Goal: Information Seeking & Learning: Learn about a topic

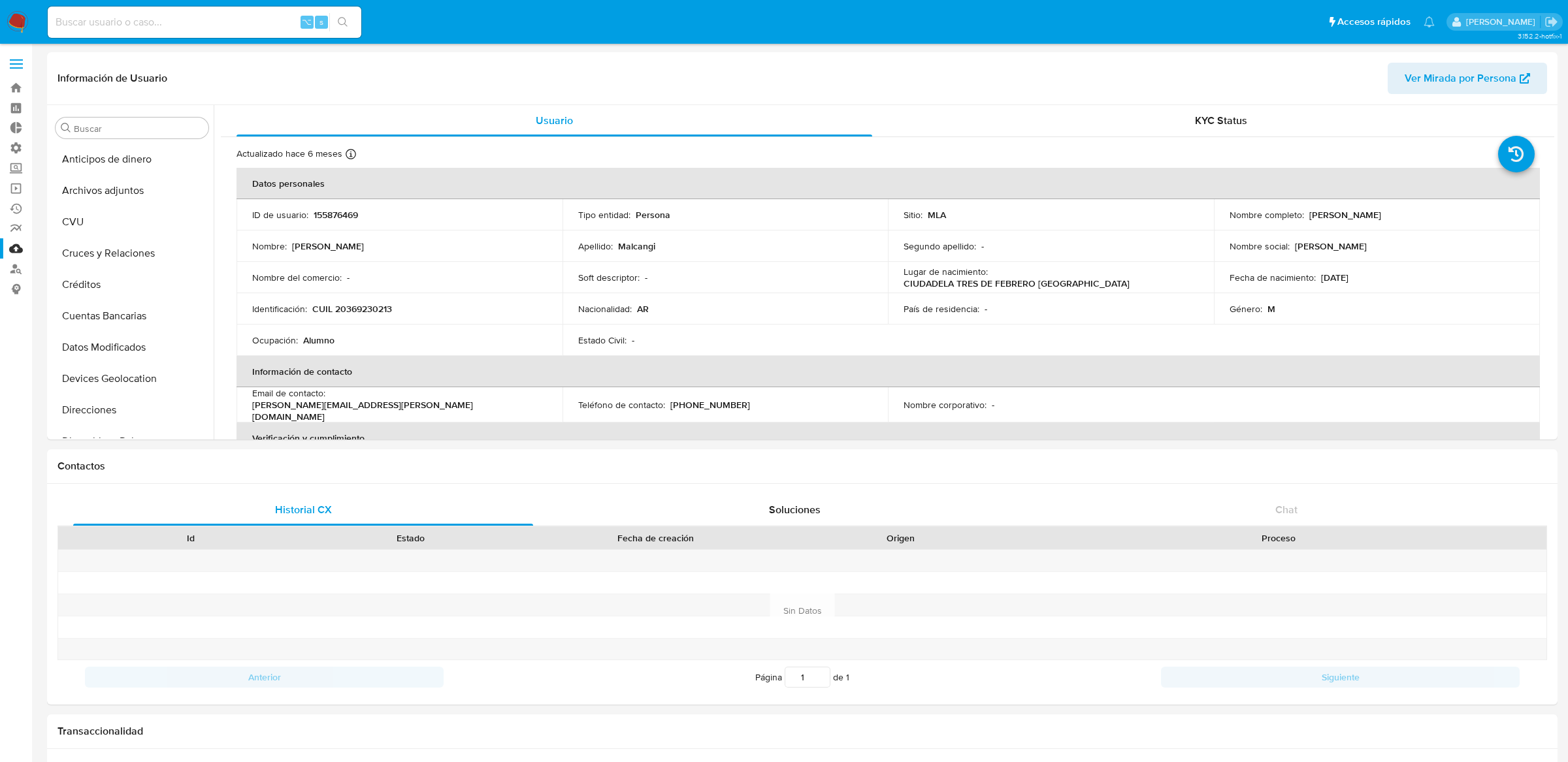
select select "10"
click at [343, 209] on p "155876469" at bounding box center [336, 214] width 45 height 12
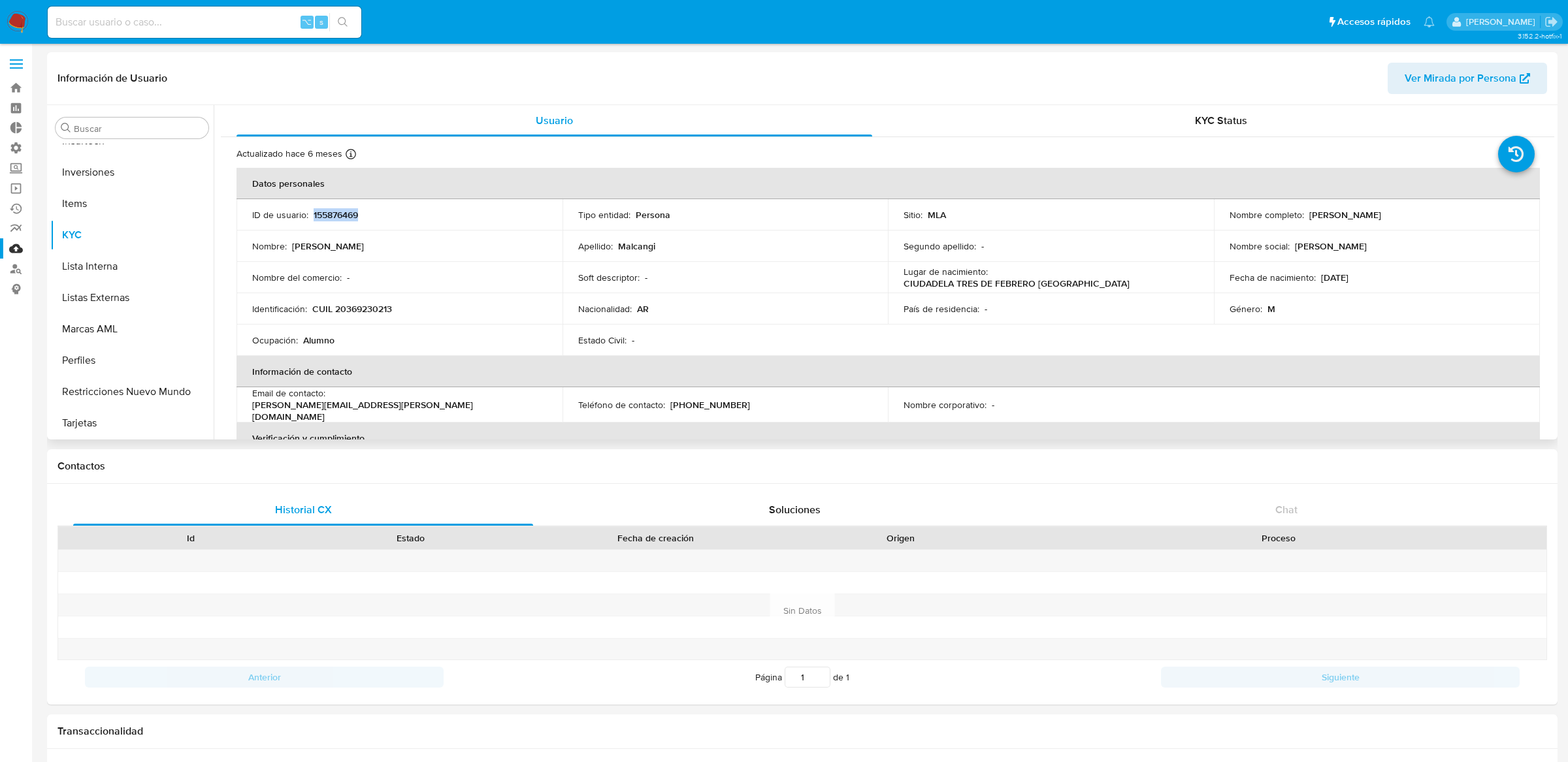
click at [343, 209] on p "155876469" at bounding box center [336, 214] width 45 height 12
click at [103, 394] on button "Inversiones" at bounding box center [126, 401] width 152 height 31
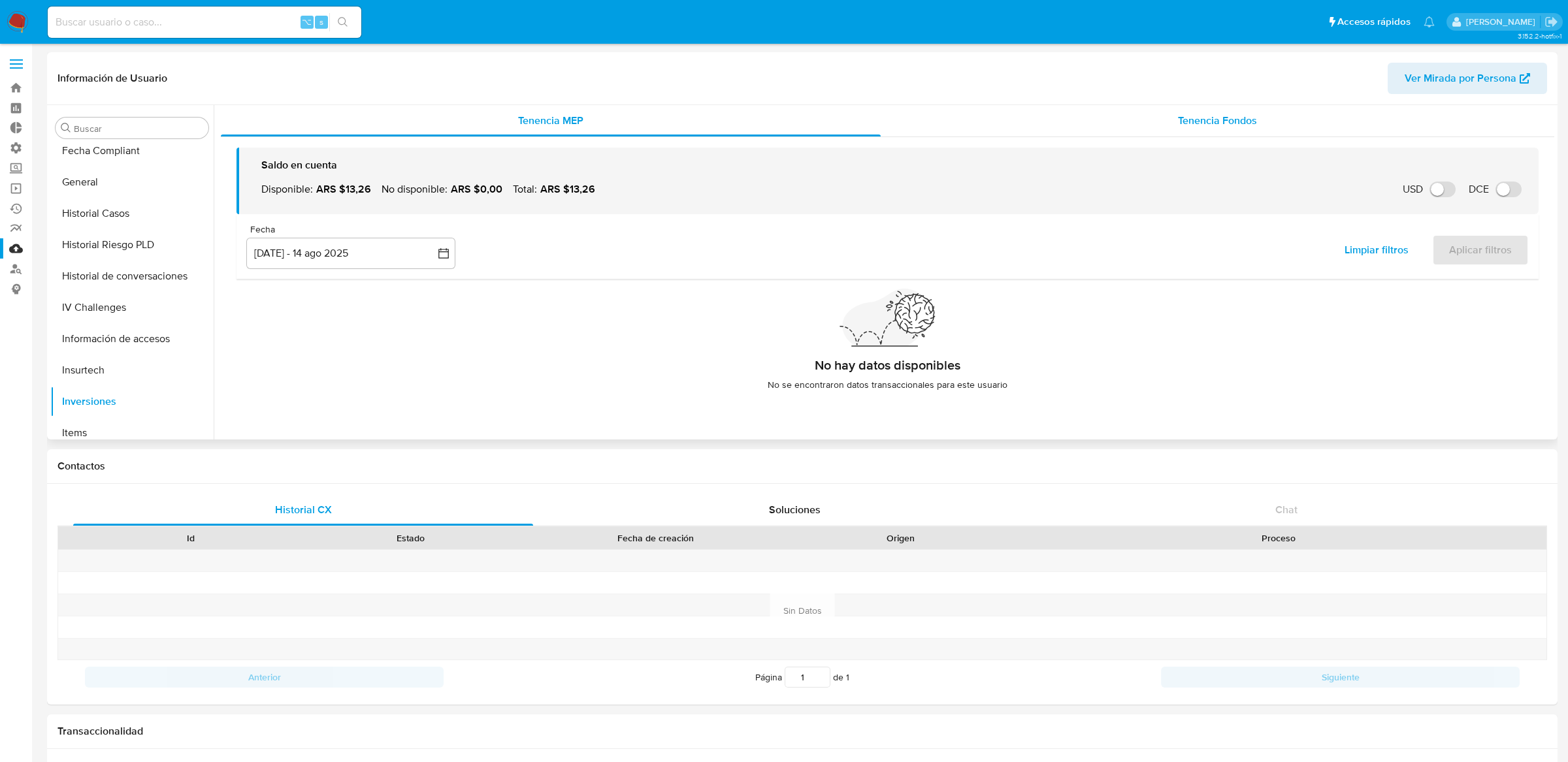
click at [1027, 126] on div "Tenencia Fondos" at bounding box center [1217, 120] width 673 height 31
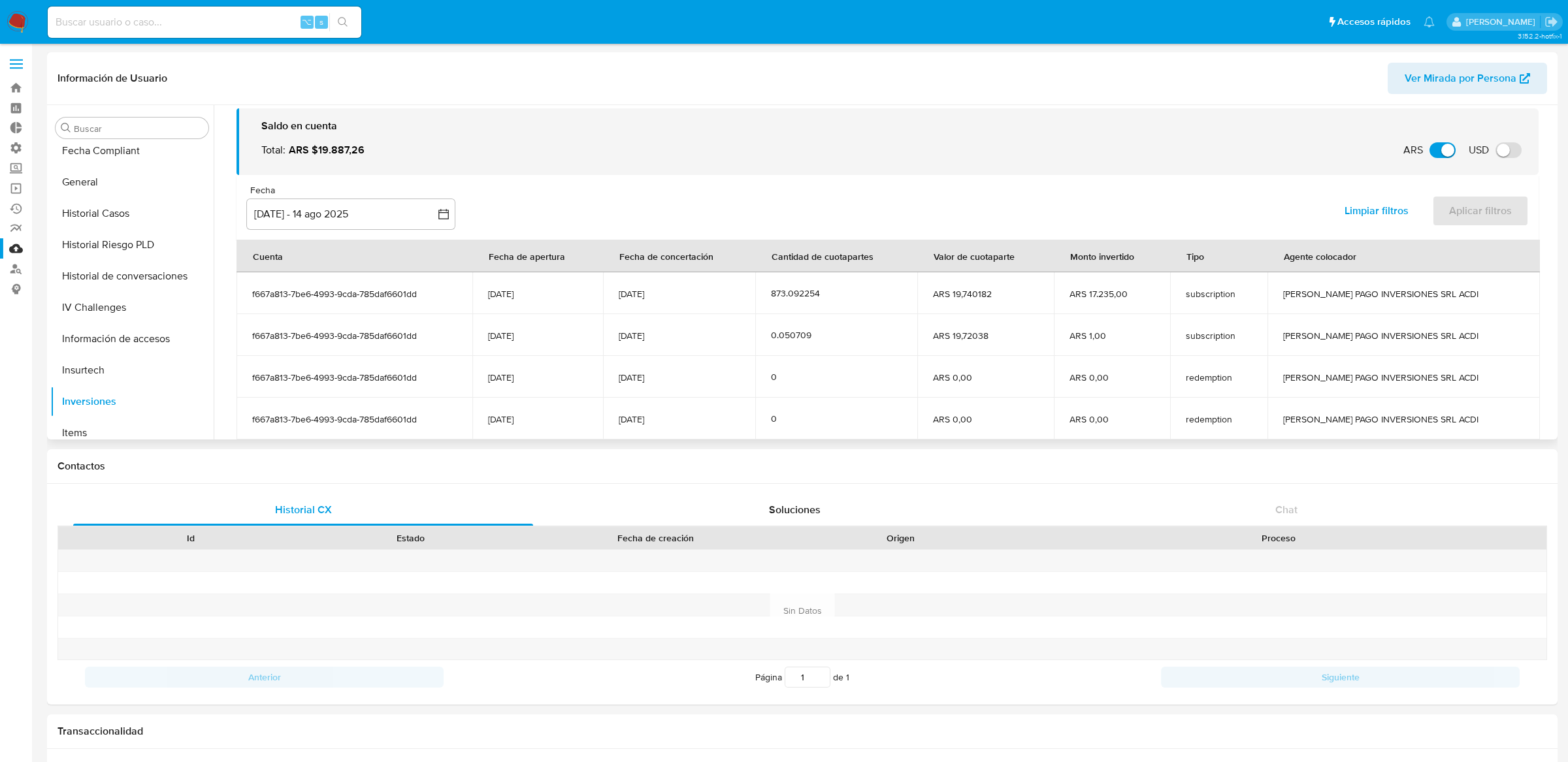
scroll to position [41, 0]
click at [1179, 493] on div "Historial CX Soluciones Chat Id Estado Fecha de creación Origen Proceso Anterio…" at bounding box center [802, 594] width 1510 height 221
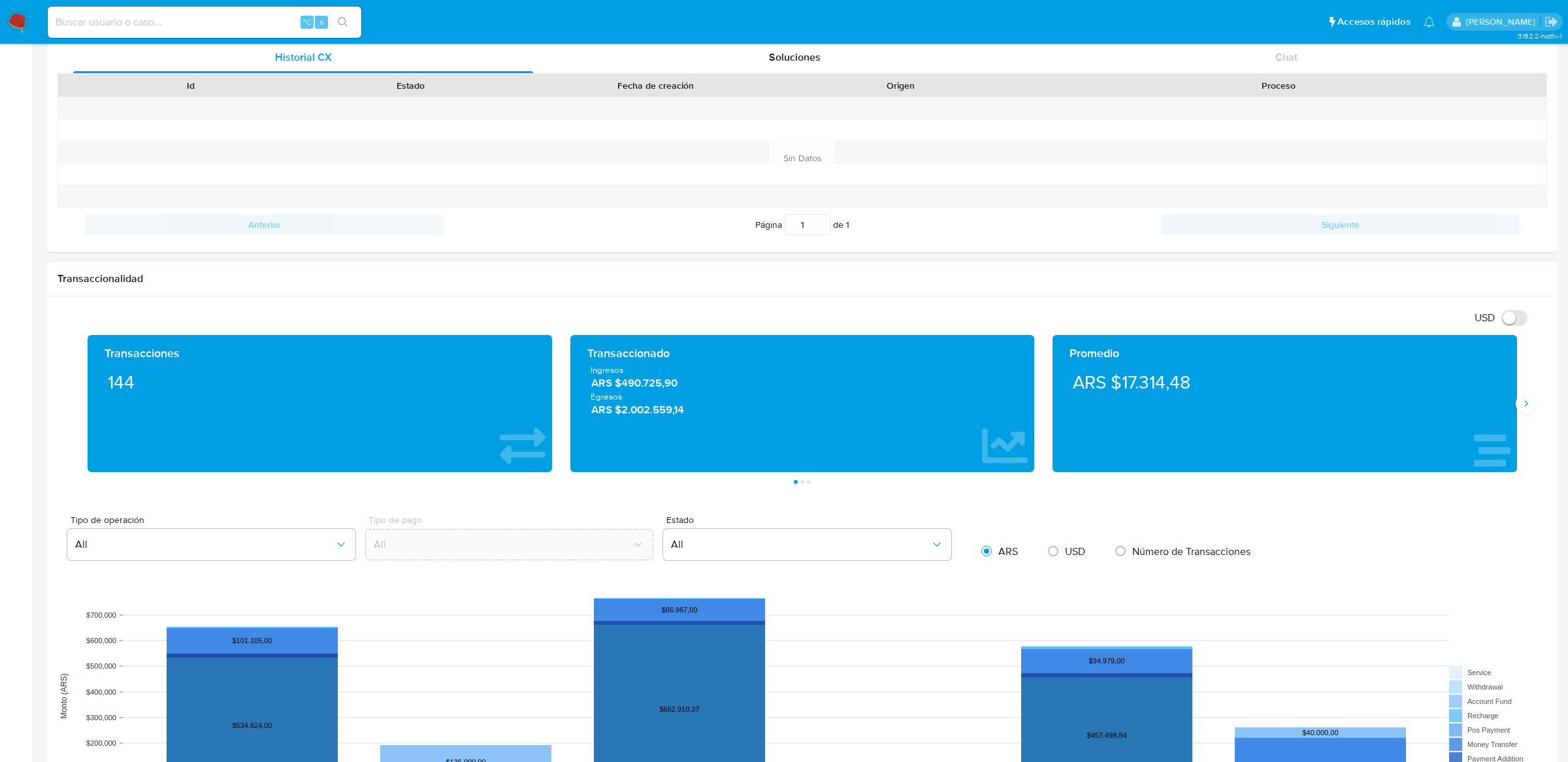
scroll to position [0, 0]
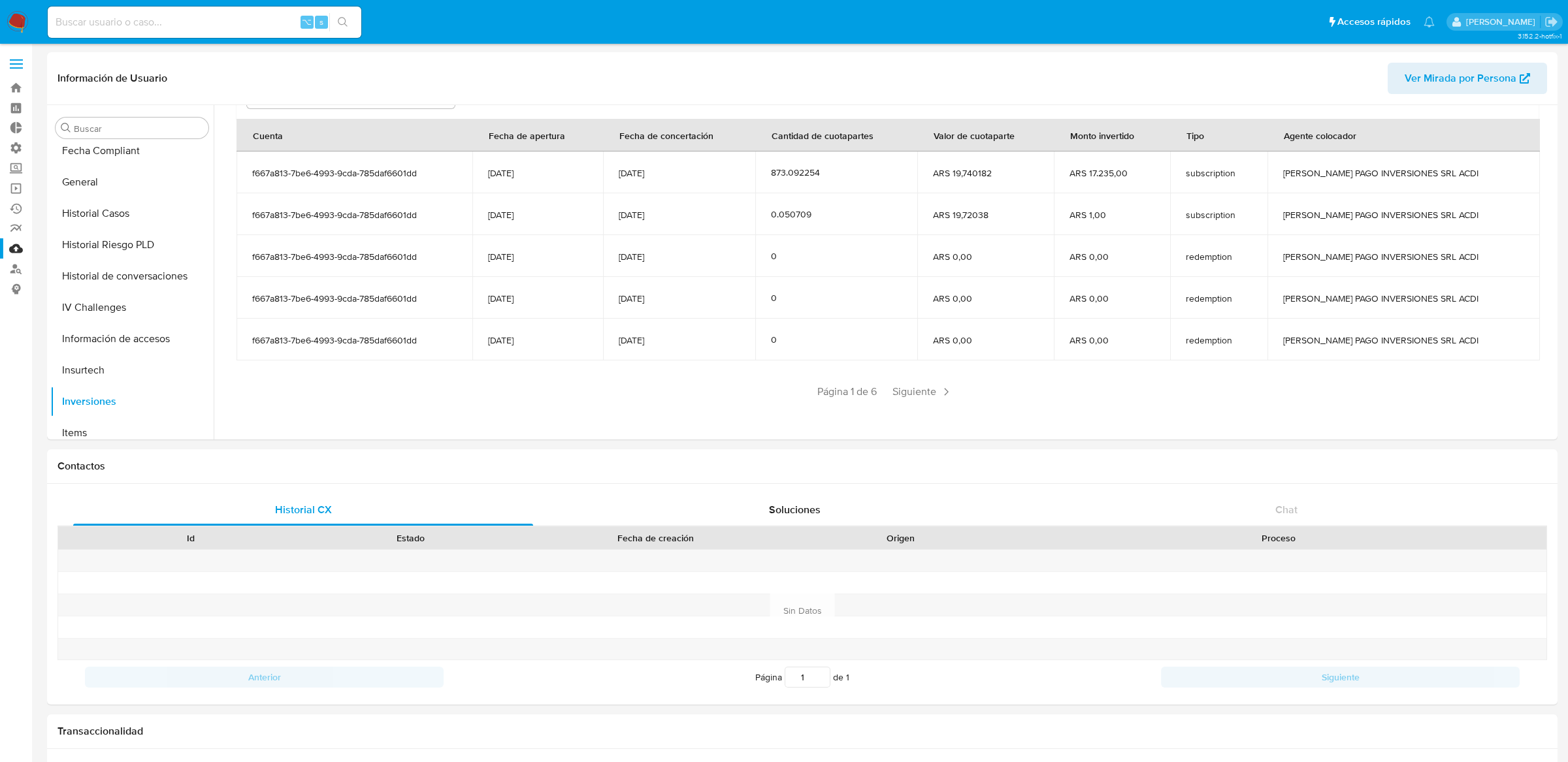
click at [22, 75] on label at bounding box center [16, 63] width 33 height 28
click at [0, 0] on input "checkbox" at bounding box center [0, 0] width 0 height 0
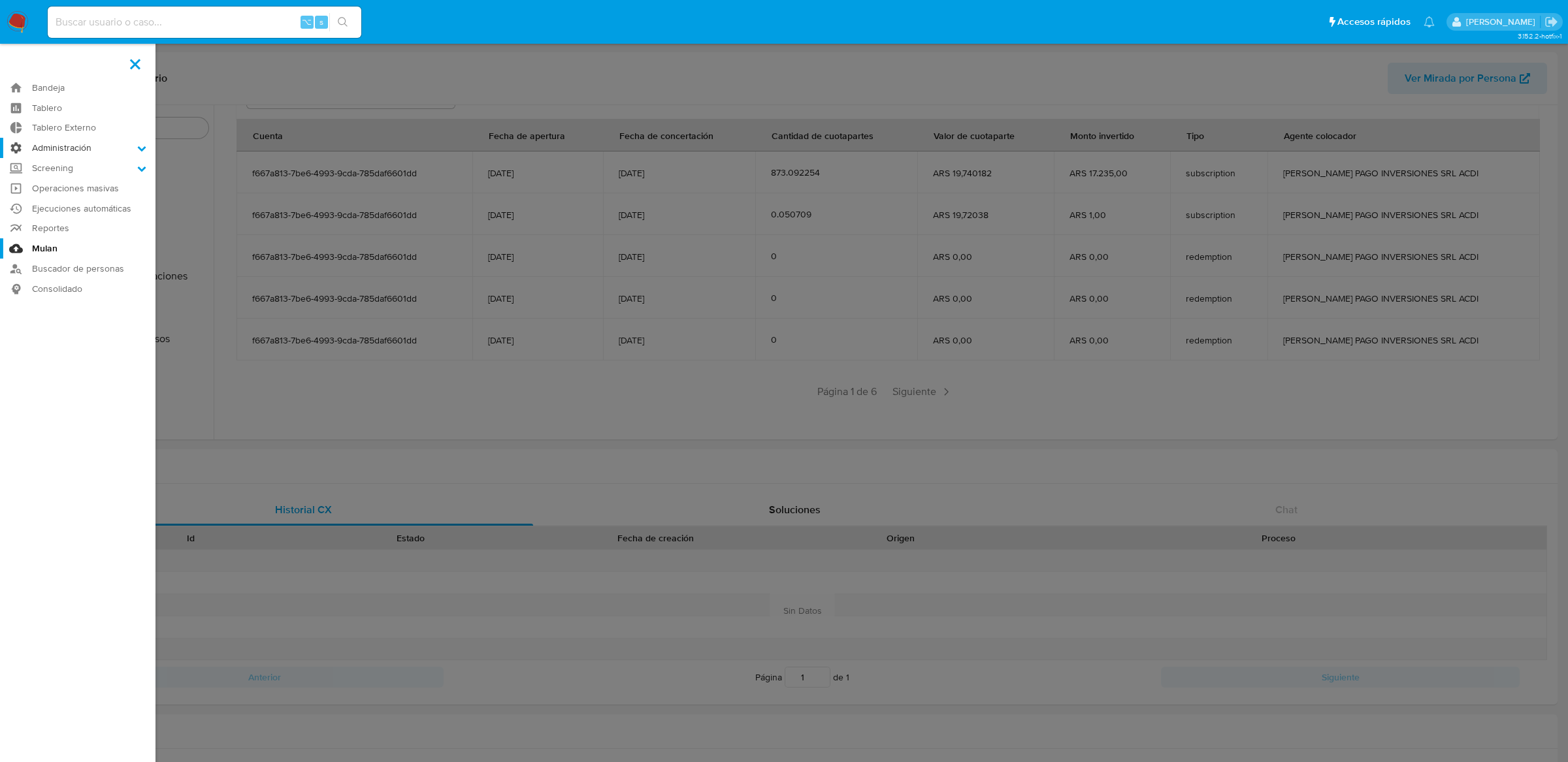
click at [72, 152] on label "Administración" at bounding box center [78, 148] width 155 height 20
click at [0, 0] on input "Administración" at bounding box center [0, 0] width 0 height 0
click at [70, 167] on link "Reglas" at bounding box center [78, 166] width 155 height 16
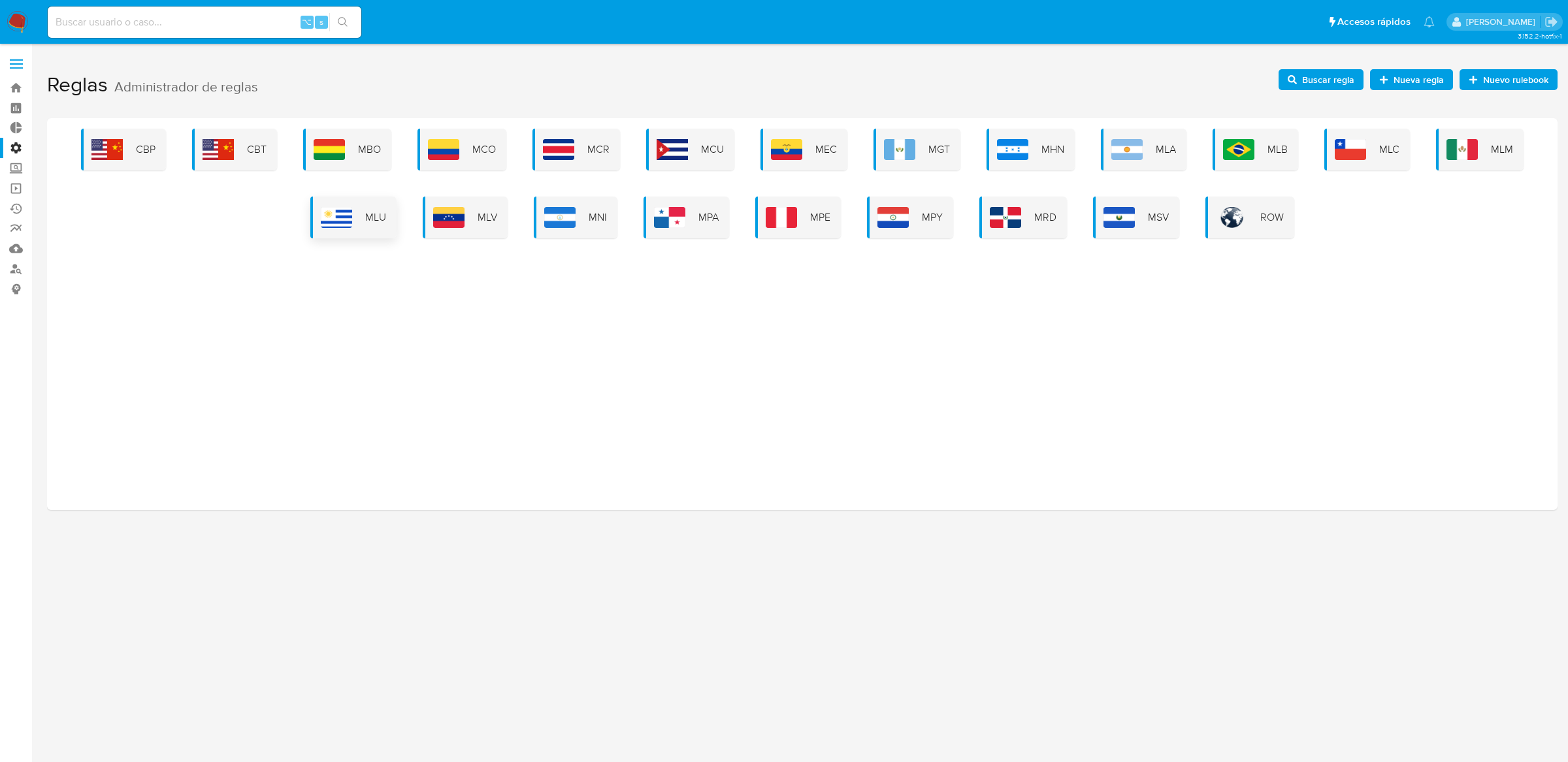
click at [349, 223] on img at bounding box center [336, 217] width 31 height 20
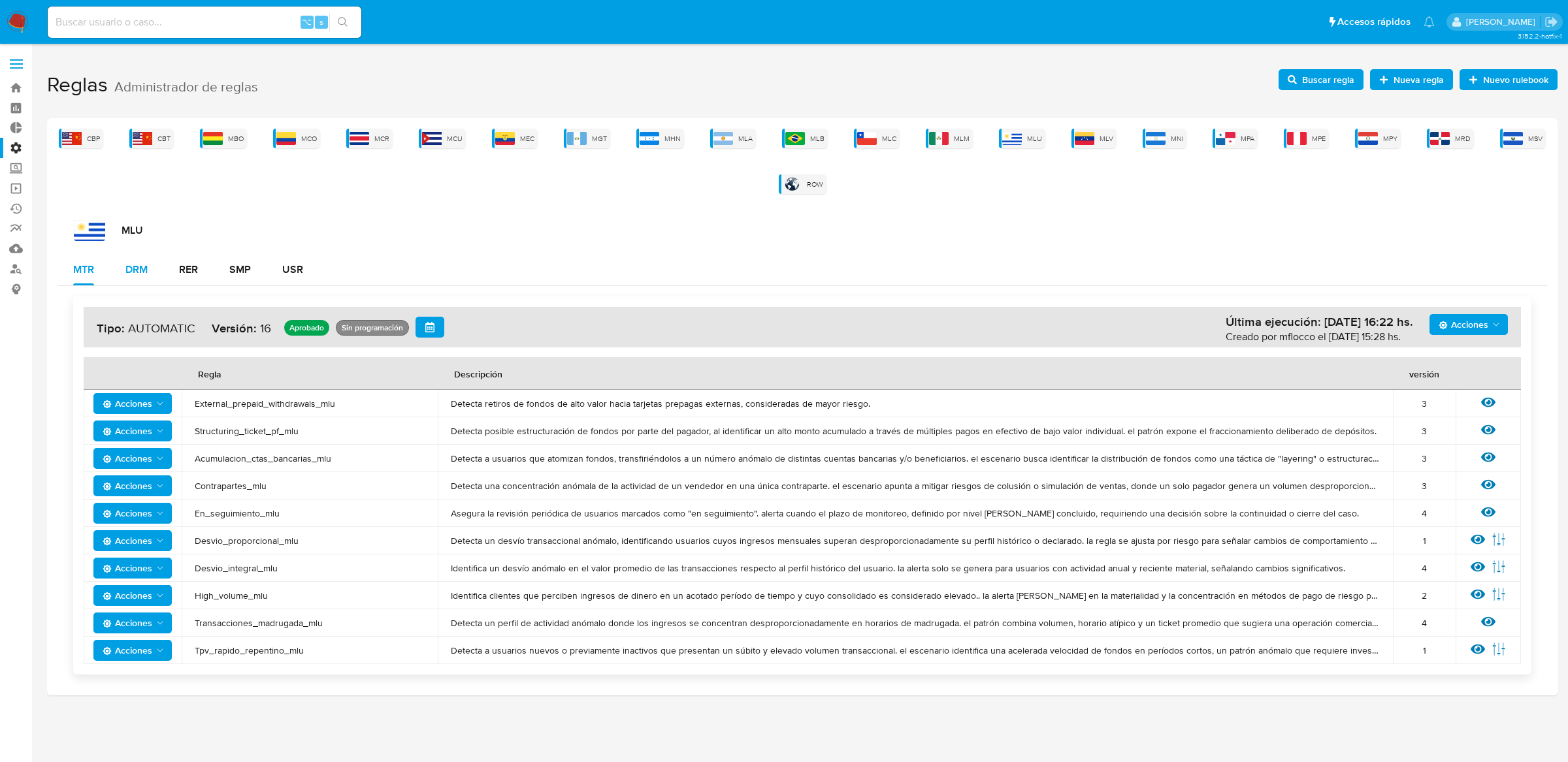
click at [148, 276] on button "DRM" at bounding box center [136, 269] width 53 height 31
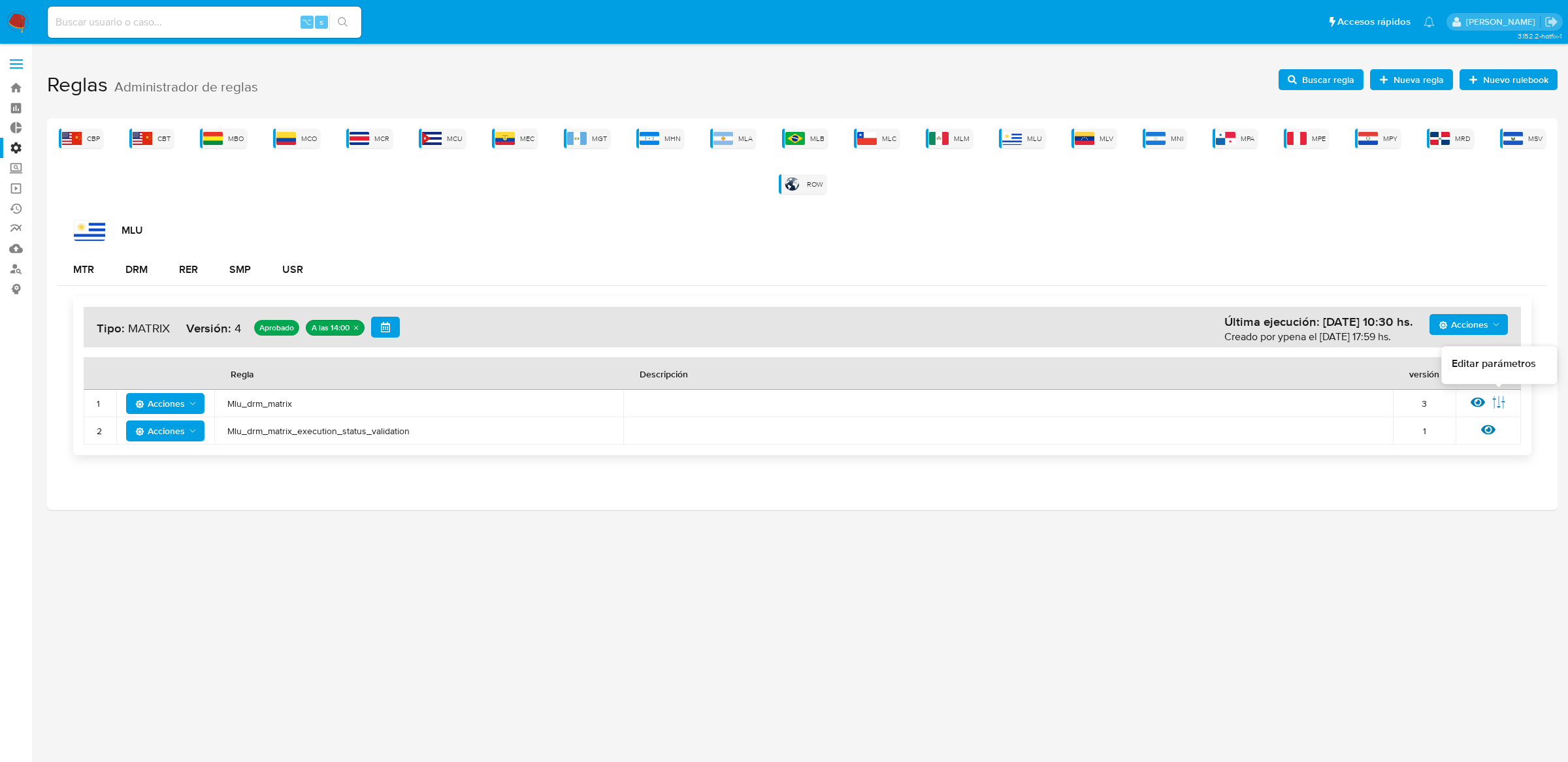
click at [1475, 404] on icon at bounding box center [1477, 402] width 14 height 14
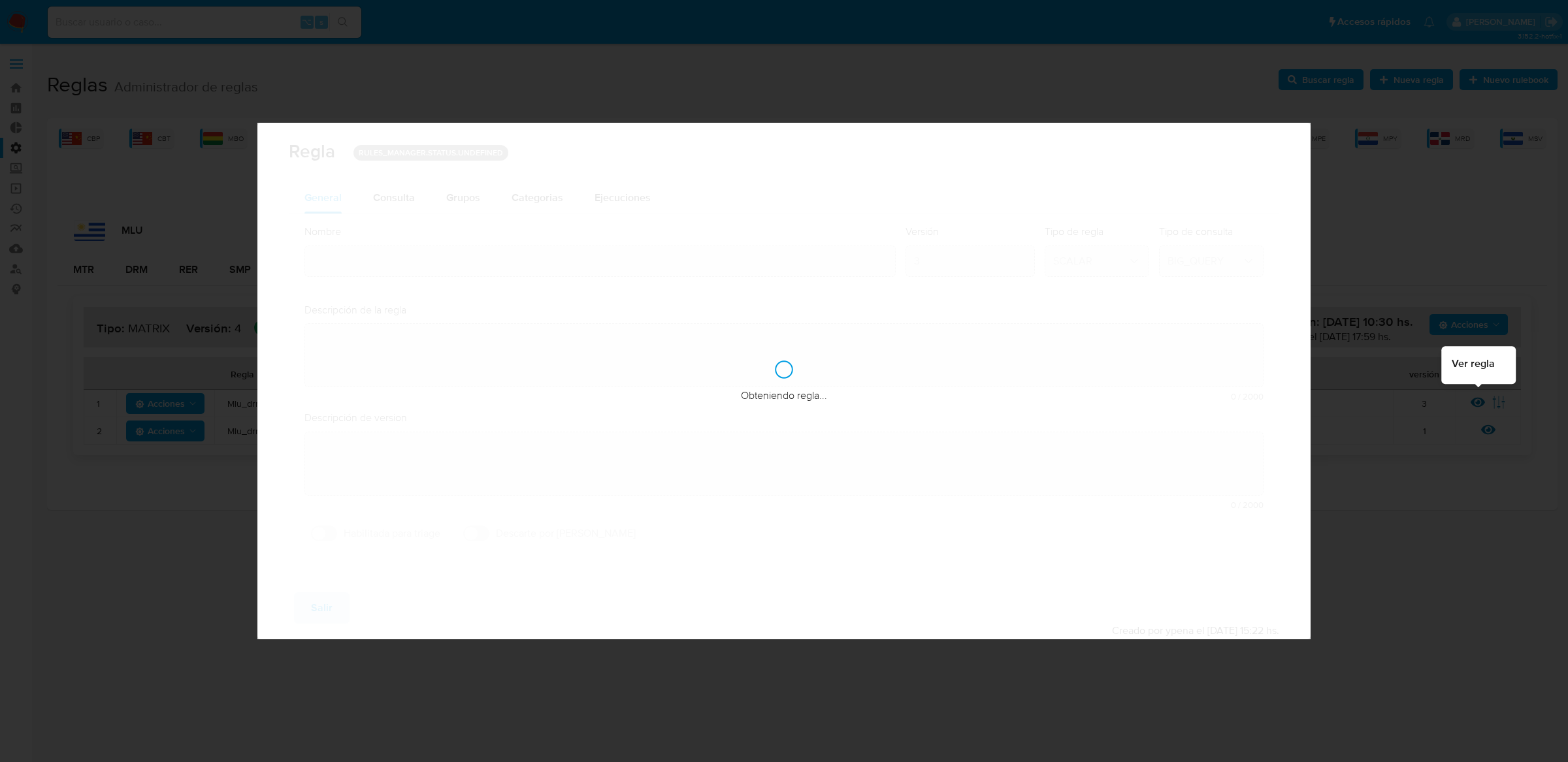
type input "Mlu_drm_matrix"
type textarea "Ppld-3541 - agregado de lógica para utilización de nueva marca de usuario repor…"
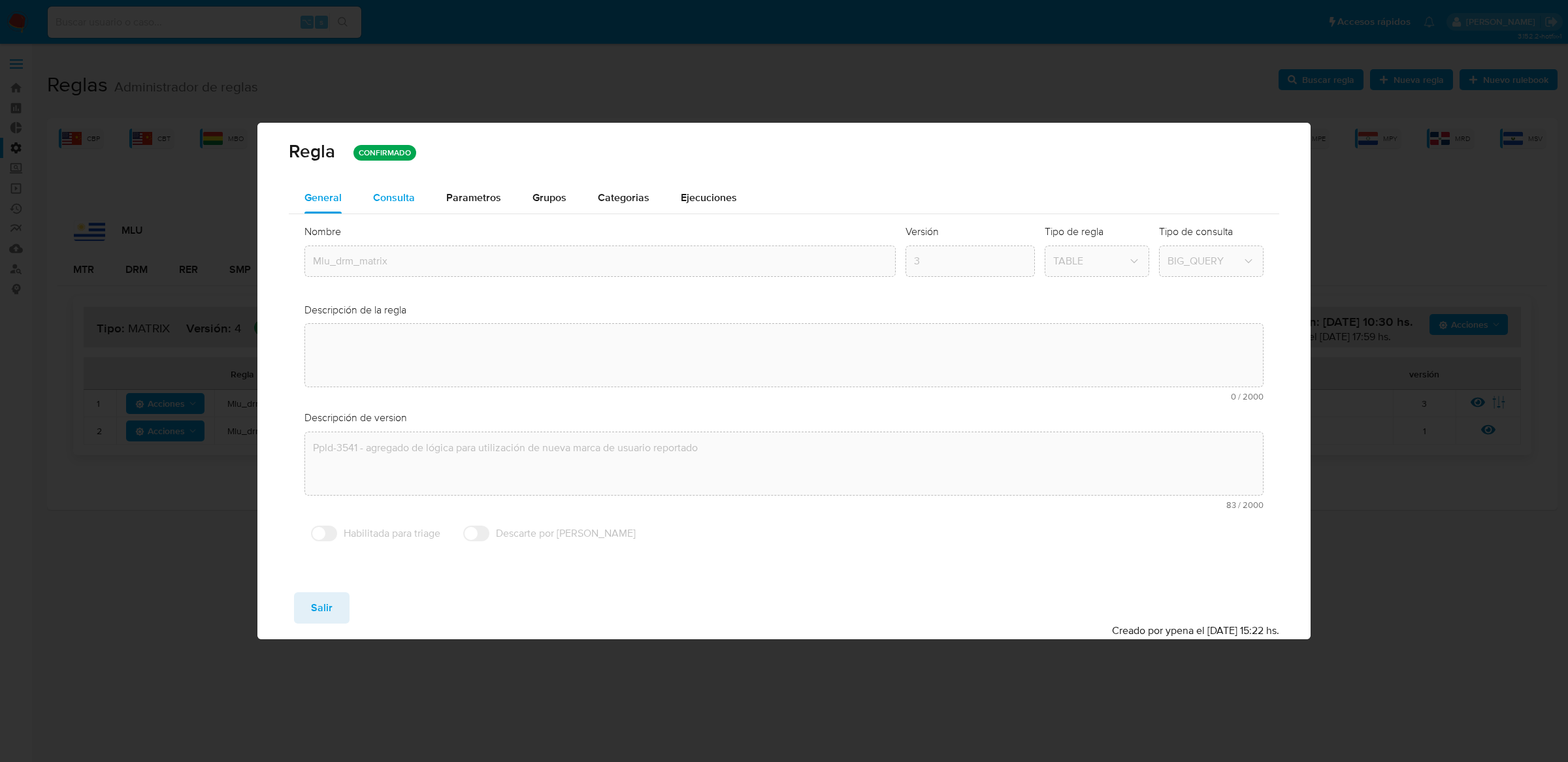
click at [425, 207] on button "Consulta" at bounding box center [394, 197] width 73 height 31
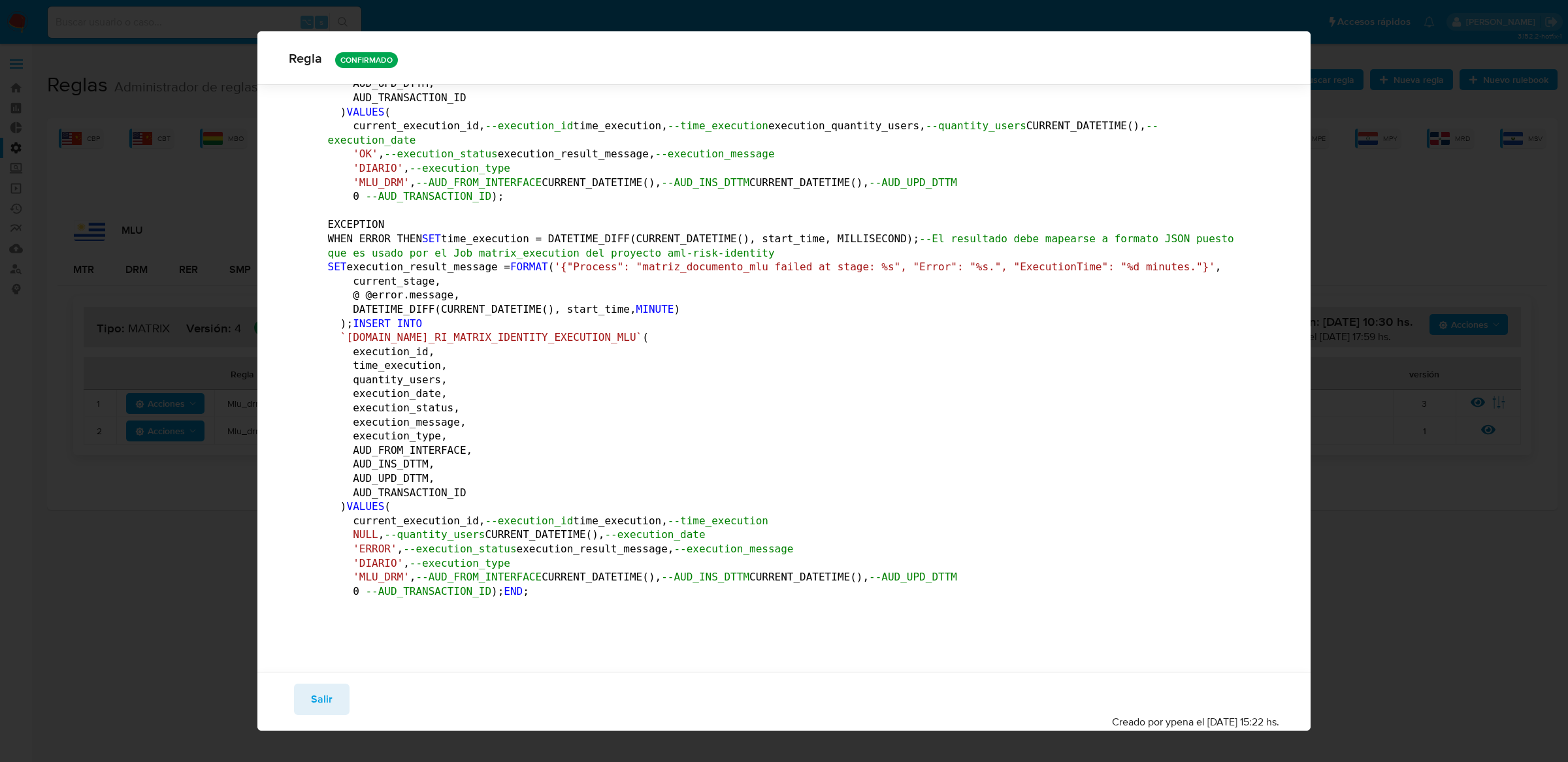
scroll to position [24711, 0]
drag, startPoint x: 685, startPoint y: 383, endPoint x: 808, endPoint y: 399, distance: 124.0
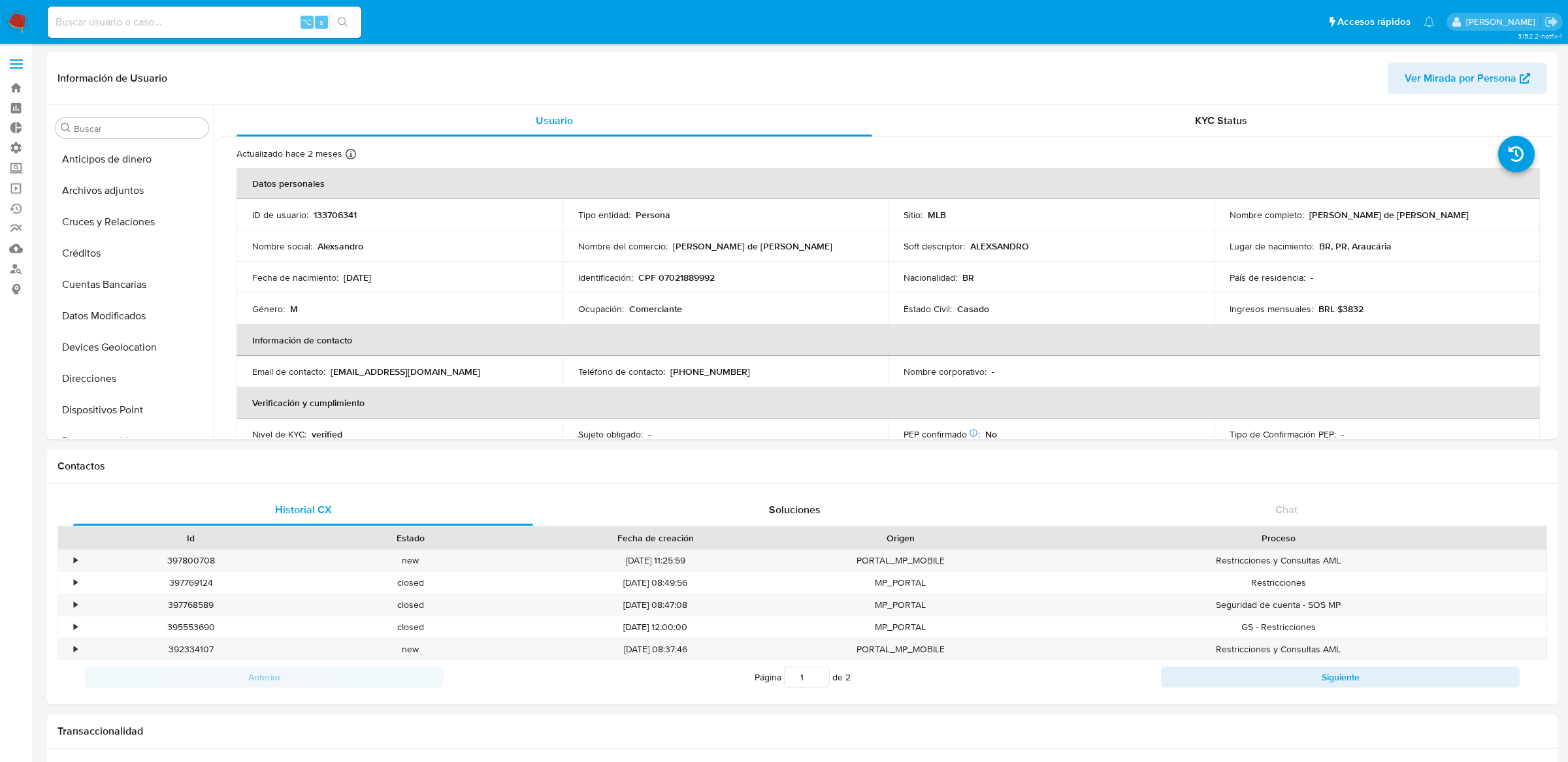
select select "10"
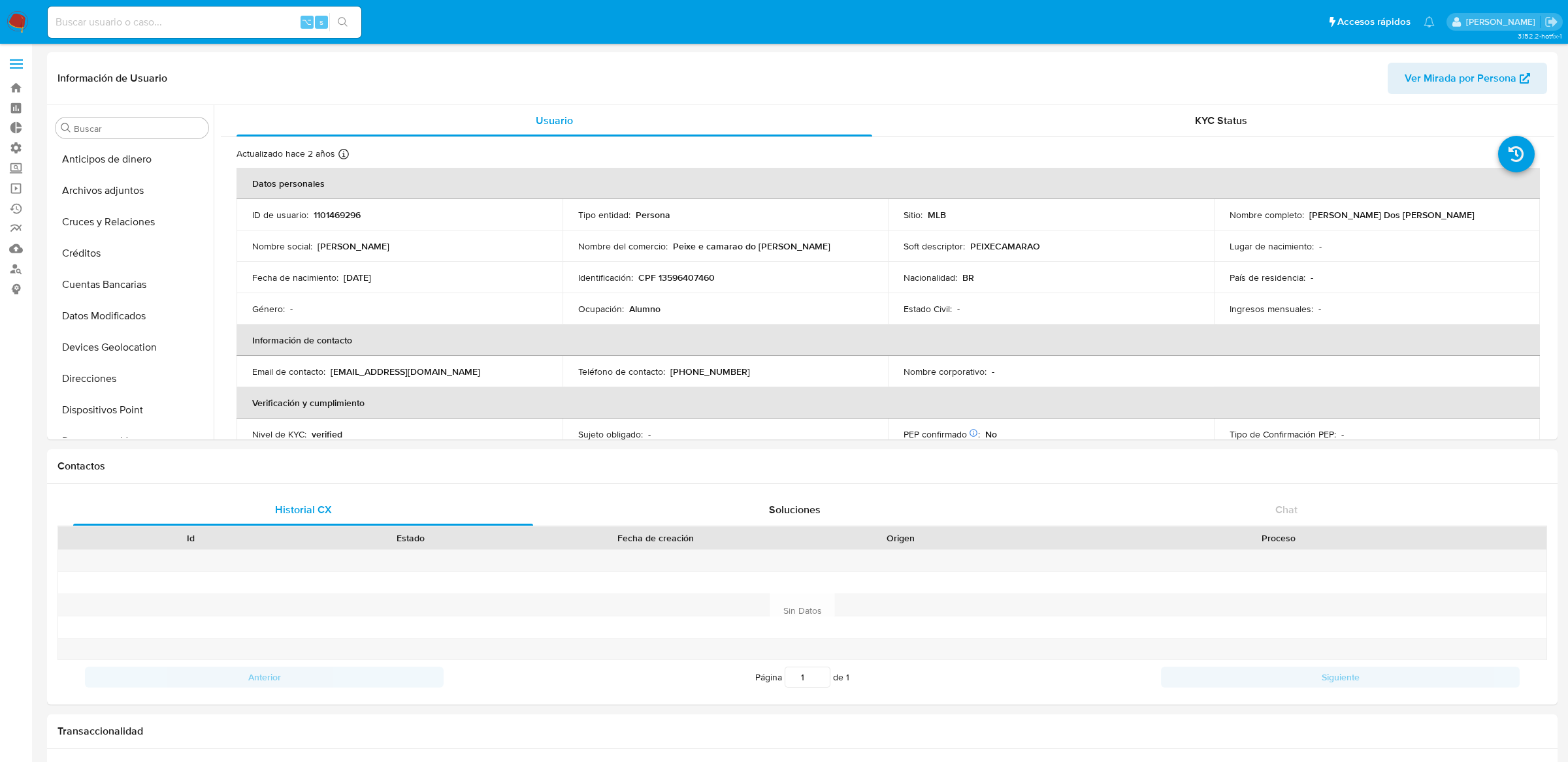
select select "10"
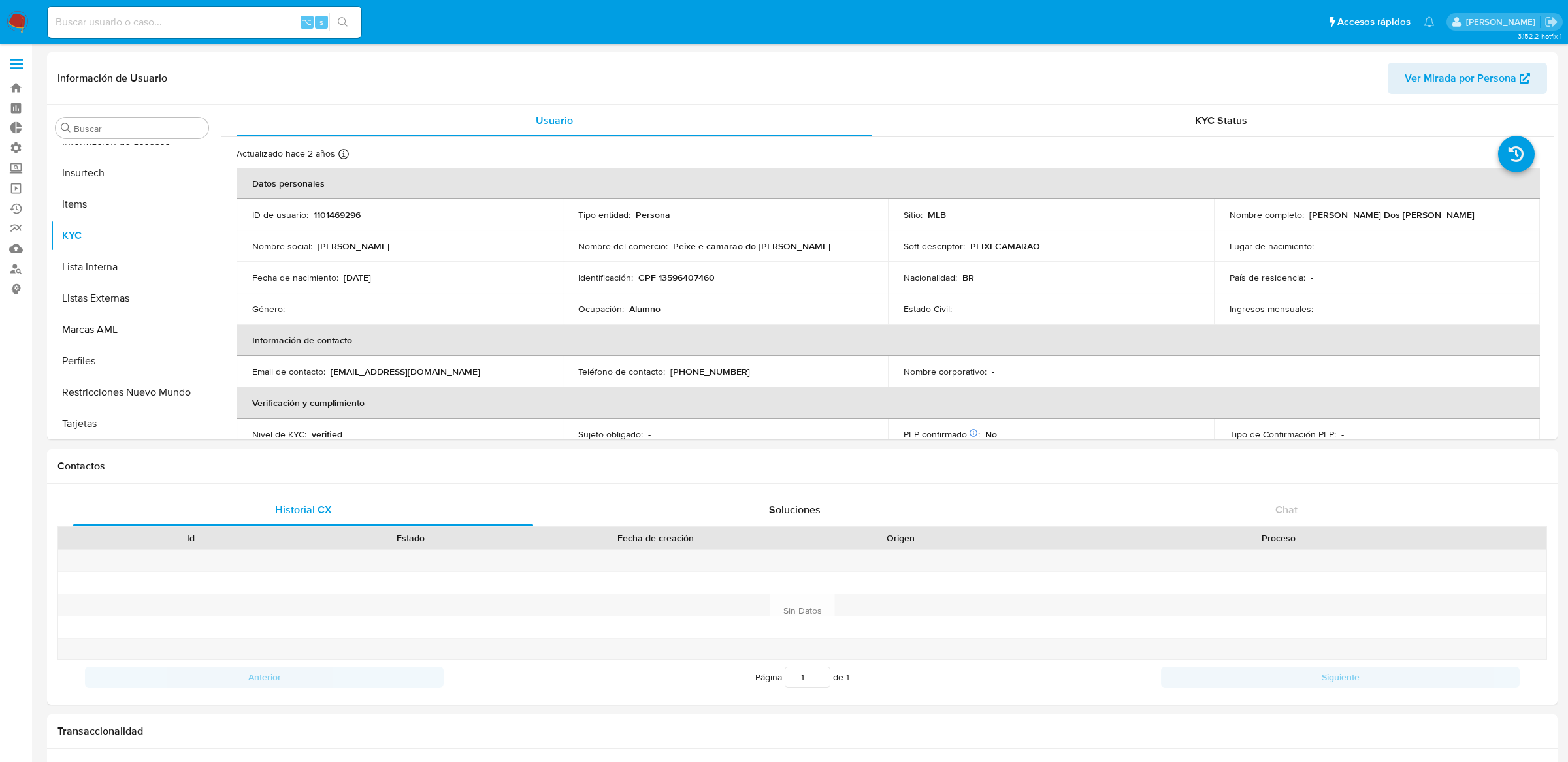
click at [246, 8] on div "⌥ s" at bounding box center [204, 21] width 314 height 31
click at [240, 19] on input at bounding box center [204, 21] width 314 height 17
paste input "1824079258"
type input "1824079258"
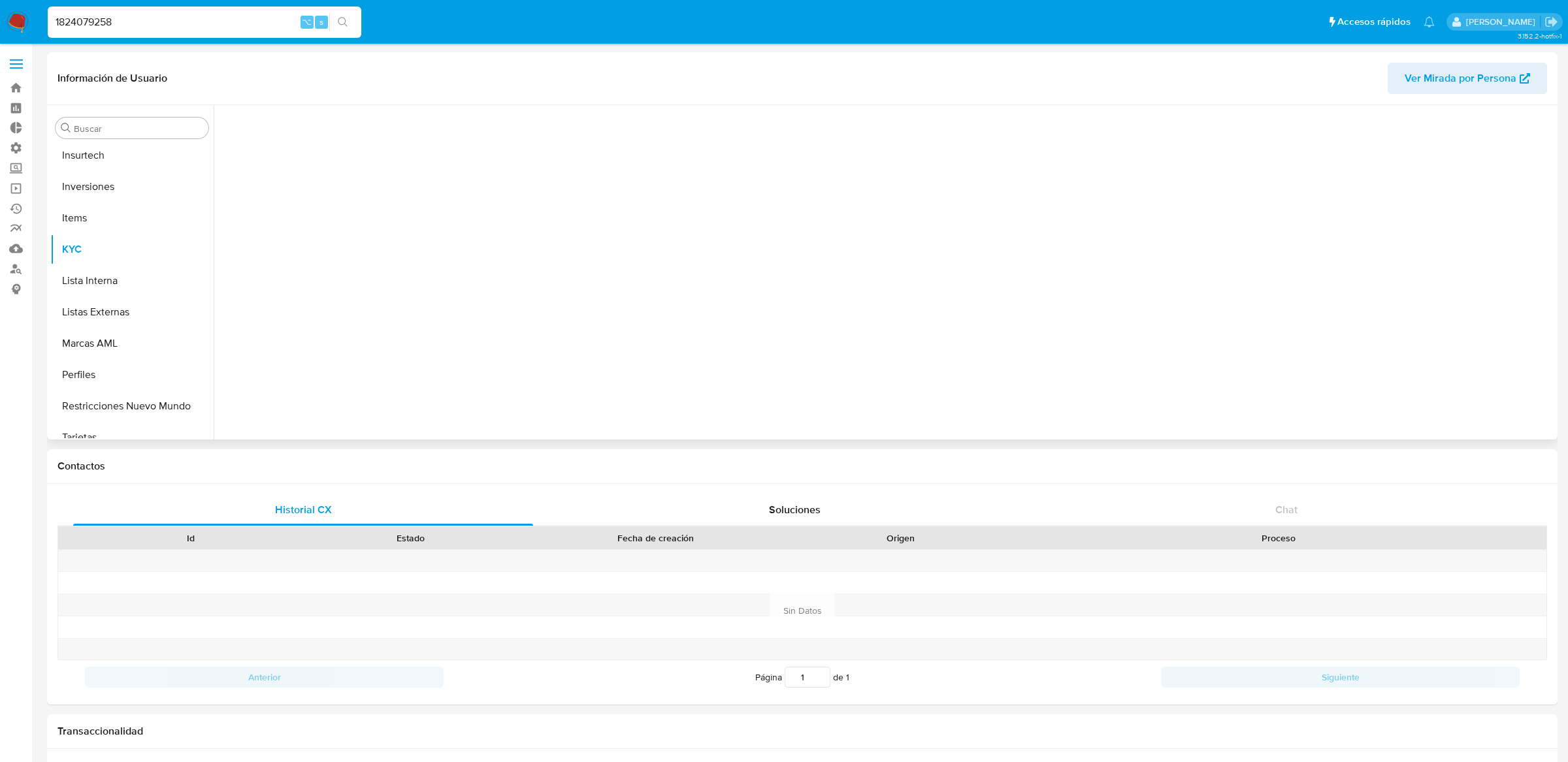
scroll to position [614, 0]
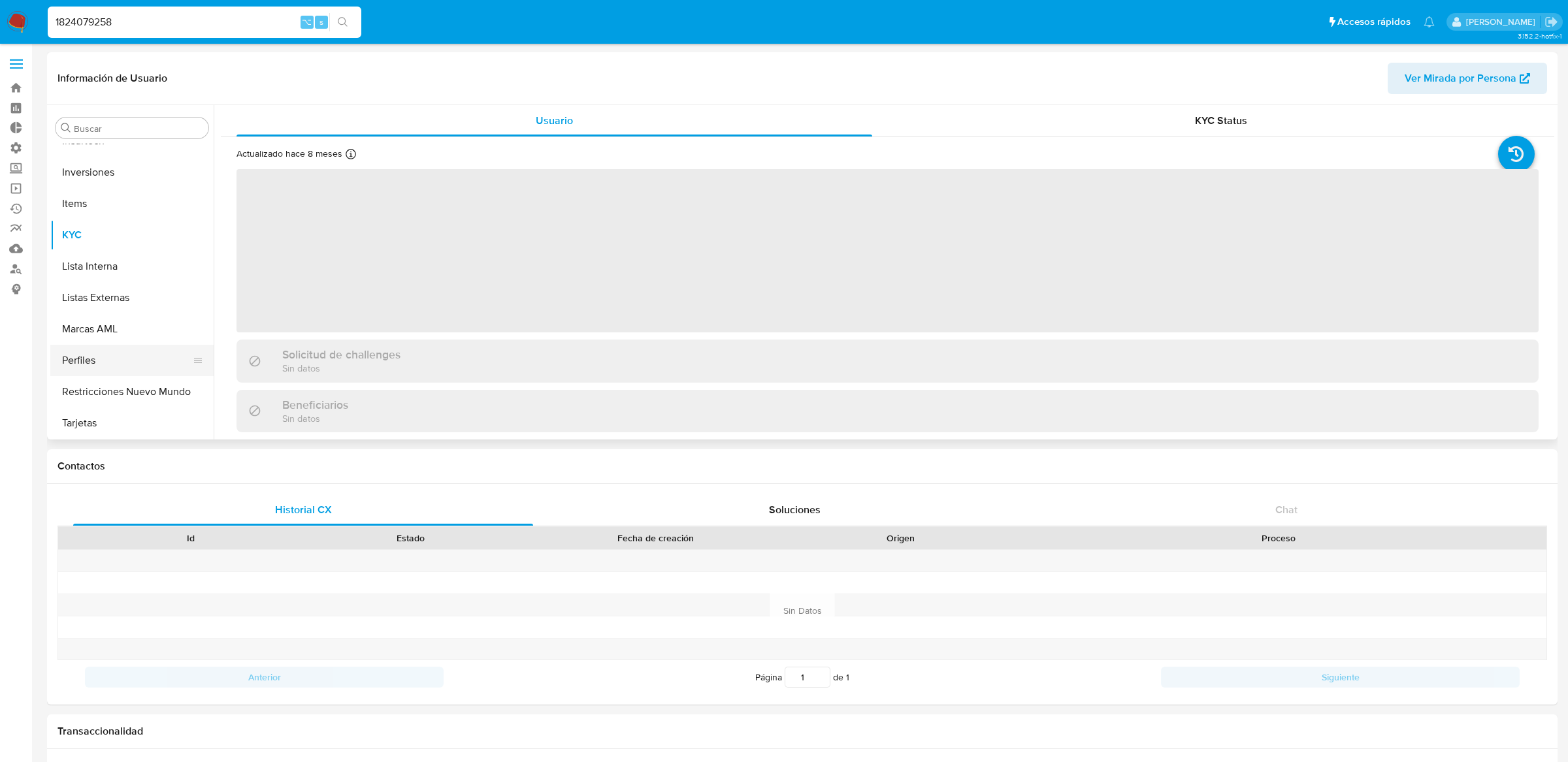
select select "10"
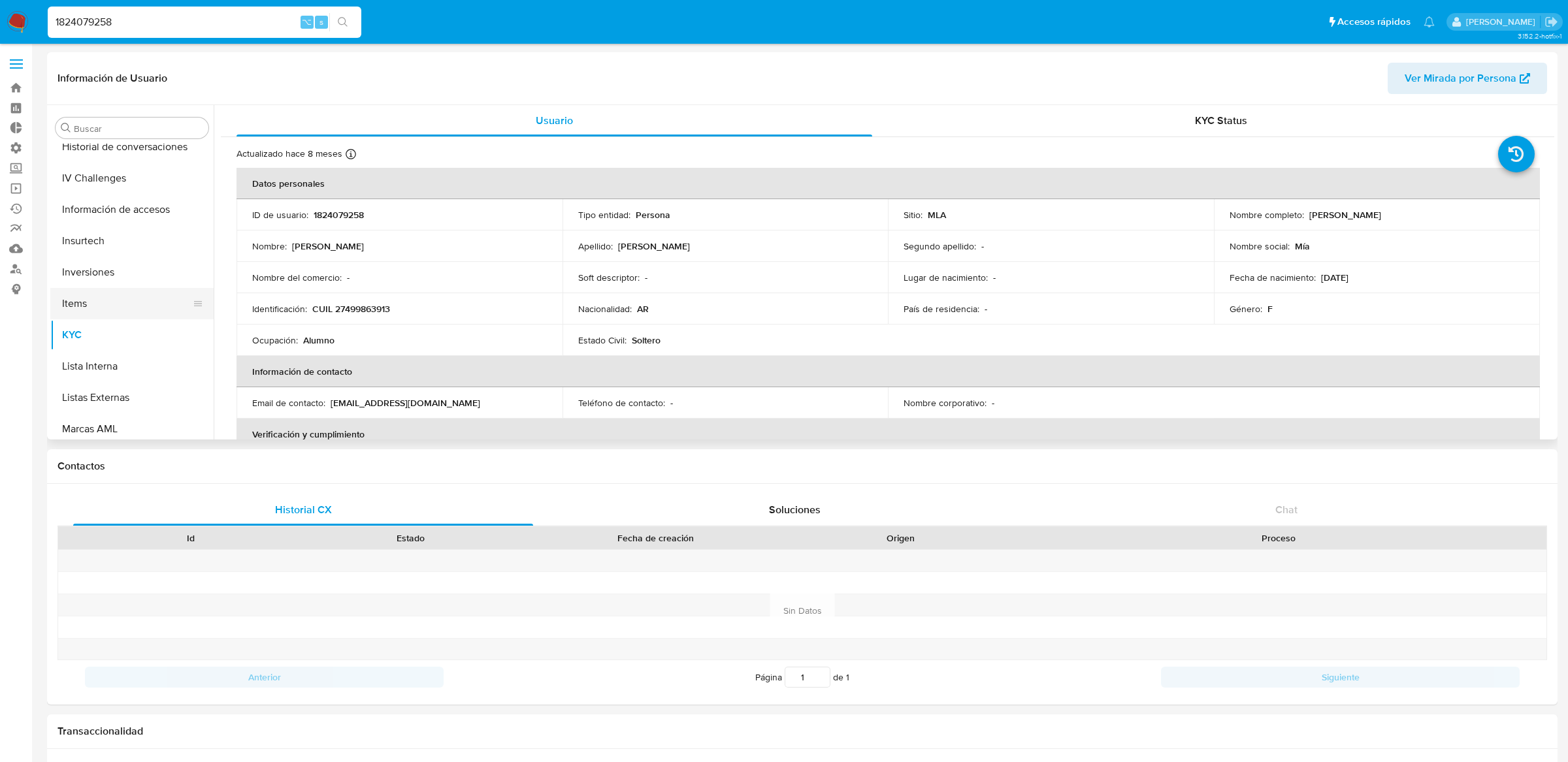
scroll to position [471, 0]
click at [145, 163] on button "Historial Riesgo PLD" at bounding box center [126, 158] width 152 height 31
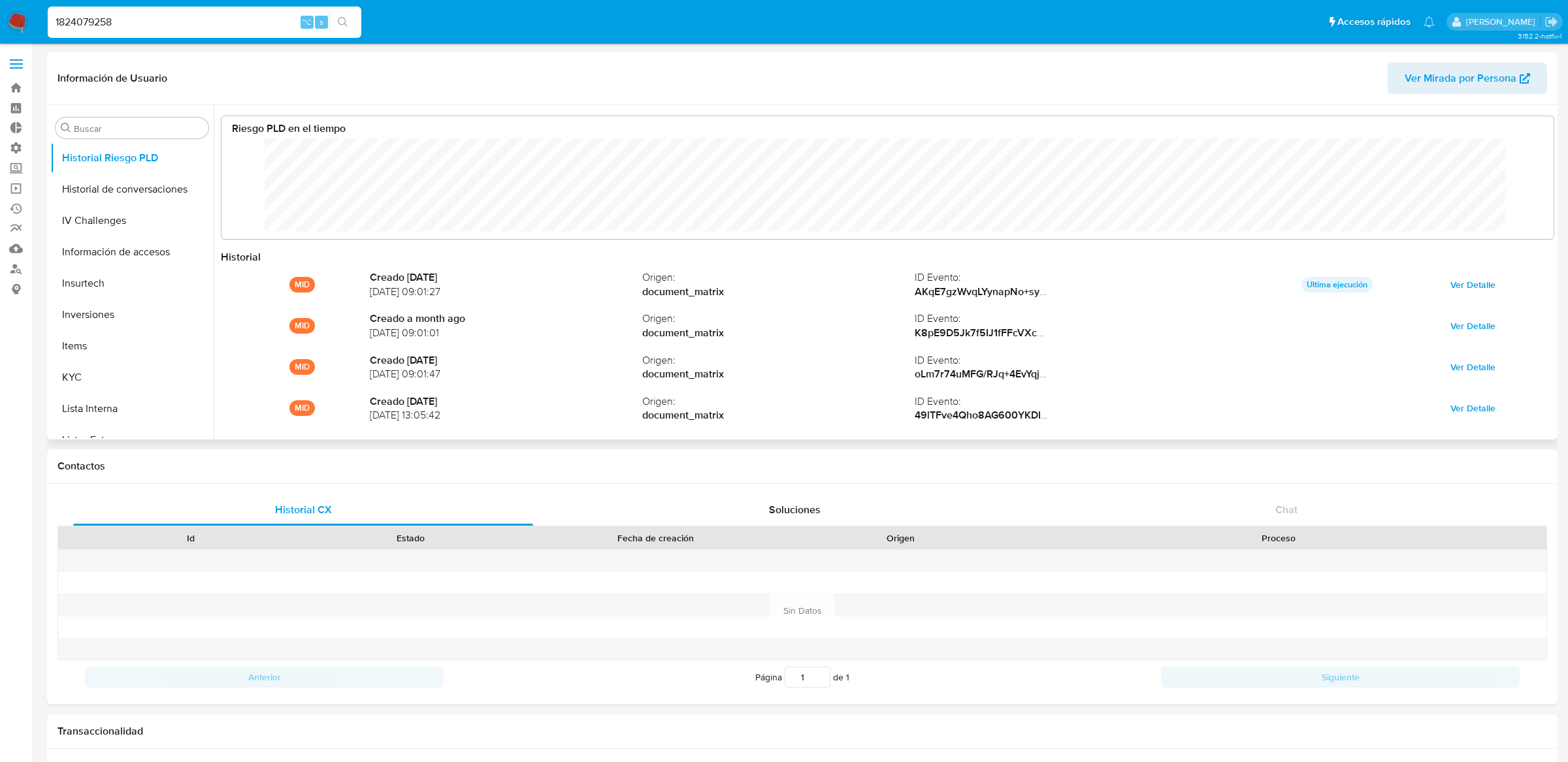
scroll to position [98, 1305]
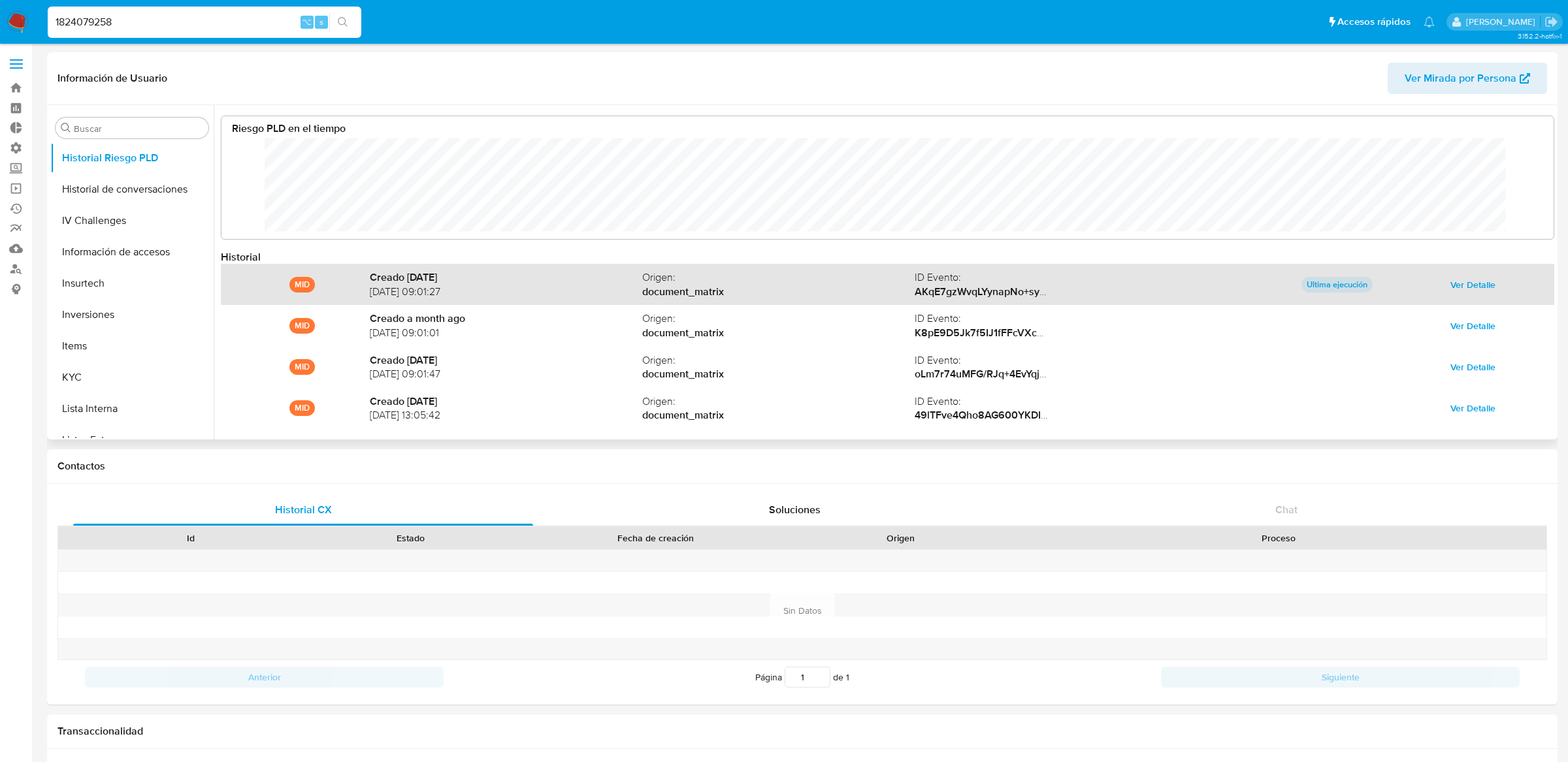
click at [1475, 287] on span "Ver Detalle" at bounding box center [1473, 284] width 45 height 19
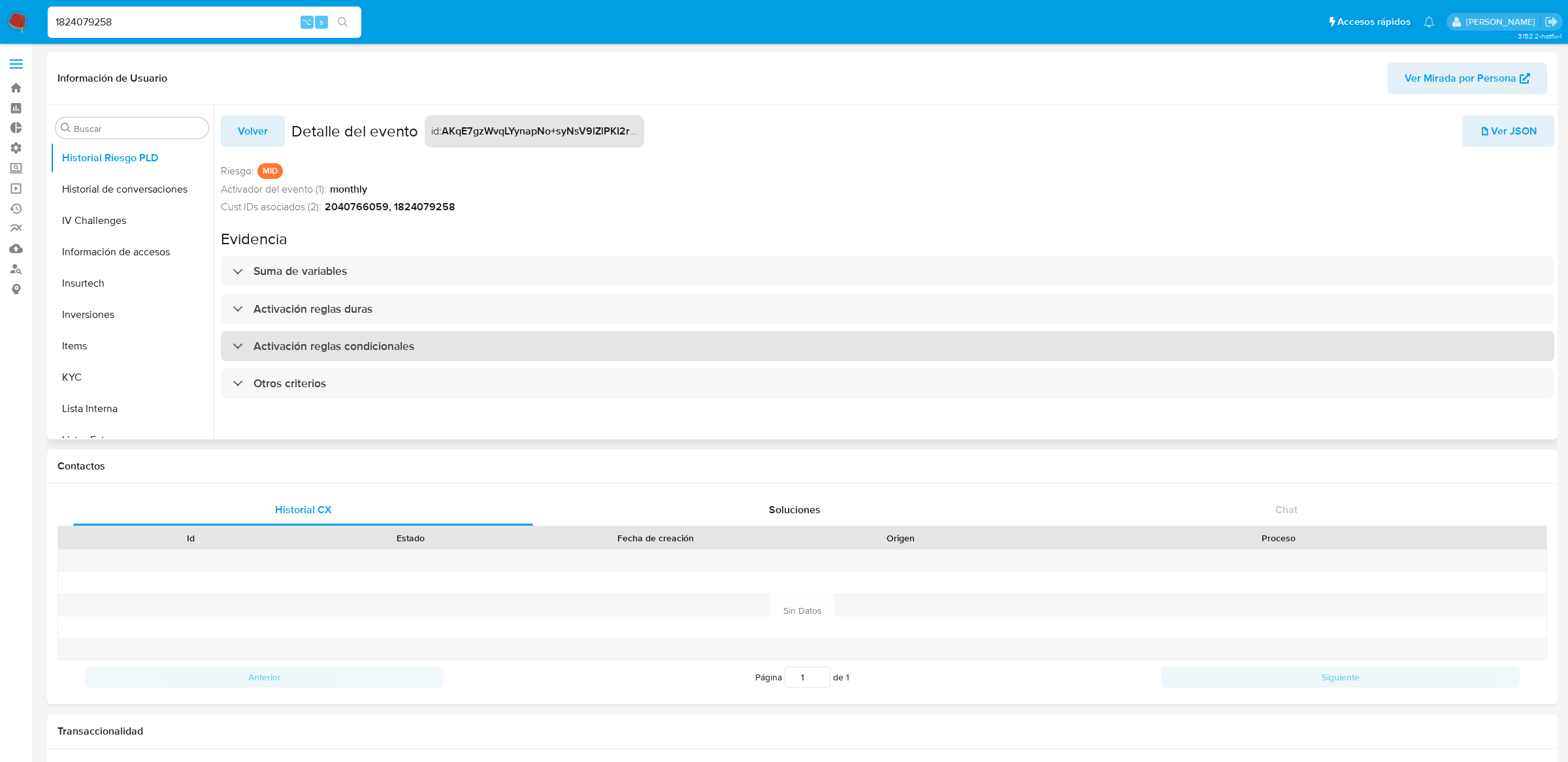
click at [661, 334] on div "Activación reglas condicionales" at bounding box center [888, 347] width 1334 height 30
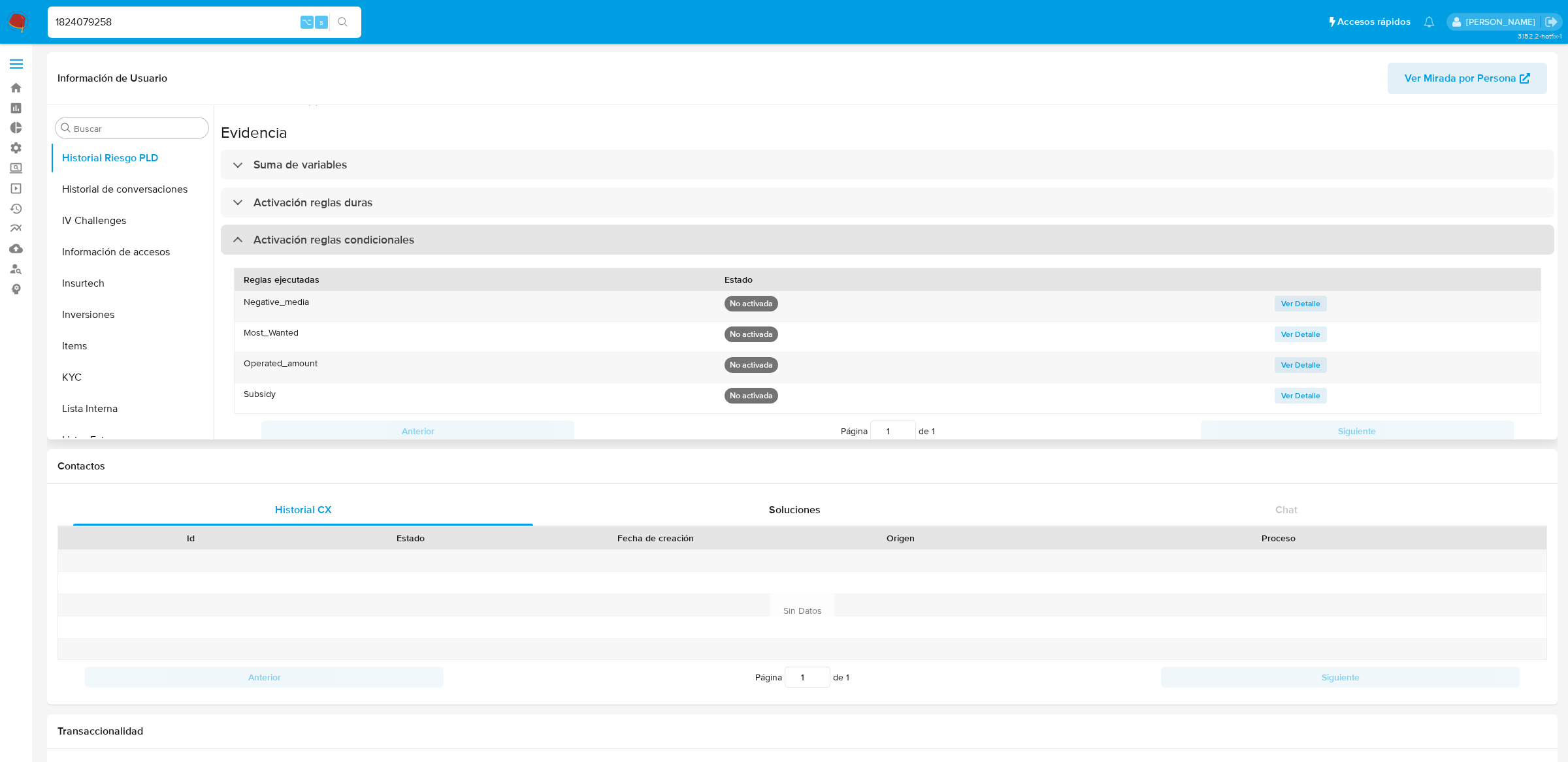
scroll to position [165, 0]
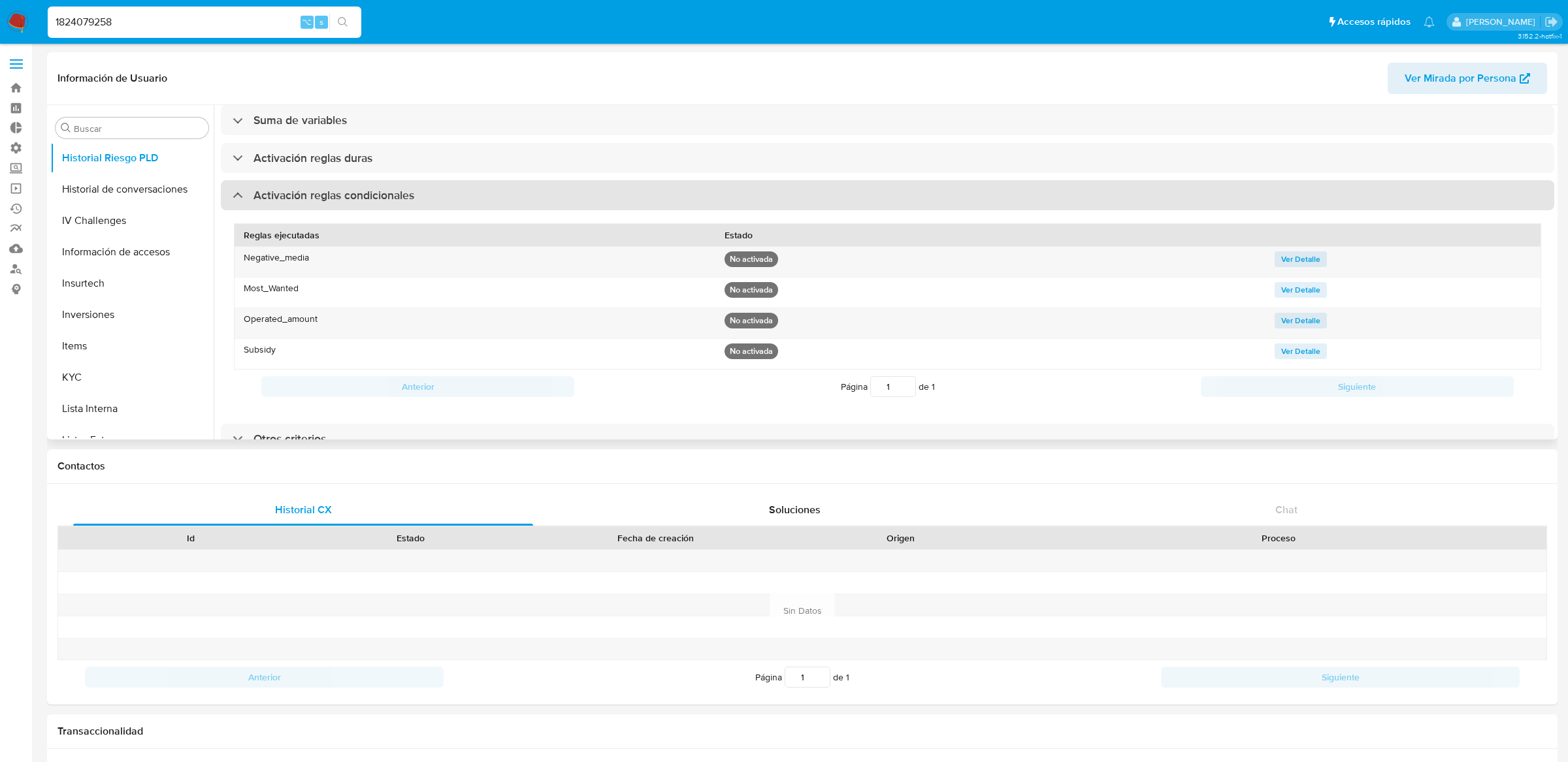
click at [663, 184] on div "Activación reglas condicionales" at bounding box center [888, 195] width 1334 height 30
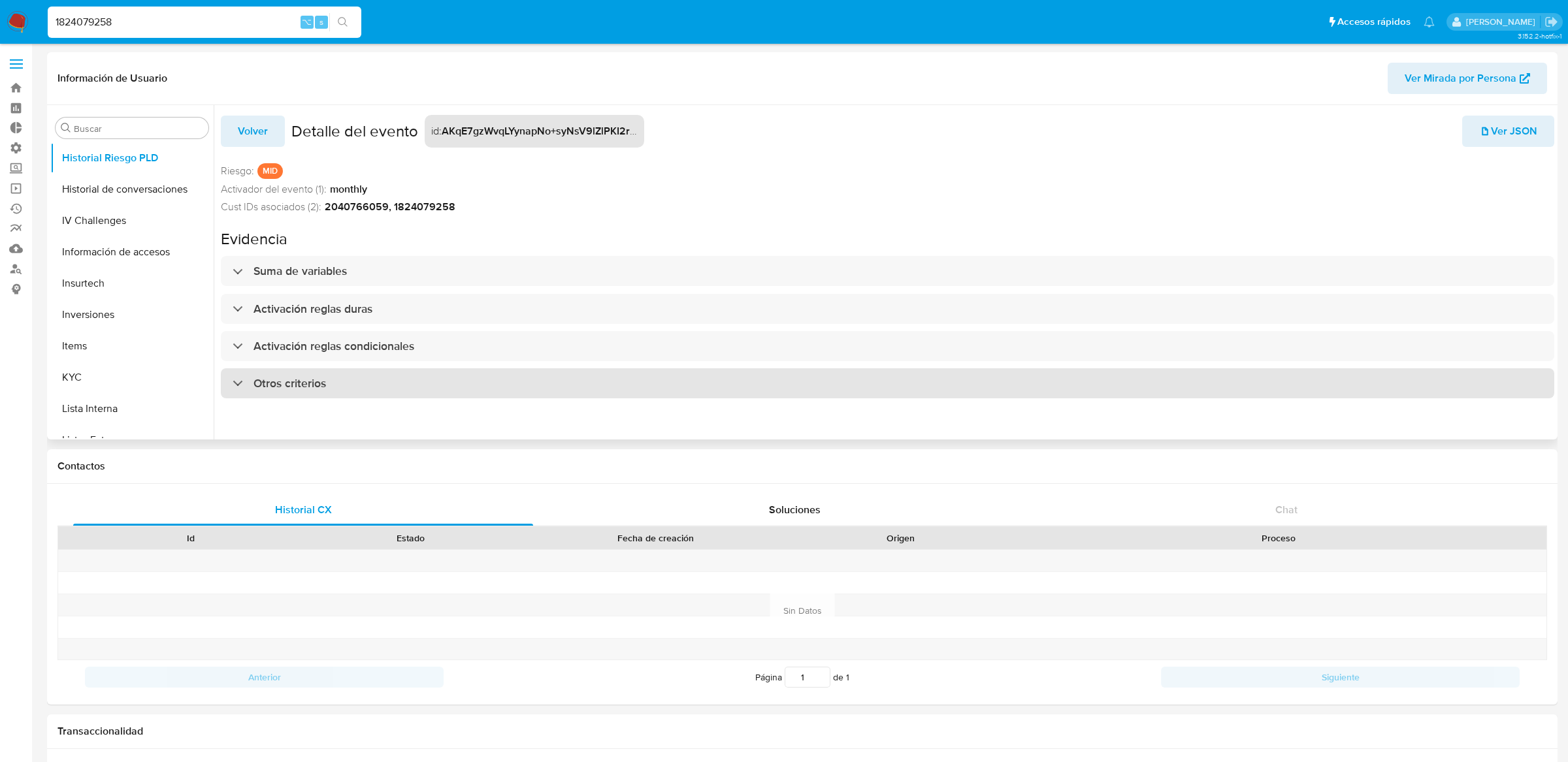
click at [618, 388] on div "Otros criterios" at bounding box center [888, 383] width 1334 height 30
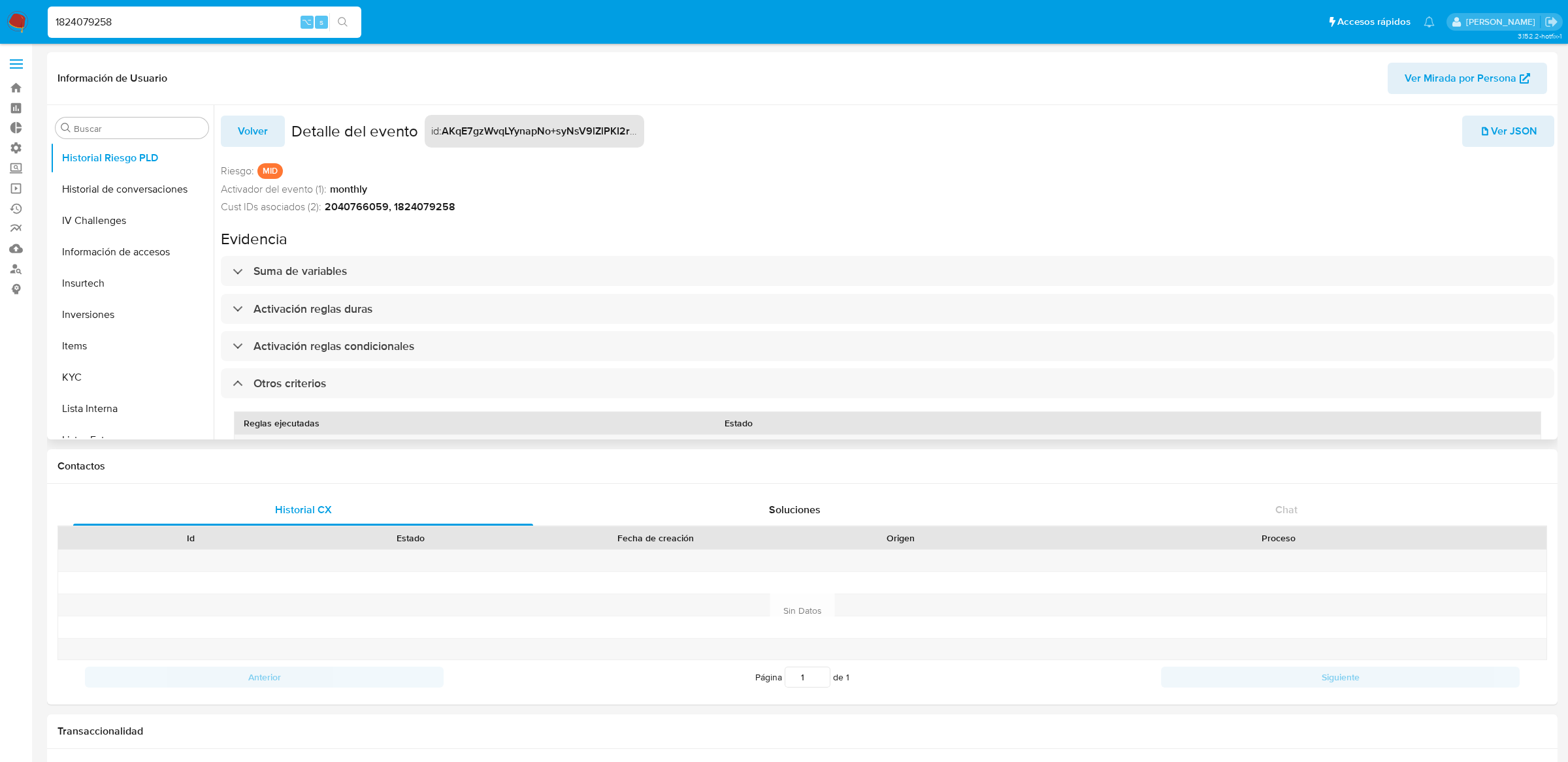
scroll to position [72, 0]
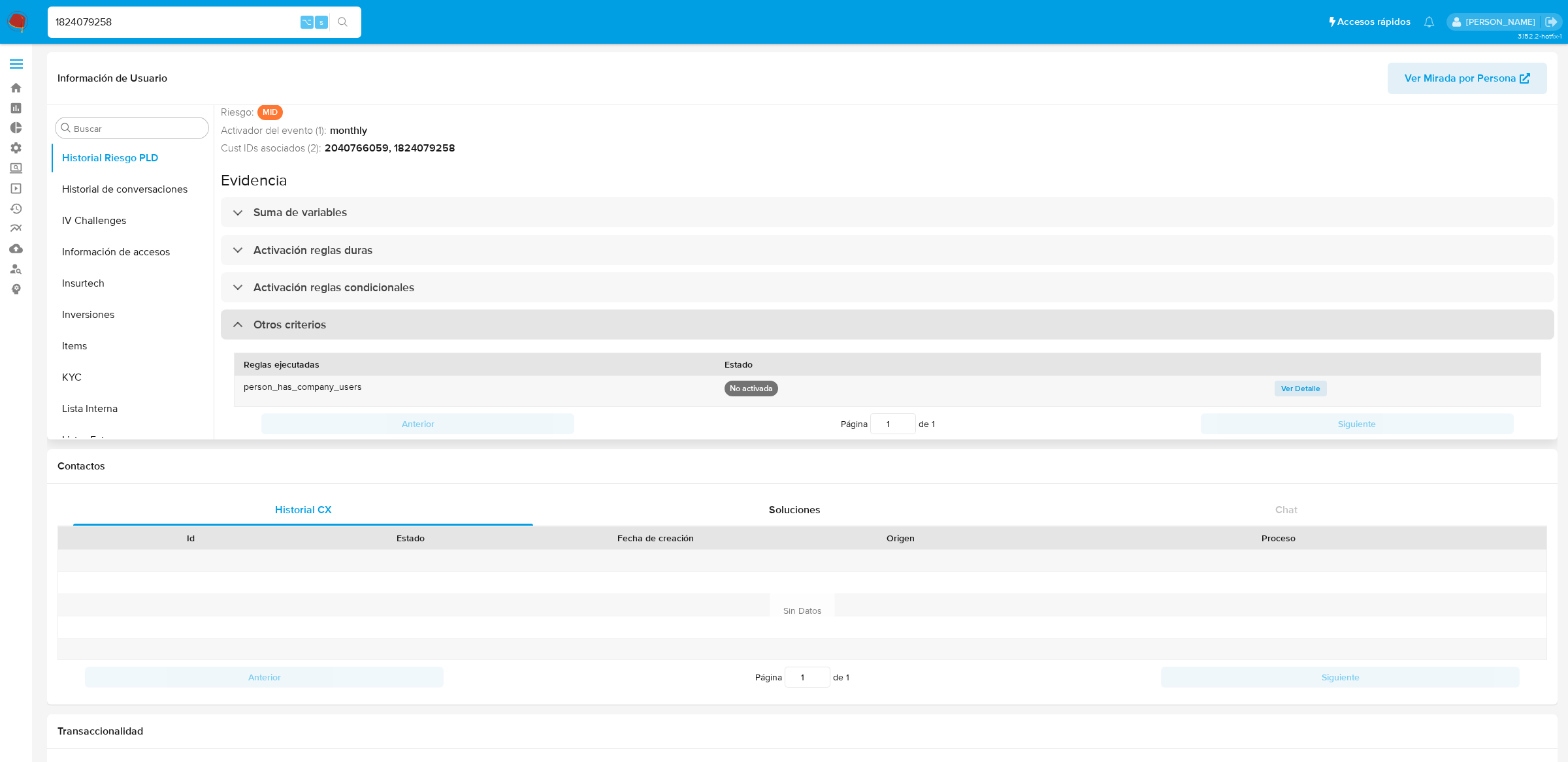
click at [612, 312] on div "Otros criterios" at bounding box center [888, 324] width 1334 height 30
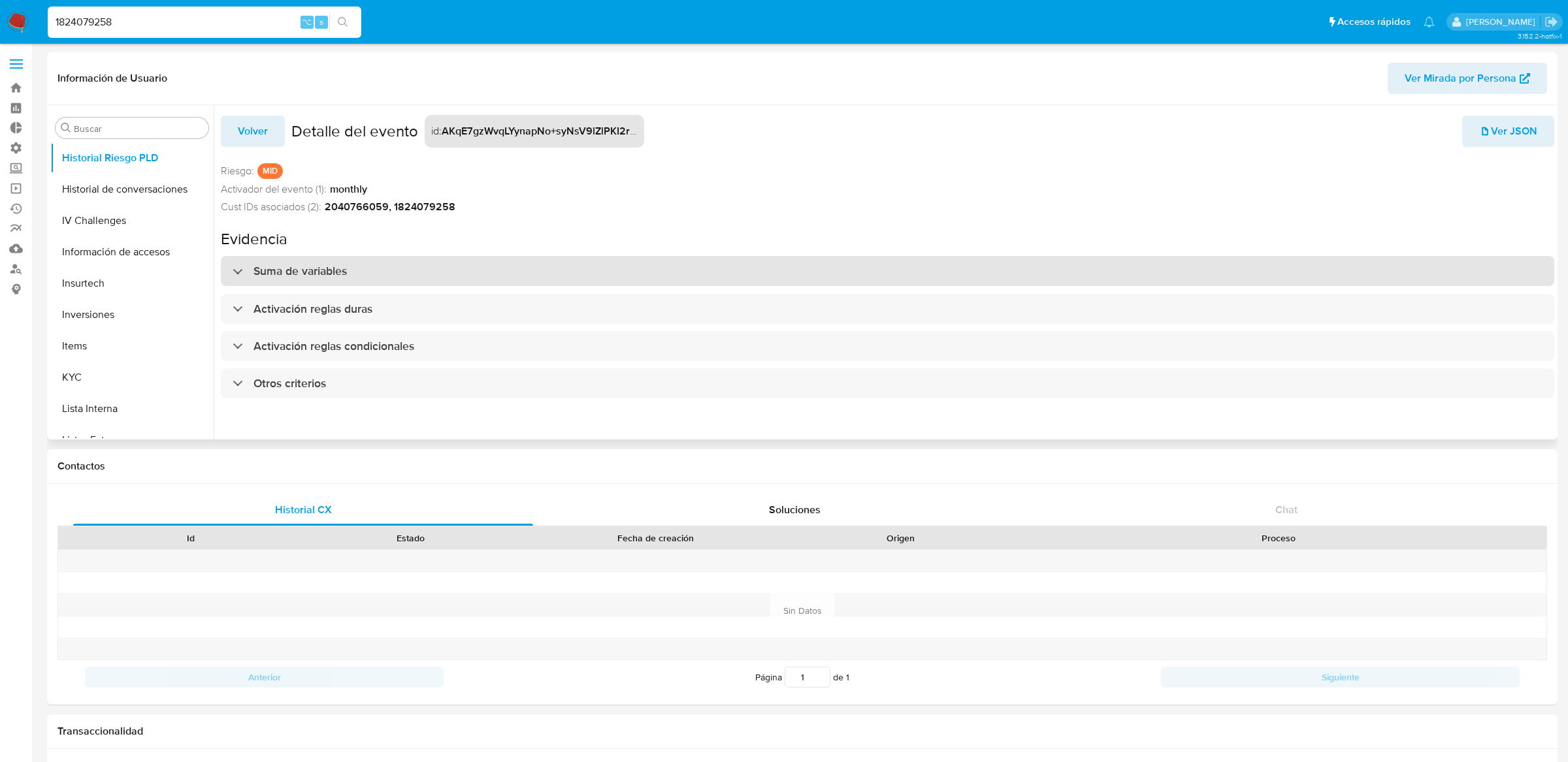
scroll to position [0, 0]
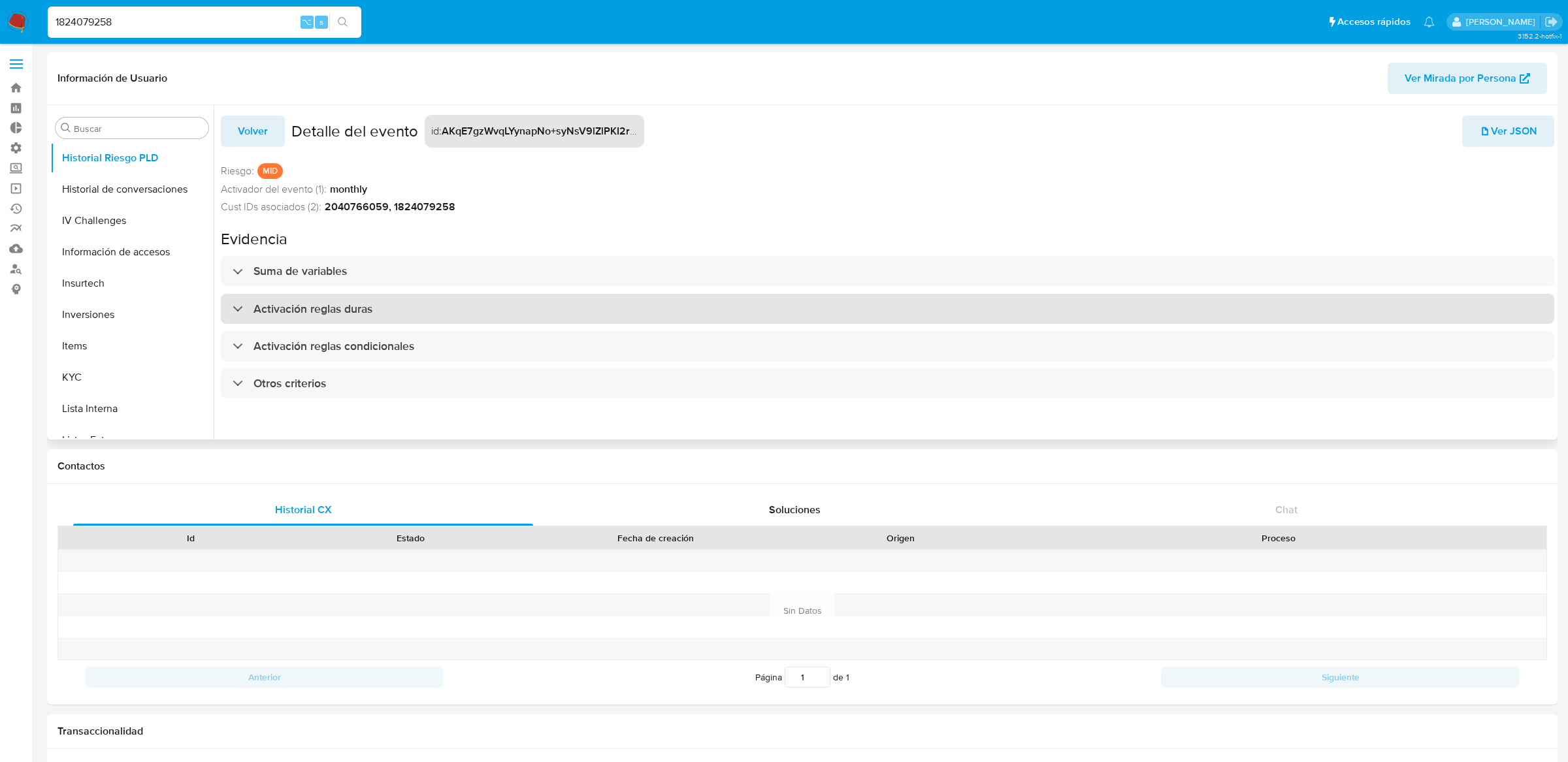
click at [603, 308] on div "Activación reglas duras" at bounding box center [888, 309] width 1334 height 30
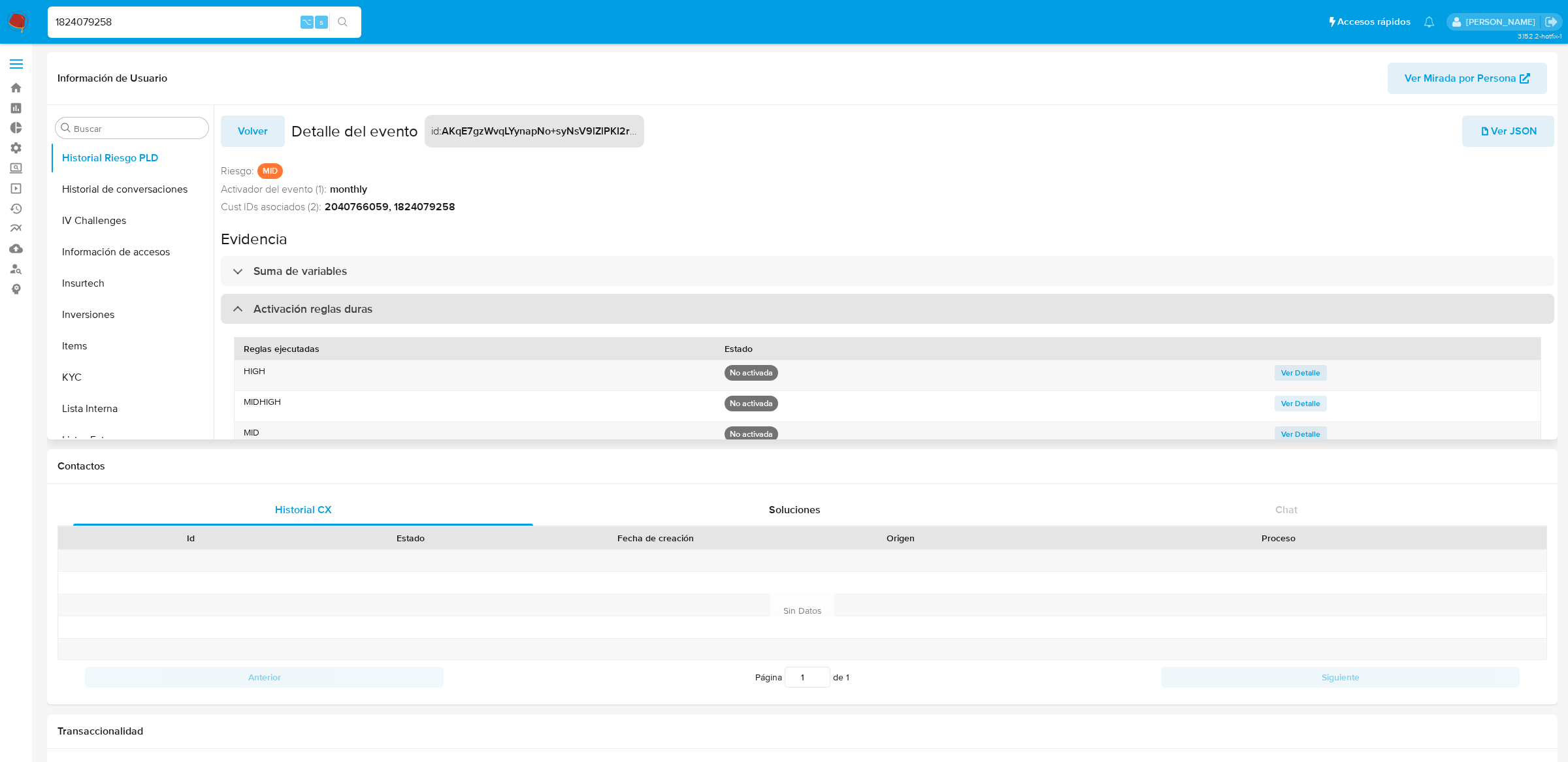
click at [601, 300] on div "Activación reglas duras" at bounding box center [888, 309] width 1334 height 30
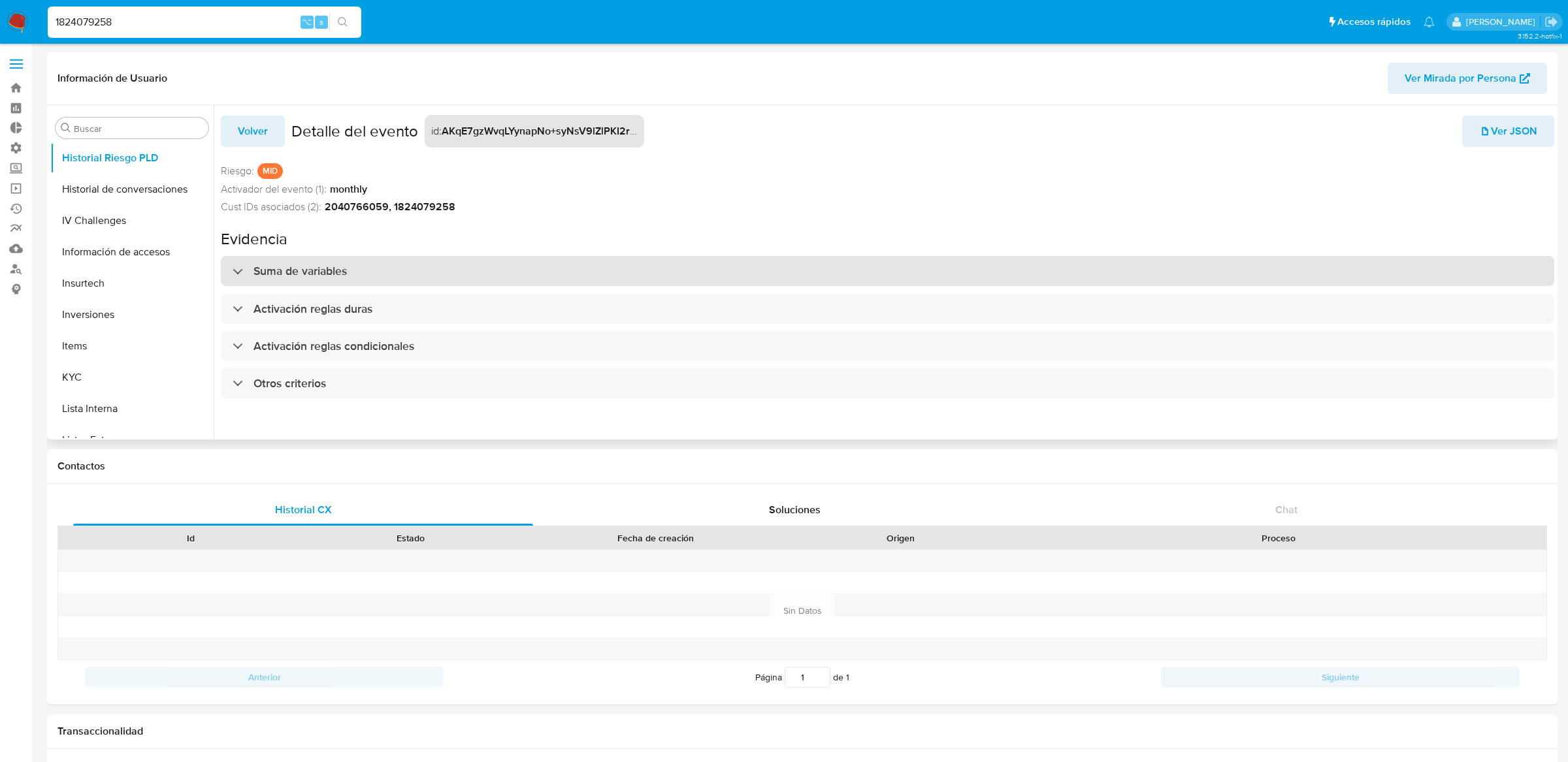
click at [601, 266] on div "Suma de variables" at bounding box center [888, 271] width 1334 height 30
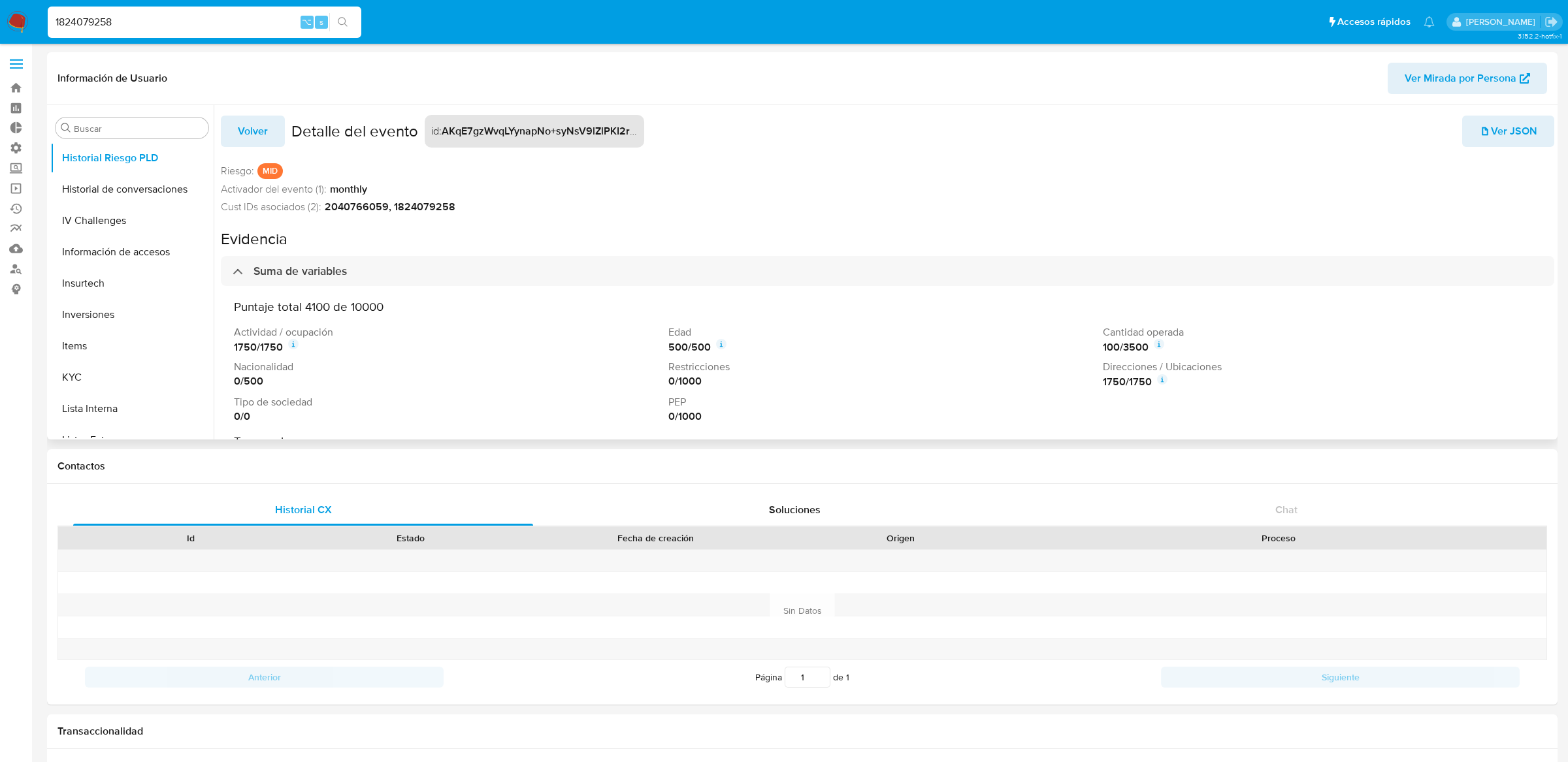
scroll to position [104, 0]
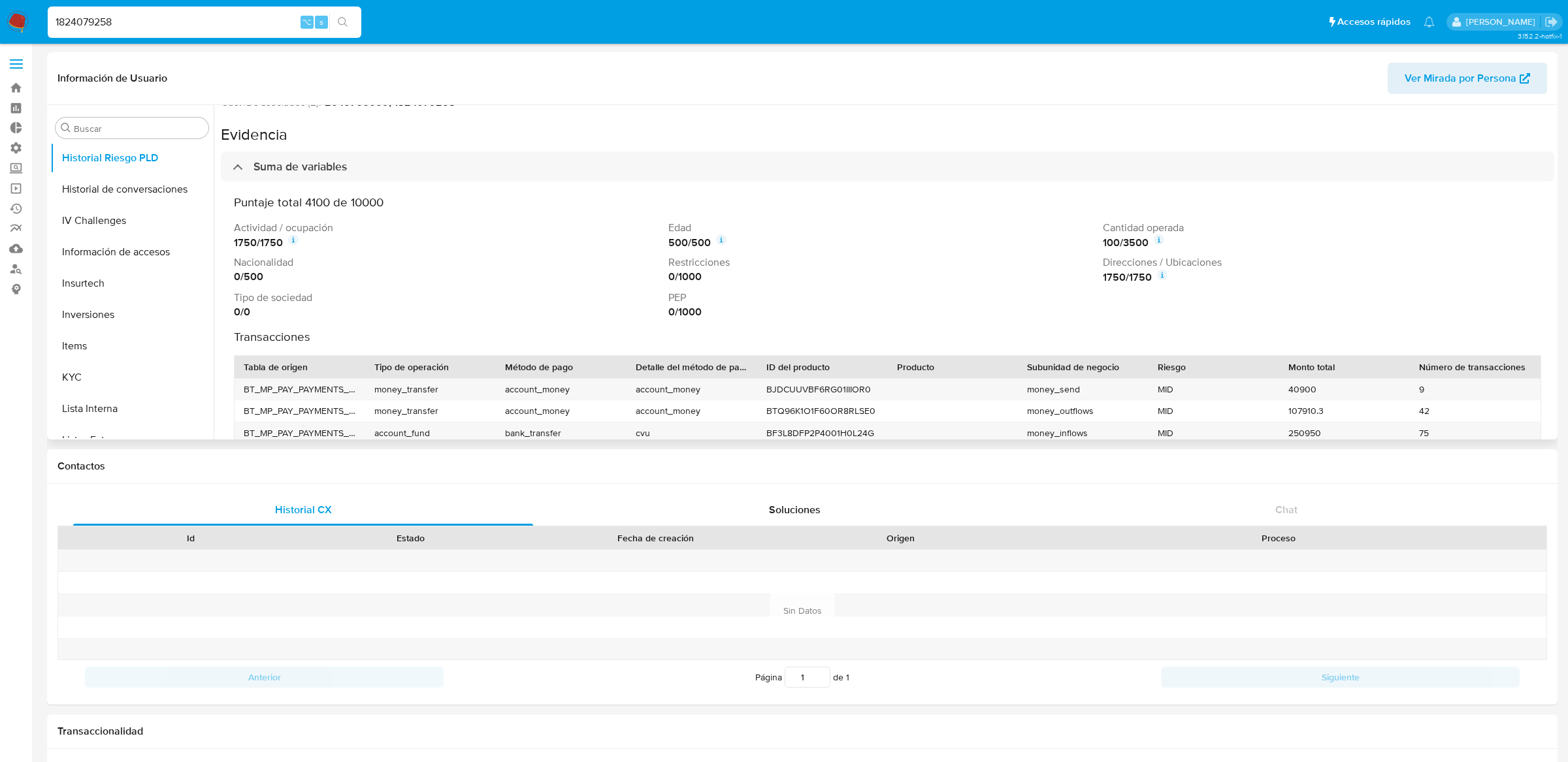
click at [298, 241] on icon at bounding box center [293, 240] width 11 height 11
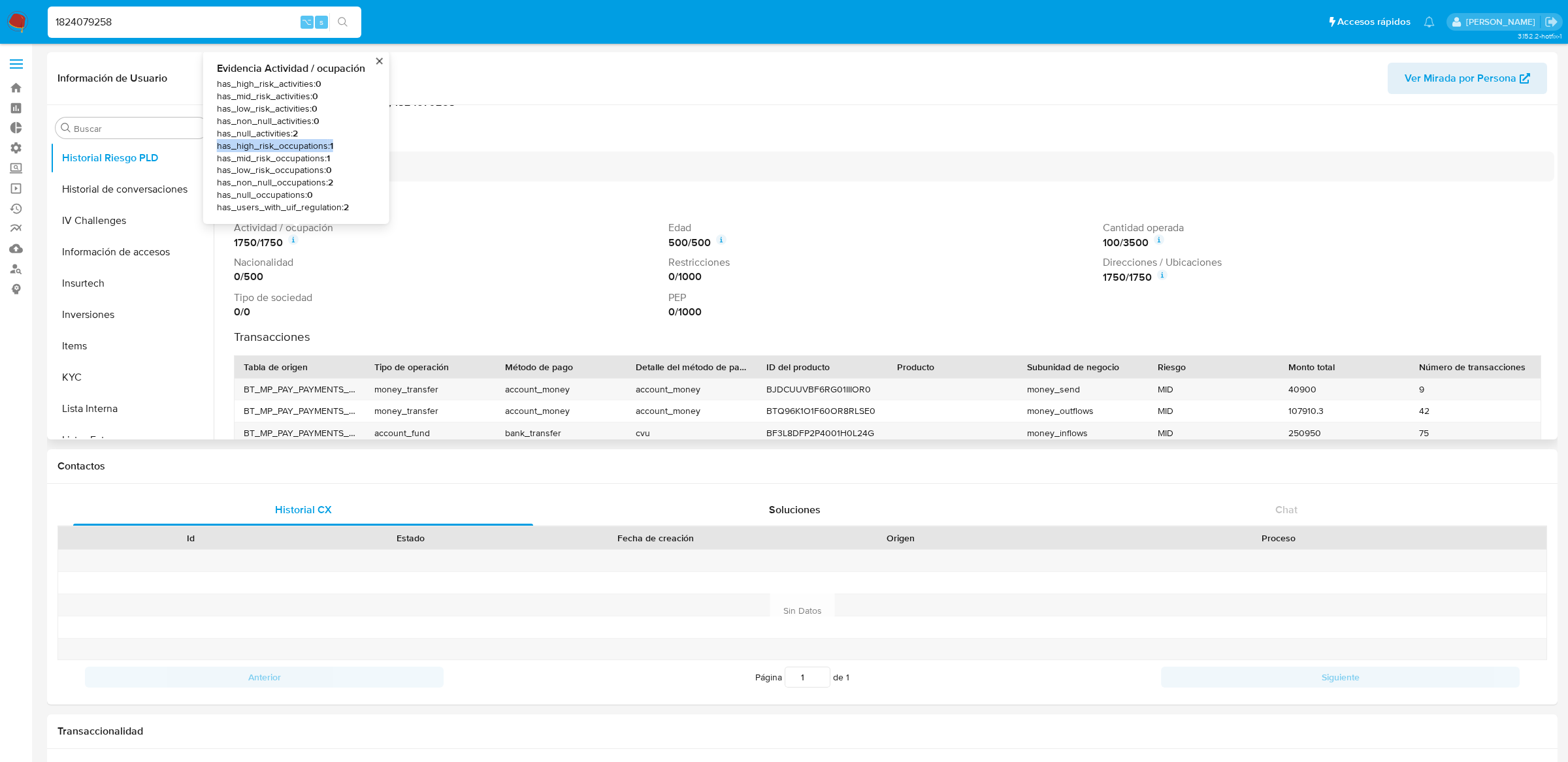
drag, startPoint x: 217, startPoint y: 143, endPoint x: 356, endPoint y: 143, distance: 139.0
click at [357, 143] on span "has_high_risk_occupations : 1" at bounding box center [291, 146] width 148 height 12
click at [419, 299] on p "Tipo de sociedad" at bounding box center [447, 298] width 429 height 14
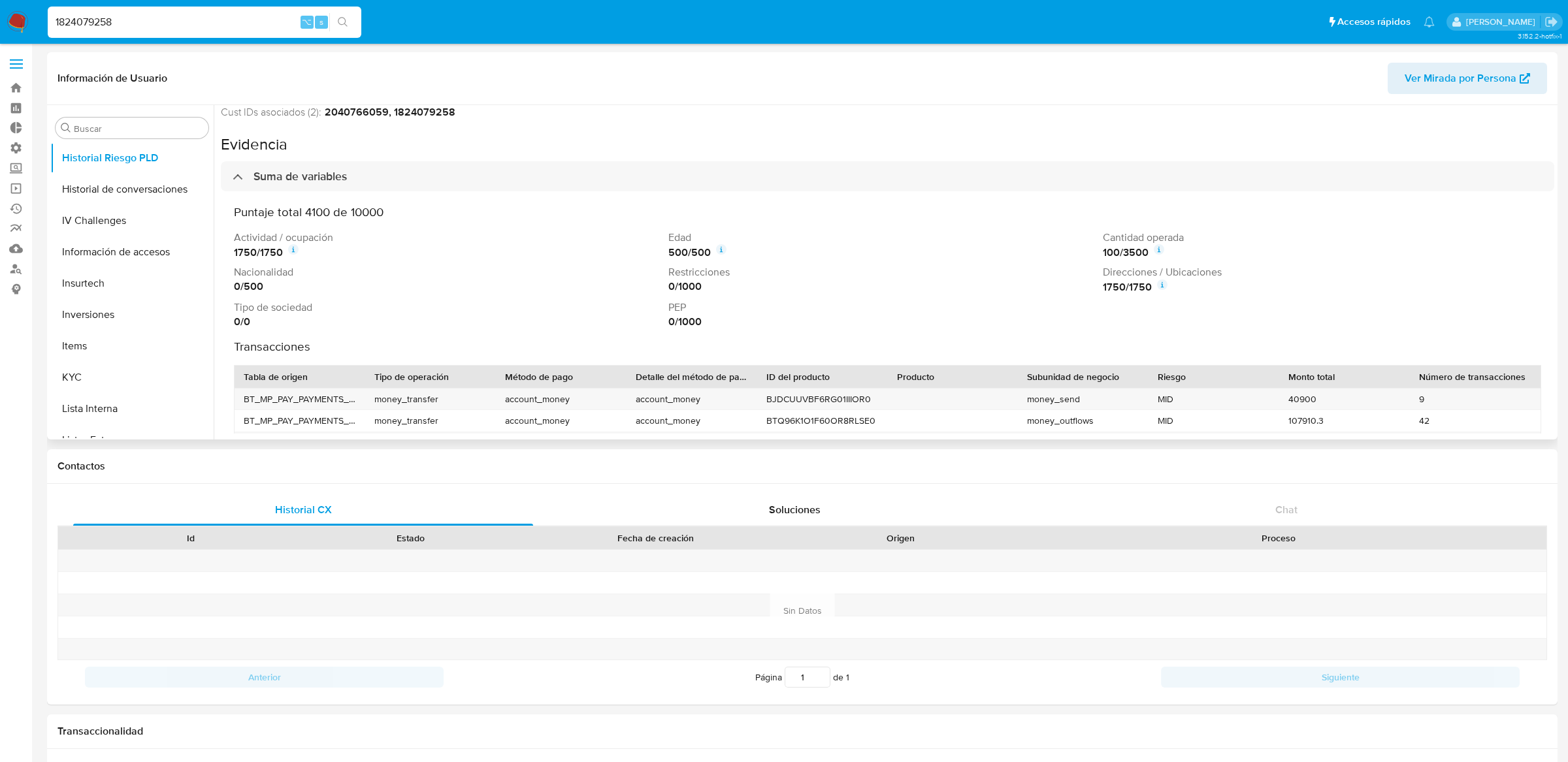
scroll to position [53, 0]
click at [294, 252] on icon at bounding box center [293, 254] width 11 height 11
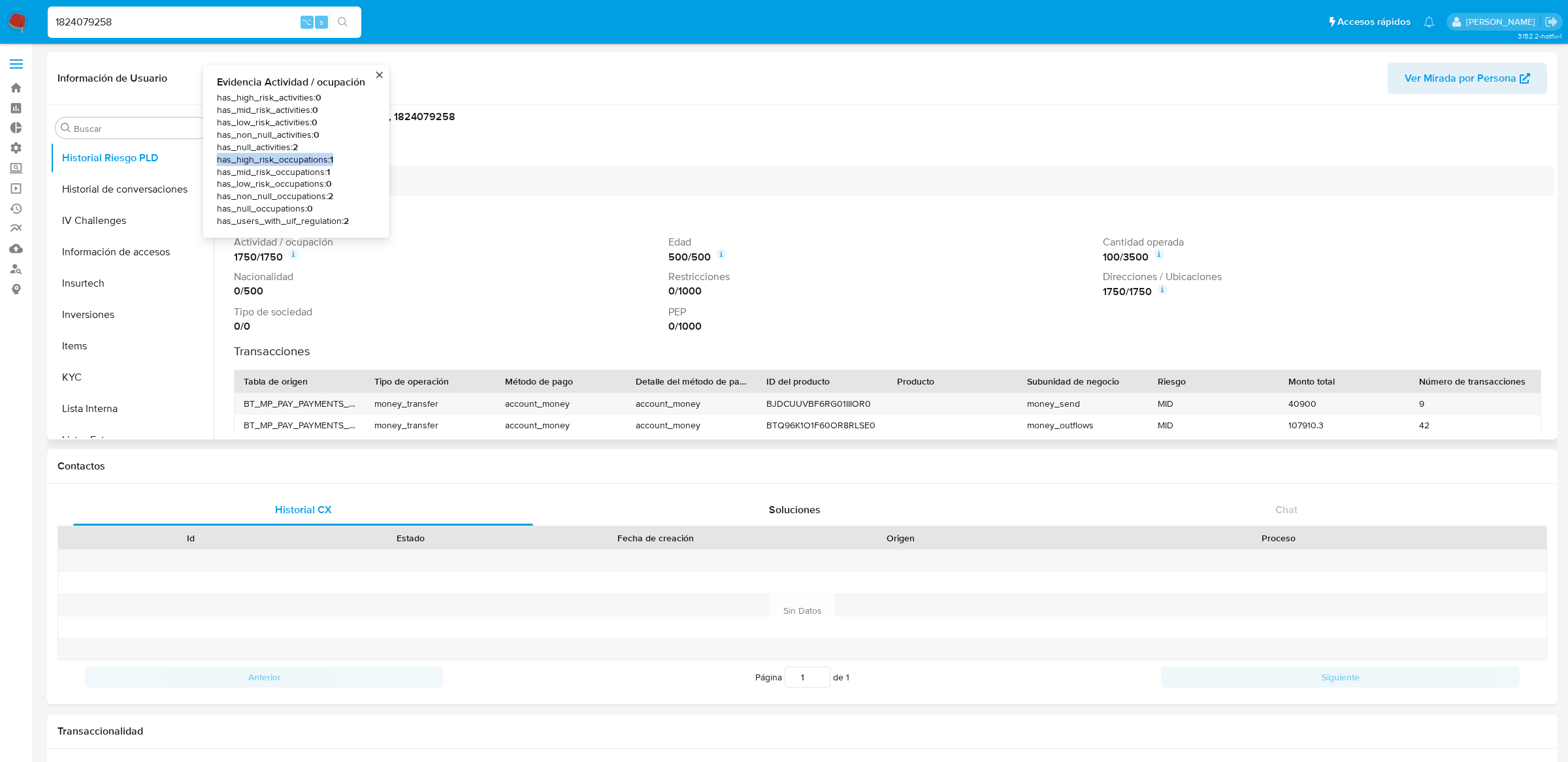
drag, startPoint x: 341, startPoint y: 158, endPoint x: 207, endPoint y: 160, distance: 134.0
click at [207, 160] on div "Evidencia Actividad / ocupación has_high_risk_activities : 0 has_mid_risk_activ…" at bounding box center [296, 152] width 186 height 173
click at [407, 306] on p "Tipo de sociedad" at bounding box center [447, 312] width 429 height 14
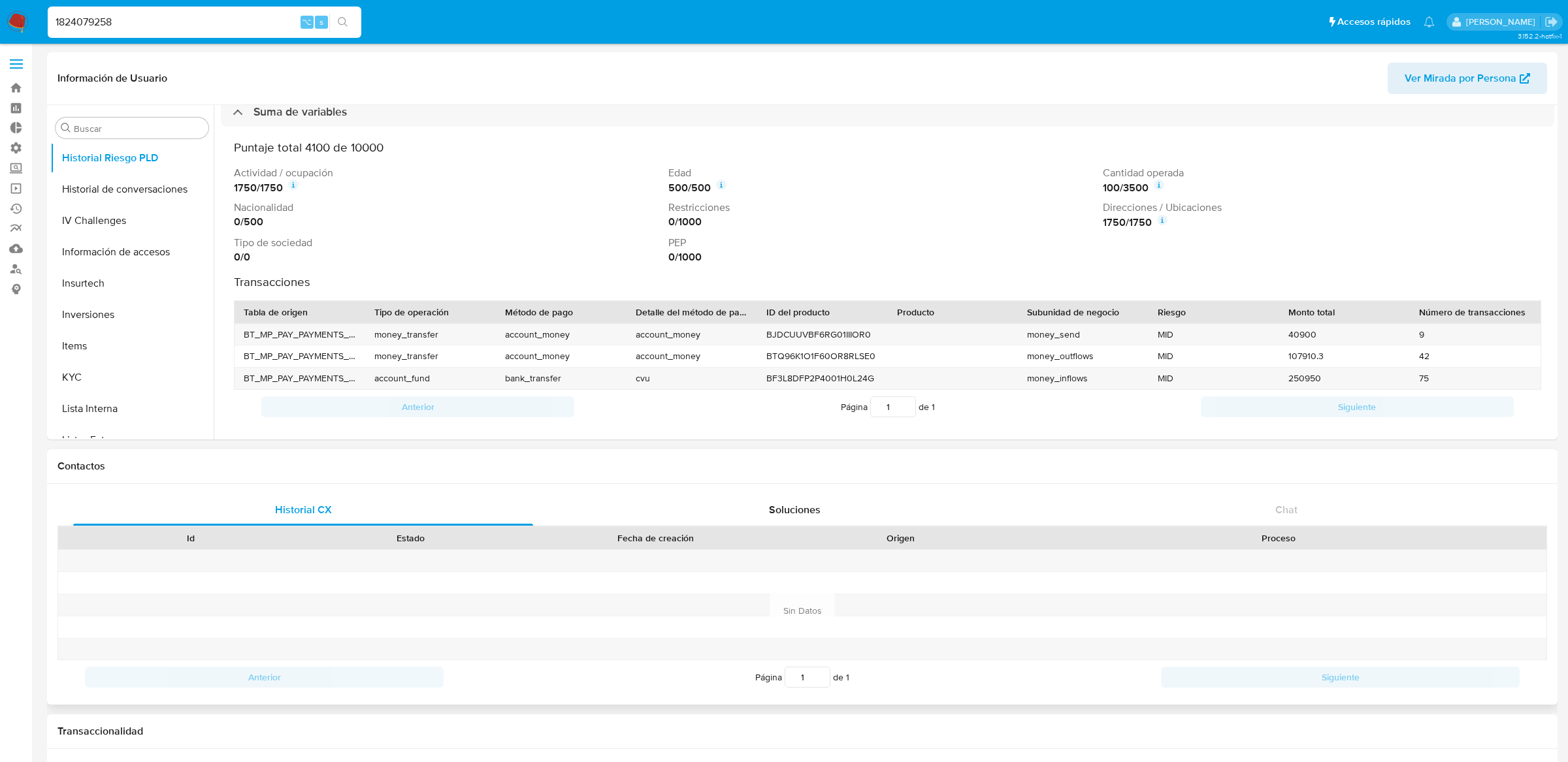
scroll to position [0, 0]
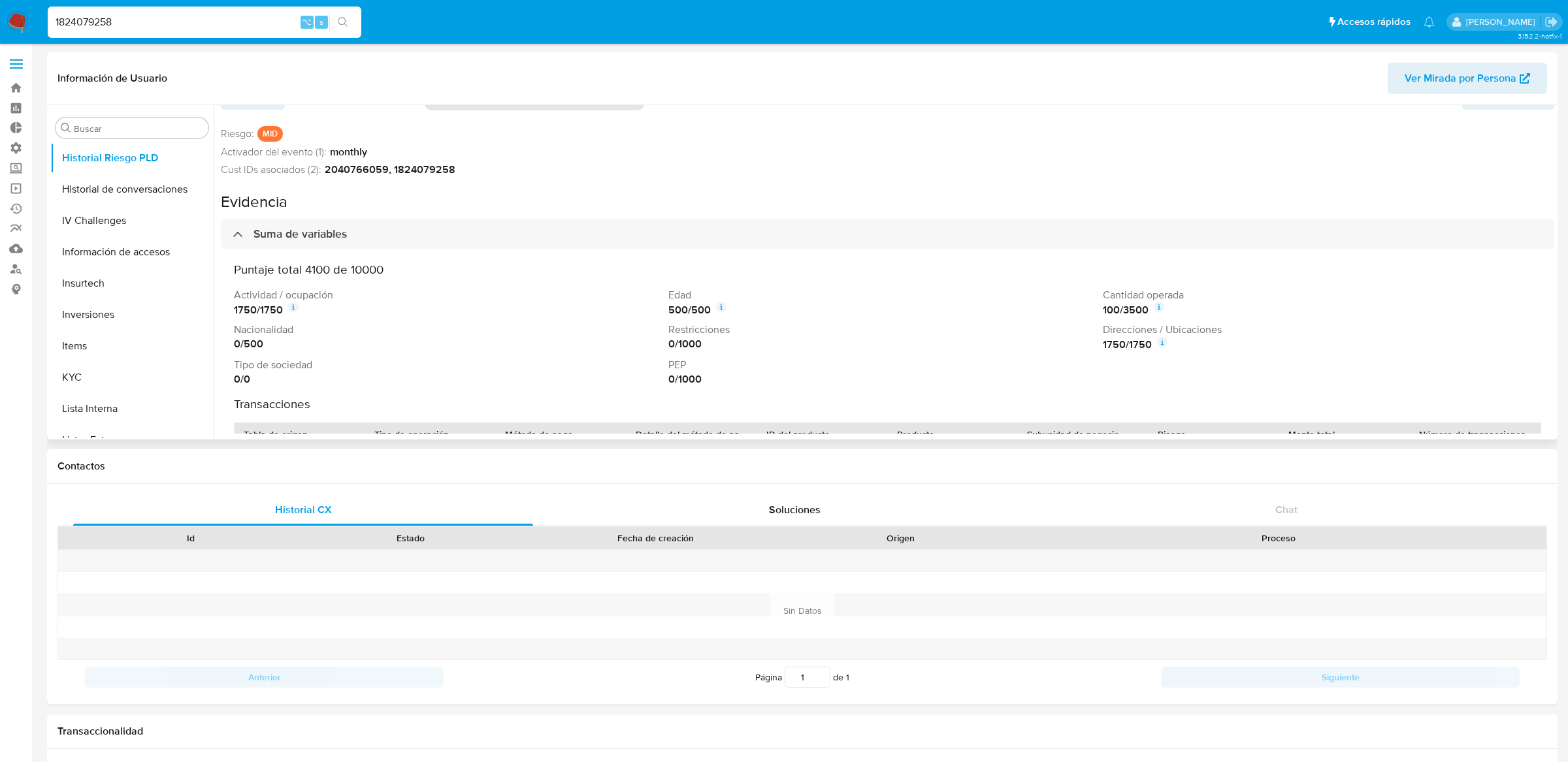
click at [294, 308] on icon at bounding box center [293, 308] width 3 height 4
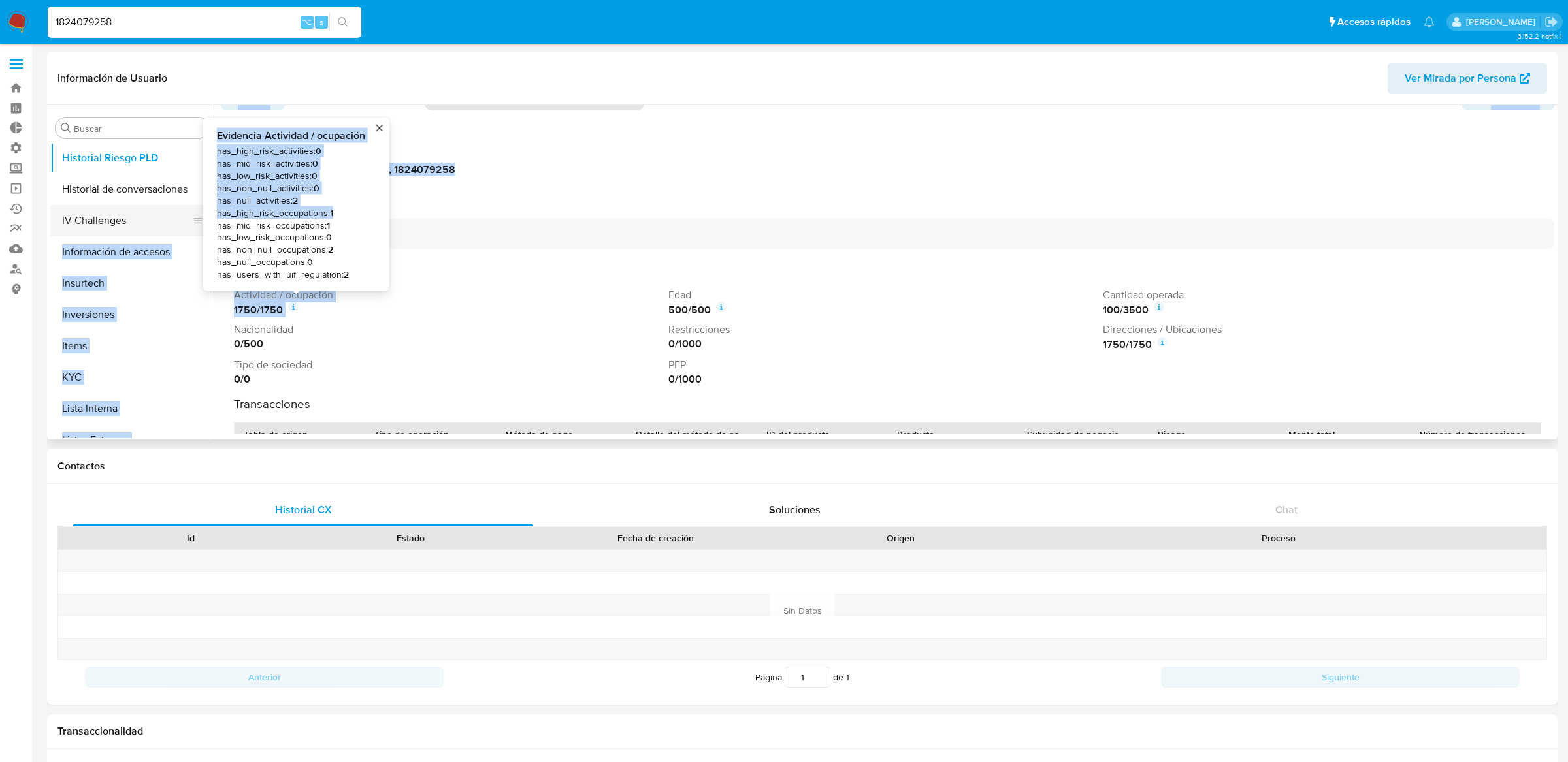
drag, startPoint x: 344, startPoint y: 211, endPoint x: 192, endPoint y: 211, distance: 152.0
click at [192, 211] on div "Buscar Anticipos de dinero Aprobadores Archivos adjuntos CVU Cruces y Relacione…" at bounding box center [801, 272] width 1504 height 334
click at [447, 346] on div "0 / 500" at bounding box center [447, 344] width 429 height 14
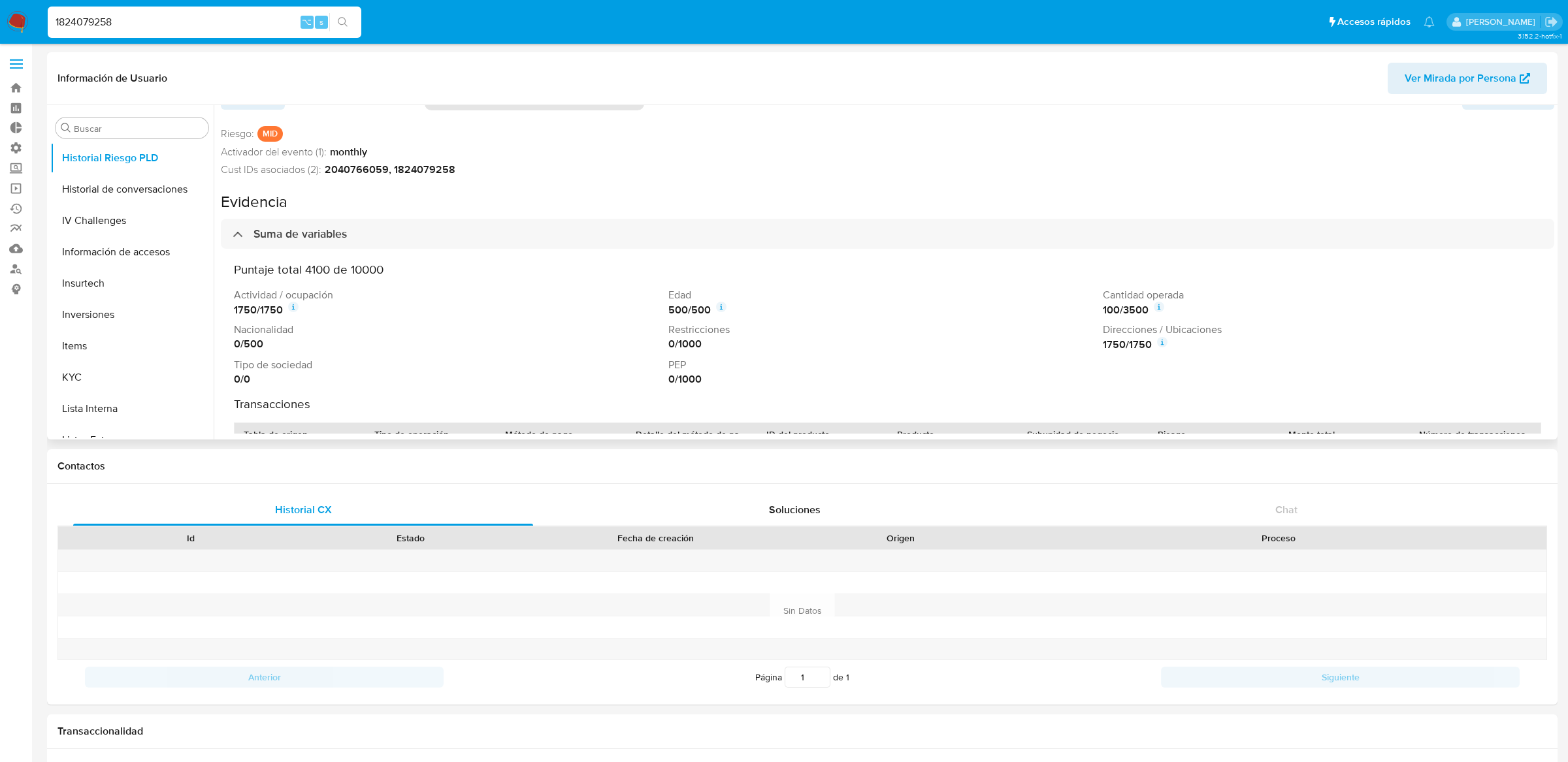
click at [614, 172] on div "Cust IDs asociados (2): 2040766059, 1824079258" at bounding box center [888, 169] width 1334 height 14
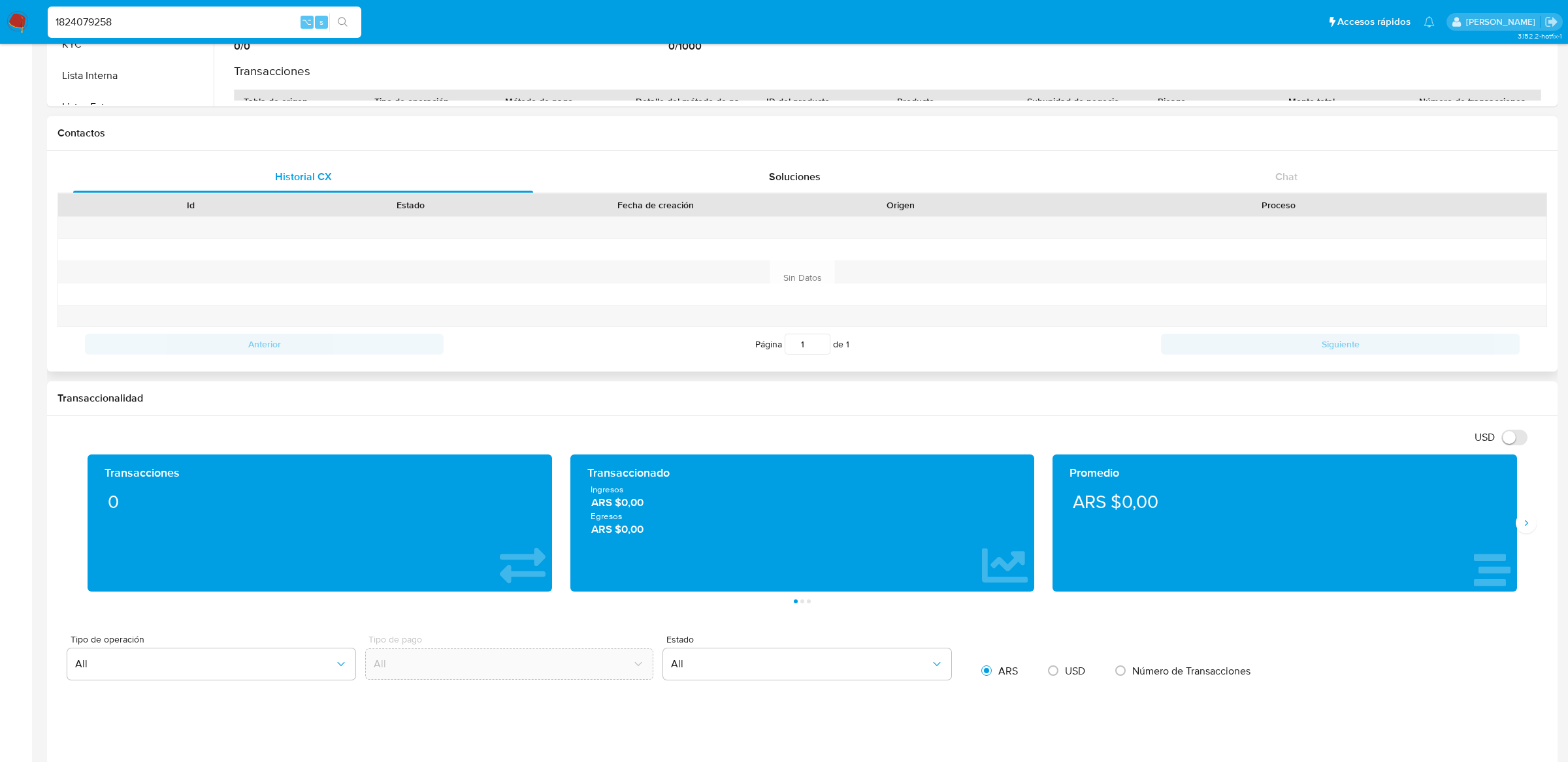
scroll to position [4, 0]
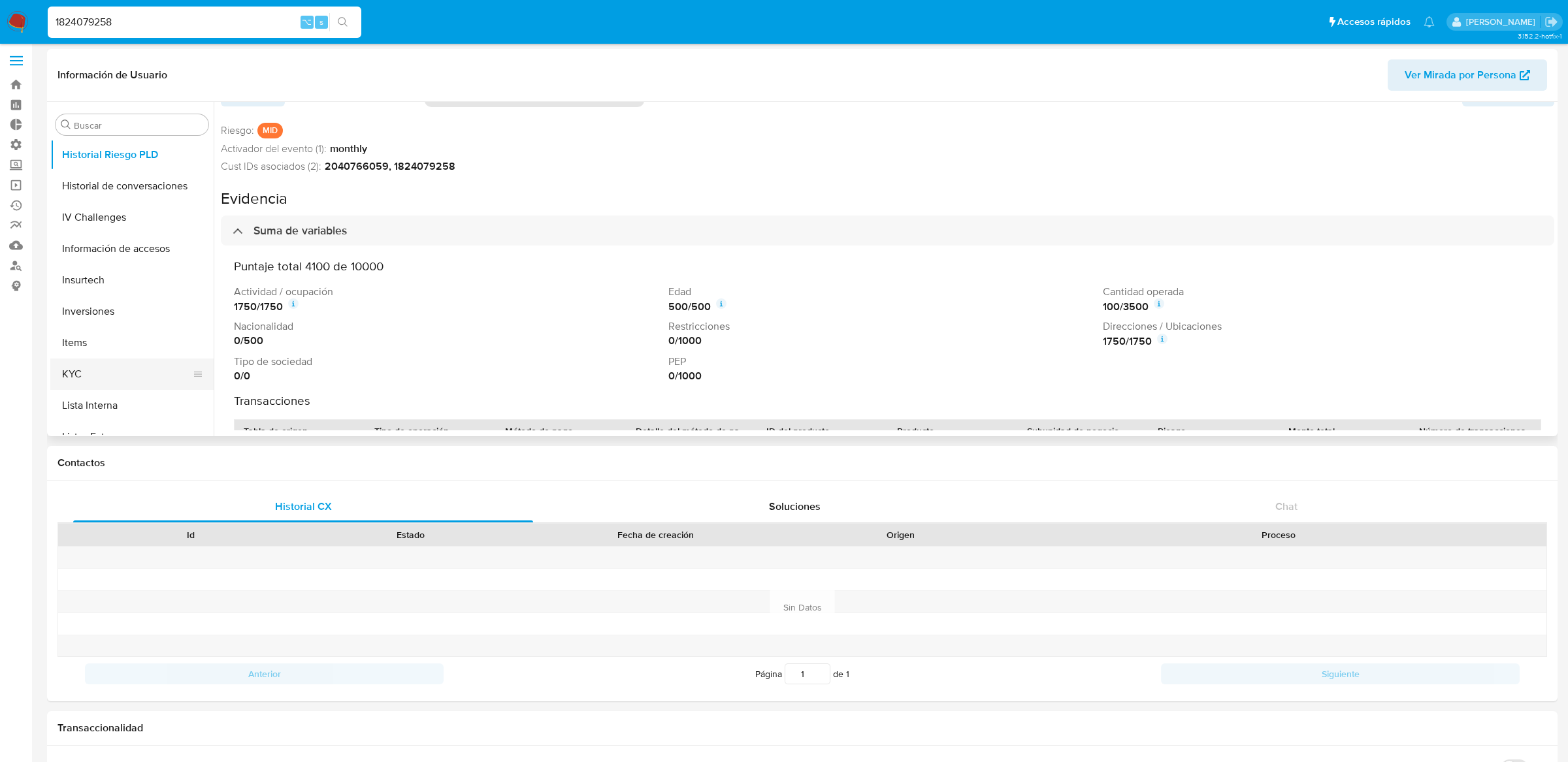
click at [102, 358] on button "KYC" at bounding box center [126, 373] width 152 height 31
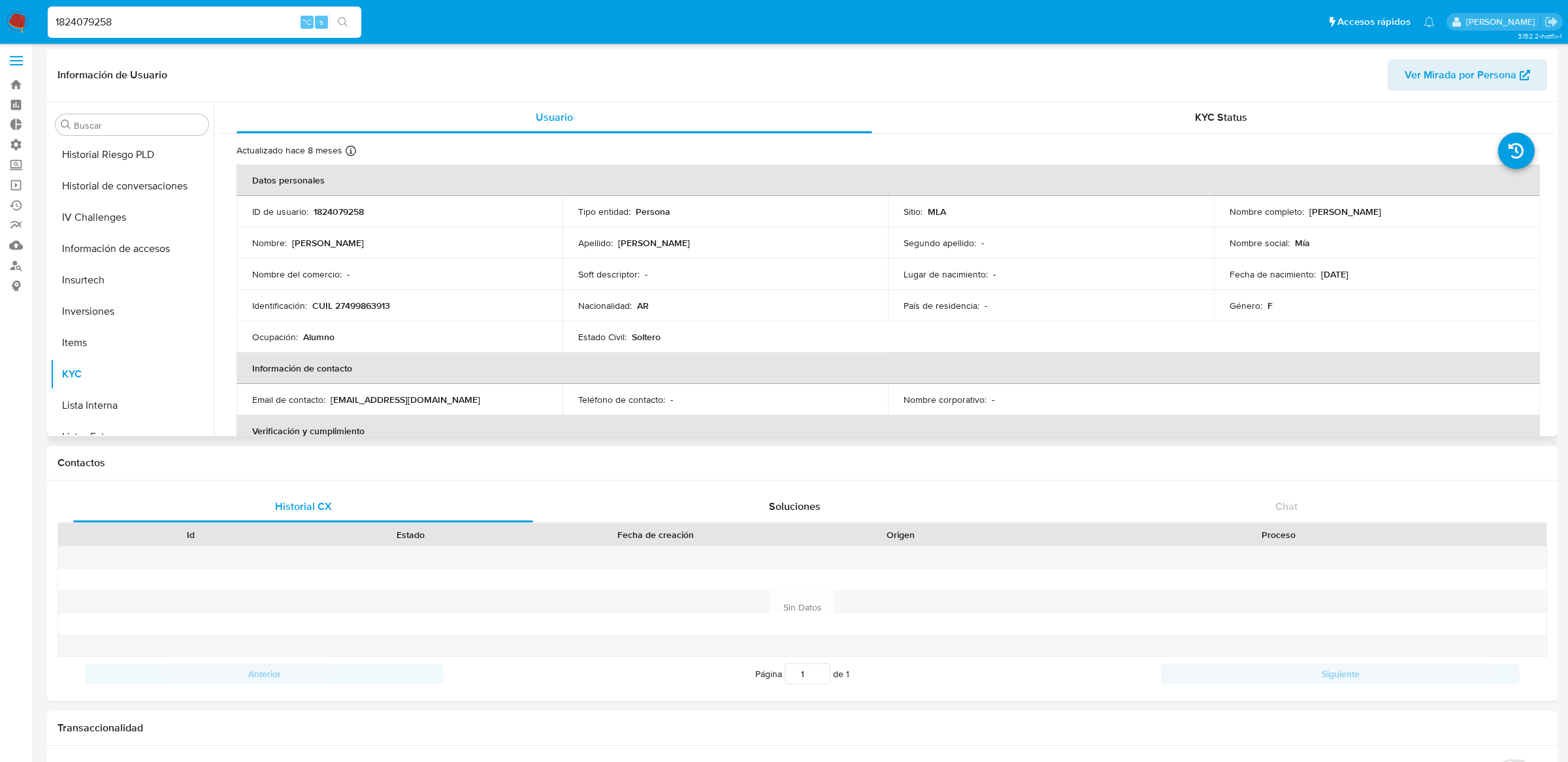
click at [343, 212] on p "1824079258" at bounding box center [339, 211] width 50 height 12
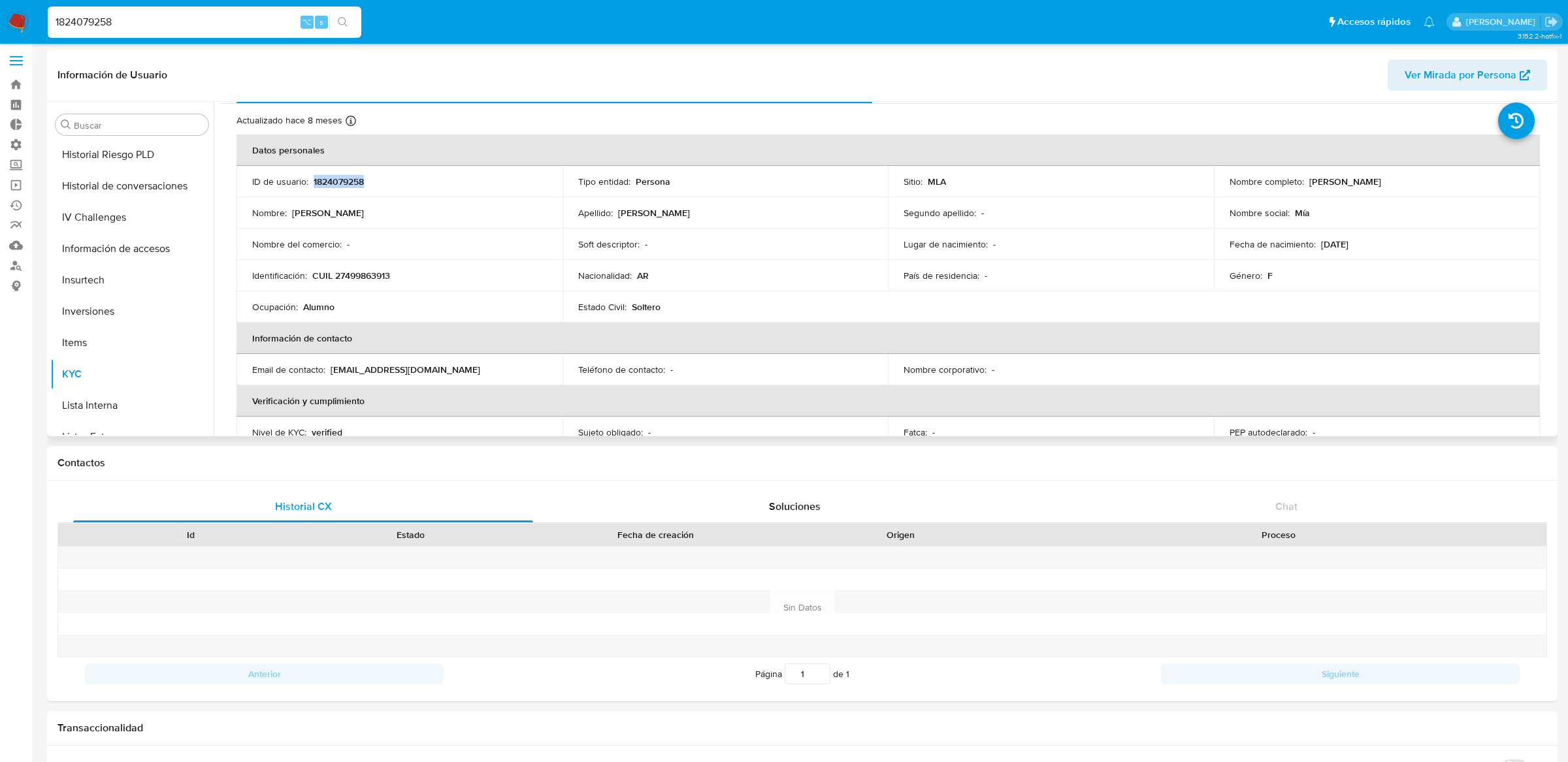
scroll to position [31, 0]
click at [132, 151] on button "Historial Riesgo PLD" at bounding box center [126, 154] width 152 height 31
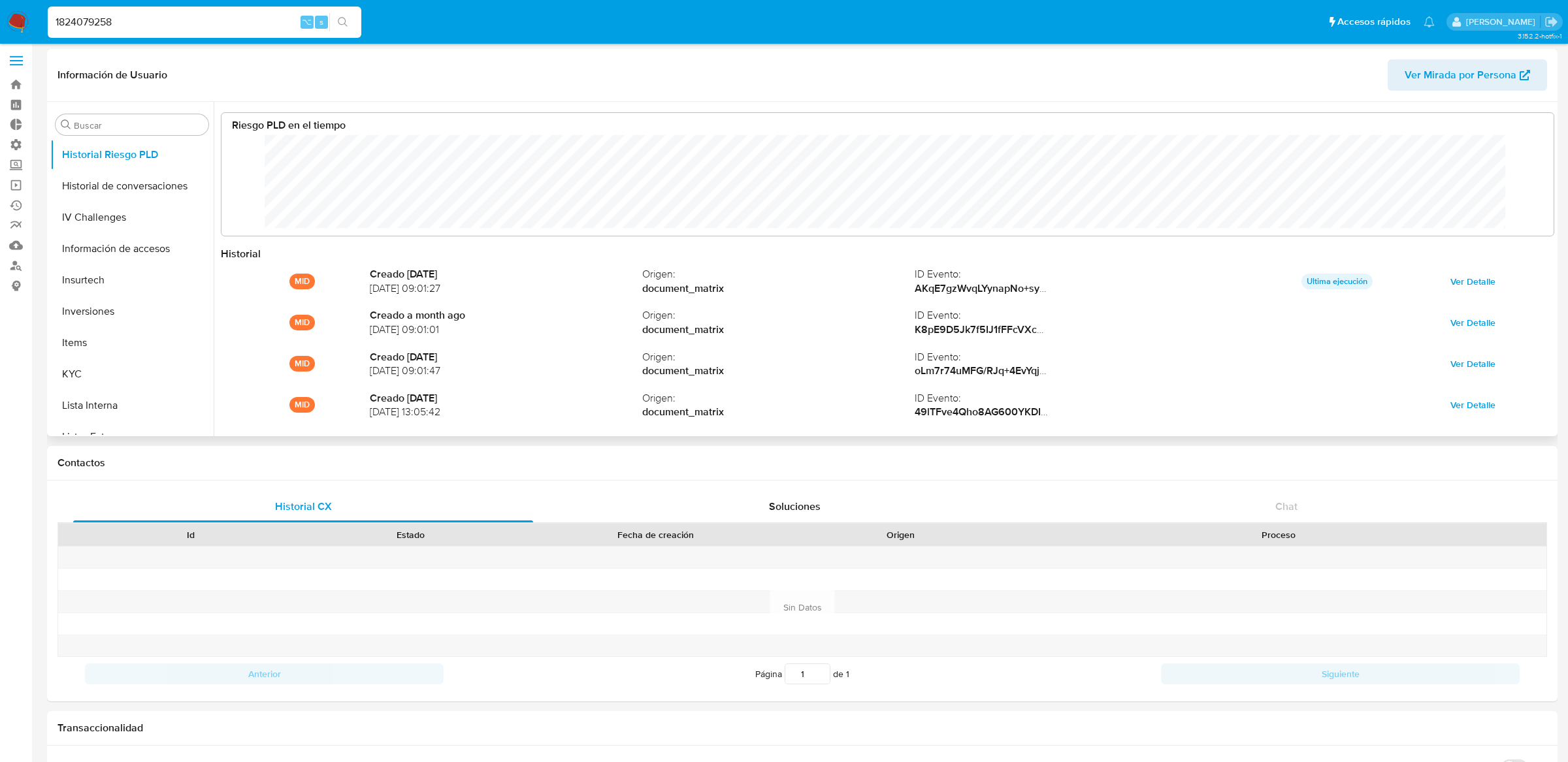
scroll to position [98, 1305]
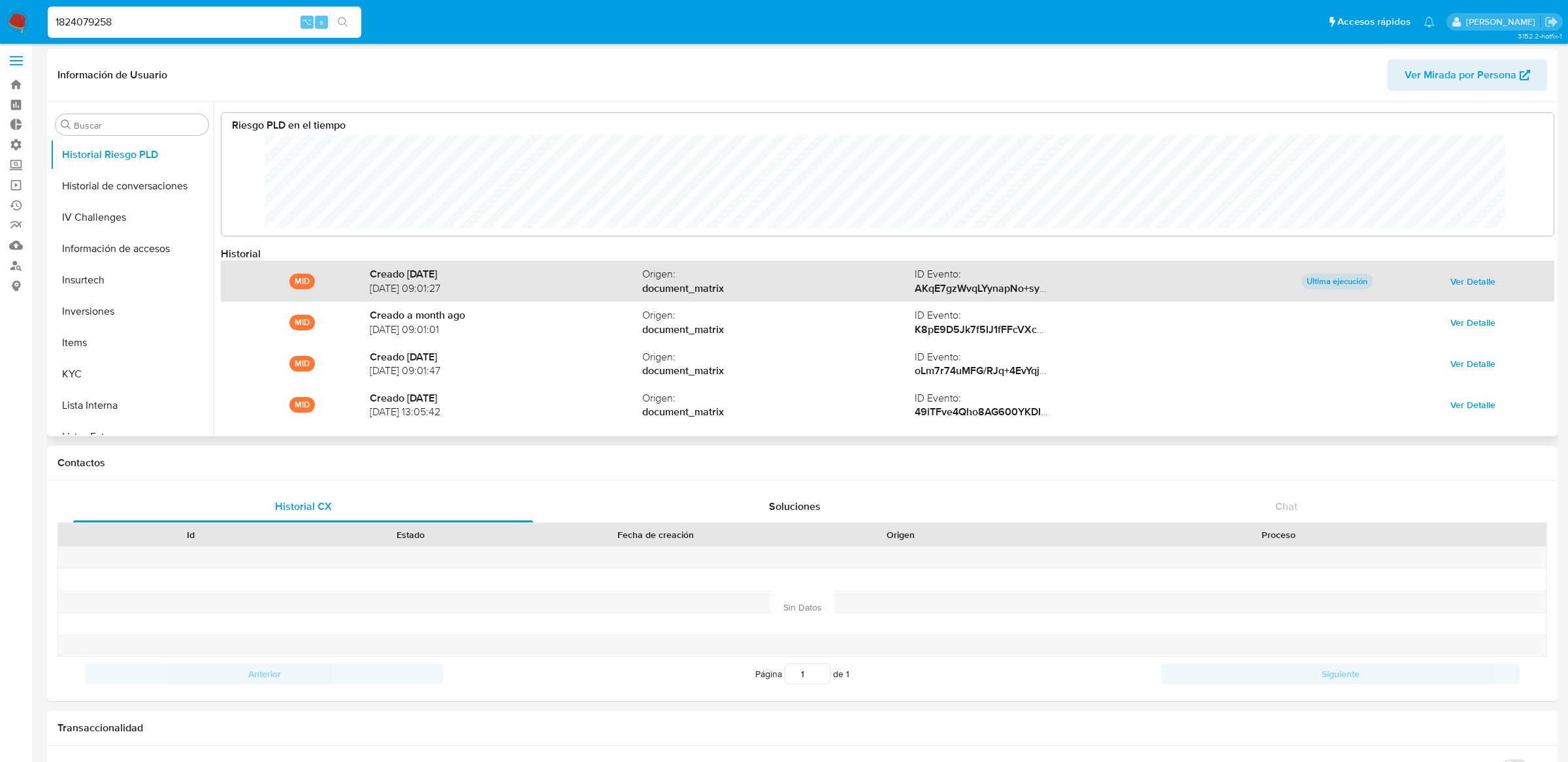
click at [1458, 273] on span "Ver Detalle" at bounding box center [1473, 282] width 45 height 19
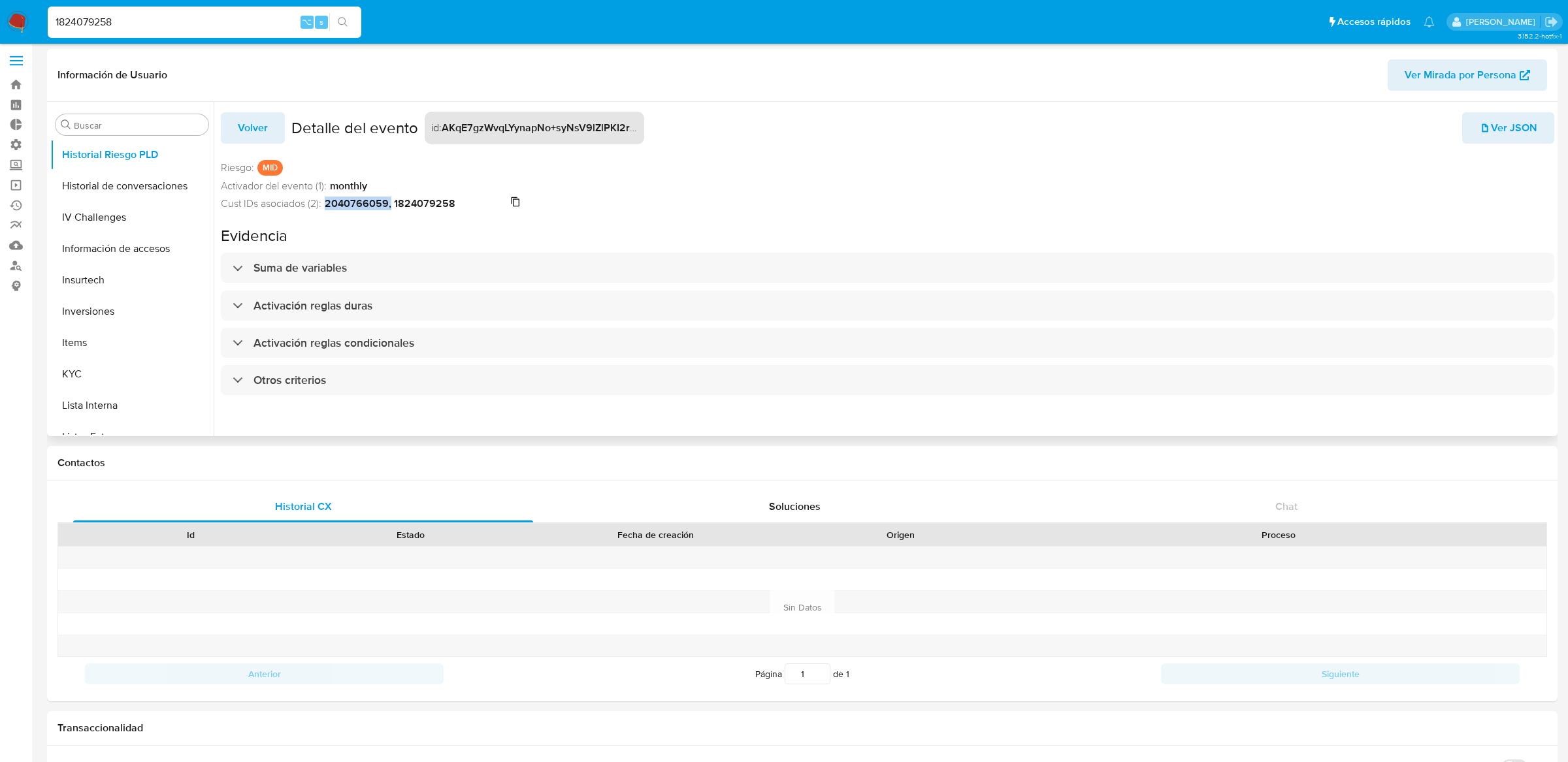
drag, startPoint x: 325, startPoint y: 204, endPoint x: 389, endPoint y: 204, distance: 64.0
click at [389, 204] on strong "2040766059, 1824079258" at bounding box center [390, 204] width 131 height 14
copy strong "2040766059,"
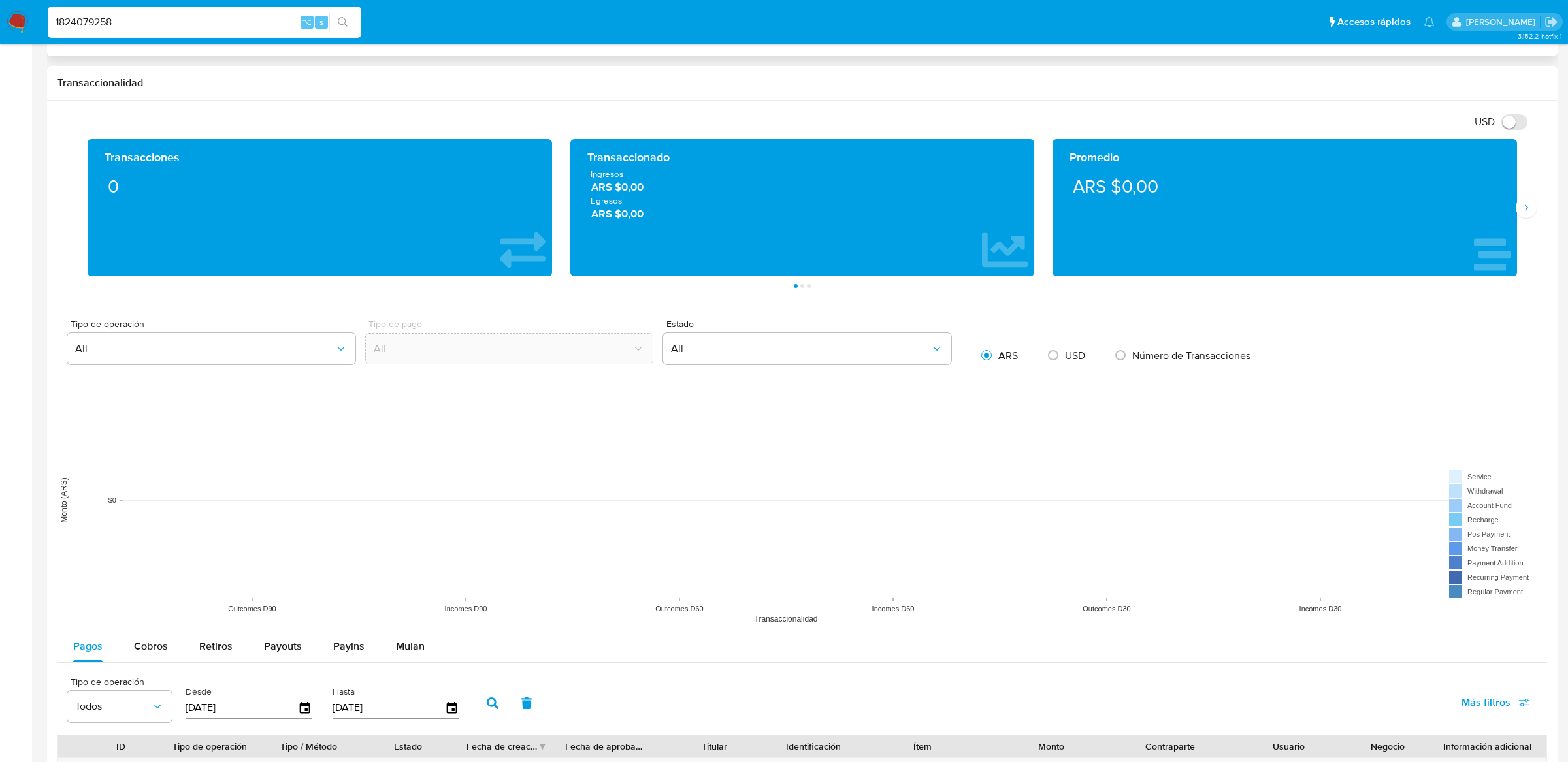
scroll to position [1158, 0]
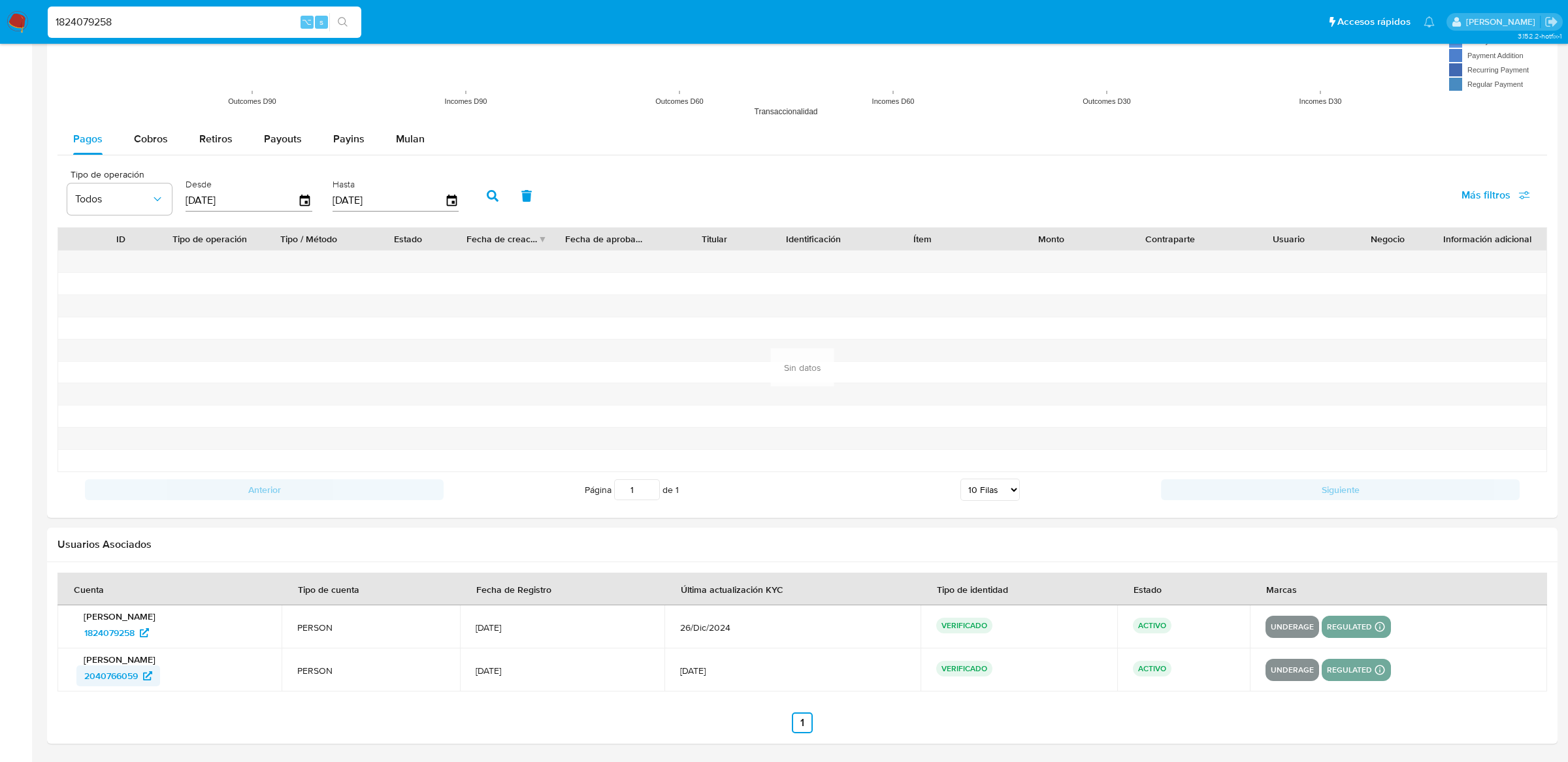
click at [120, 678] on span "2040766059" at bounding box center [111, 676] width 53 height 20
click at [250, 29] on input "1824079258" at bounding box center [204, 21] width 314 height 17
paste input "18975284"
type input "118975284"
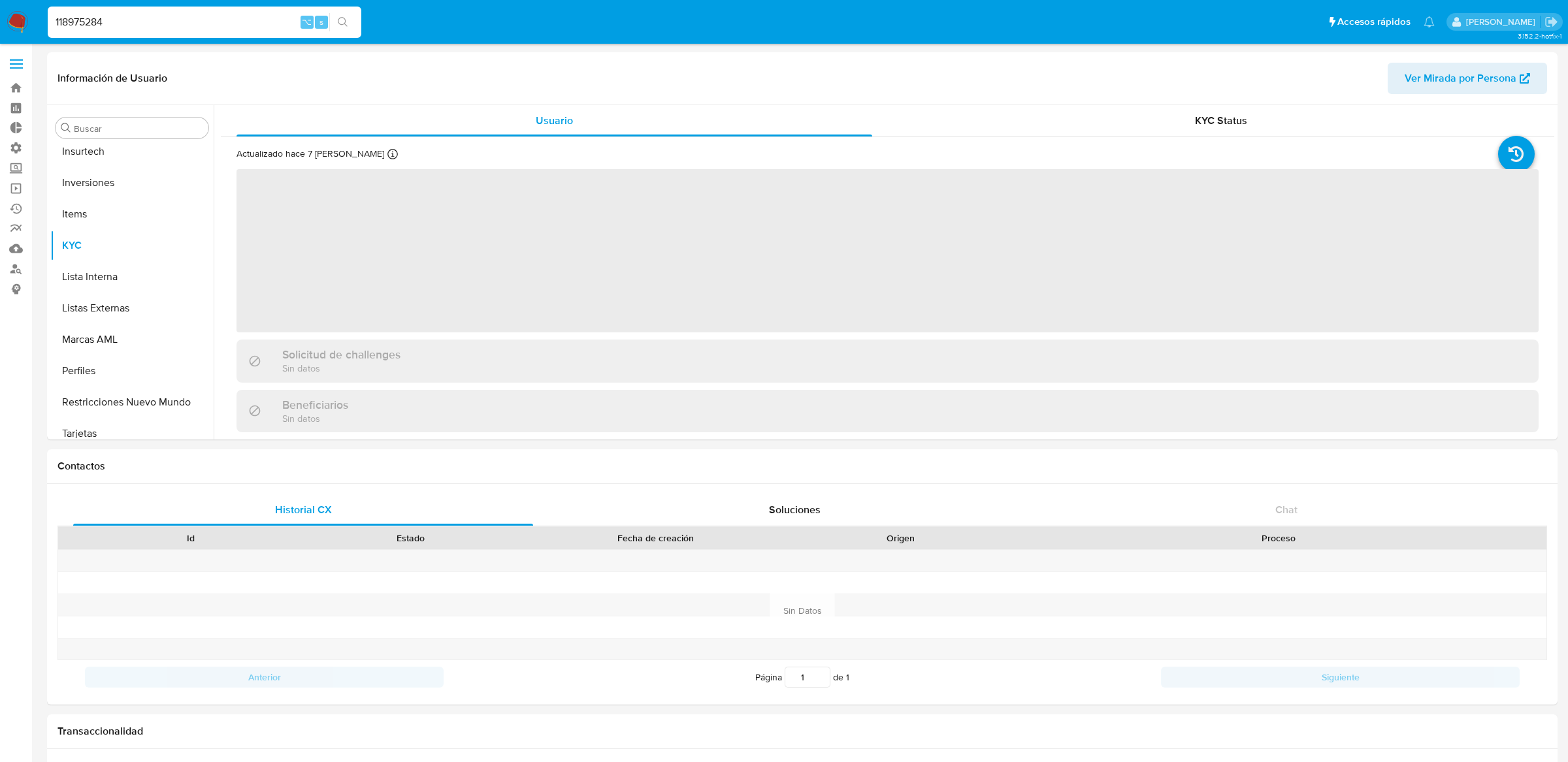
scroll to position [583, 0]
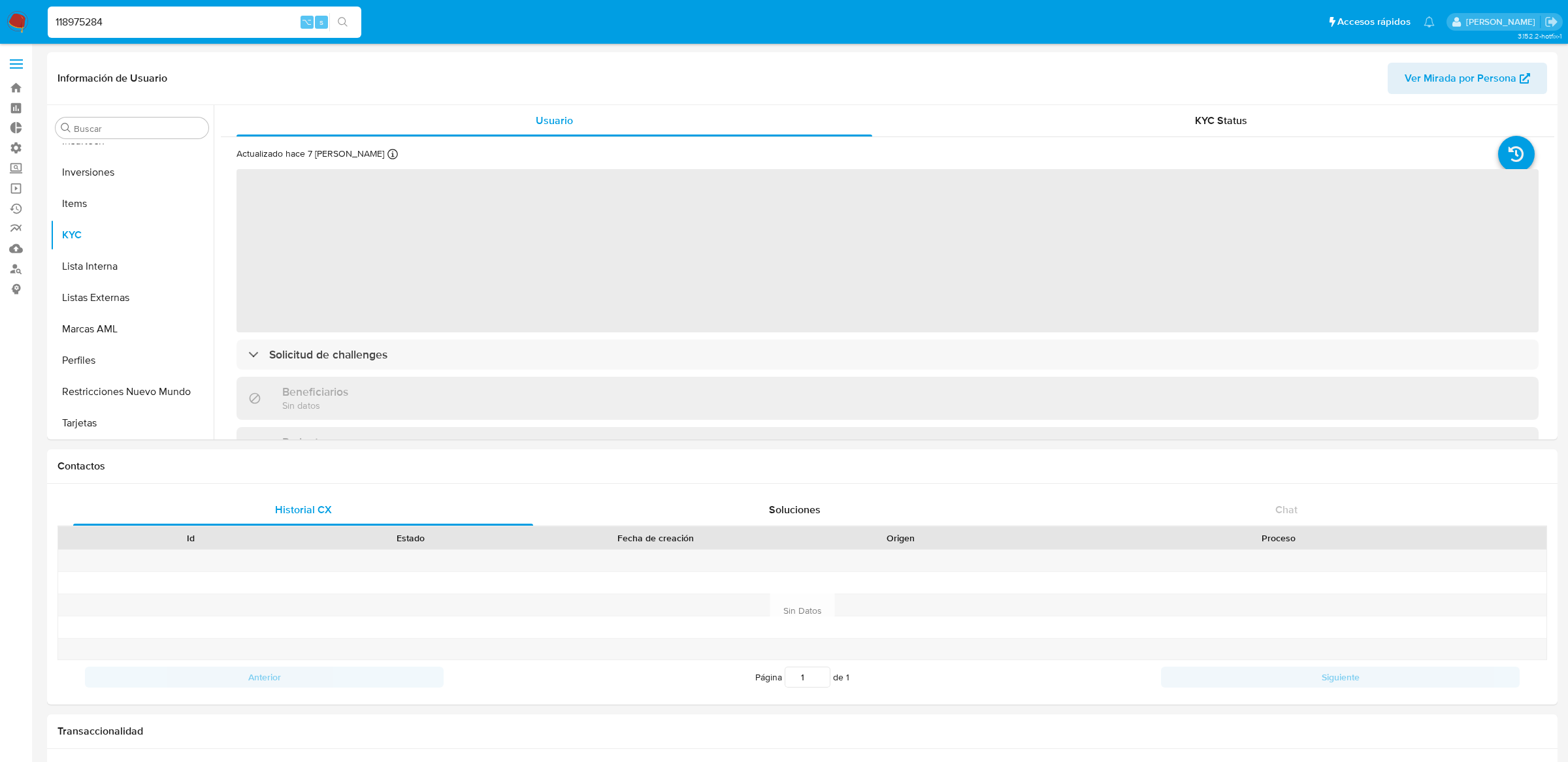
select select "10"
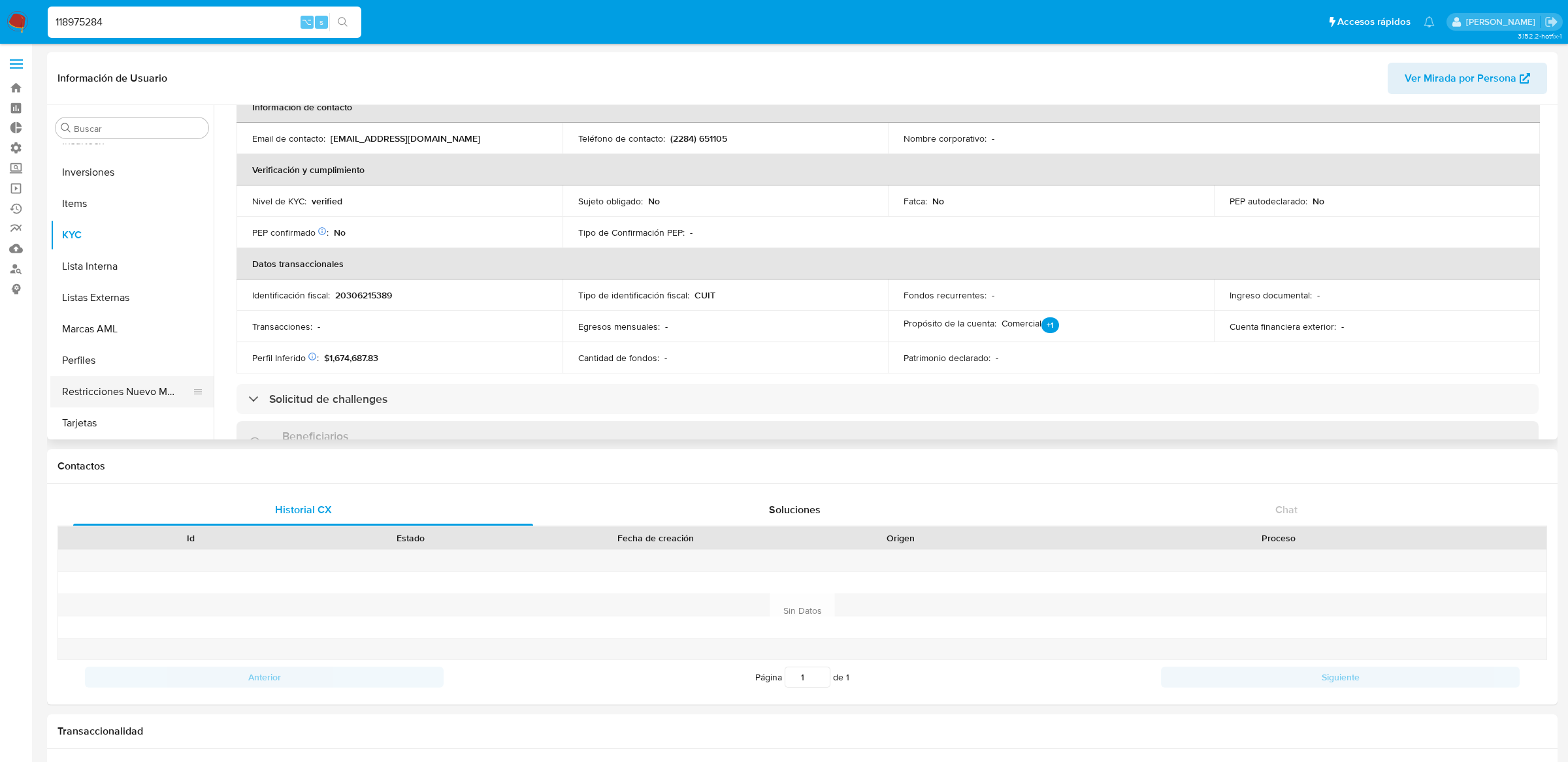
scroll to position [209, 0]
click at [127, 391] on button "Historial Riesgo PLD" at bounding box center [126, 388] width 152 height 31
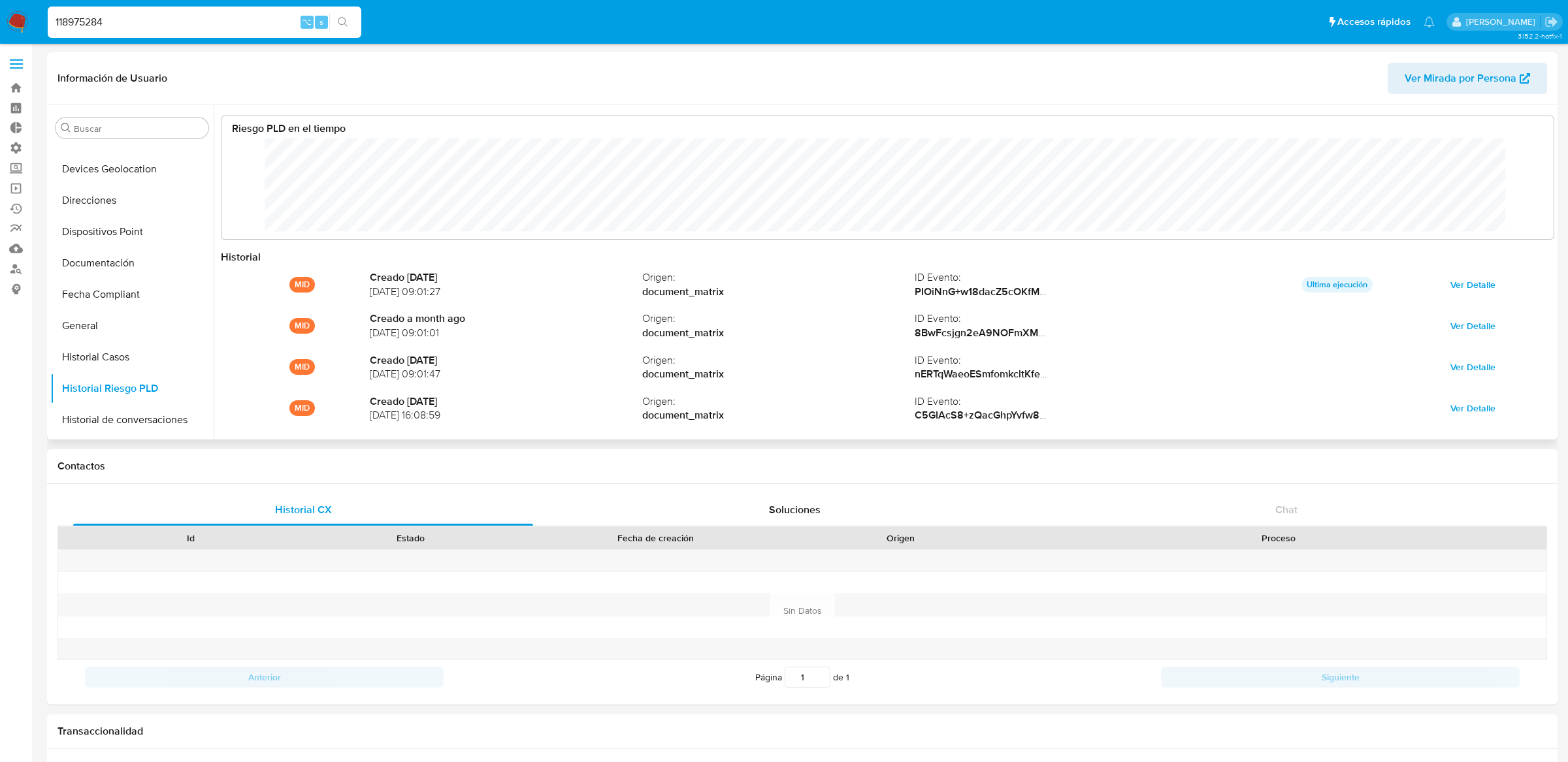
scroll to position [98, 1305]
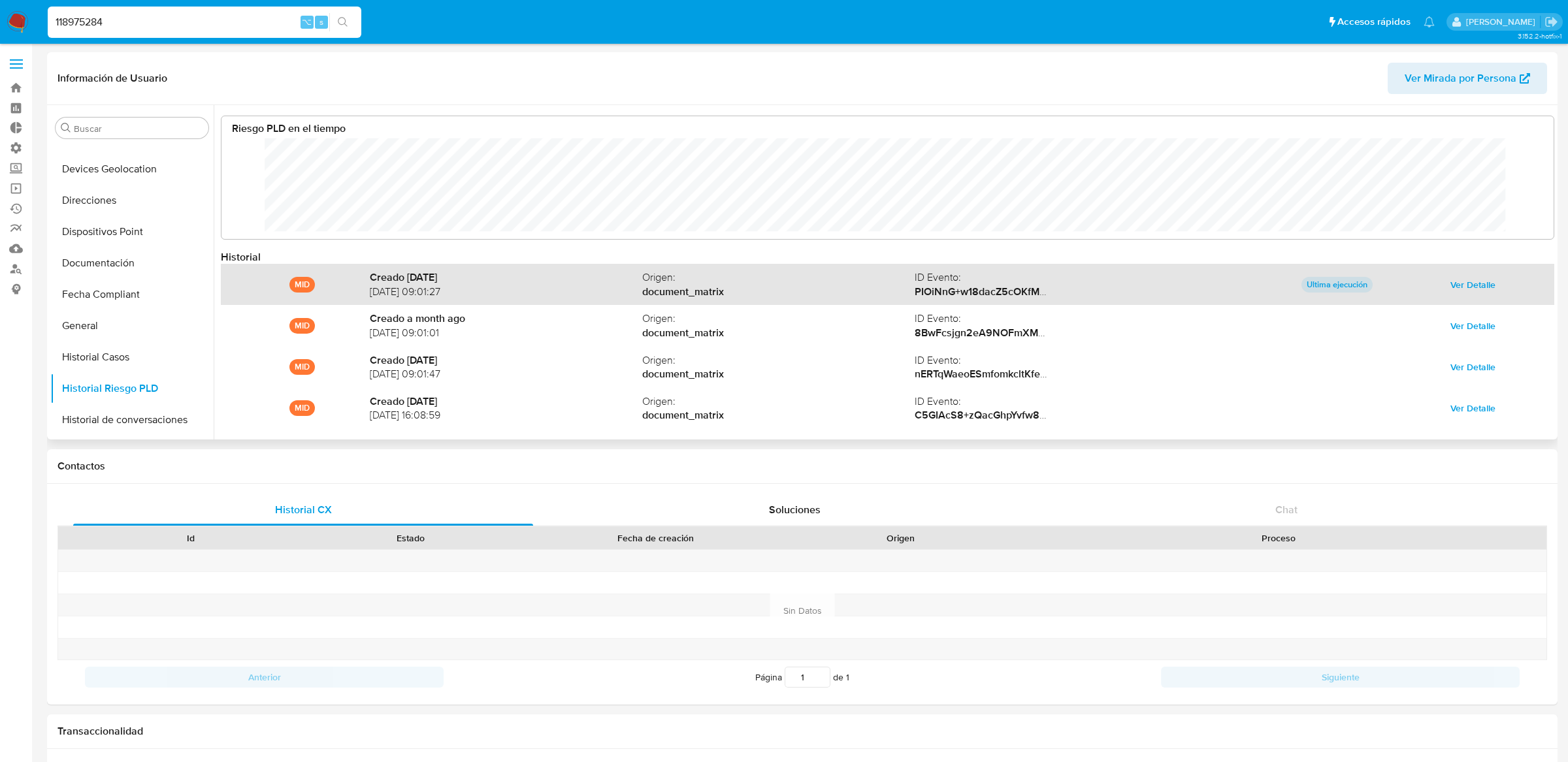
click at [1468, 285] on span "Ver Detalle" at bounding box center [1473, 284] width 45 height 19
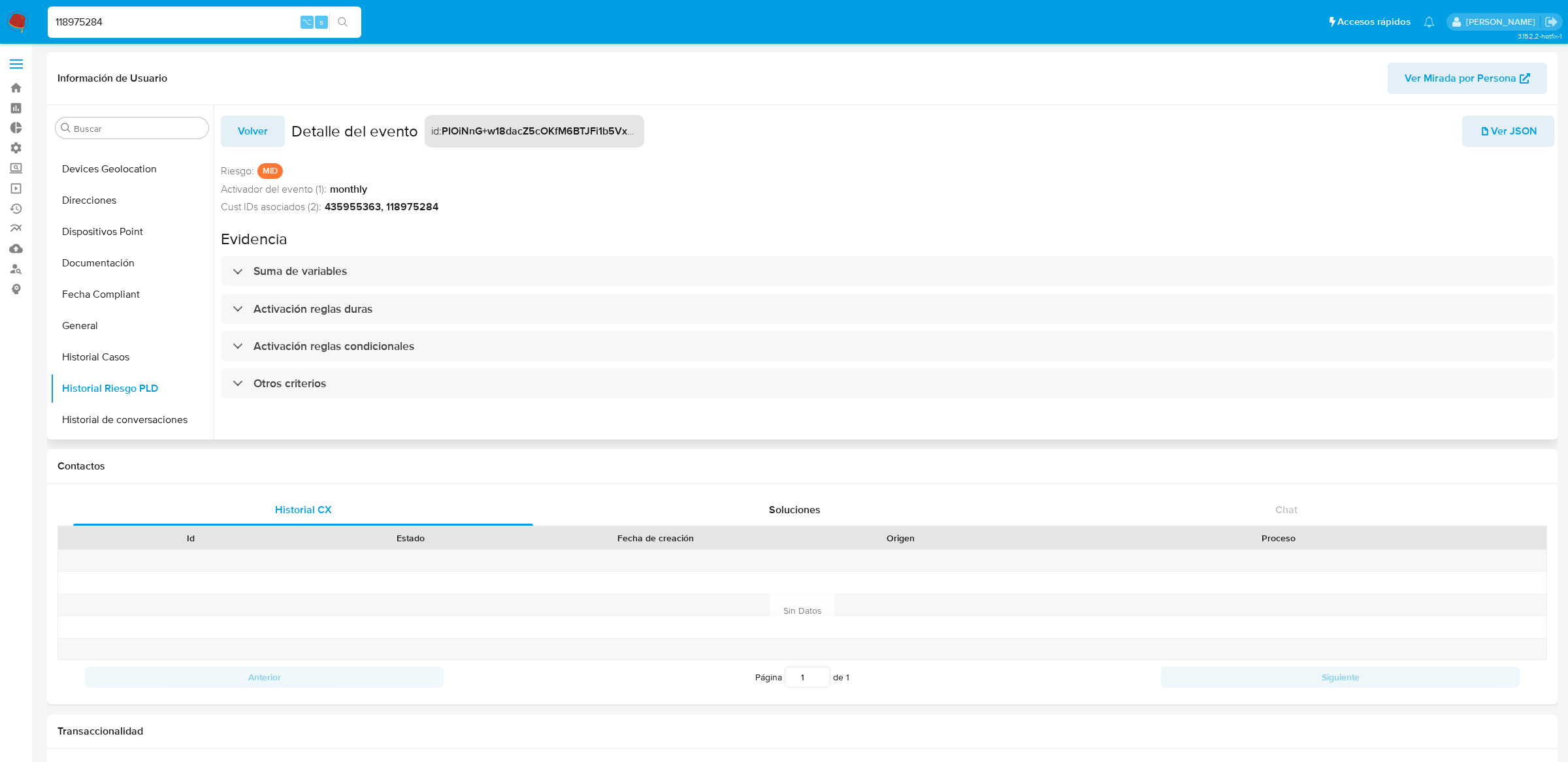
click at [554, 252] on div "Volver Detalle del evento id : PIOiNnG+w18dacZ5cOKfM6BTJFi1b5Vx5C8Kmi/urRUM1OMh…" at bounding box center [888, 260] width 1334 height 310
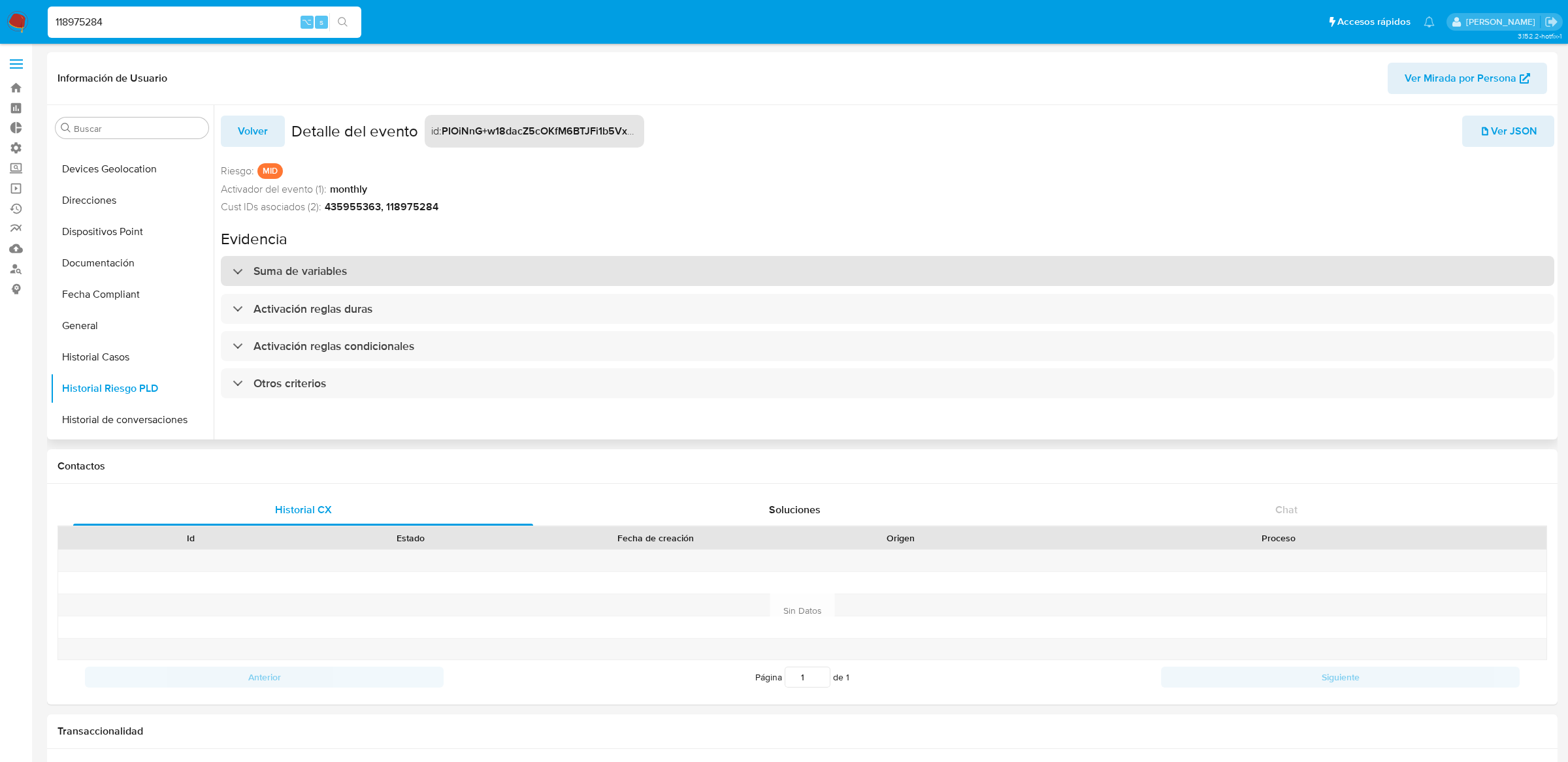
click at [554, 259] on div "Suma de variables" at bounding box center [888, 271] width 1334 height 30
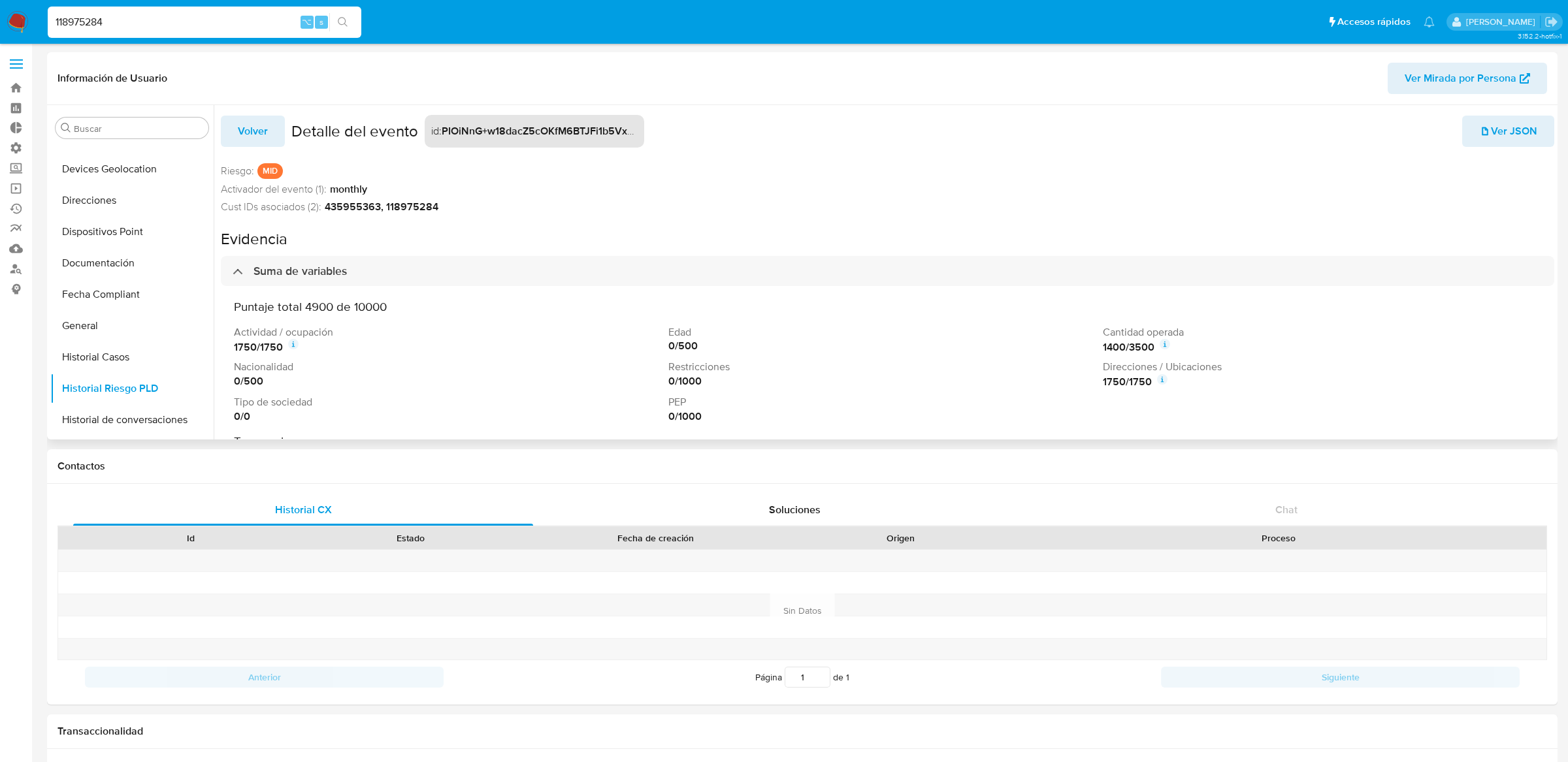
click at [1157, 378] on icon at bounding box center [1162, 380] width 11 height 11
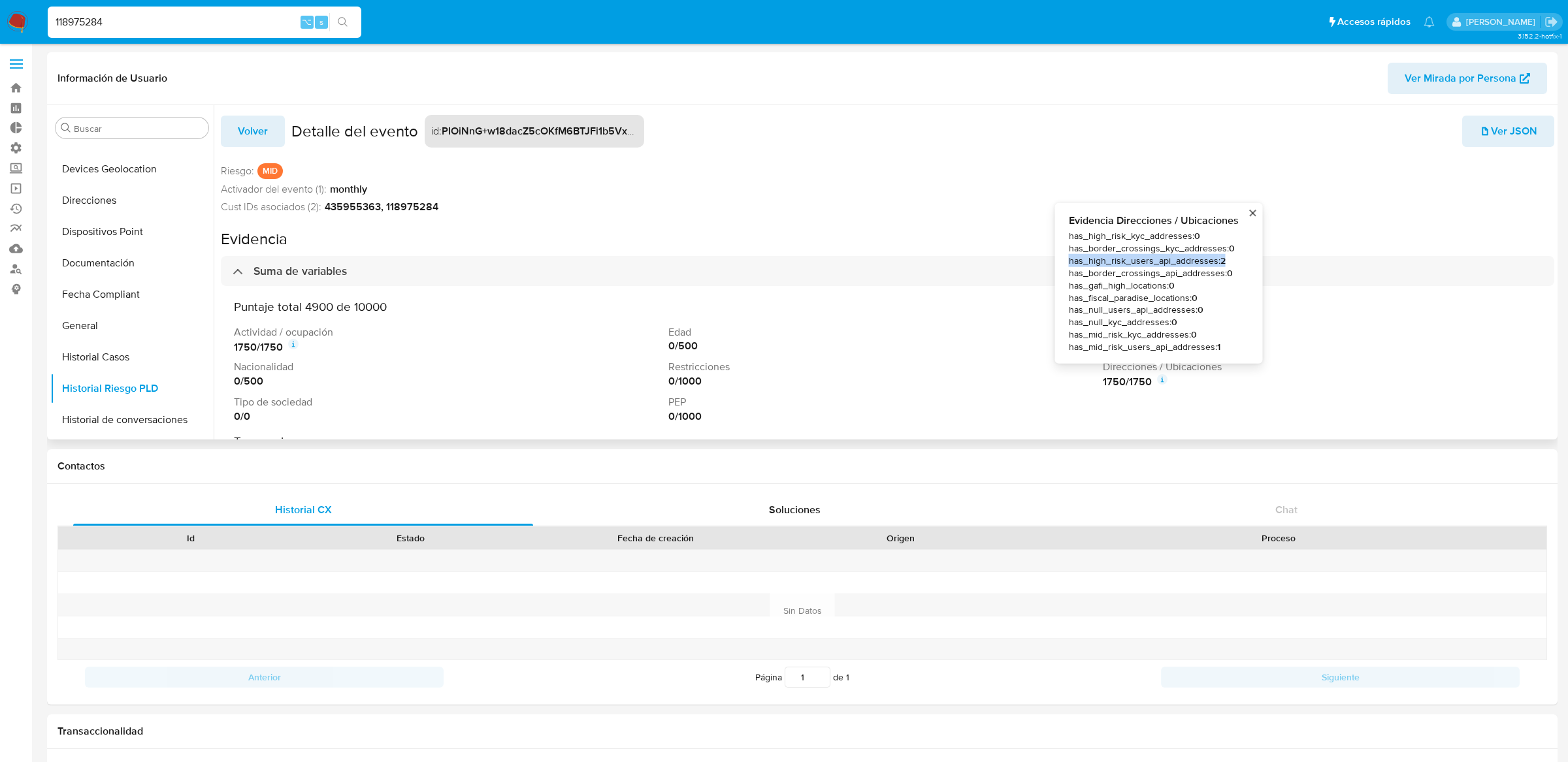
drag, startPoint x: 1070, startPoint y: 260, endPoint x: 1259, endPoint y: 259, distance: 189.0
click at [1259, 259] on div "Evidencia Direcciones / Ubicaciones has_high_risk_kyc_addresses : 0 has_border_…" at bounding box center [1158, 283] width 208 height 161
click at [879, 358] on div "Actividad / ocupación 1750 / 1750 Edad 0 / 500 Cantidad operada 1400 / 3500 Nac…" at bounding box center [887, 374] width 1307 height 98
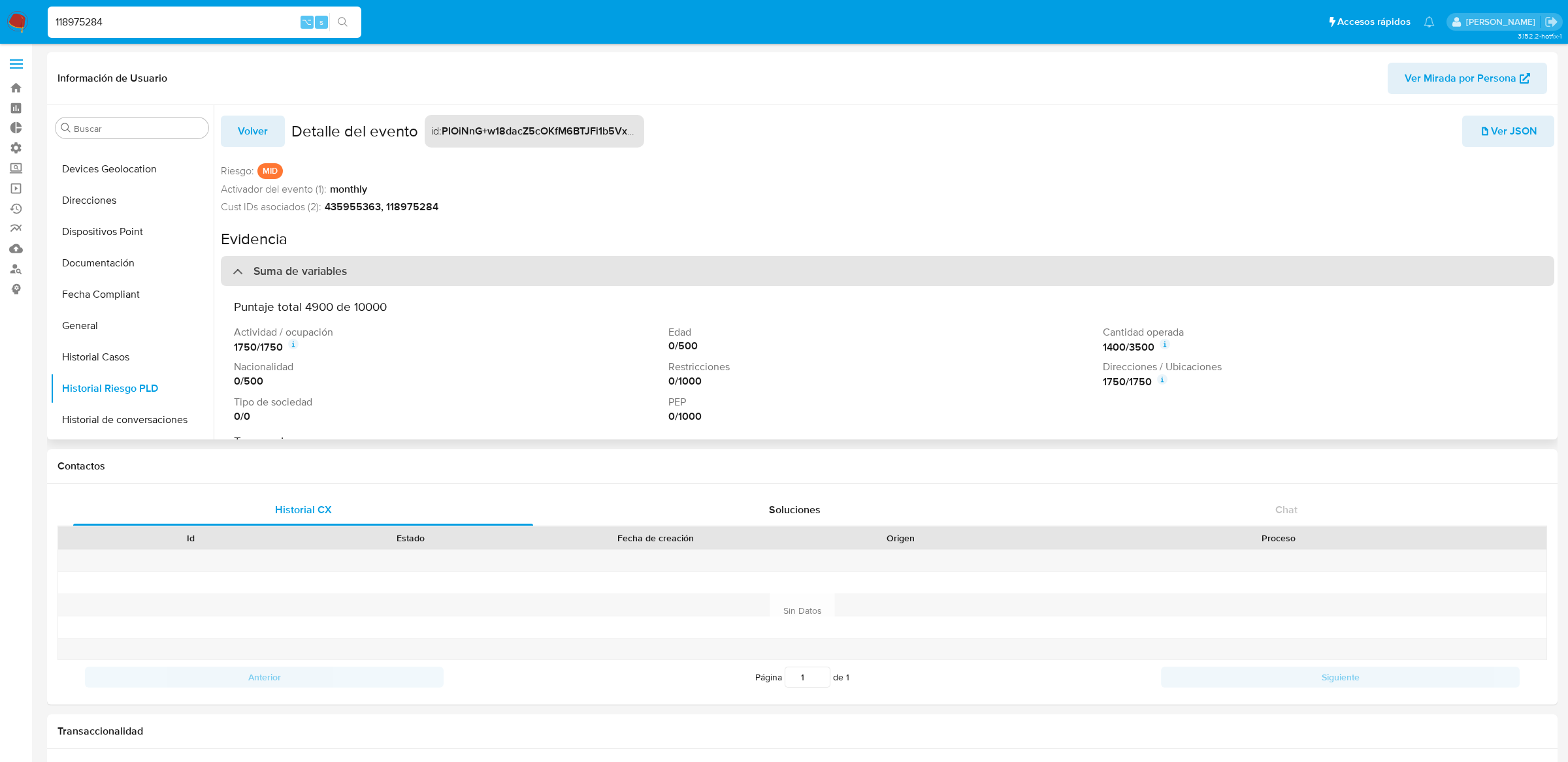
click at [914, 258] on div "Suma de variables" at bounding box center [888, 271] width 1334 height 30
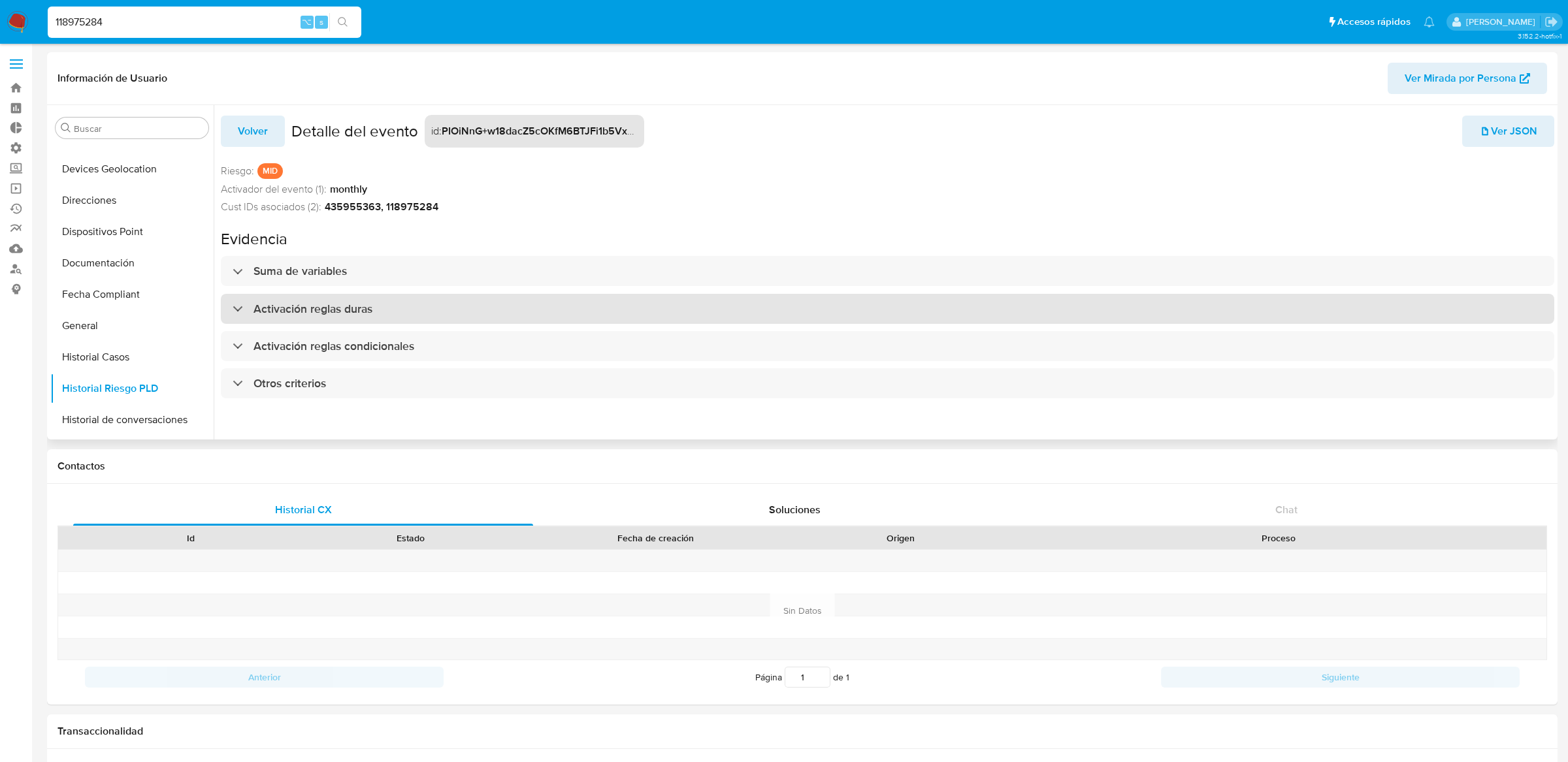
click at [913, 321] on div "Activación reglas duras" at bounding box center [888, 309] width 1334 height 30
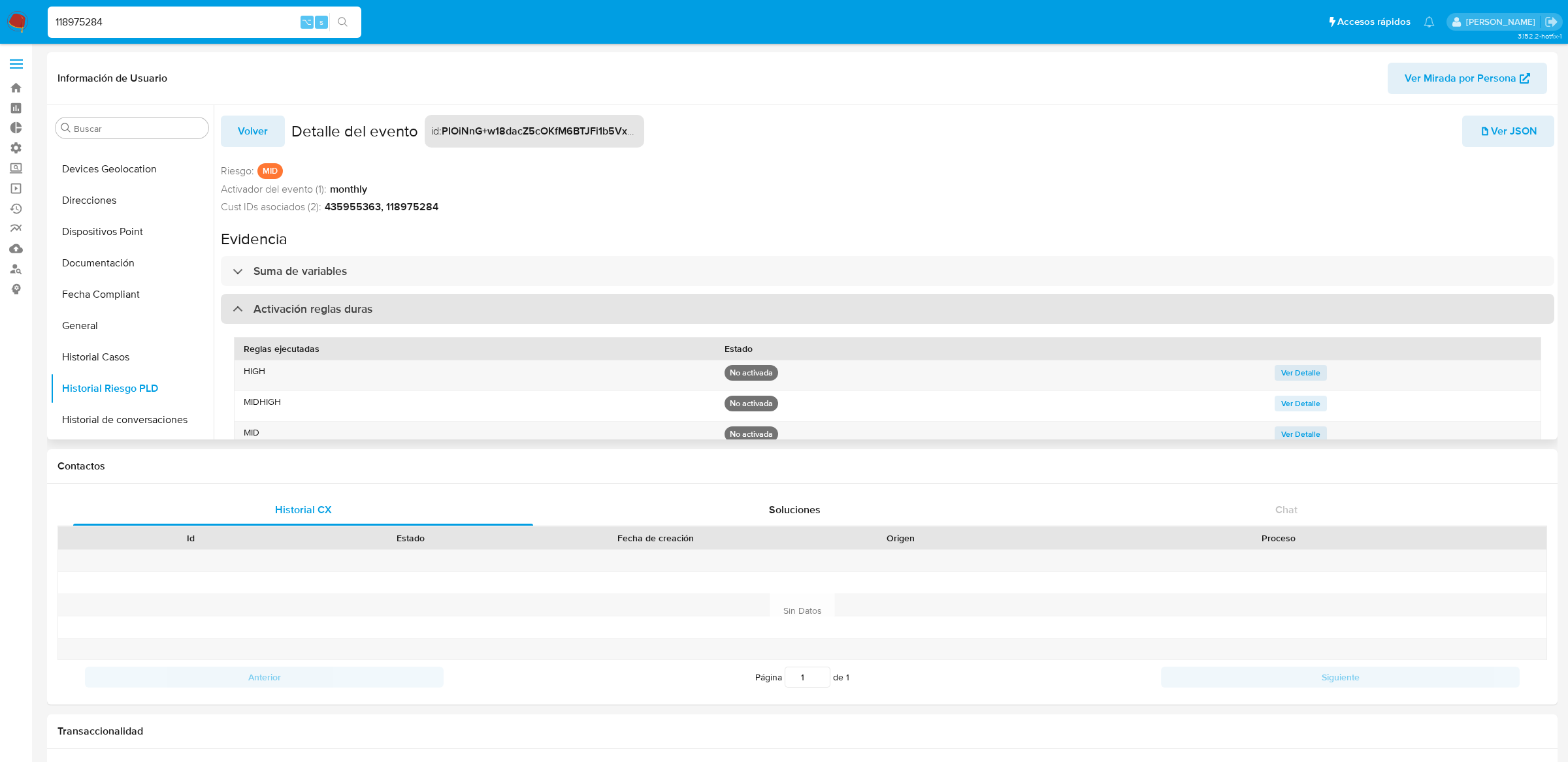
click at [913, 321] on div "Activación reglas duras" at bounding box center [888, 309] width 1334 height 30
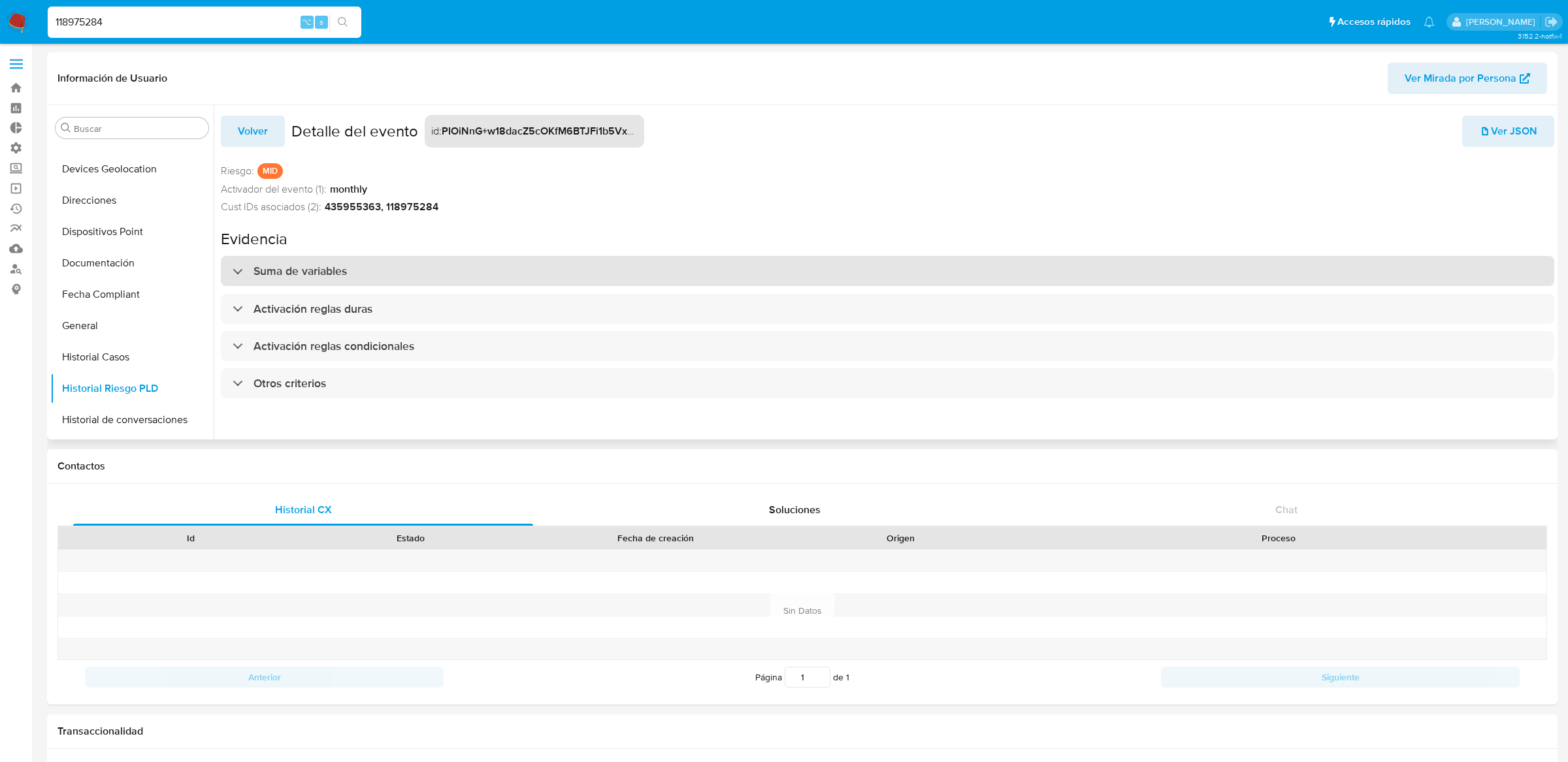
click at [913, 271] on div "Suma de variables" at bounding box center [888, 271] width 1334 height 30
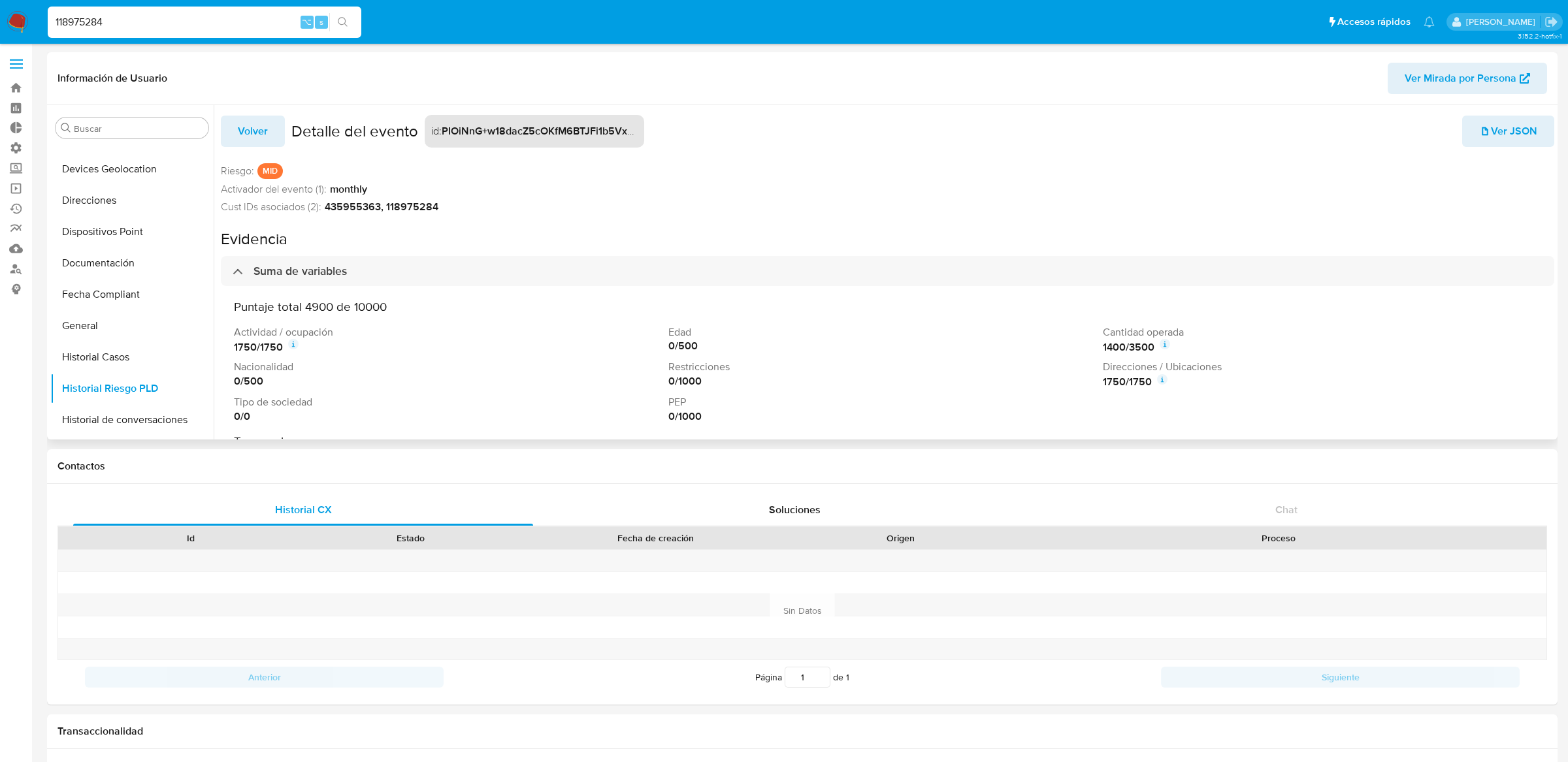
click at [270, 135] on button "Volver" at bounding box center [253, 131] width 64 height 31
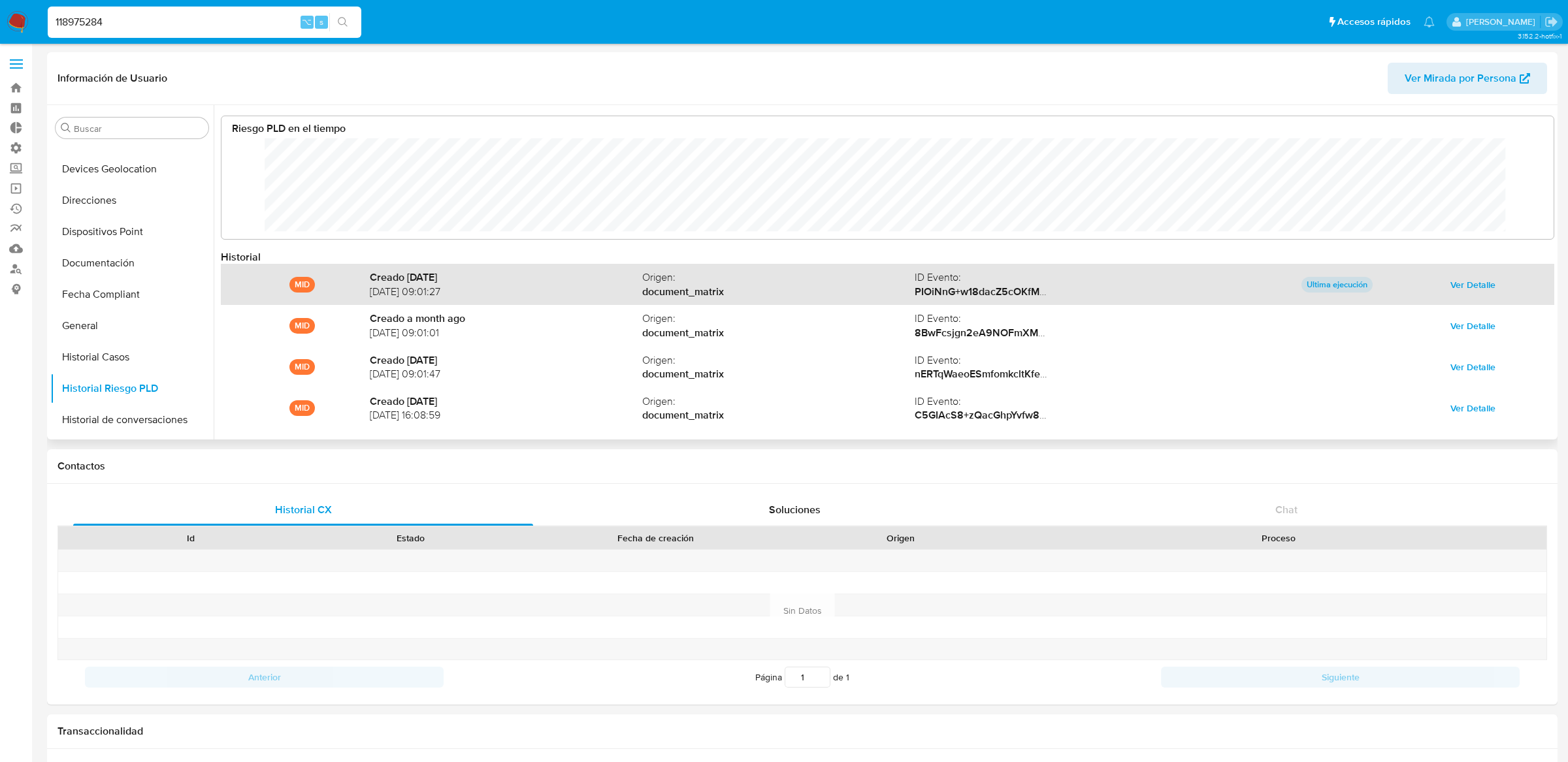
click at [1492, 285] on button "Ver Detalle" at bounding box center [1472, 284] width 63 height 20
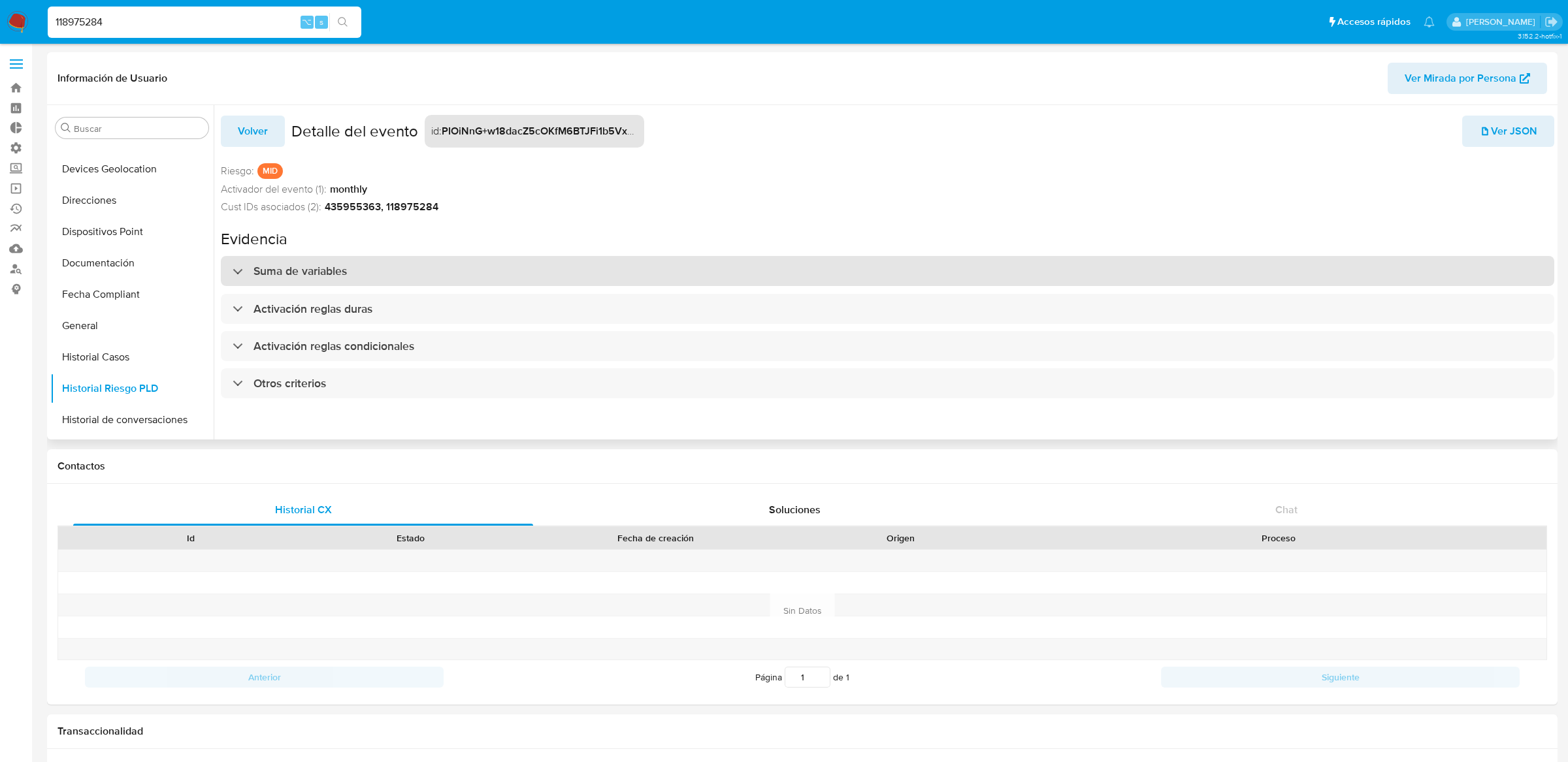
click at [1480, 281] on div "Suma de variables" at bounding box center [888, 271] width 1334 height 30
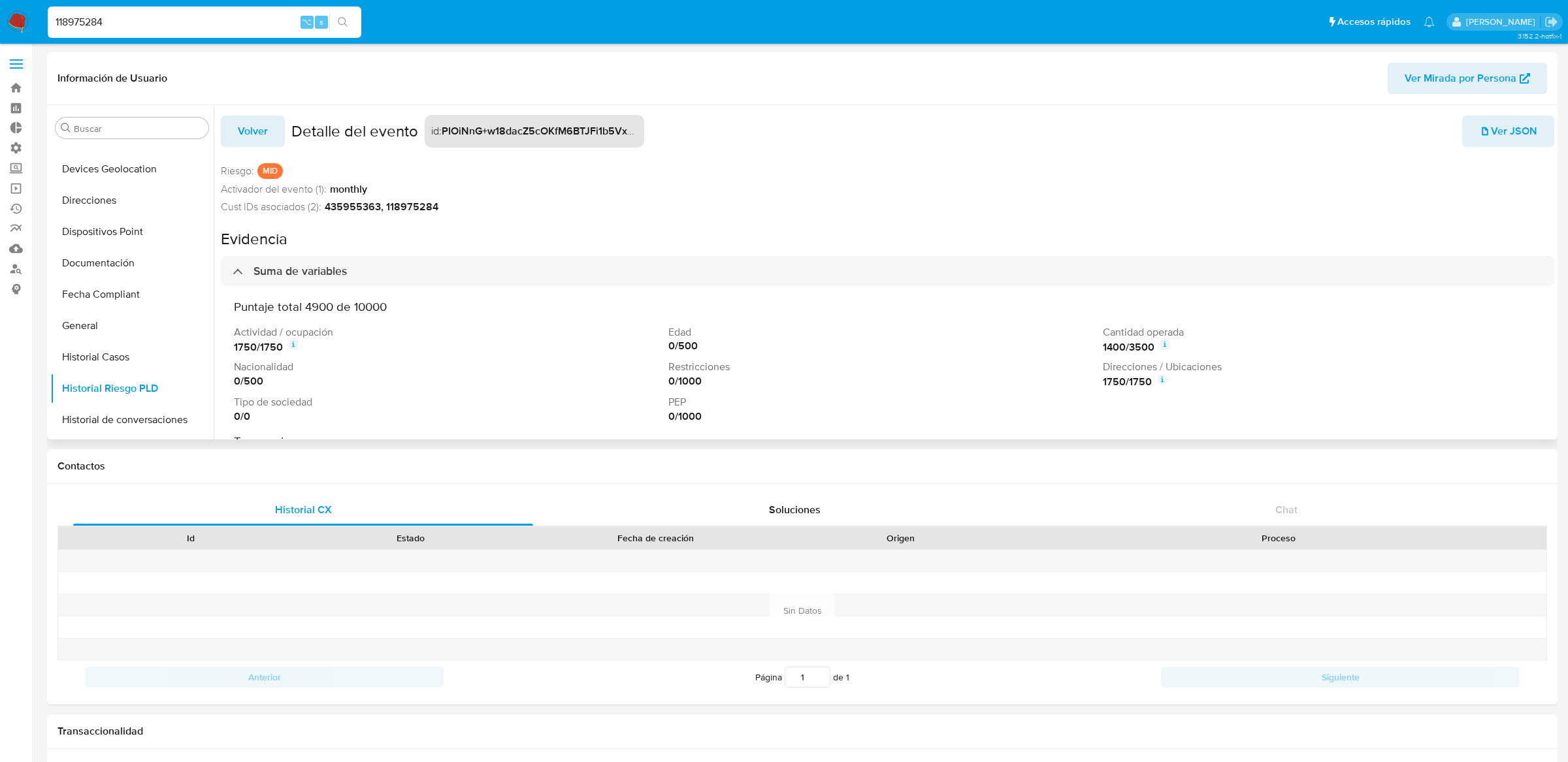
click at [1163, 385] on div "1750 / 1750" at bounding box center [1317, 382] width 429 height 16
click at [1161, 381] on icon at bounding box center [1162, 380] width 3 height 4
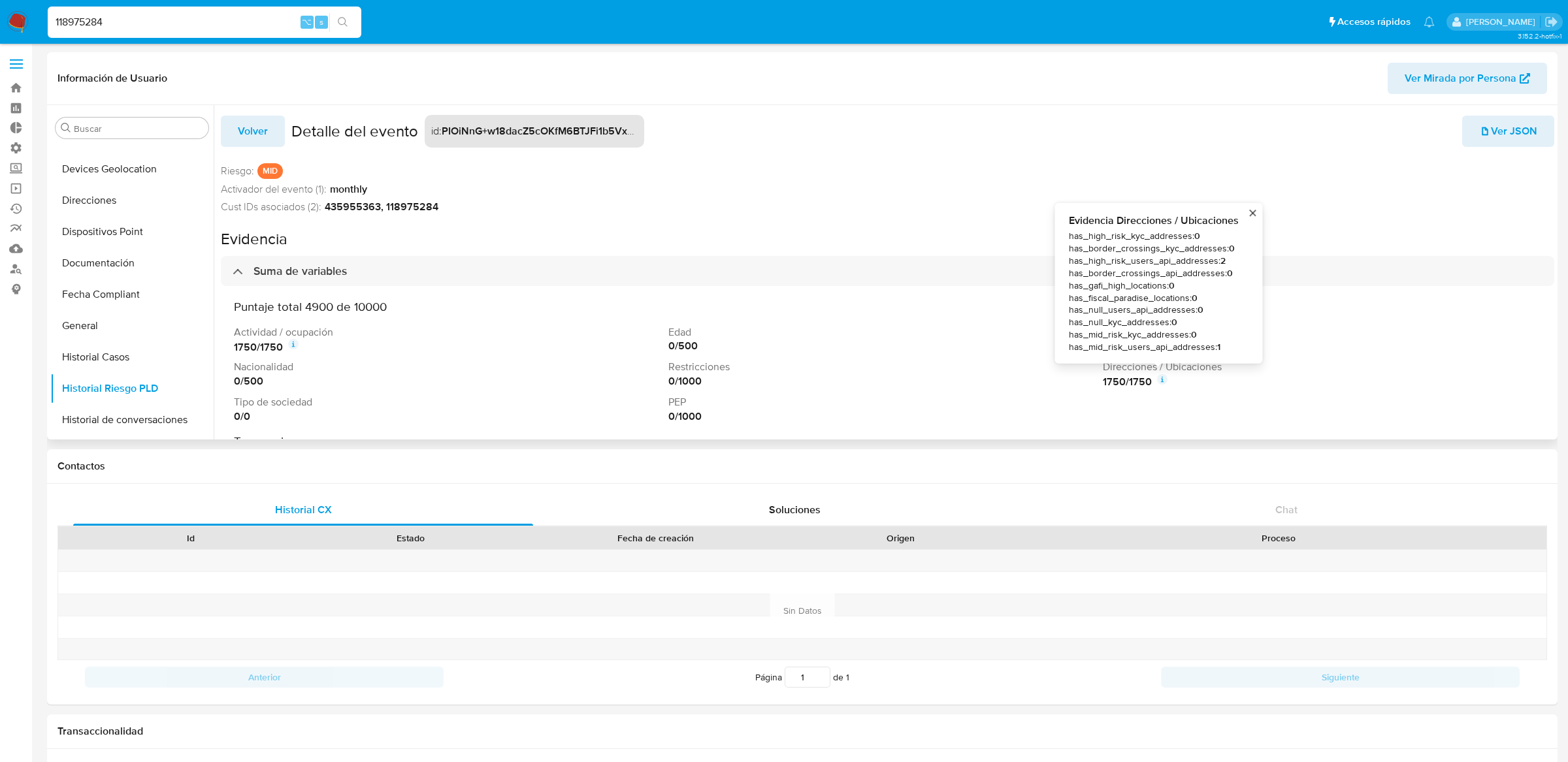
click at [1157, 394] on div "Actividad / ocupación 1750 / 1750 Edad 0 / 500 Cantidad operada 1400 / 3500 Nac…" at bounding box center [887, 374] width 1307 height 98
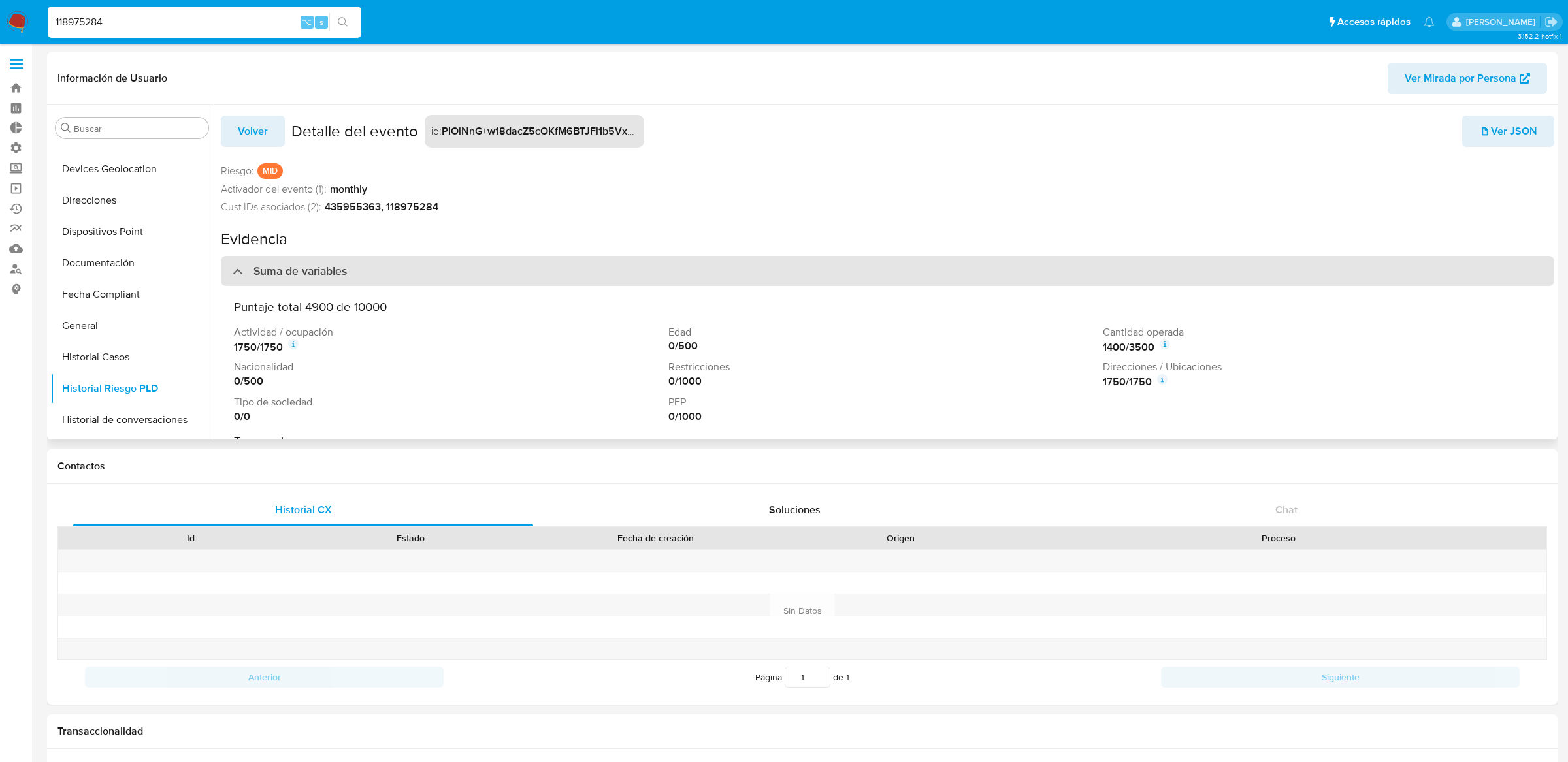
click at [603, 267] on div "Suma de variables" at bounding box center [888, 271] width 1334 height 30
click at [600, 267] on div "Suma de variables" at bounding box center [888, 271] width 1334 height 30
click at [492, 263] on div "Suma de variables" at bounding box center [888, 271] width 1334 height 30
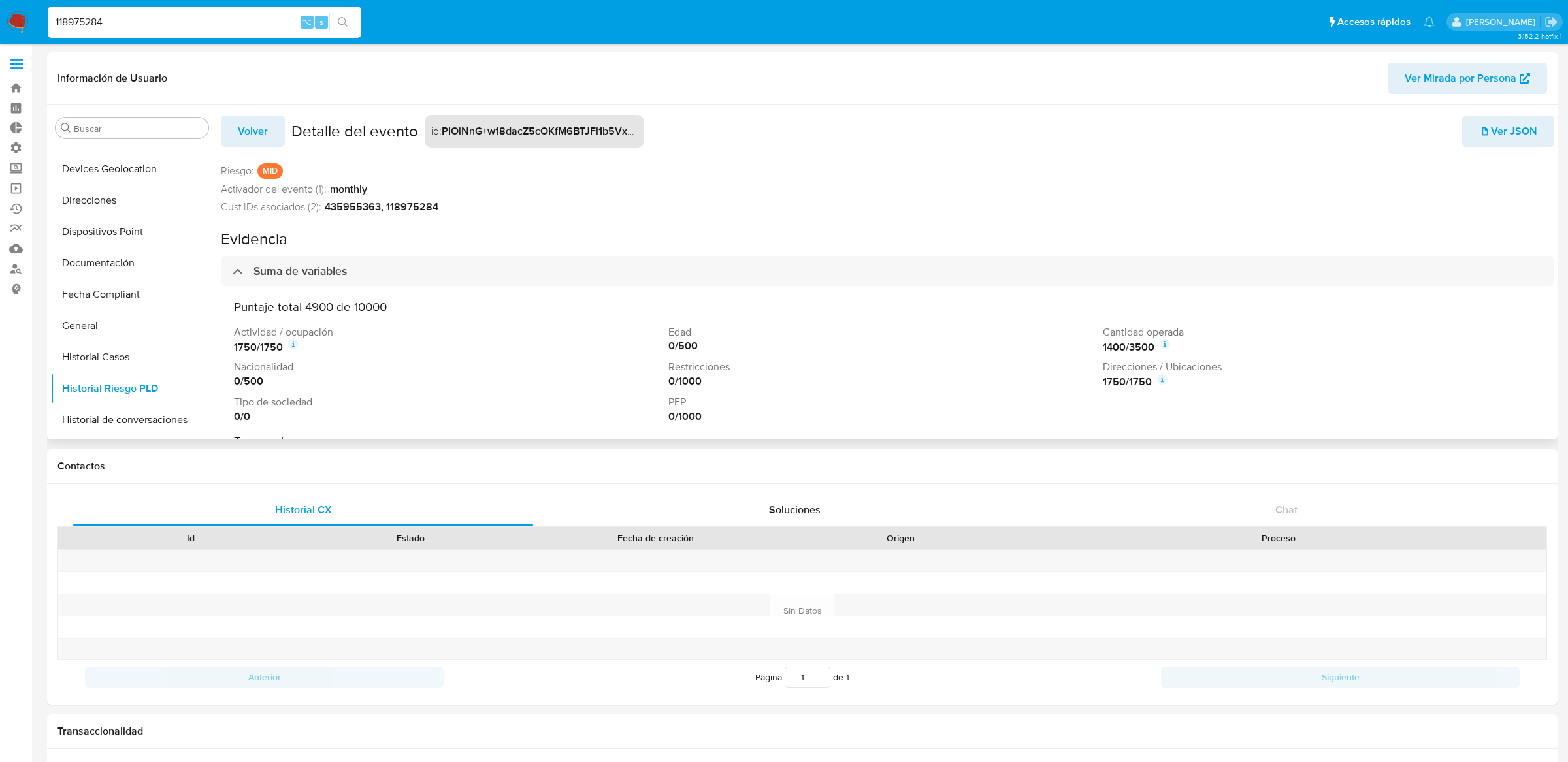
click at [1160, 380] on icon at bounding box center [1162, 380] width 11 height 11
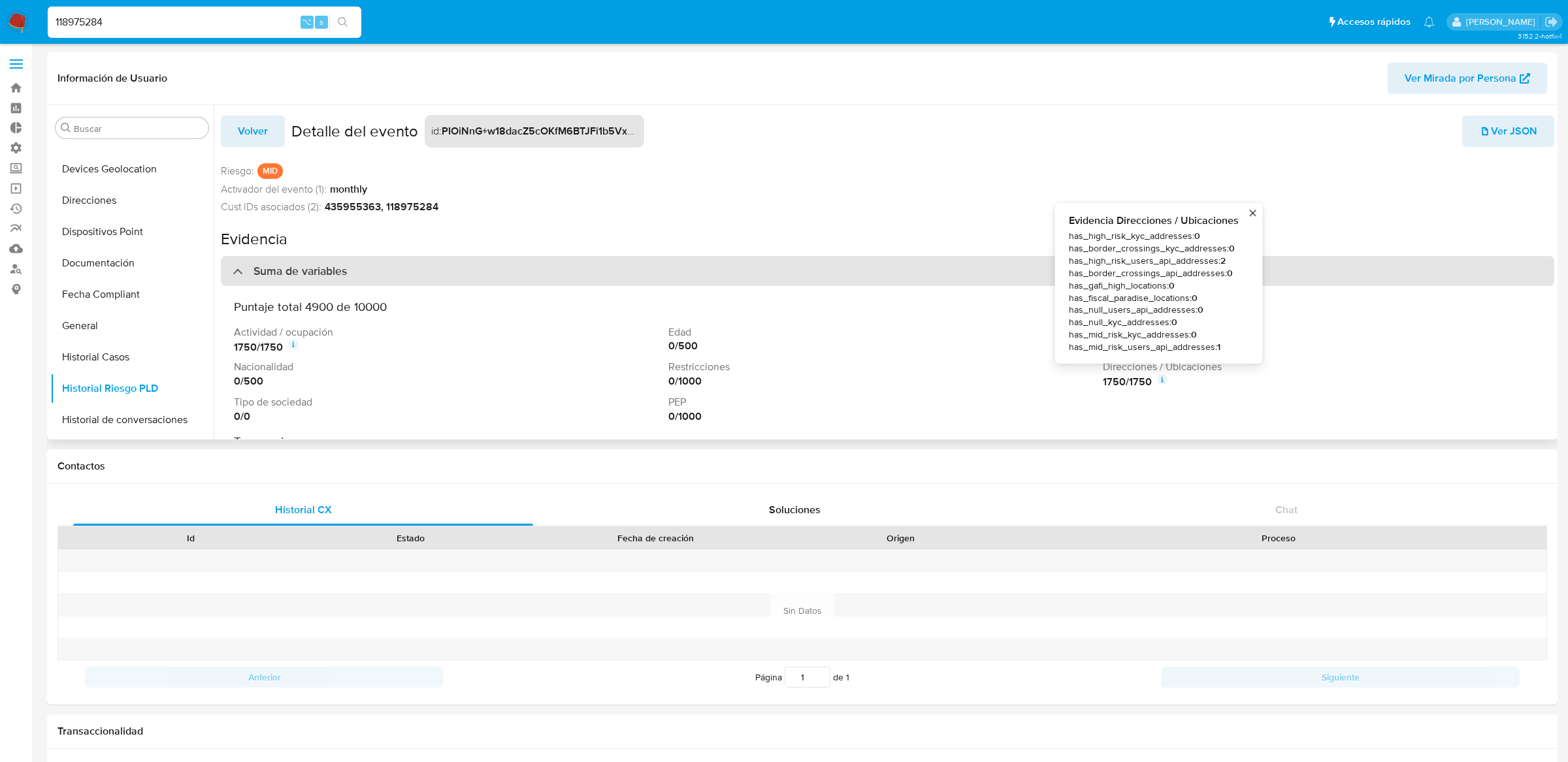
click at [1007, 278] on div "Suma de variables" at bounding box center [888, 271] width 1334 height 30
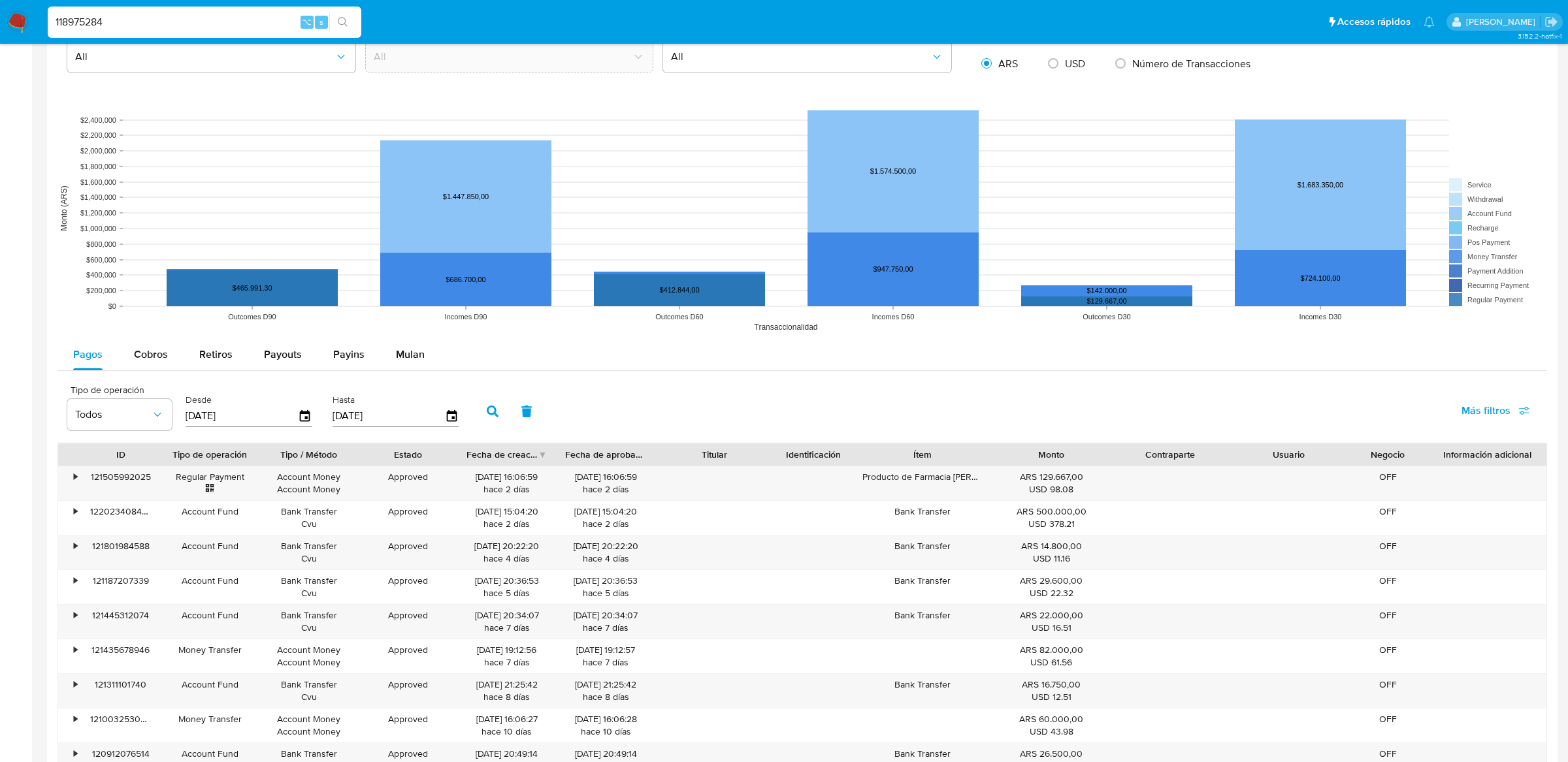
scroll to position [1283, 0]
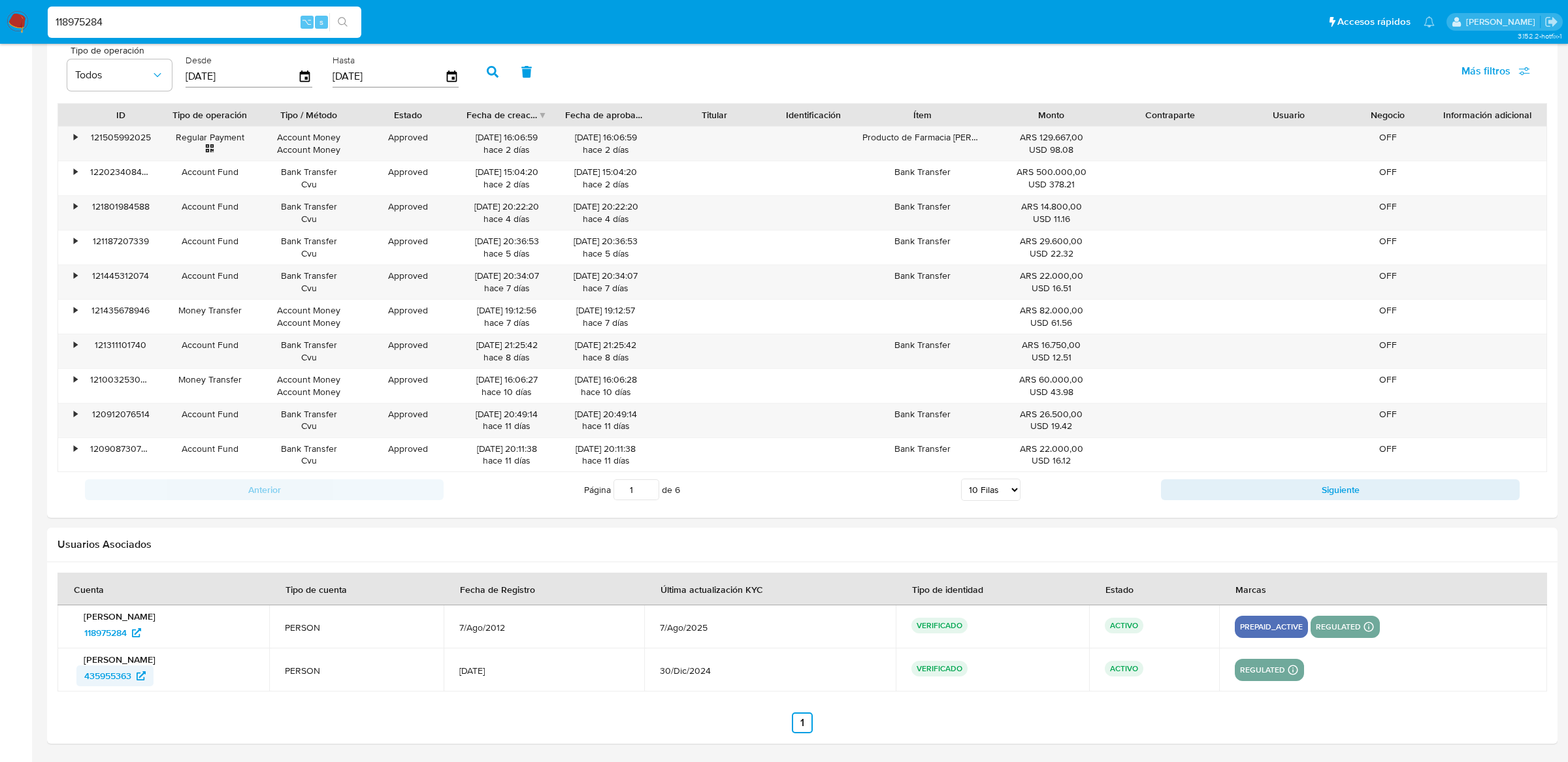
click at [120, 683] on span "435955363" at bounding box center [108, 676] width 47 height 20
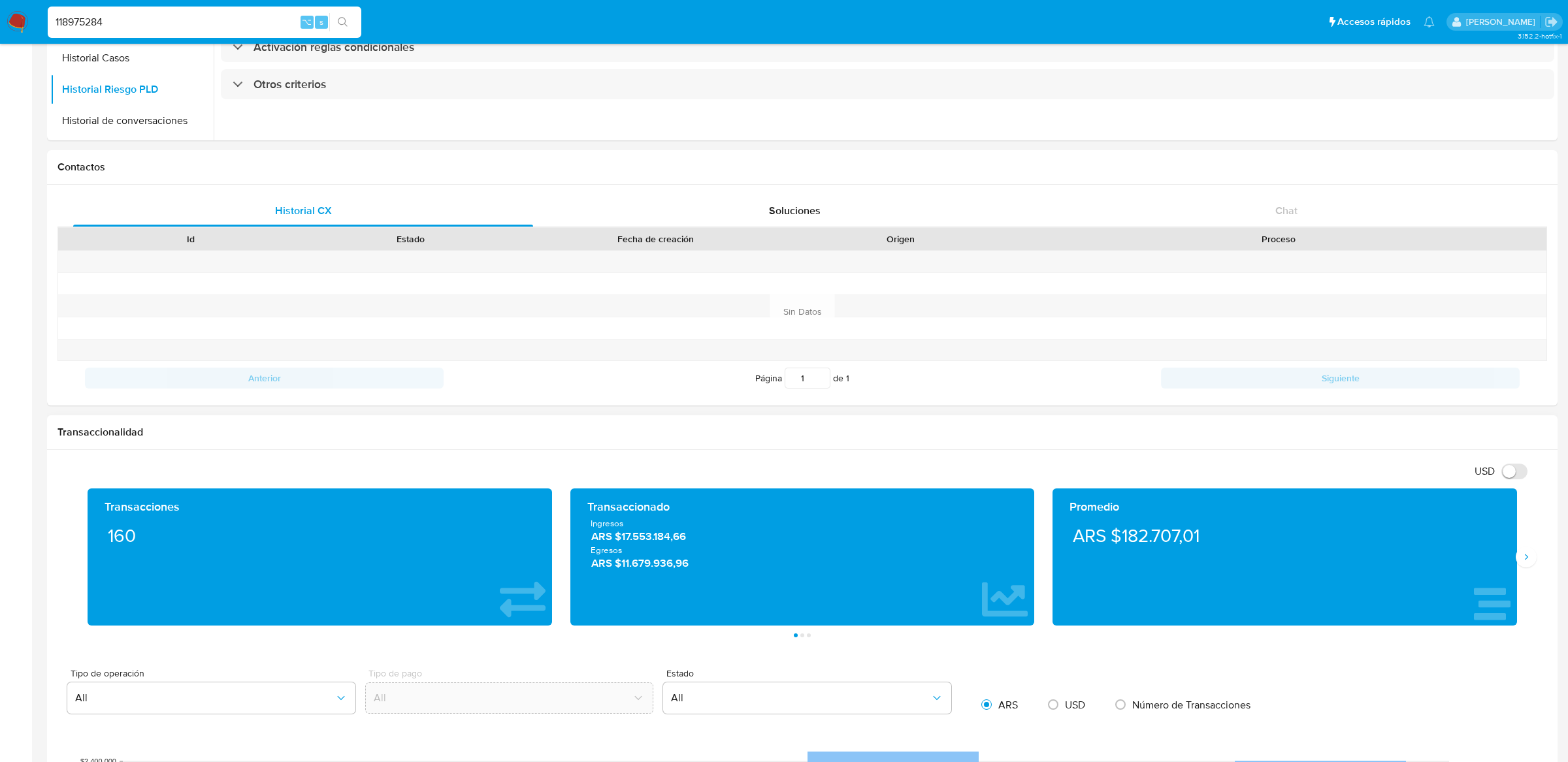
scroll to position [0, 0]
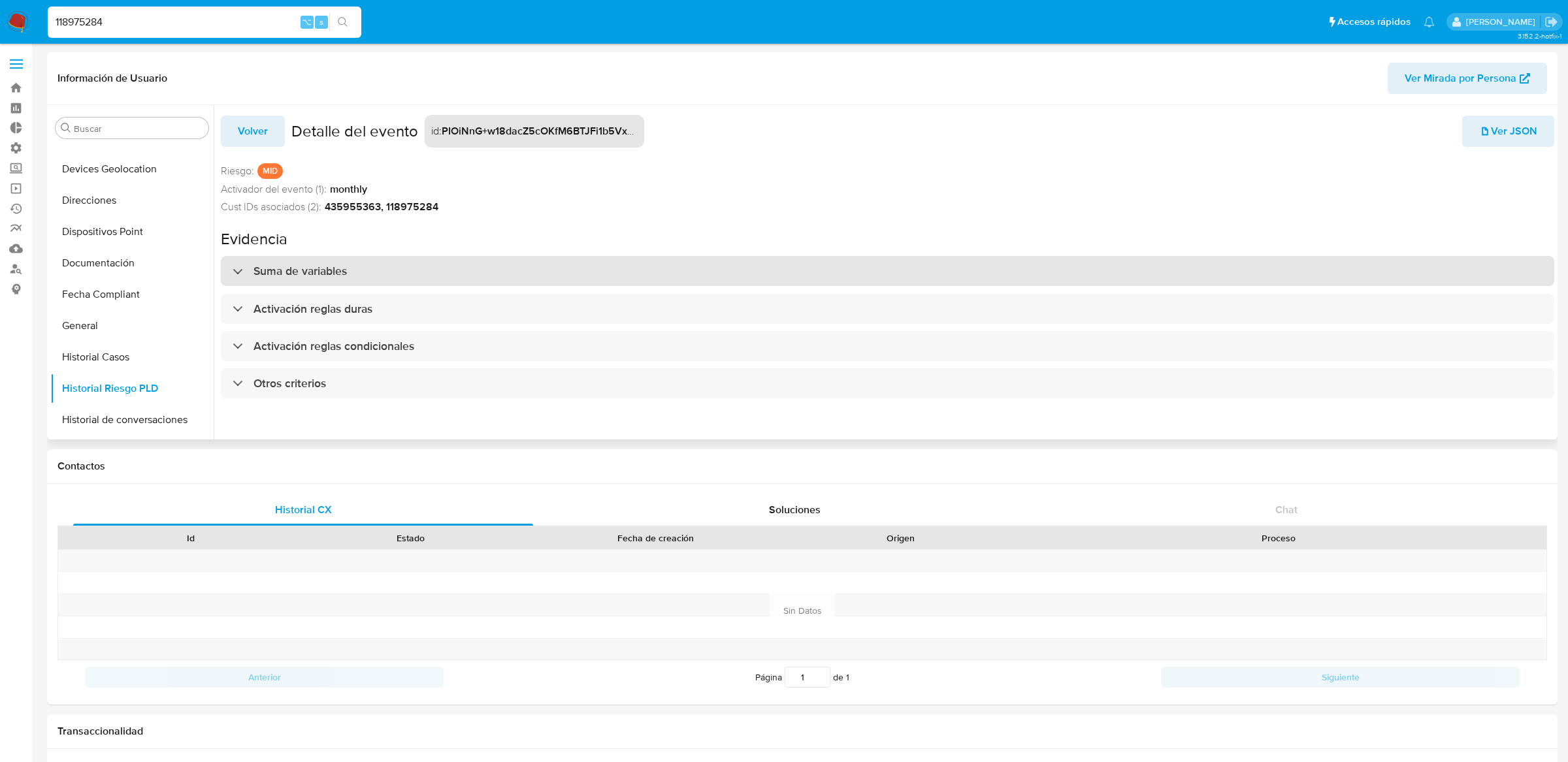
click at [397, 276] on div "Suma de variables" at bounding box center [888, 271] width 1334 height 30
click at [409, 266] on div "Suma de variables" at bounding box center [888, 271] width 1334 height 30
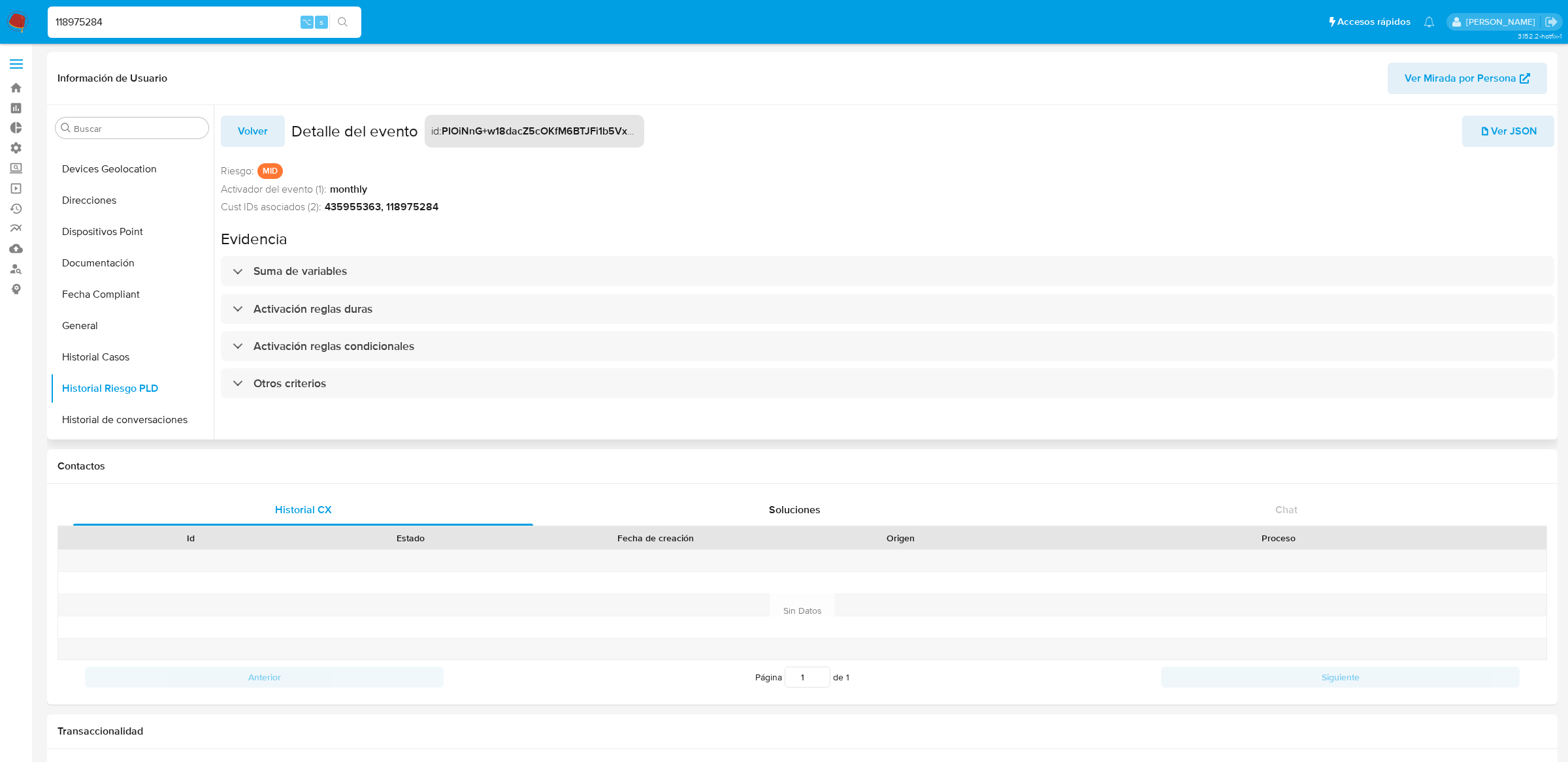
click at [1491, 138] on span "Ver JSON" at bounding box center [1507, 131] width 58 height 29
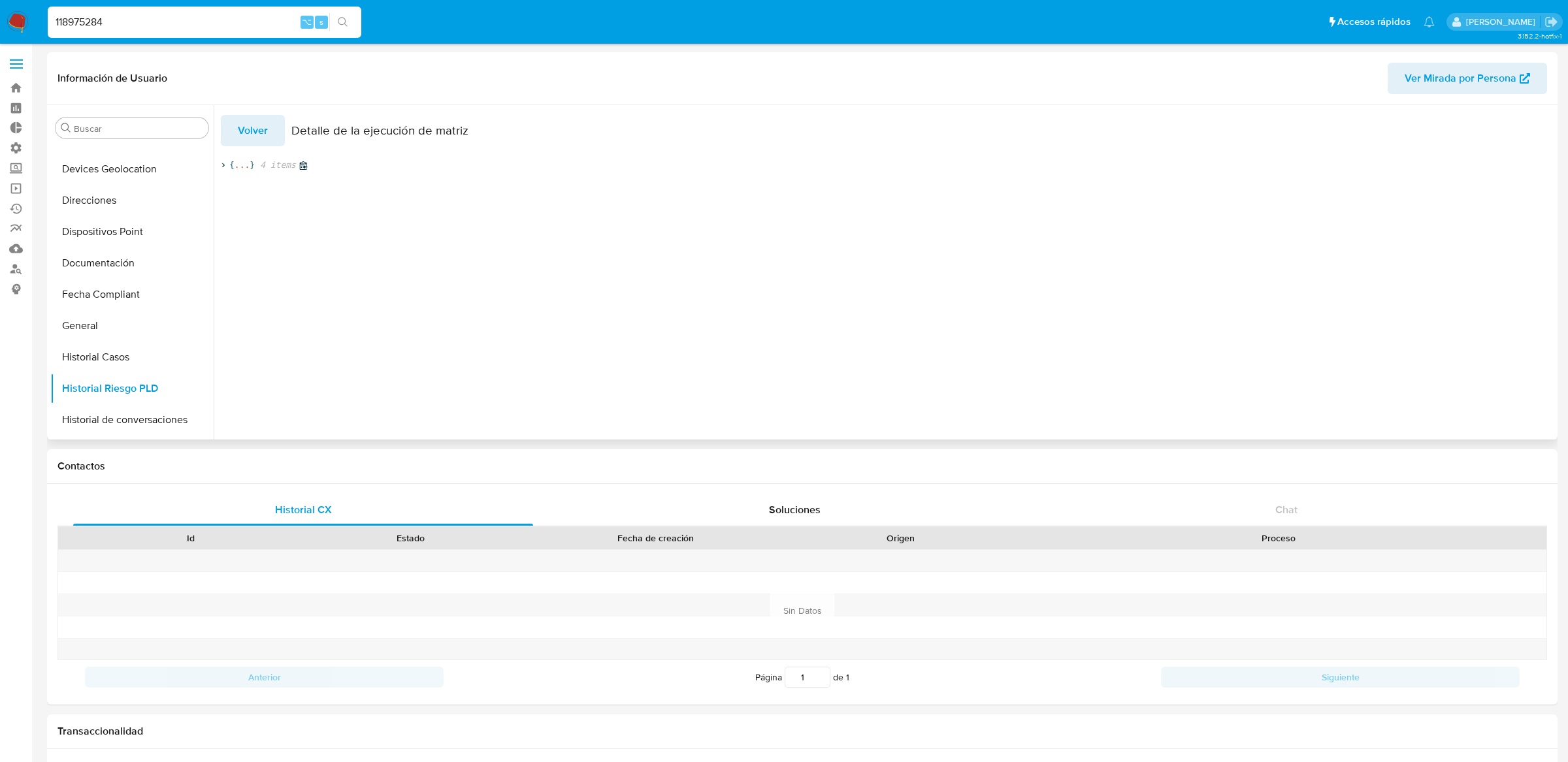
click at [238, 165] on span "..." at bounding box center [242, 165] width 15 height 12
click at [416, 192] on span "5 items" at bounding box center [414, 188] width 41 height 12
click at [385, 273] on span "3 items" at bounding box center [393, 272] width 41 height 12
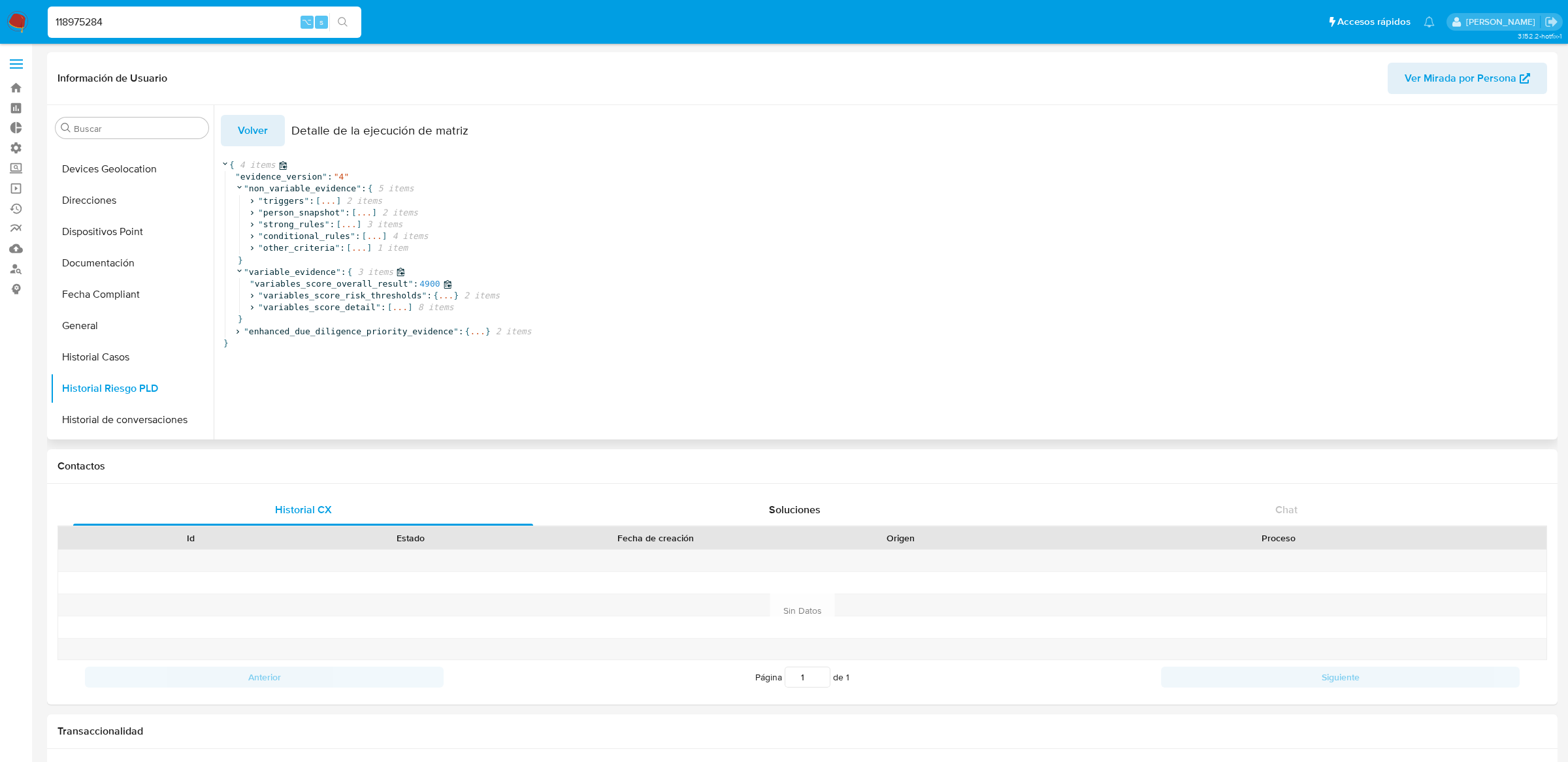
click at [415, 286] on span ":" at bounding box center [415, 283] width 5 height 10
click at [464, 288] on div "" variables_score_overall_result " : 4900" at bounding box center [947, 283] width 1395 height 12
click at [467, 293] on span "2 items" at bounding box center [479, 295] width 41 height 12
click at [376, 324] on span "3 items" at bounding box center [391, 319] width 41 height 12
click at [325, 333] on span "1 item" at bounding box center [341, 332] width 36 height 12
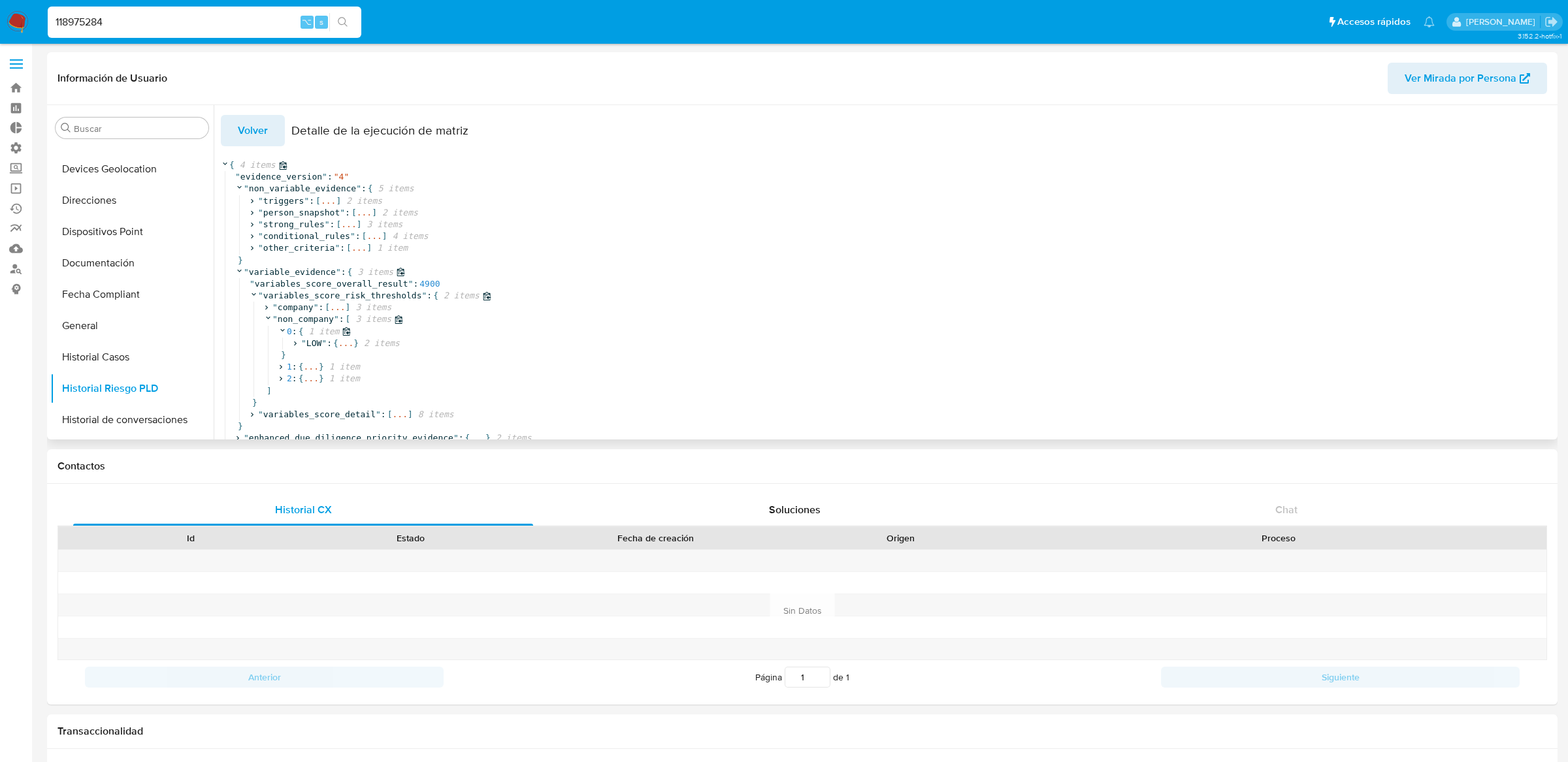
click at [347, 351] on div "}" at bounding box center [961, 355] width 1367 height 12
click at [348, 346] on span "..." at bounding box center [346, 343] width 15 height 12
click at [309, 399] on span "..." at bounding box center [310, 403] width 15 height 12
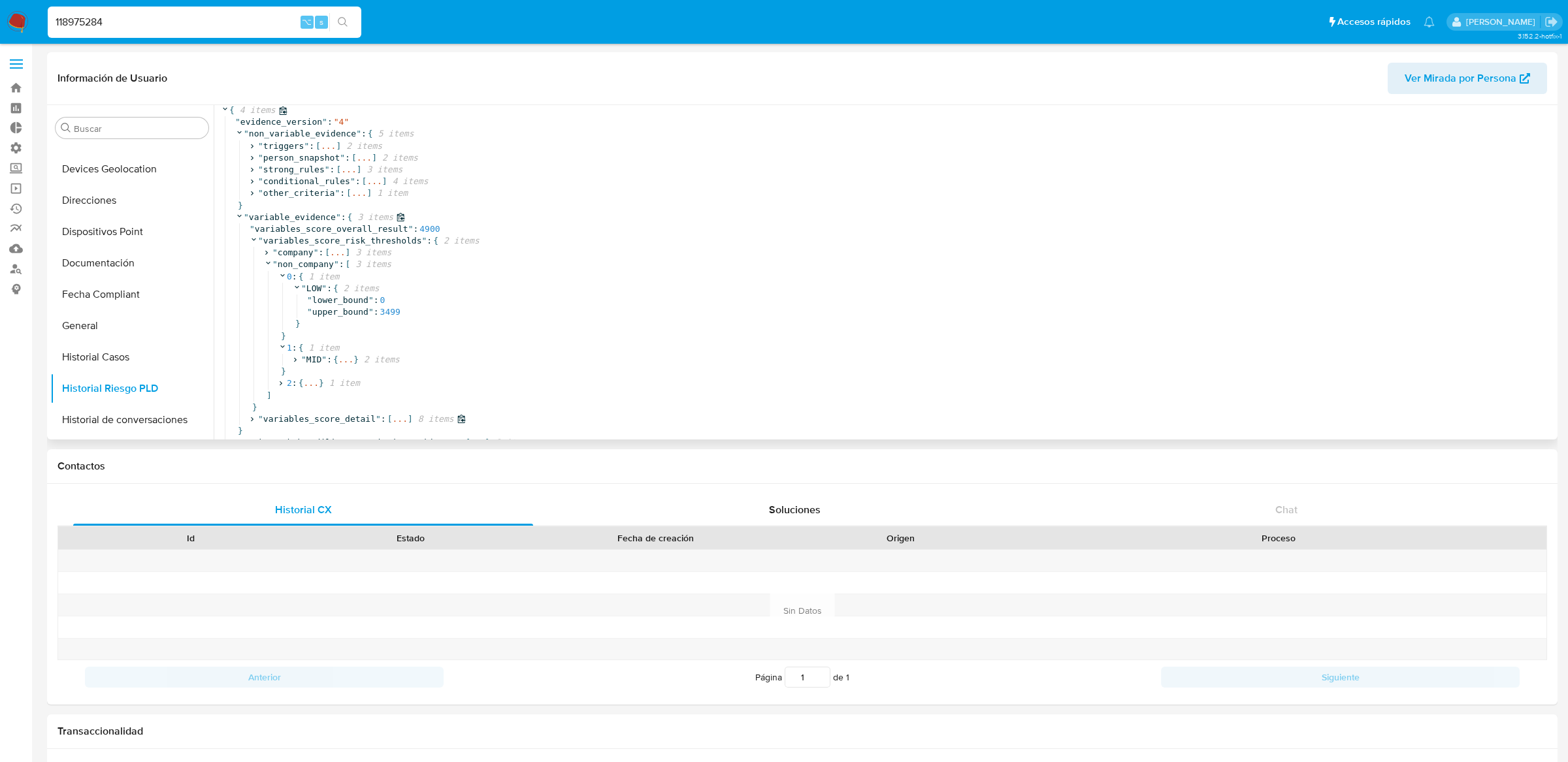
click at [394, 414] on span "..." at bounding box center [399, 419] width 15 height 12
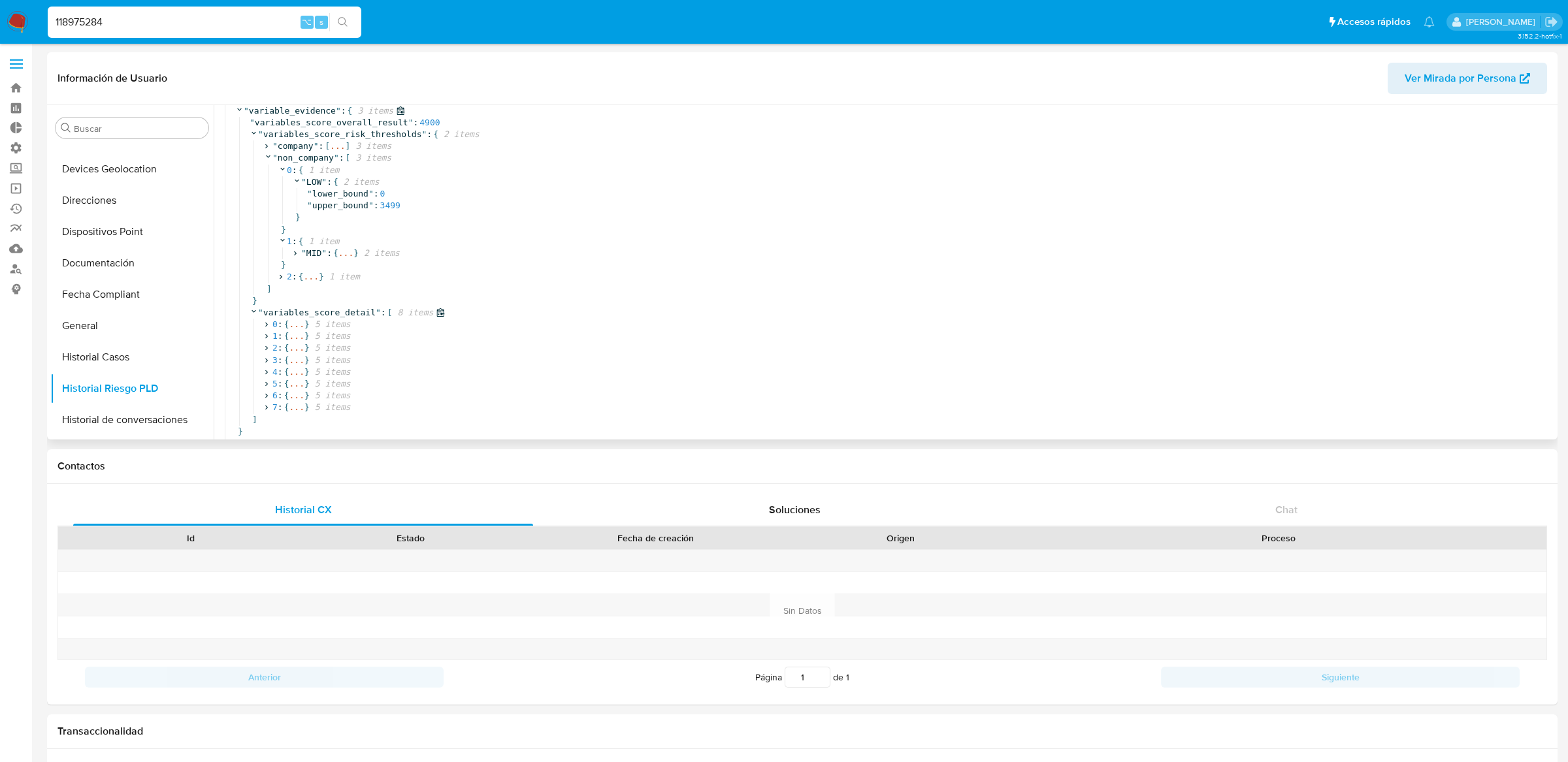
scroll to position [175, 0]
click at [300, 319] on span "..." at bounding box center [296, 324] width 15 height 12
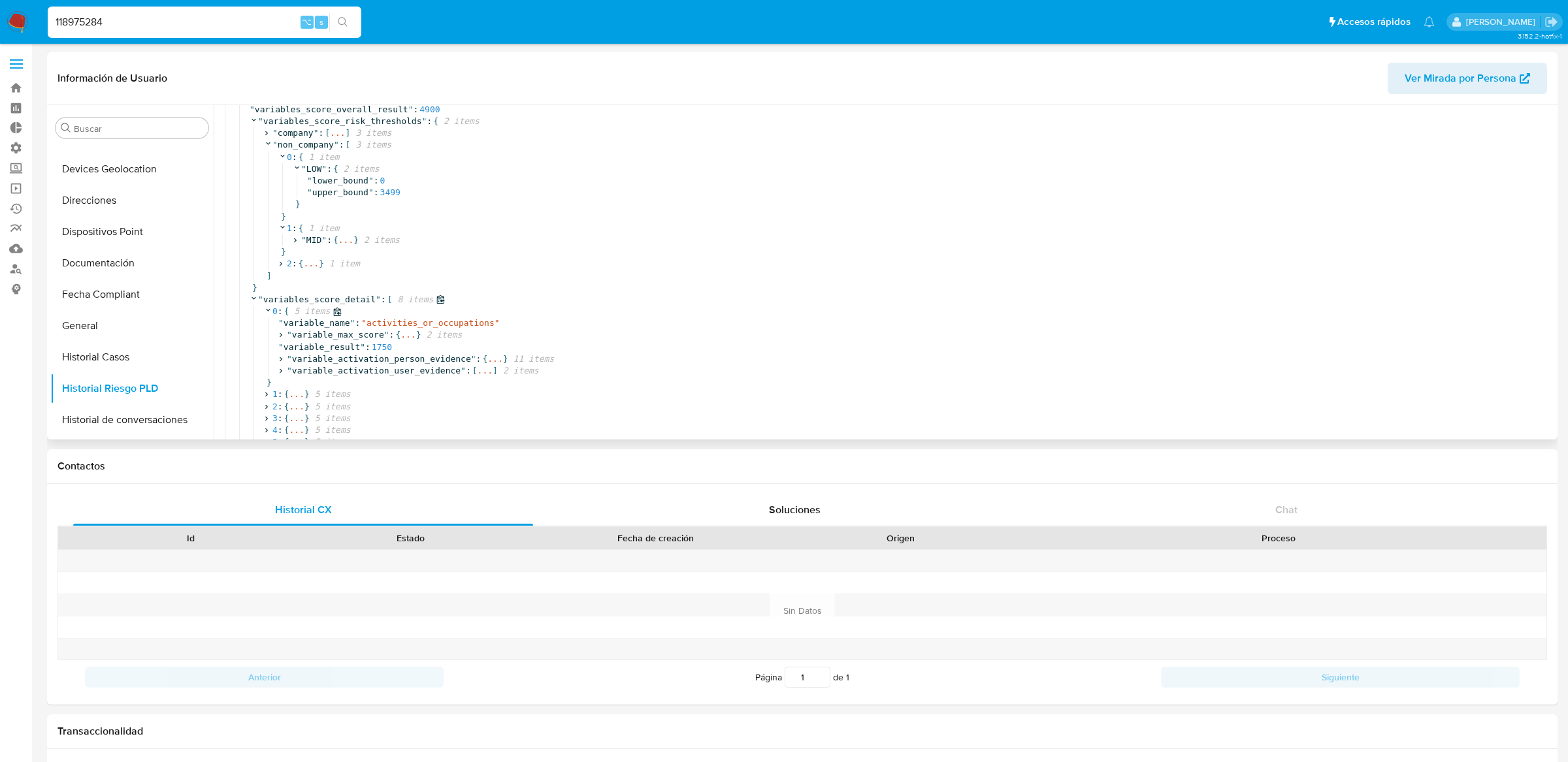
click at [298, 313] on span "5 items" at bounding box center [309, 311] width 41 height 12
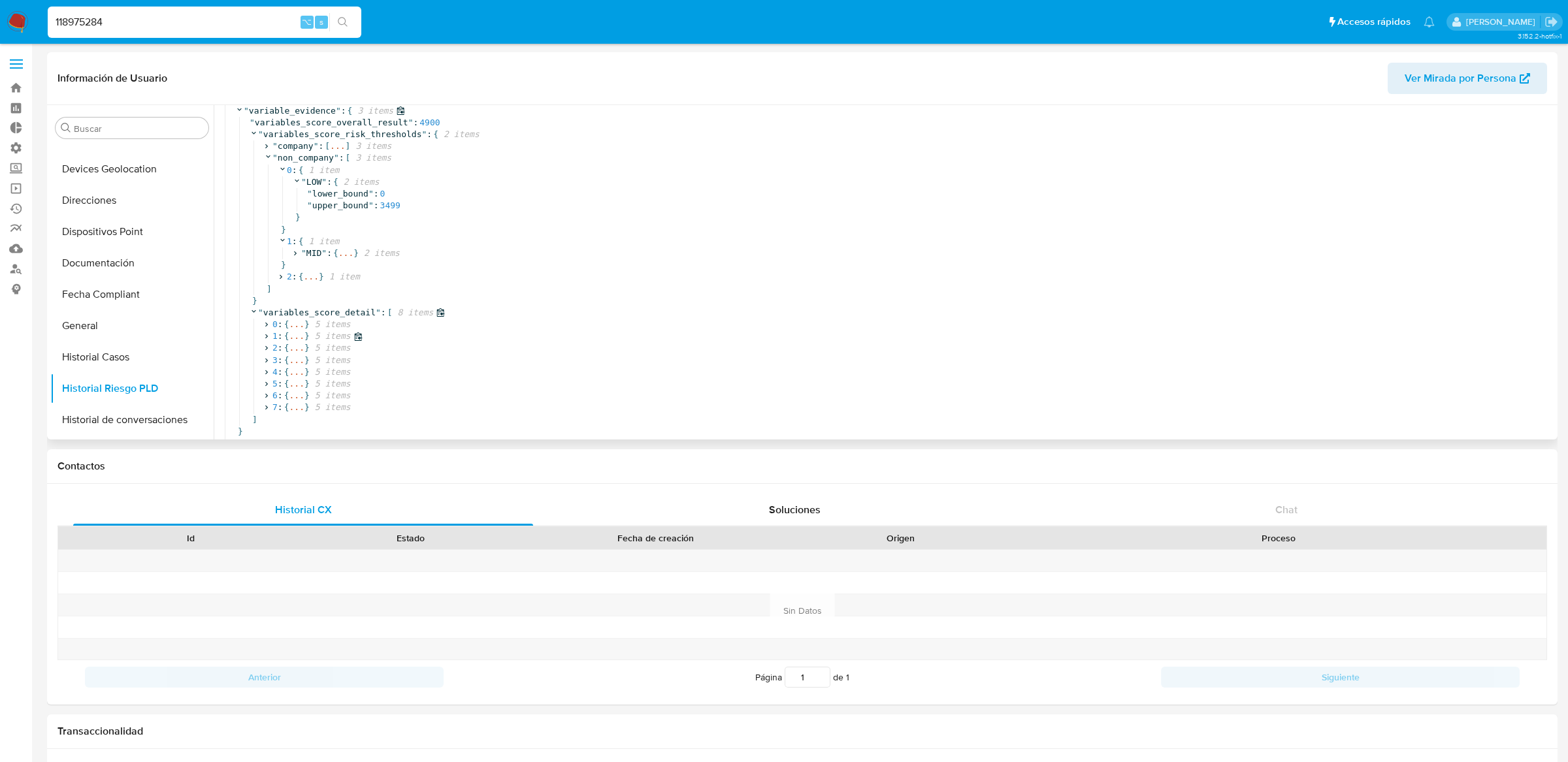
click at [299, 331] on span "..." at bounding box center [296, 336] width 15 height 12
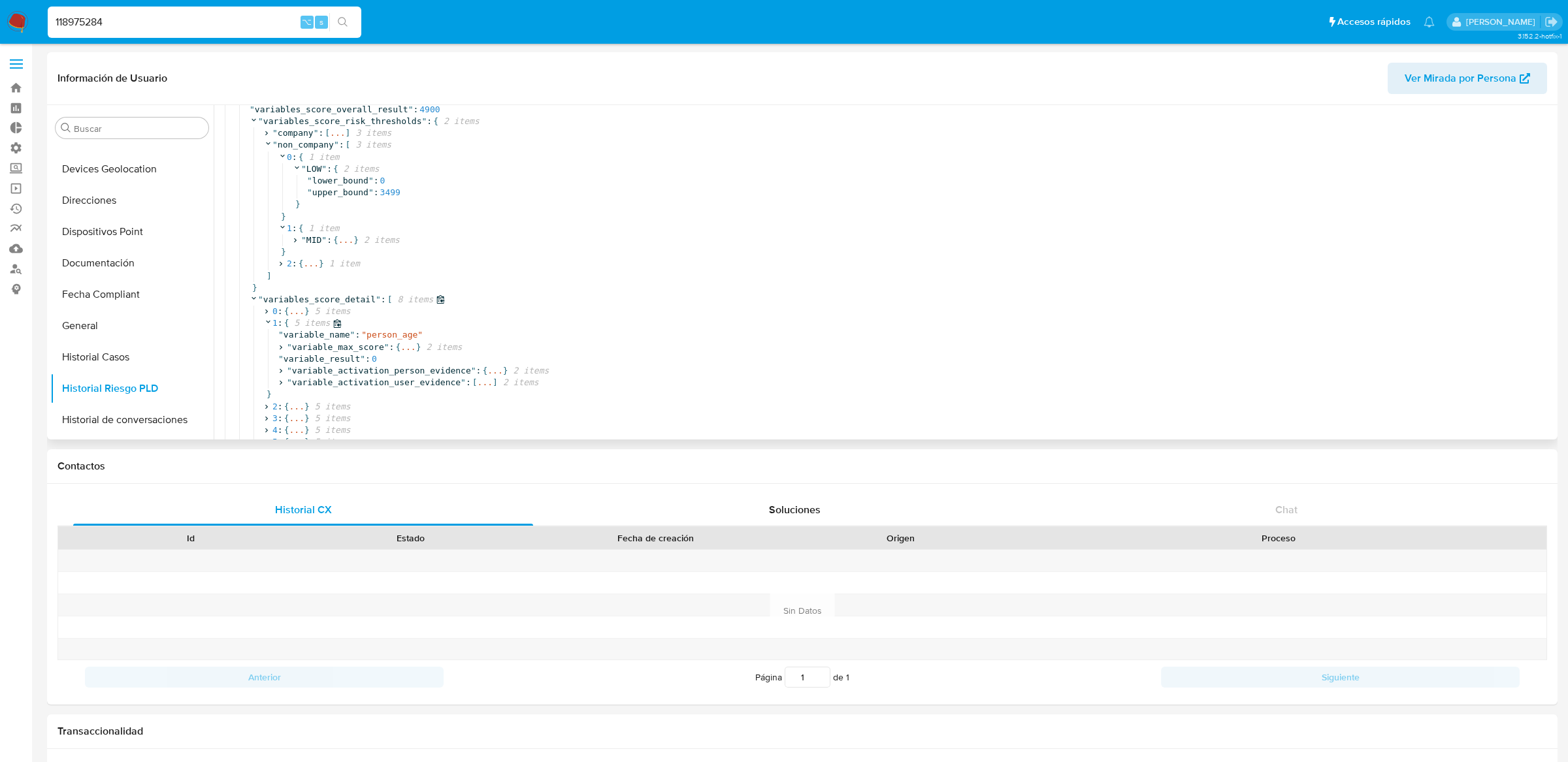
click at [299, 324] on span "5 items" at bounding box center [309, 323] width 41 height 12
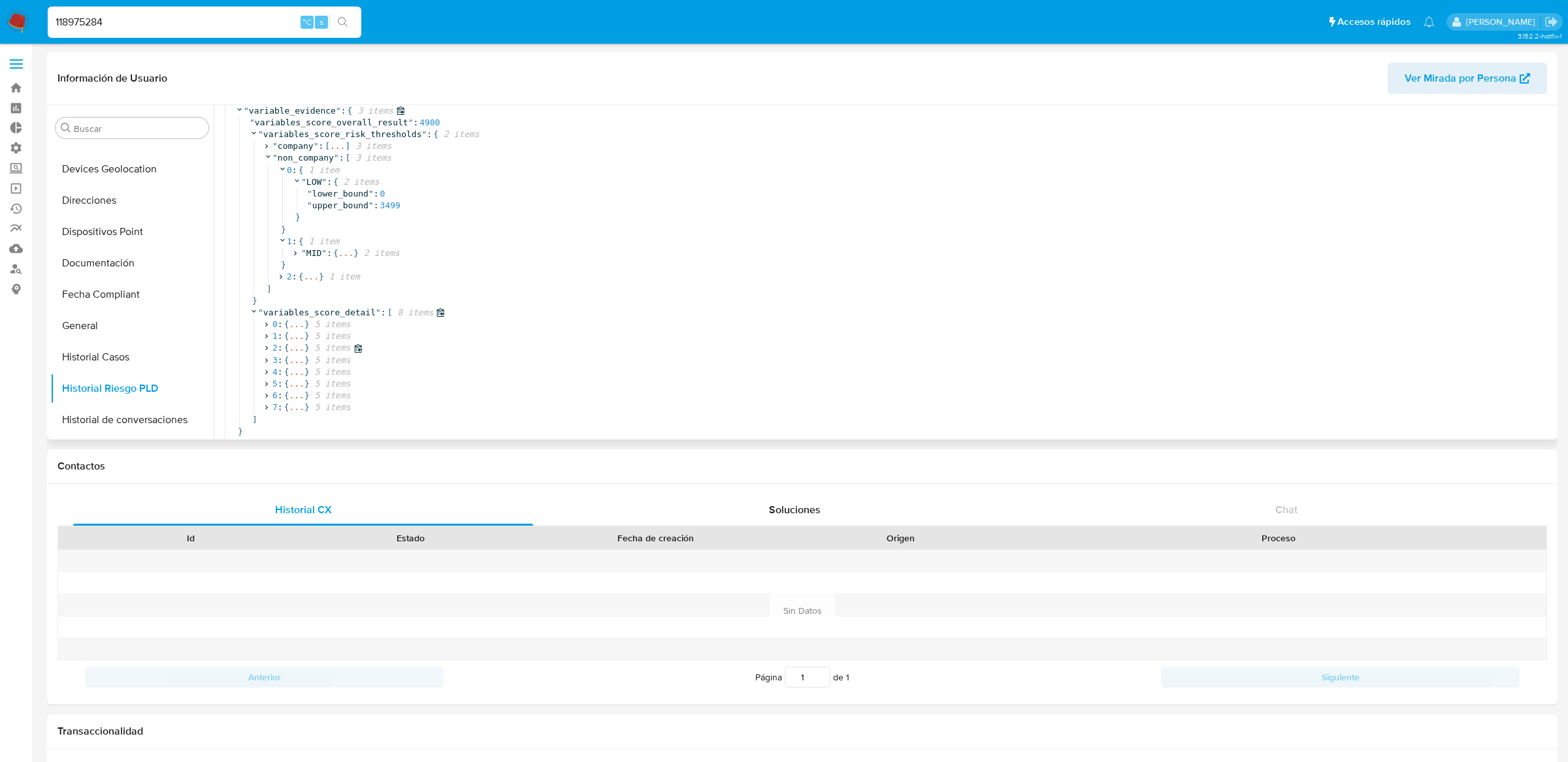
click at [297, 342] on span "..." at bounding box center [296, 348] width 15 height 12
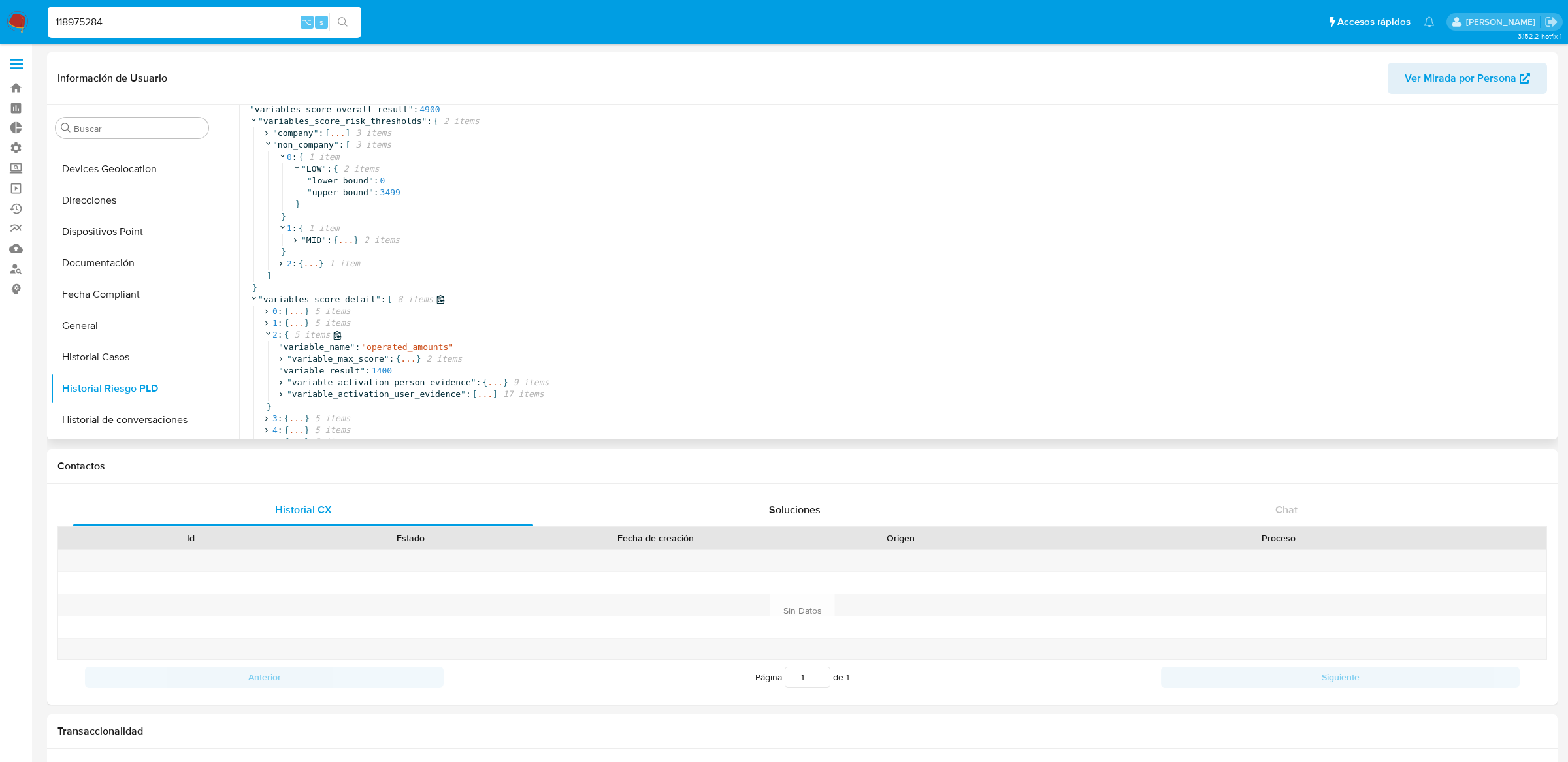
click at [297, 333] on span "5 items" at bounding box center [309, 334] width 41 height 12
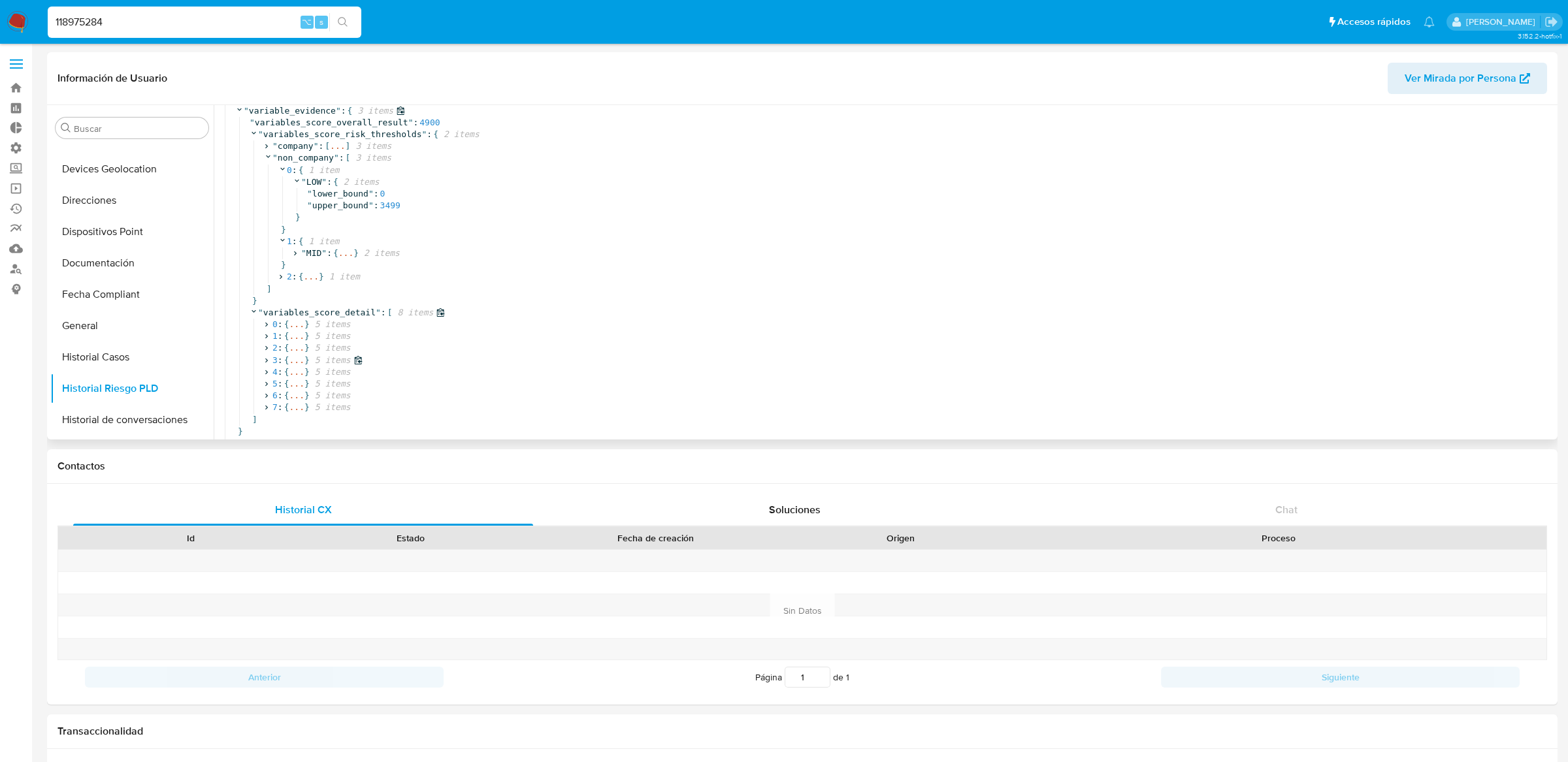
click at [297, 355] on span "..." at bounding box center [296, 360] width 15 height 12
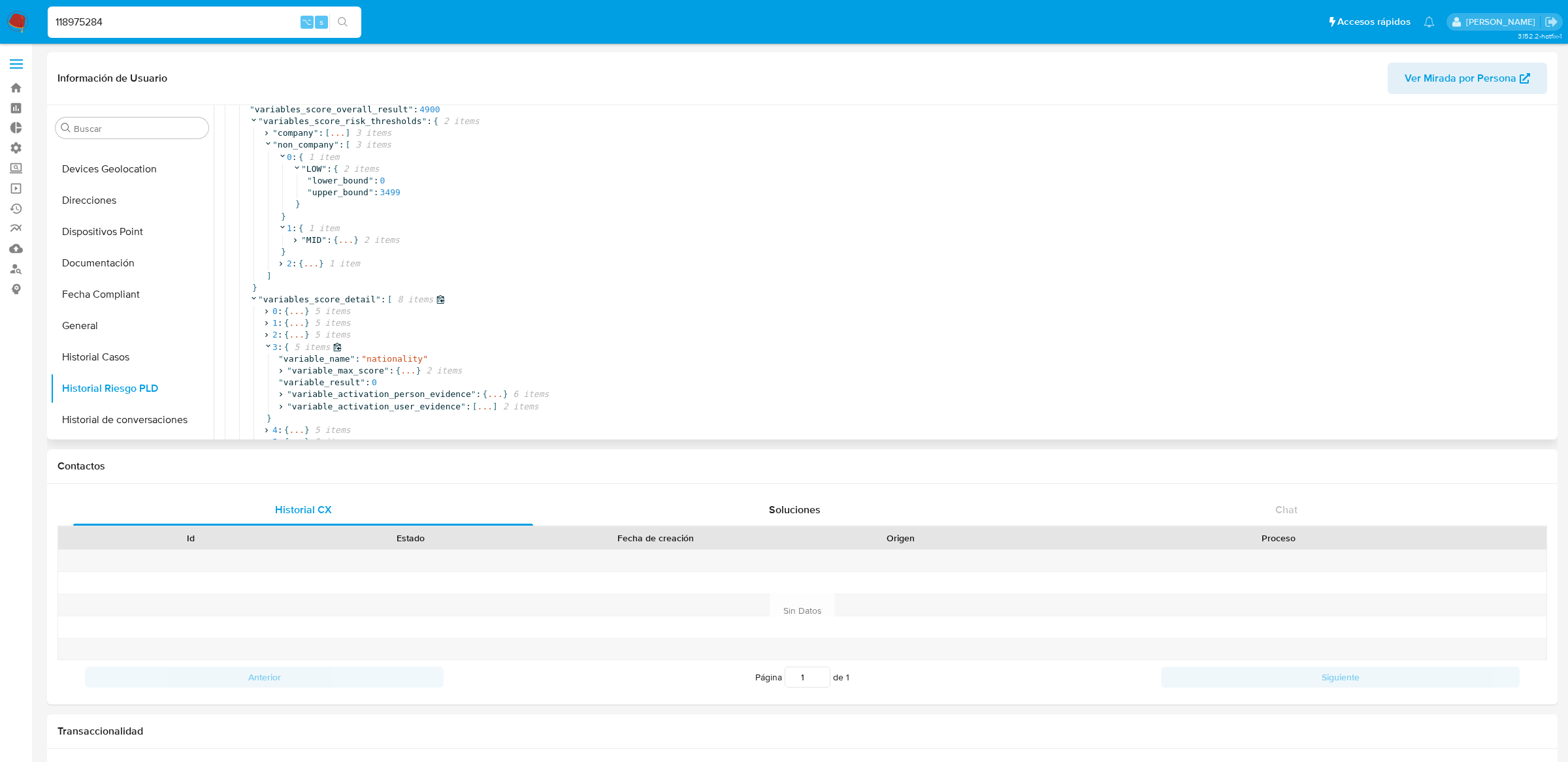
click at [297, 348] on span "5 items" at bounding box center [309, 347] width 41 height 12
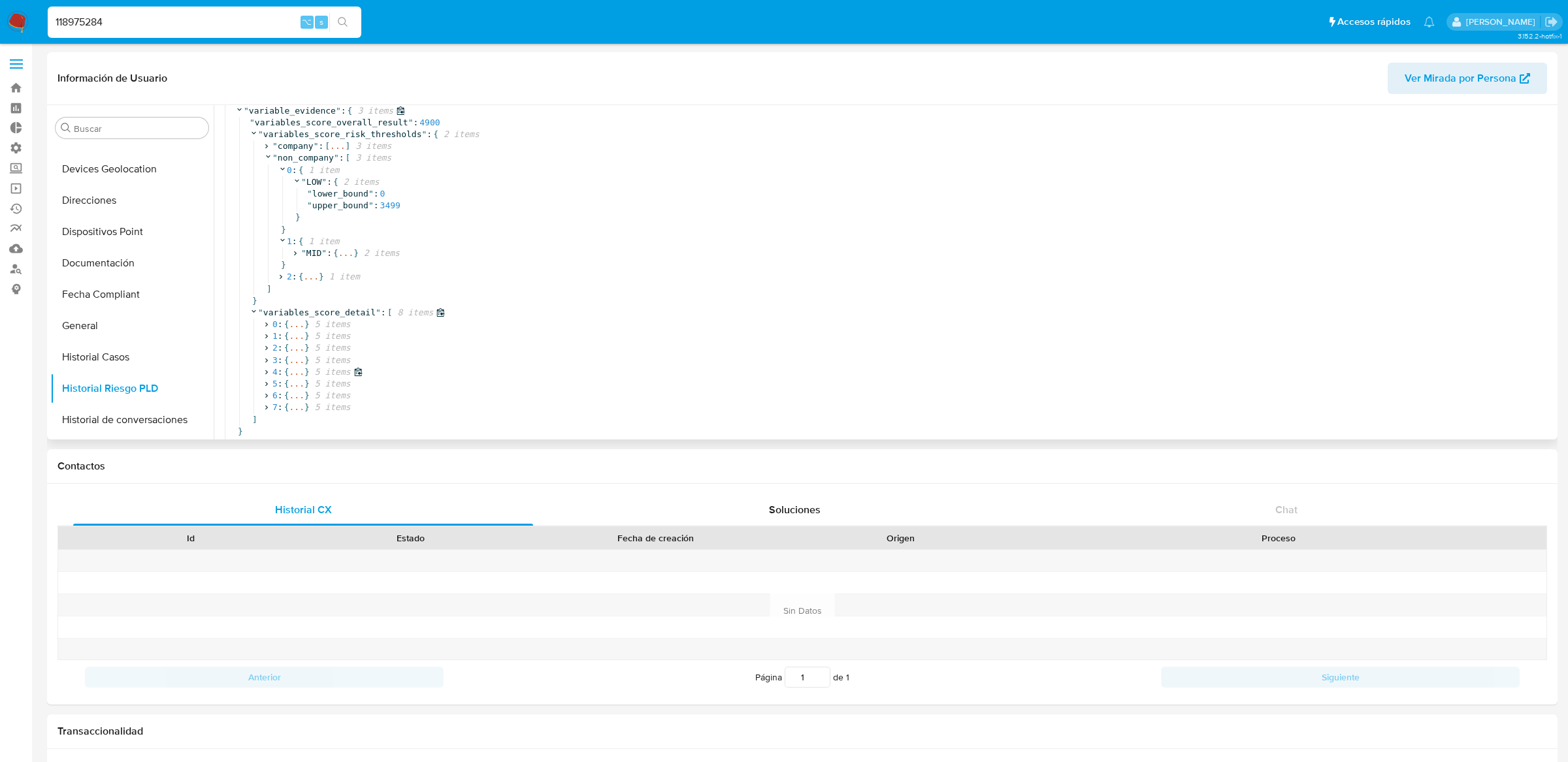
click at [295, 366] on span "..." at bounding box center [296, 372] width 15 height 12
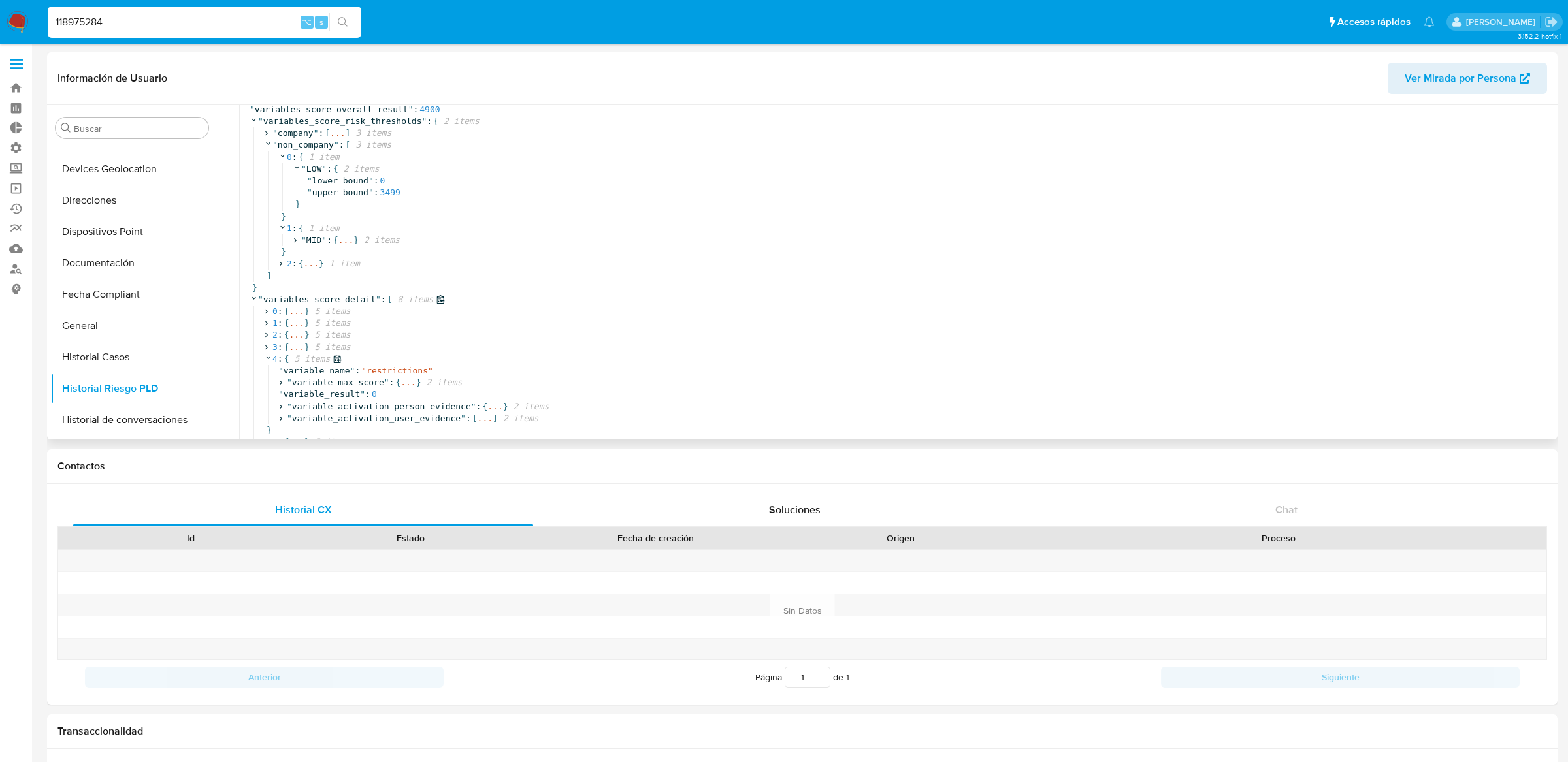
click at [295, 363] on span "5 items" at bounding box center [309, 358] width 41 height 12
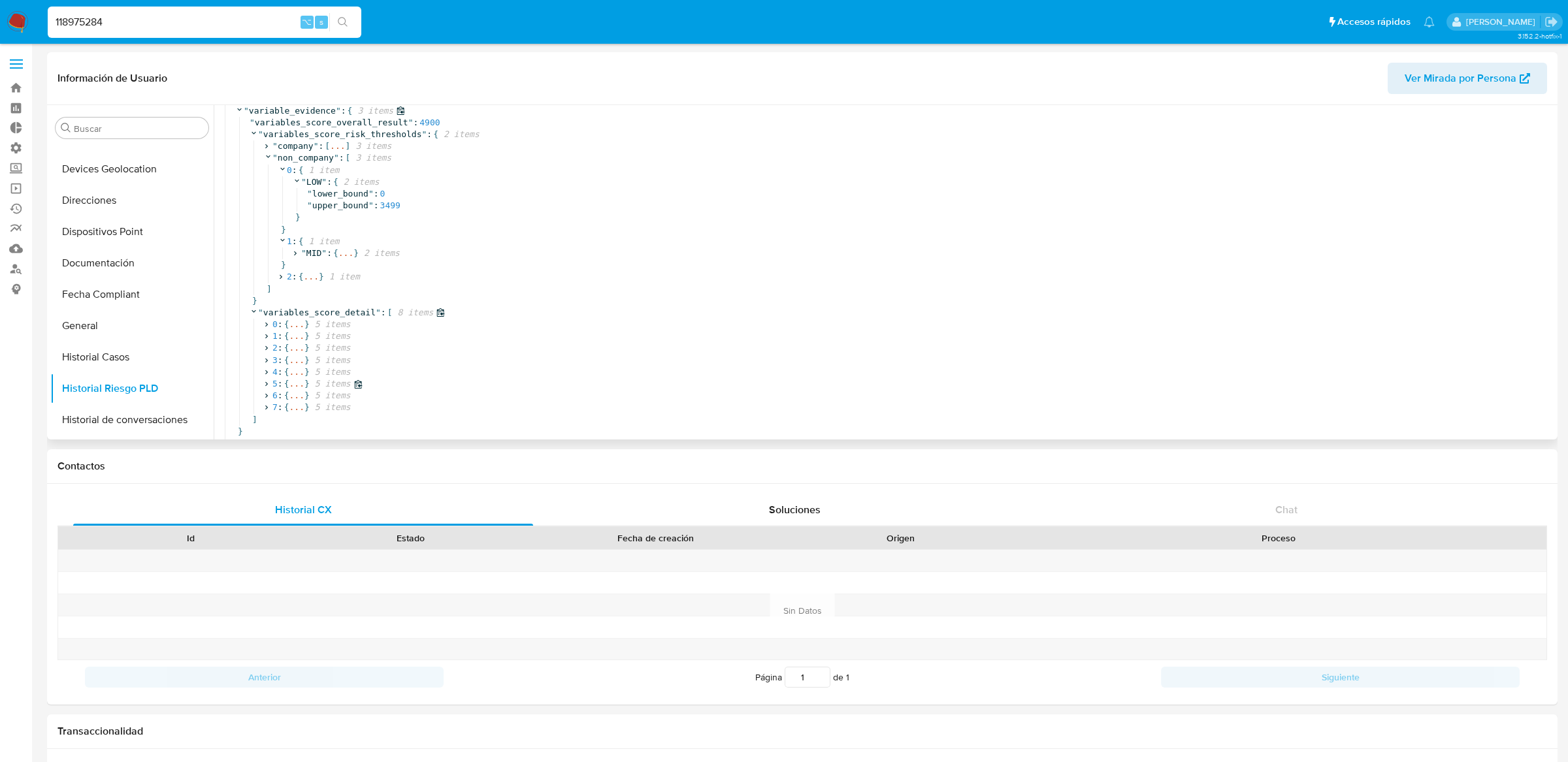
click at [294, 378] on span "..." at bounding box center [296, 383] width 15 height 12
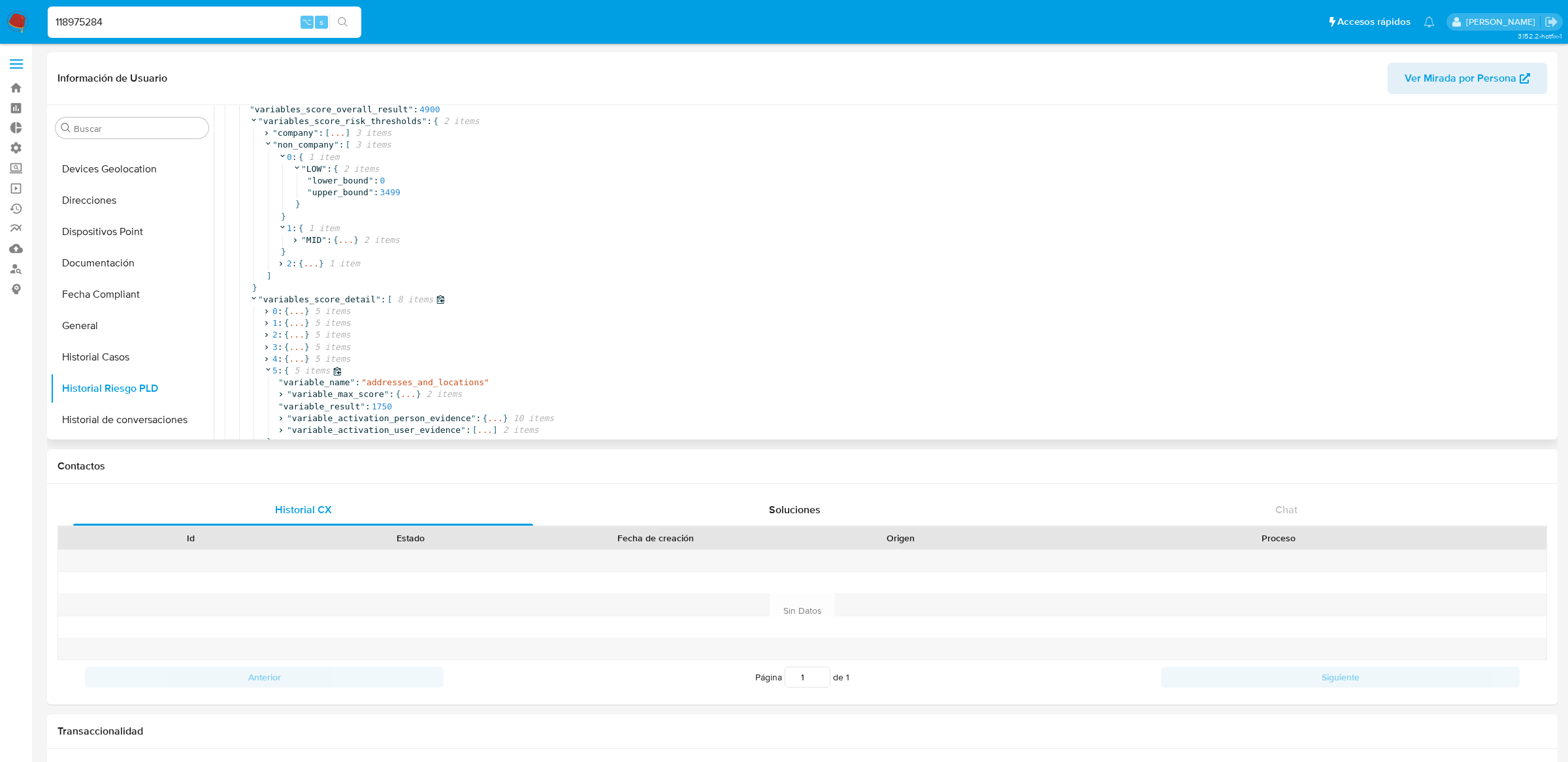
scroll to position [246, 0]
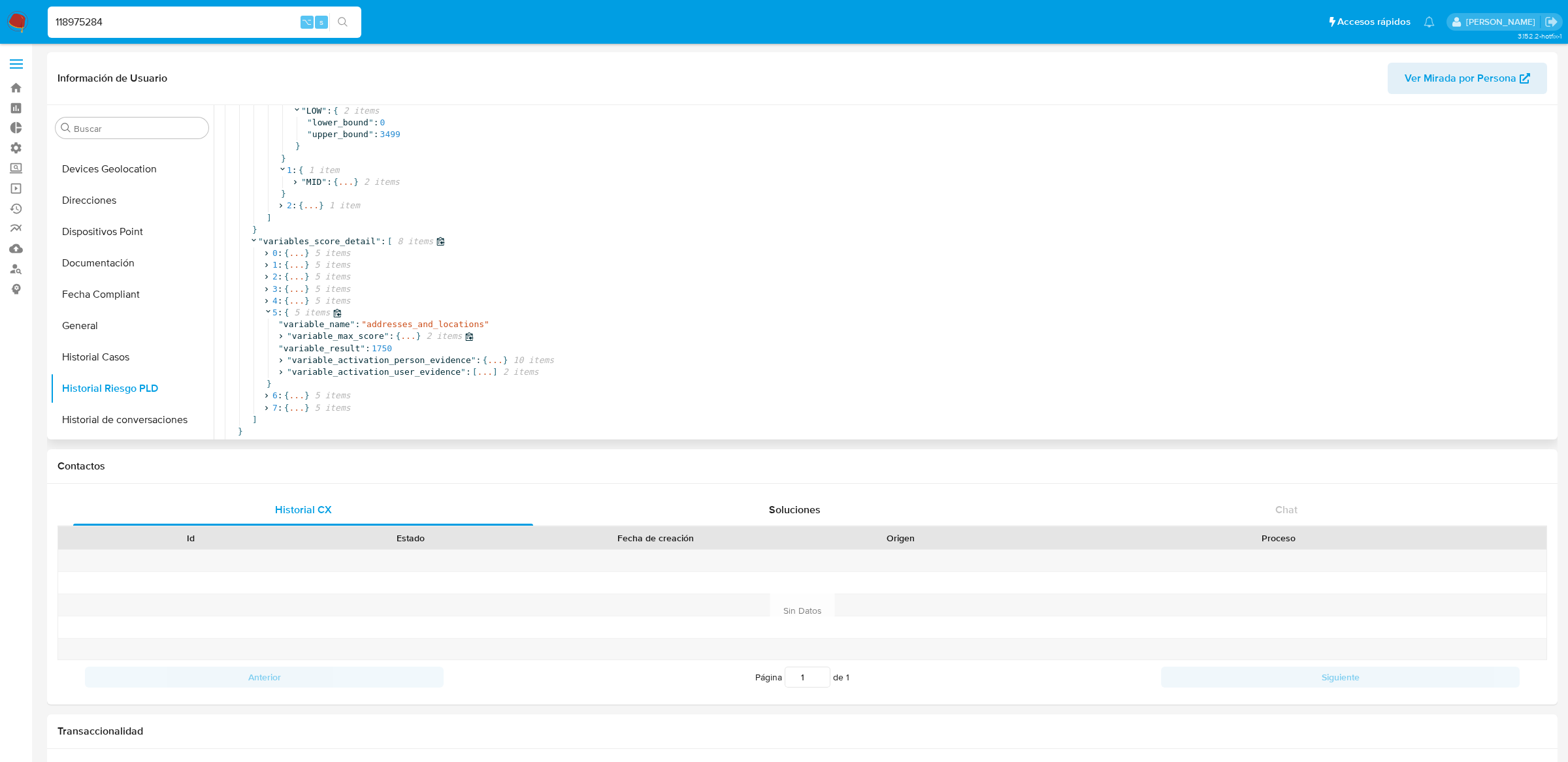
click at [414, 331] on span "..." at bounding box center [407, 336] width 15 height 12
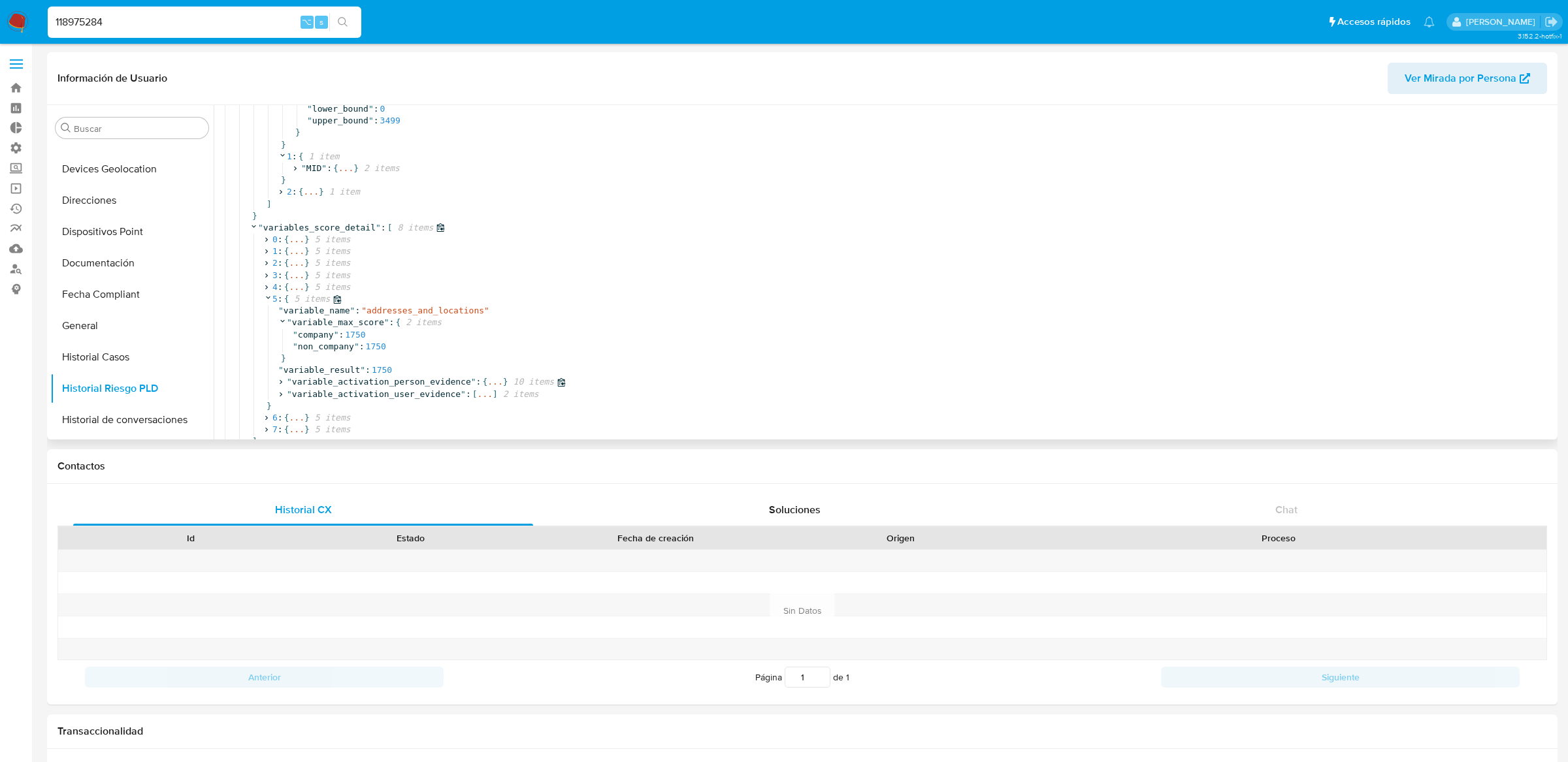
click at [501, 381] on span "..." at bounding box center [495, 381] width 15 height 12
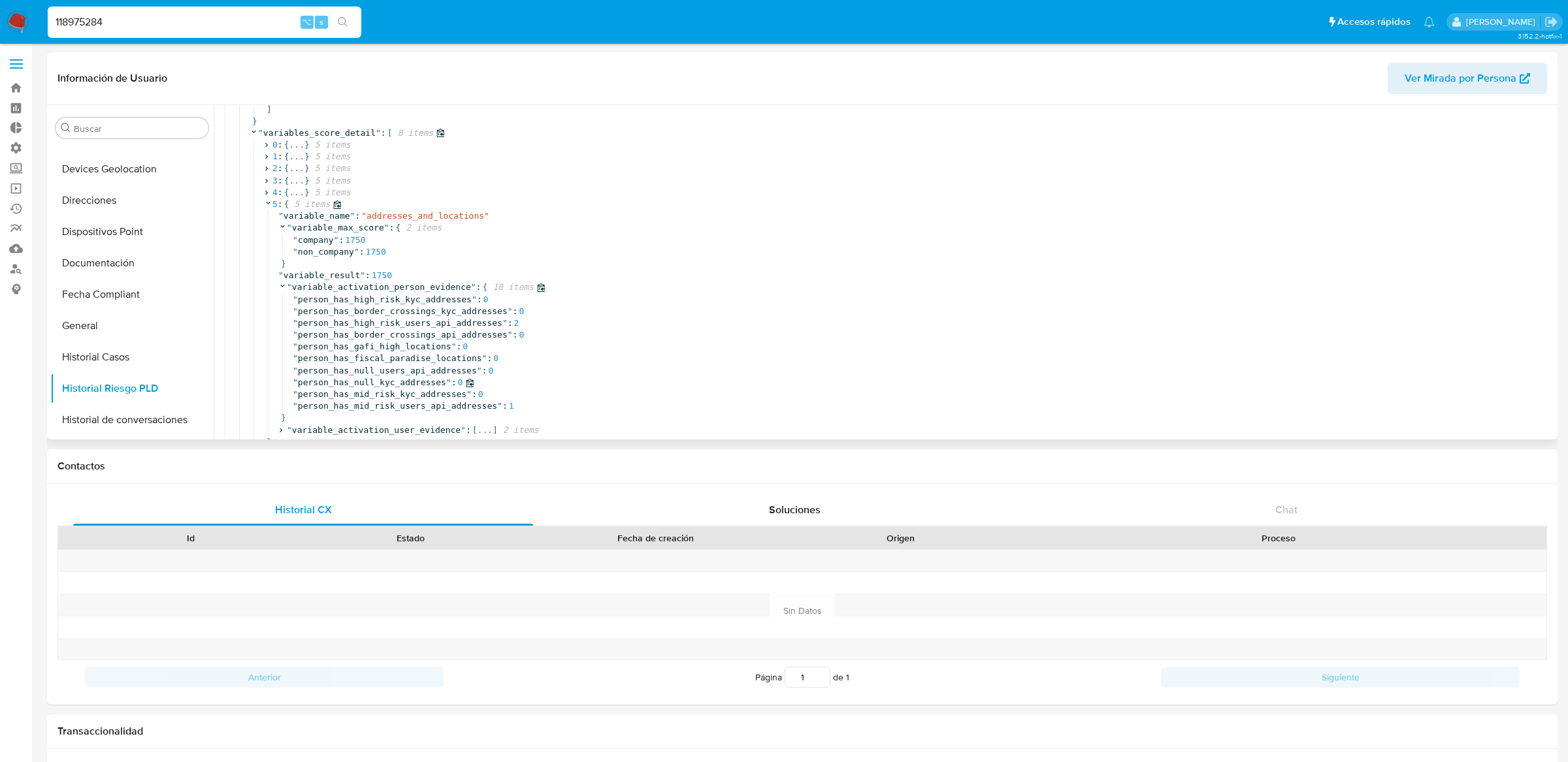
scroll to position [360, 0]
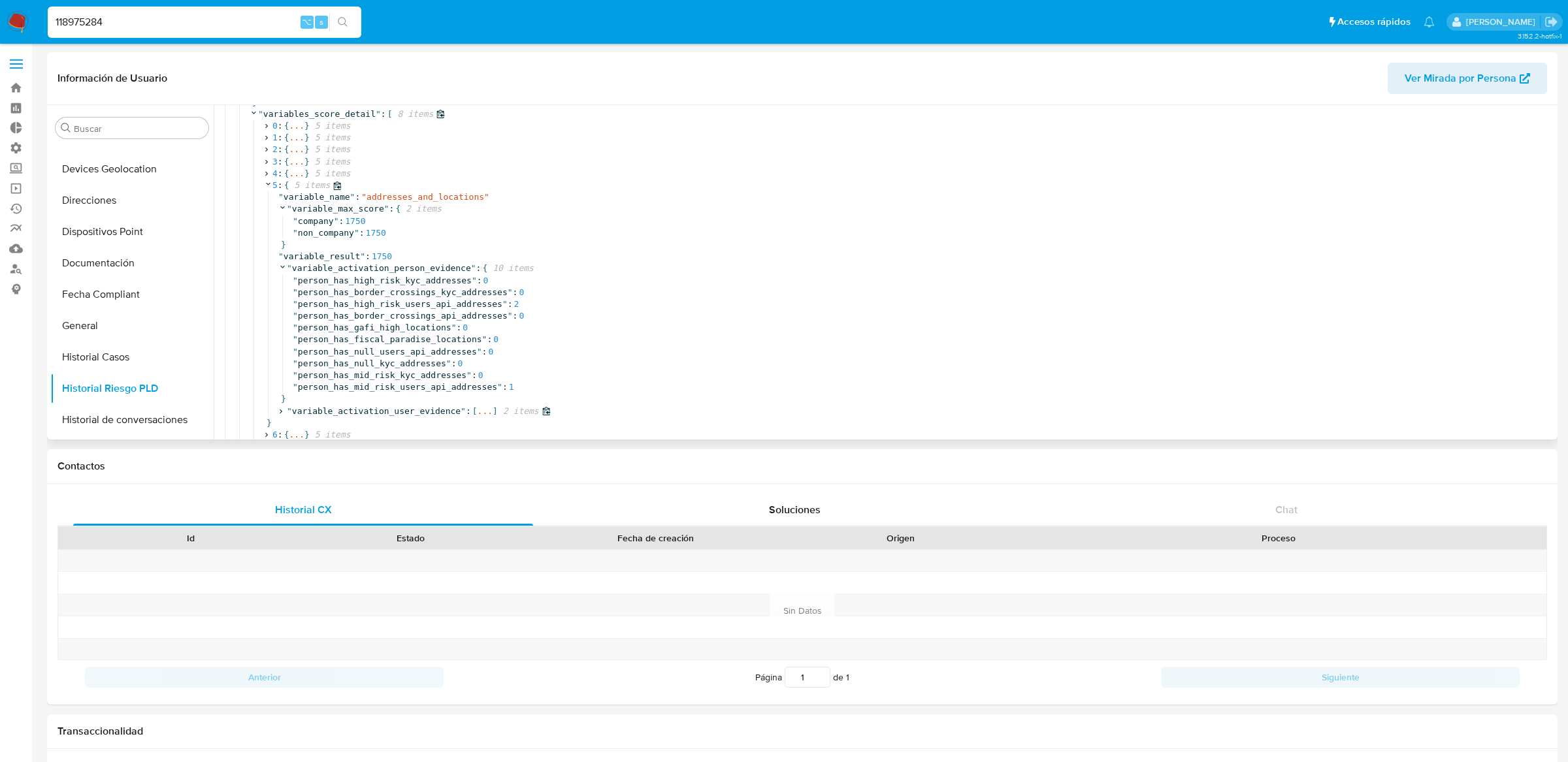
click at [476, 414] on span "[" at bounding box center [475, 411] width 5 height 12
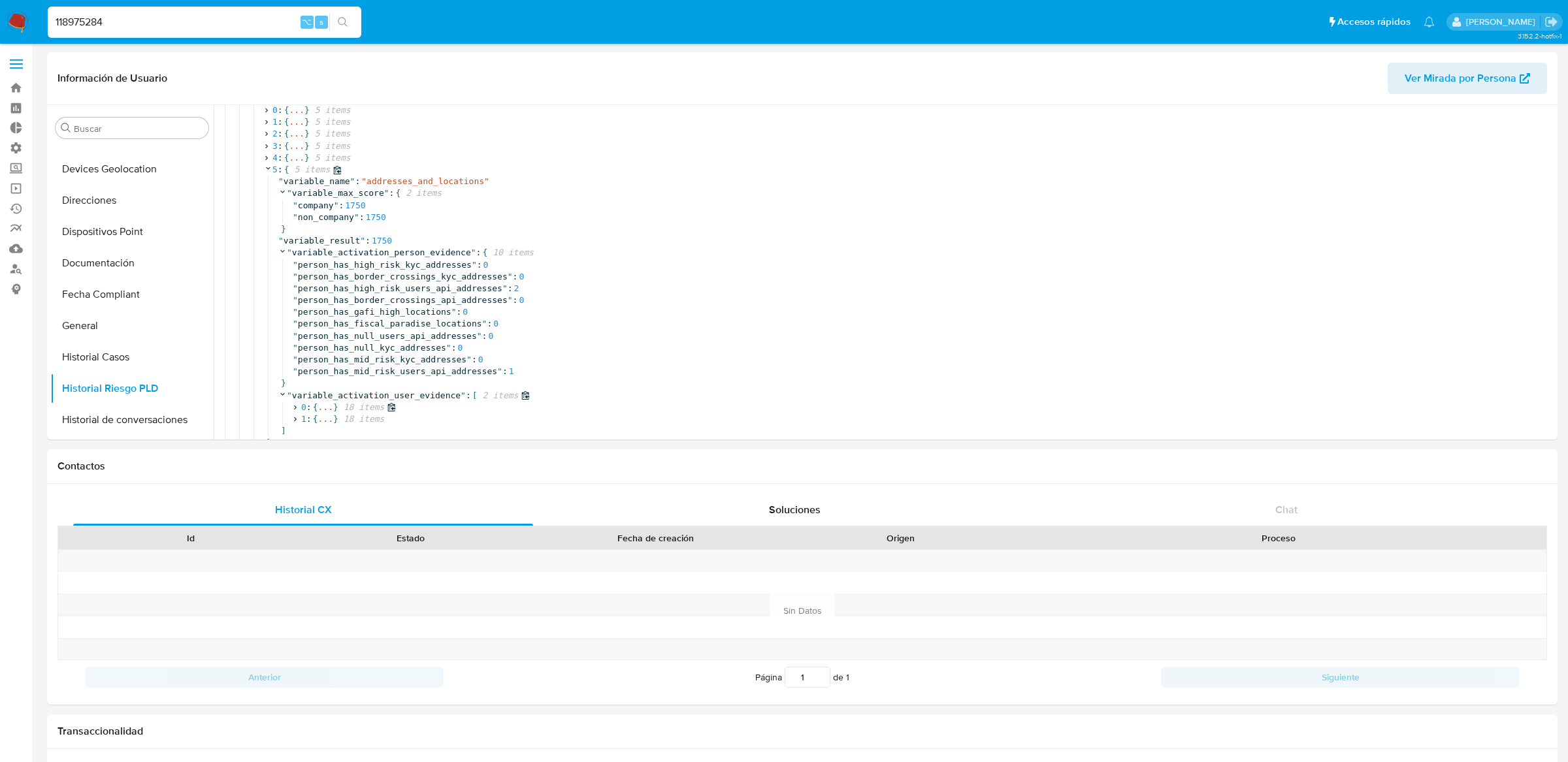
click at [326, 409] on span "..." at bounding box center [324, 407] width 15 height 12
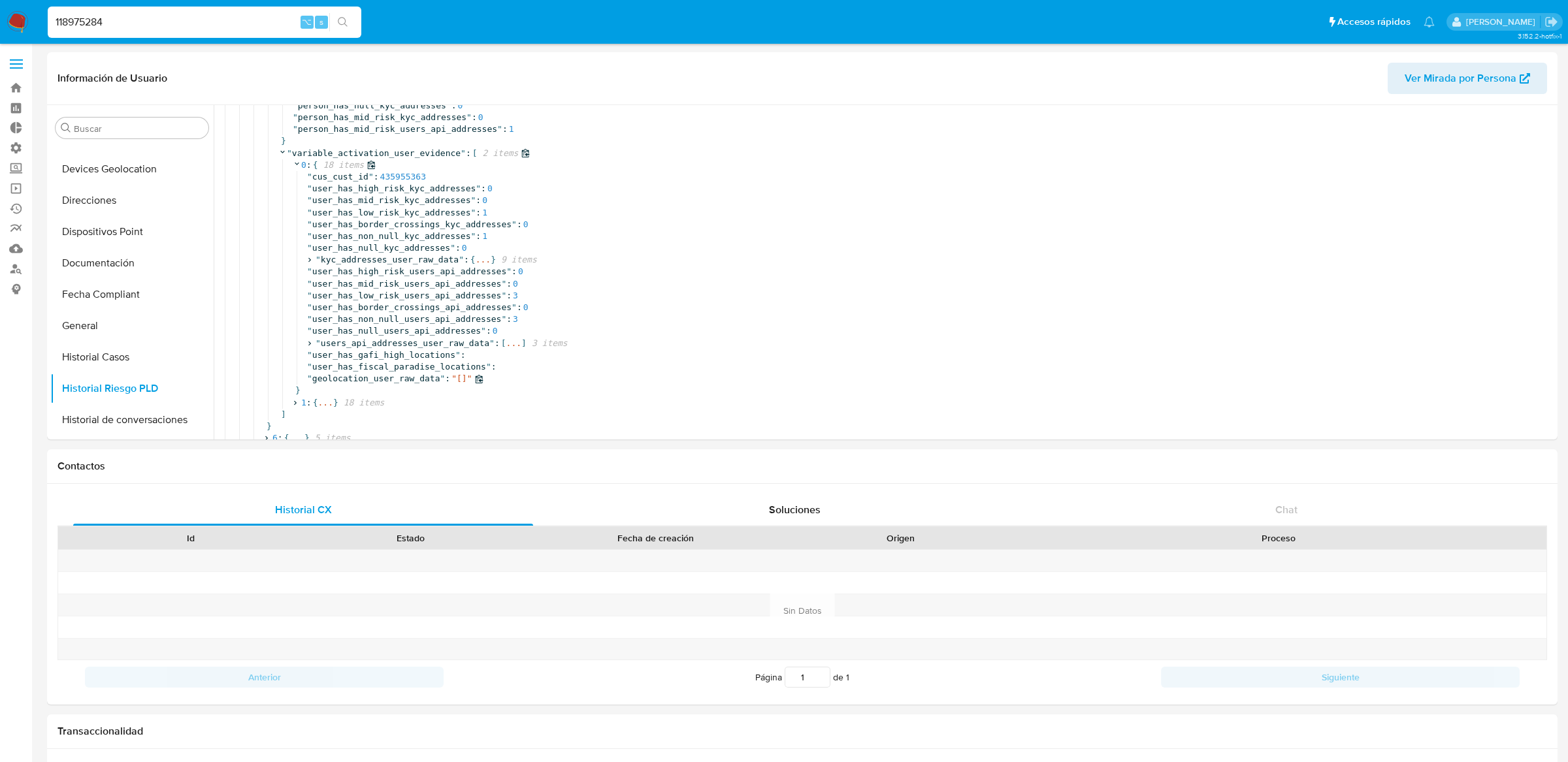
scroll to position [619, 0]
click at [324, 407] on span "..." at bounding box center [324, 402] width 15 height 12
click at [488, 260] on span "..." at bounding box center [482, 256] width 15 height 12
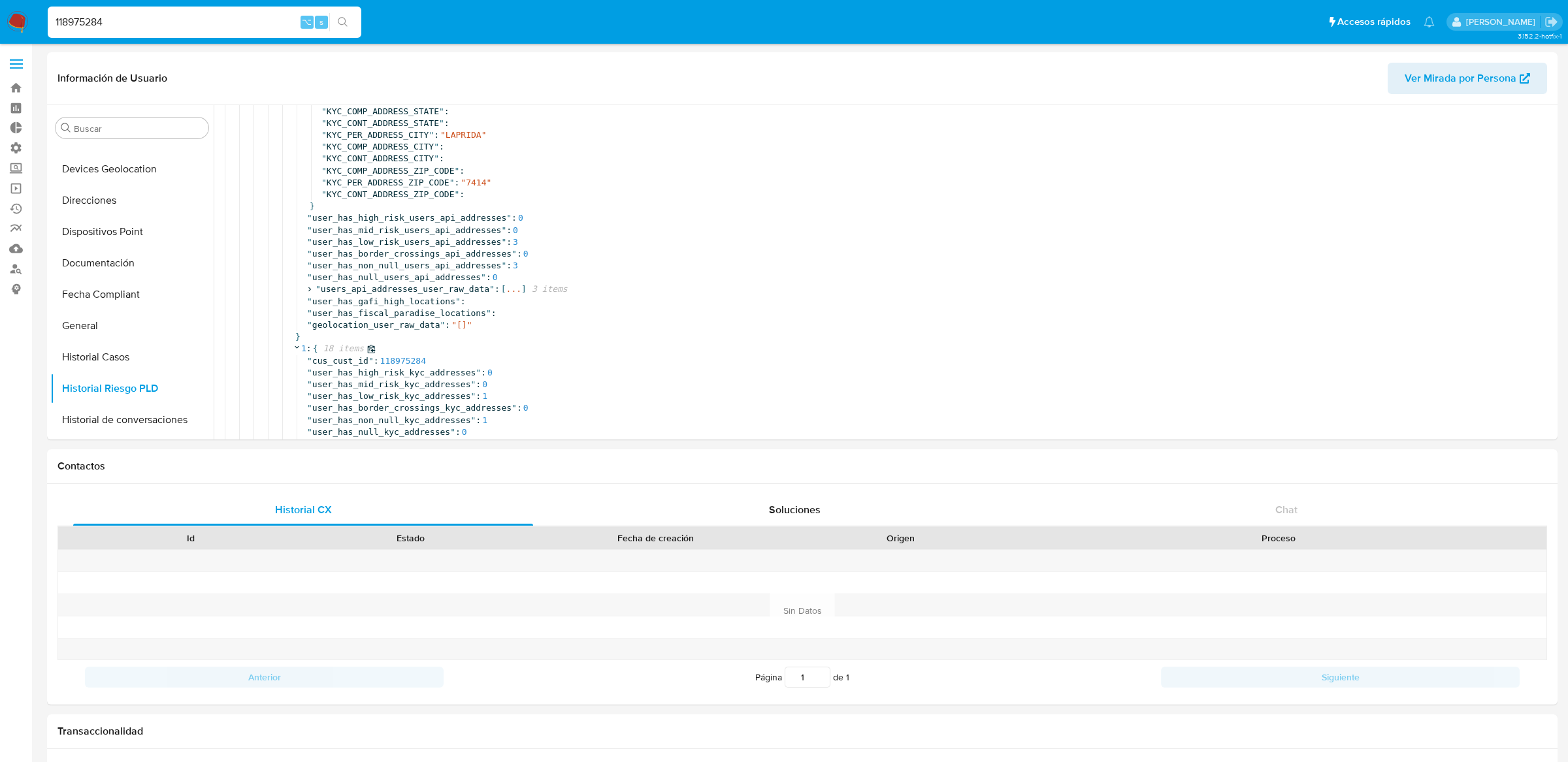
scroll to position [798, 0]
click at [513, 275] on div "" user_has_null_users_api_addresses " : 0" at bounding box center [975, 270] width 1338 height 12
click at [512, 286] on span "..." at bounding box center [513, 282] width 15 height 12
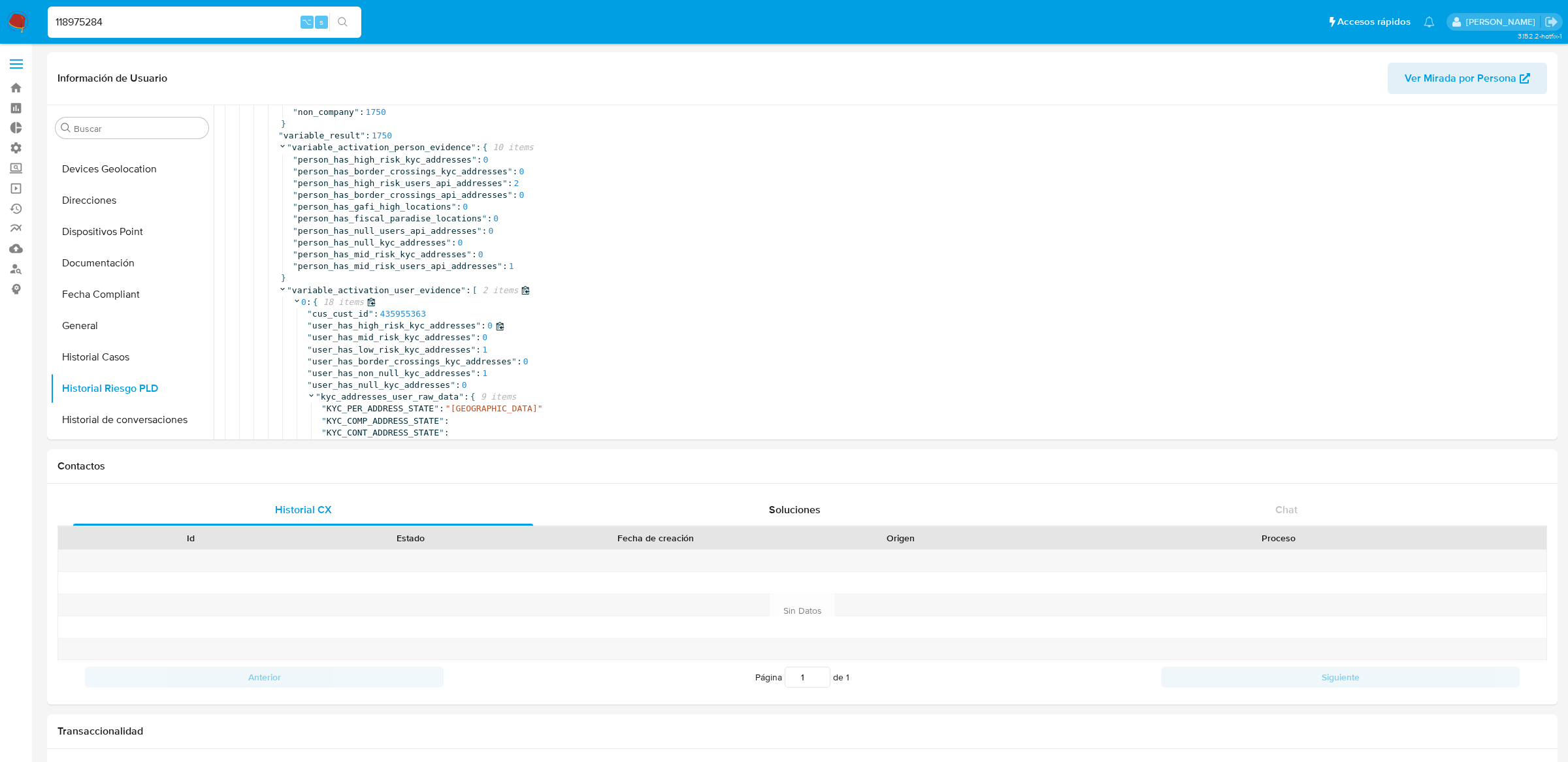
scroll to position [479, 0]
click at [385, 354] on span "user_has_low_risk_kyc_addresses" at bounding box center [391, 351] width 159 height 10
click at [387, 375] on span "user_has_non_null_kyc_addresses" at bounding box center [391, 374] width 159 height 10
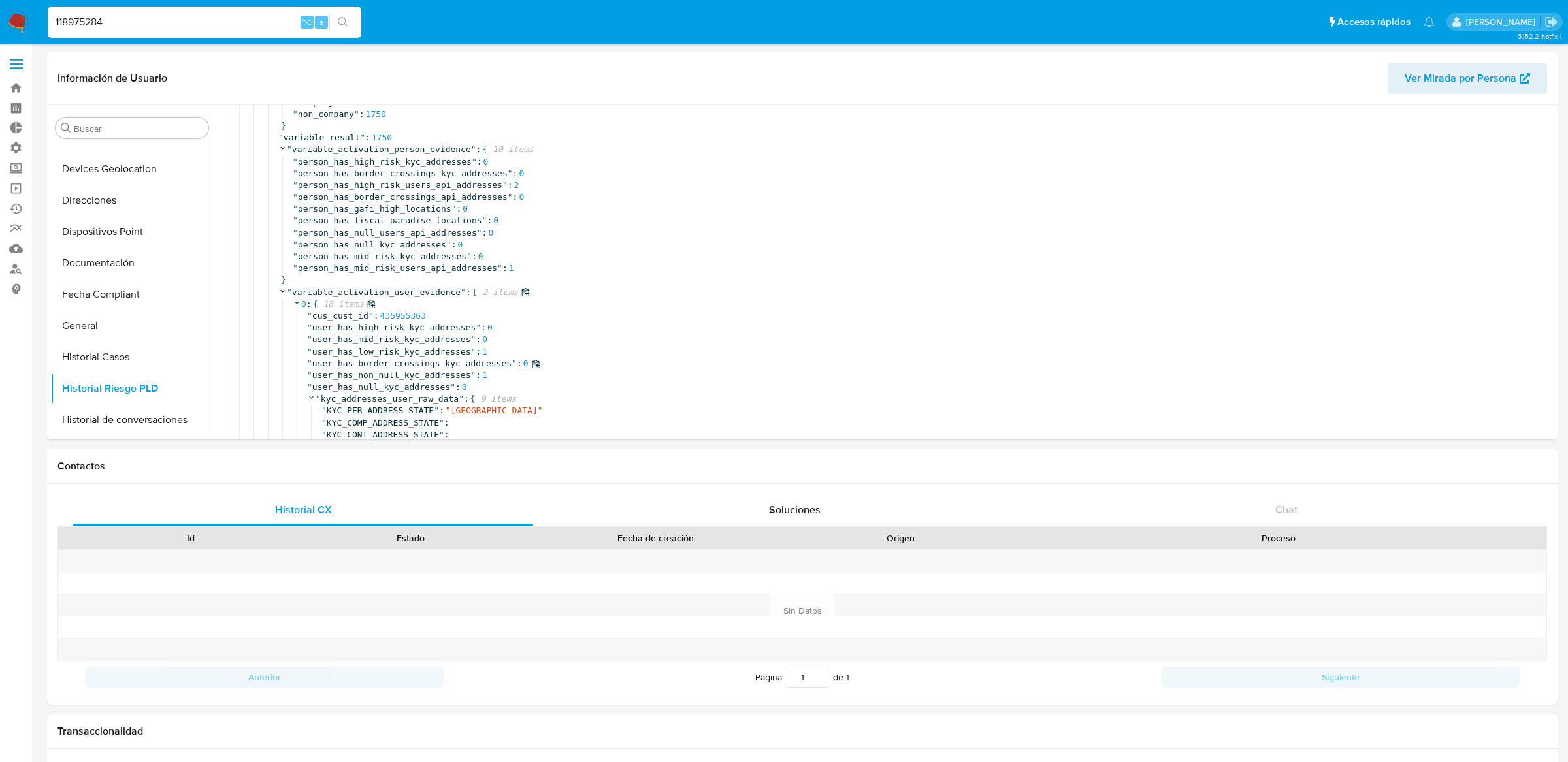
click at [387, 358] on span "user_has_border_crossings_kyc_addresses" at bounding box center [411, 363] width 199 height 10
click at [385, 378] on span "user_has_non_null_kyc_addresses" at bounding box center [391, 374] width 159 height 10
click at [385, 350] on span "user_has_low_risk_kyc_addresses" at bounding box center [391, 351] width 159 height 10
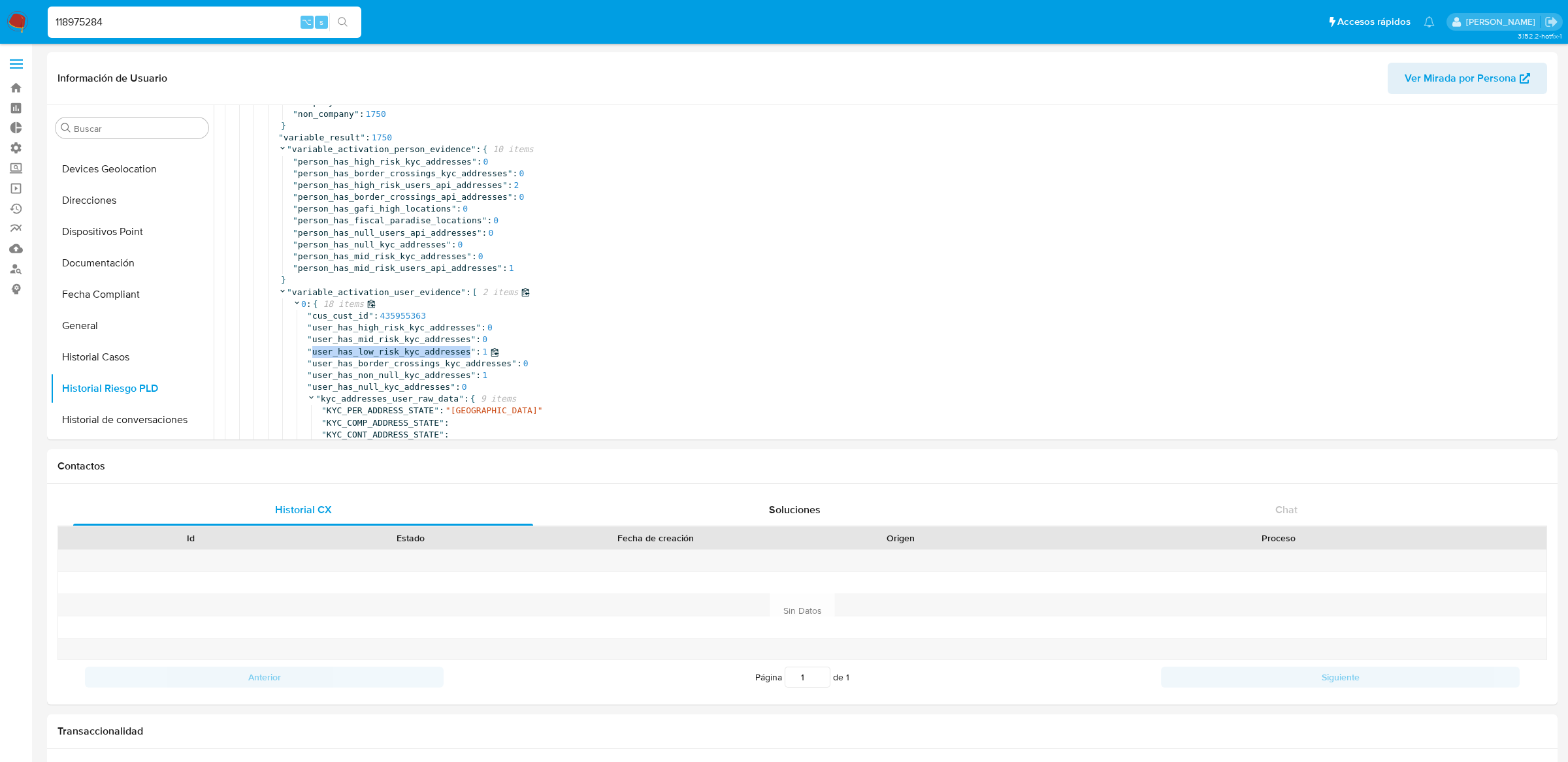
click at [385, 350] on span "user_has_low_risk_kyc_addresses" at bounding box center [391, 351] width 159 height 10
click at [300, 301] on icon at bounding box center [297, 303] width 9 height 9
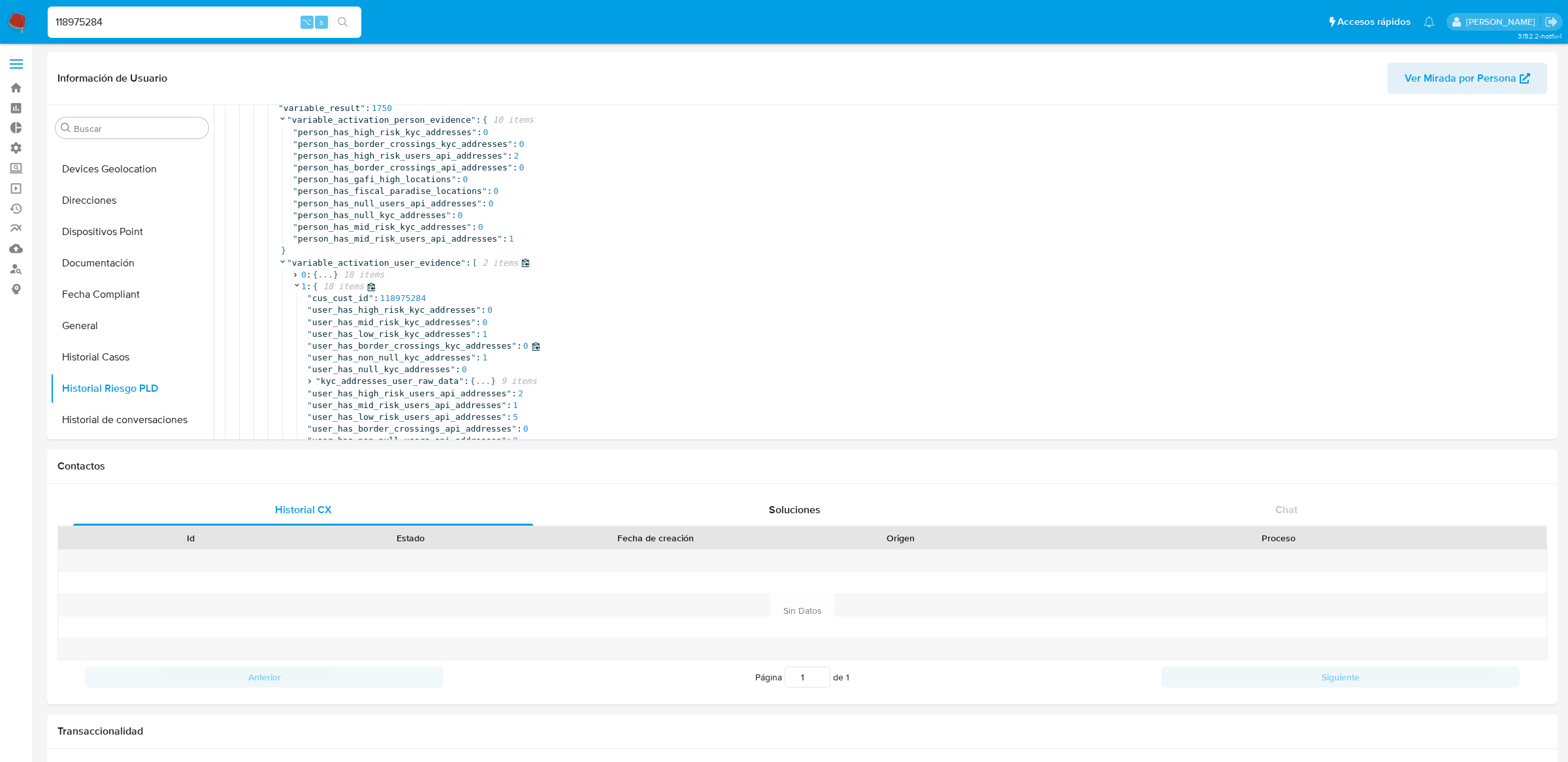
scroll to position [510, 0]
click at [480, 381] on span "..." at bounding box center [482, 379] width 15 height 12
click at [464, 360] on span "user_has_non_null_kyc_addresses" at bounding box center [391, 355] width 159 height 10
click at [451, 334] on span "user_has_low_risk_kyc_addresses" at bounding box center [391, 332] width 159 height 10
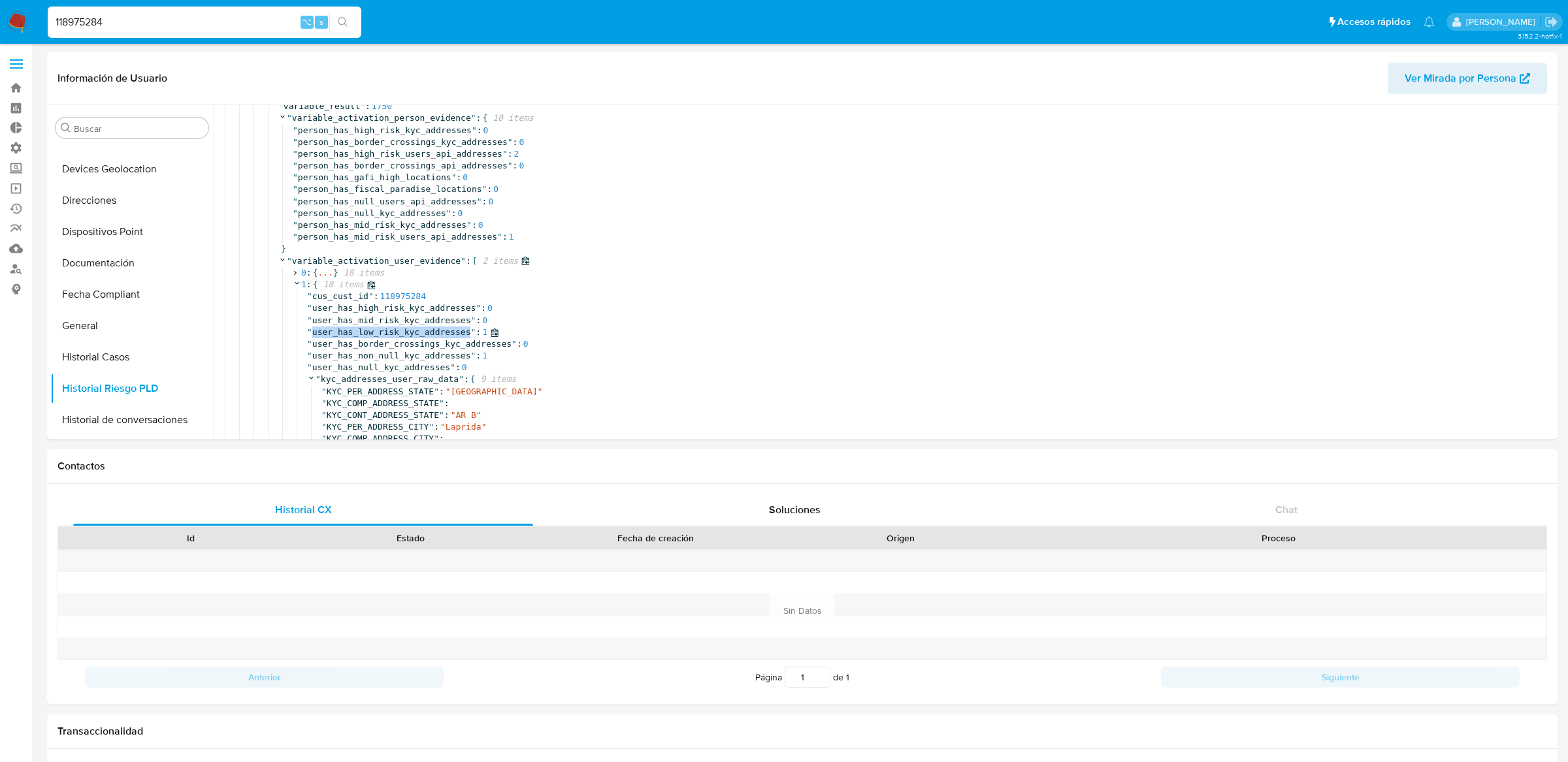
click at [451, 334] on span "user_has_low_risk_kyc_addresses" at bounding box center [391, 332] width 159 height 10
click at [444, 356] on span "user_has_non_null_kyc_addresses" at bounding box center [391, 355] width 159 height 10
click at [446, 333] on span "user_has_low_risk_kyc_addresses" at bounding box center [391, 332] width 159 height 10
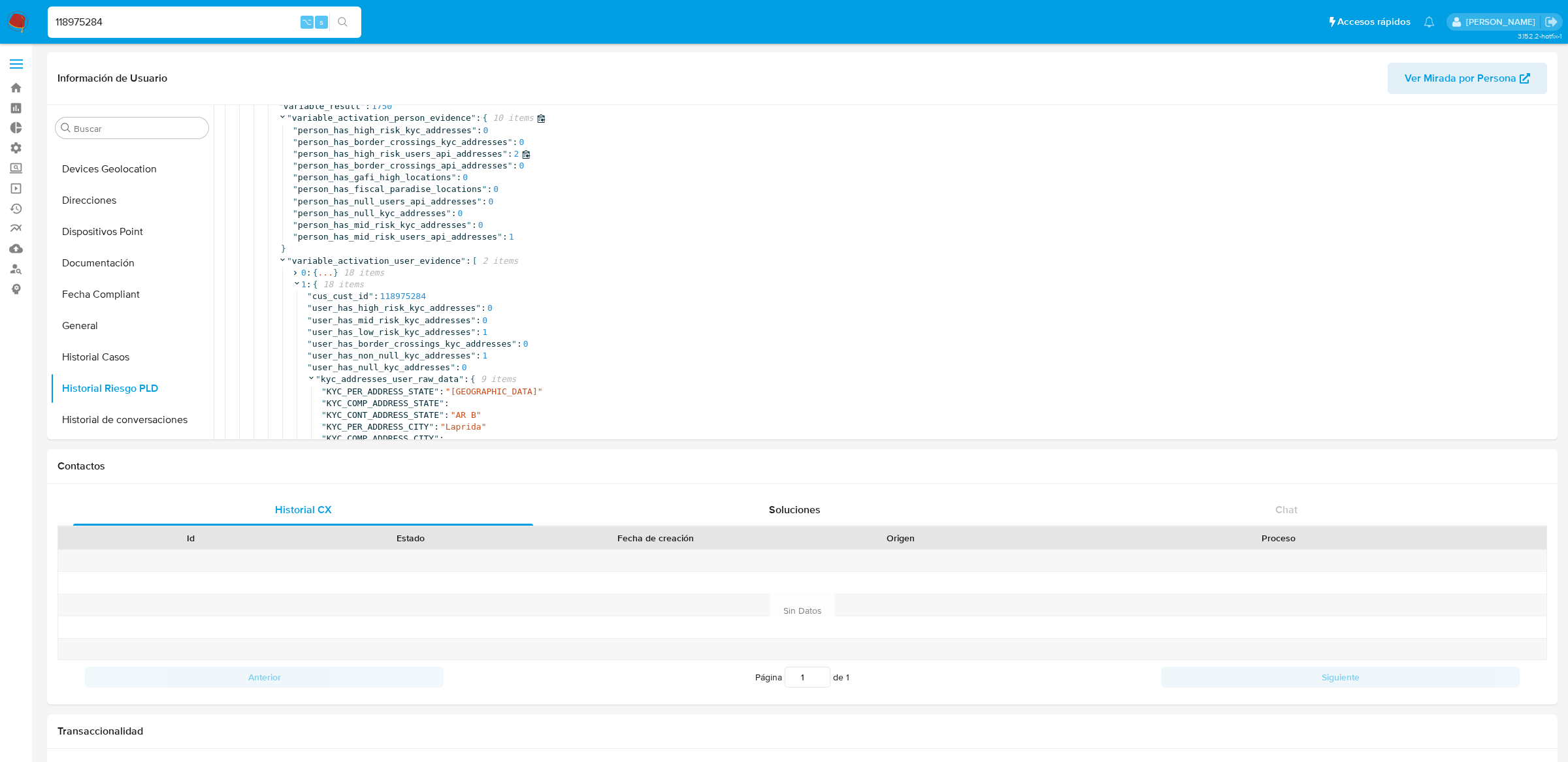
click at [439, 154] on span "person_has_high_risk_users_api_addresses" at bounding box center [399, 153] width 204 height 10
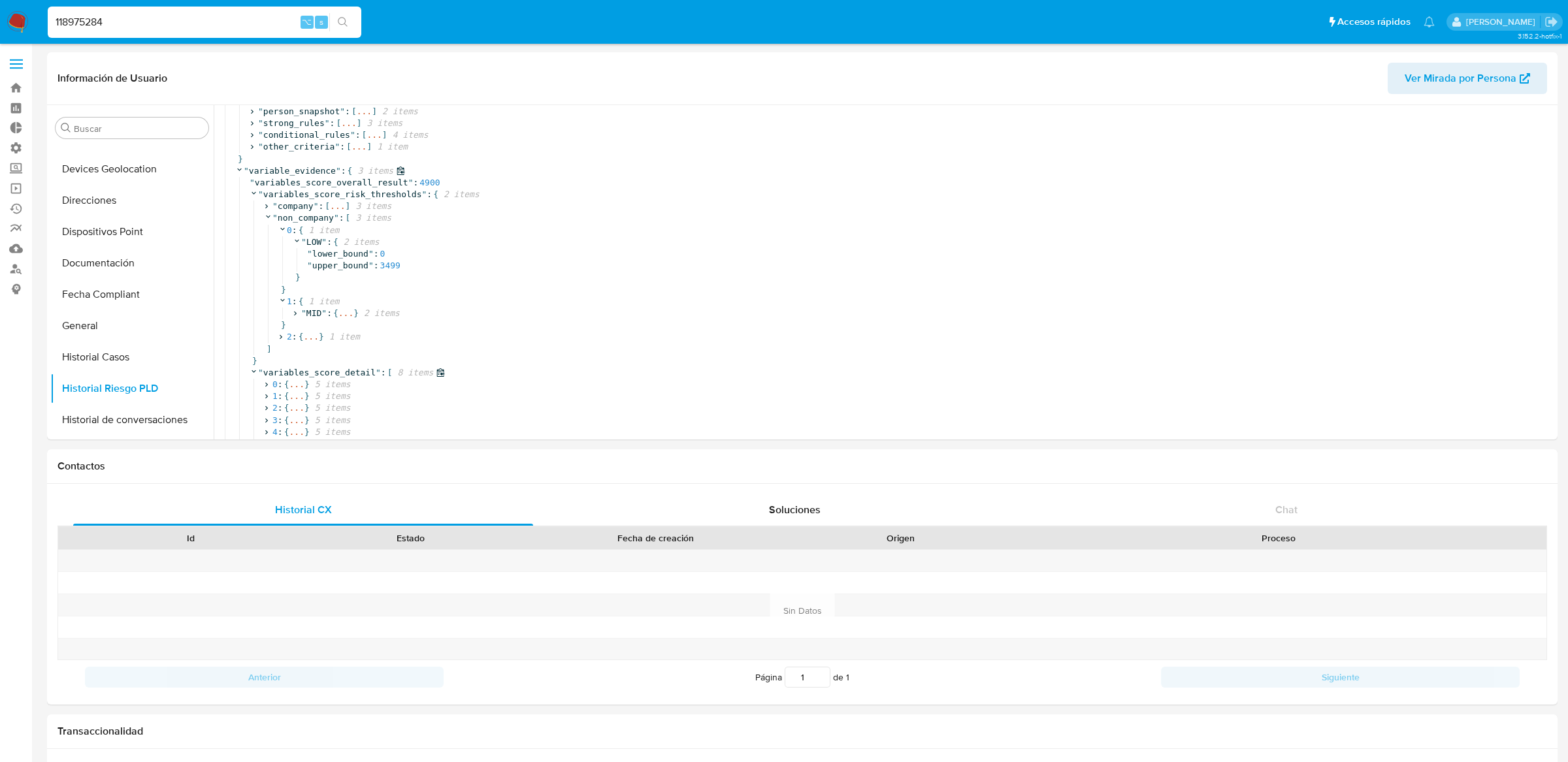
scroll to position [0, 0]
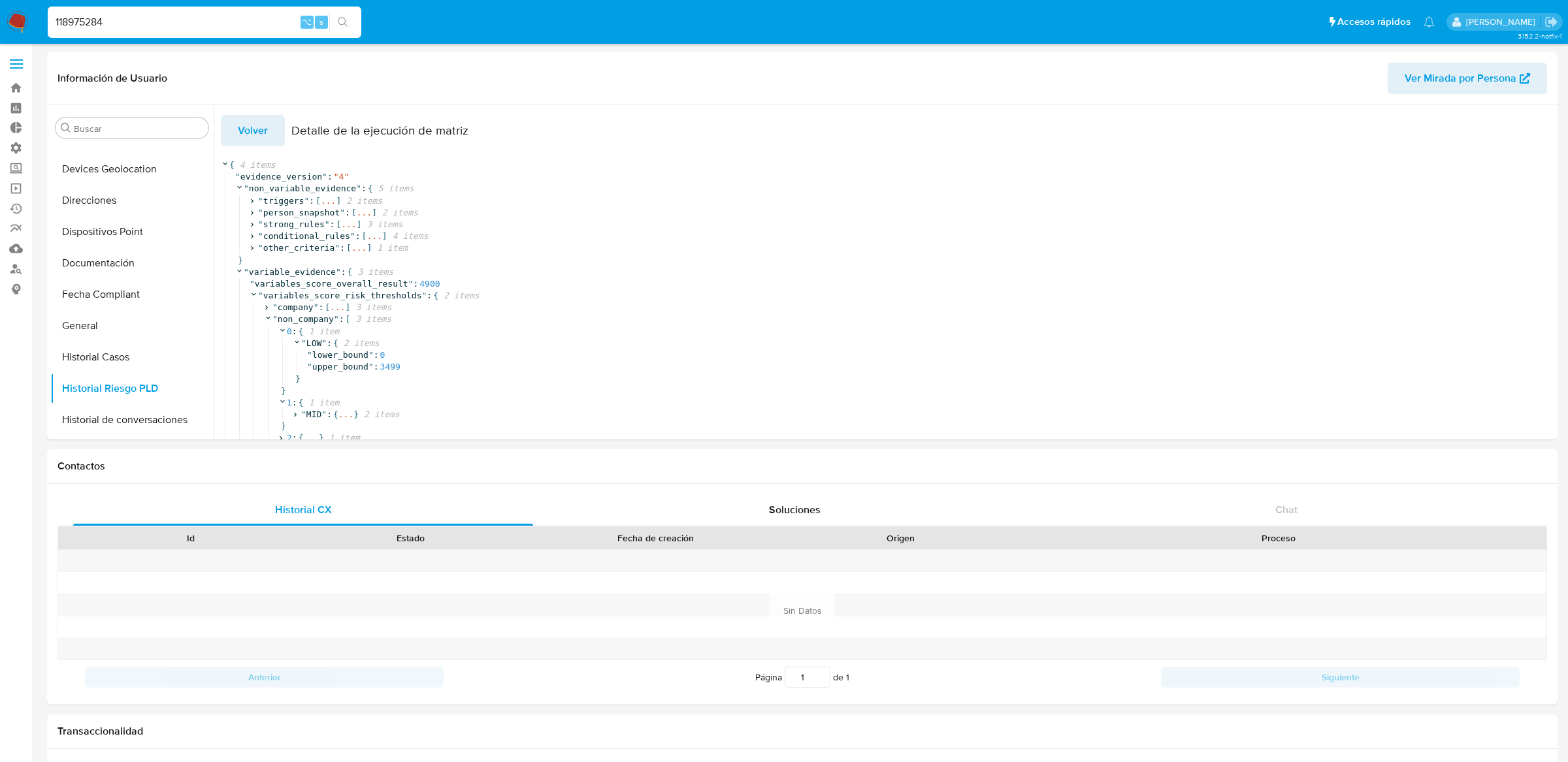
click at [270, 130] on button "Volver" at bounding box center [253, 130] width 64 height 31
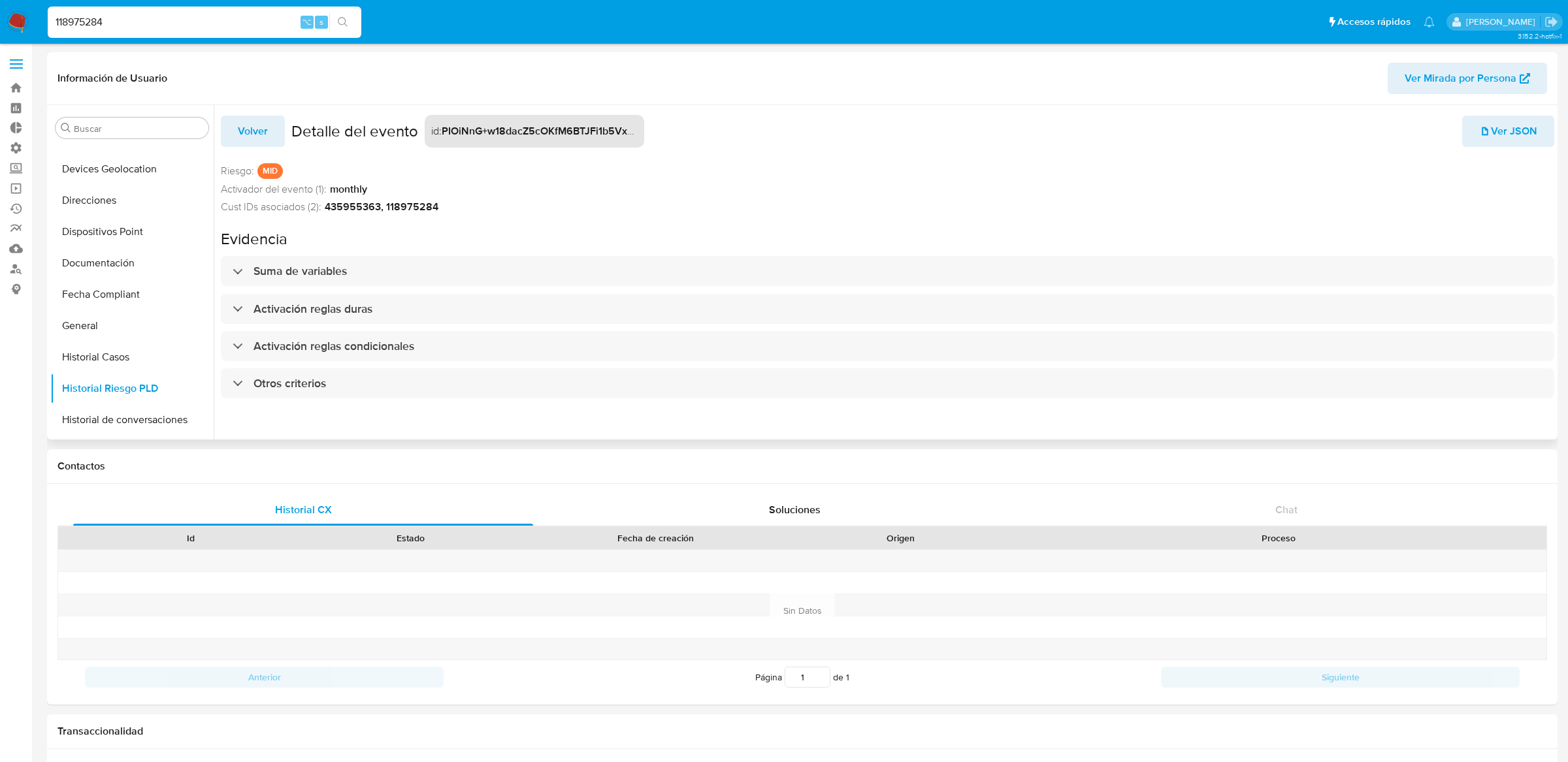
click at [266, 172] on p "MID" at bounding box center [270, 171] width 26 height 16
click at [287, 22] on input "118975284" at bounding box center [204, 21] width 314 height 17
paste input "2107664015"
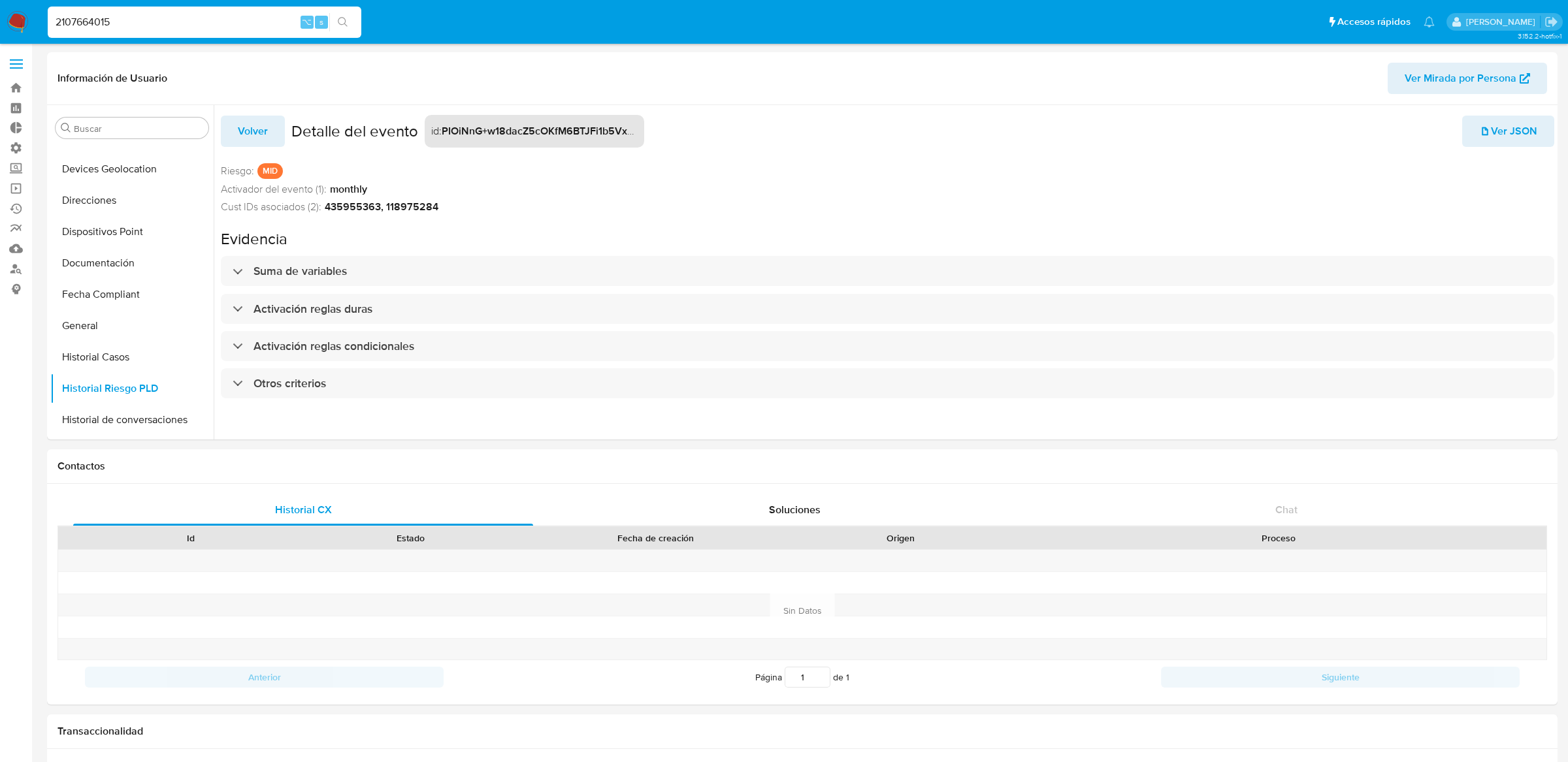
type input "2107664015"
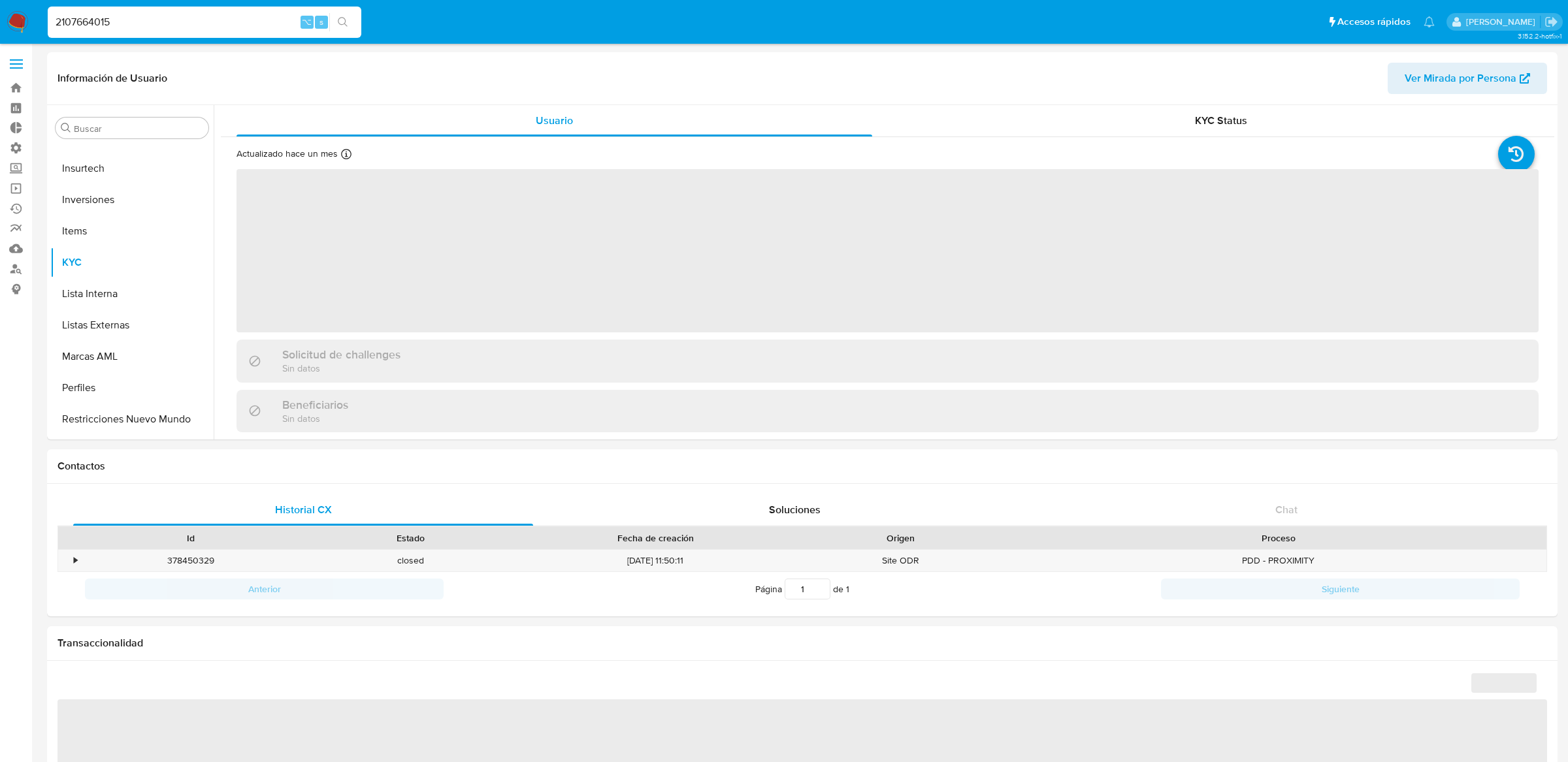
scroll to position [583, 0]
click at [139, 382] on button "Restricciones Nuevo Mundo" at bounding box center [126, 391] width 152 height 31
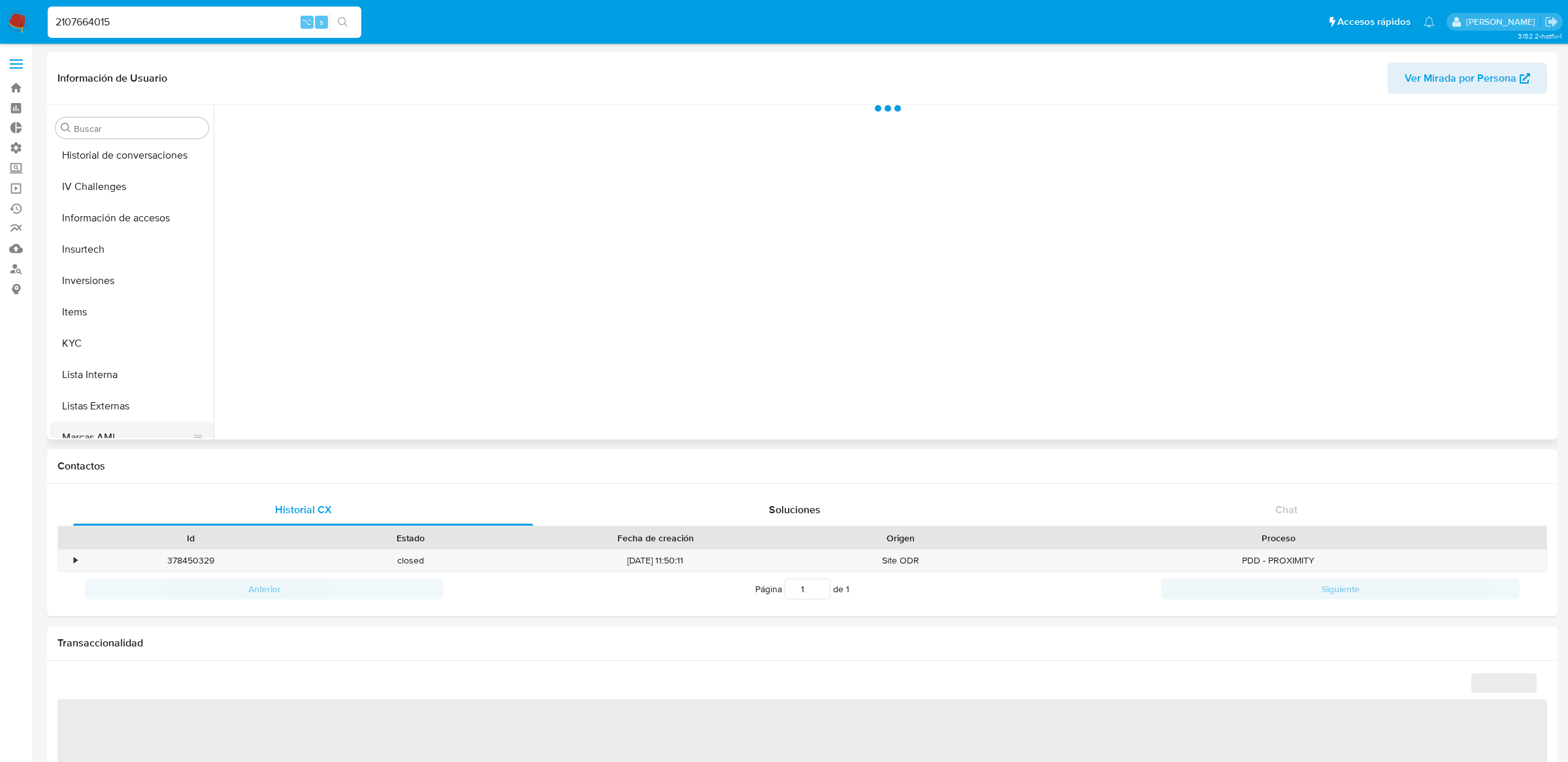
scroll to position [436, 0]
select select "10"
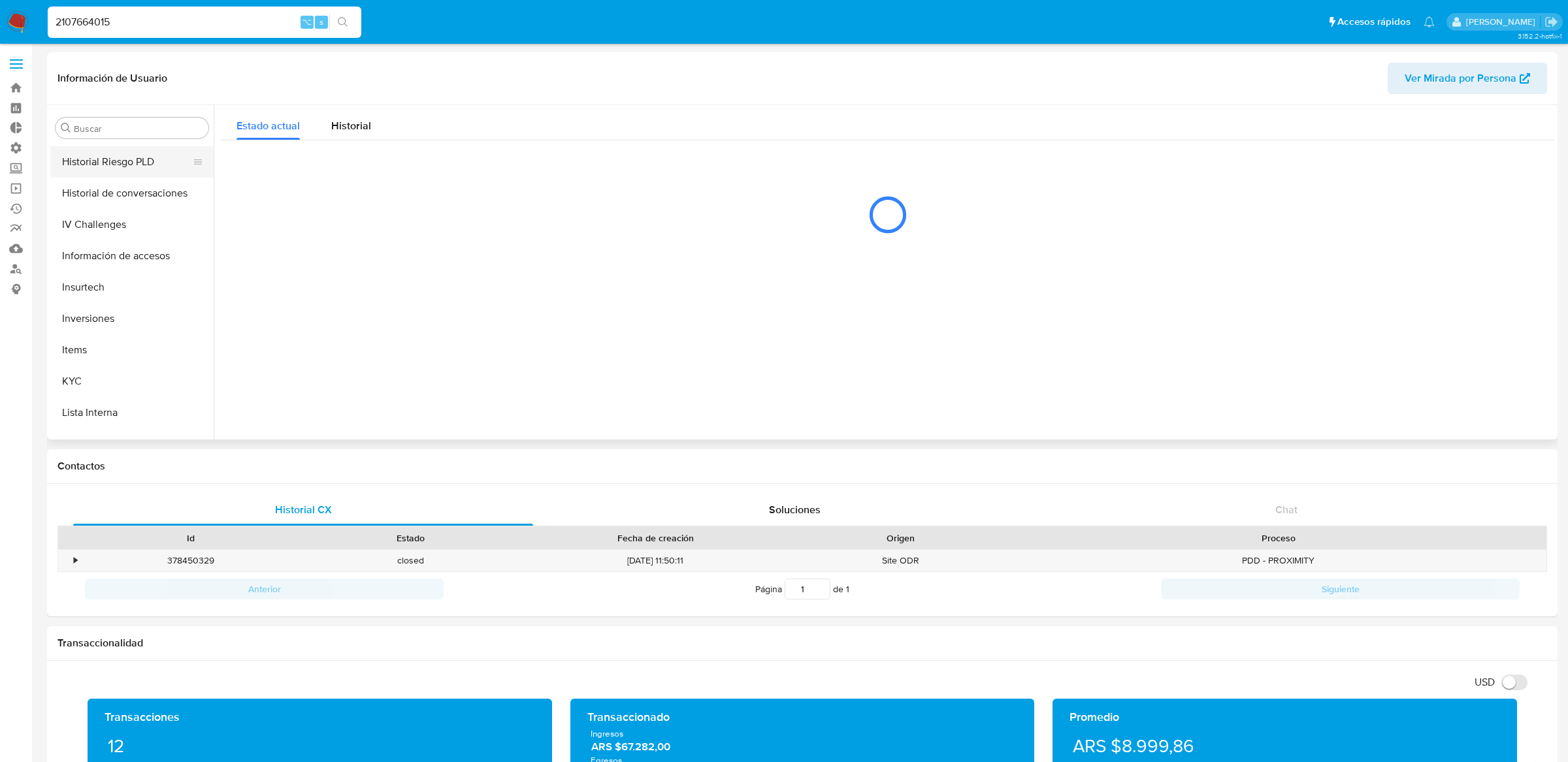
click at [152, 169] on button "Historial Riesgo PLD" at bounding box center [126, 161] width 152 height 31
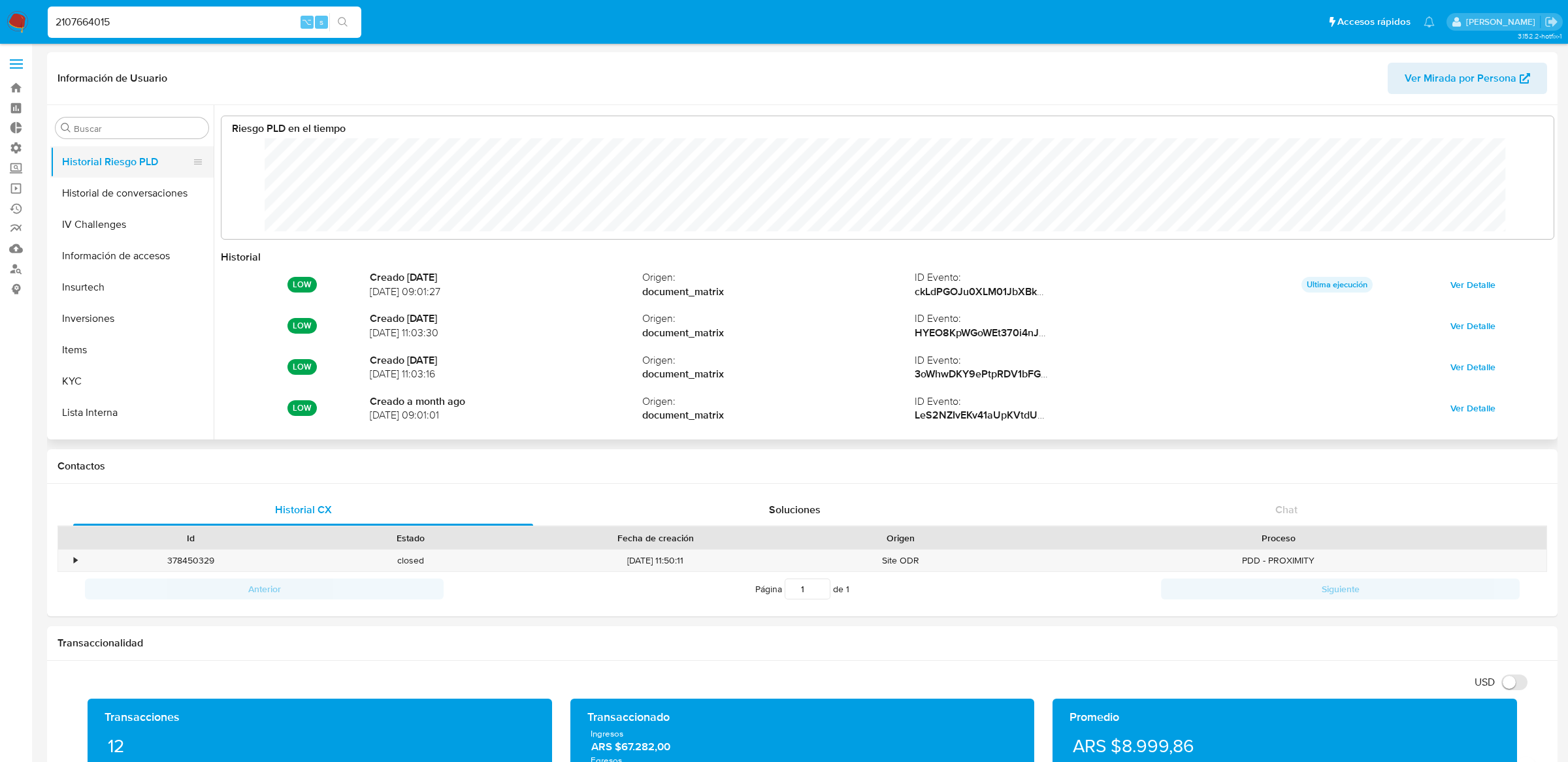
scroll to position [98, 1305]
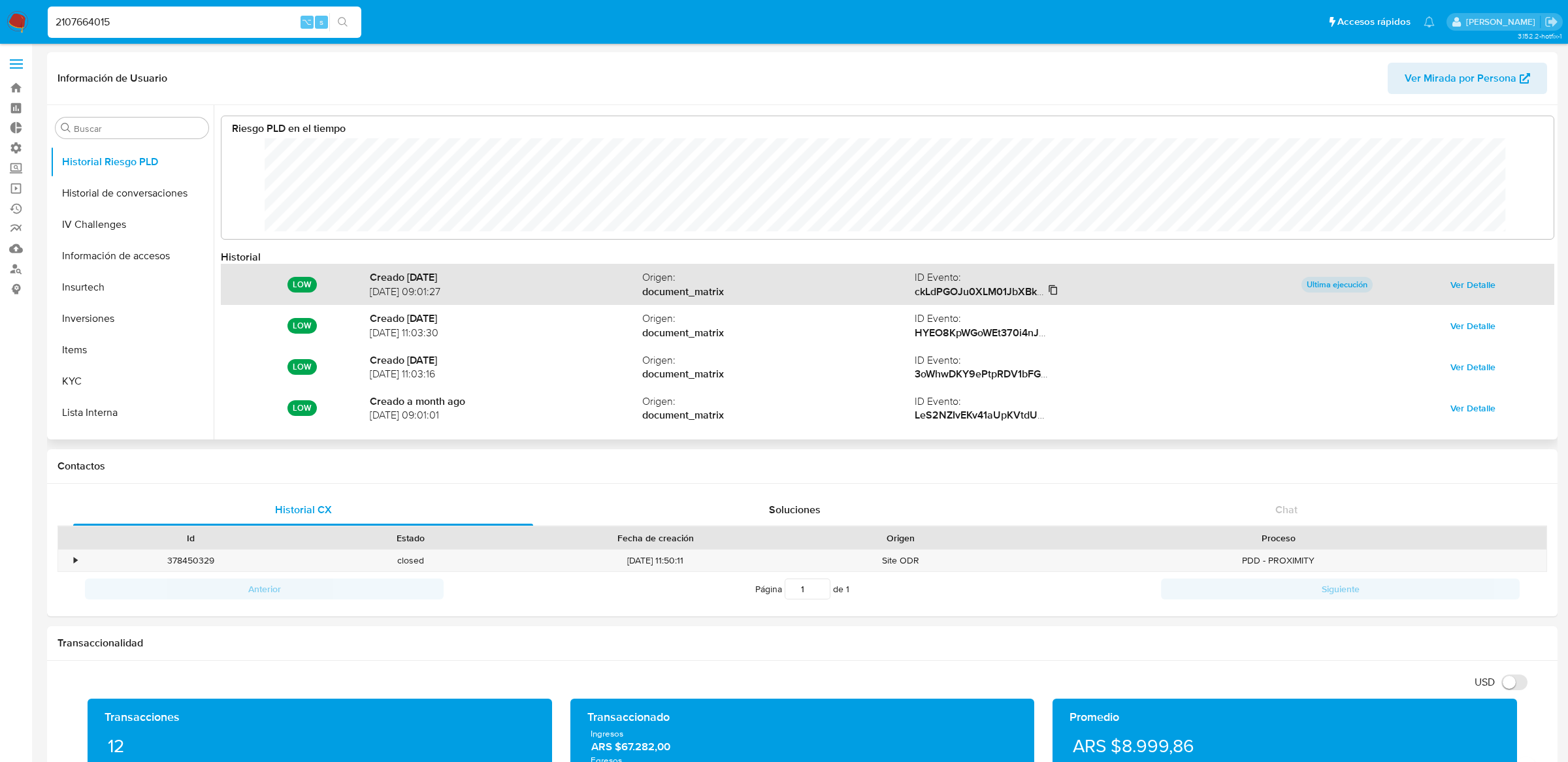
click at [996, 289] on strong "ckLdPGOJu0XLM01JbXBkBANm5T7y1Qe/51GN6VIrHxnp+qzPuQEuTCed5AtmQCPYOBnK+xPs/XRwKh8…" at bounding box center [1184, 291] width 538 height 15
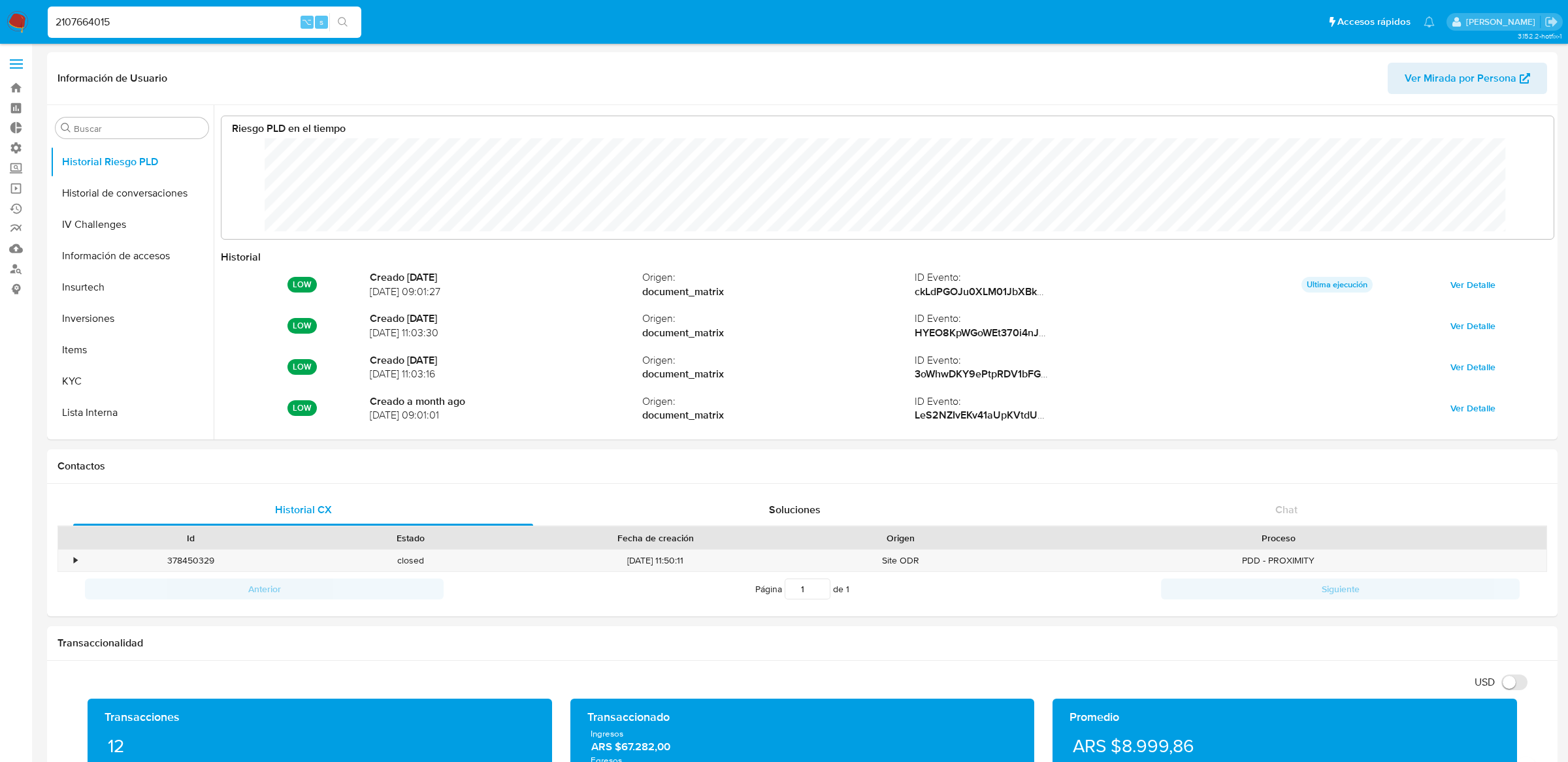
click at [185, 23] on input "2107664015" at bounding box center [204, 21] width 314 height 17
paste input "580577862"
type input "580577862"
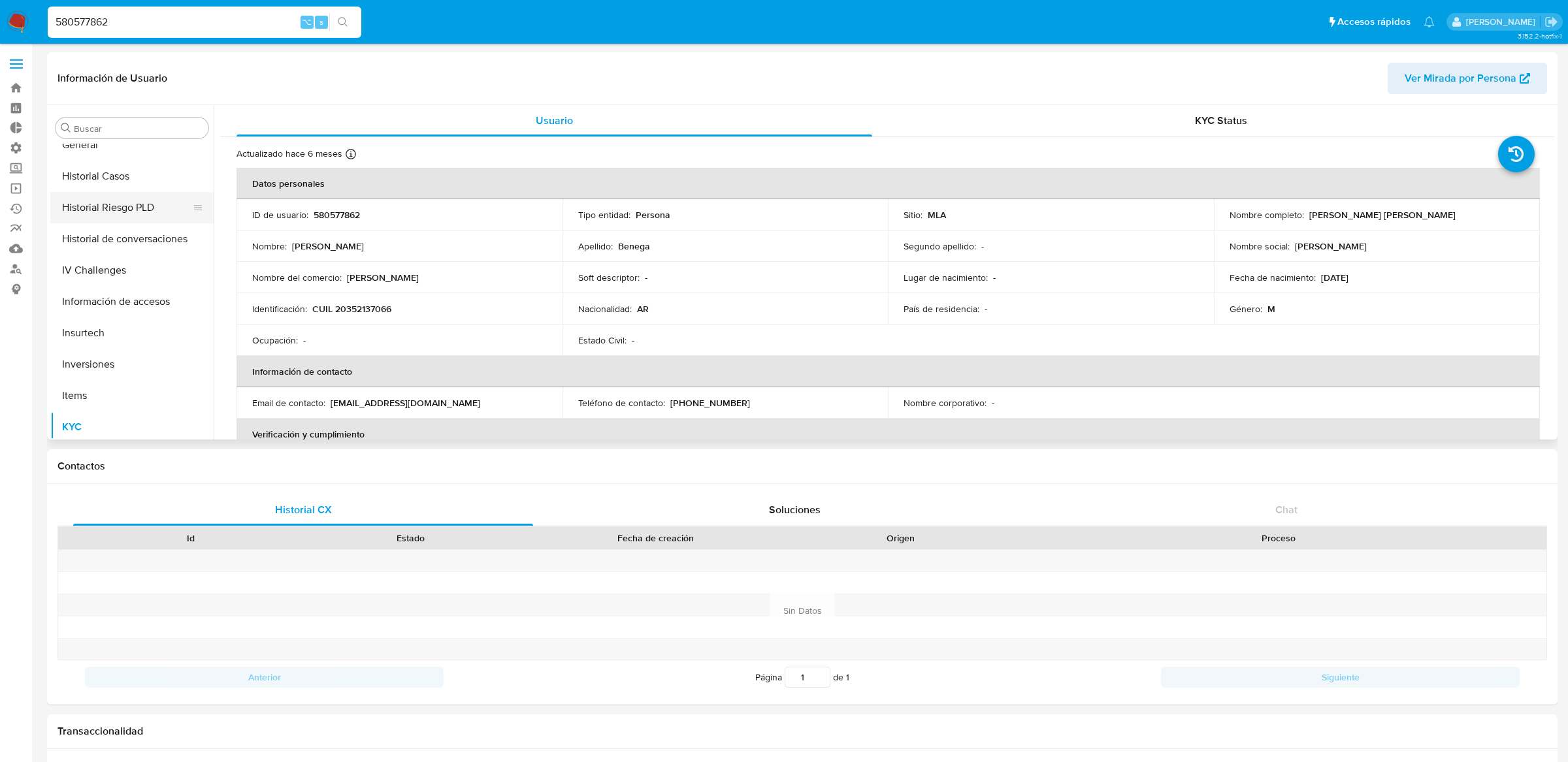
scroll to position [389, 0]
select select "10"
click at [124, 201] on button "Historial Riesgo PLD" at bounding box center [126, 209] width 152 height 31
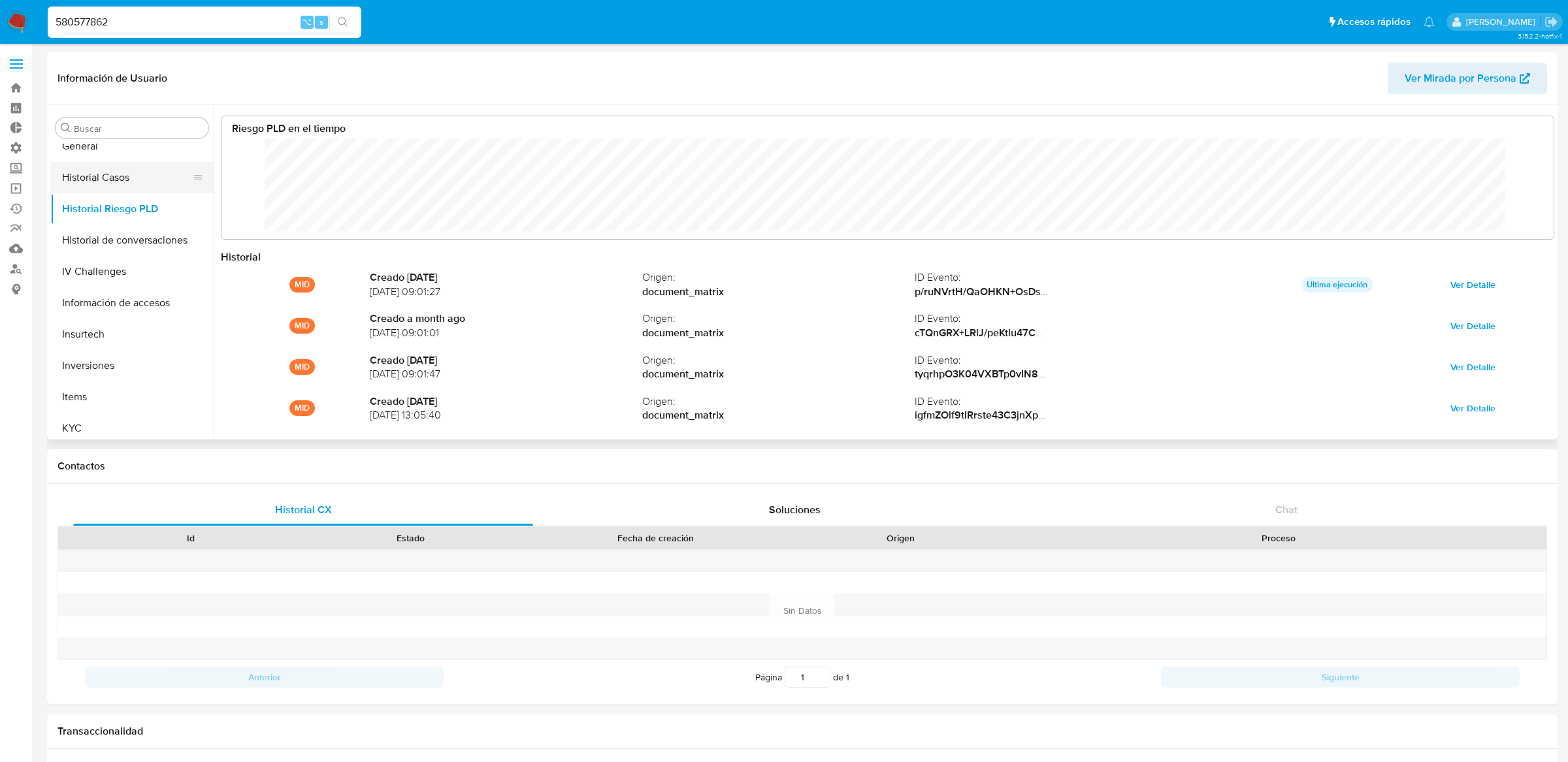
click at [132, 181] on button "Historial Casos" at bounding box center [126, 177] width 152 height 31
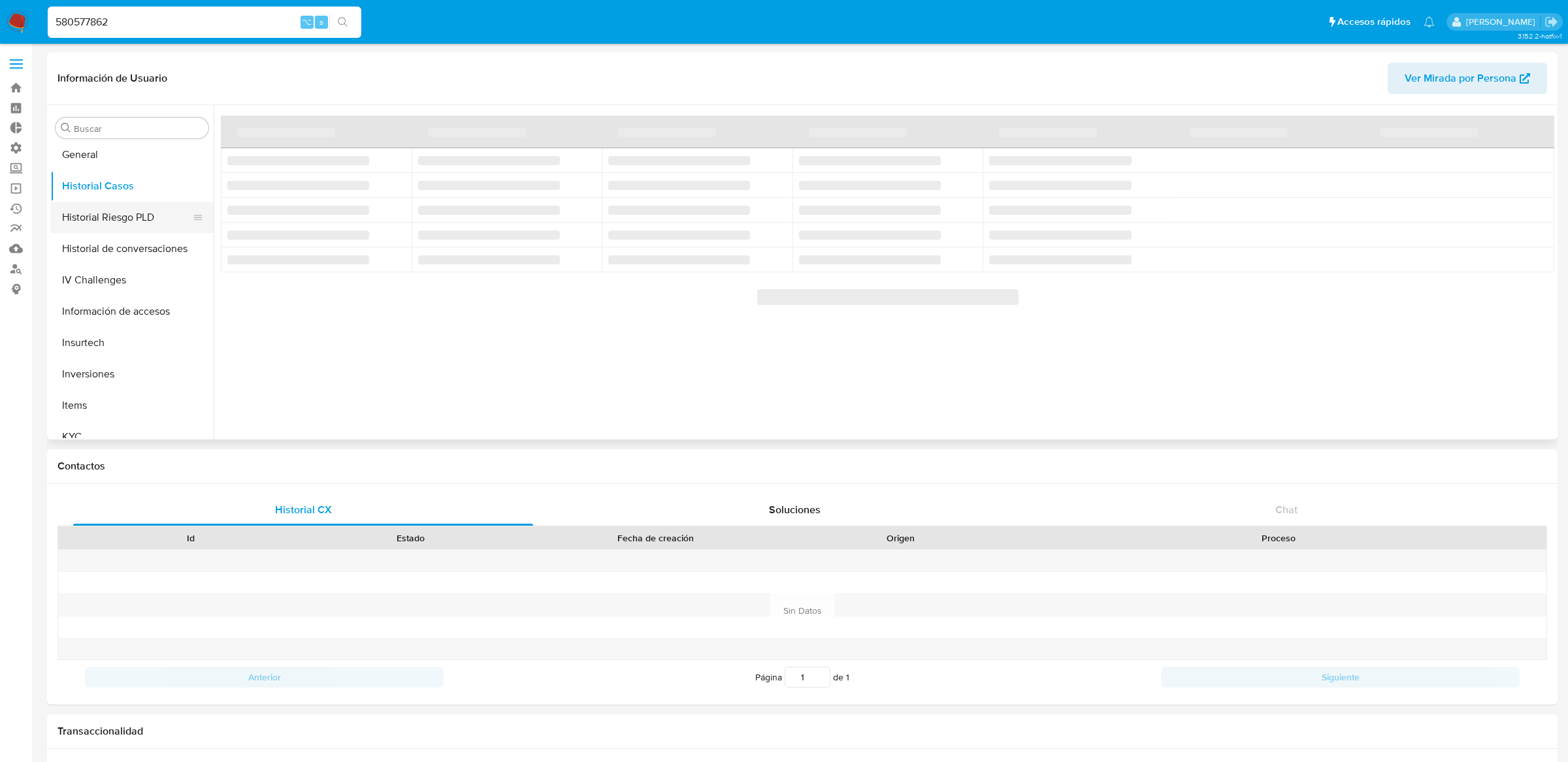
scroll to position [380, 0]
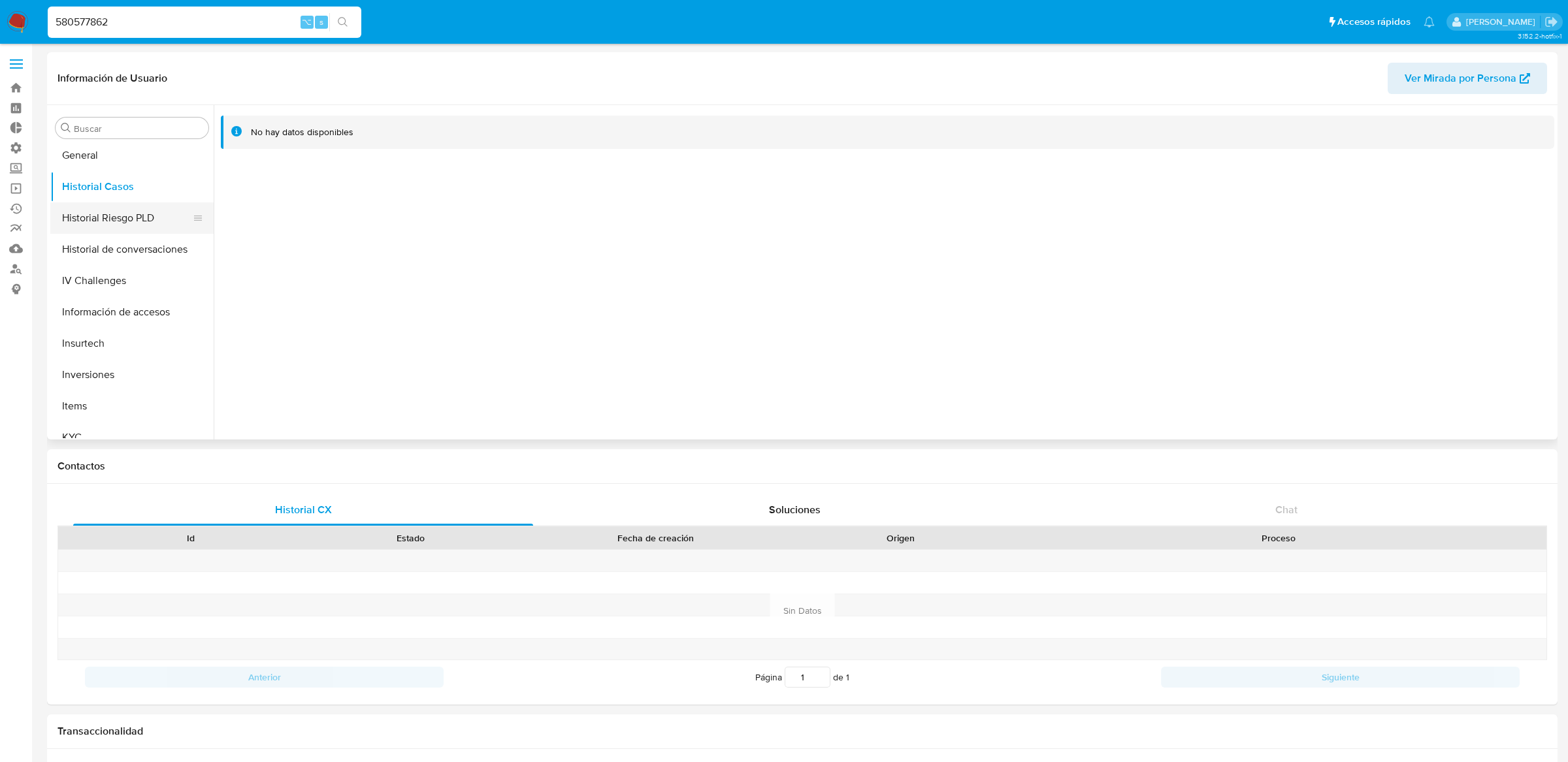
click at [124, 209] on button "Historial Riesgo PLD" at bounding box center [126, 217] width 152 height 31
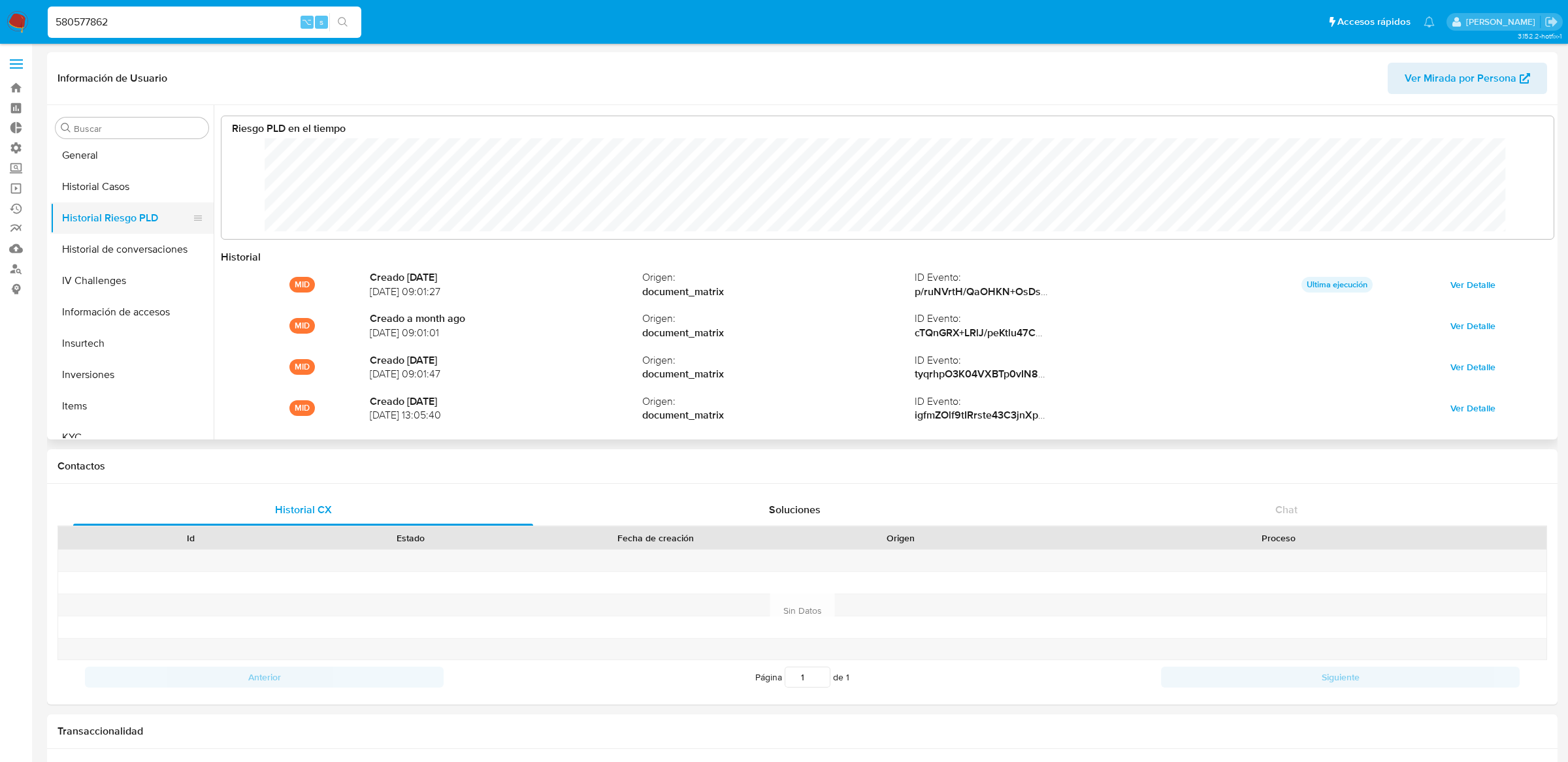
scroll to position [98, 1305]
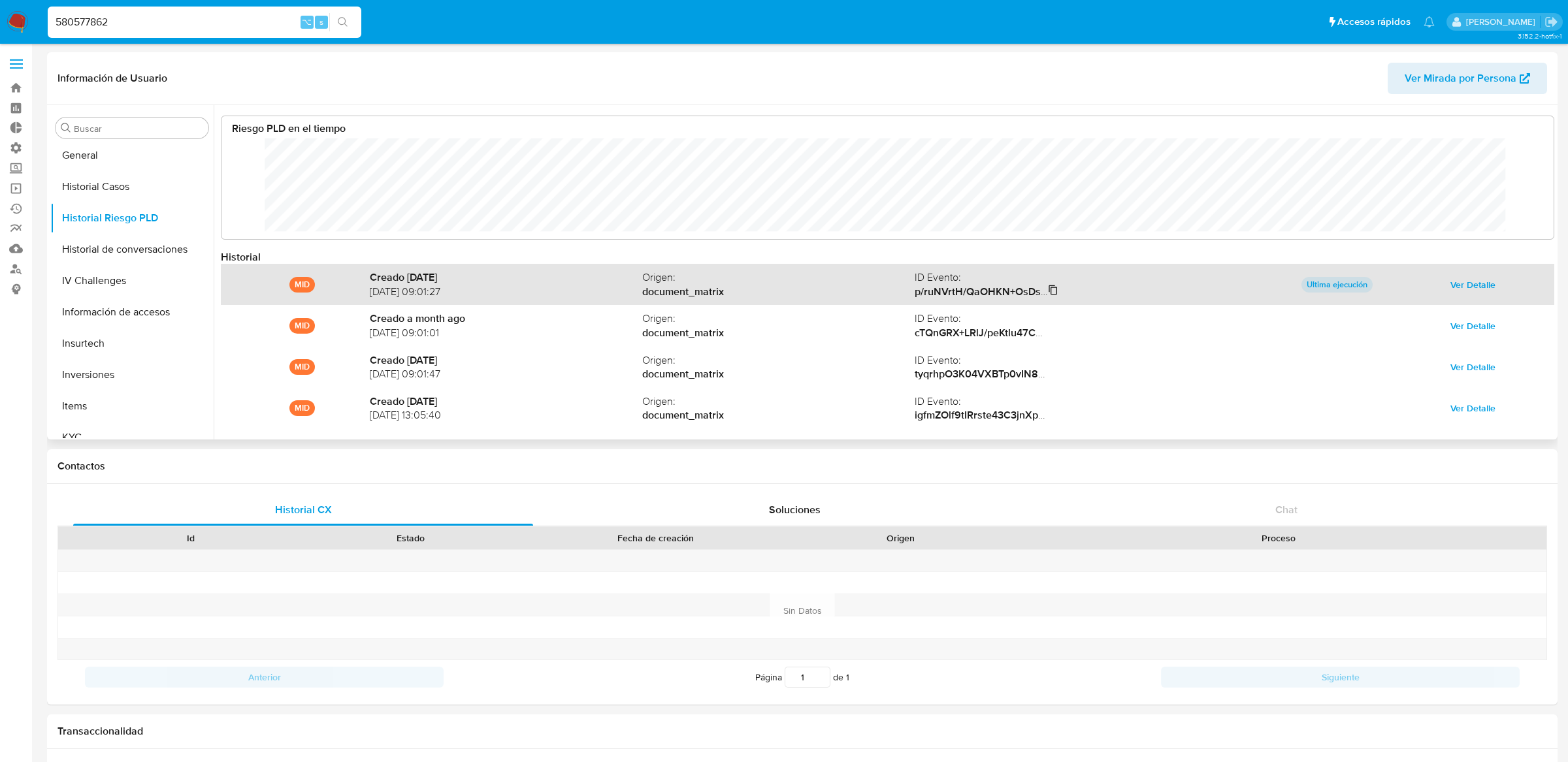
click at [1054, 292] on icon at bounding box center [1054, 289] width 9 height 10
click at [165, 16] on input "580577862" at bounding box center [204, 21] width 314 height 17
paste input "118975284"
type input "118975284"
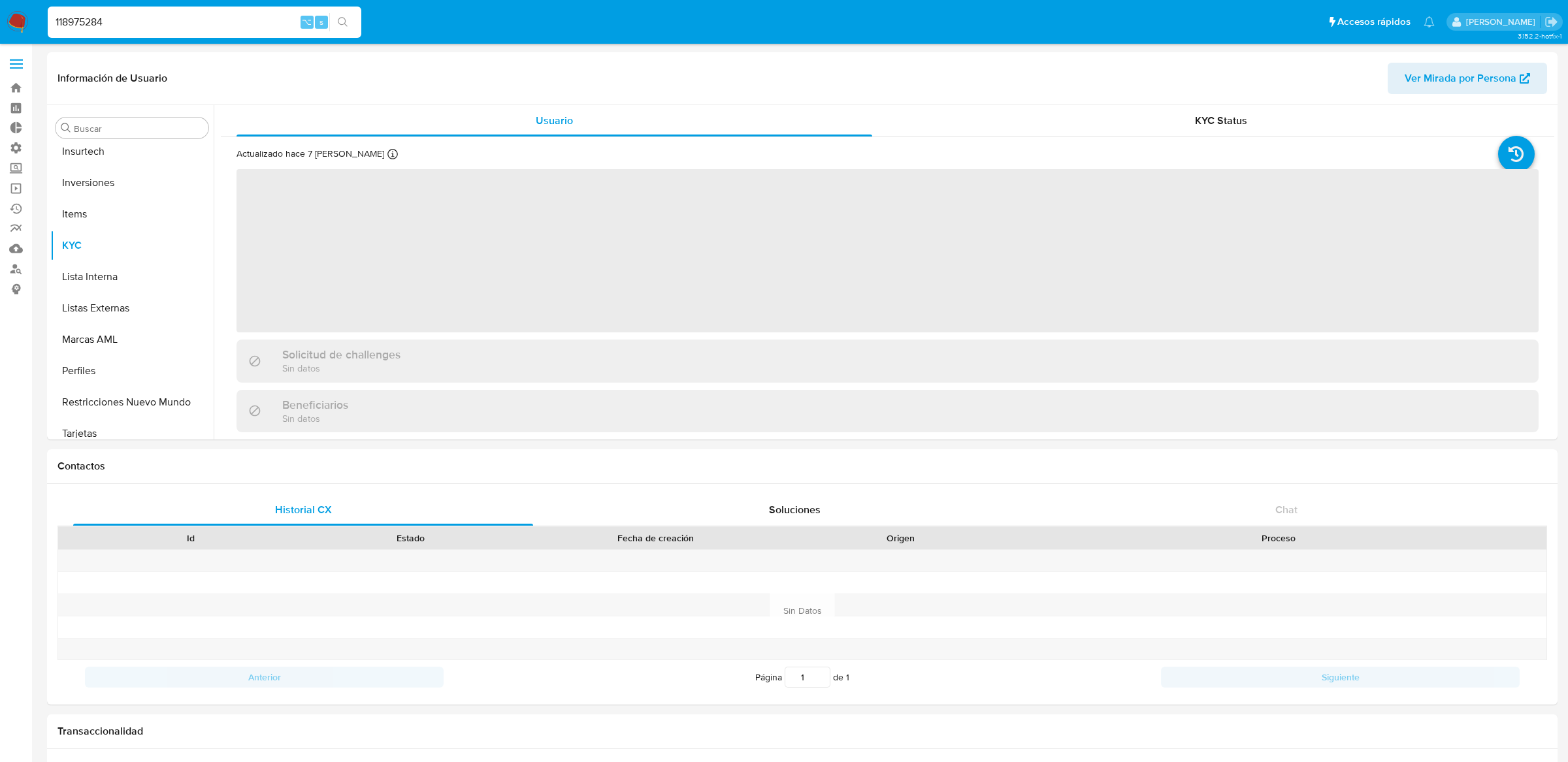
scroll to position [583, 0]
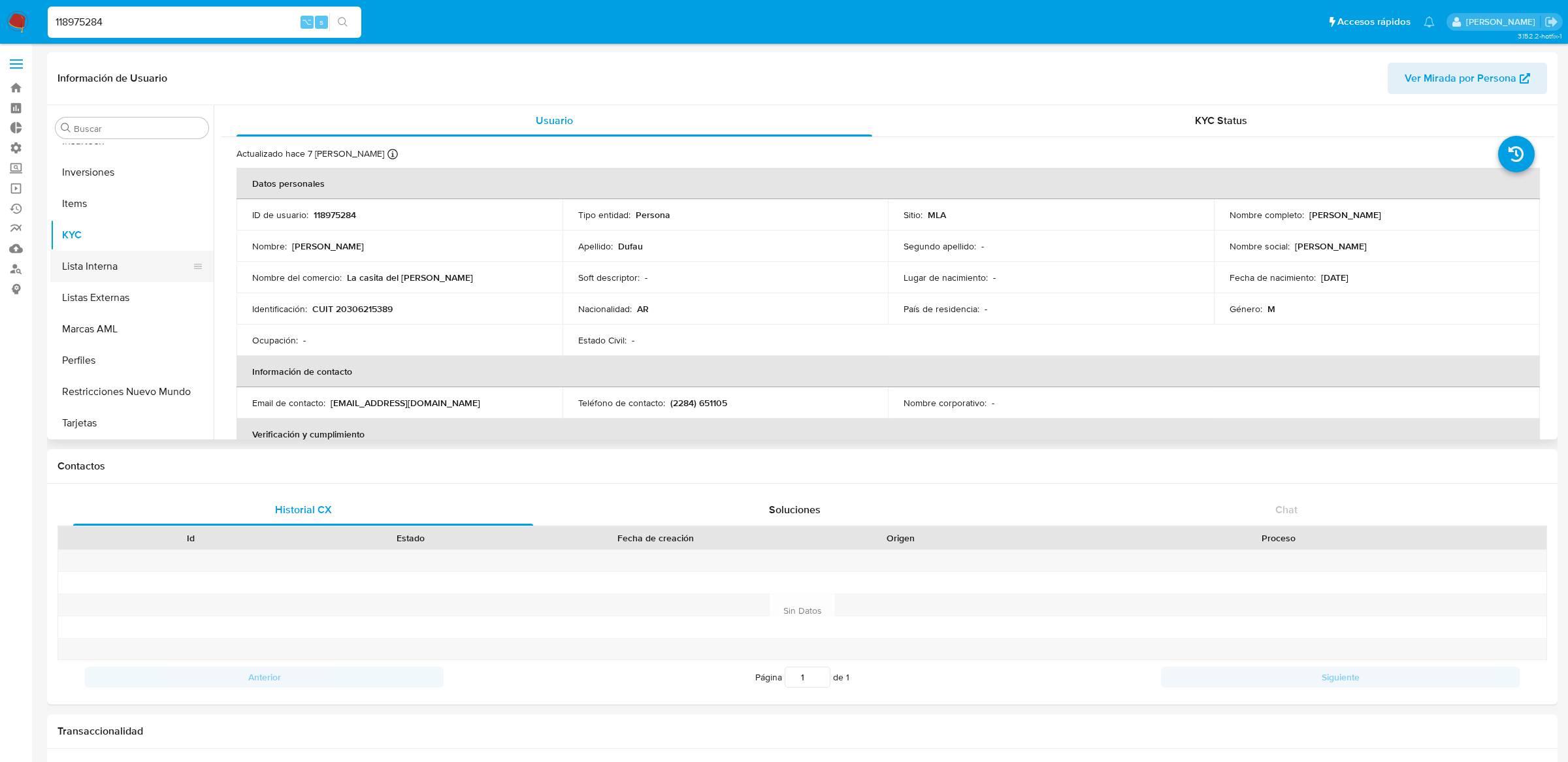
select select "10"
click at [144, 253] on button "Historial Riesgo PLD" at bounding box center [126, 268] width 152 height 31
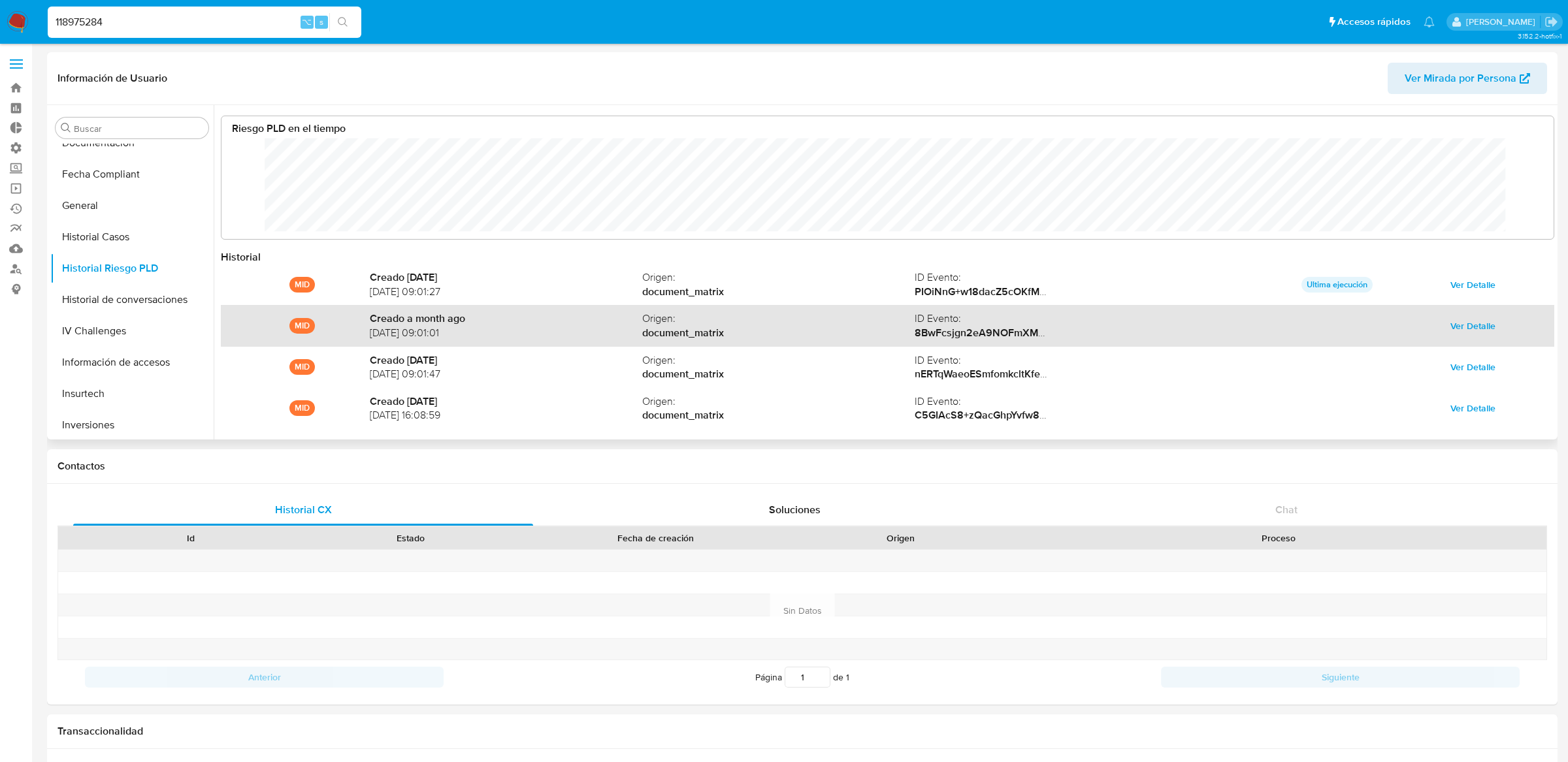
scroll to position [98, 1305]
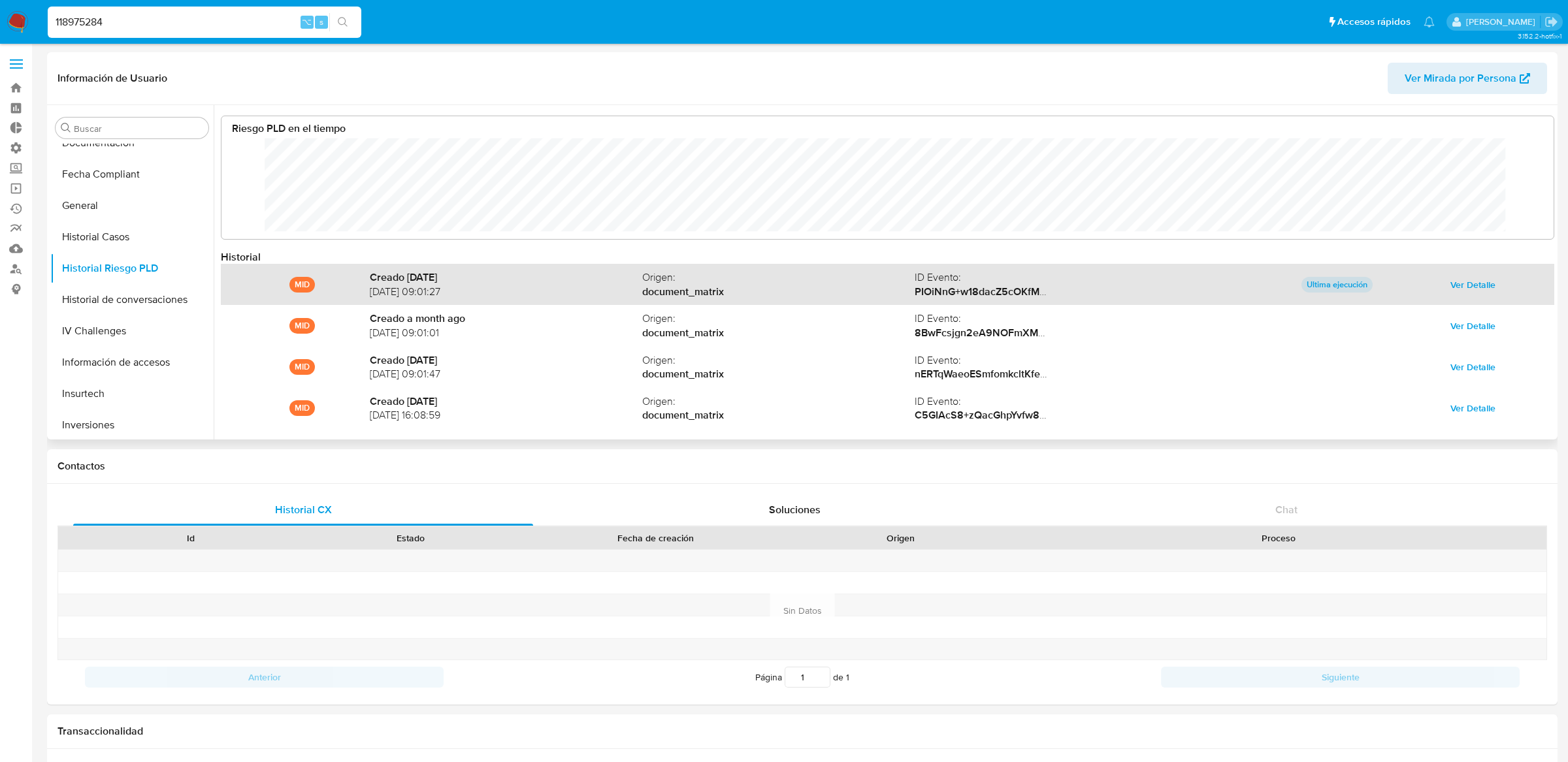
click at [1458, 284] on span "Ver Detalle" at bounding box center [1473, 284] width 45 height 19
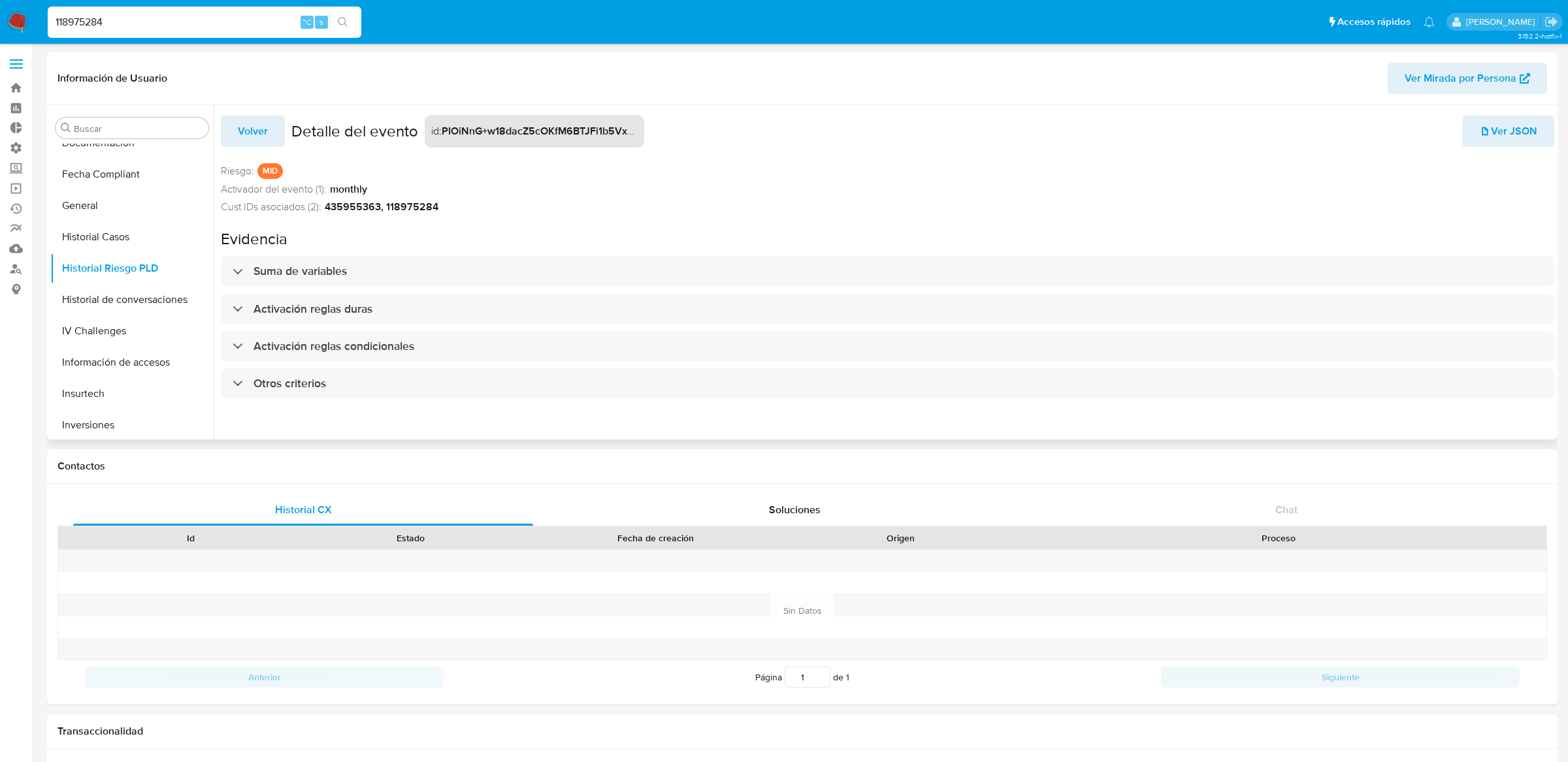
click at [718, 250] on div "Volver Detalle del evento id : PIOiNnG+w18dacZ5cOKfM6BTJFi1b5Vx5C8Kmi/urRUM1OMh…" at bounding box center [888, 260] width 1334 height 310
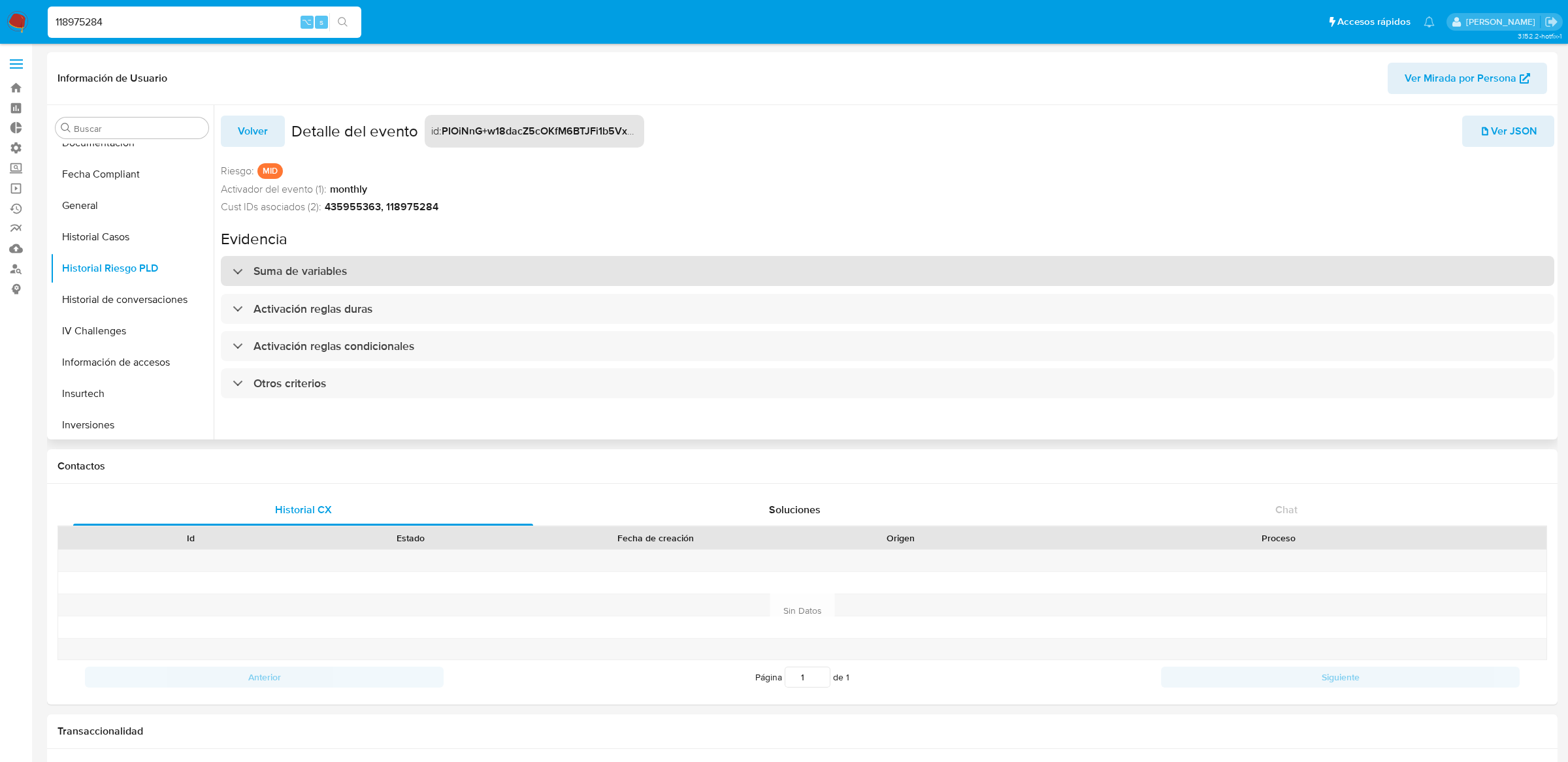
click at [715, 263] on div "Suma de variables" at bounding box center [888, 271] width 1334 height 30
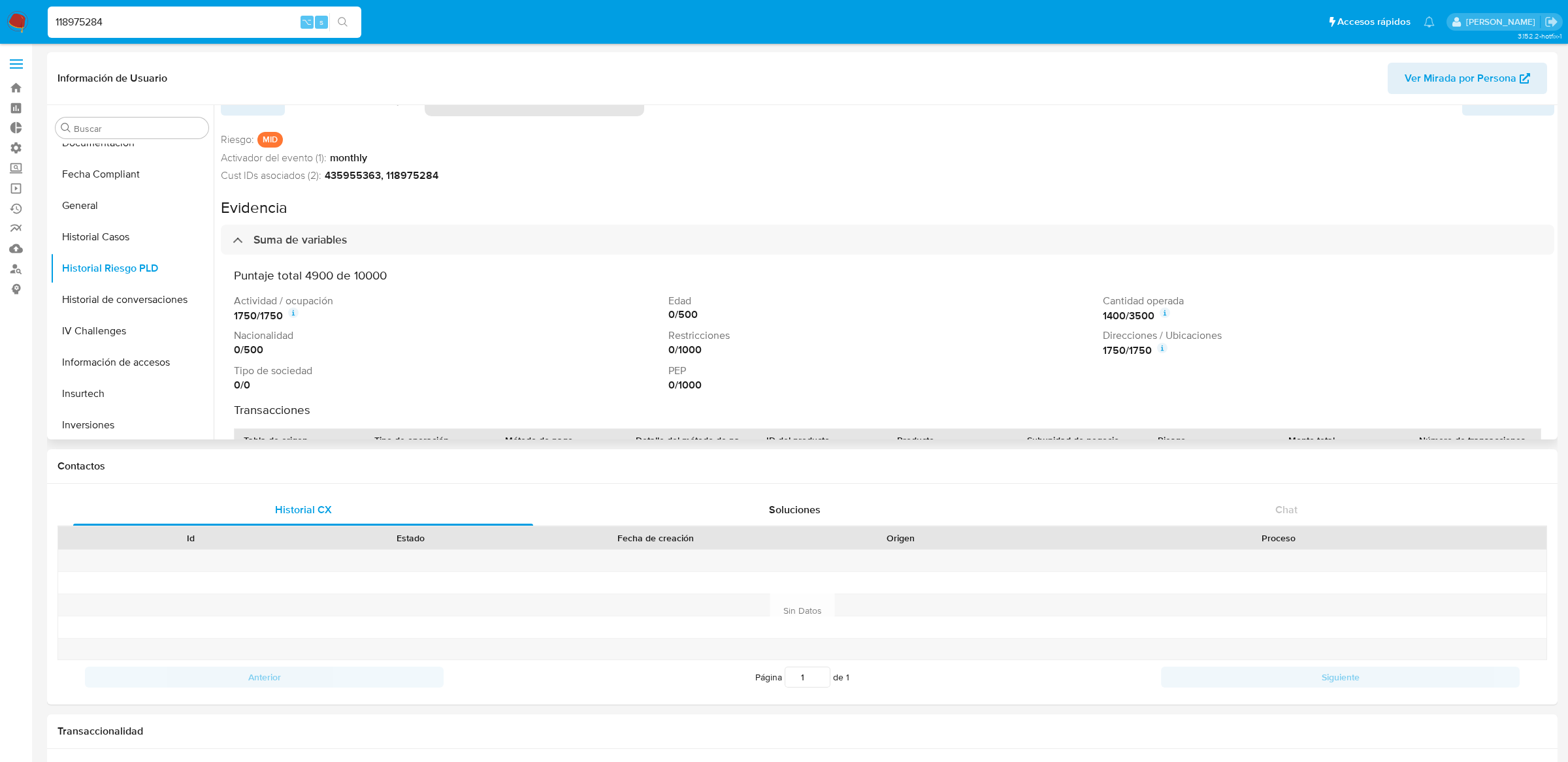
scroll to position [33, 0]
click at [1162, 348] on icon at bounding box center [1162, 347] width 11 height 11
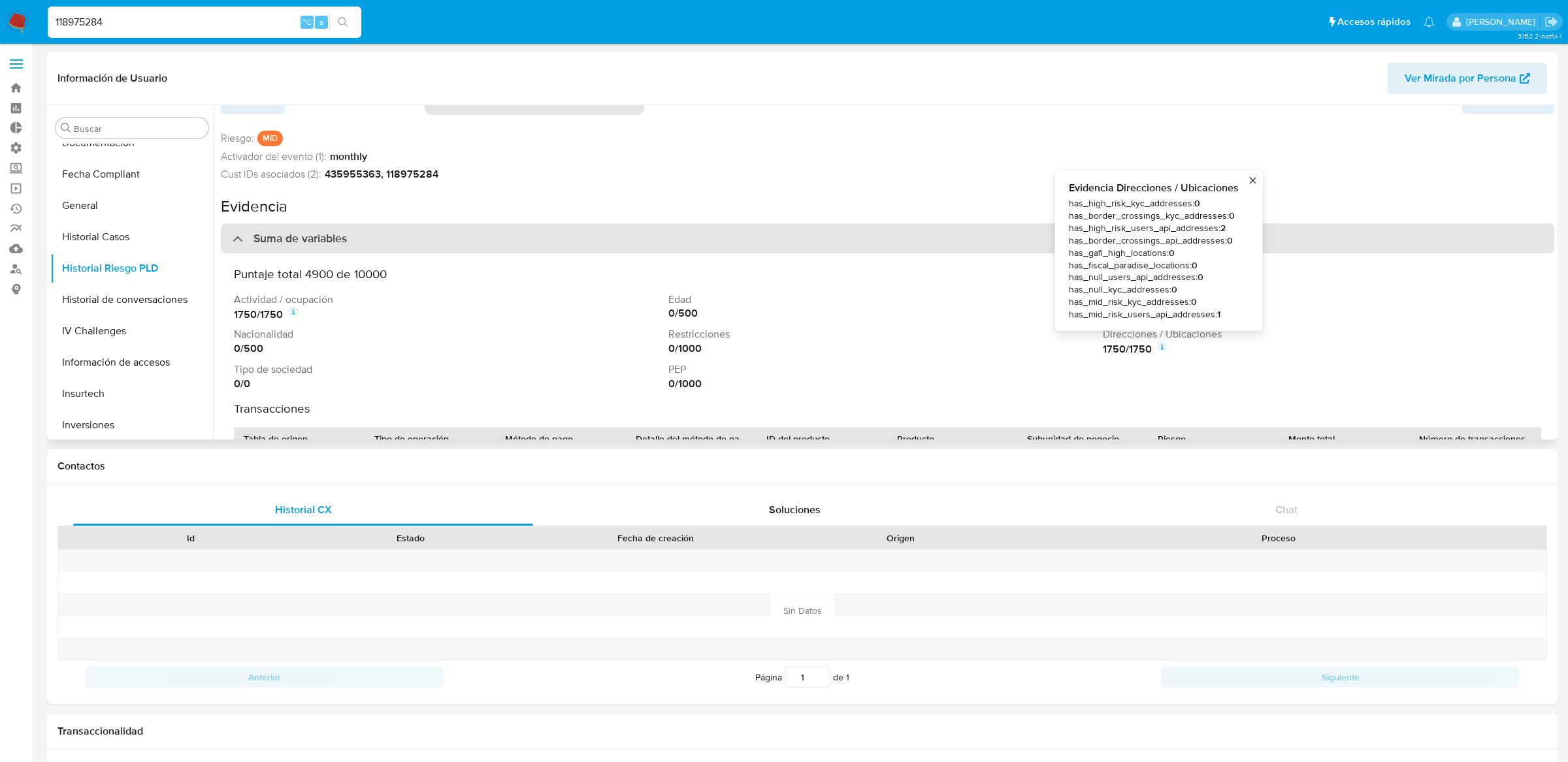
click at [950, 243] on div "Suma de variables" at bounding box center [888, 239] width 1334 height 30
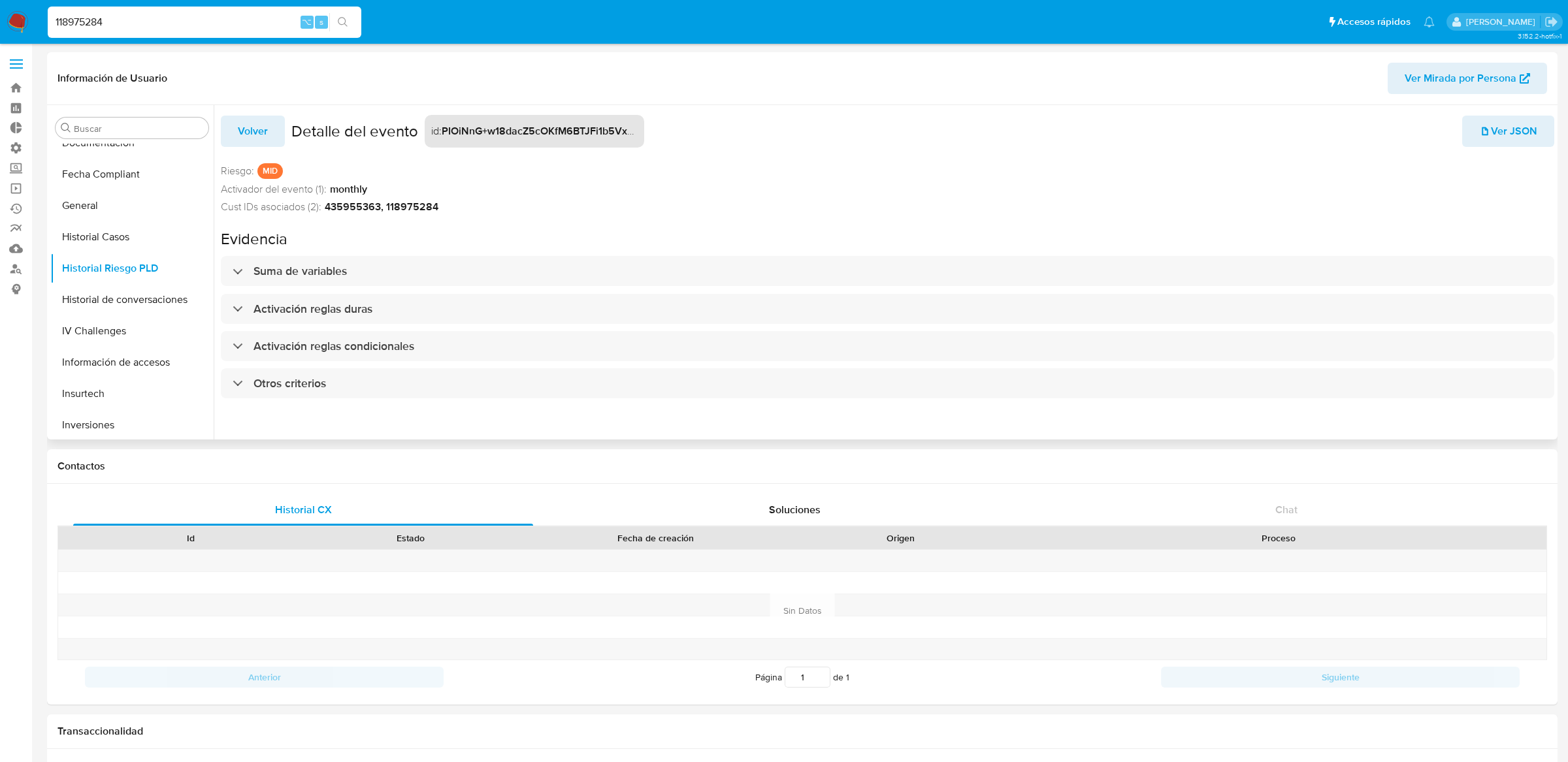
click at [1495, 130] on span "Ver JSON" at bounding box center [1507, 131] width 58 height 29
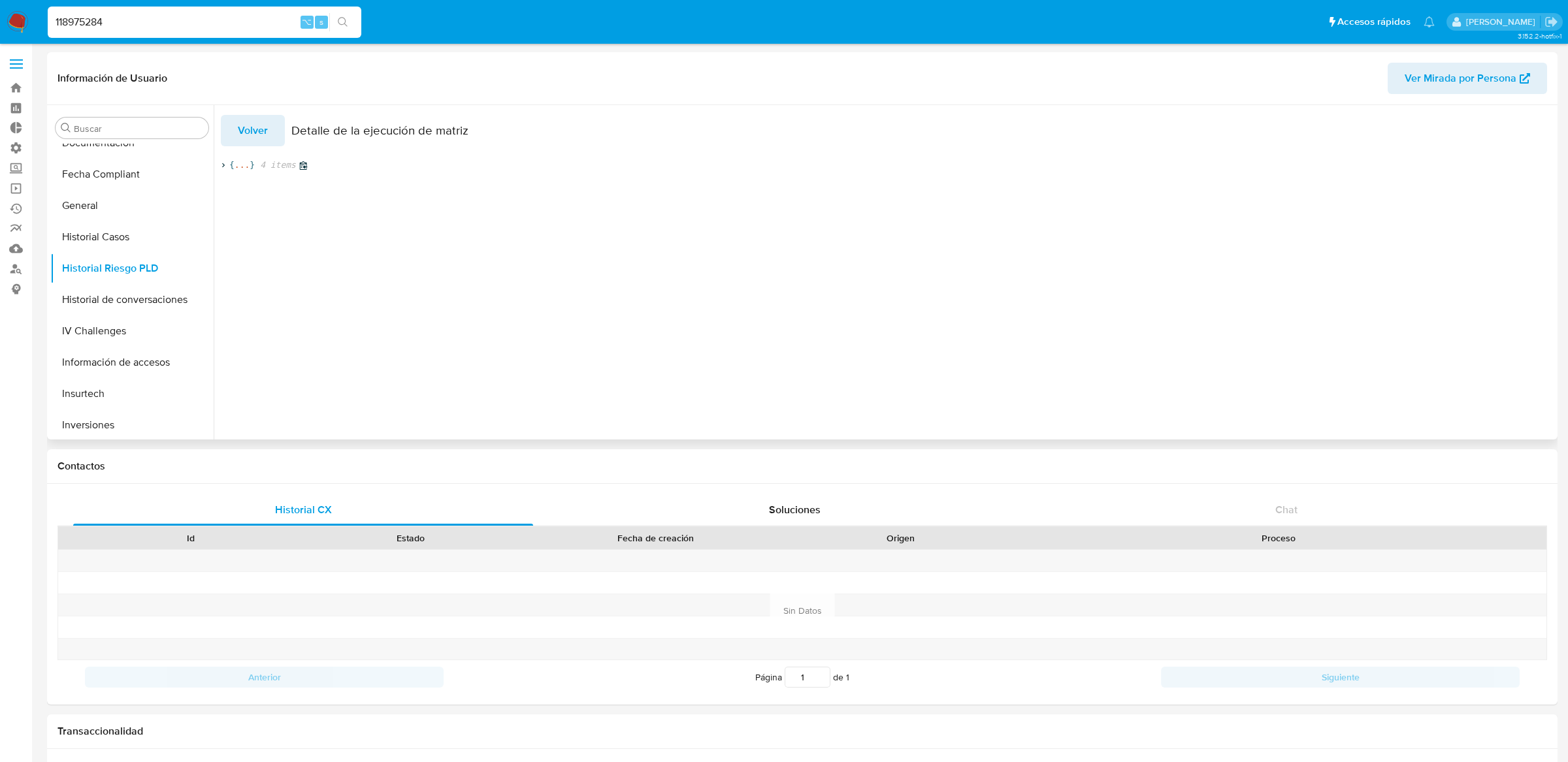
click at [246, 167] on span "..." at bounding box center [242, 165] width 15 height 12
click at [484, 211] on span "..." at bounding box center [477, 212] width 15 height 12
click at [355, 201] on span "..." at bounding box center [359, 201] width 15 height 12
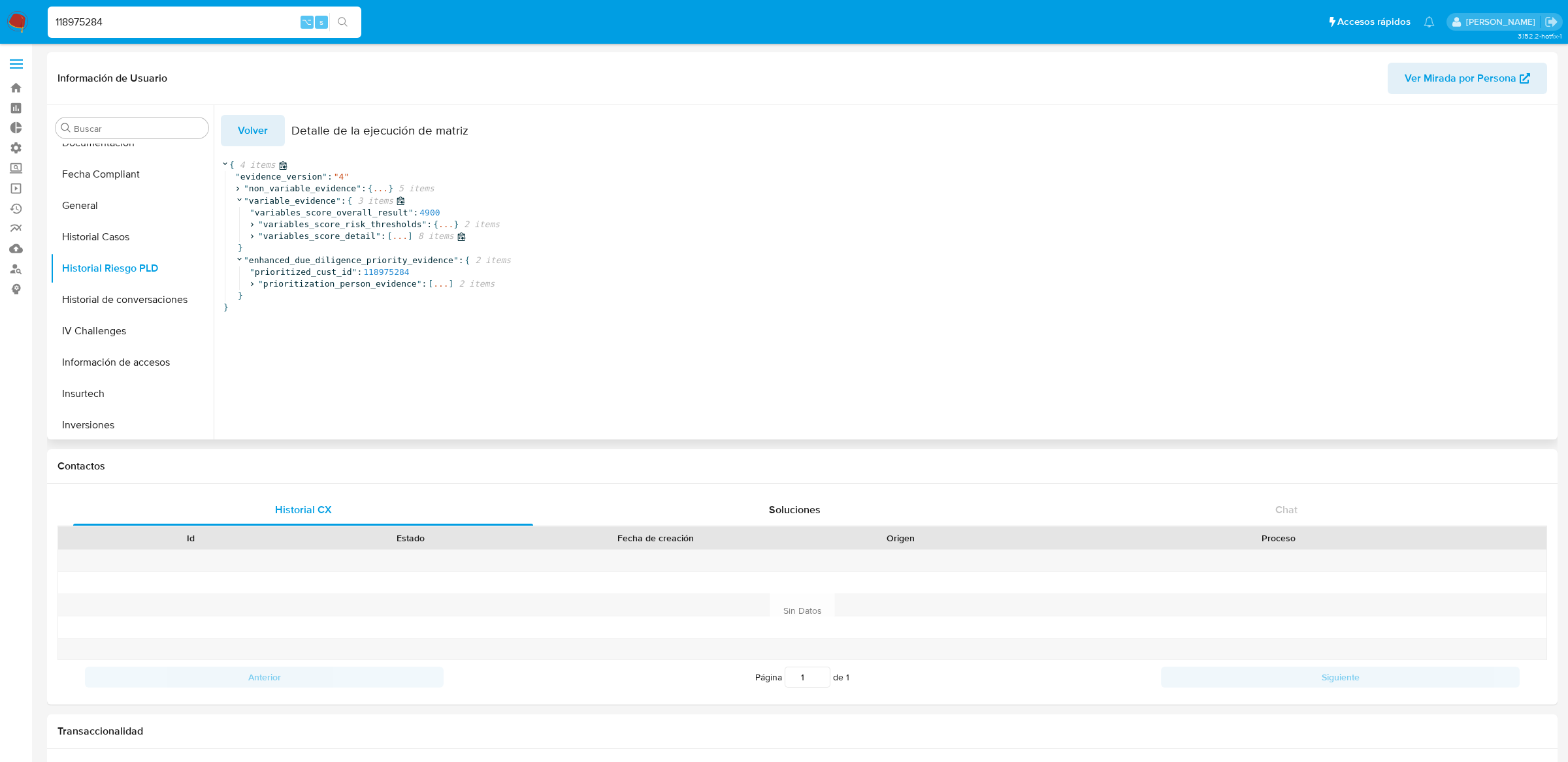
click at [399, 236] on span "..." at bounding box center [399, 236] width 15 height 12
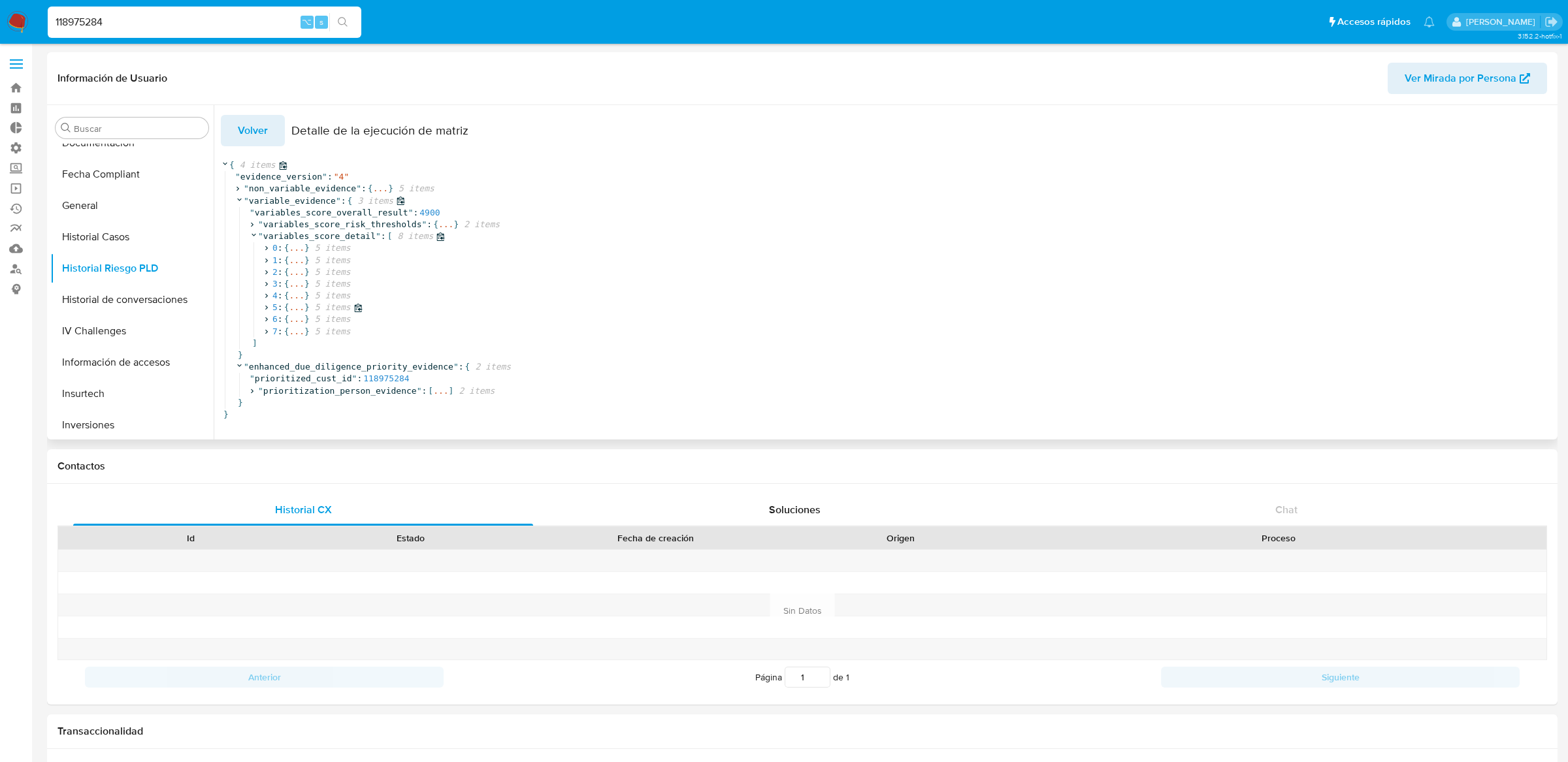
click at [296, 305] on span "..." at bounding box center [296, 307] width 15 height 12
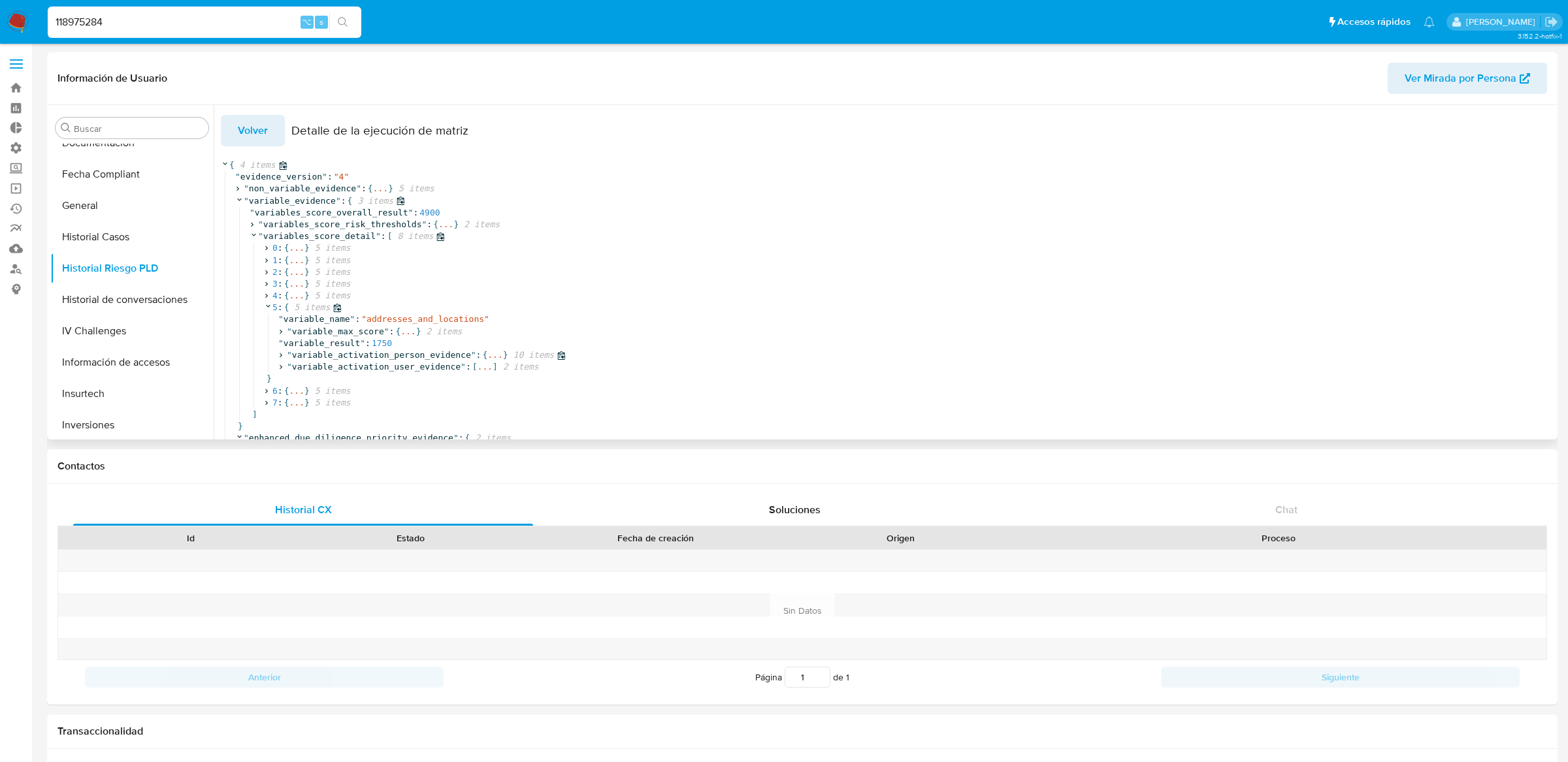
click at [497, 356] on span "..." at bounding box center [495, 355] width 15 height 12
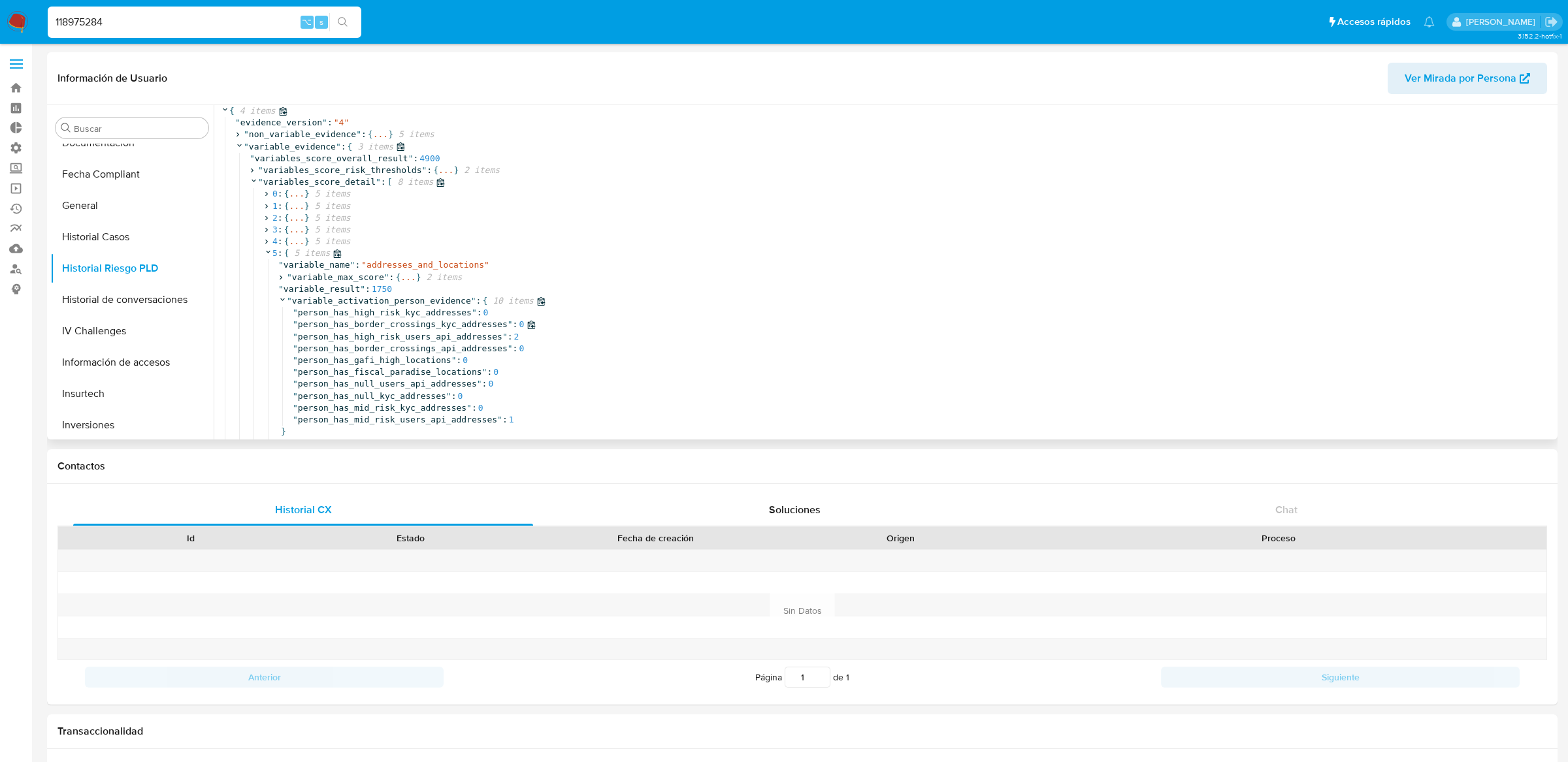
scroll to position [79, 0]
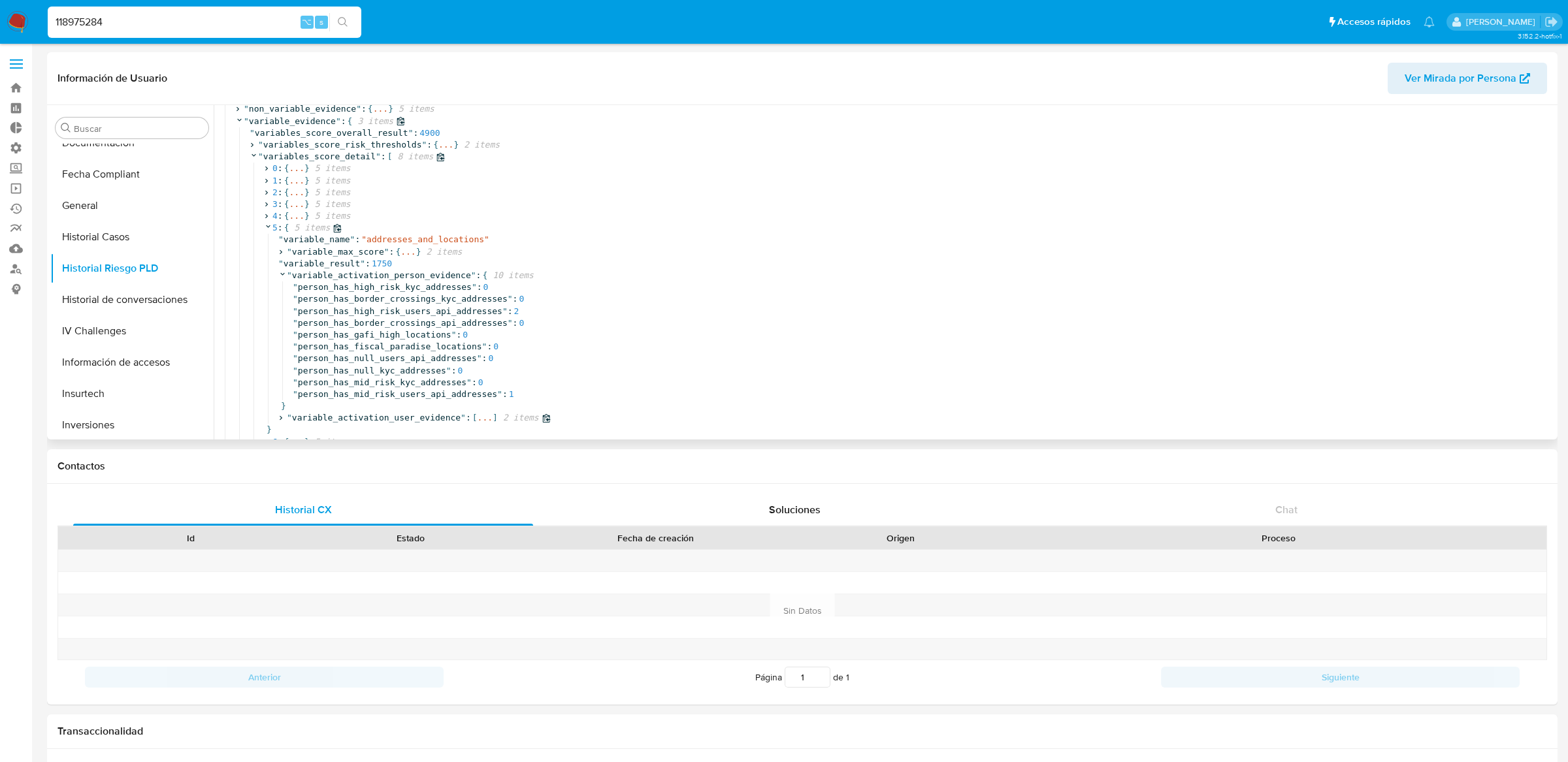
click at [480, 419] on span "..." at bounding box center [485, 417] width 15 height 12
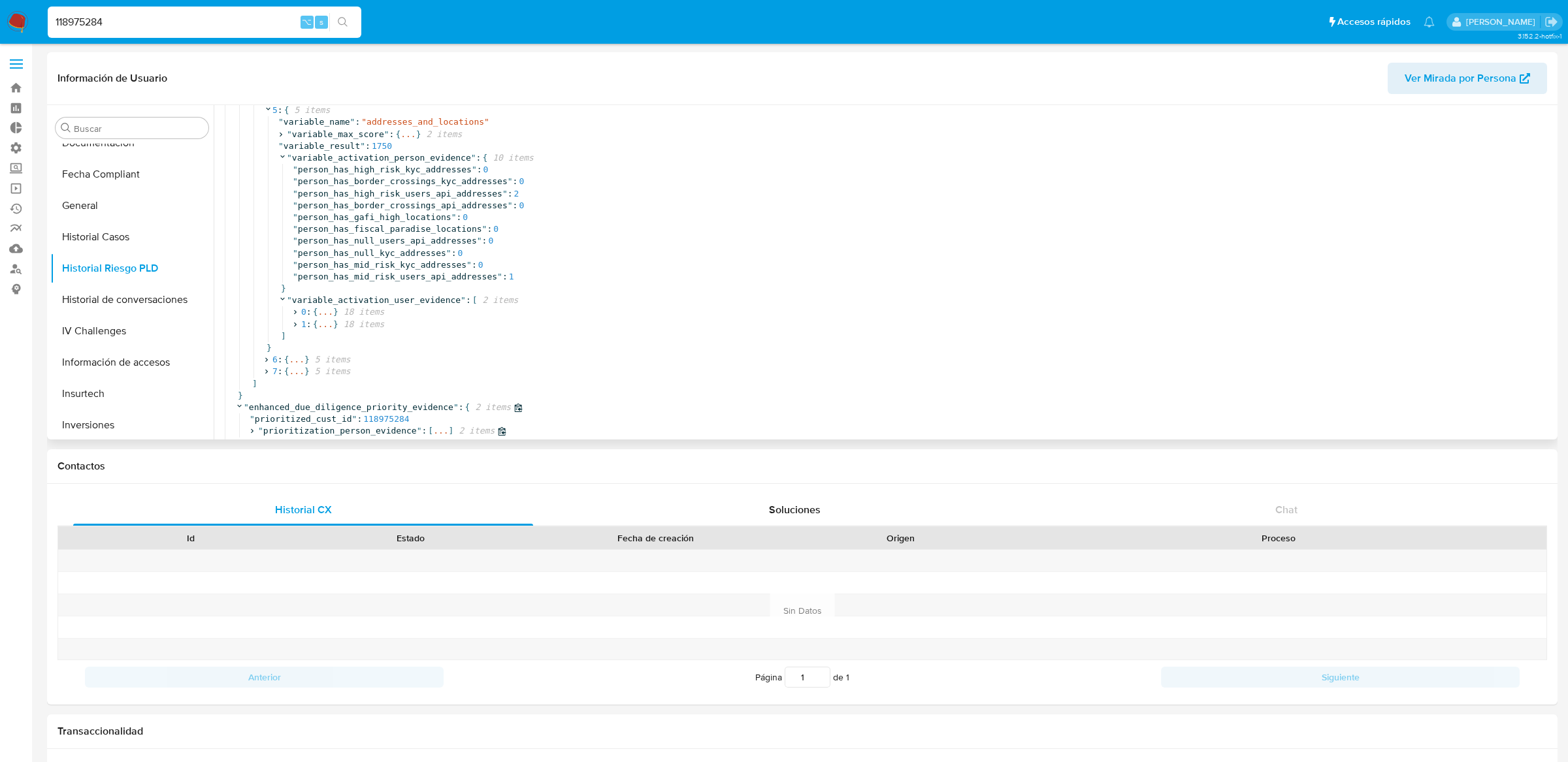
scroll to position [210, 0]
click at [326, 307] on span "..." at bounding box center [324, 312] width 15 height 12
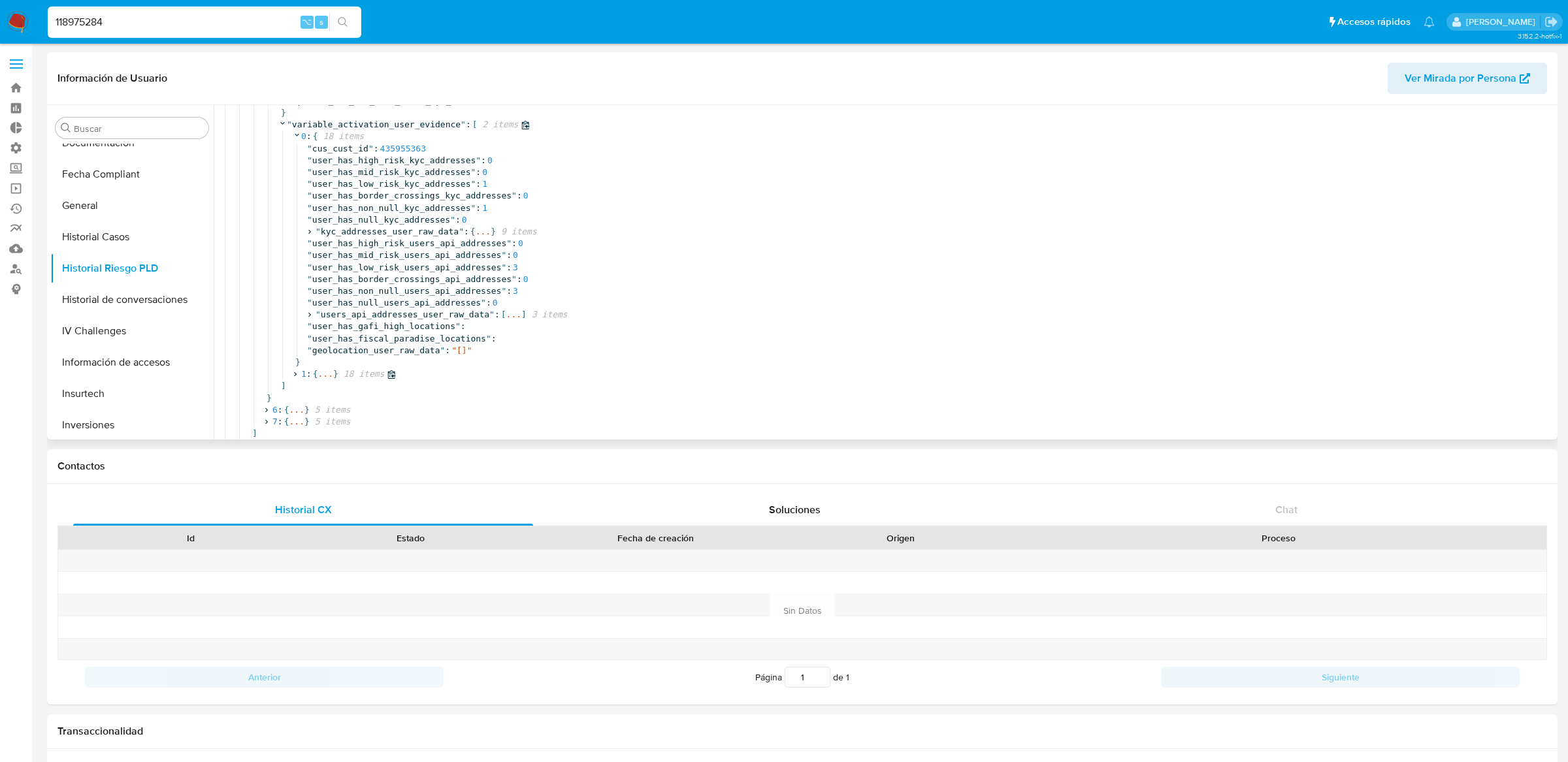
scroll to position [365, 0]
click at [487, 242] on span "..." at bounding box center [482, 239] width 15 height 12
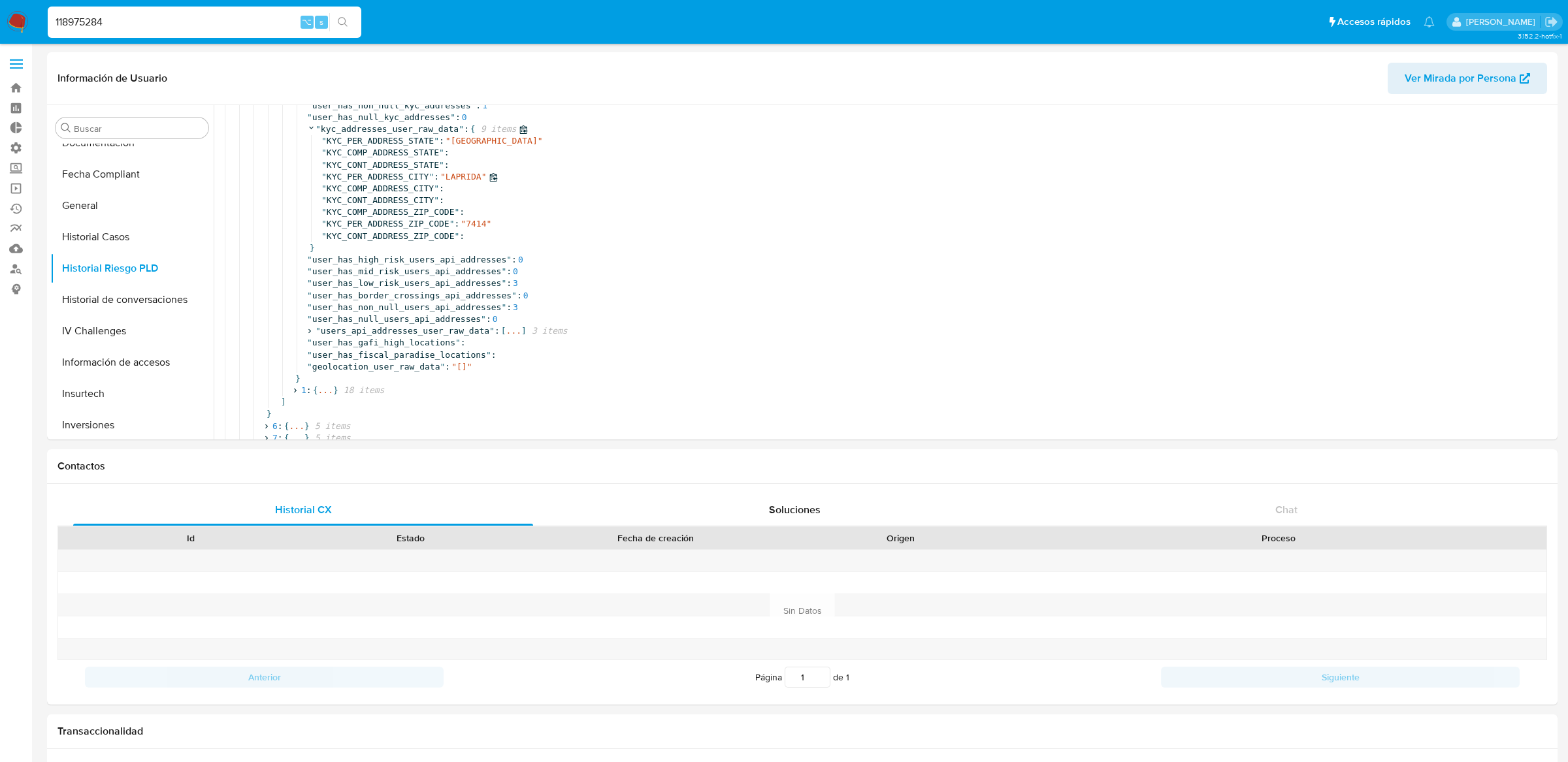
scroll to position [523, 0]
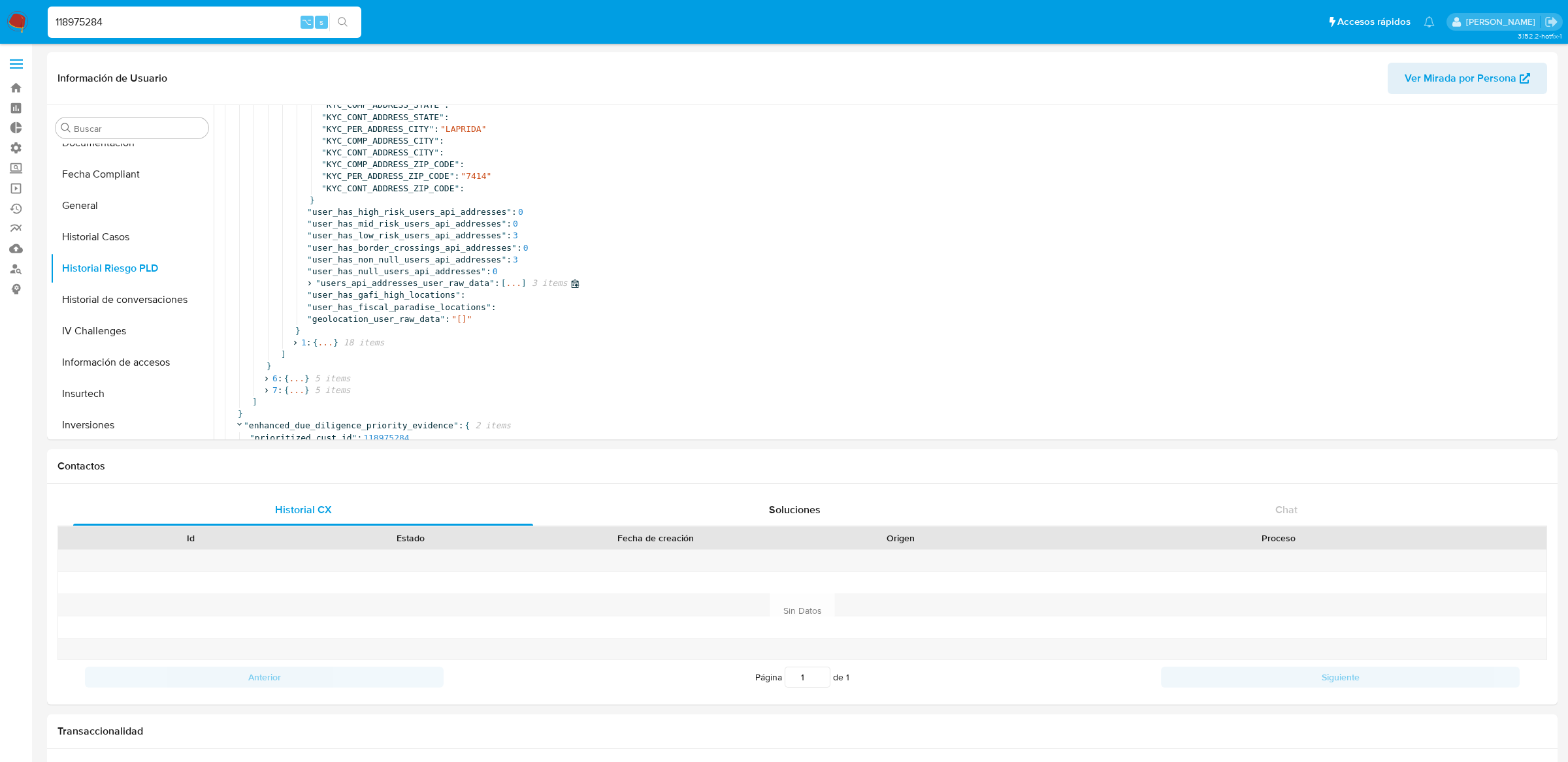
click at [513, 280] on span "..." at bounding box center [513, 283] width 15 height 12
click at [353, 297] on span "..." at bounding box center [353, 295] width 15 height 12
click at [350, 374] on span "..." at bounding box center [353, 375] width 15 height 12
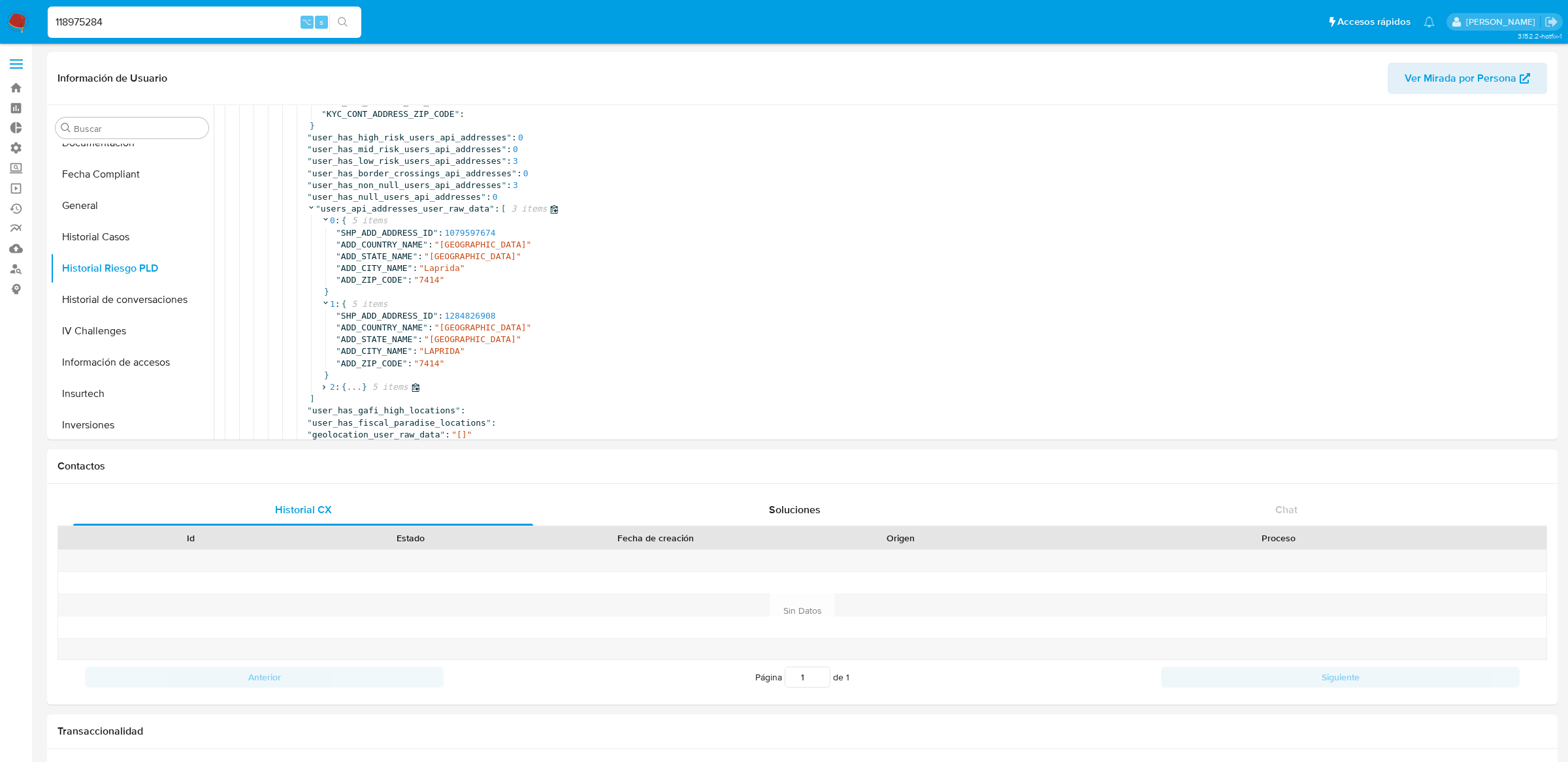
click at [350, 389] on span "..." at bounding box center [353, 387] width 15 height 12
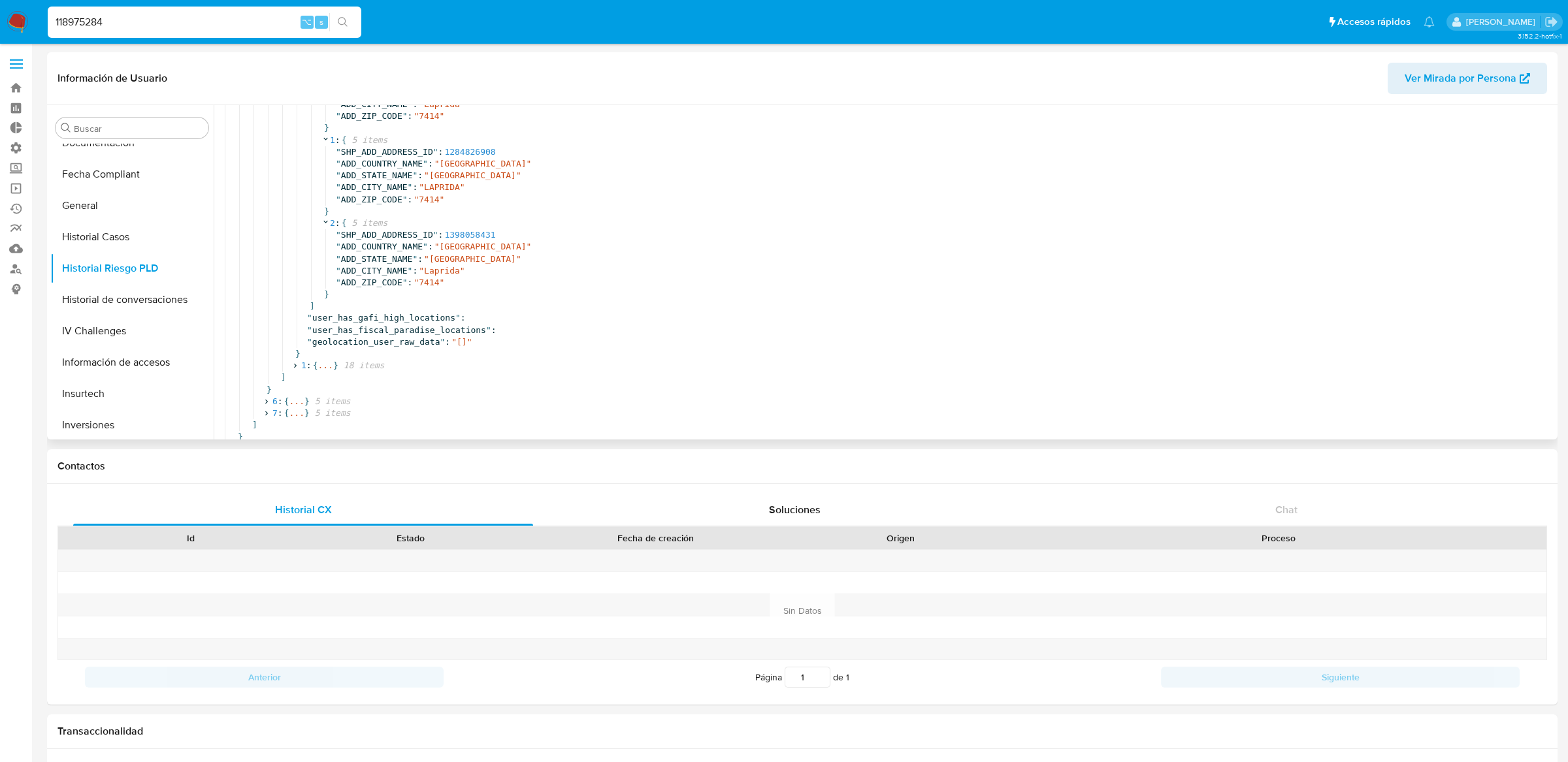
scroll to position [763, 0]
click at [322, 365] on span "..." at bounding box center [324, 364] width 15 height 12
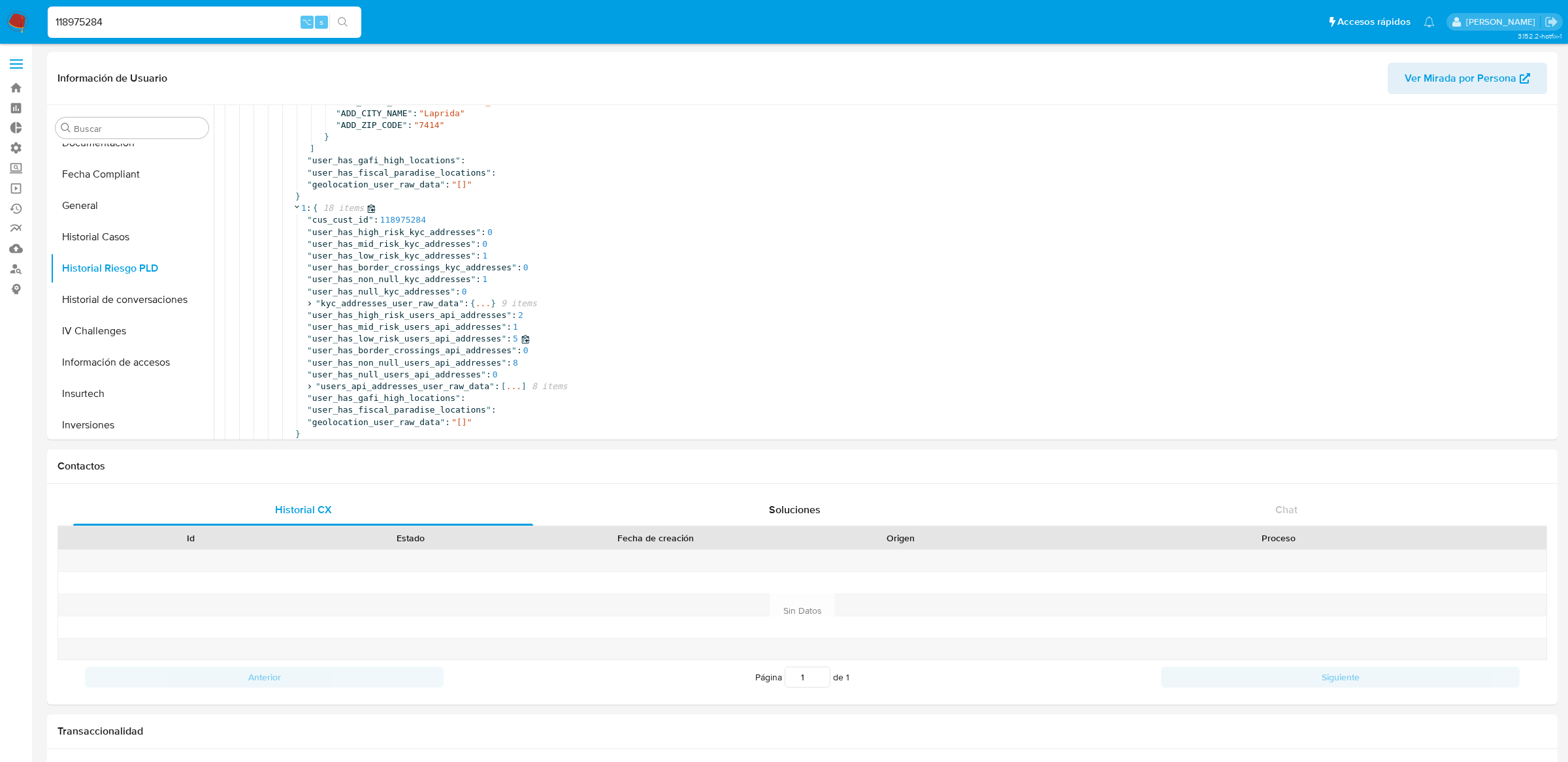
scroll to position [928, 0]
click at [488, 294] on span "..." at bounding box center [482, 294] width 15 height 12
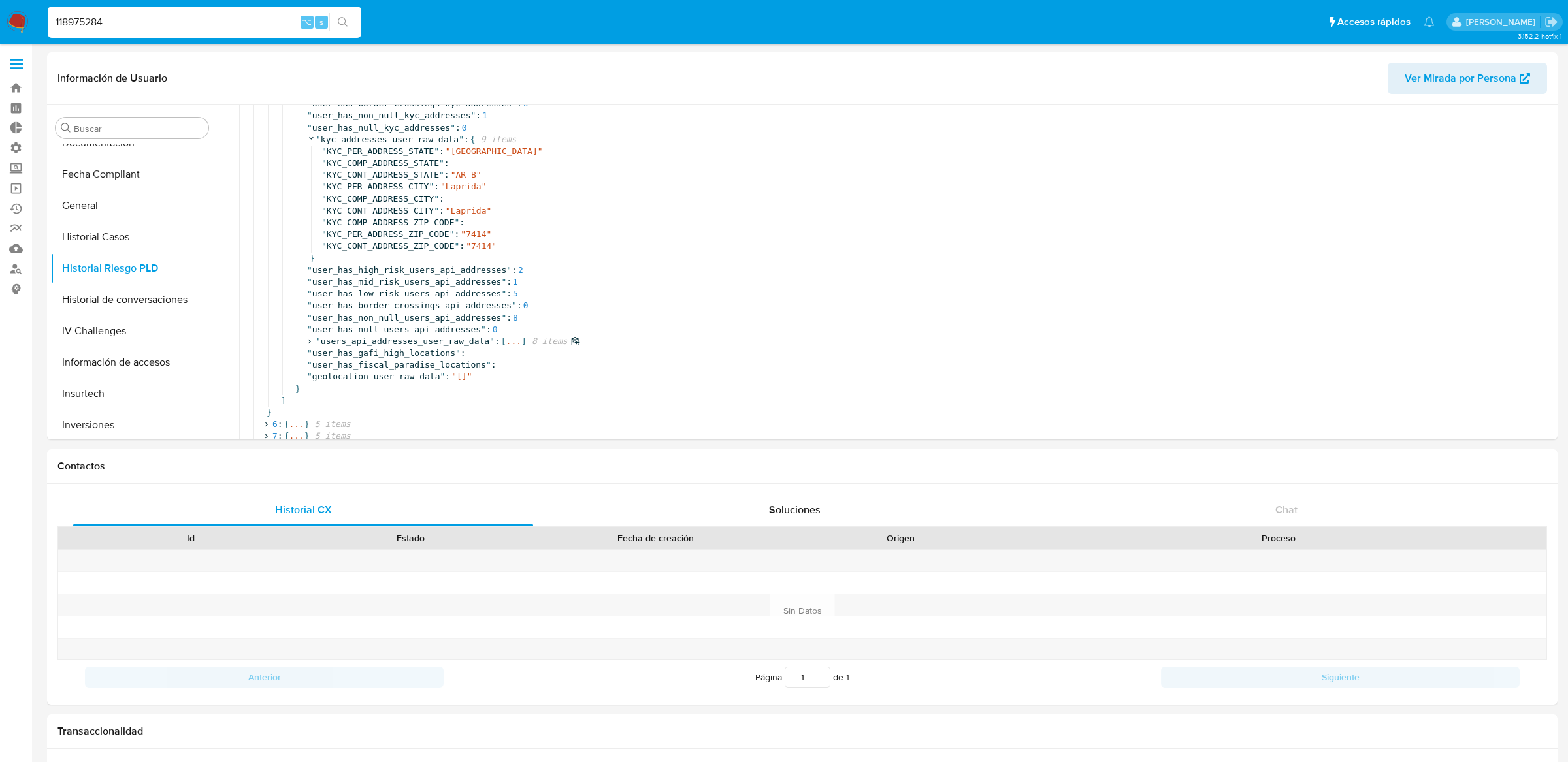
click at [507, 340] on span "..." at bounding box center [513, 341] width 15 height 12
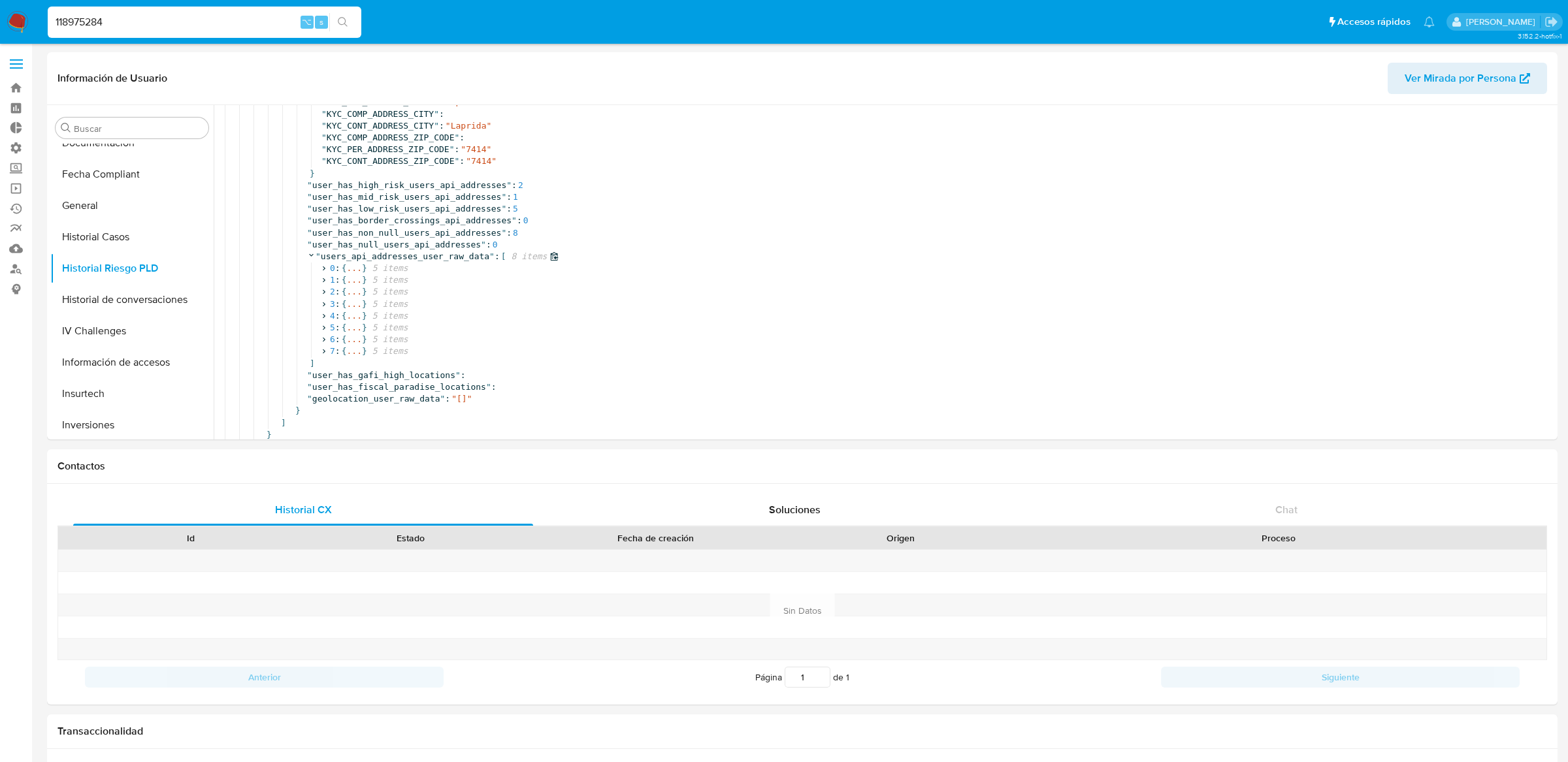
scroll to position [1190, 0]
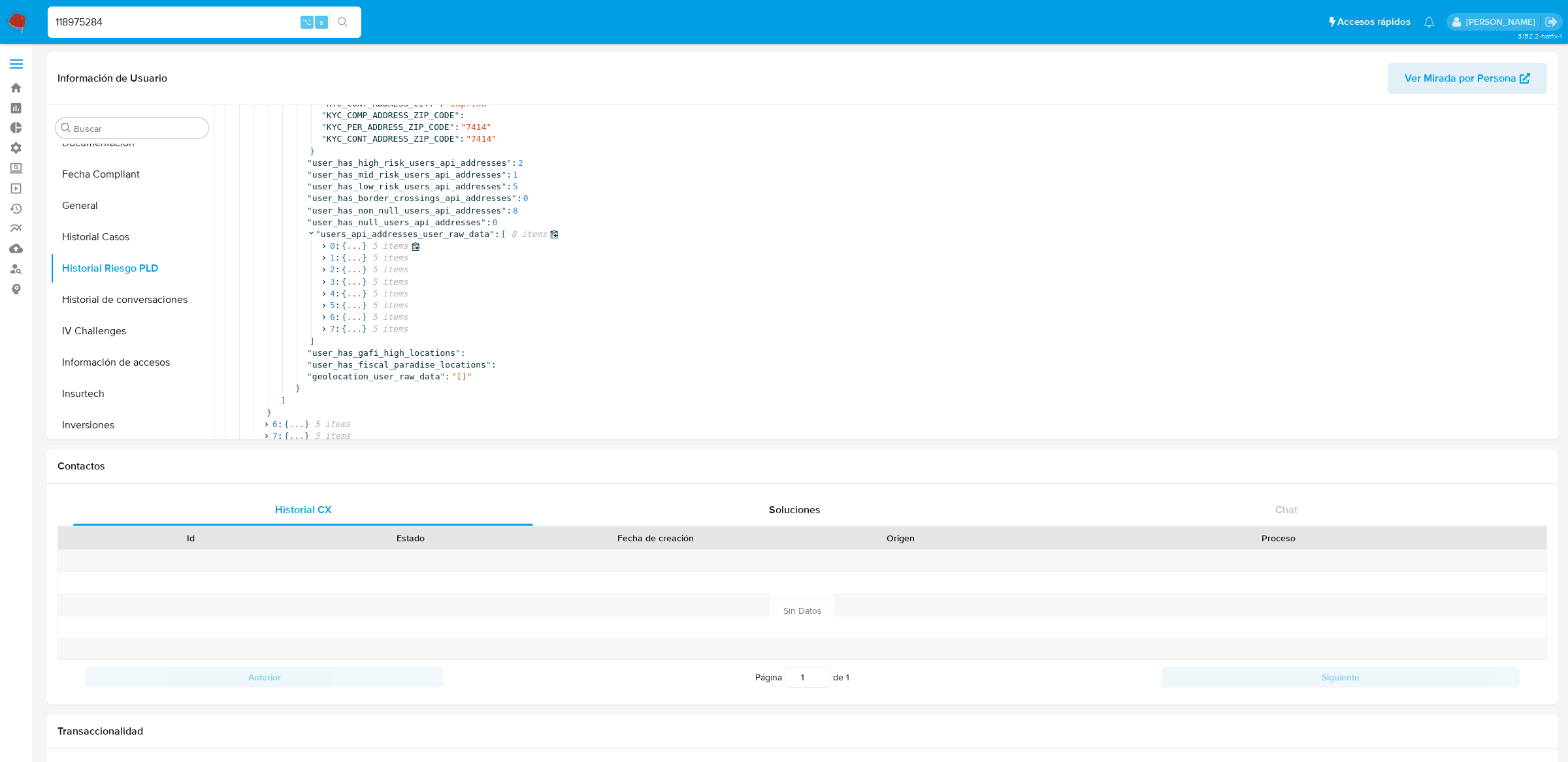
click at [365, 250] on span "}" at bounding box center [365, 246] width 5 height 12
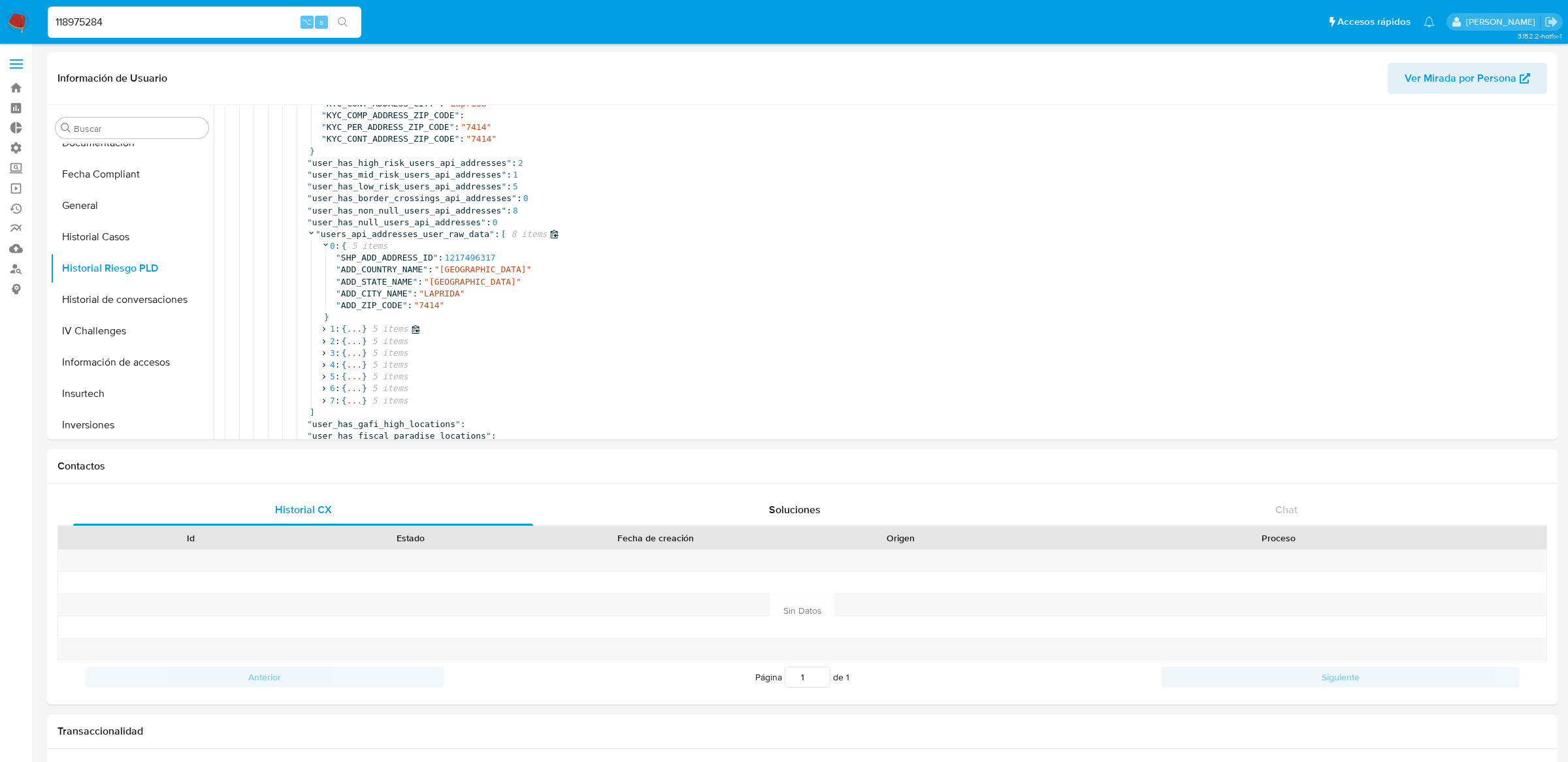
click at [349, 332] on span "..." at bounding box center [353, 329] width 15 height 12
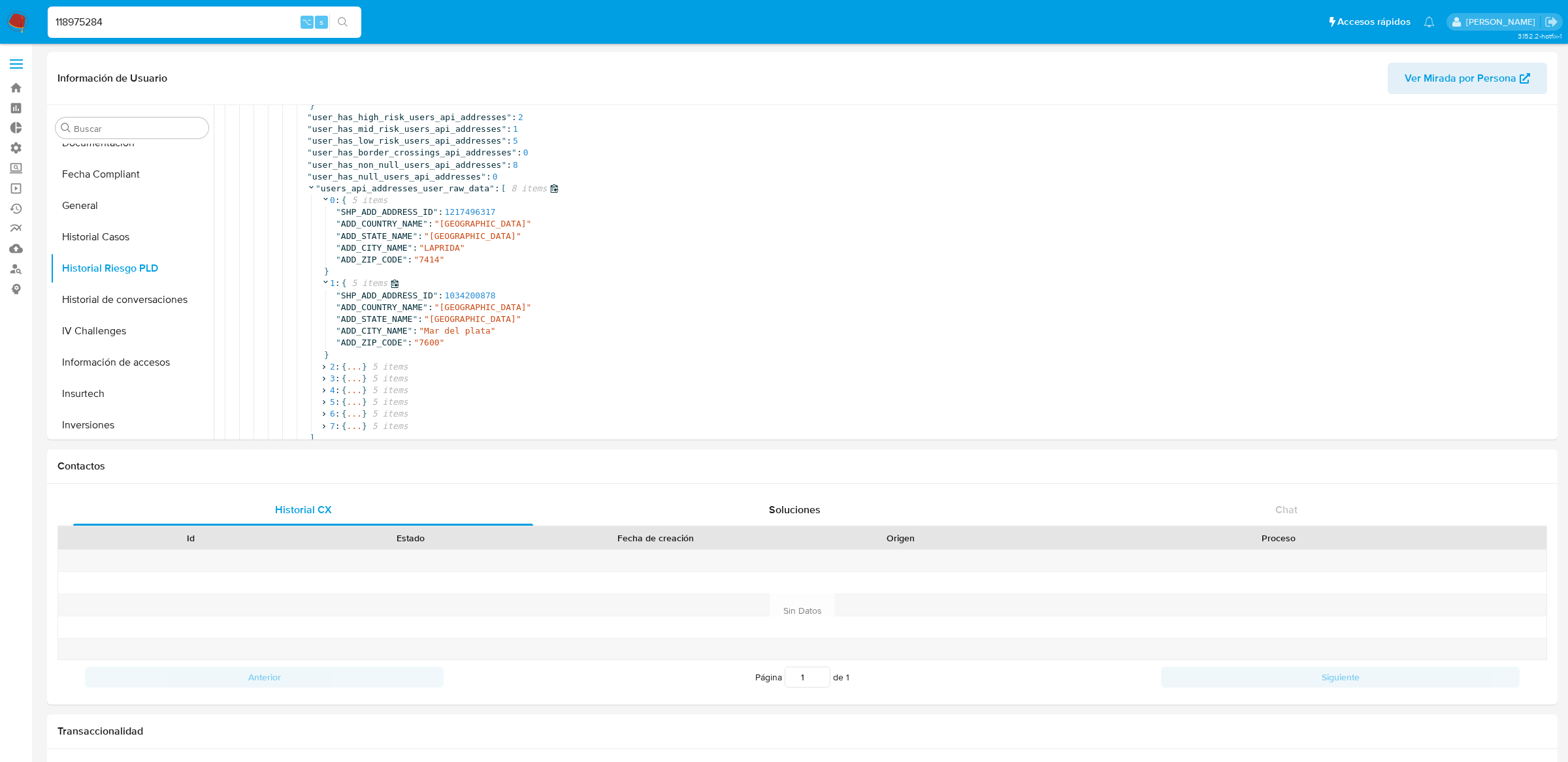
scroll to position [1262, 0]
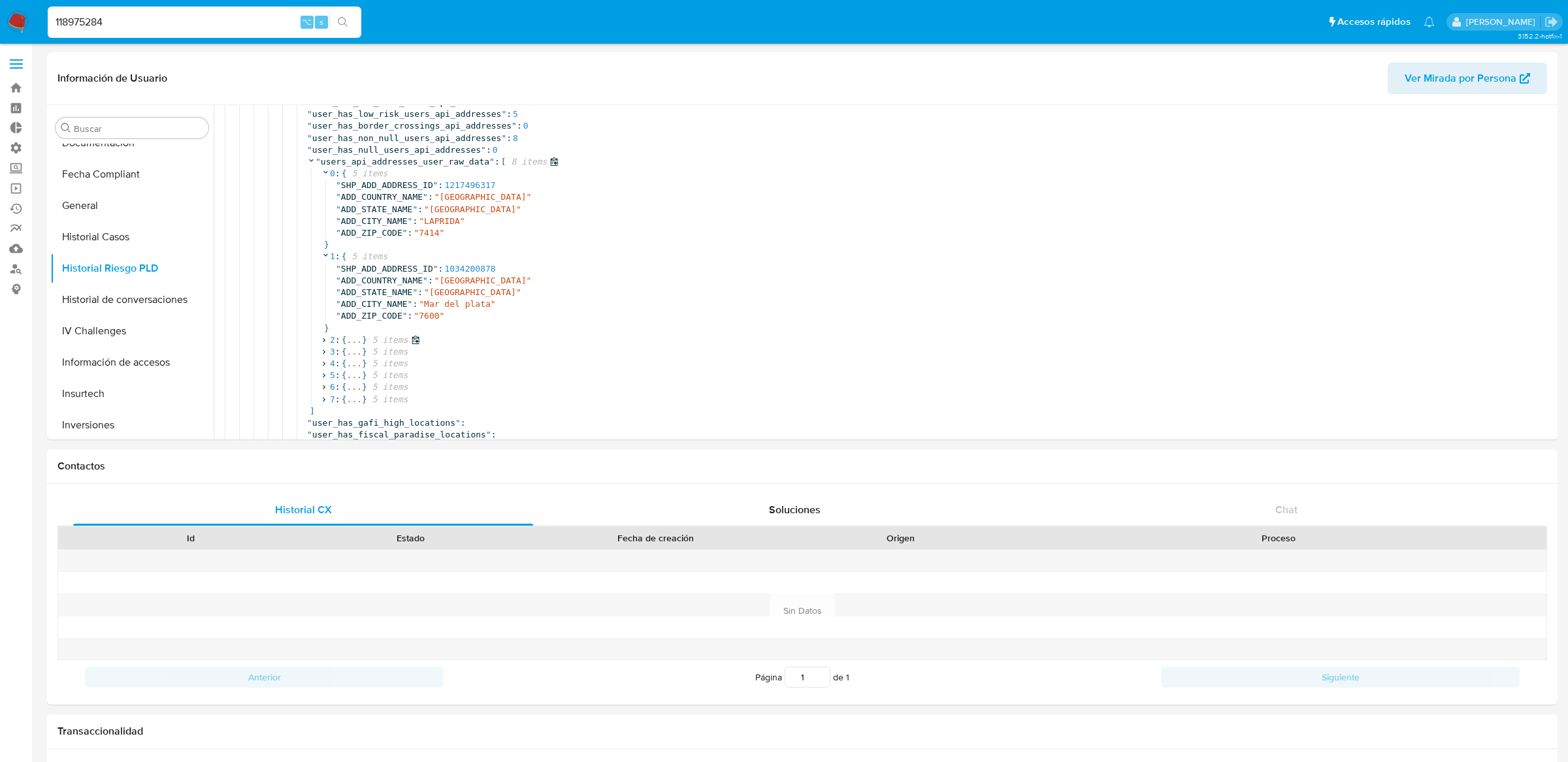
click at [352, 342] on span "..." at bounding box center [353, 340] width 15 height 12
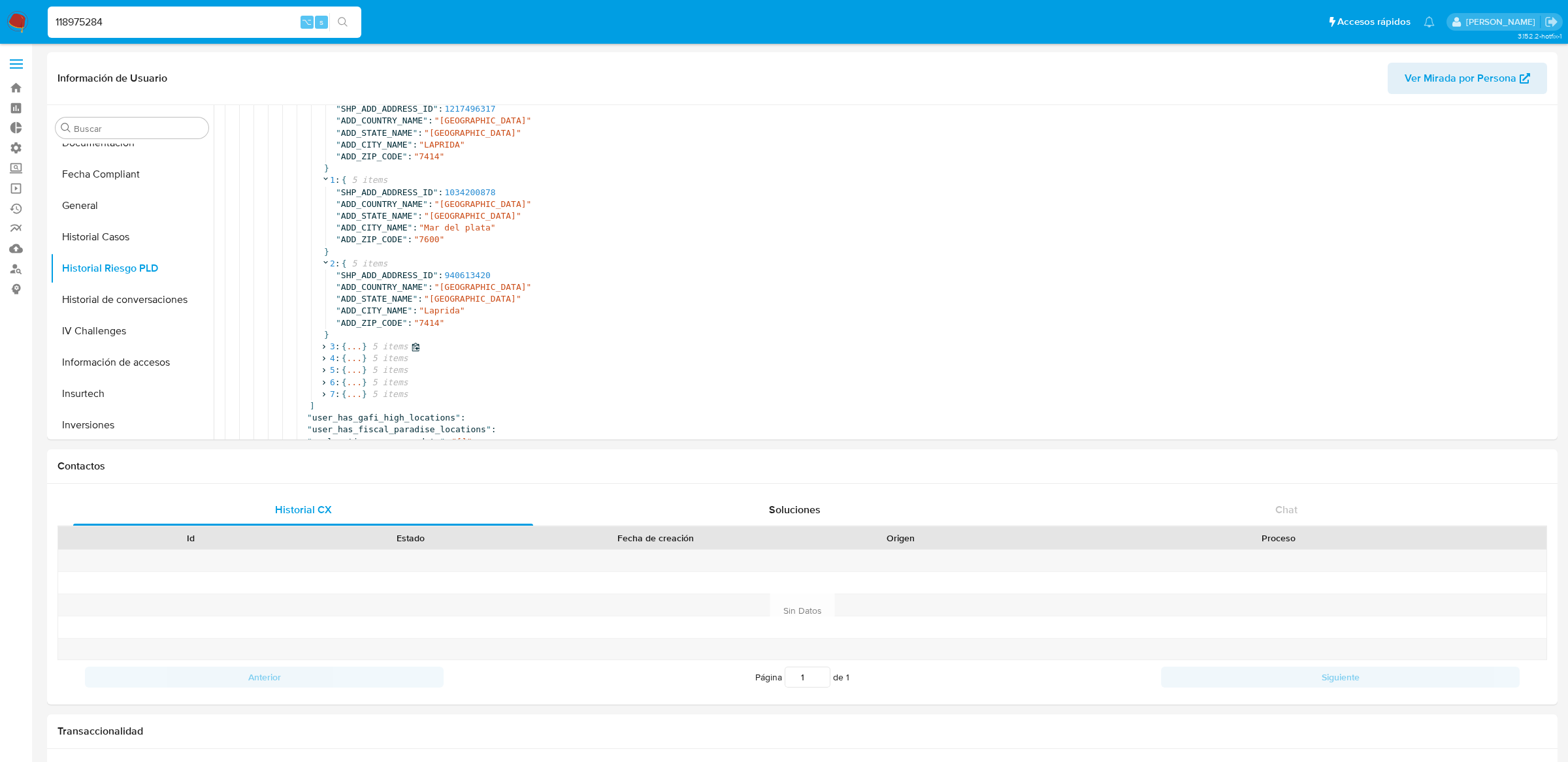
click at [352, 343] on span "..." at bounding box center [353, 346] width 15 height 12
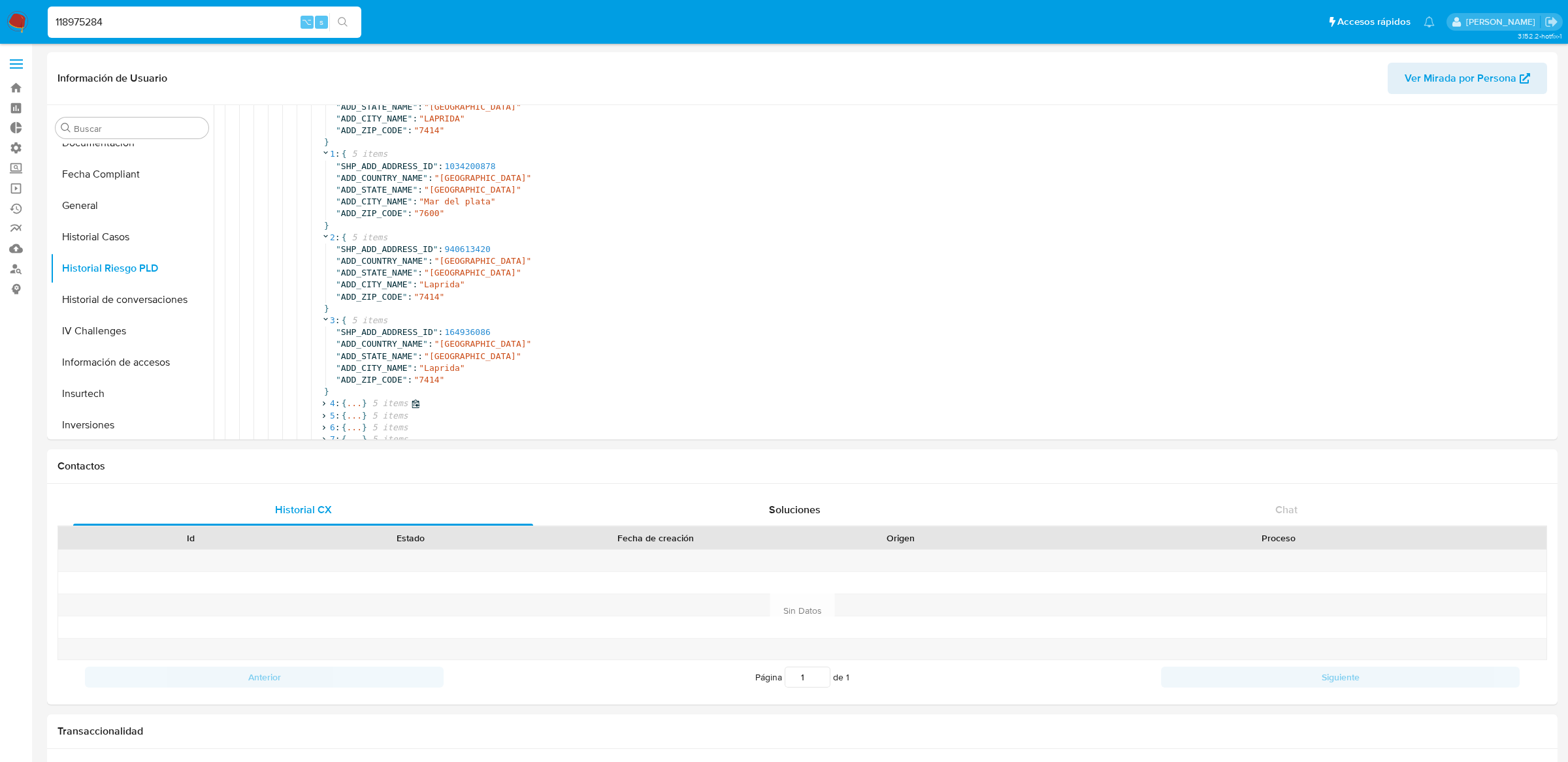
click at [356, 408] on span "..." at bounding box center [353, 403] width 15 height 12
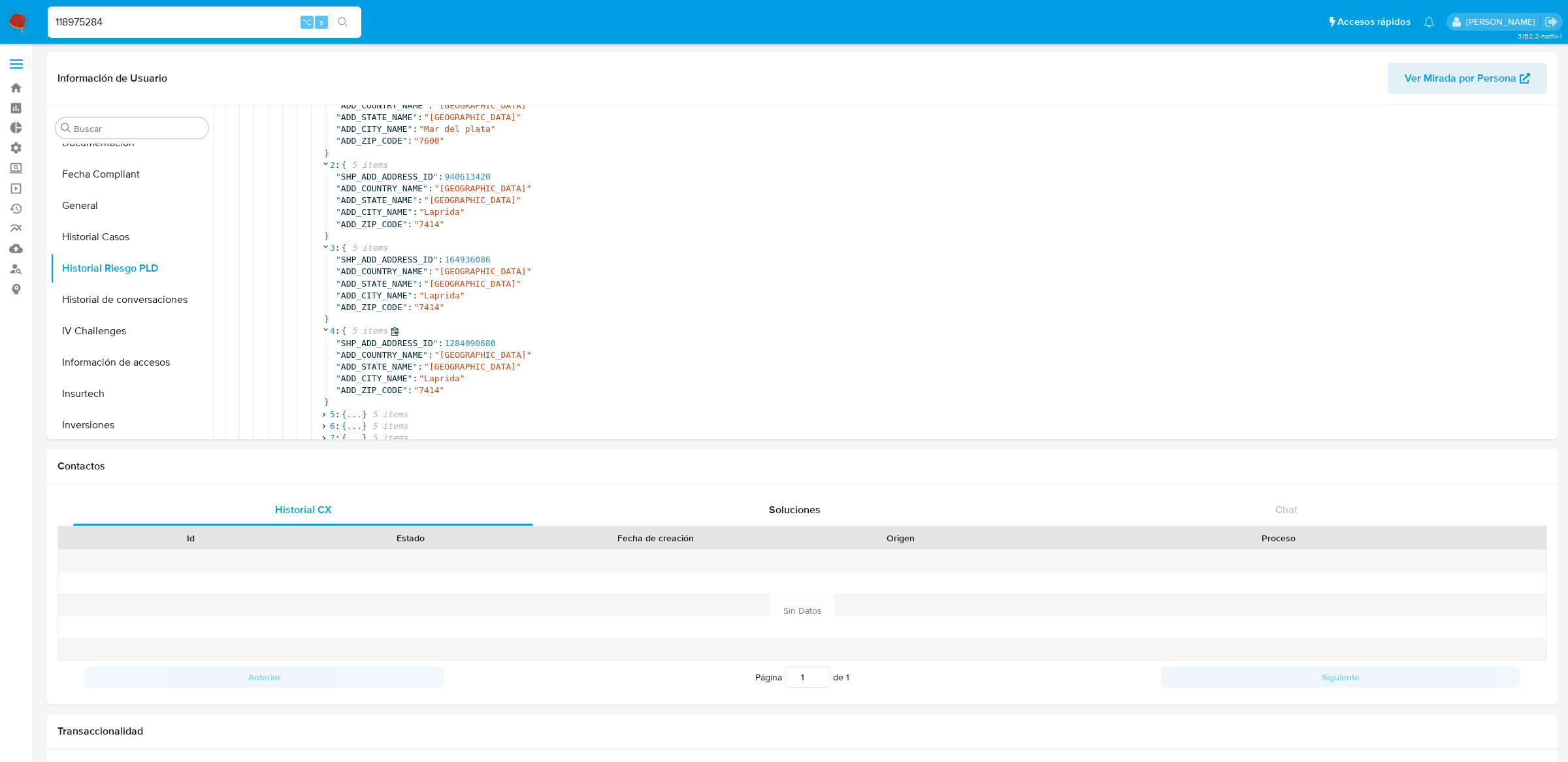
scroll to position [1456, 0]
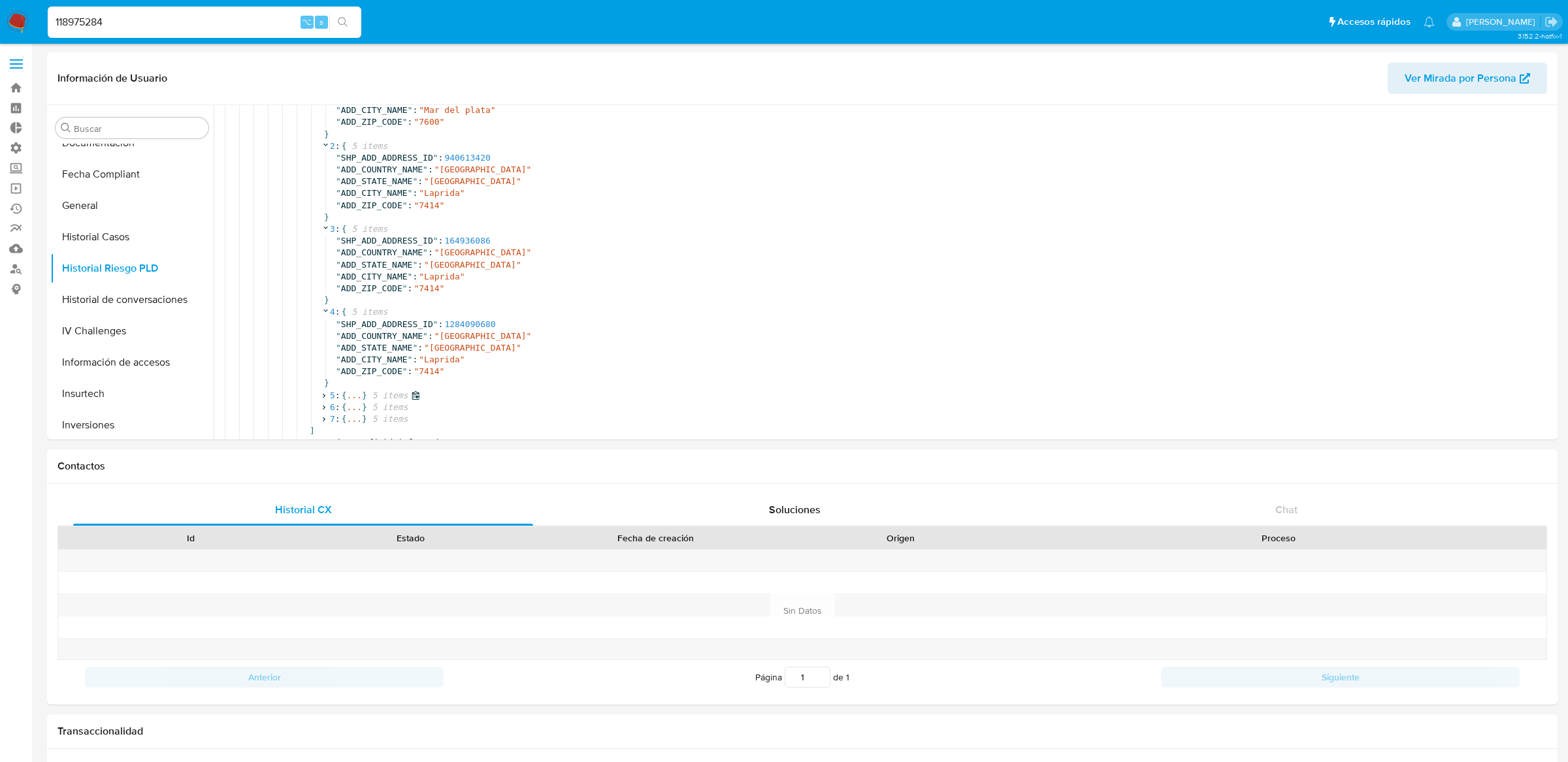
click at [354, 395] on span "..." at bounding box center [353, 395] width 15 height 12
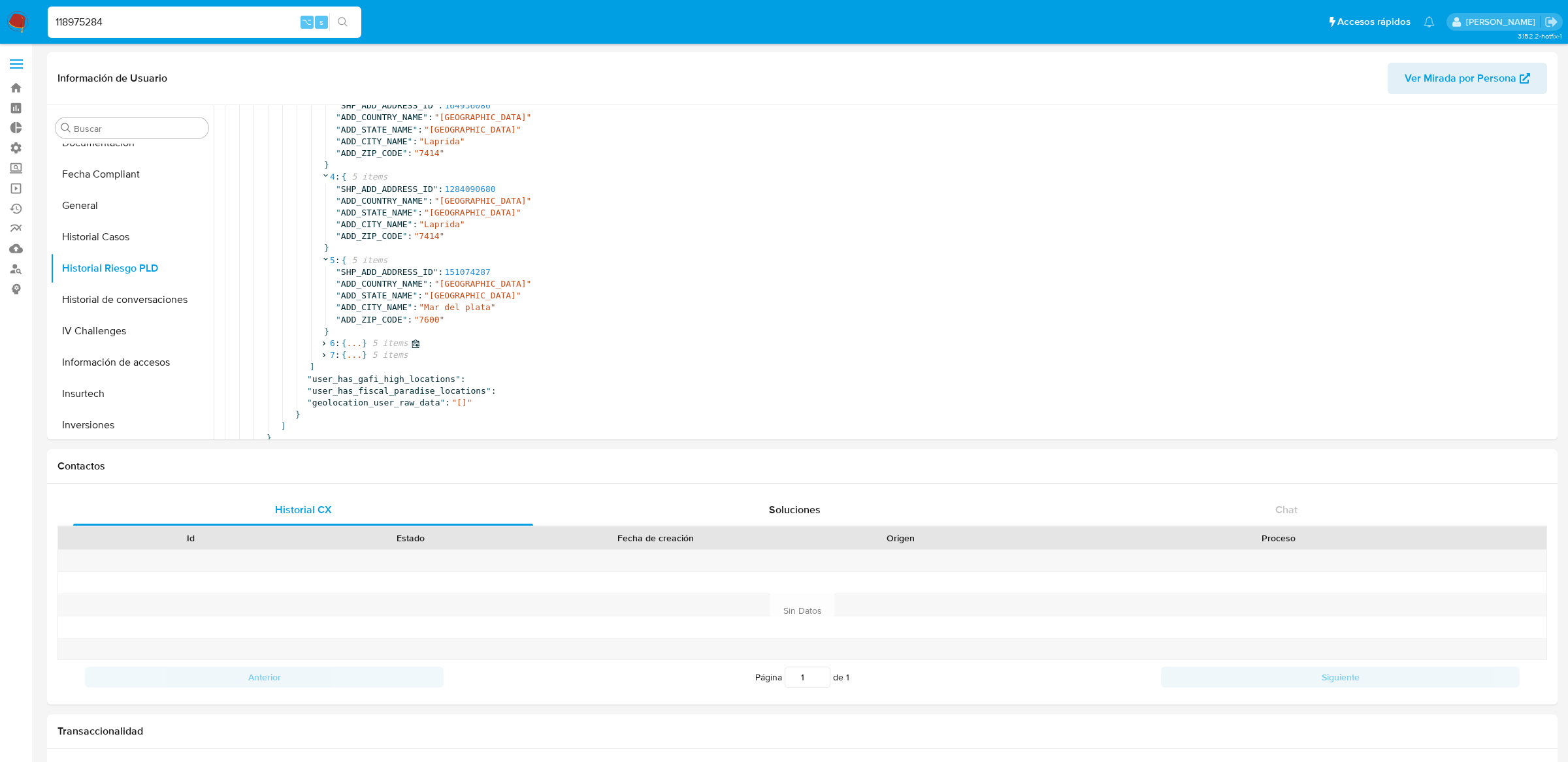
click at [349, 344] on span "..." at bounding box center [353, 343] width 15 height 12
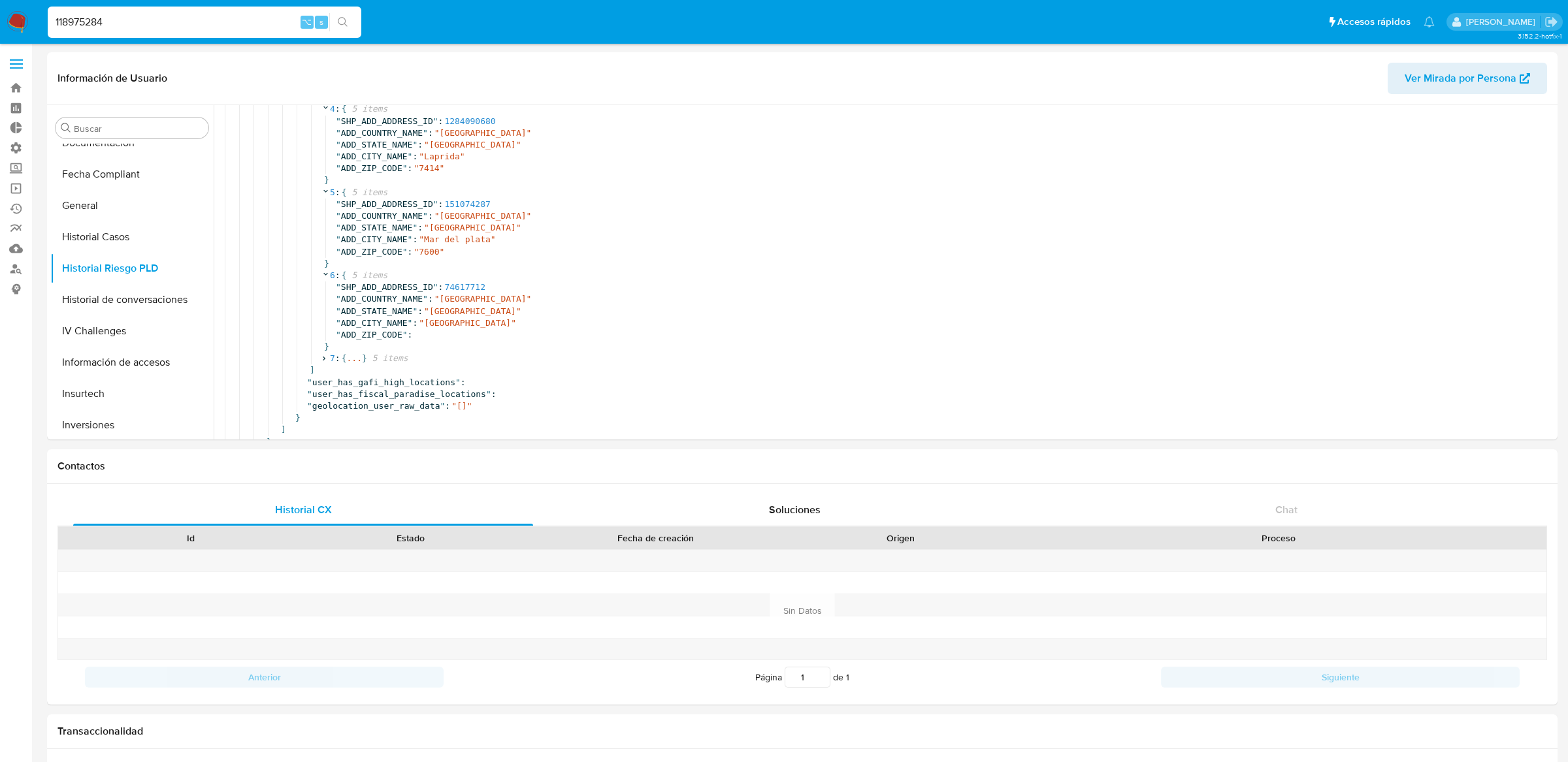
scroll to position [1677, 0]
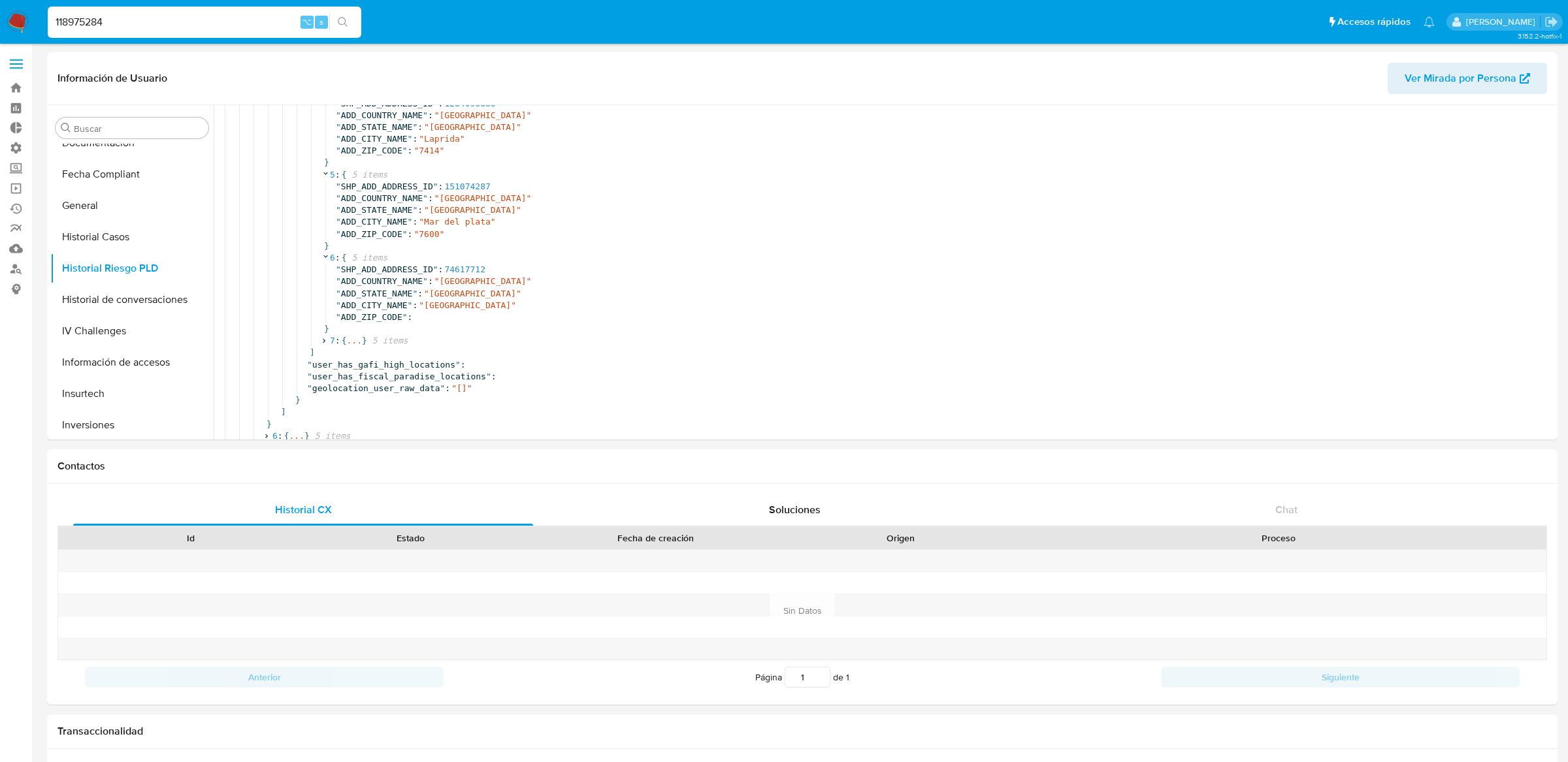
click at [350, 351] on div "]" at bounding box center [975, 352] width 1338 height 12
click at [351, 346] on span "..." at bounding box center [353, 340] width 15 height 12
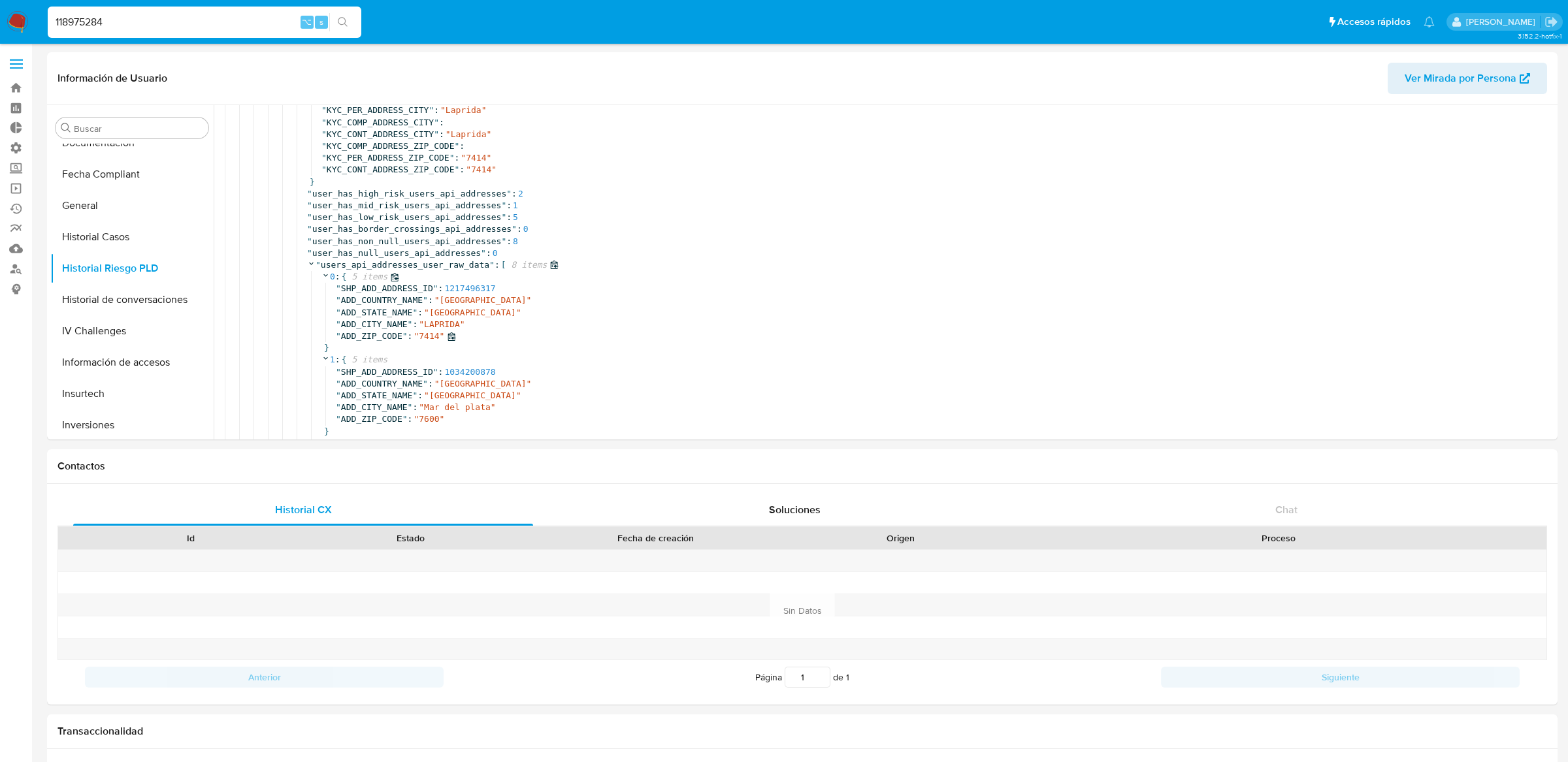
scroll to position [1174, 0]
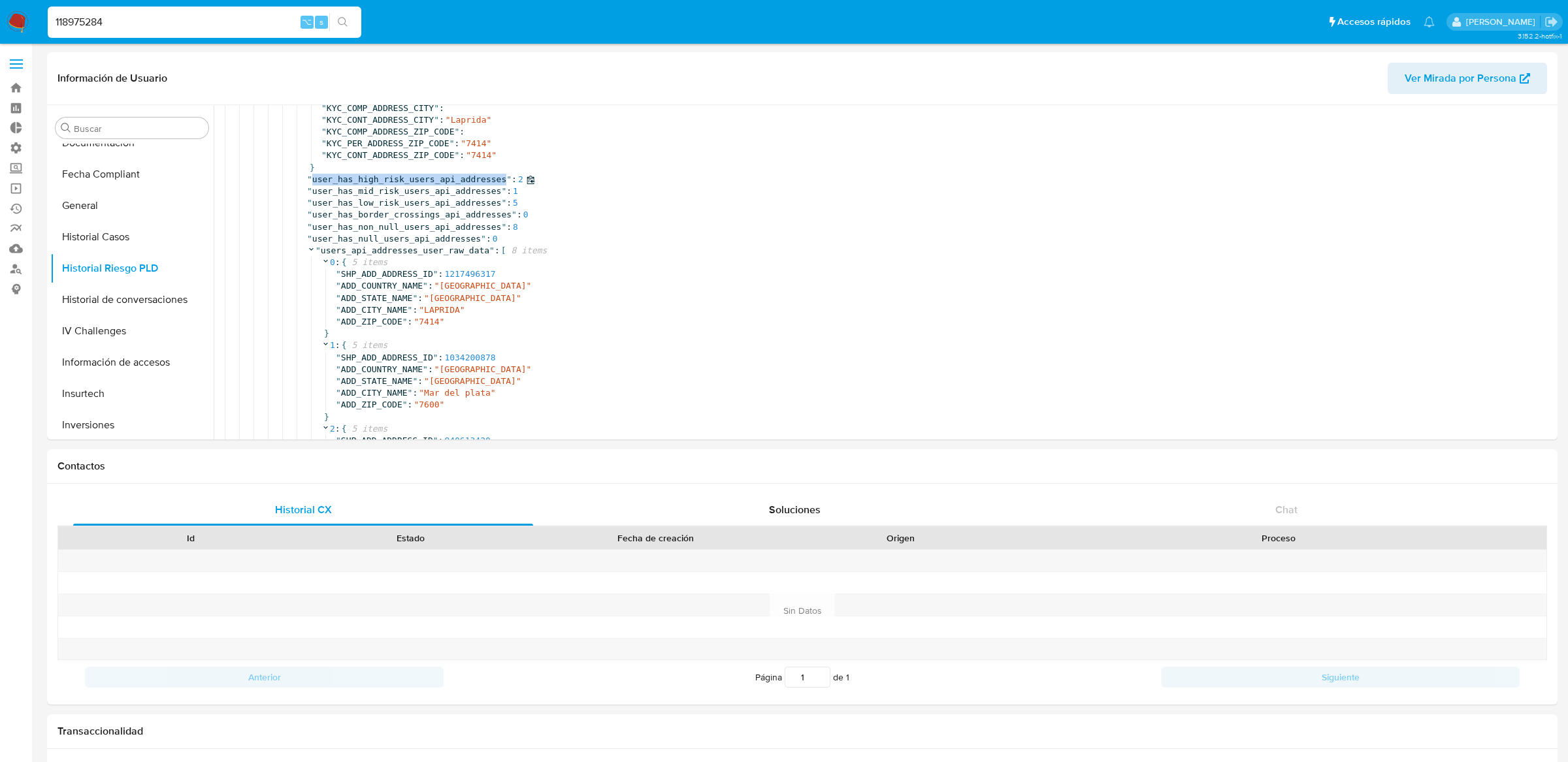
drag, startPoint x: 312, startPoint y: 181, endPoint x: 506, endPoint y: 182, distance: 194.0
click at [506, 182] on span "" user_has_high_risk_users_api_addresses "" at bounding box center [408, 179] width 204 height 10
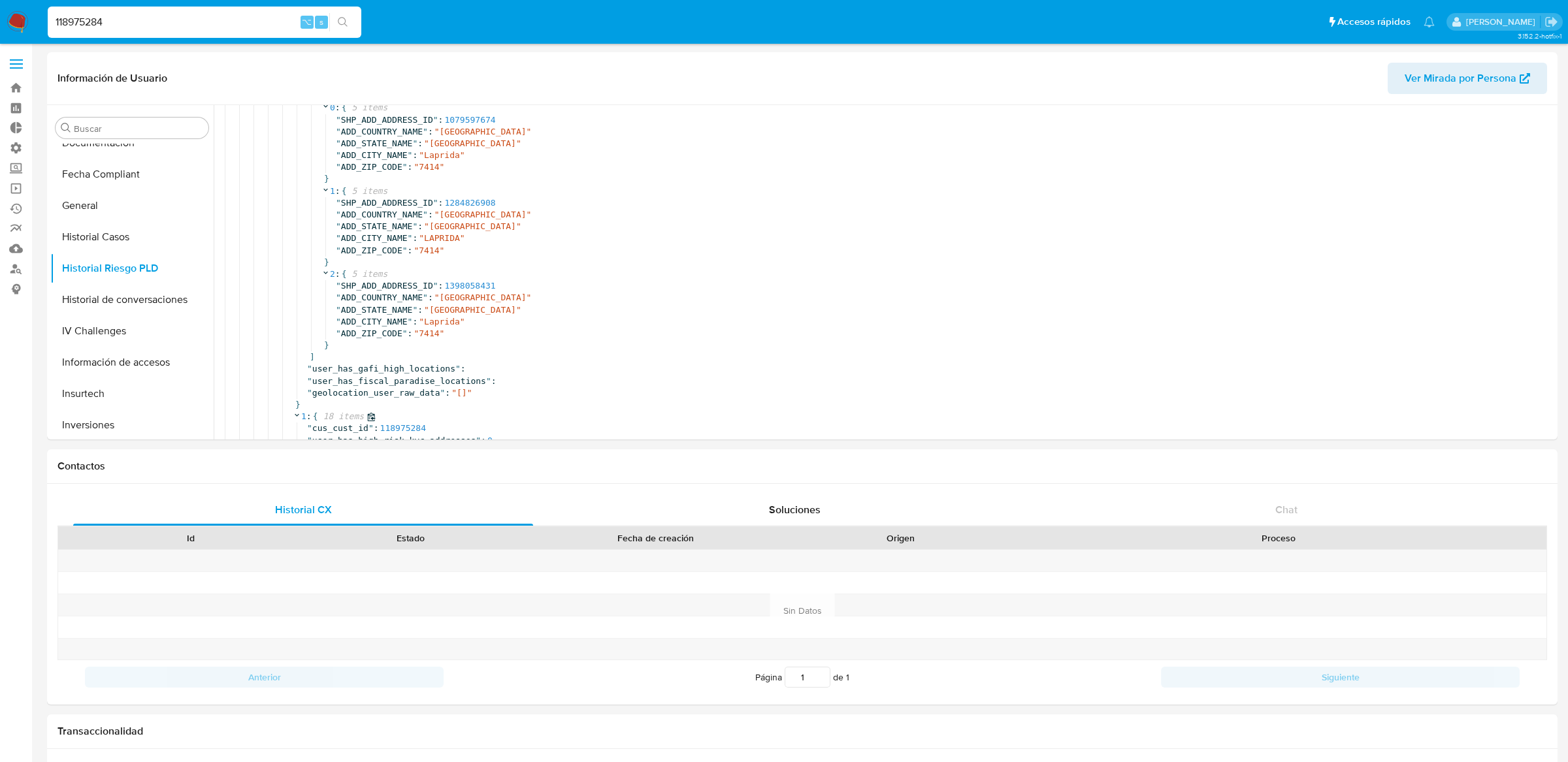
scroll to position [0, 0]
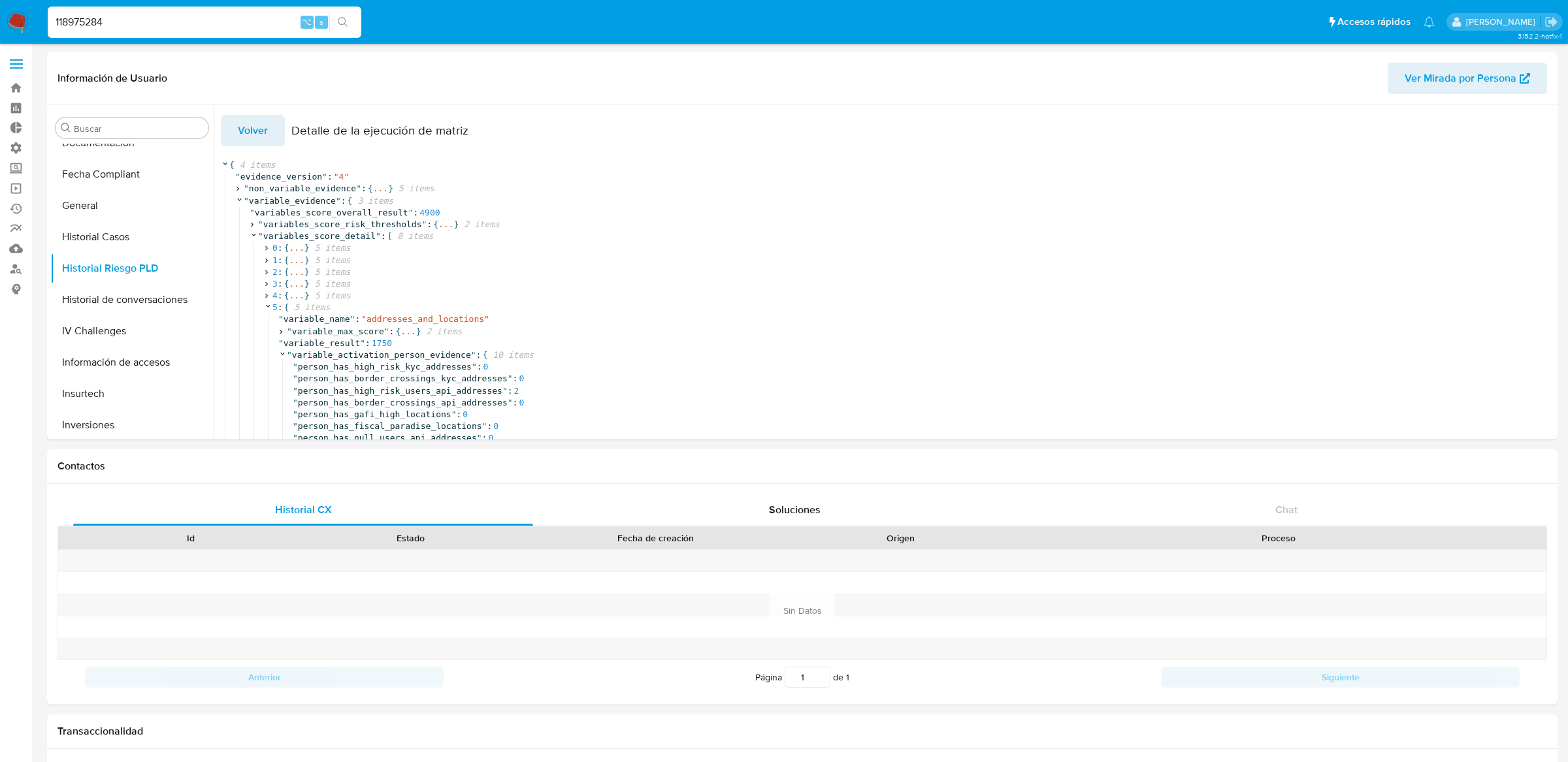
click at [267, 130] on button "Volver" at bounding box center [253, 130] width 64 height 31
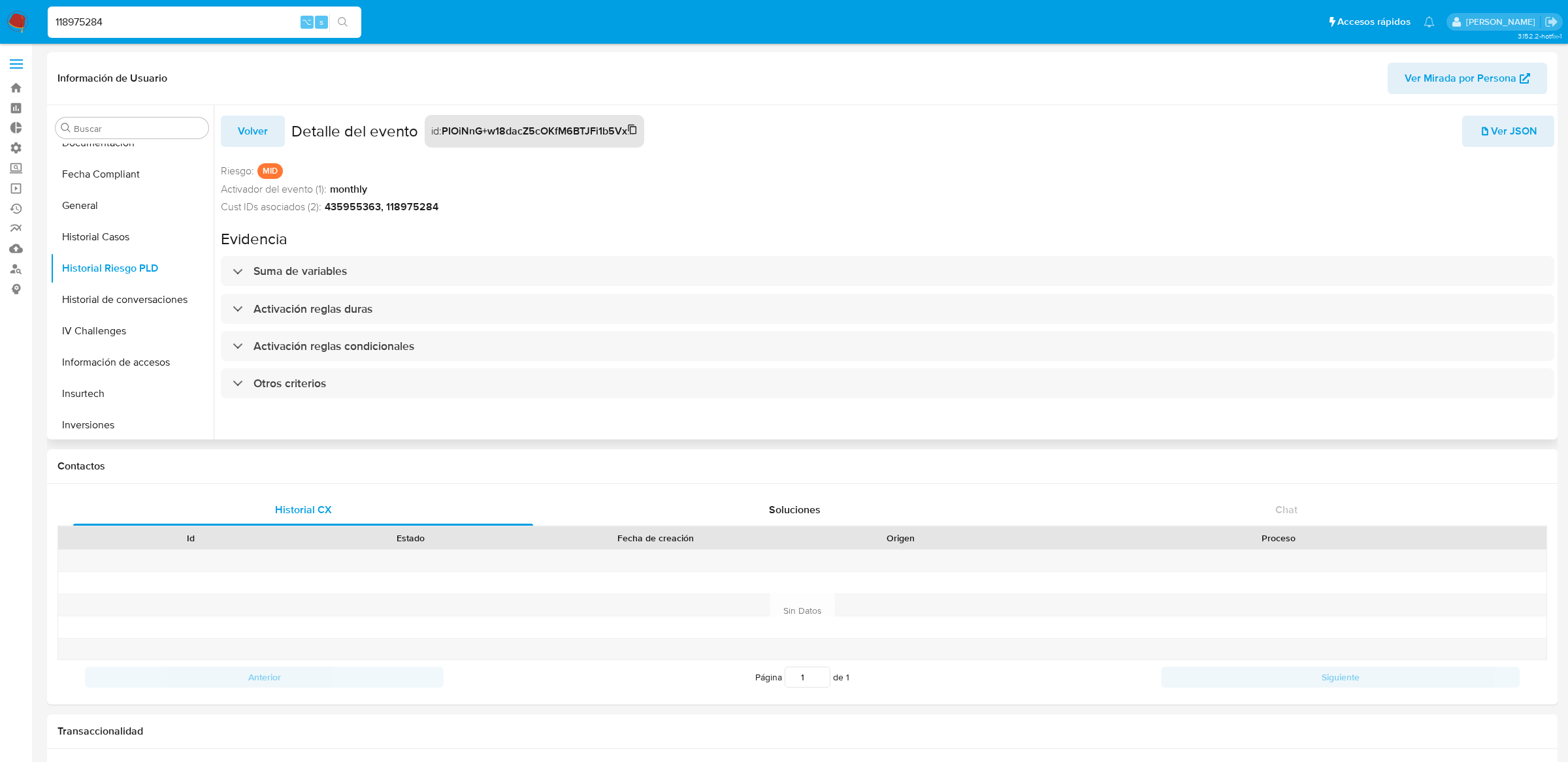
click at [479, 126] on strong "PIOiNnG+w18dacZ5cOKfM6BTJFi1b5Vx5C8Kmi/urRUM1OMhCd3HxhU8NXWioit10MTvMNy3Q6e0ZMN…" at bounding box center [710, 130] width 538 height 15
click at [177, 20] on input "118975284" at bounding box center [204, 21] width 314 height 17
type input "ericmalcangi"
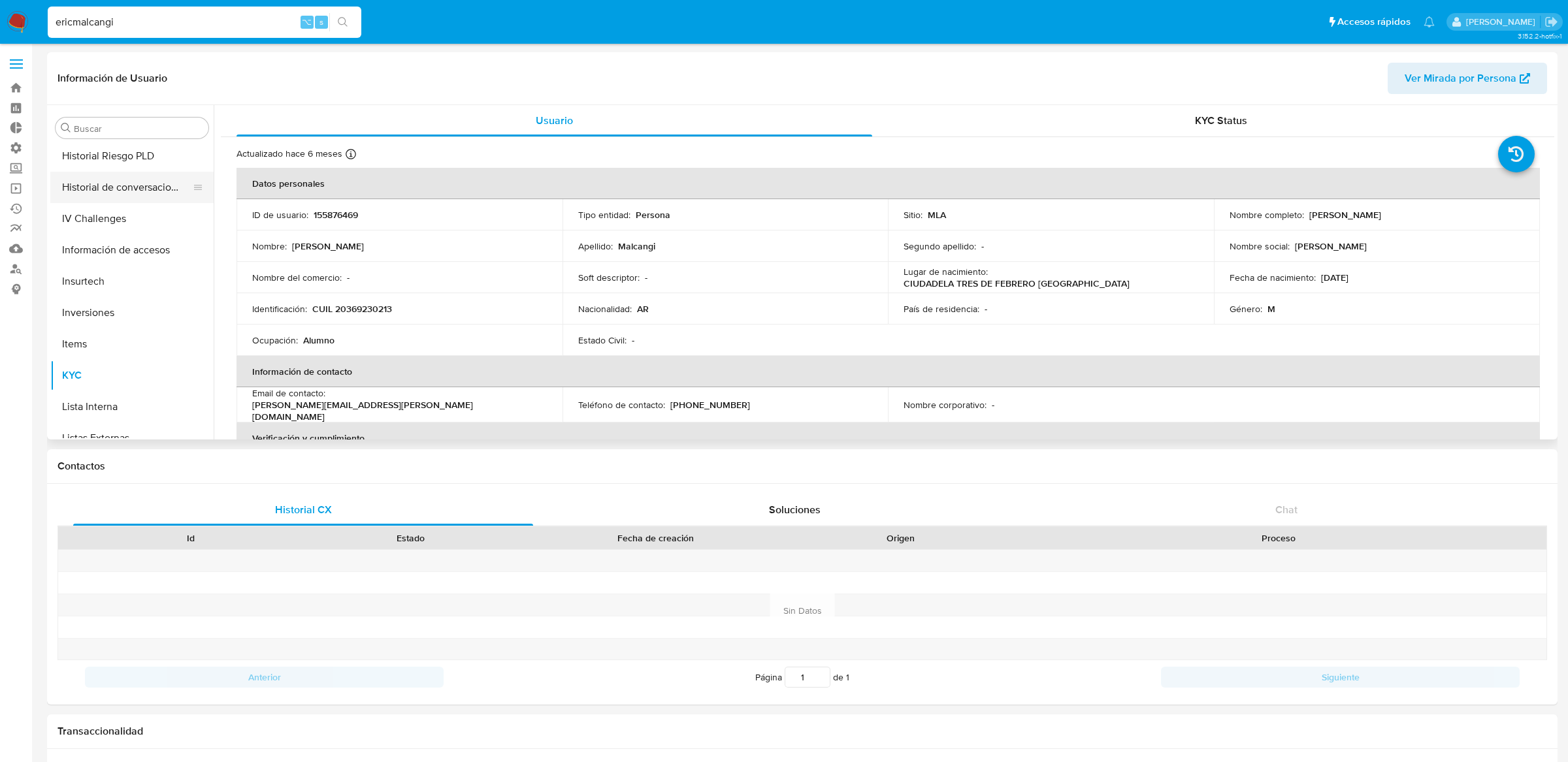
select select "10"
click at [99, 194] on button "Historial Riesgo PLD" at bounding box center [126, 196] width 152 height 31
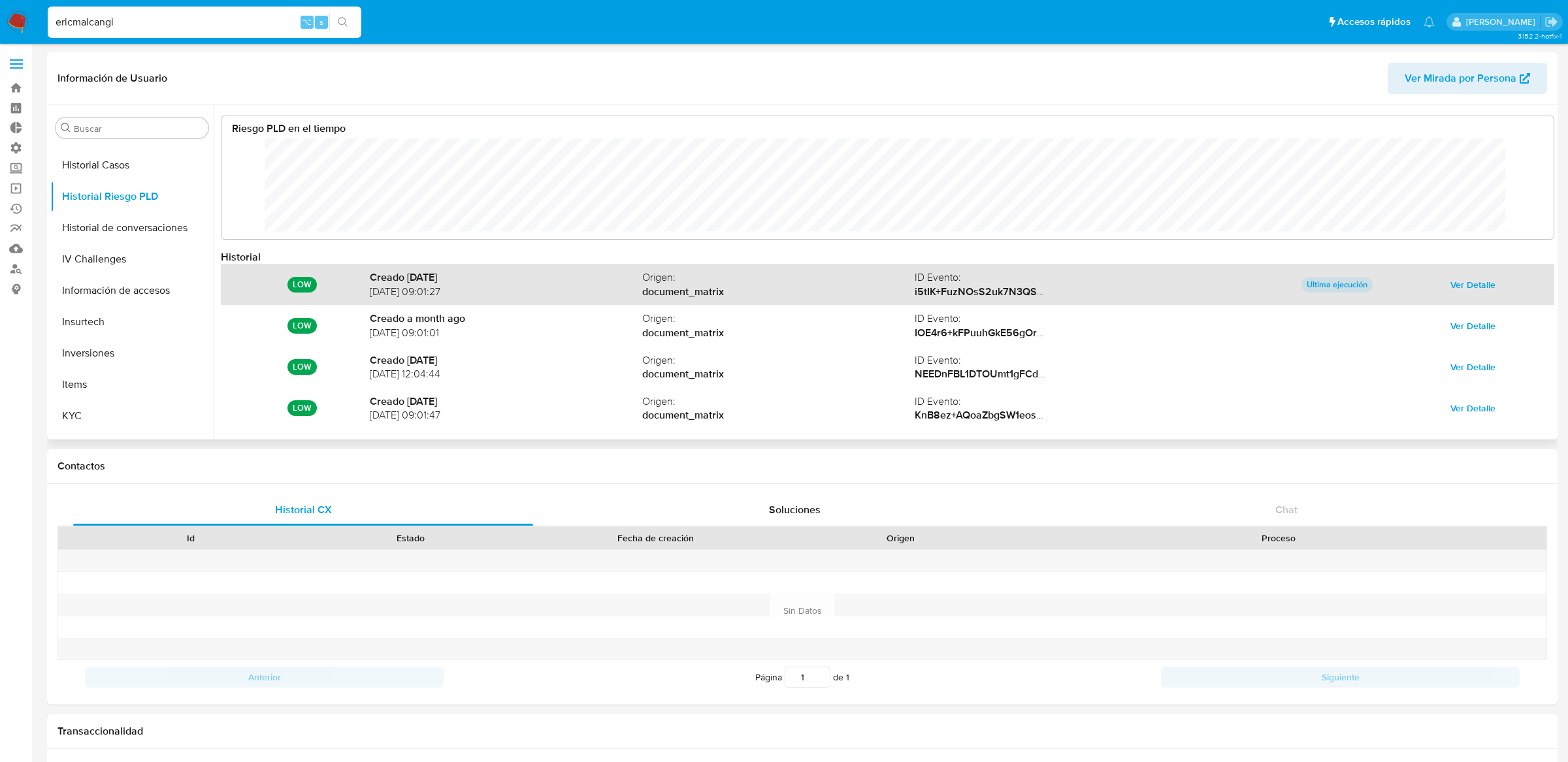
scroll to position [98, 1305]
click at [1450, 277] on span "Ver Detalle" at bounding box center [1473, 284] width 45 height 19
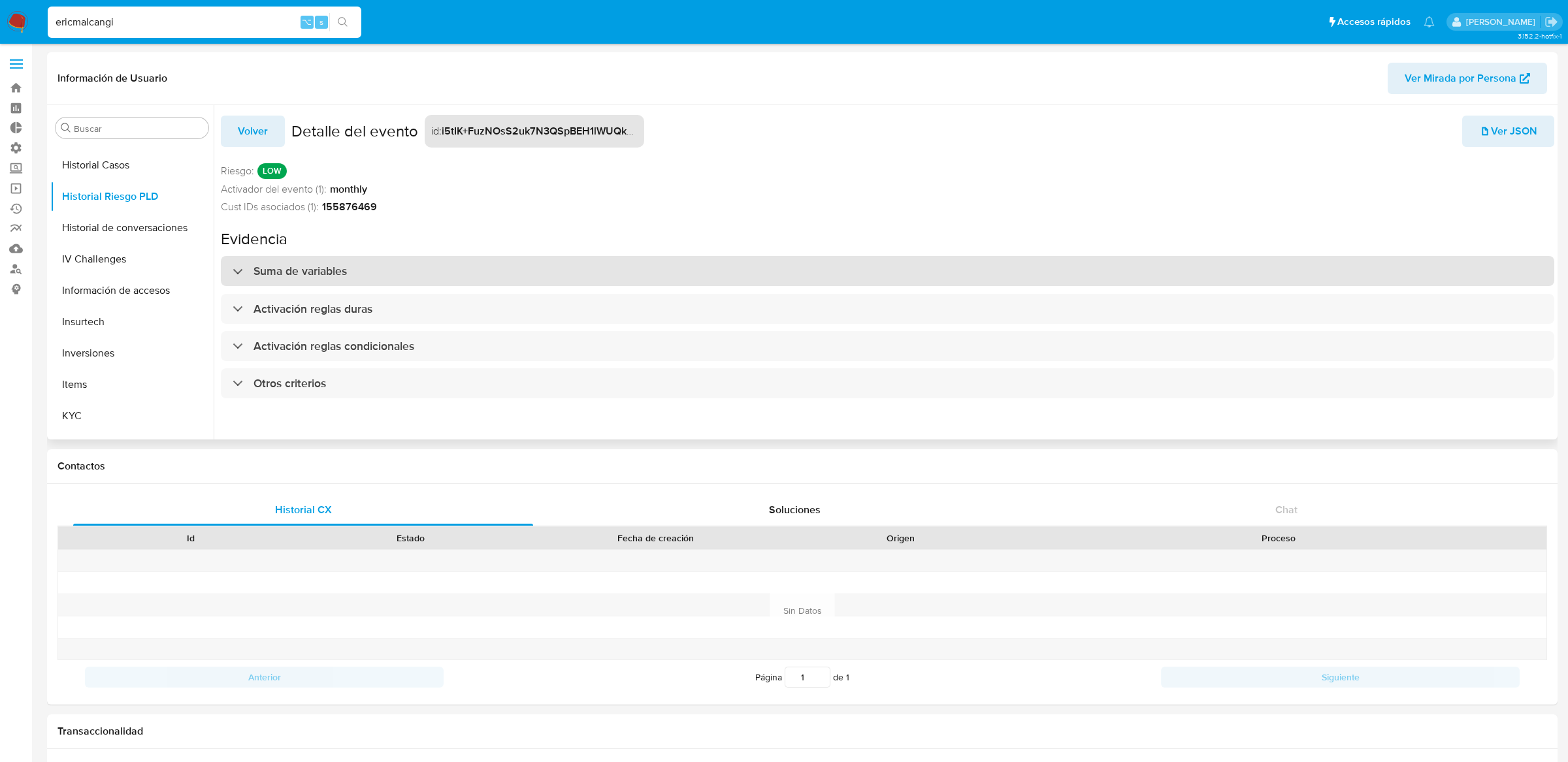
click at [659, 276] on div "Suma de variables" at bounding box center [888, 271] width 1334 height 30
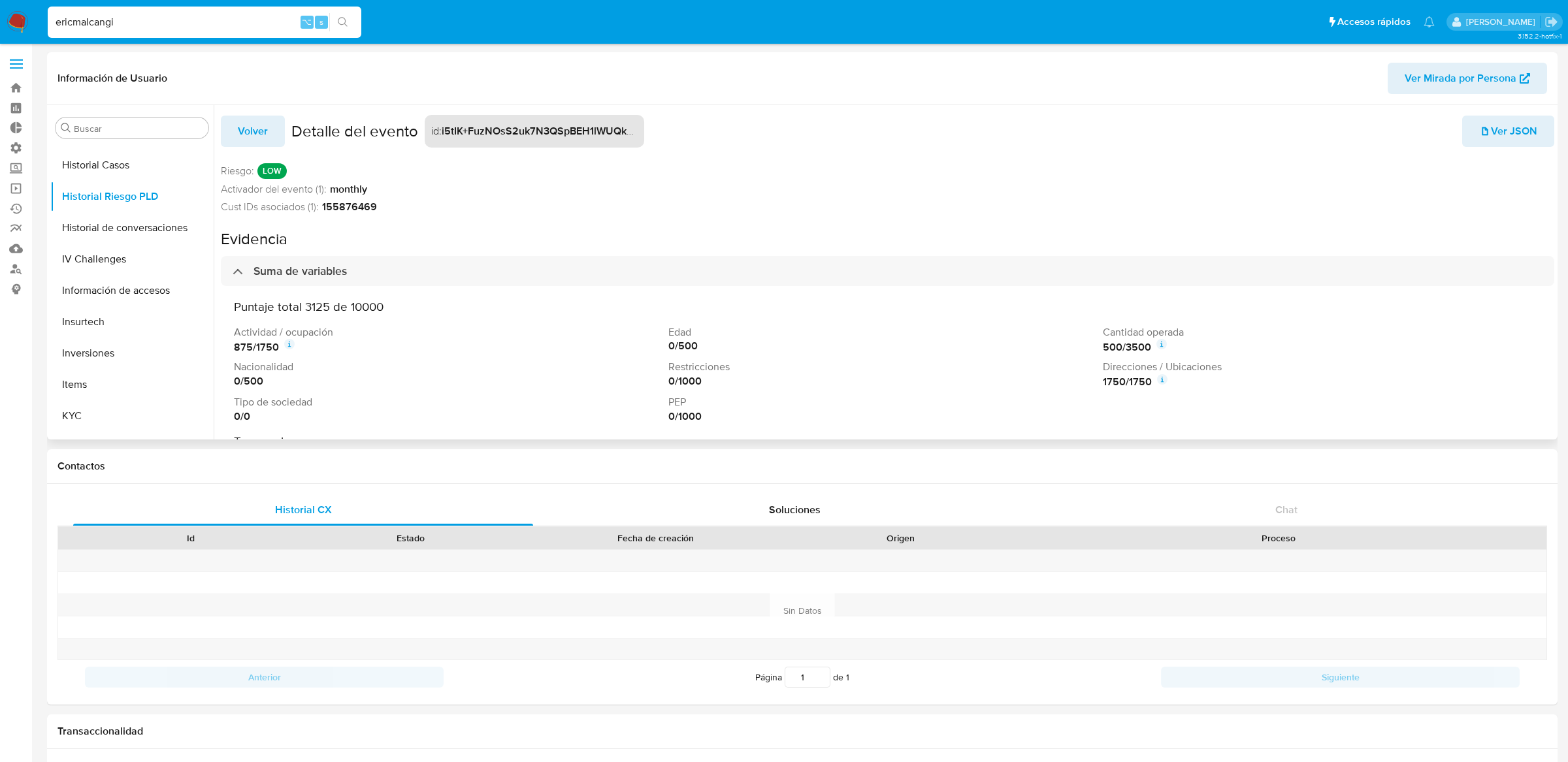
click at [1162, 378] on icon at bounding box center [1162, 377] width 1 height 1
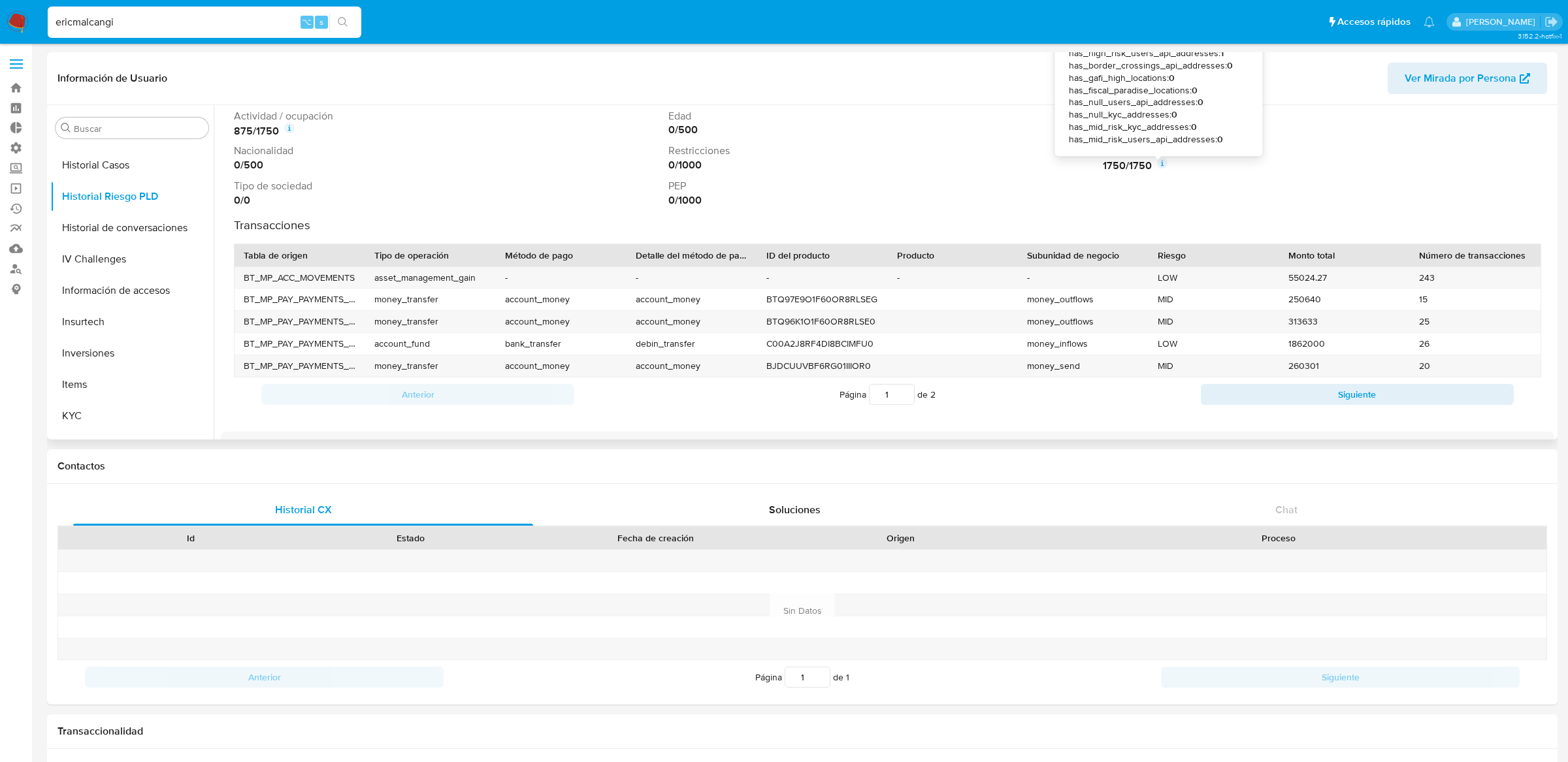
scroll to position [218, 0]
click at [1264, 397] on button "Siguiente" at bounding box center [1357, 391] width 313 height 20
type input "2"
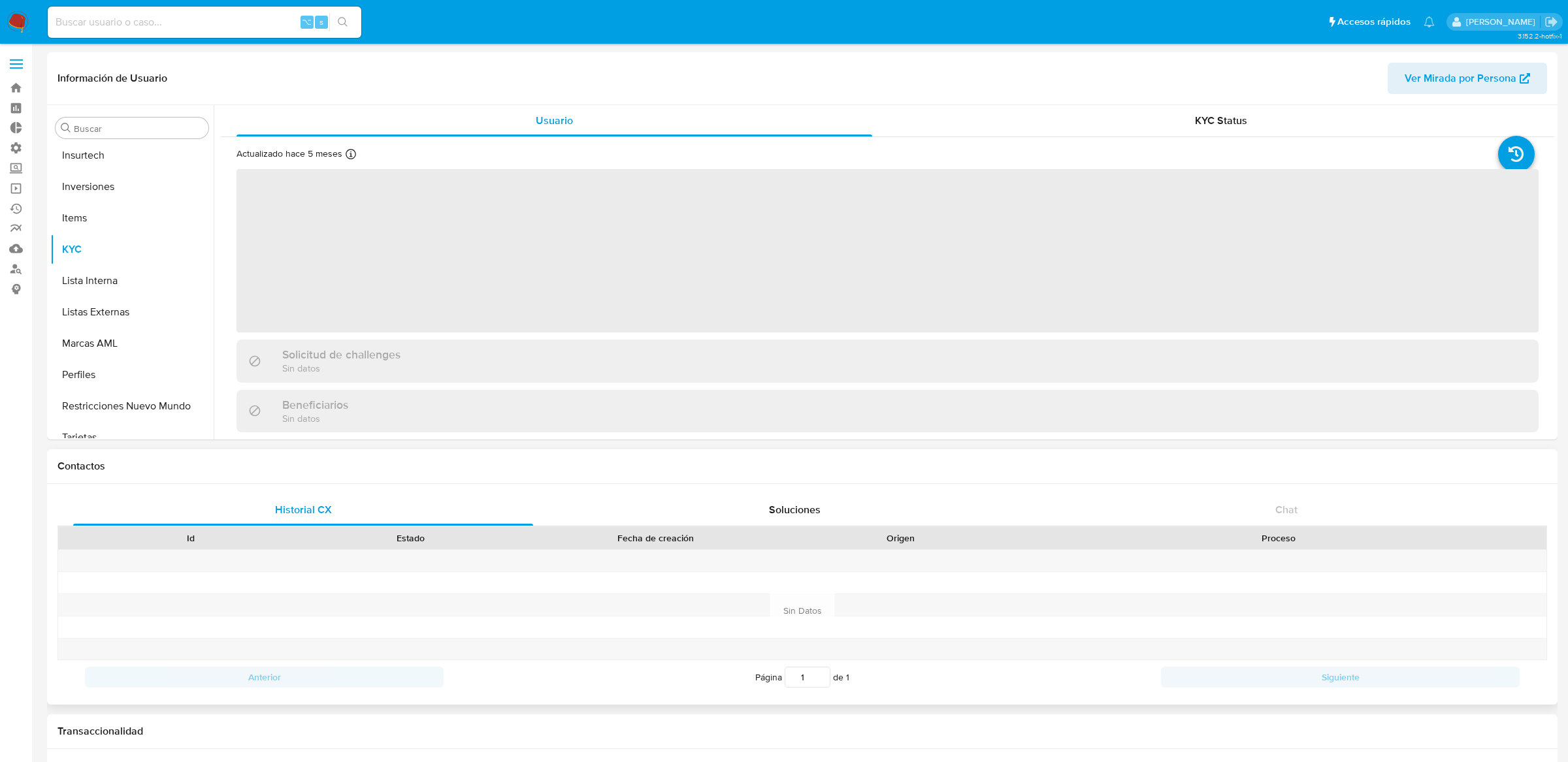
scroll to position [614, 0]
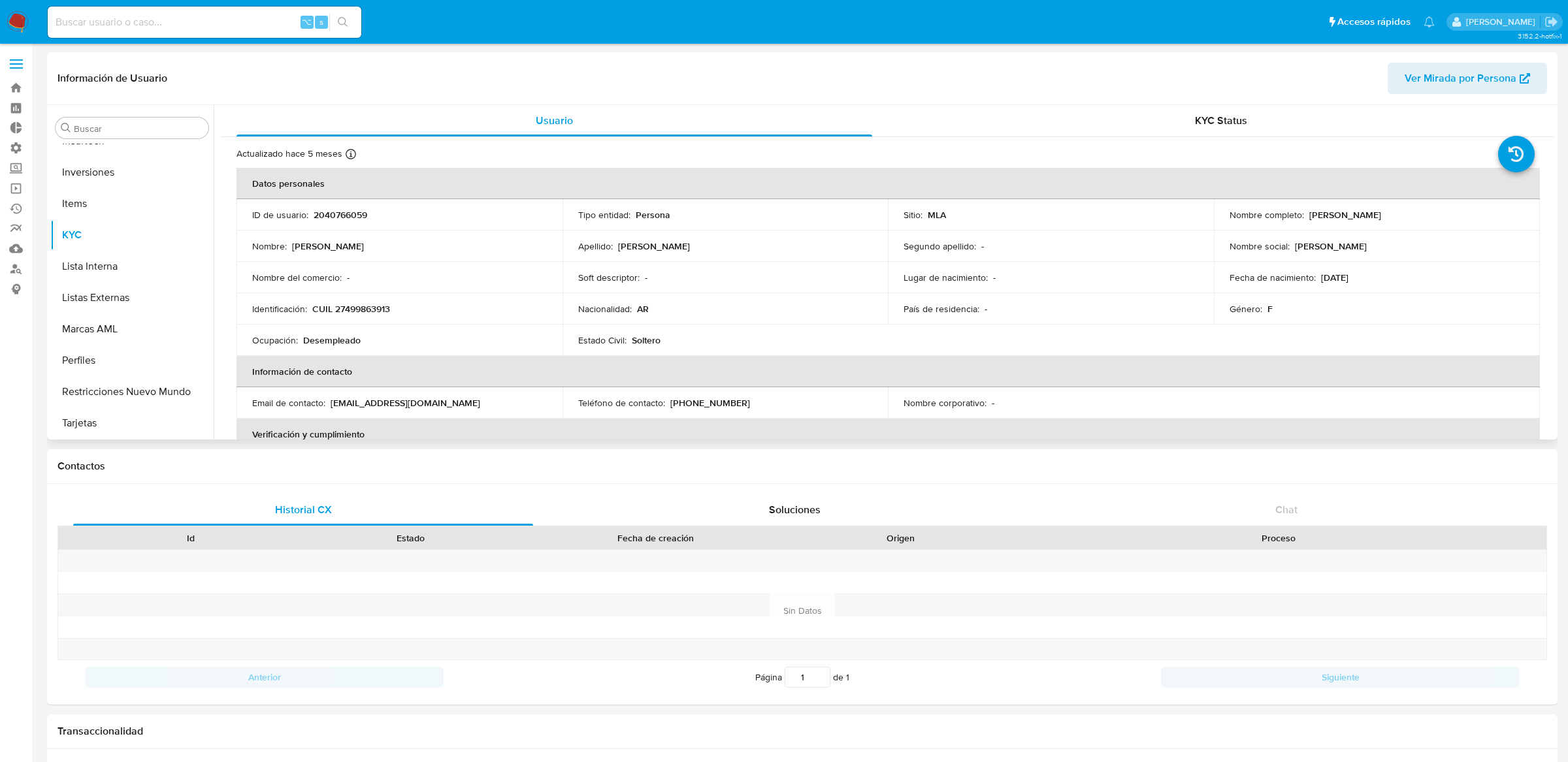
select select "10"
click at [326, 342] on p "Desempleado" at bounding box center [332, 340] width 57 height 12
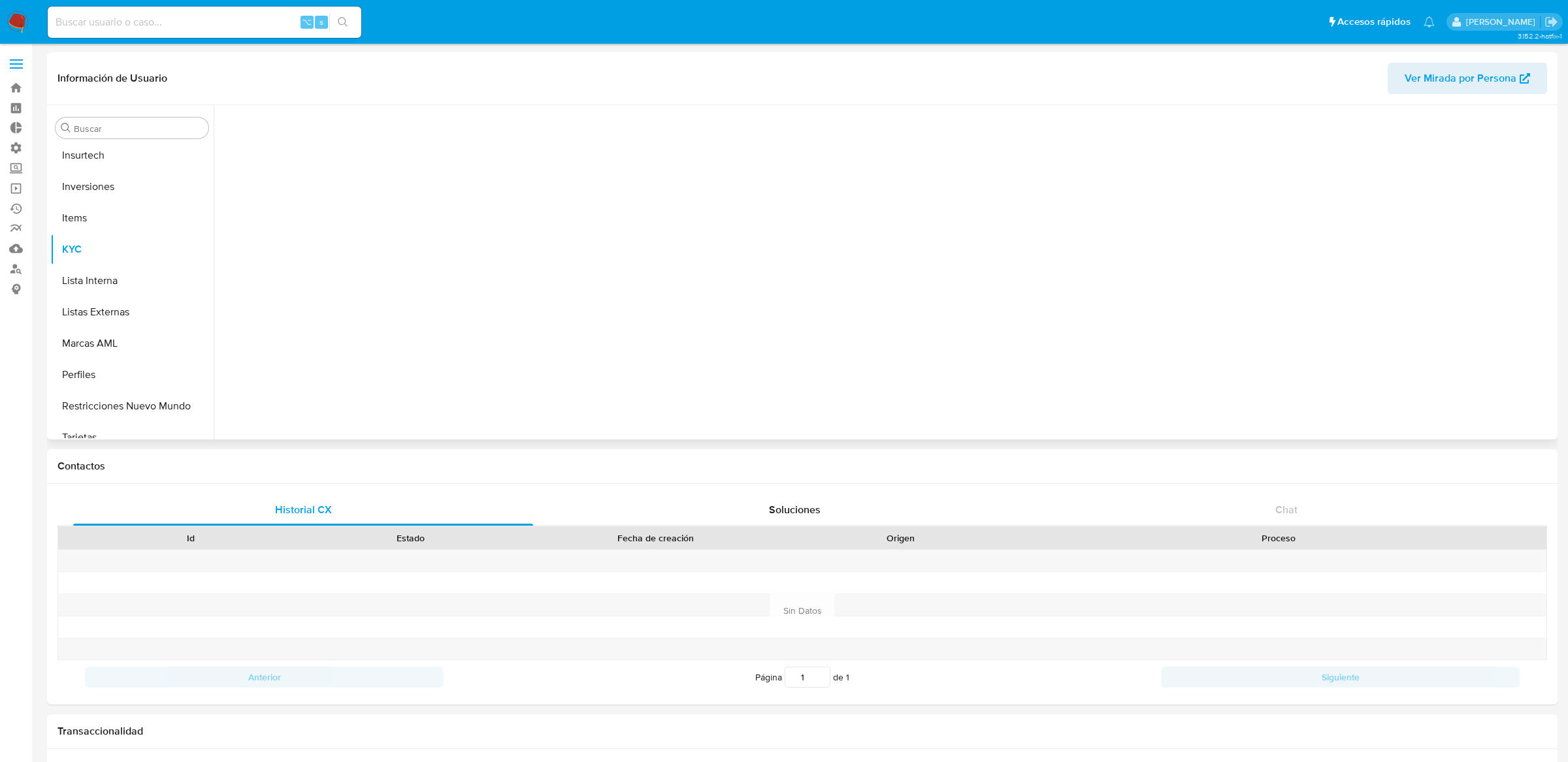
scroll to position [614, 0]
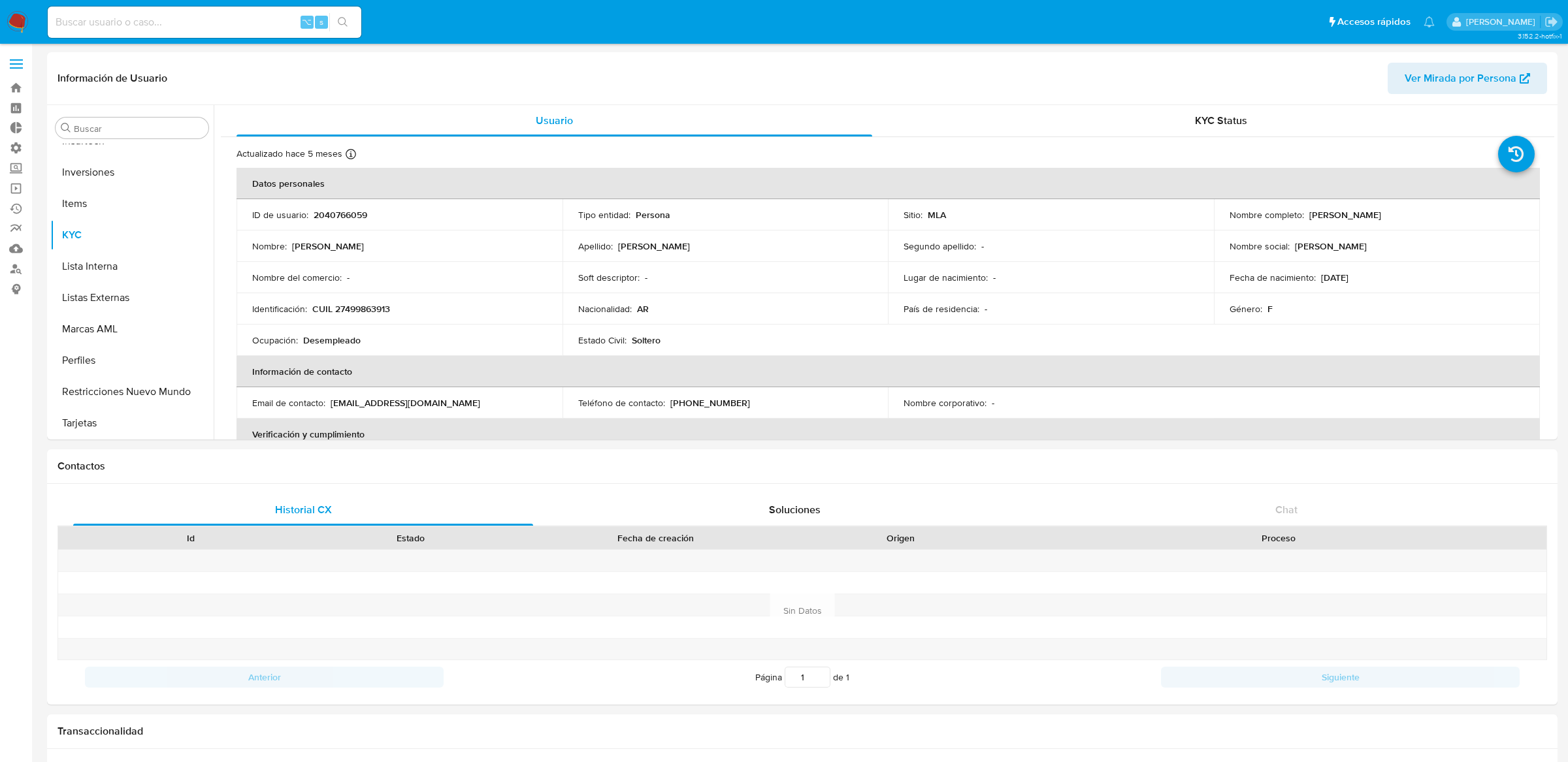
select select "10"
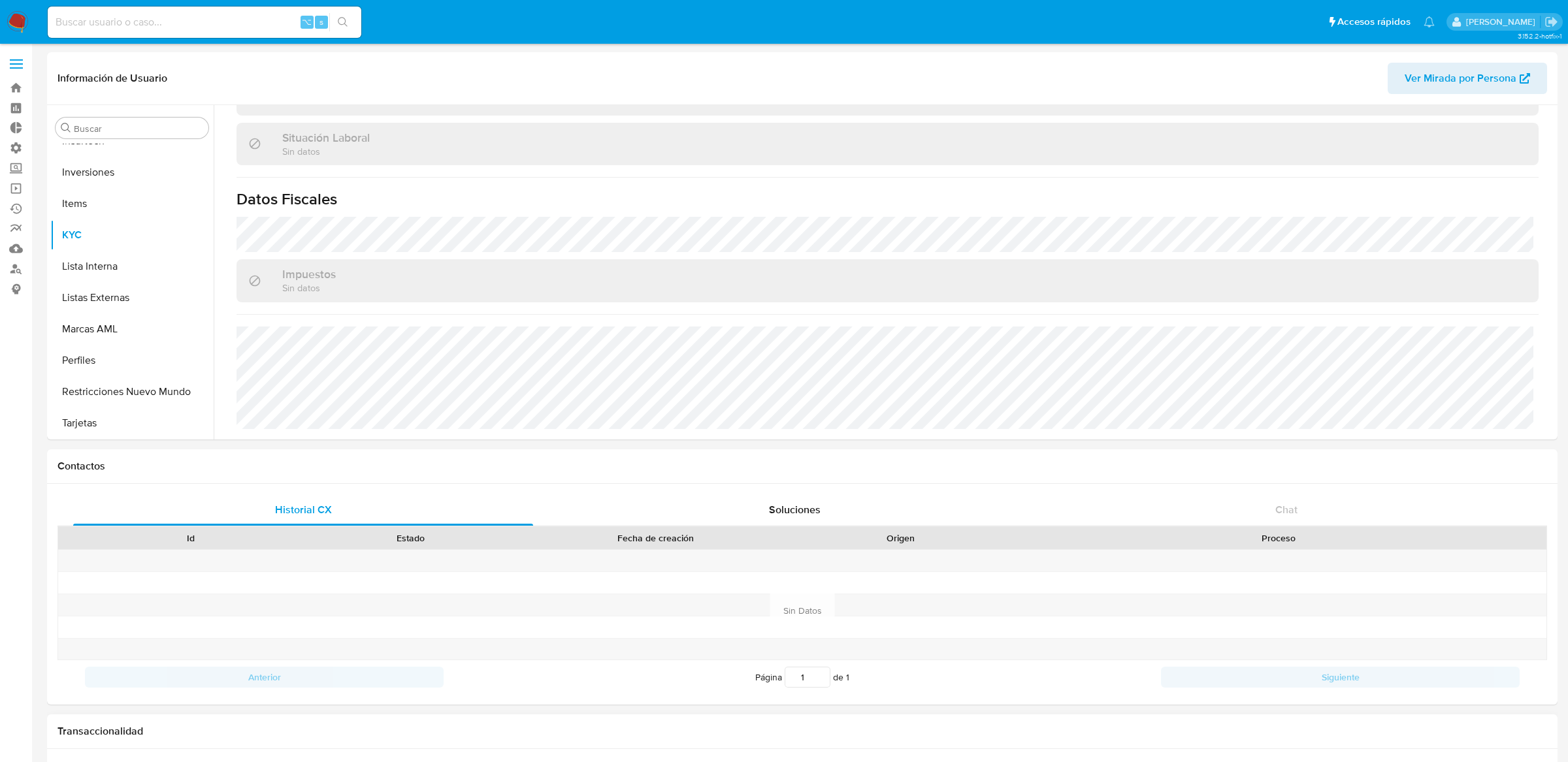
scroll to position [1282, 0]
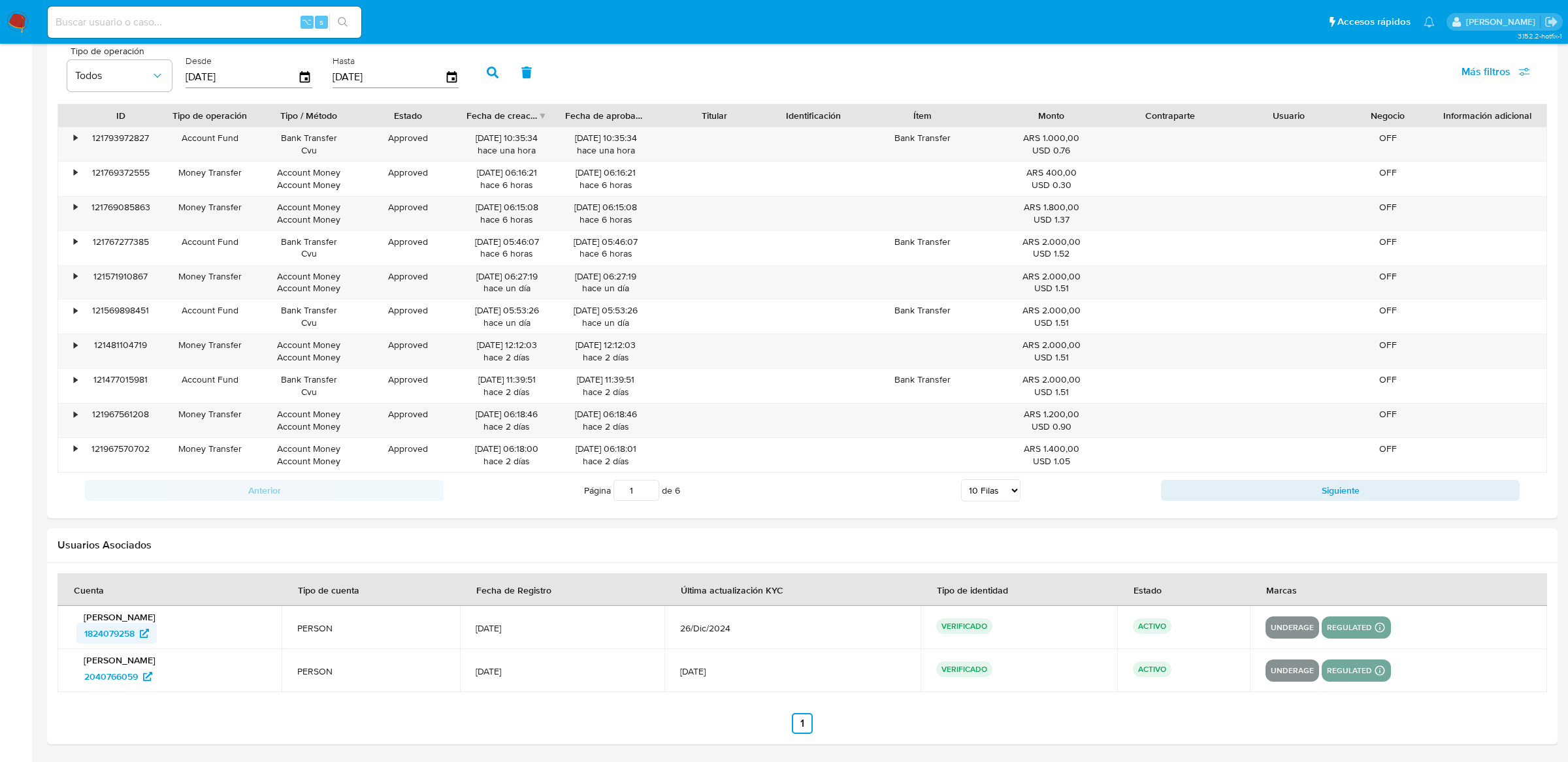
click at [127, 636] on span "1824079258" at bounding box center [110, 633] width 50 height 20
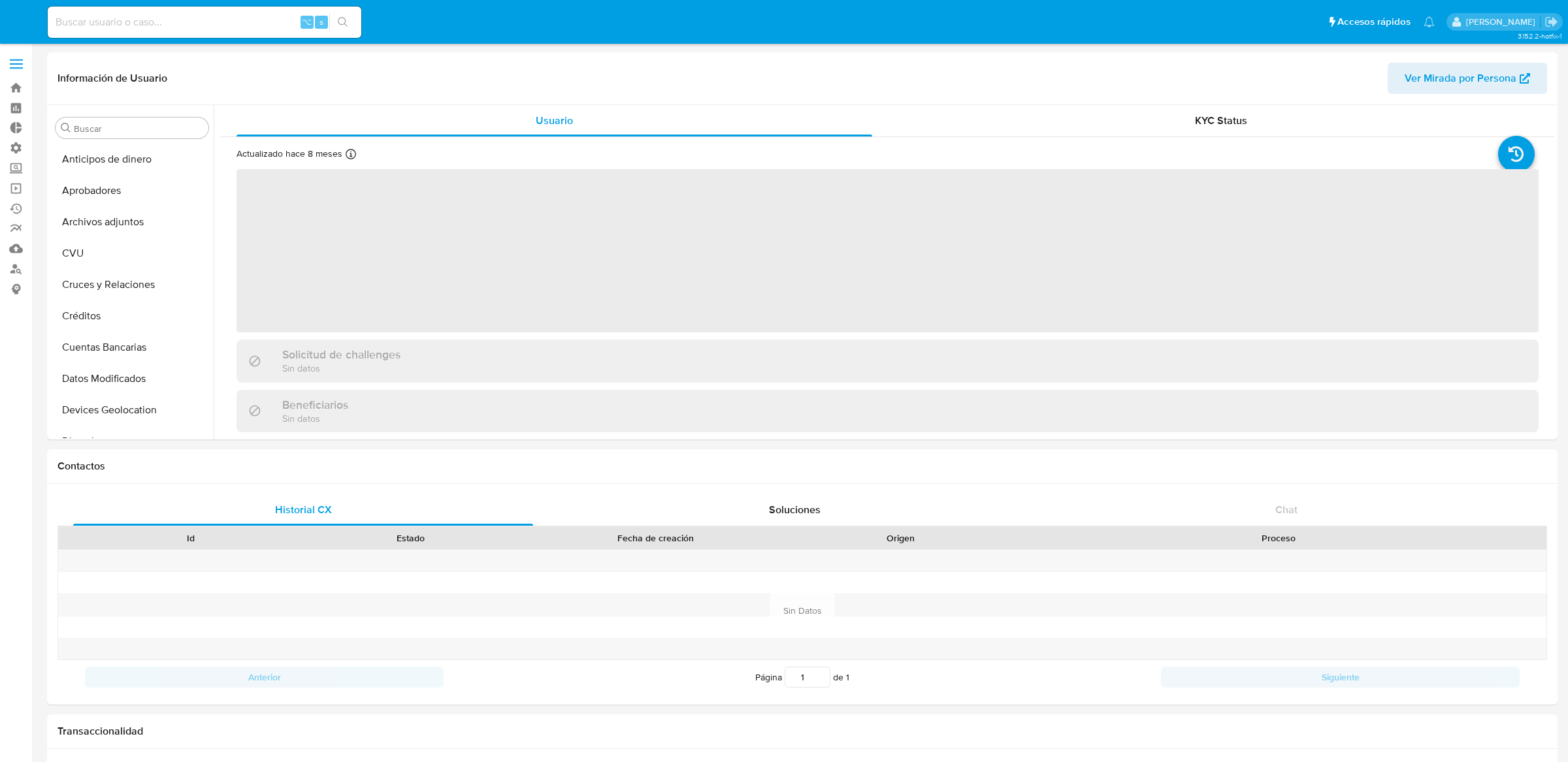
select select "10"
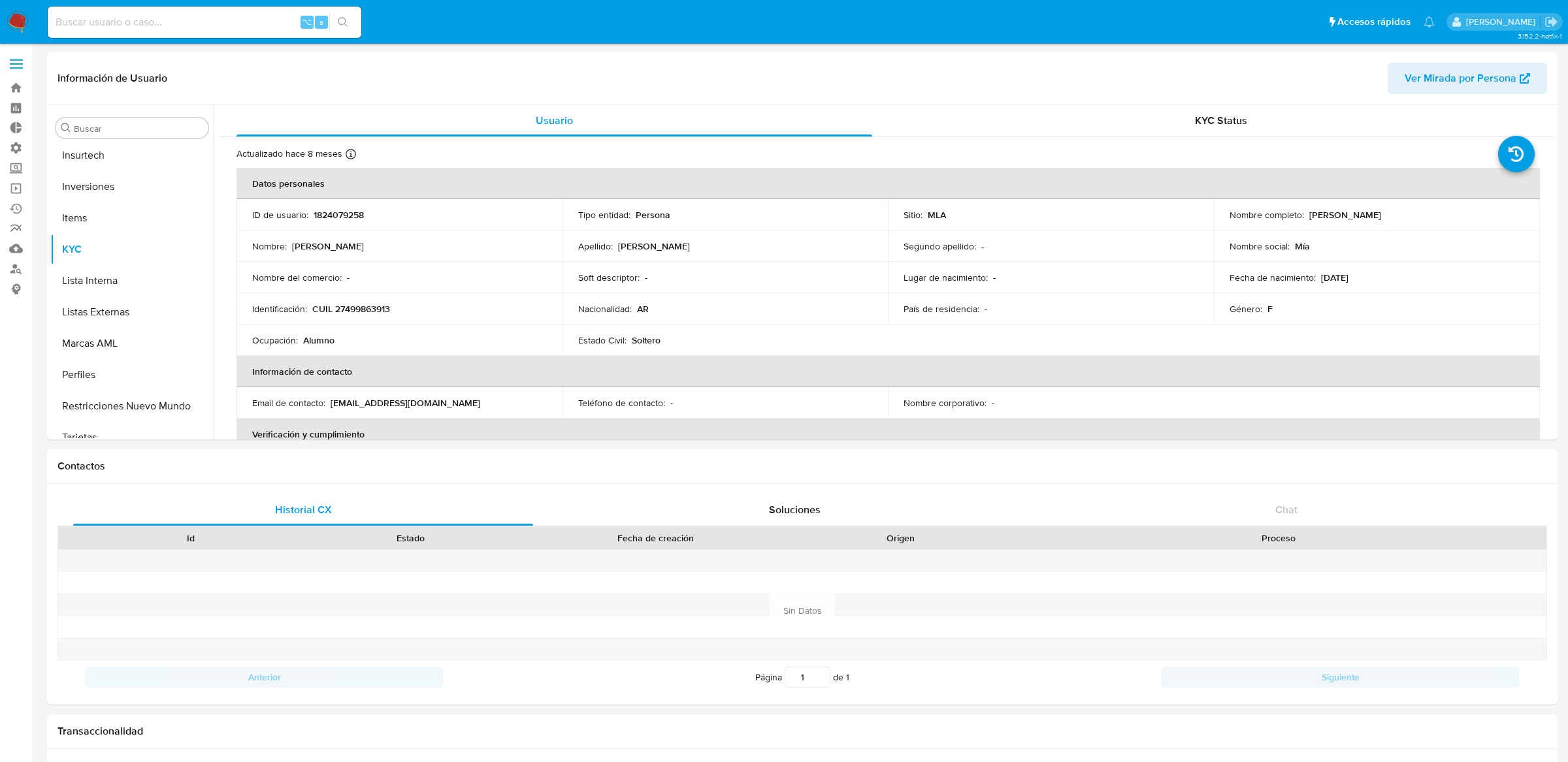
scroll to position [614, 0]
click at [1030, 114] on div "KYC Status" at bounding box center [1220, 120] width 636 height 31
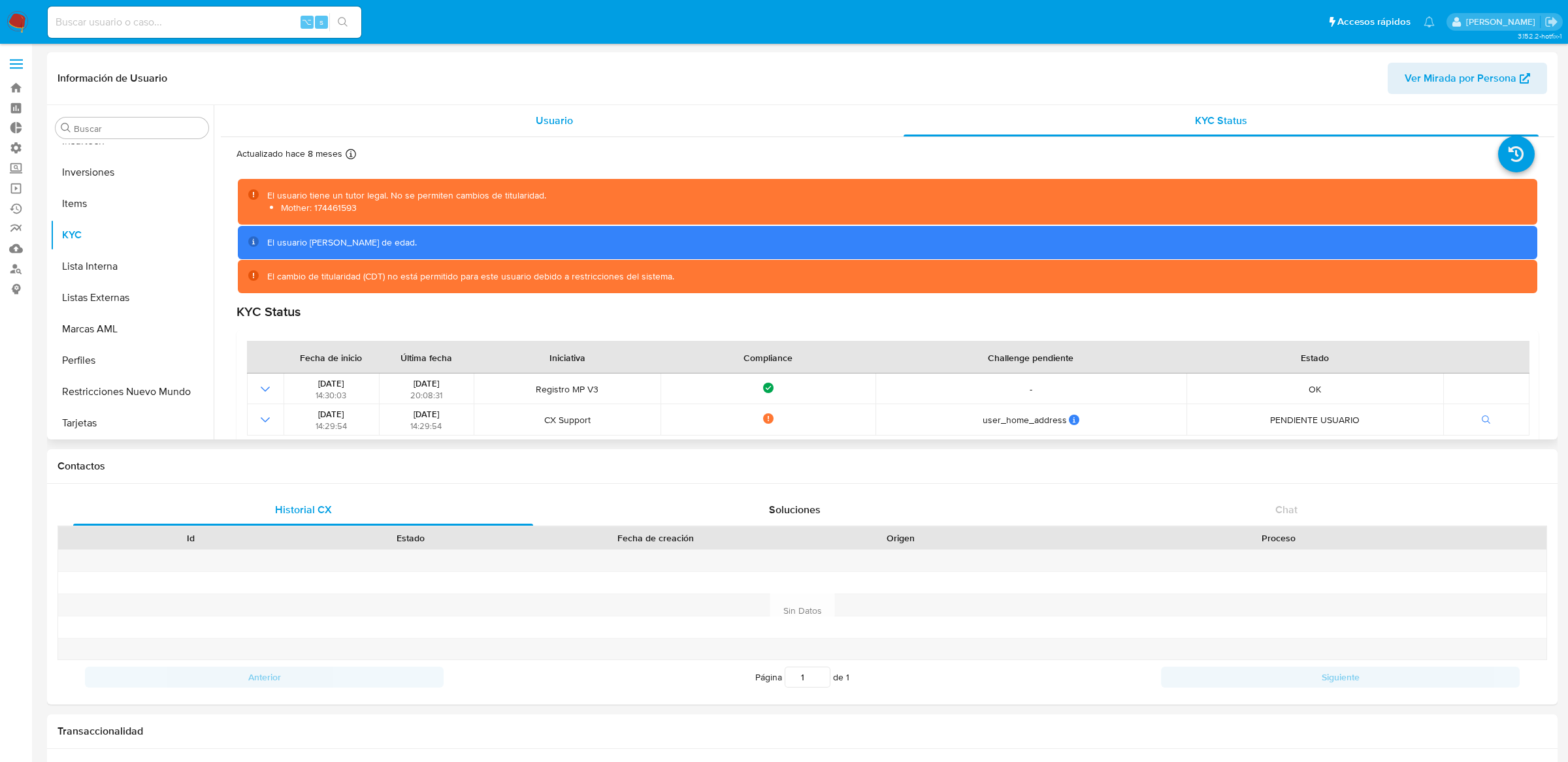
click at [788, 111] on div "Usuario" at bounding box center [554, 120] width 636 height 31
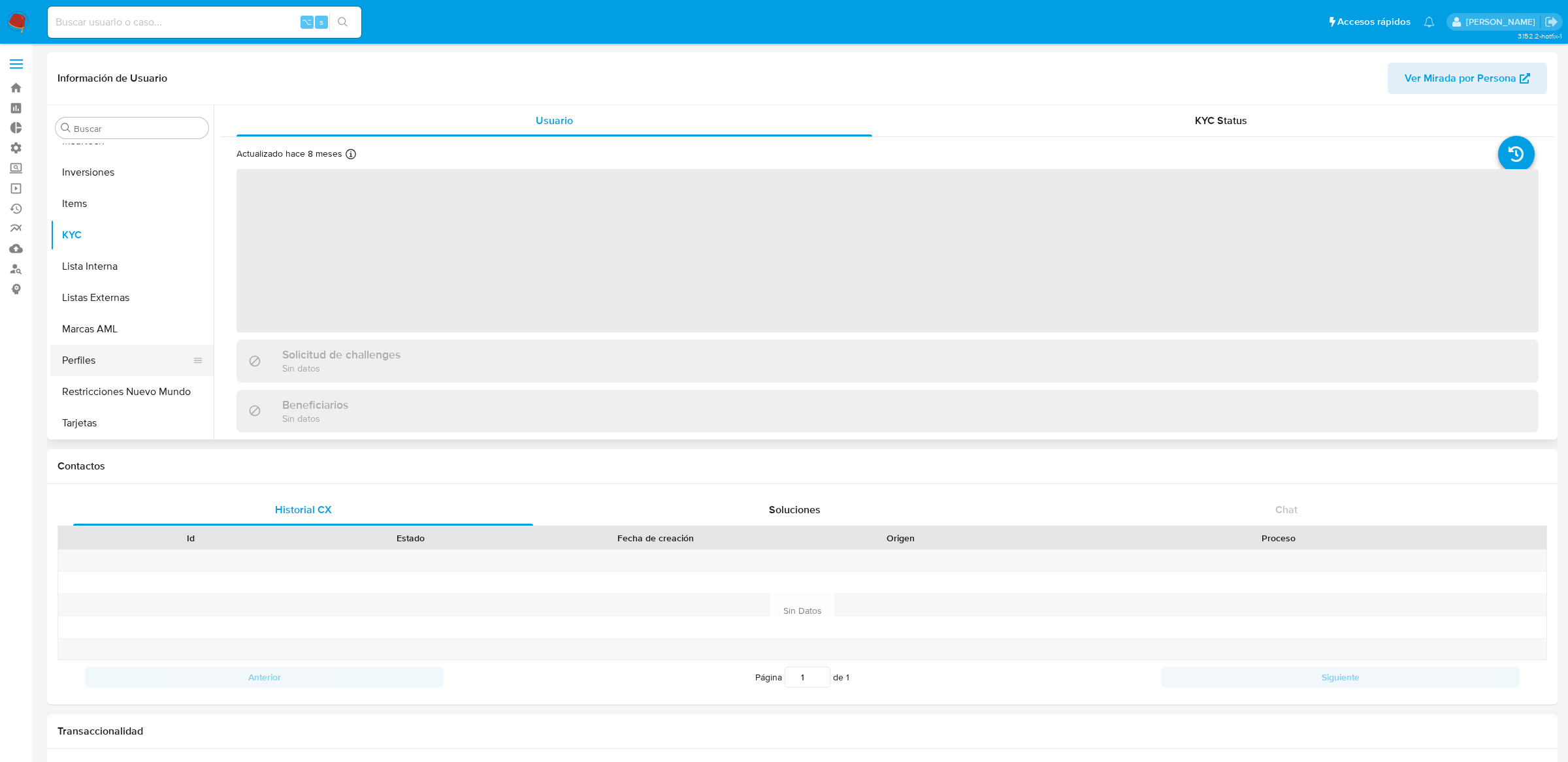
scroll to position [380, 0]
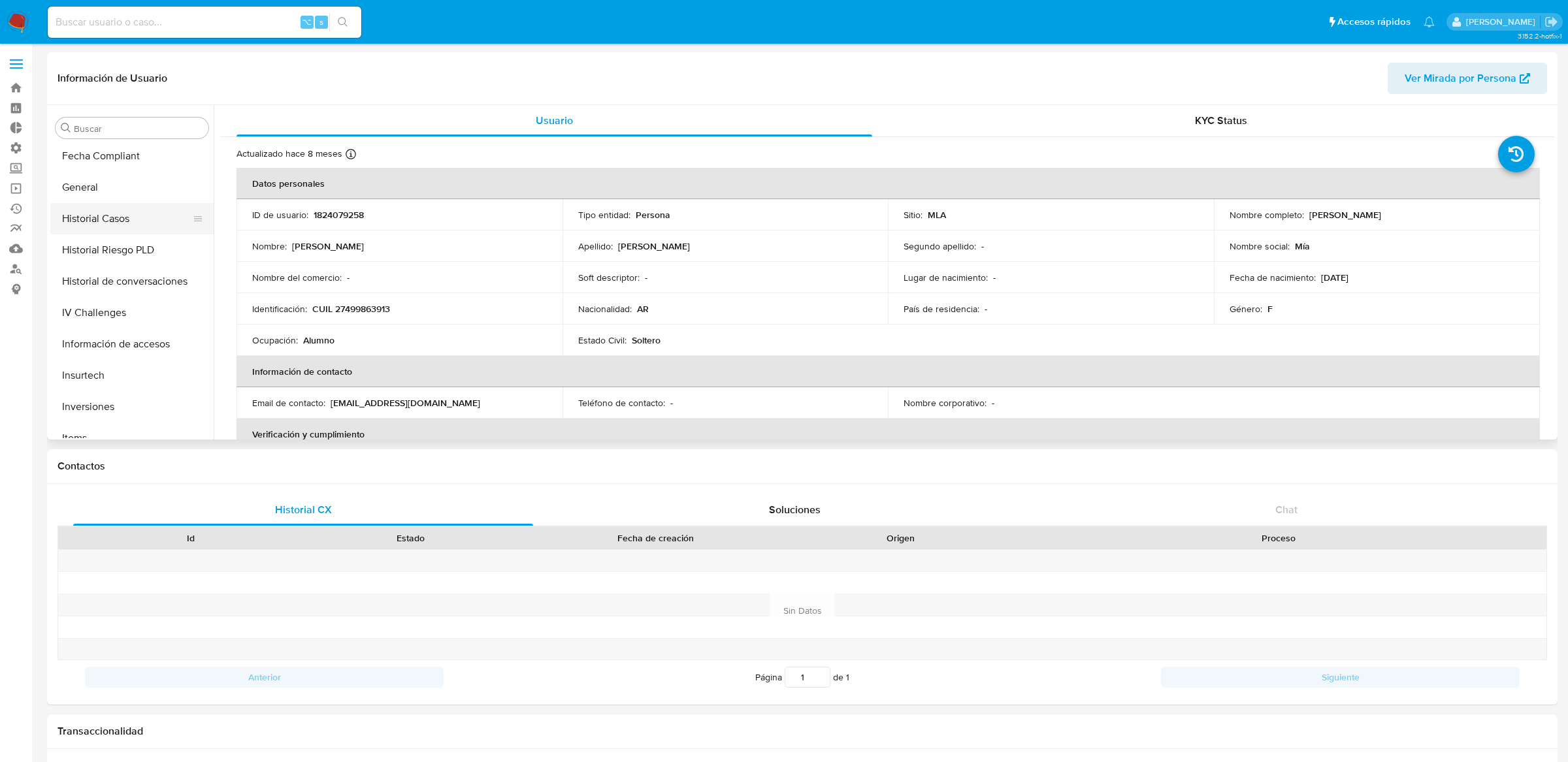
click at [133, 228] on button "Historial Casos" at bounding box center [126, 218] width 152 height 31
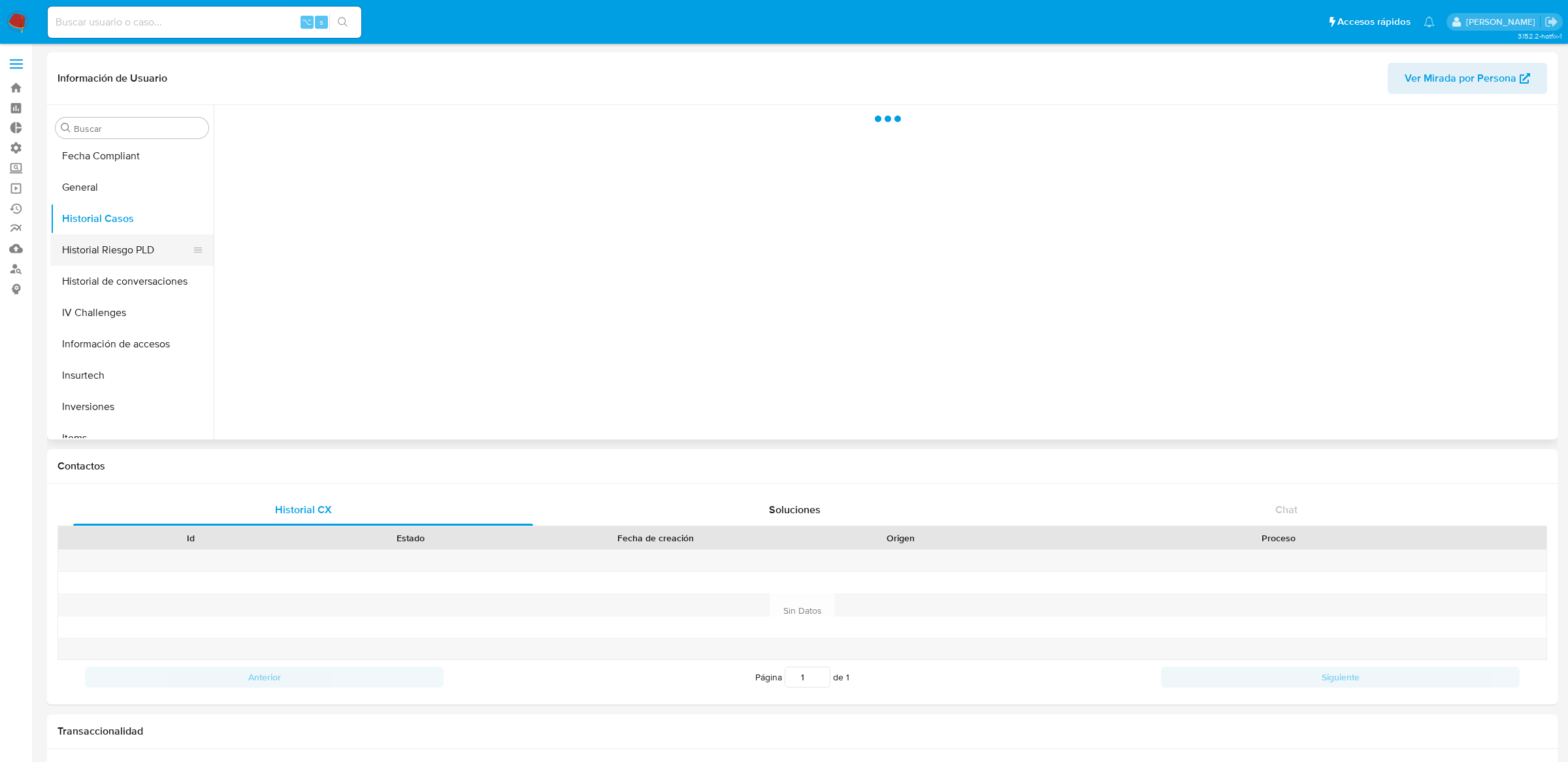
click at [133, 247] on button "Historial Riesgo PLD" at bounding box center [126, 250] width 152 height 31
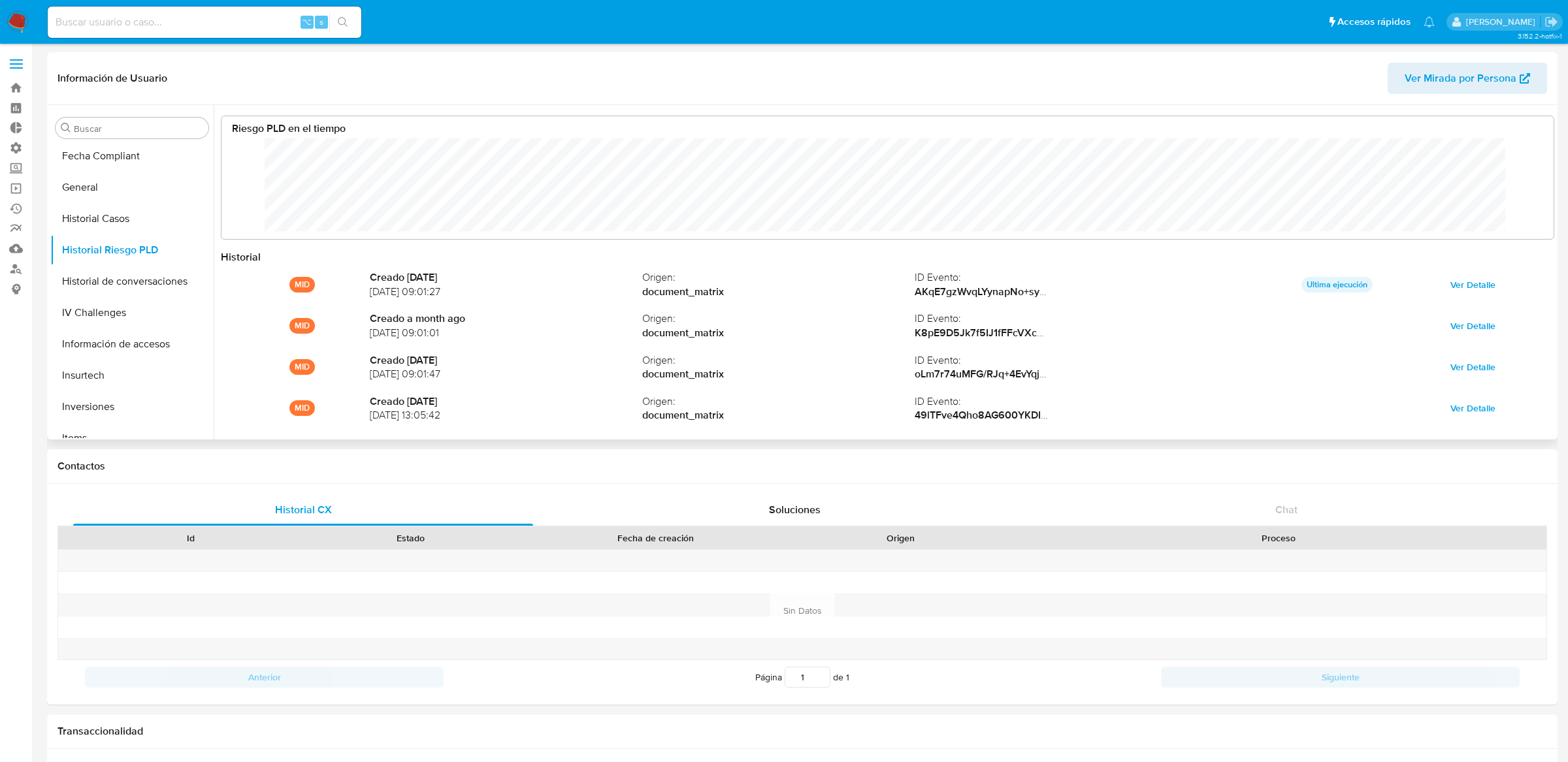
scroll to position [98, 1305]
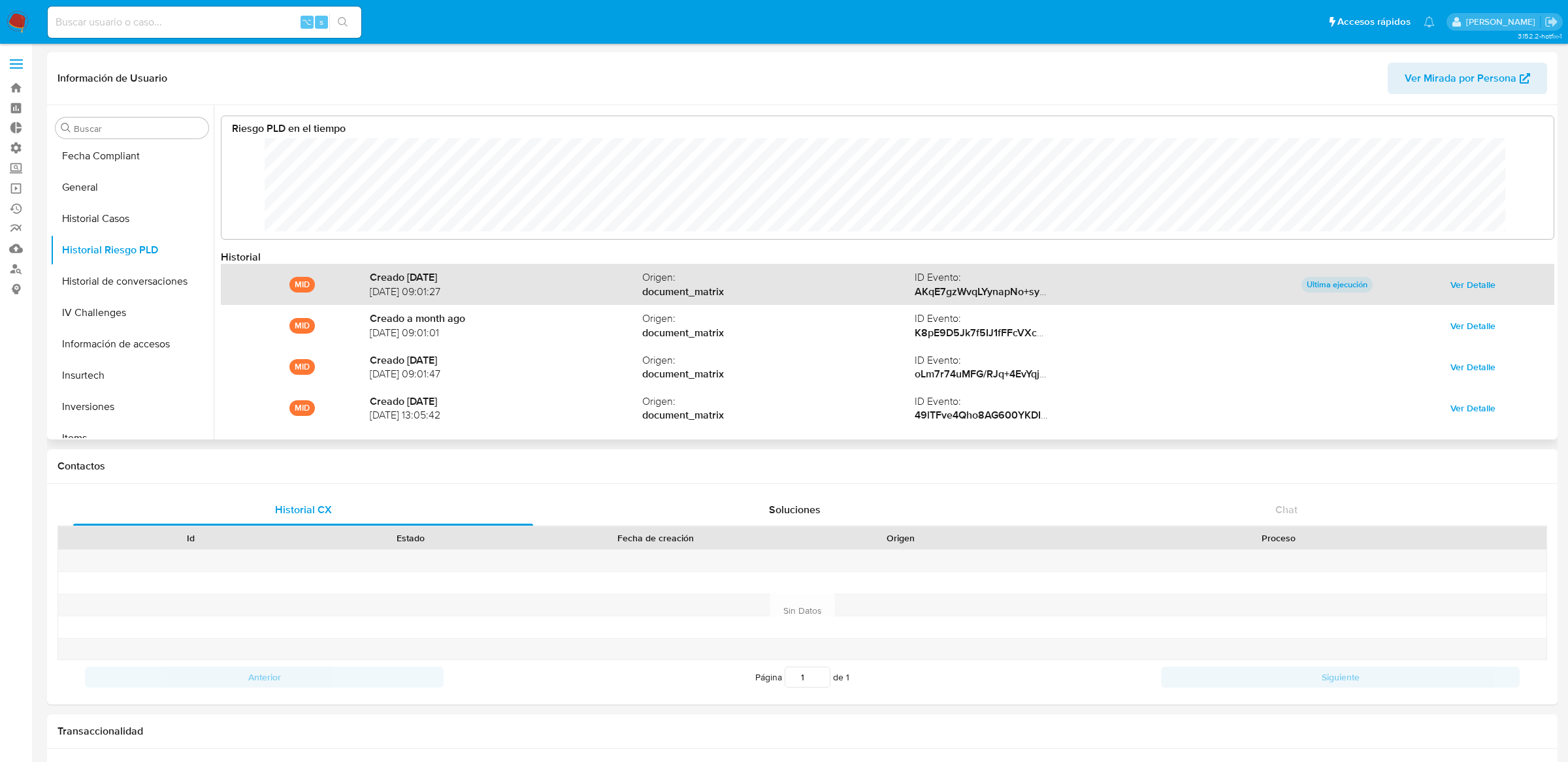
click at [1463, 281] on span "Ver Detalle" at bounding box center [1473, 284] width 45 height 19
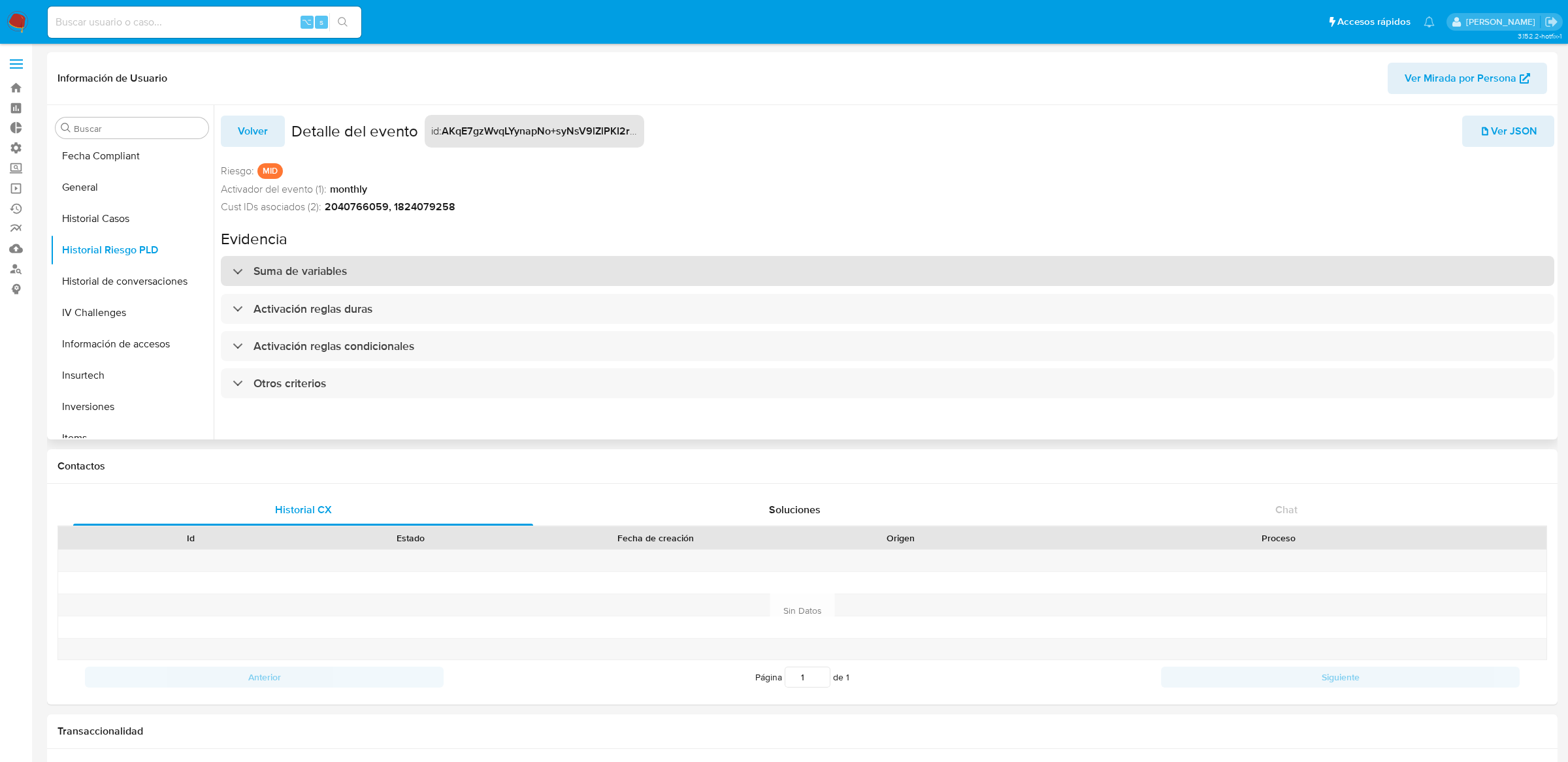
click at [577, 283] on div "Suma de variables" at bounding box center [888, 271] width 1334 height 30
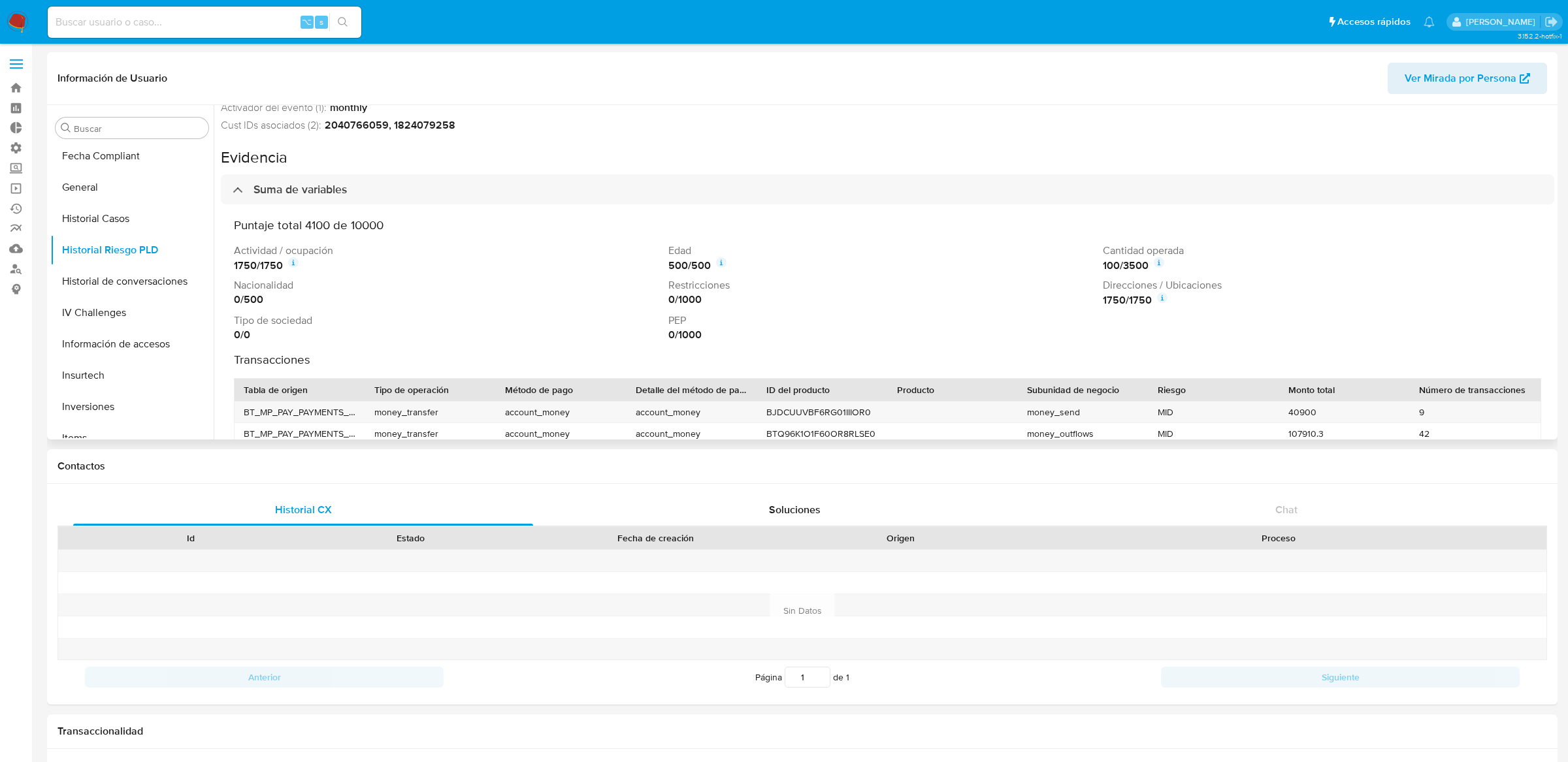
scroll to position [86, 0]
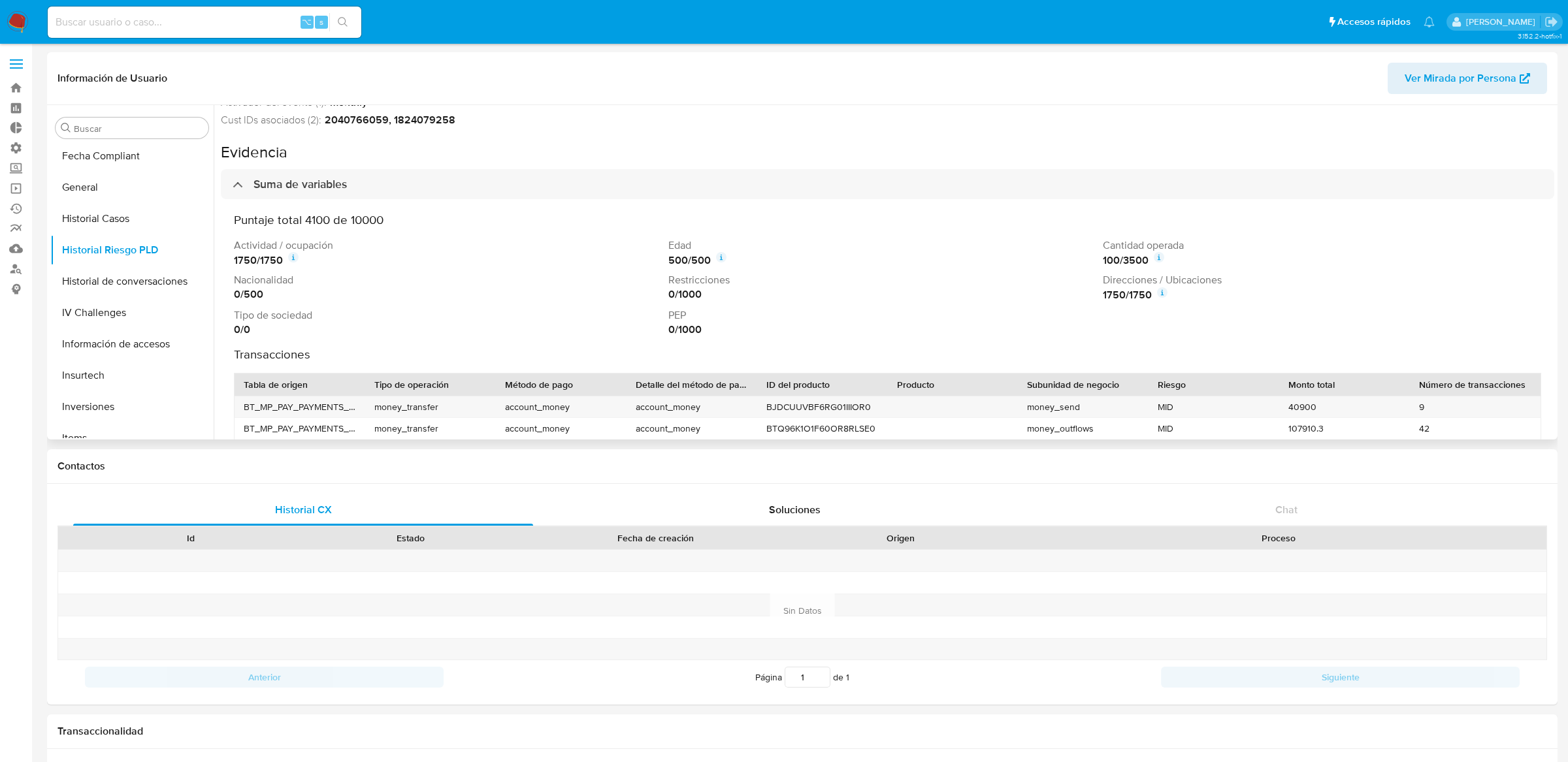
click at [321, 218] on h3 "Puntaje total 4100 de 10000" at bounding box center [887, 219] width 1307 height 15
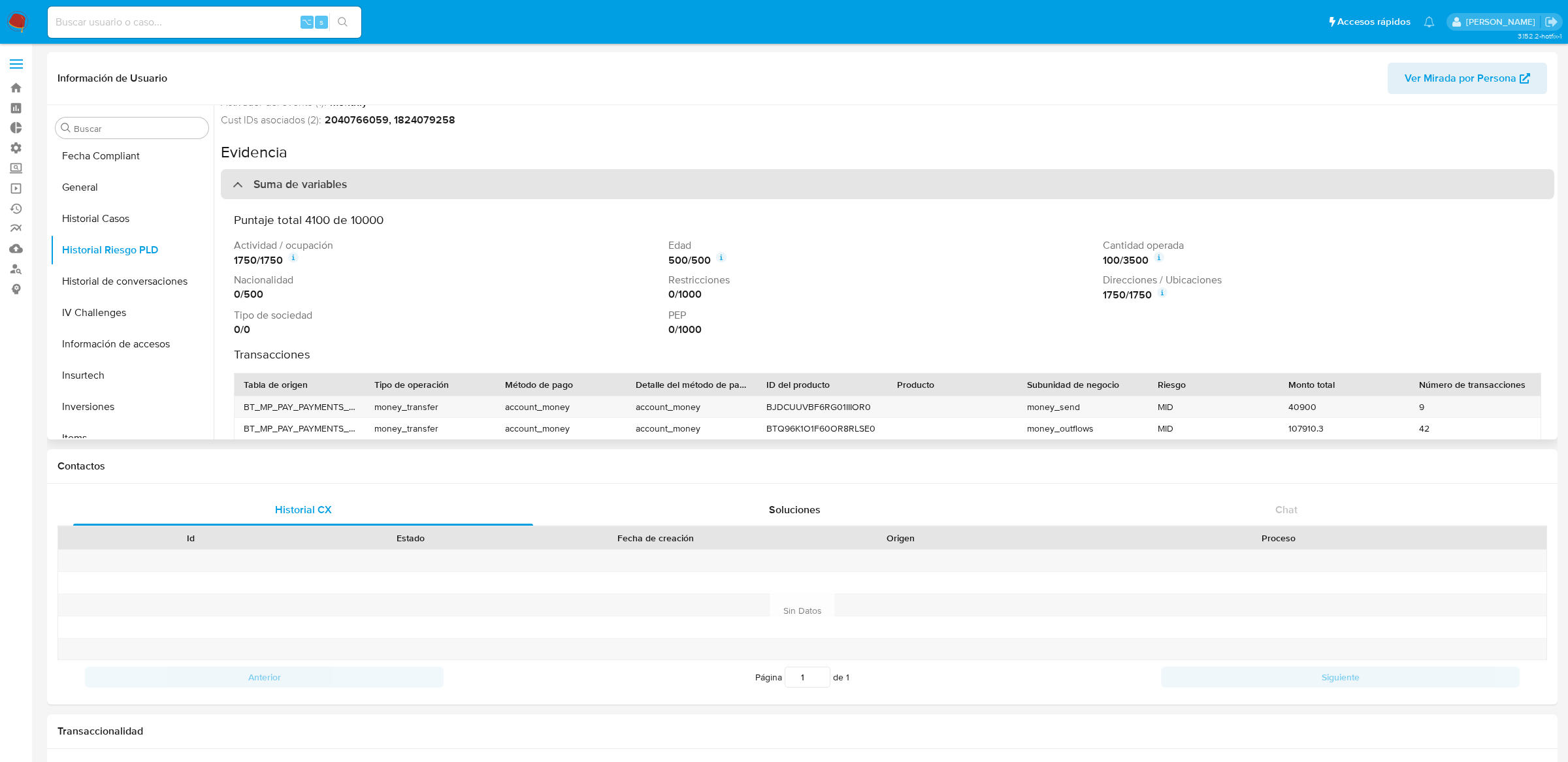
click at [896, 192] on div "Suma de variables" at bounding box center [888, 184] width 1334 height 30
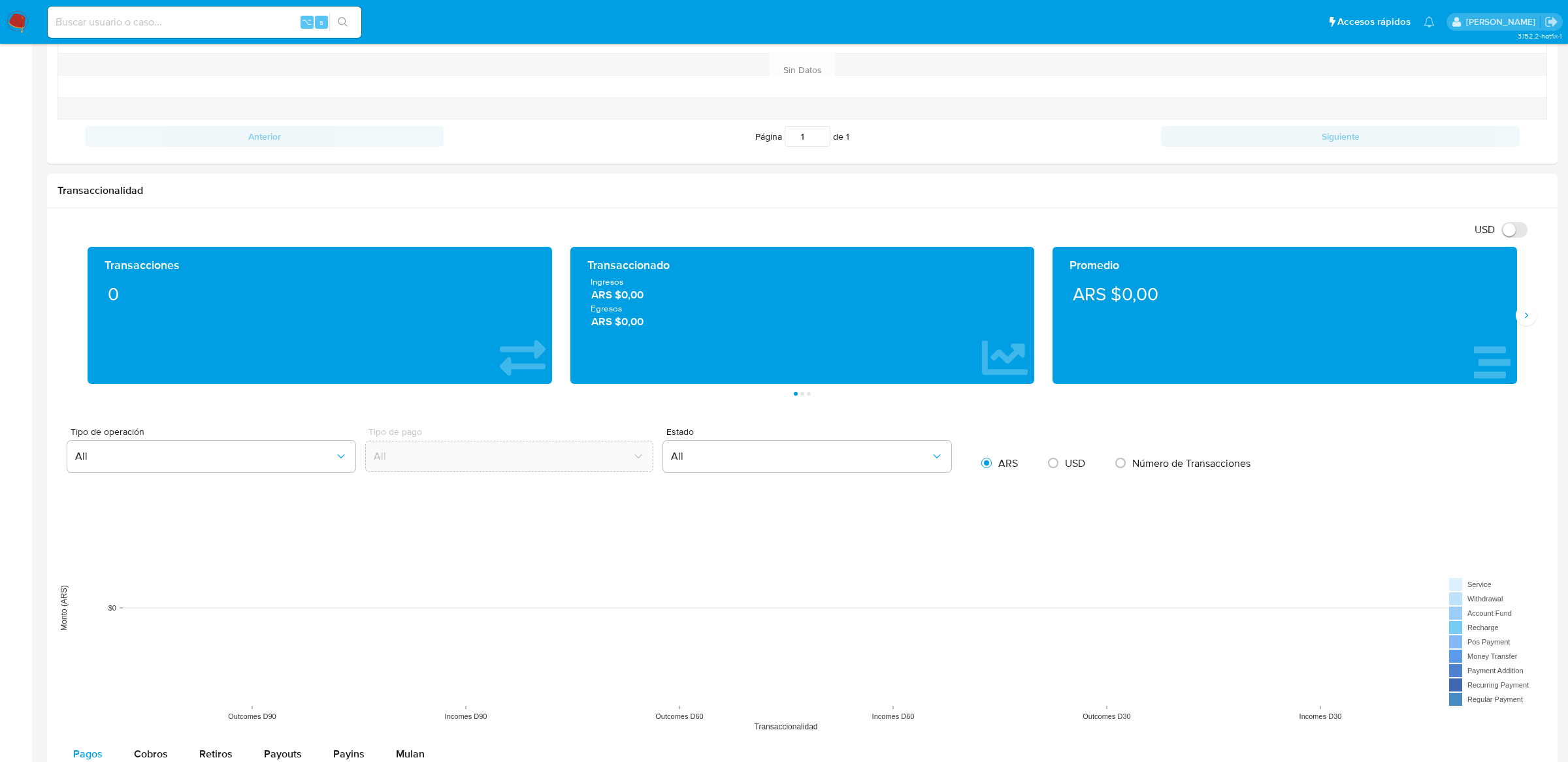
scroll to position [1158, 0]
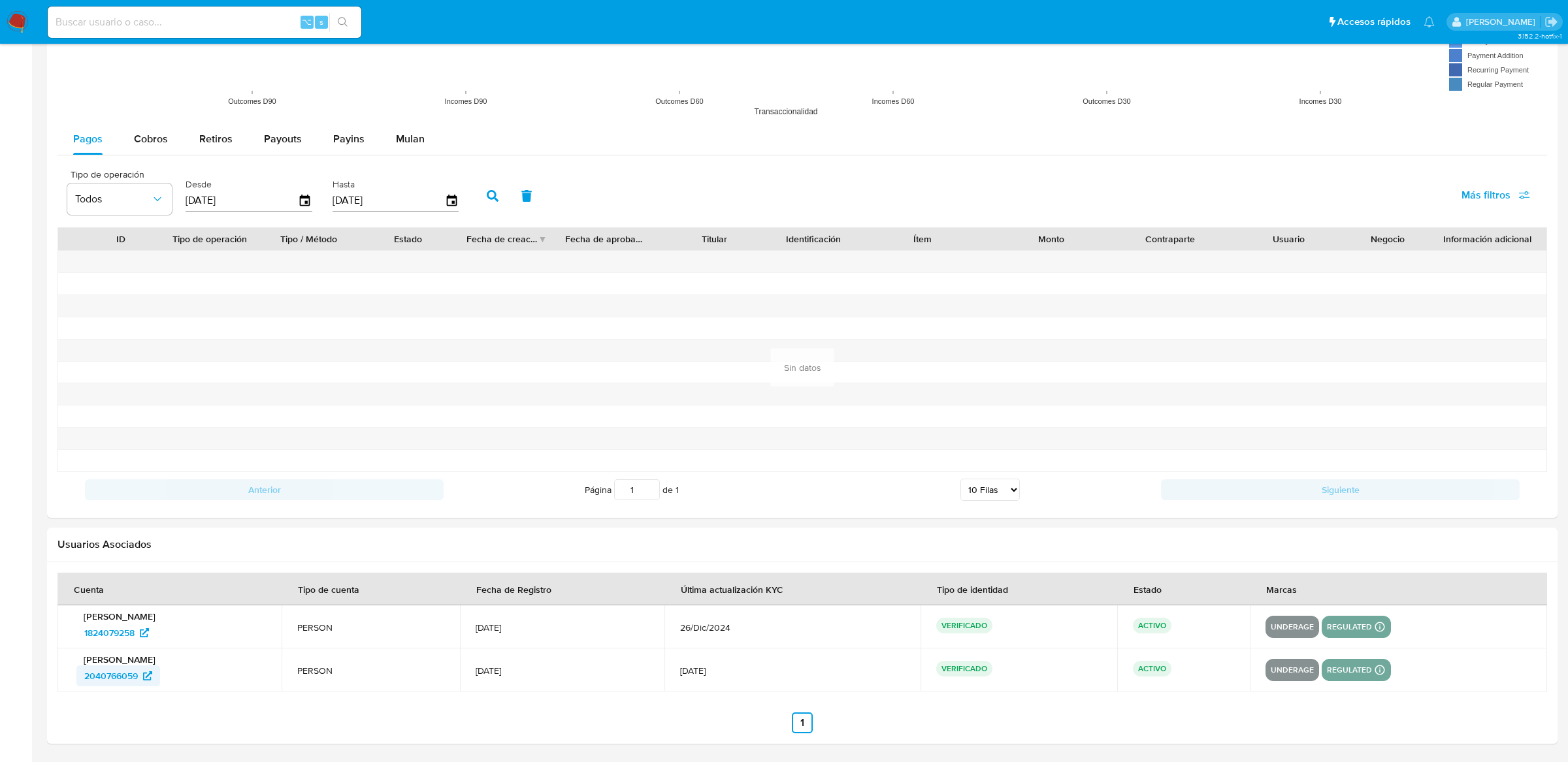
click at [110, 684] on span "2040766059" at bounding box center [111, 676] width 53 height 20
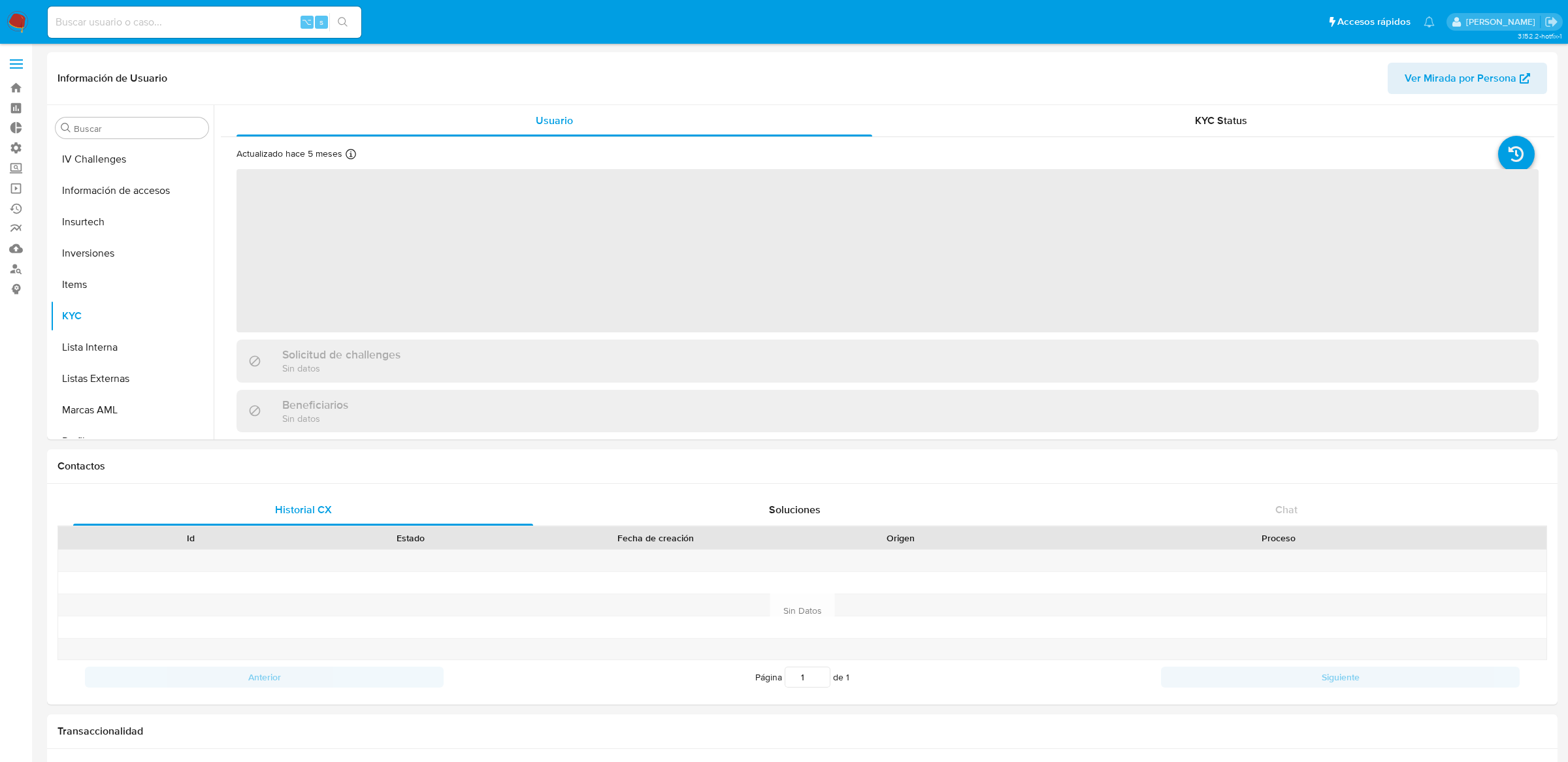
scroll to position [614, 0]
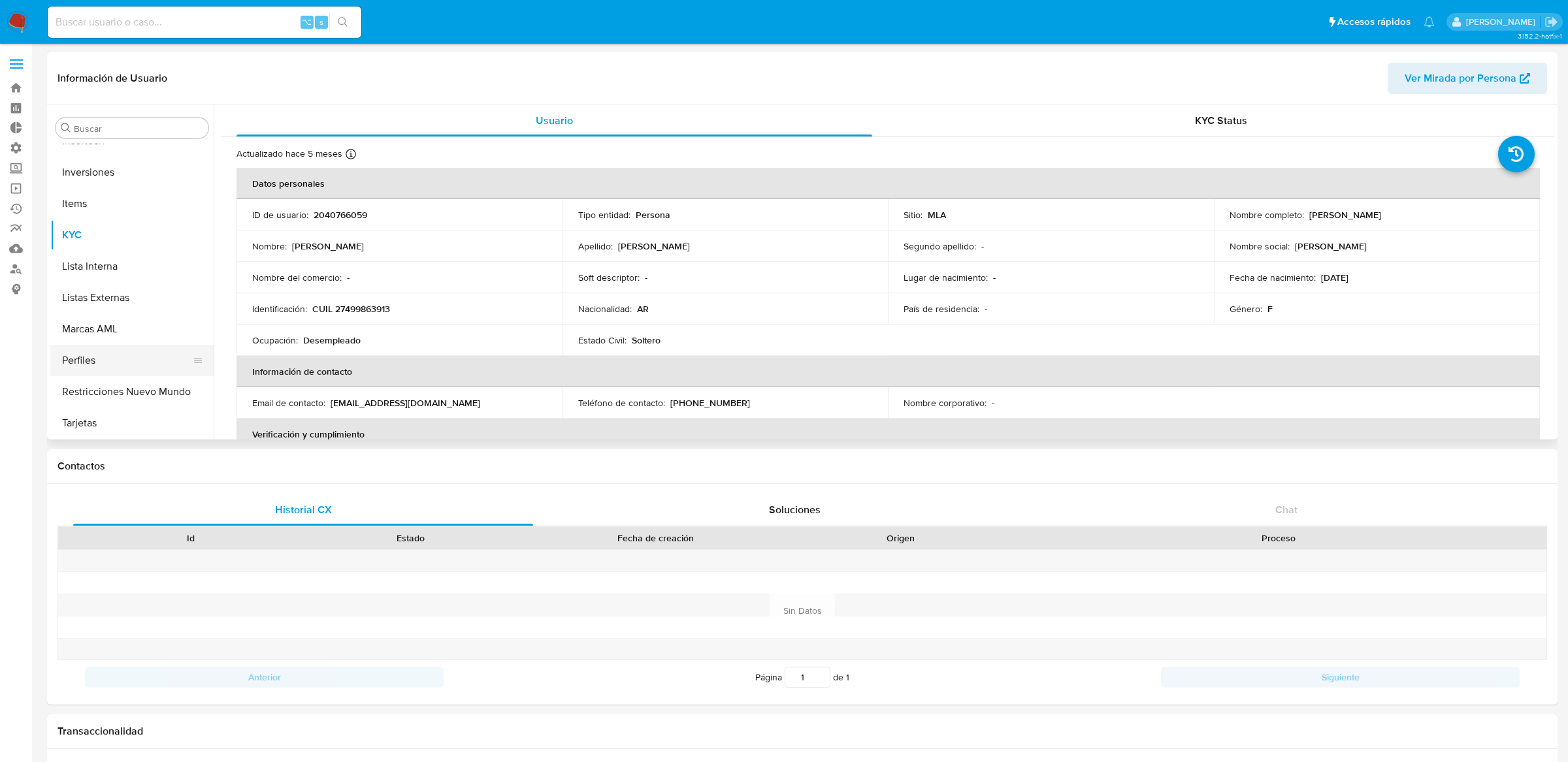
select select "10"
click at [103, 385] on button "Restricciones Nuevo Mundo" at bounding box center [126, 391] width 152 height 31
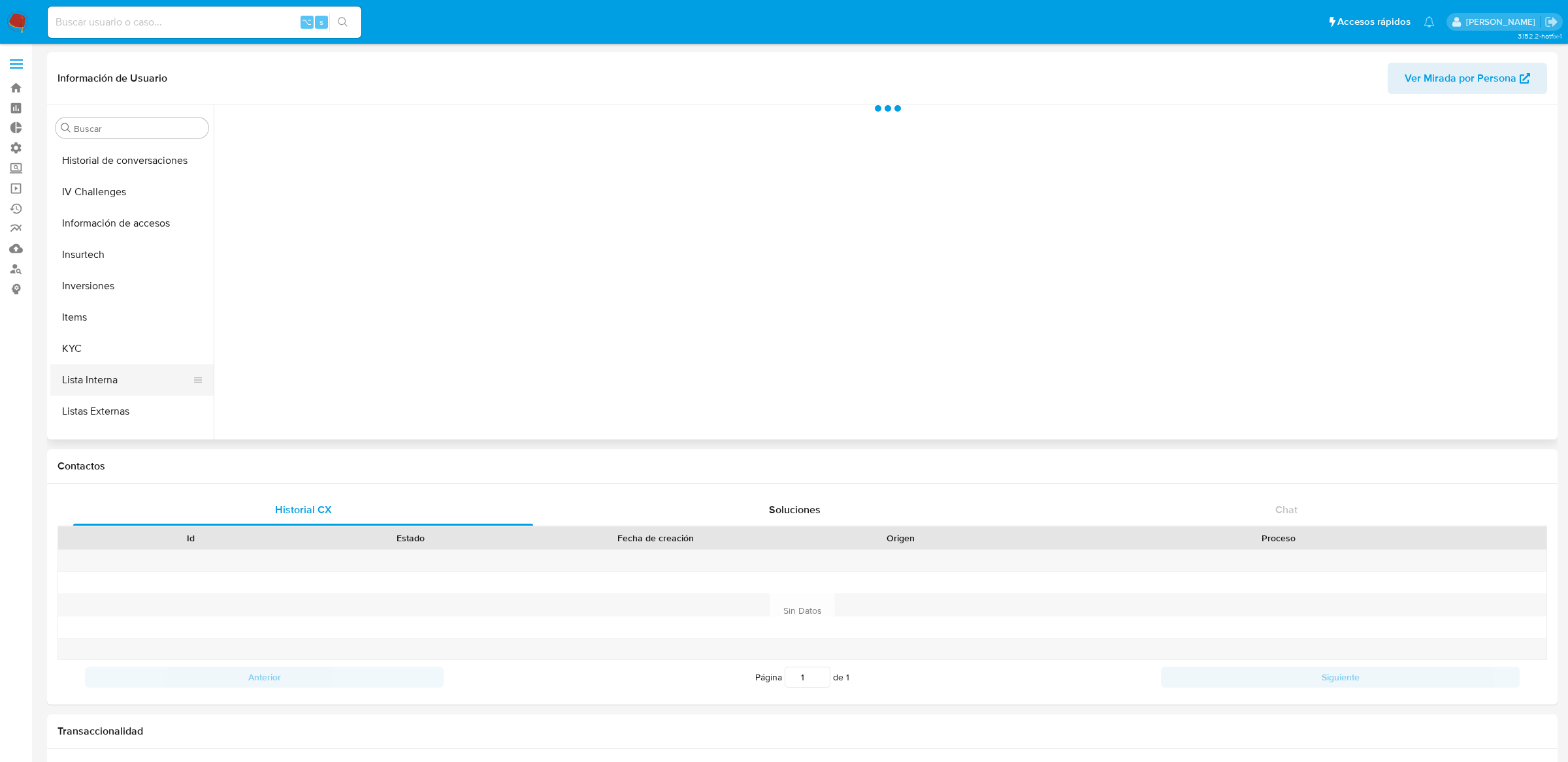
scroll to position [418, 0]
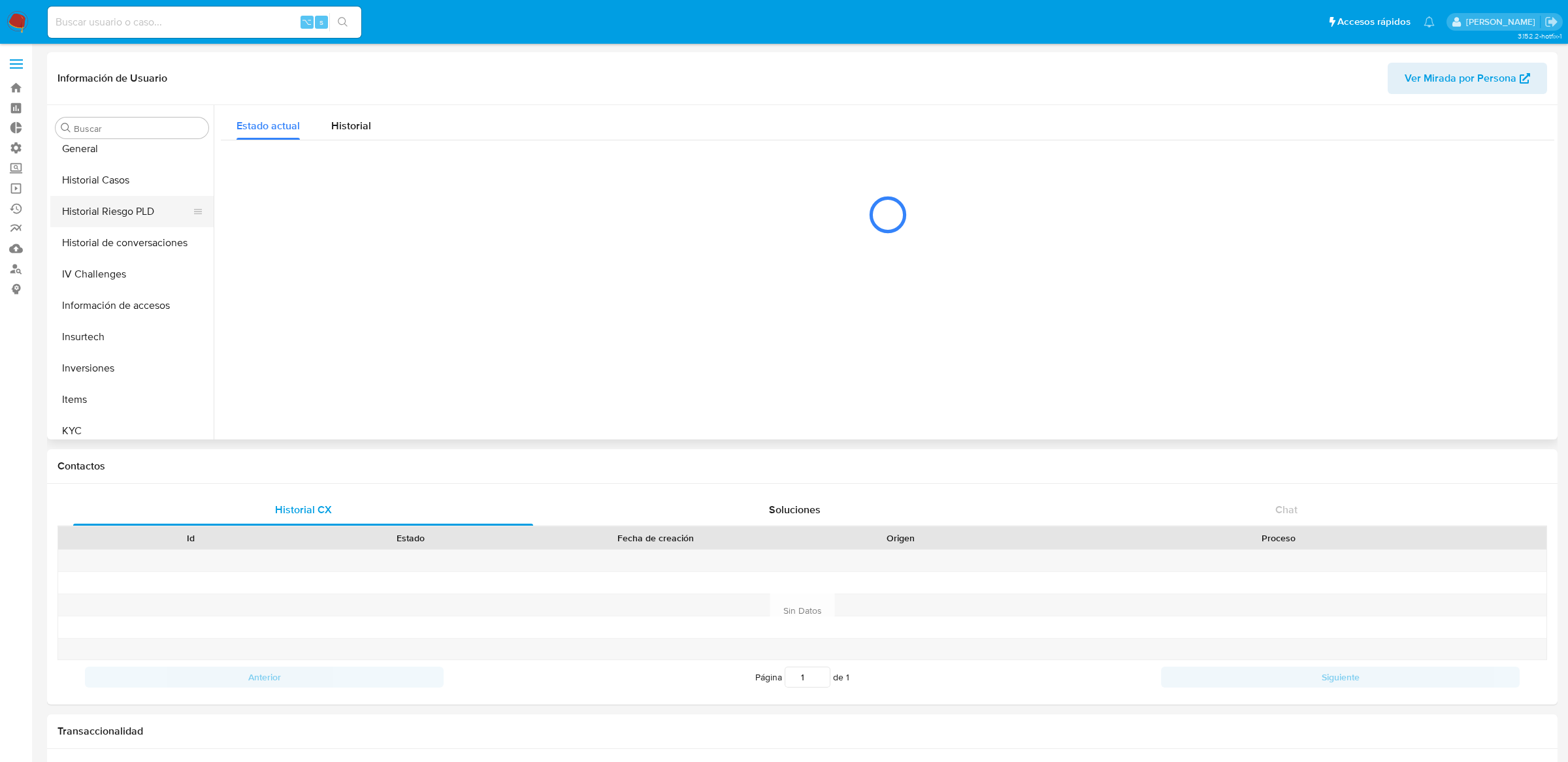
click at [127, 221] on button "Historial Riesgo PLD" at bounding box center [126, 211] width 152 height 31
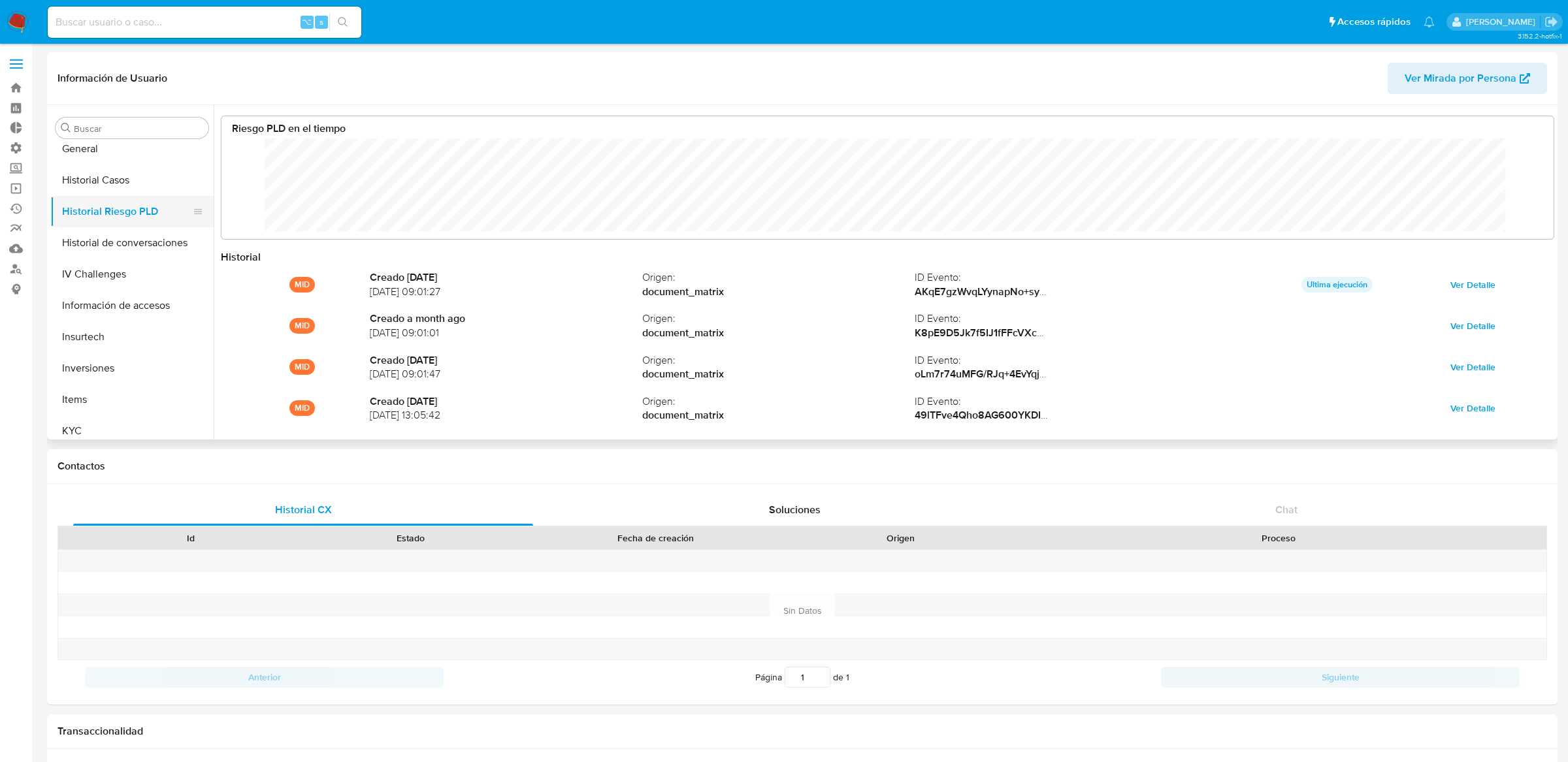
scroll to position [98, 1305]
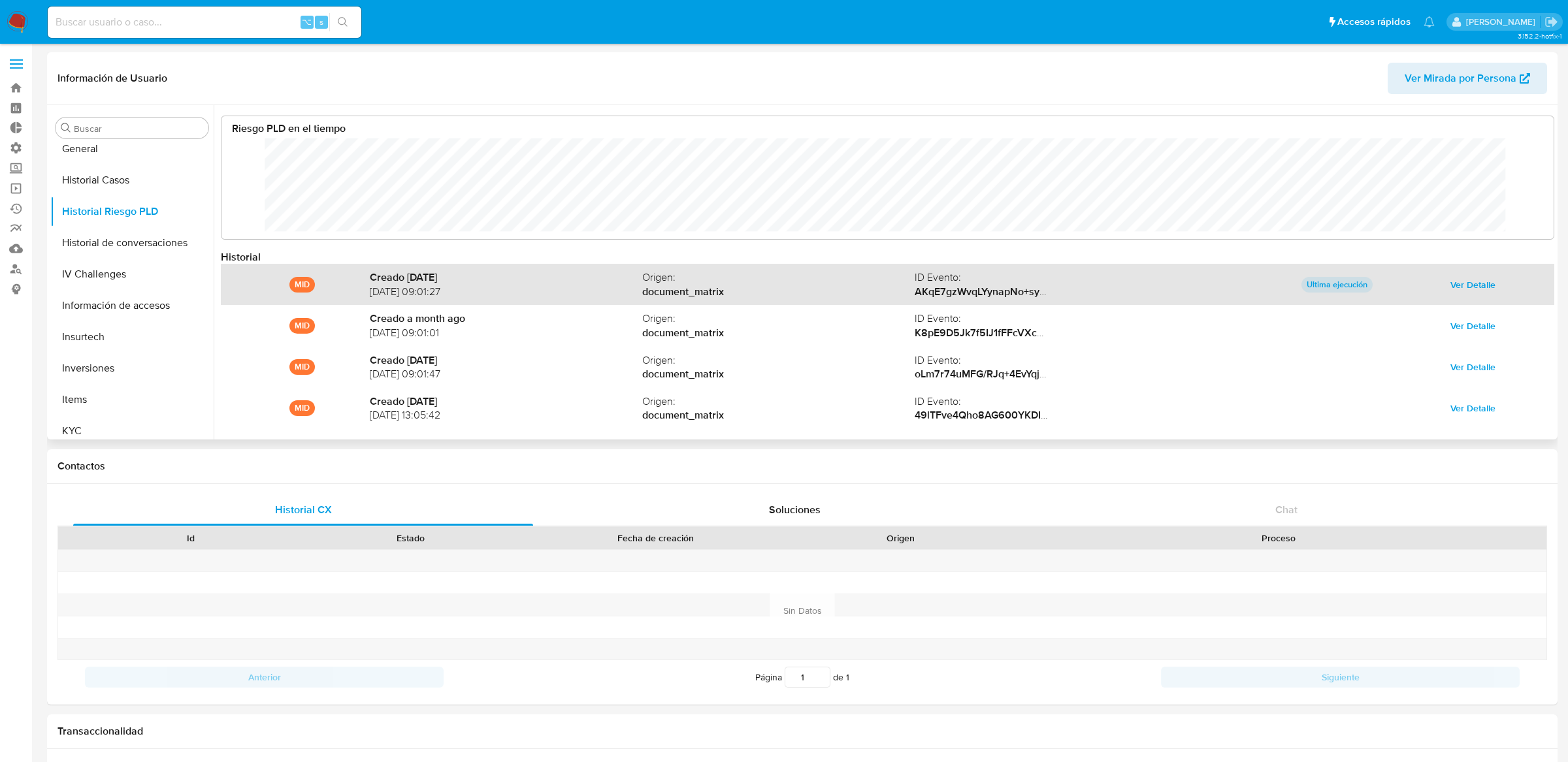
click at [1465, 283] on span "Ver Detalle" at bounding box center [1473, 284] width 45 height 19
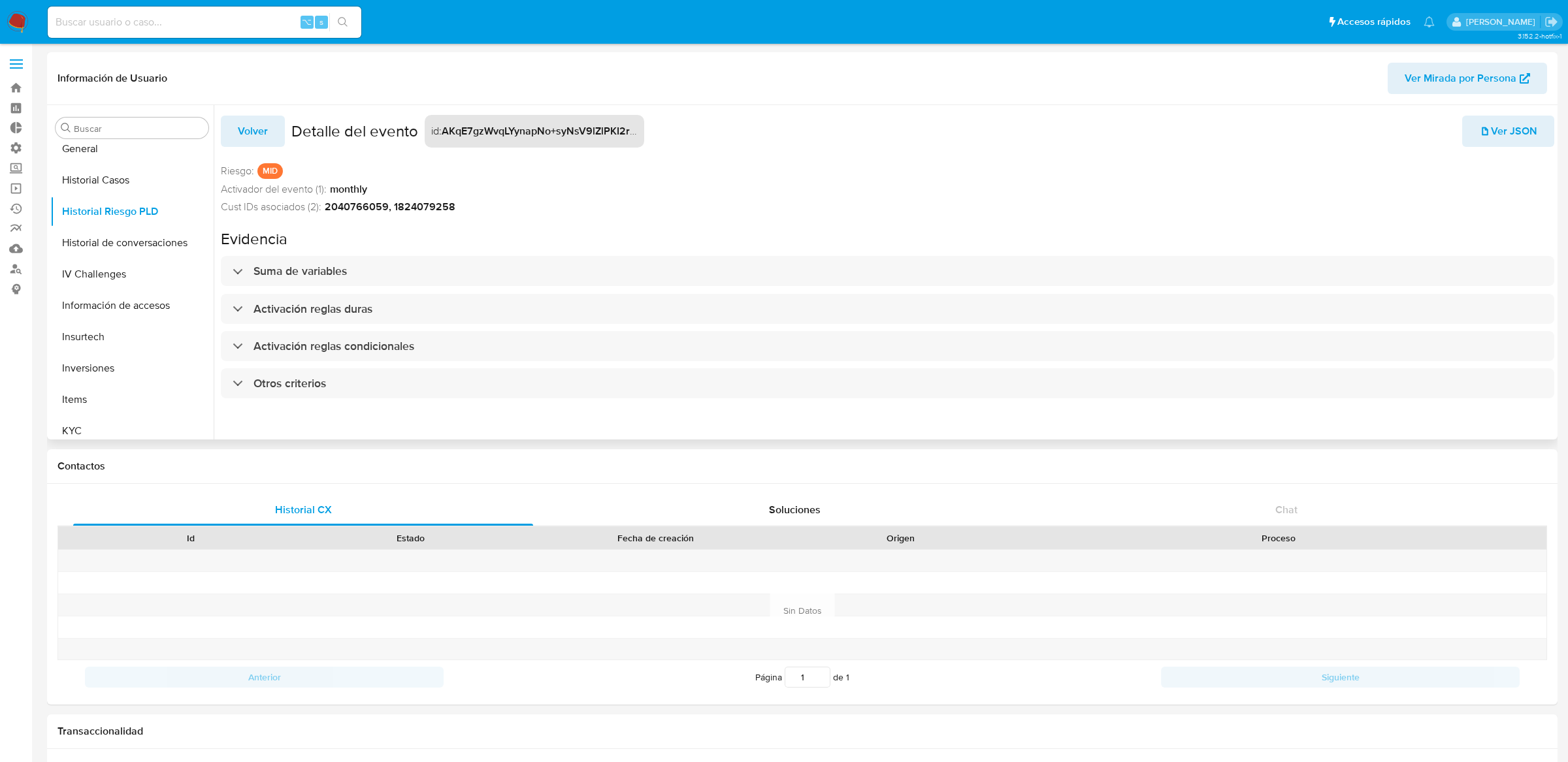
click at [390, 254] on div "Volver Detalle del evento id : AKqE7gzWvqLYynapNo+syNsV9lZlPKI2rpWHkd3rmea1st+1…" at bounding box center [888, 260] width 1334 height 310
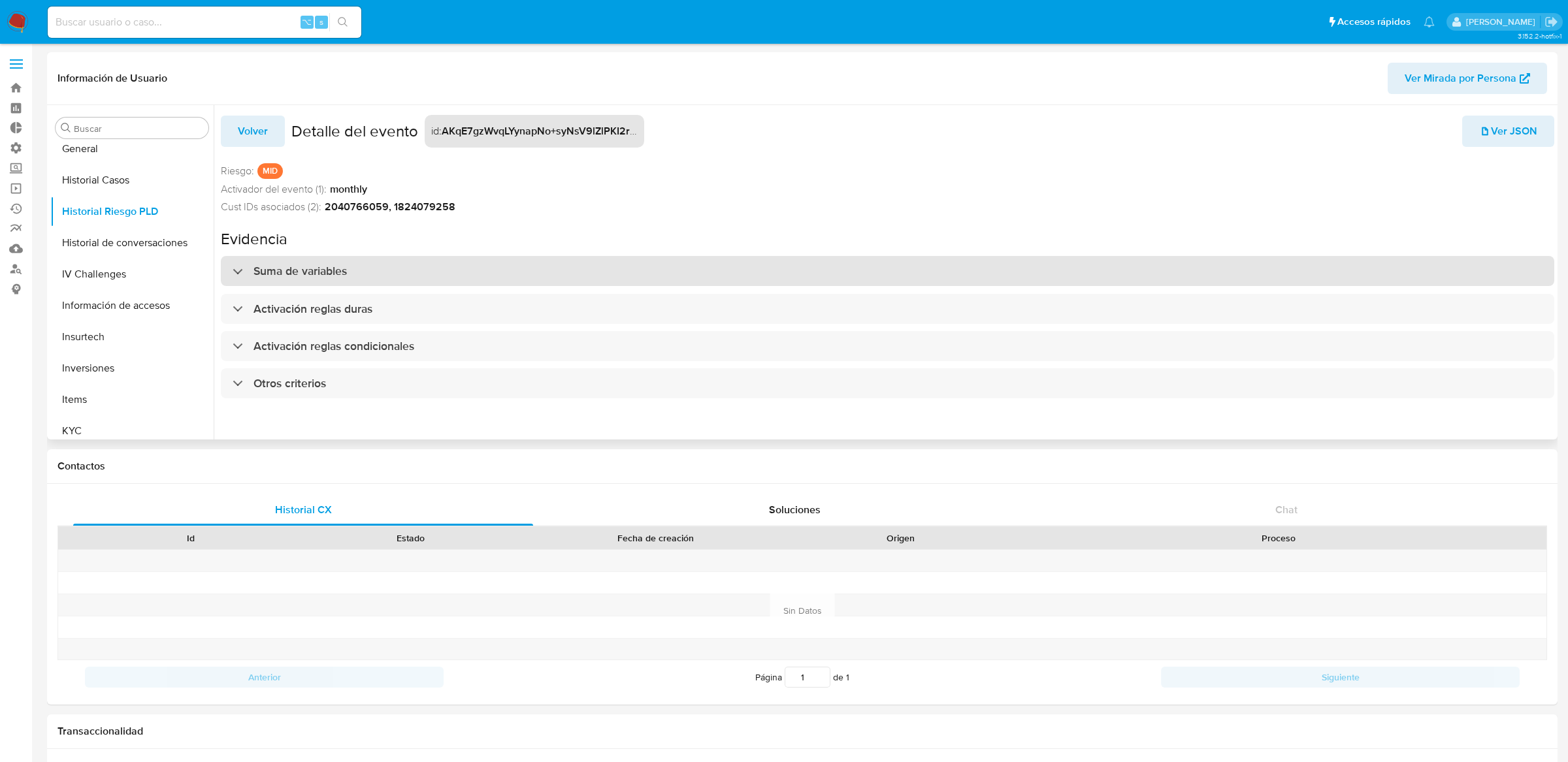
click at [388, 263] on div "Suma de variables" at bounding box center [888, 271] width 1334 height 30
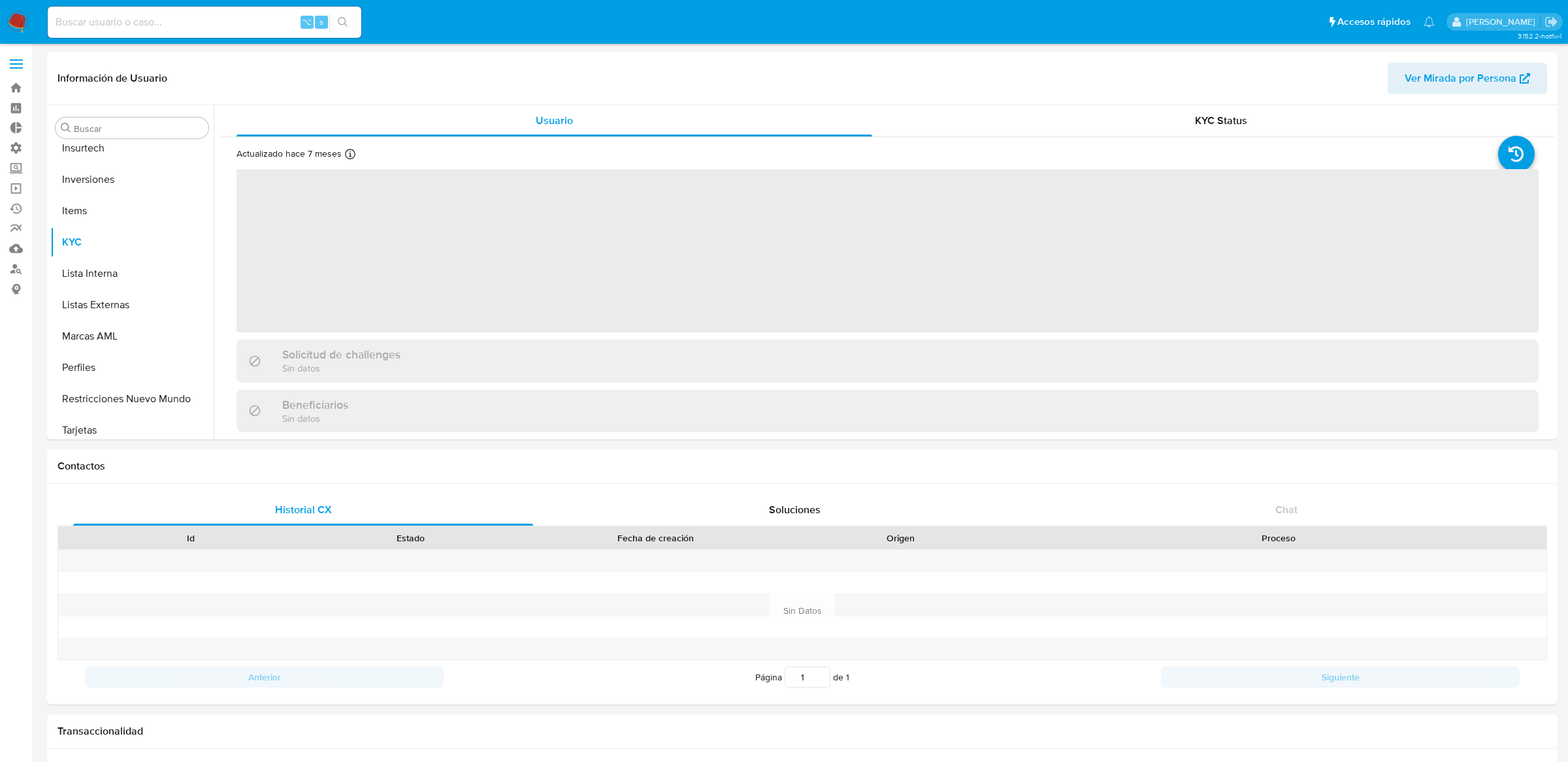
scroll to position [583, 0]
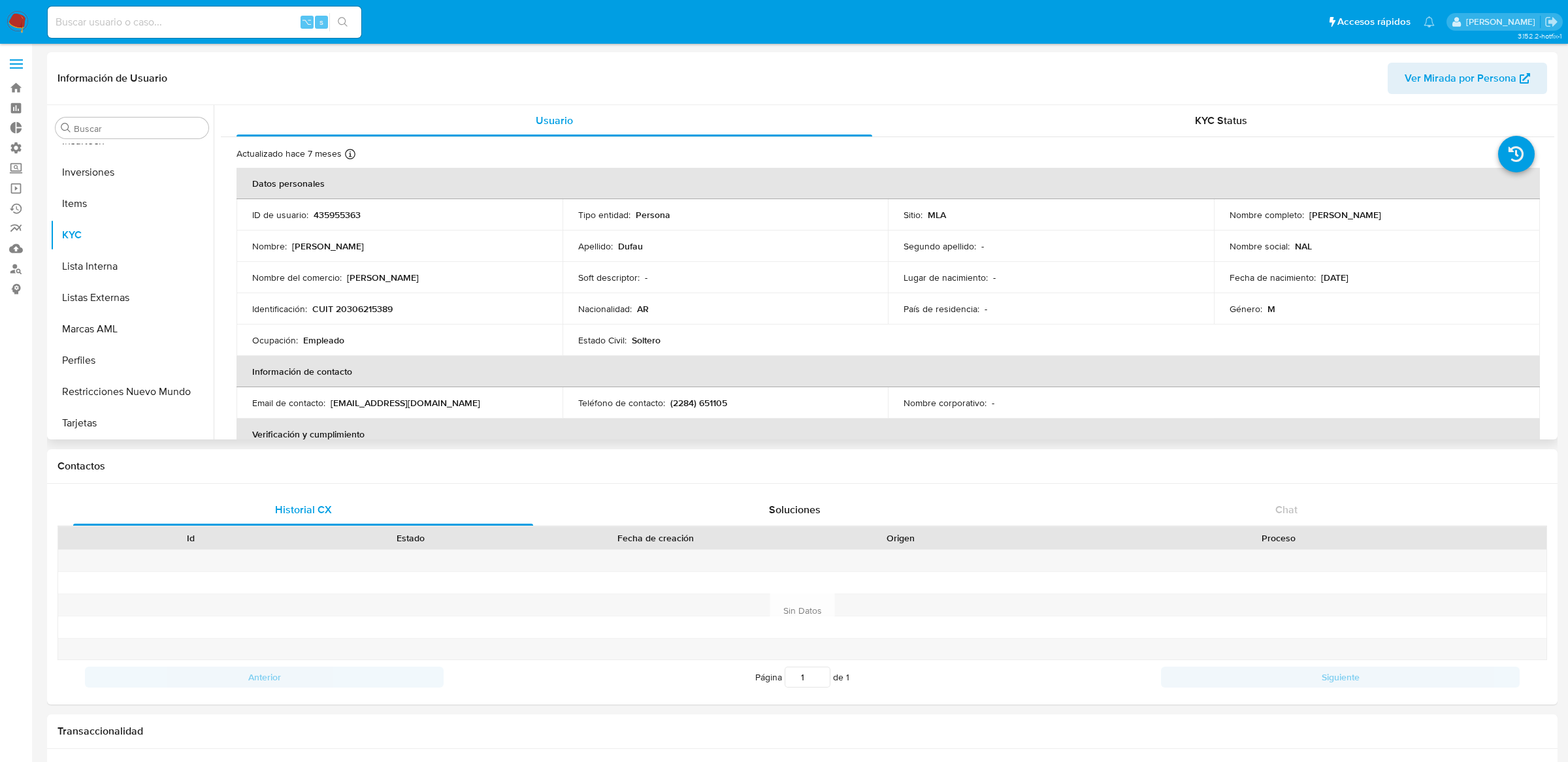
select select "10"
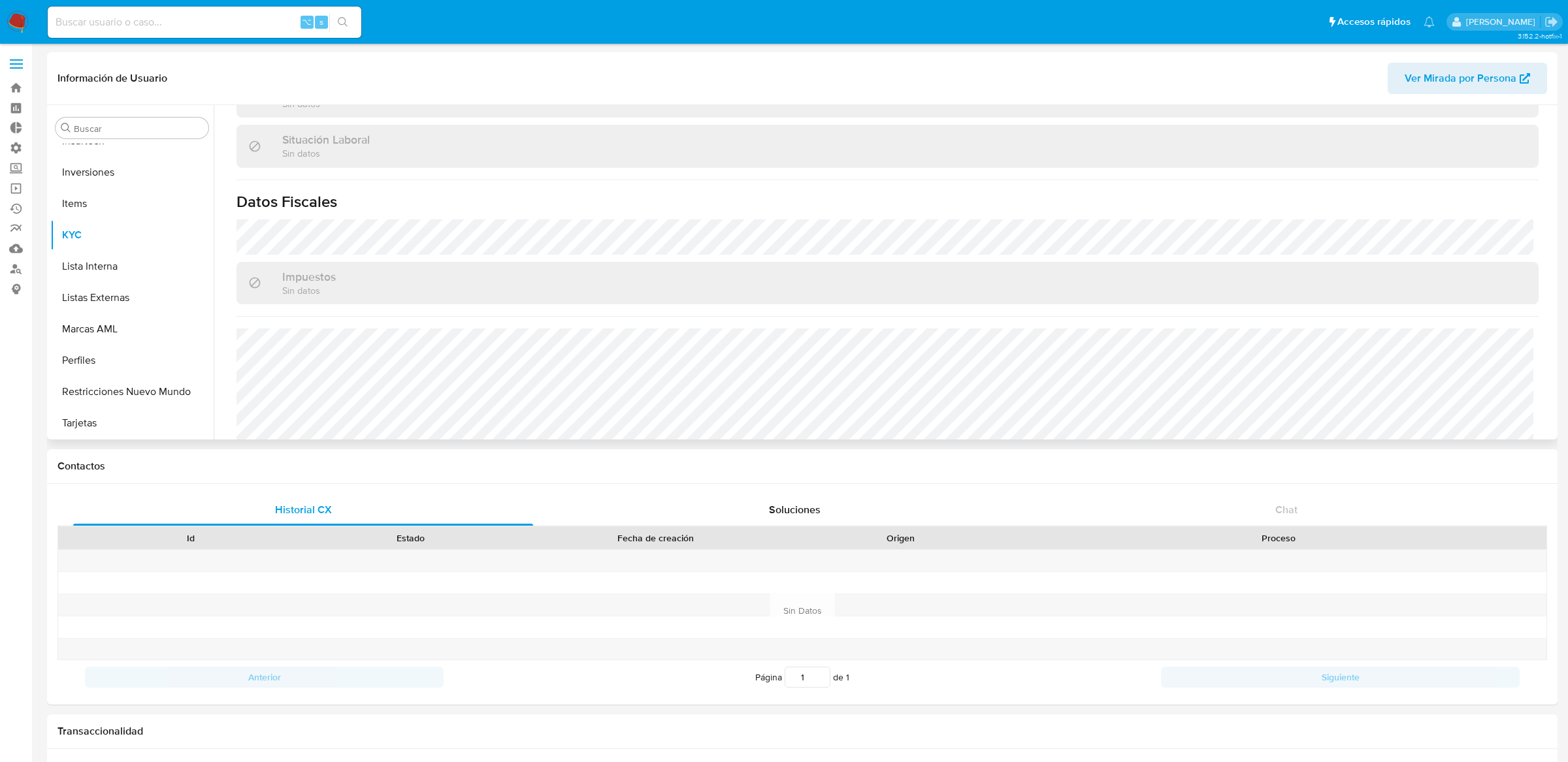
scroll to position [686, 0]
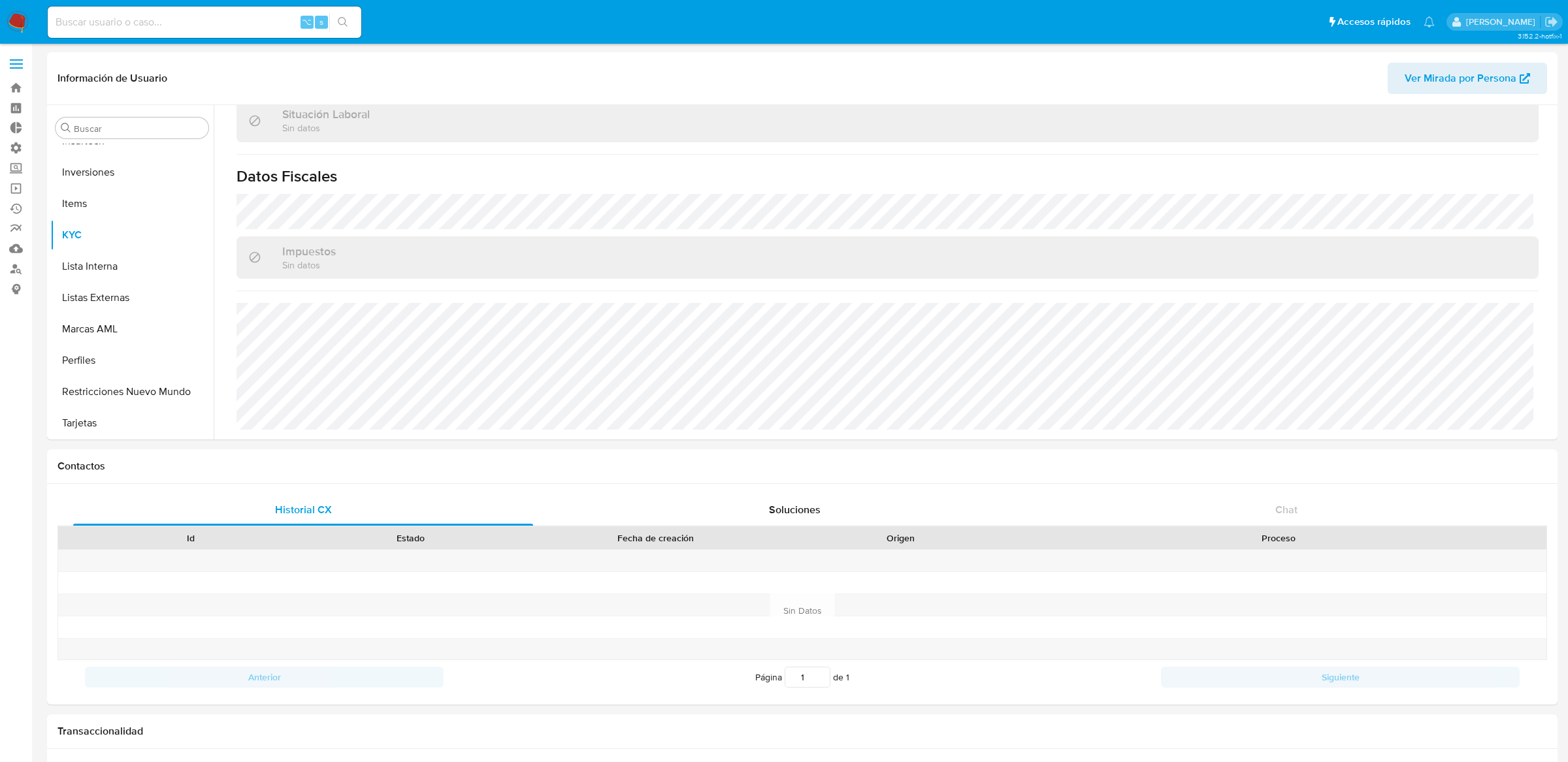
click at [185, 18] on input at bounding box center [204, 21] width 314 height 17
paste input "580577862"
type input "580577862"
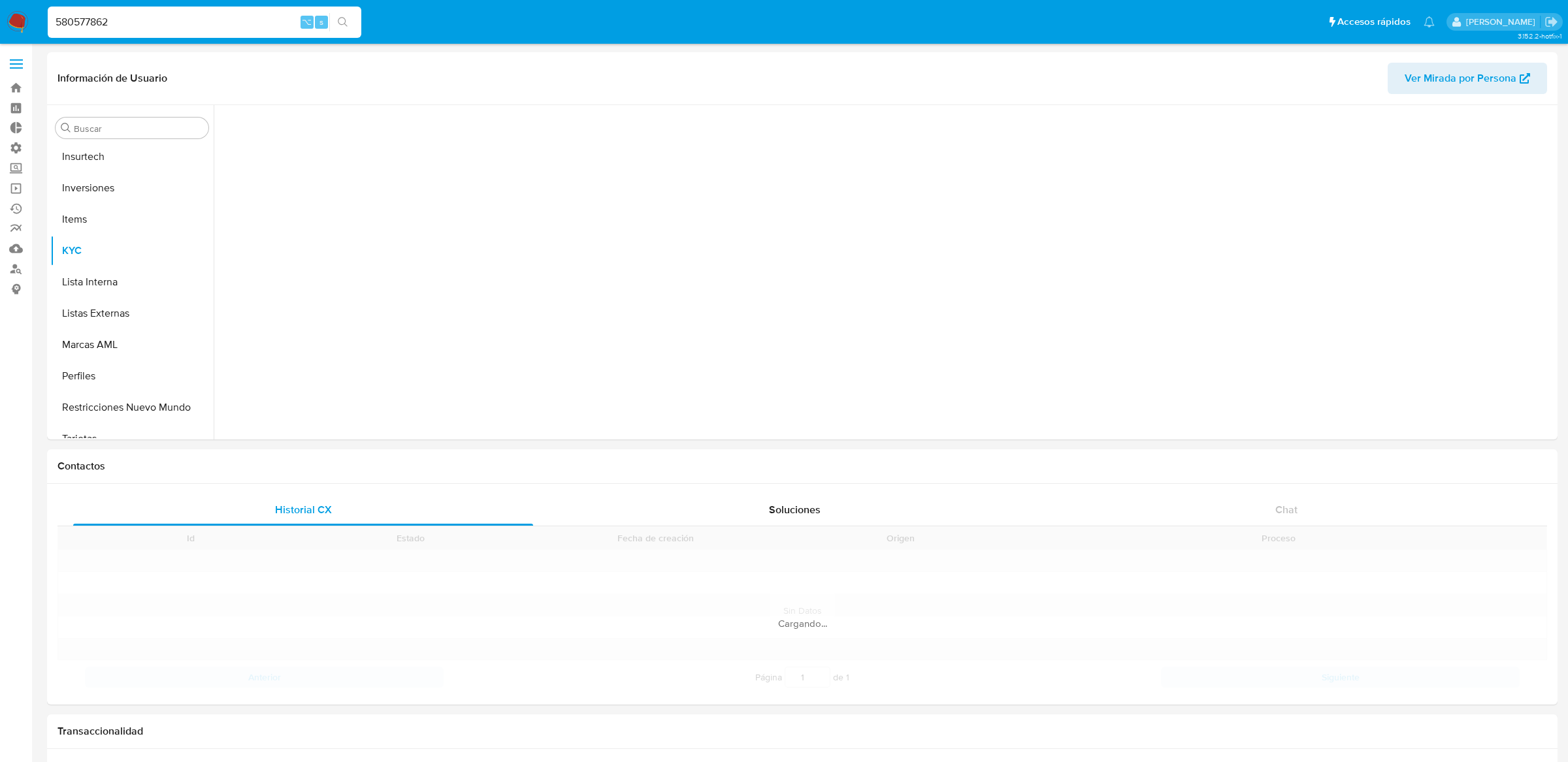
scroll to position [583, 0]
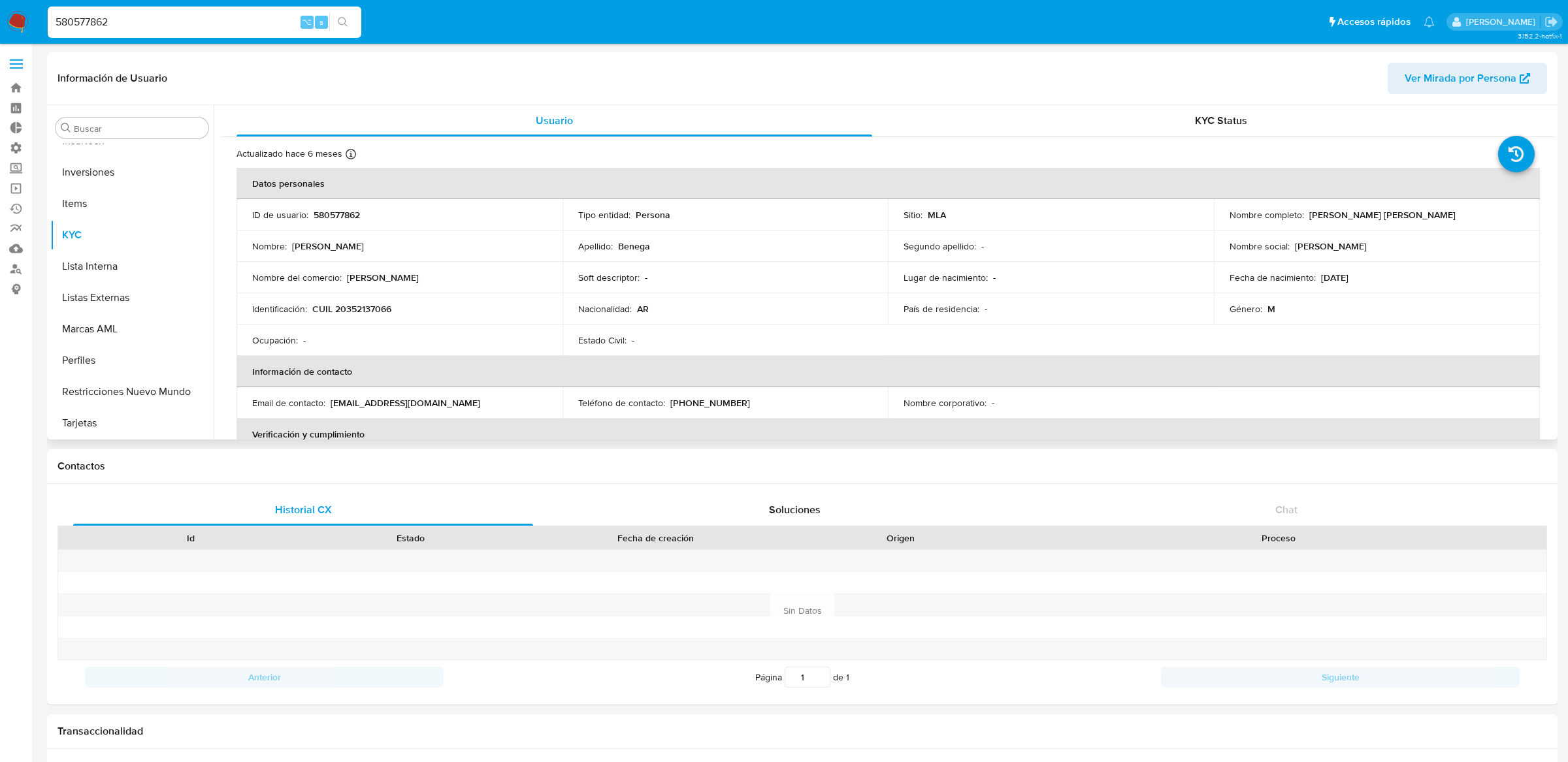
select select "10"
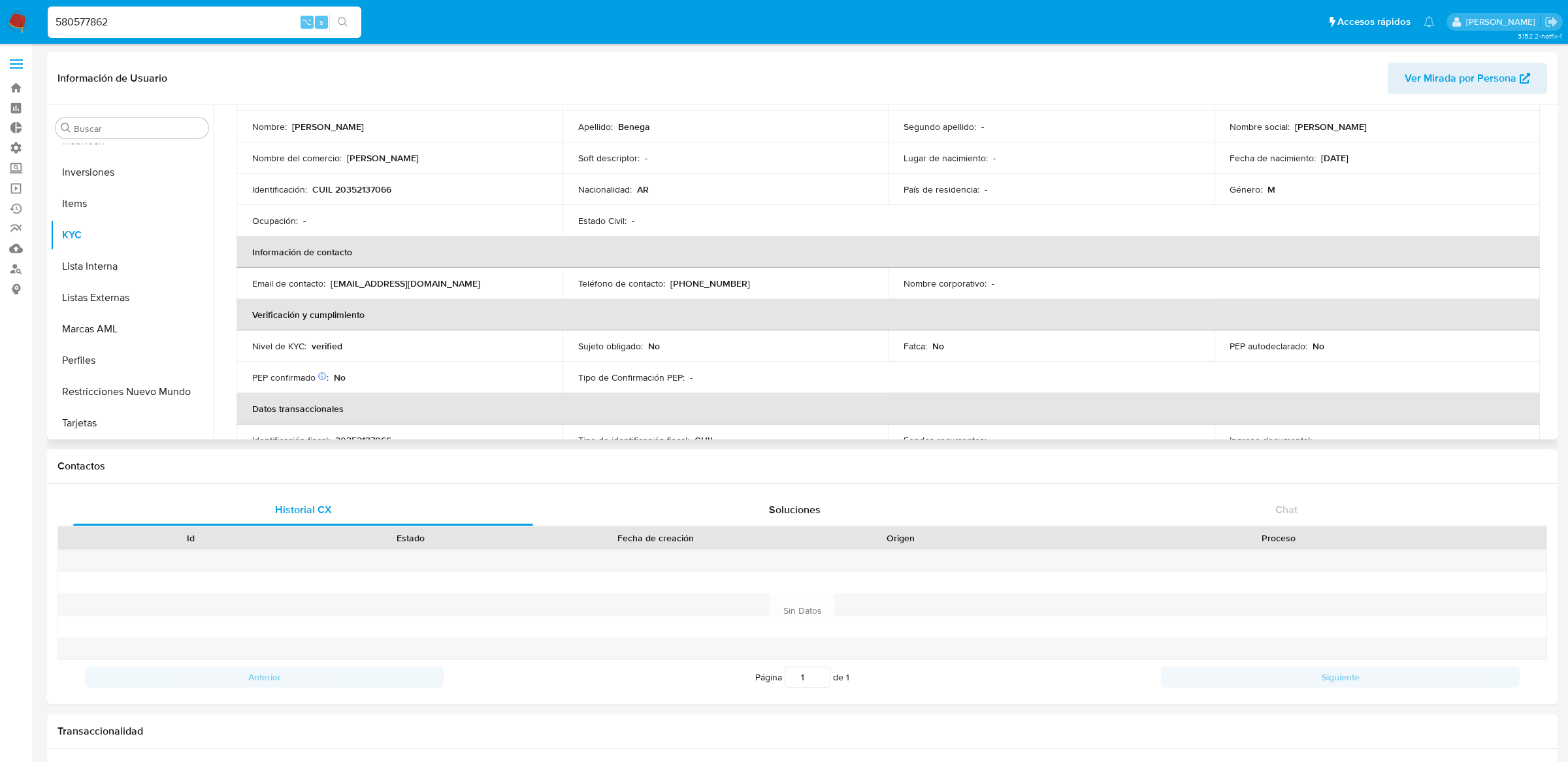
scroll to position [0, 0]
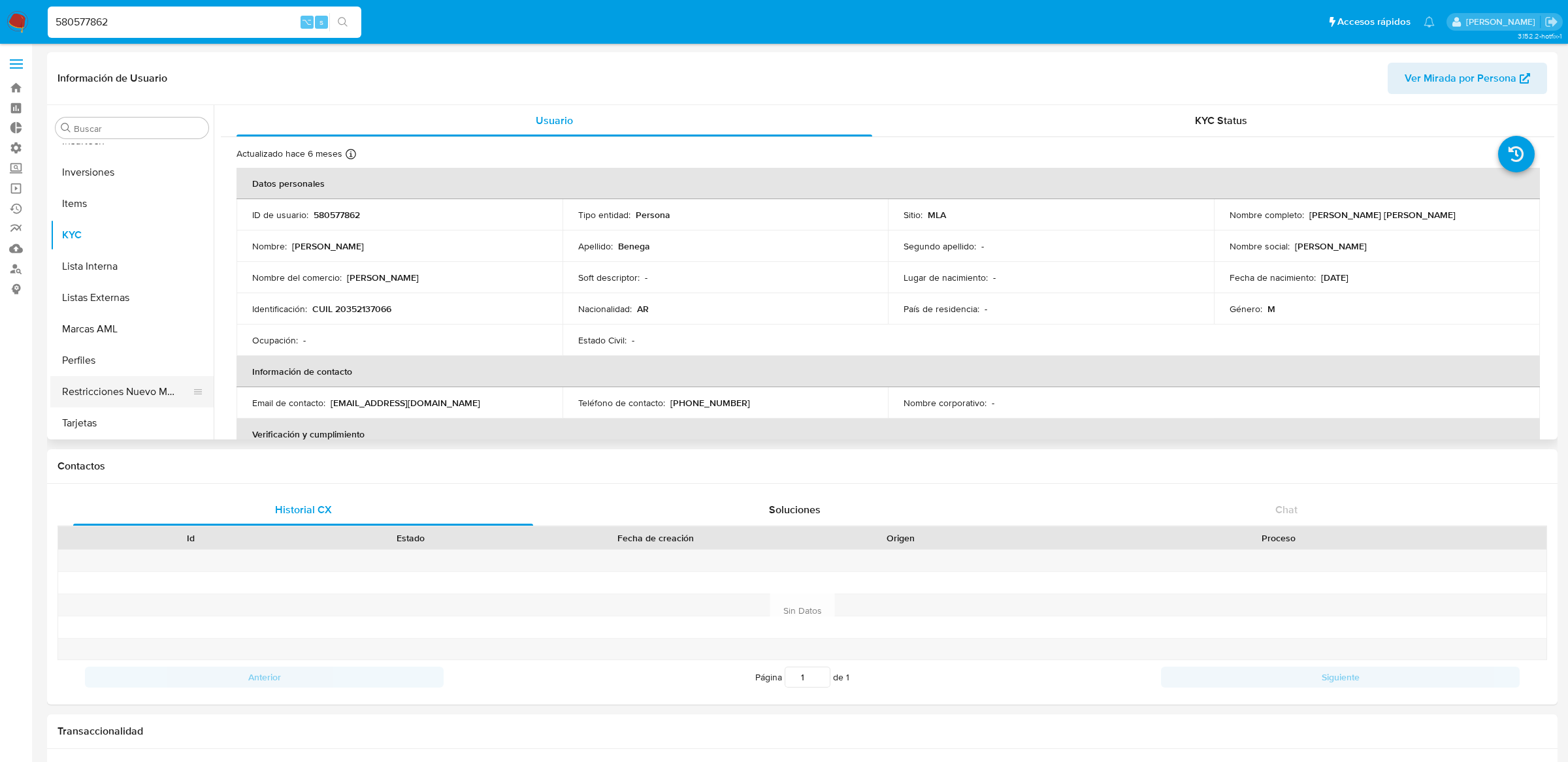
click at [146, 380] on button "Restricciones Nuevo Mundo" at bounding box center [126, 391] width 152 height 31
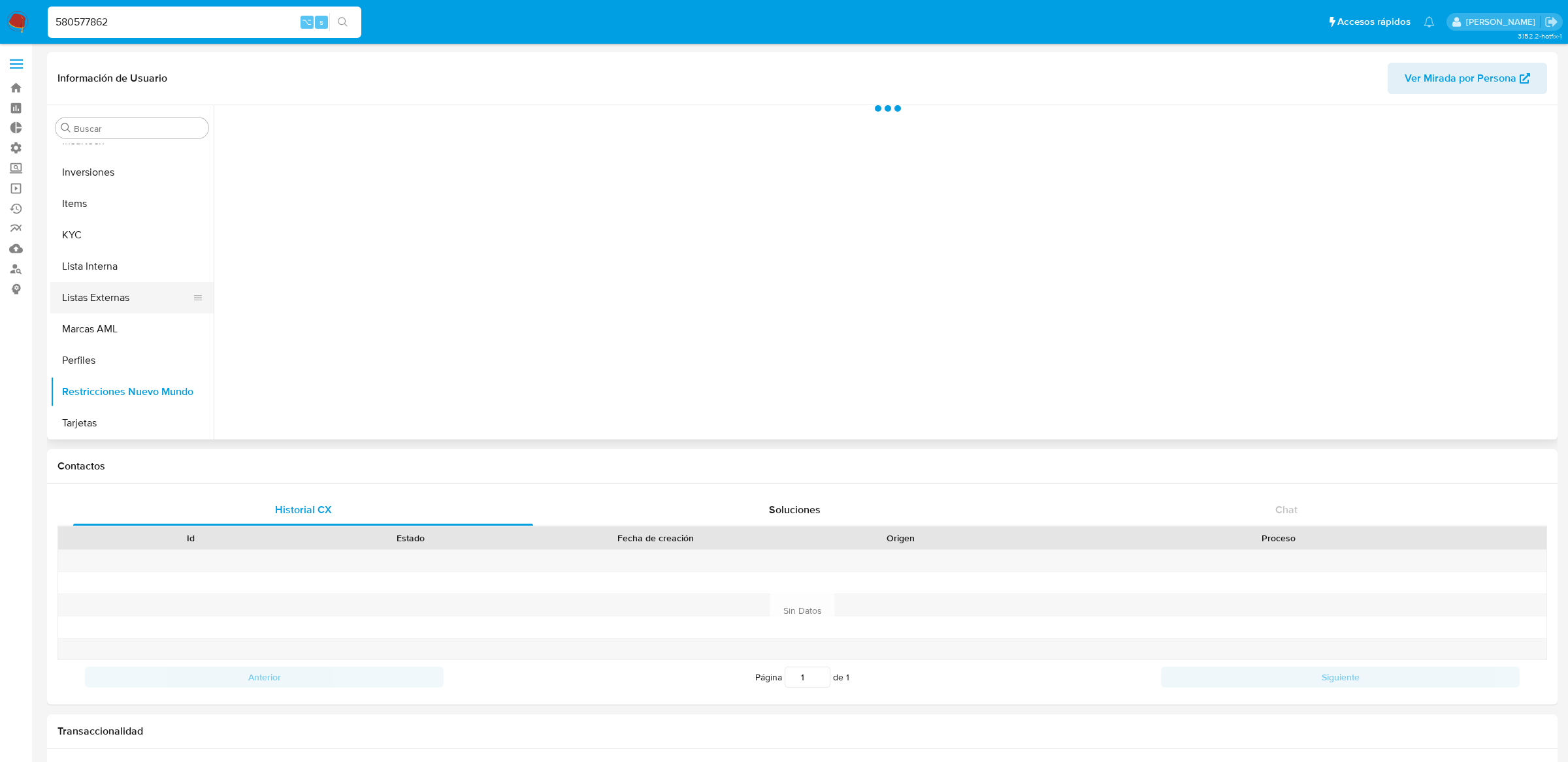
scroll to position [184, 0]
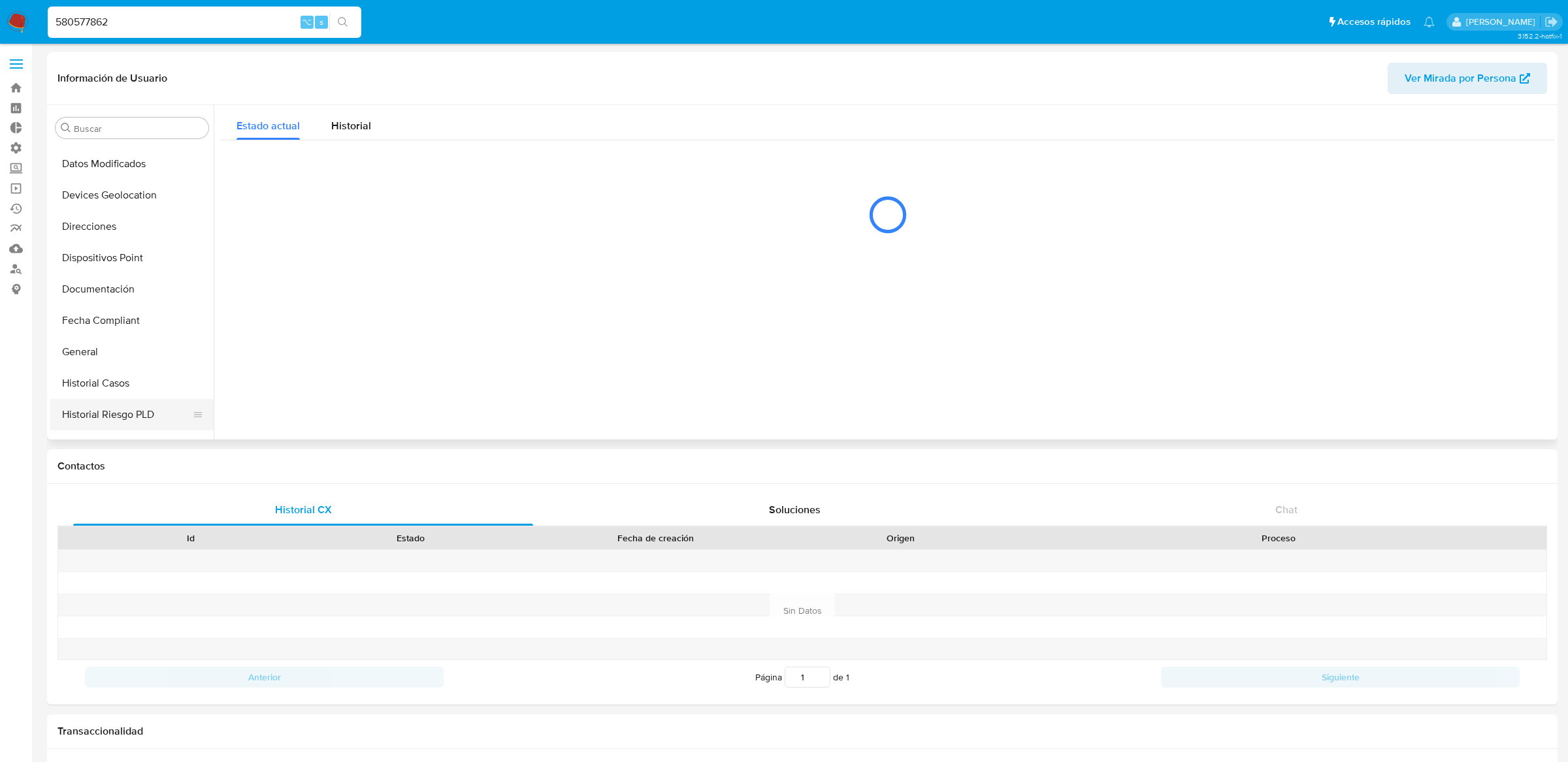
click at [125, 400] on button "Historial Riesgo PLD" at bounding box center [126, 414] width 152 height 31
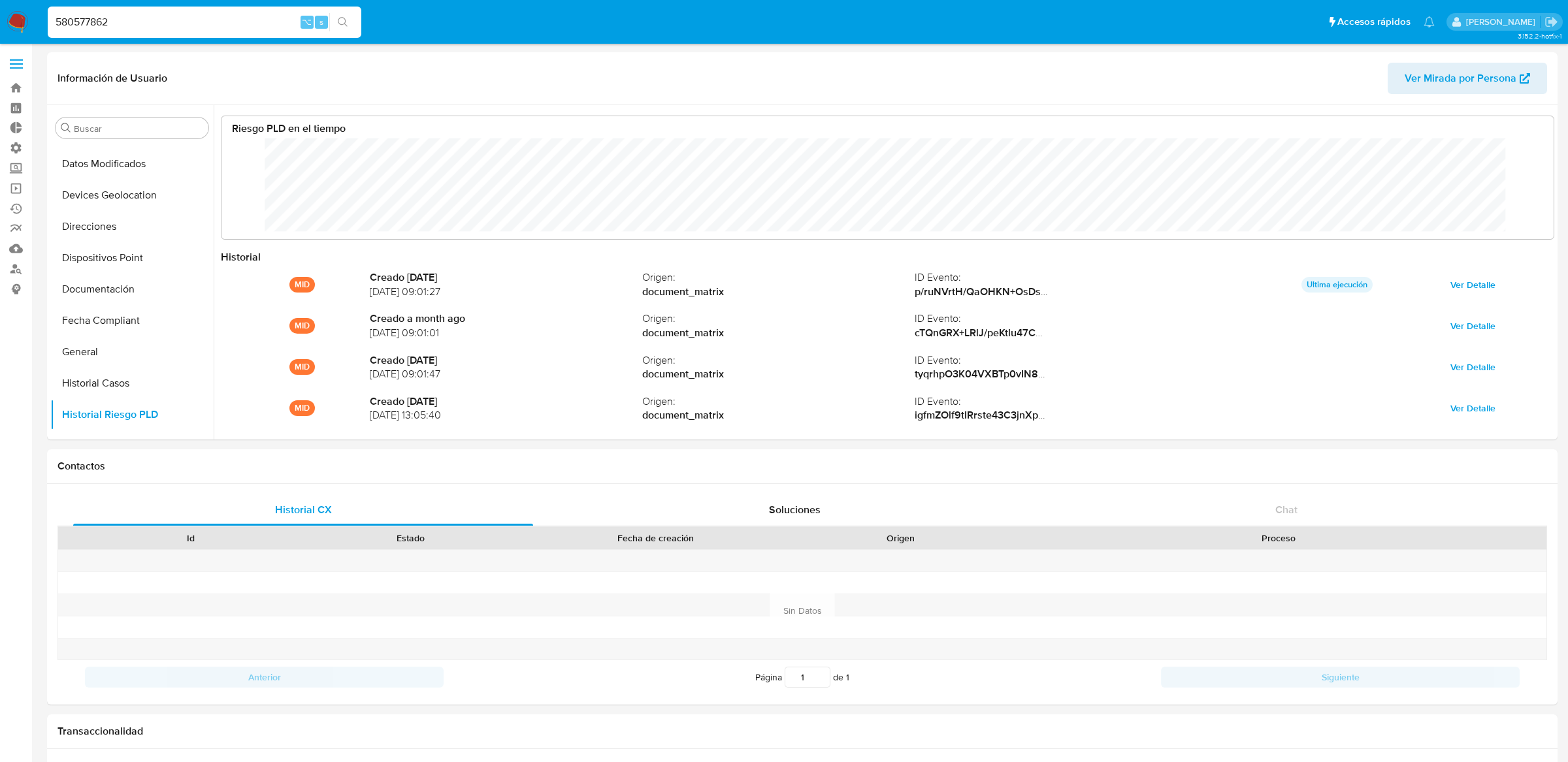
scroll to position [98, 1305]
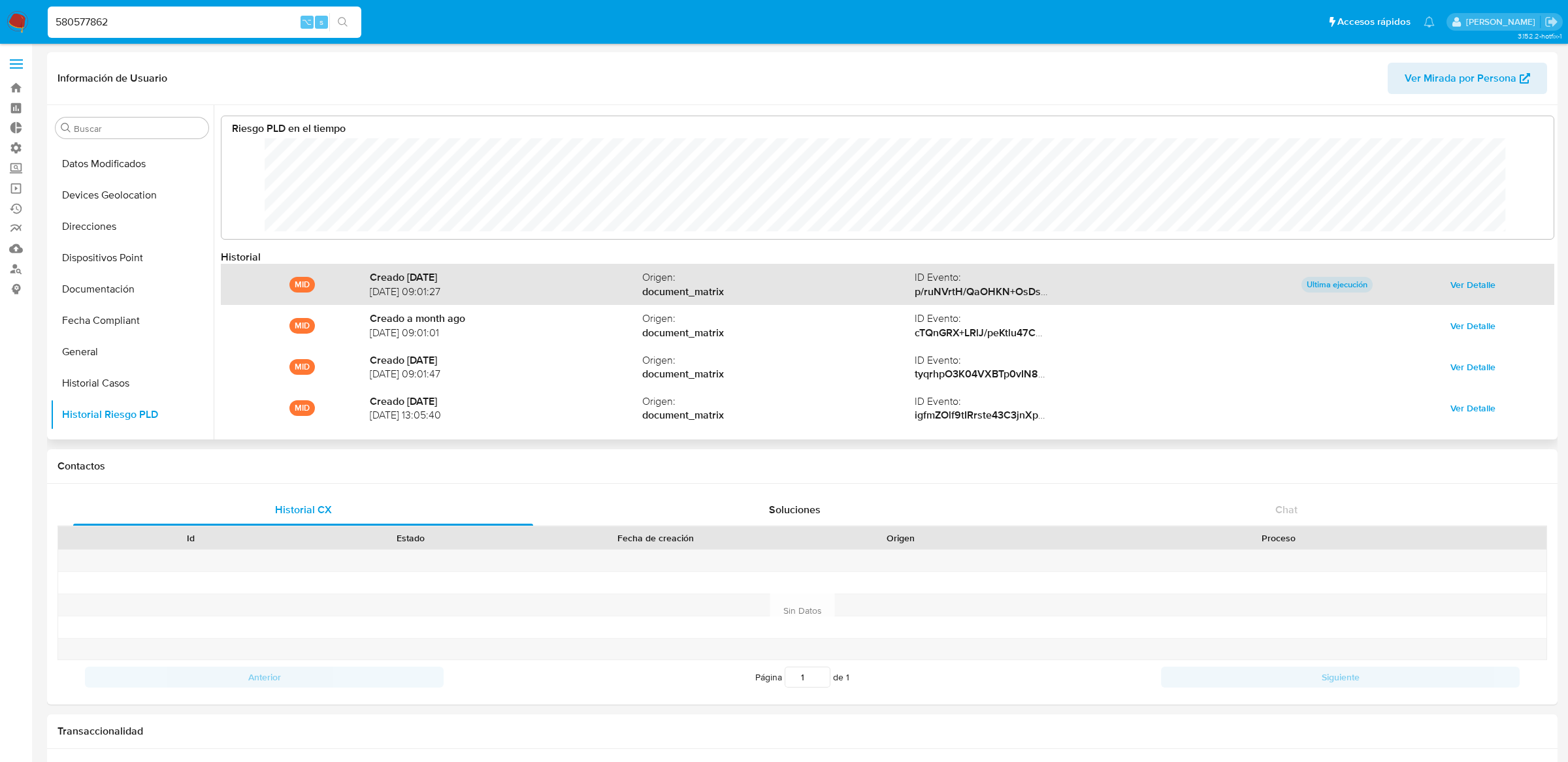
click at [1474, 283] on span "Ver Detalle" at bounding box center [1473, 284] width 45 height 19
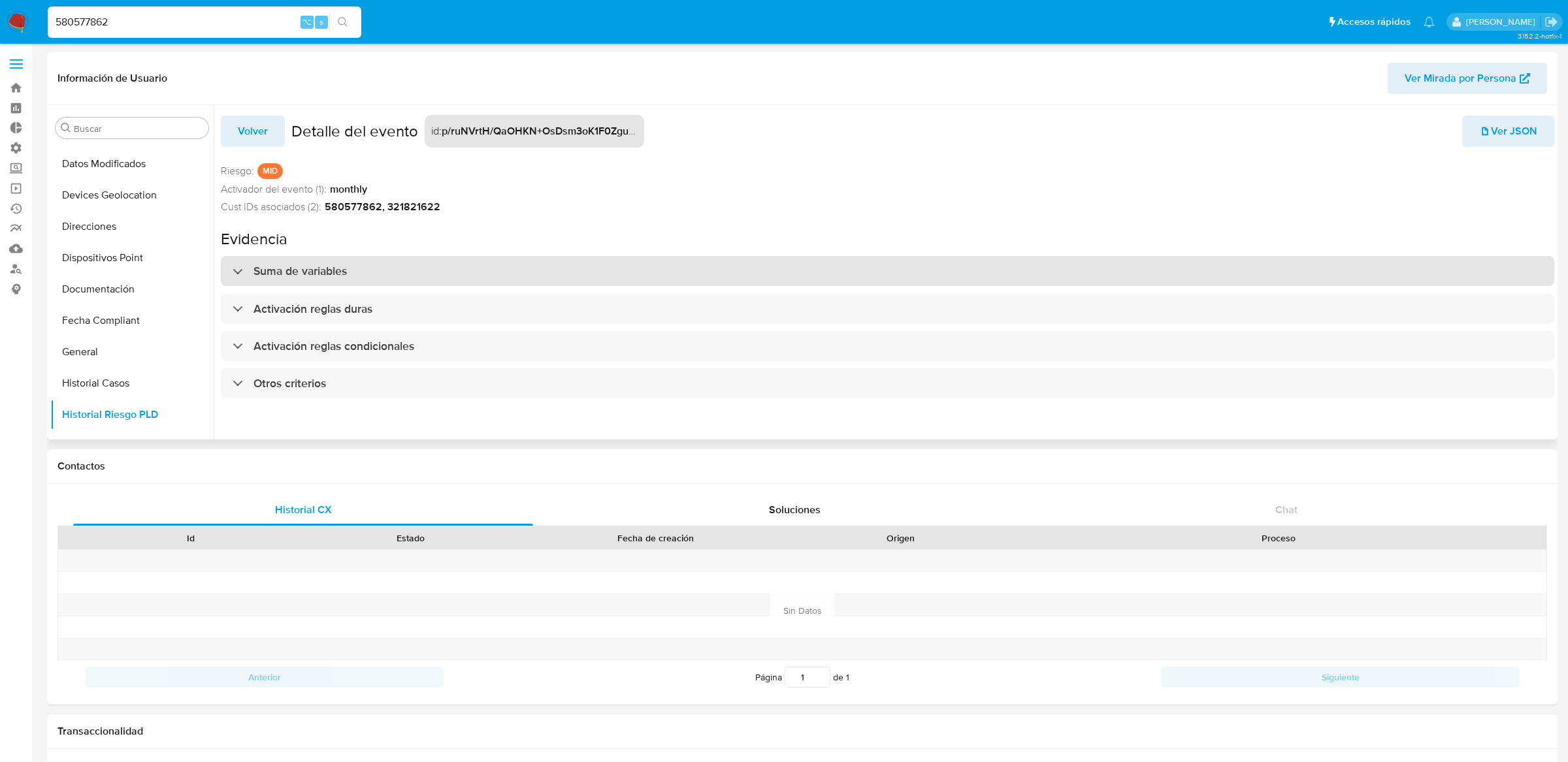
click at [768, 285] on div "Suma de variables" at bounding box center [888, 271] width 1334 height 30
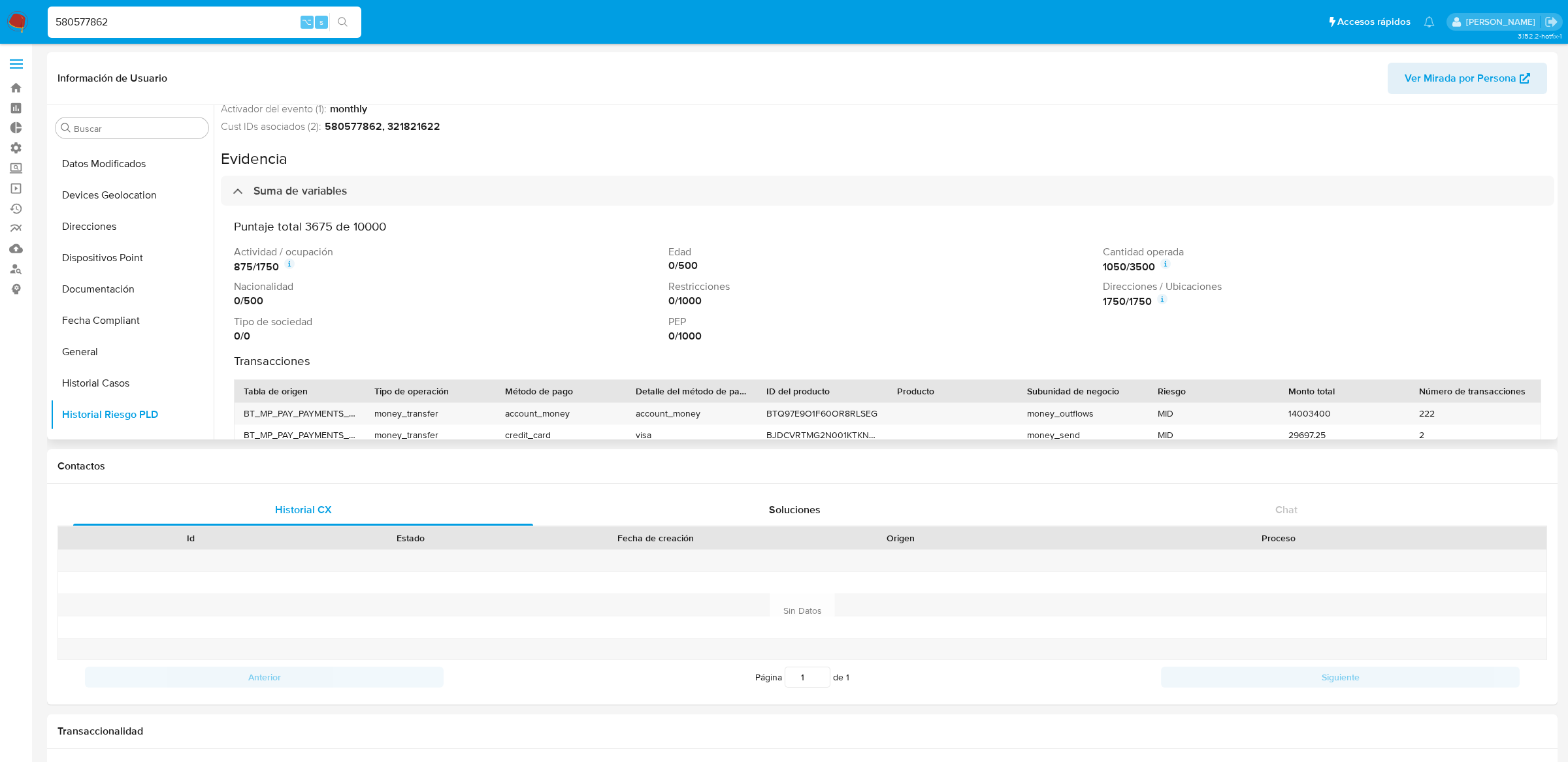
scroll to position [108, 0]
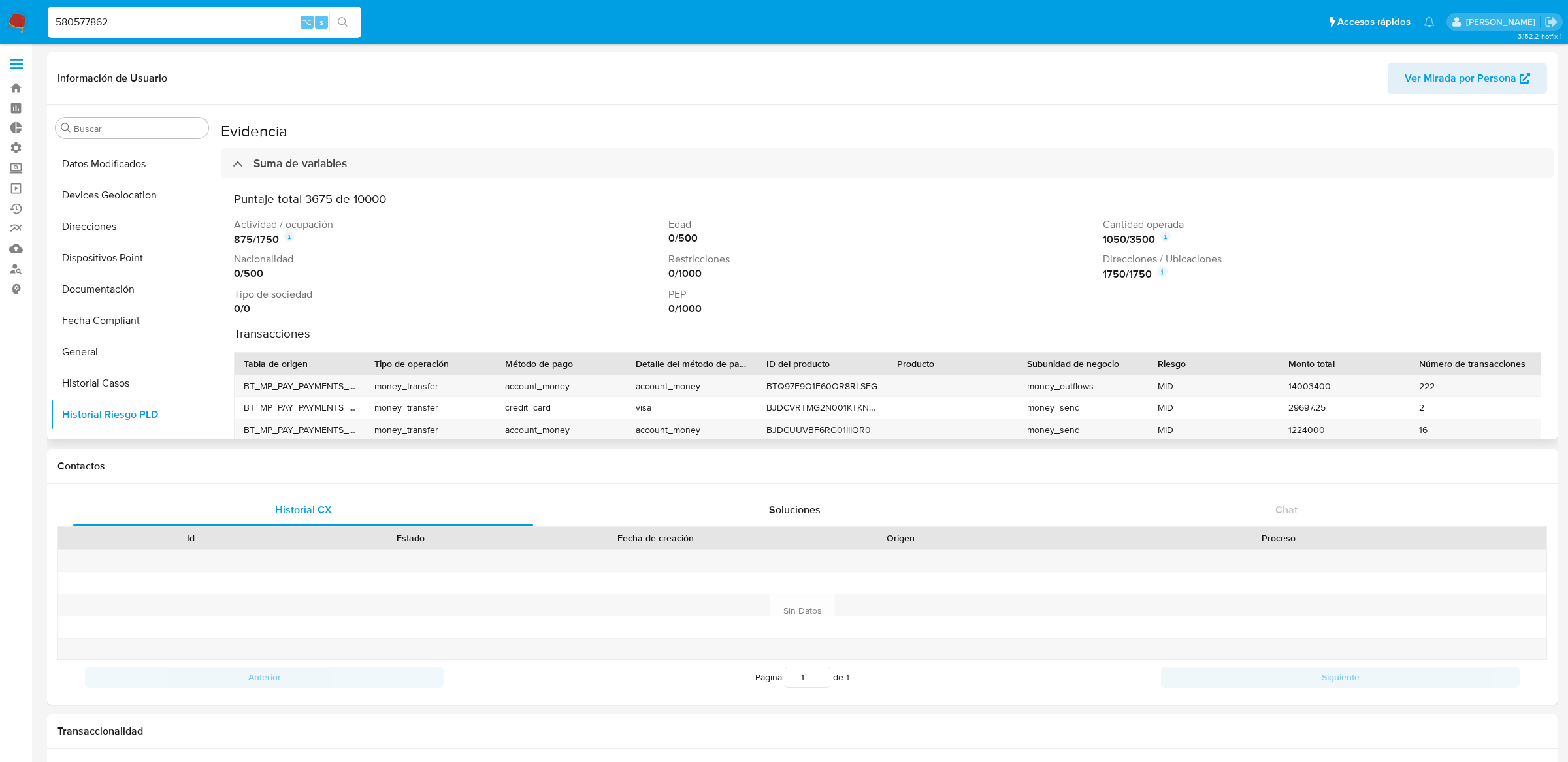
click at [1162, 274] on icon at bounding box center [1162, 272] width 11 height 11
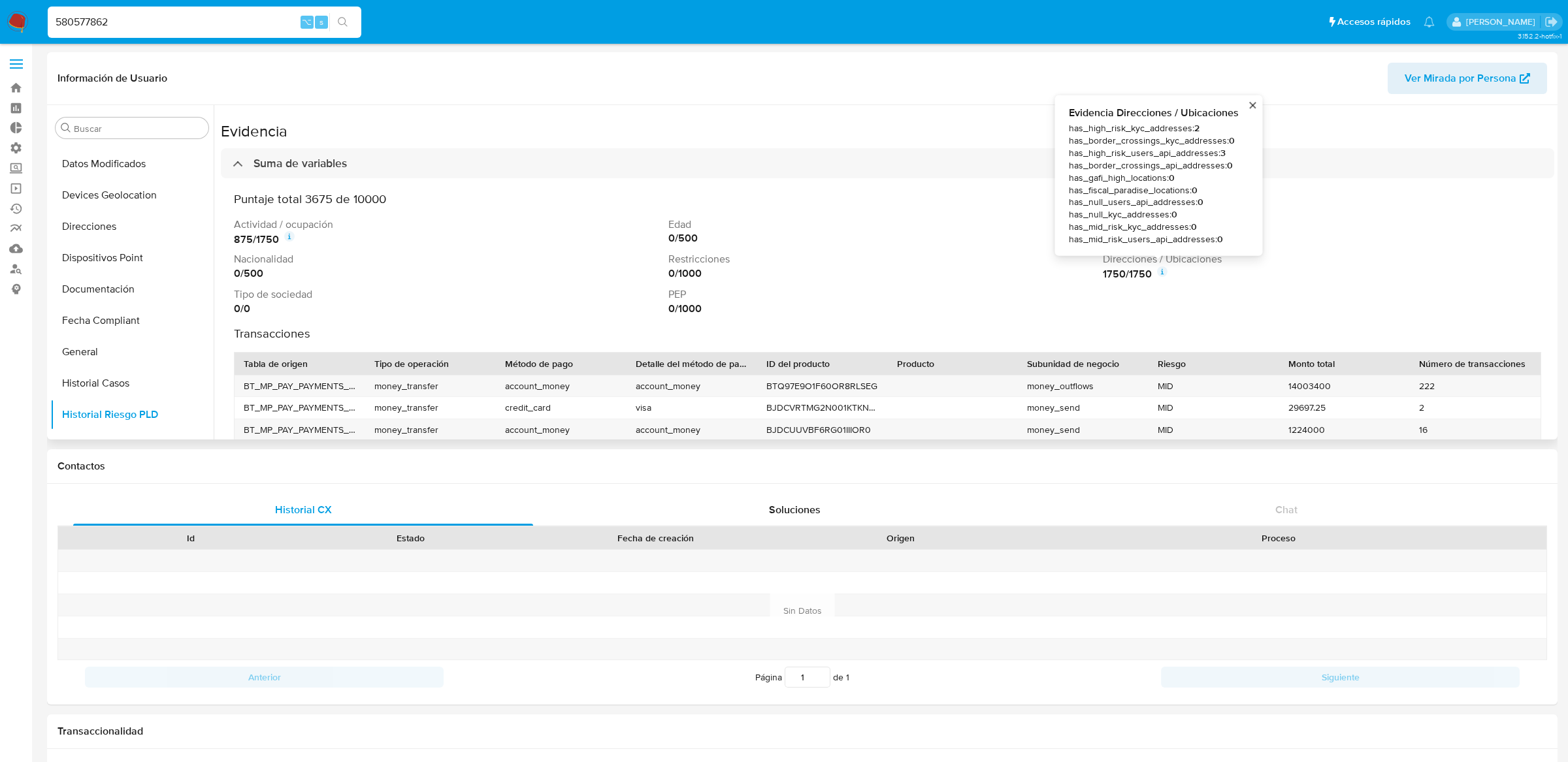
click at [1180, 317] on div "Puntaje total 3675 de 10000 Actividad / ocupación 875 / 1750 Edad 0 / 500 Canti…" at bounding box center [887, 356] width 1307 height 329
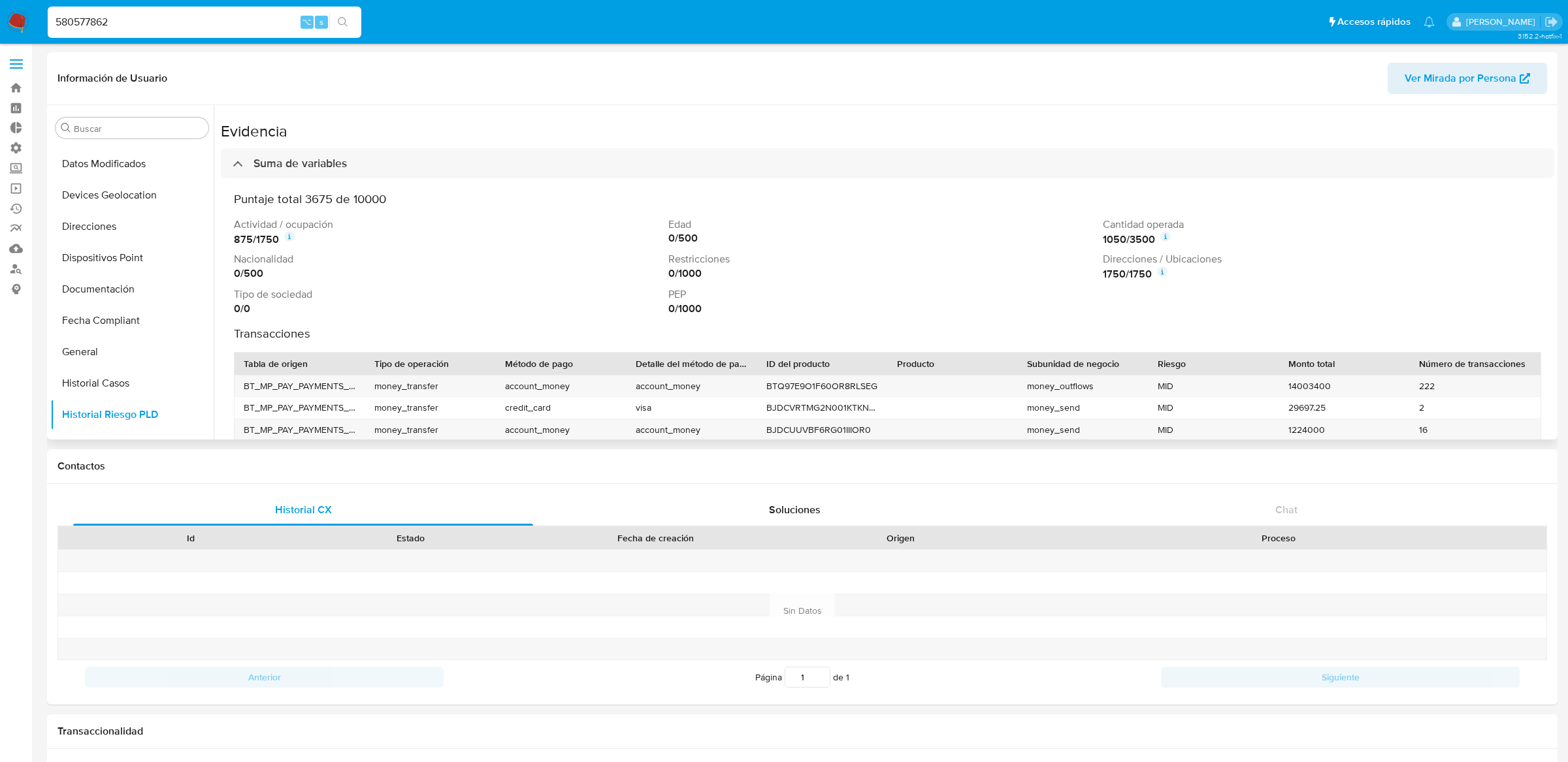
click at [1160, 275] on icon at bounding box center [1162, 272] width 11 height 11
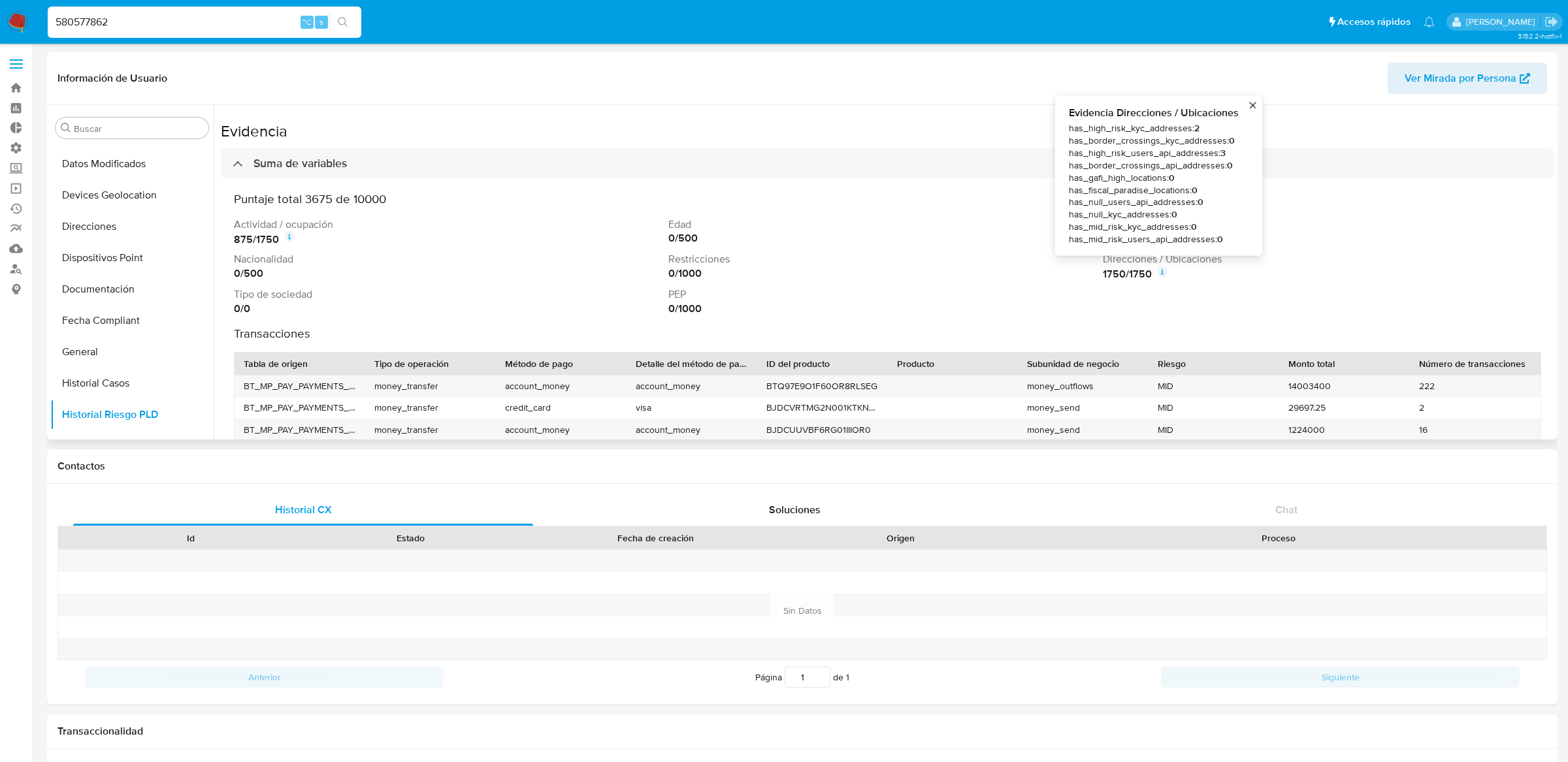
click at [1160, 275] on icon at bounding box center [1162, 272] width 11 height 11
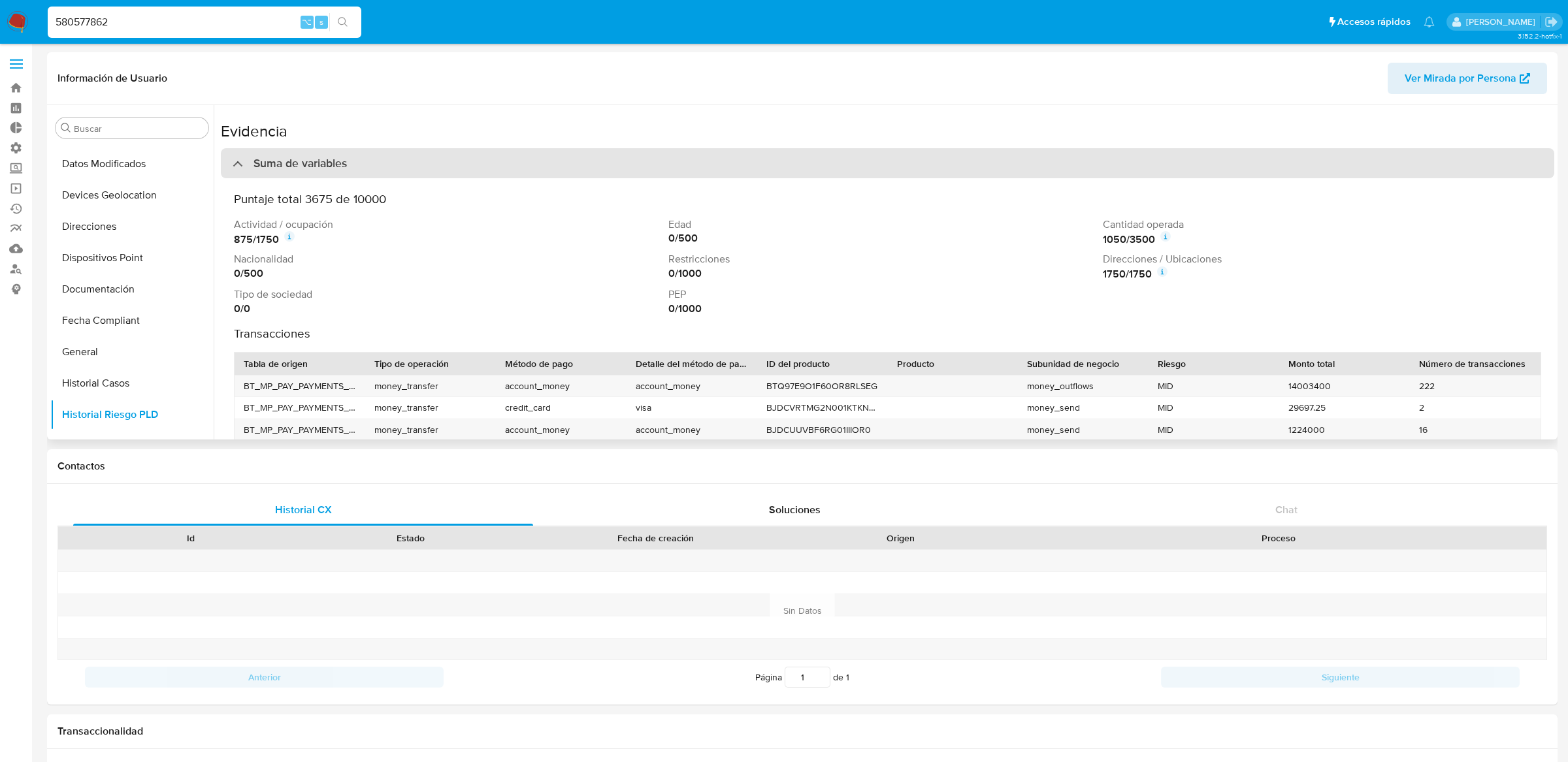
click at [956, 177] on div "Suma de variables" at bounding box center [888, 163] width 1334 height 30
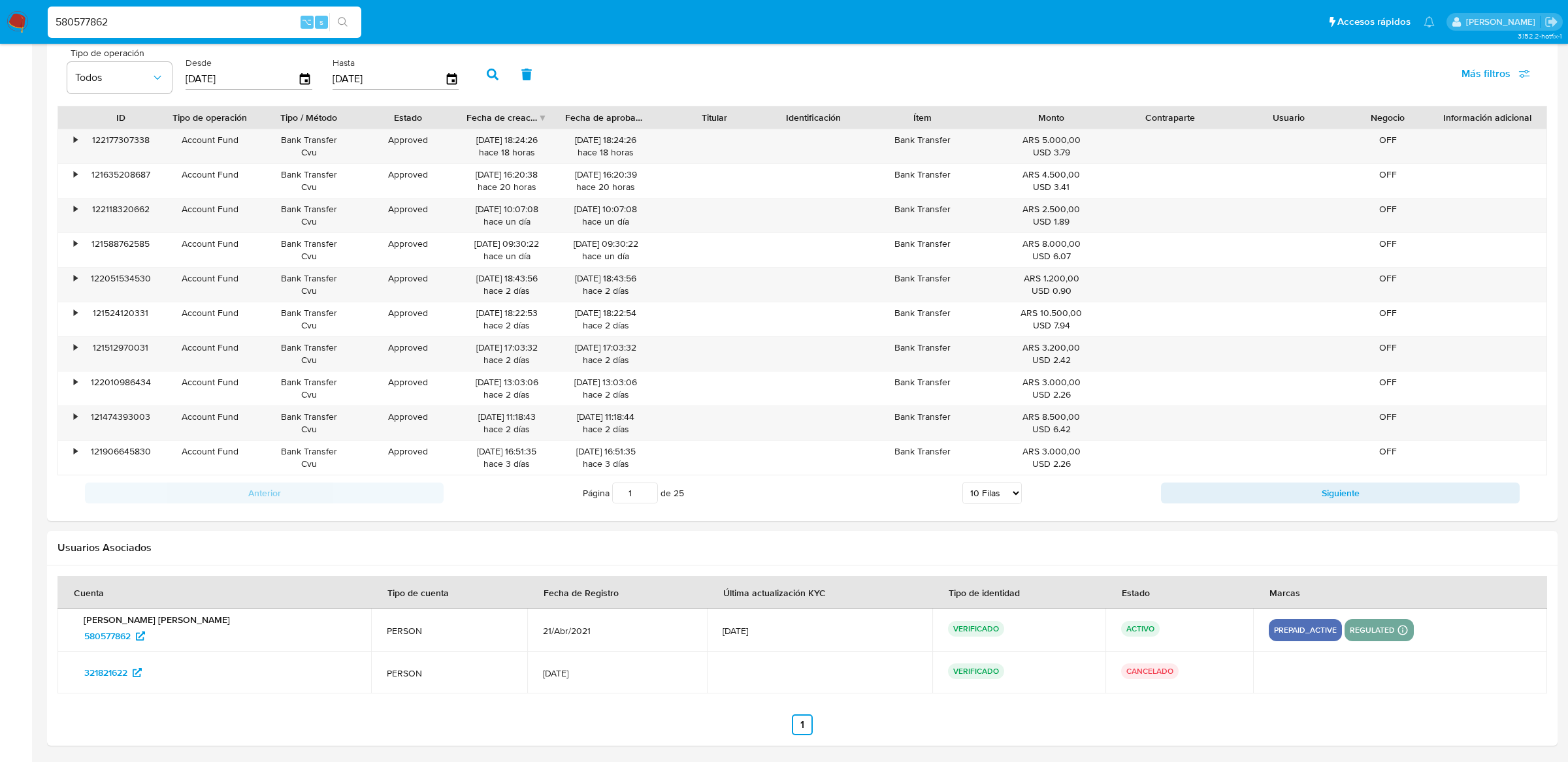
scroll to position [1282, 0]
click at [122, 673] on span "321821622" at bounding box center [106, 670] width 43 height 20
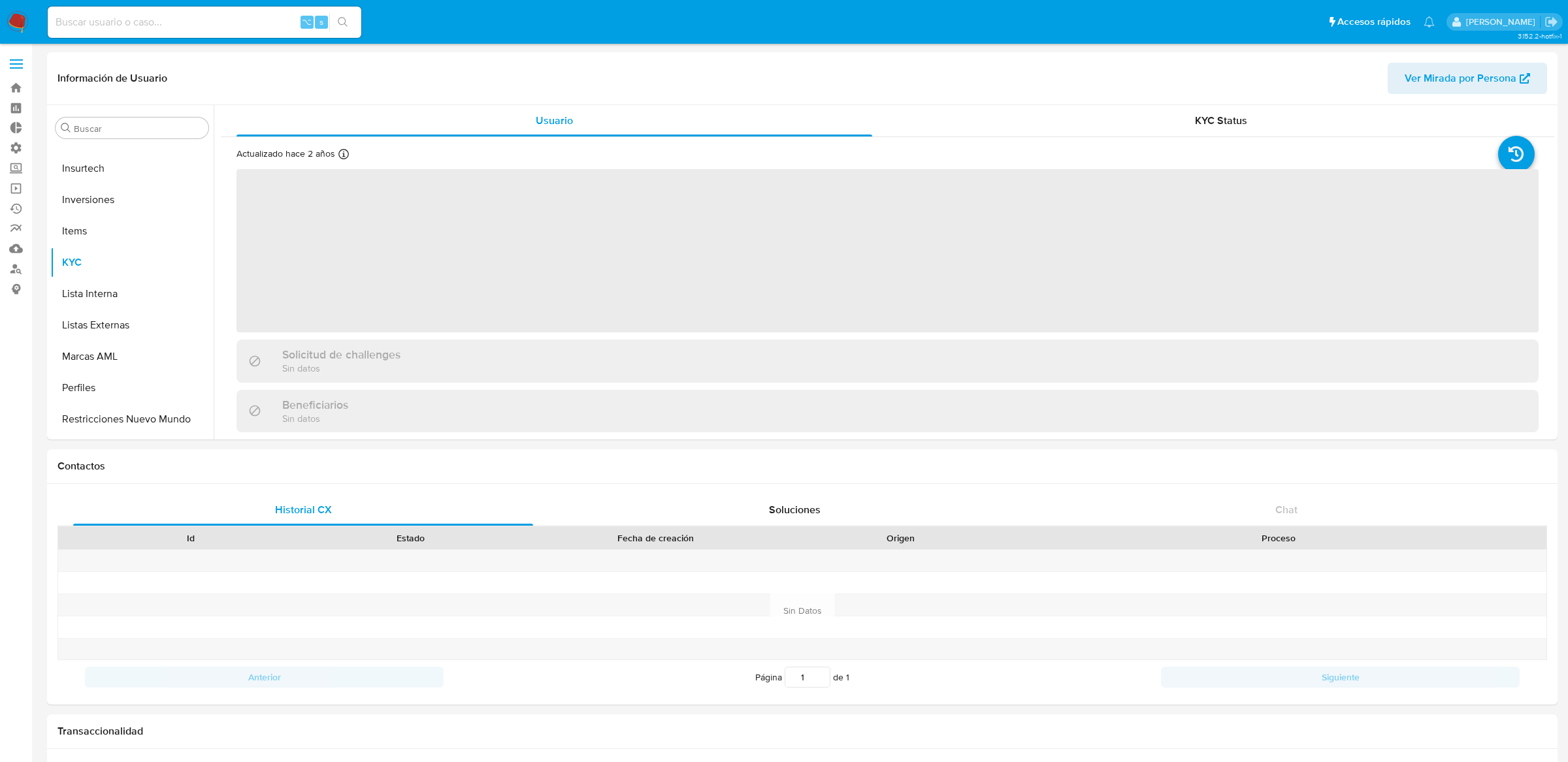
scroll to position [583, 0]
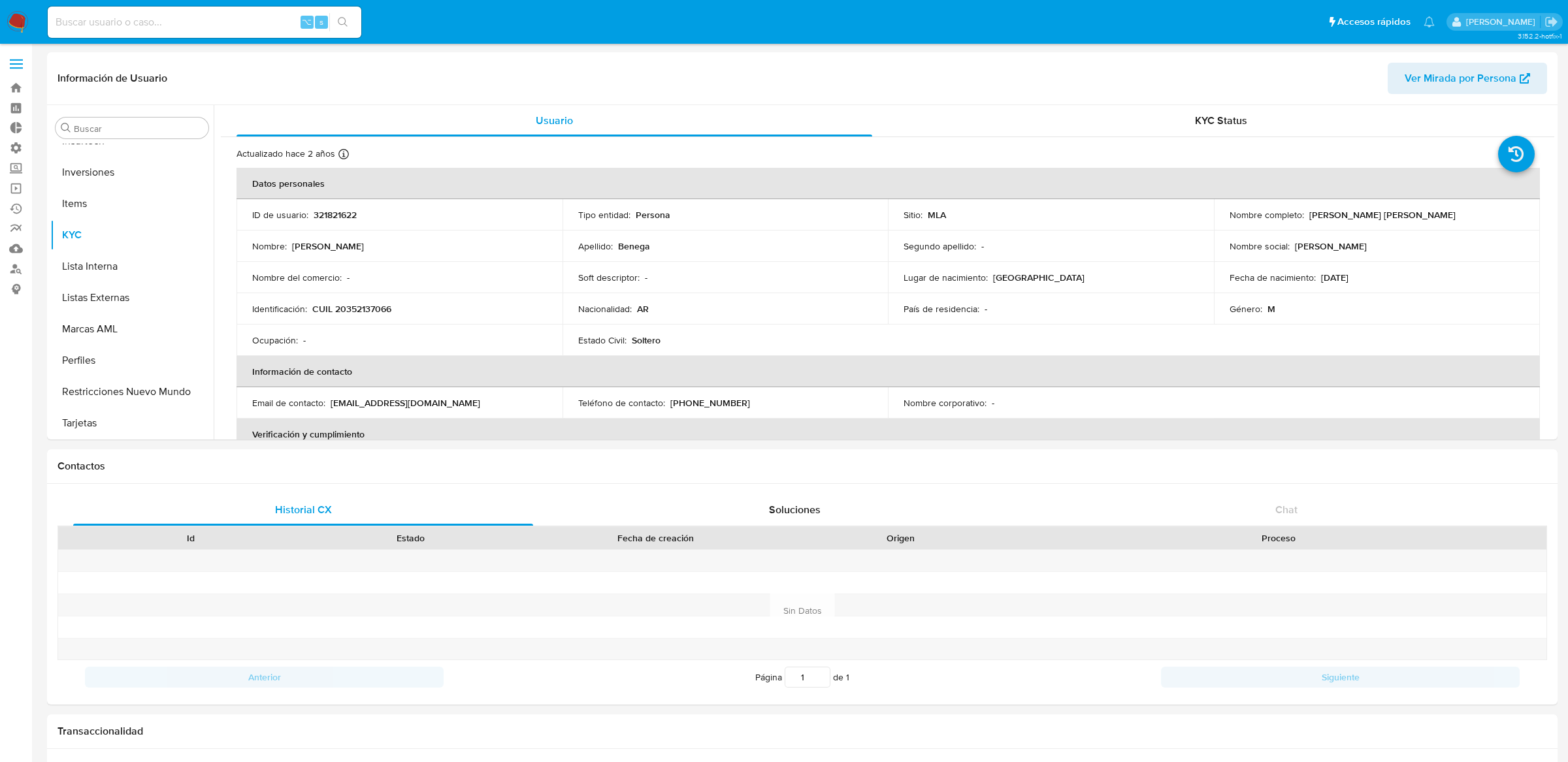
select select "10"
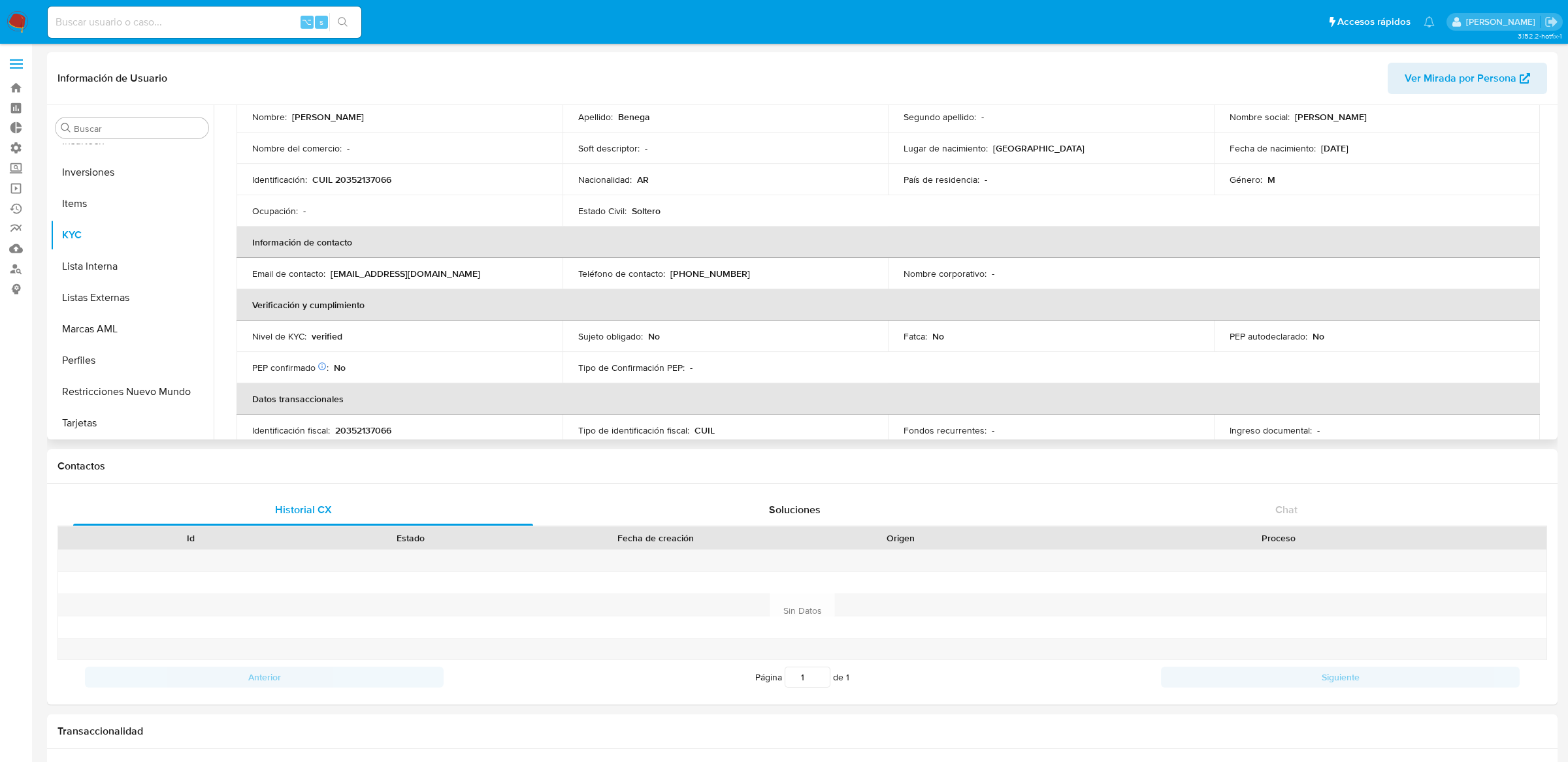
scroll to position [132, 0]
click at [241, 36] on div "⌥ s" at bounding box center [204, 21] width 314 height 31
click at [242, 22] on input at bounding box center [204, 21] width 314 height 17
paste input "2107664015"
type input "2107664015"
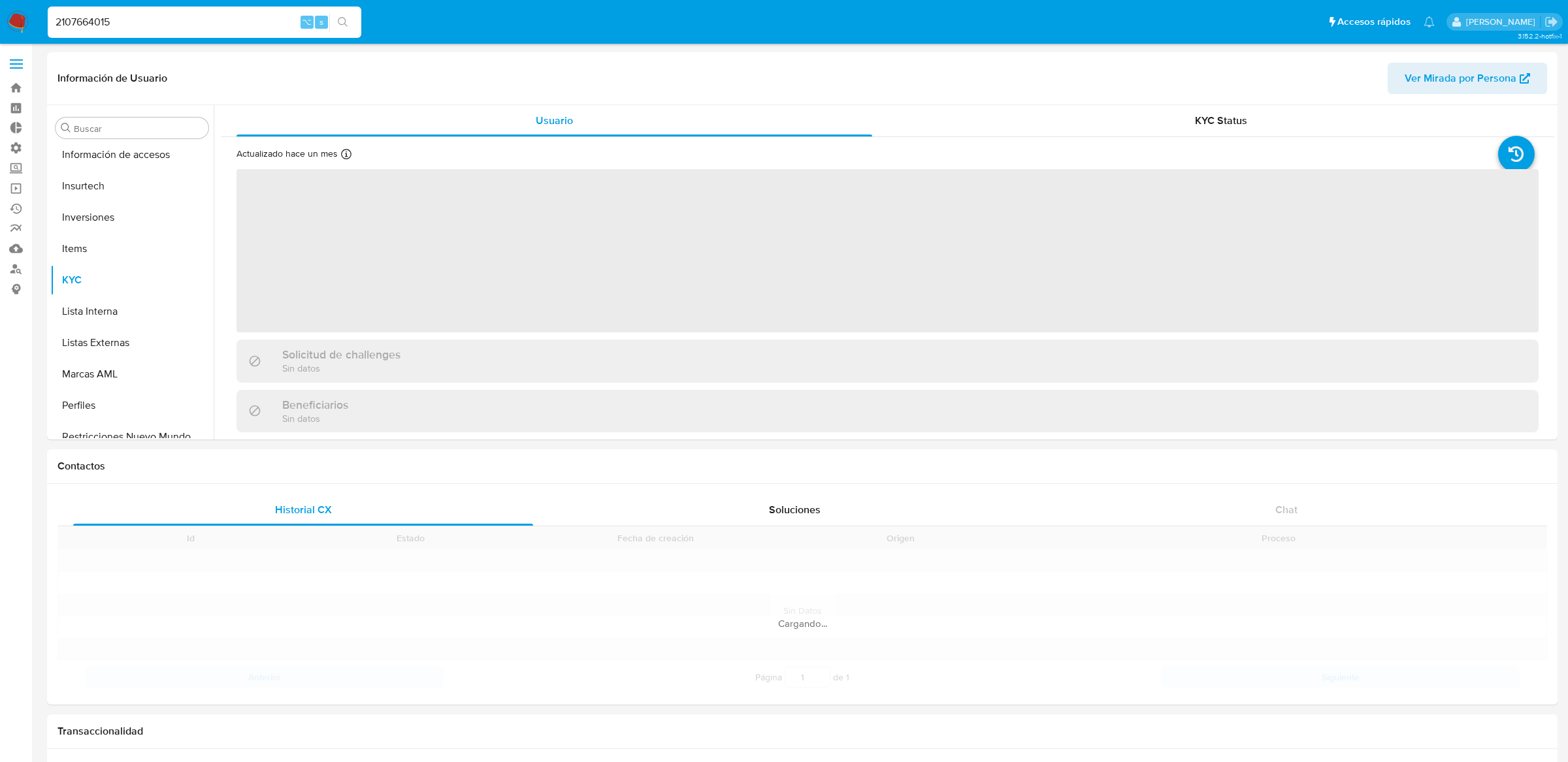
scroll to position [583, 0]
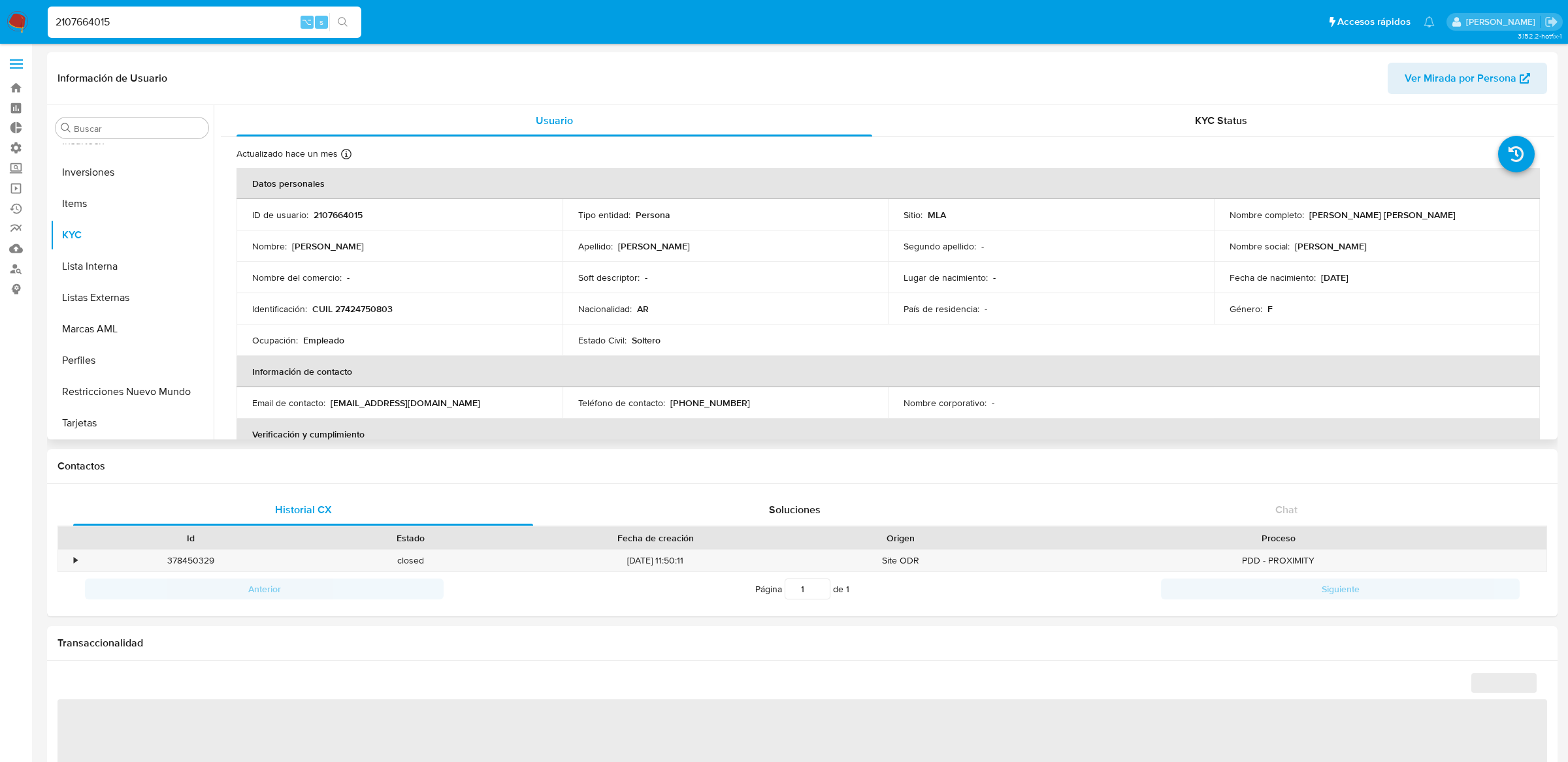
select select "10"
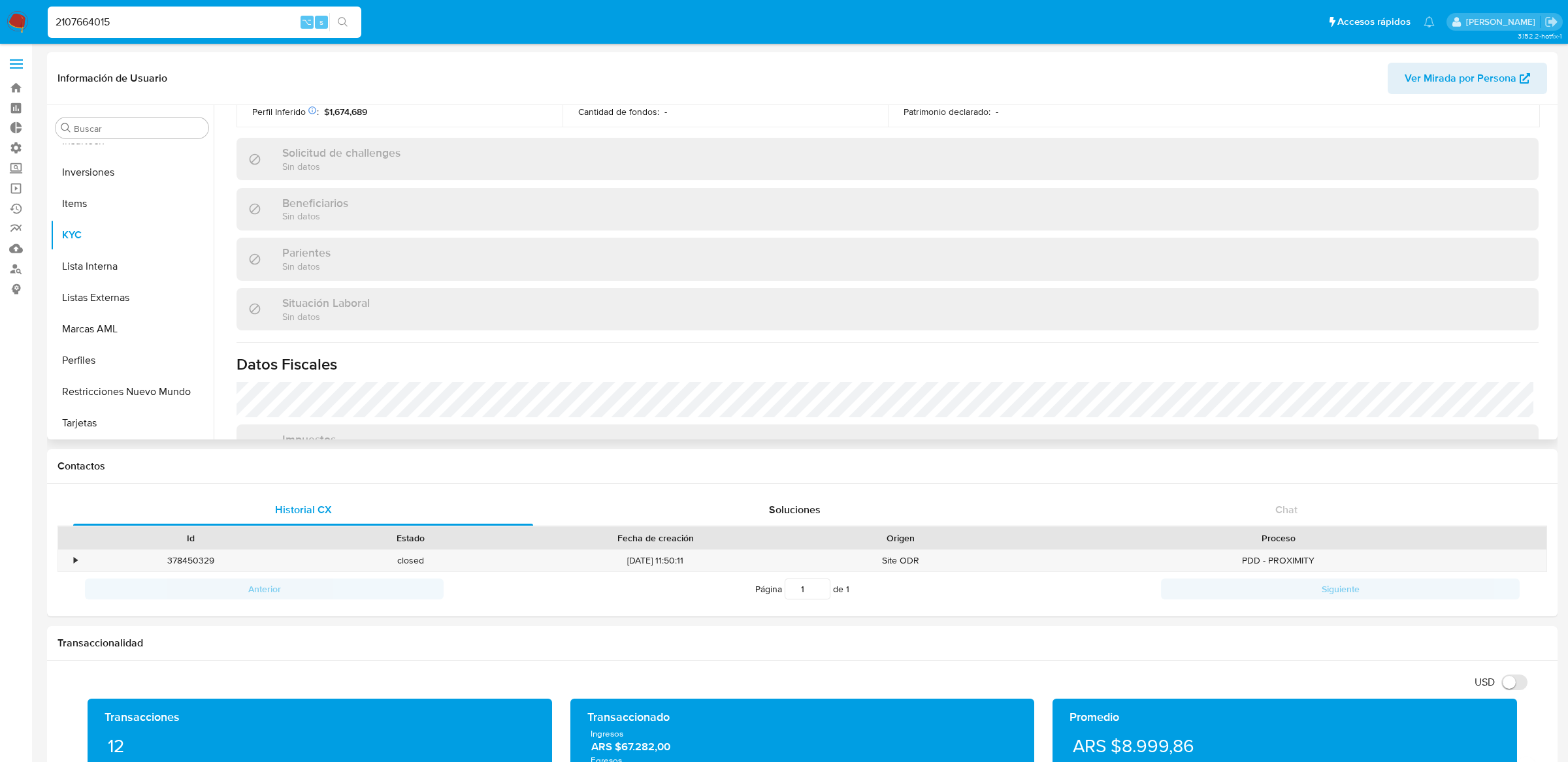
scroll to position [676, 0]
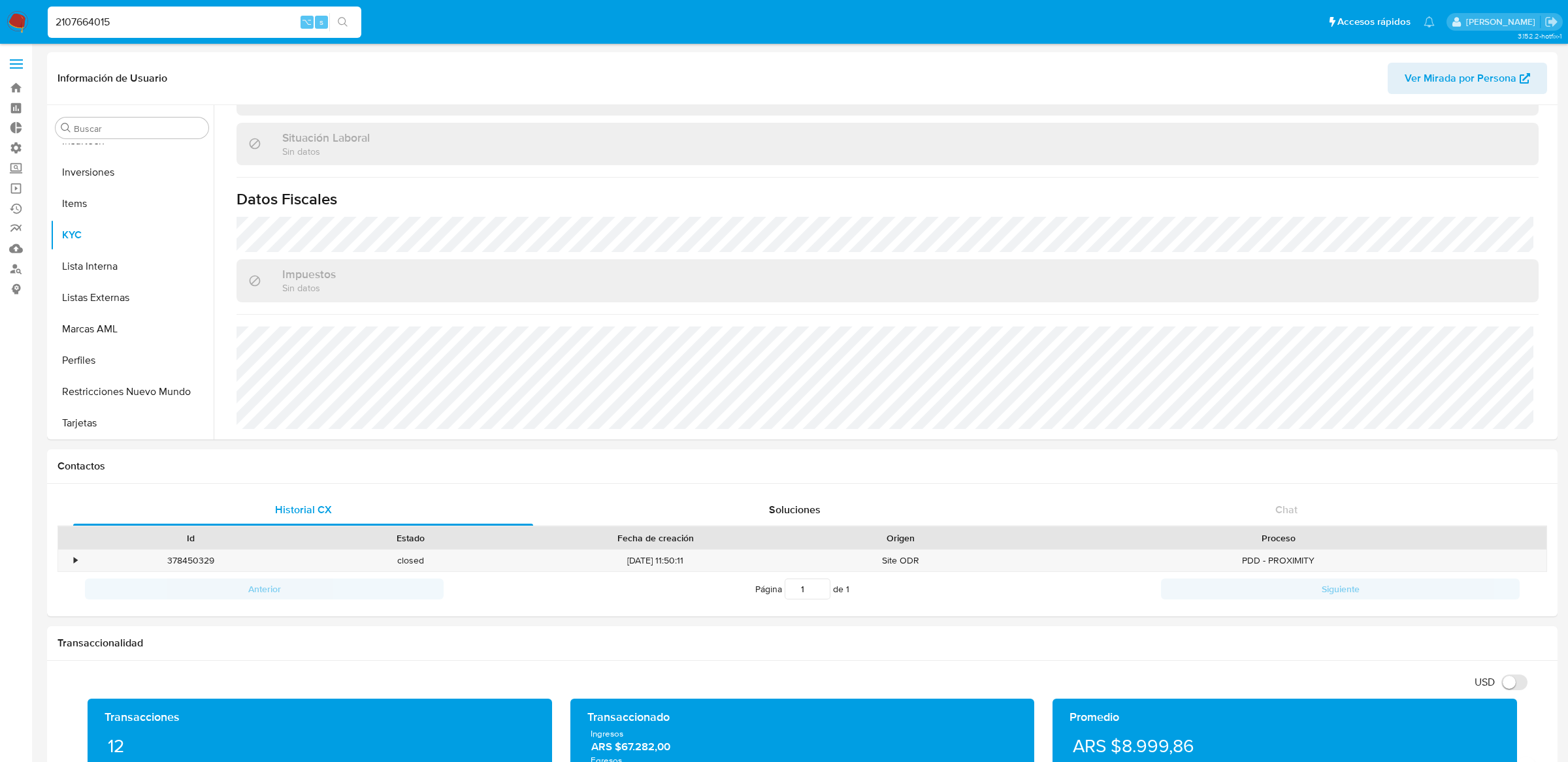
click at [250, 26] on input "2107664015" at bounding box center [204, 21] width 314 height 17
paste input "2107664015"
click at [250, 26] on input "21076640152107664015" at bounding box center [204, 21] width 314 height 17
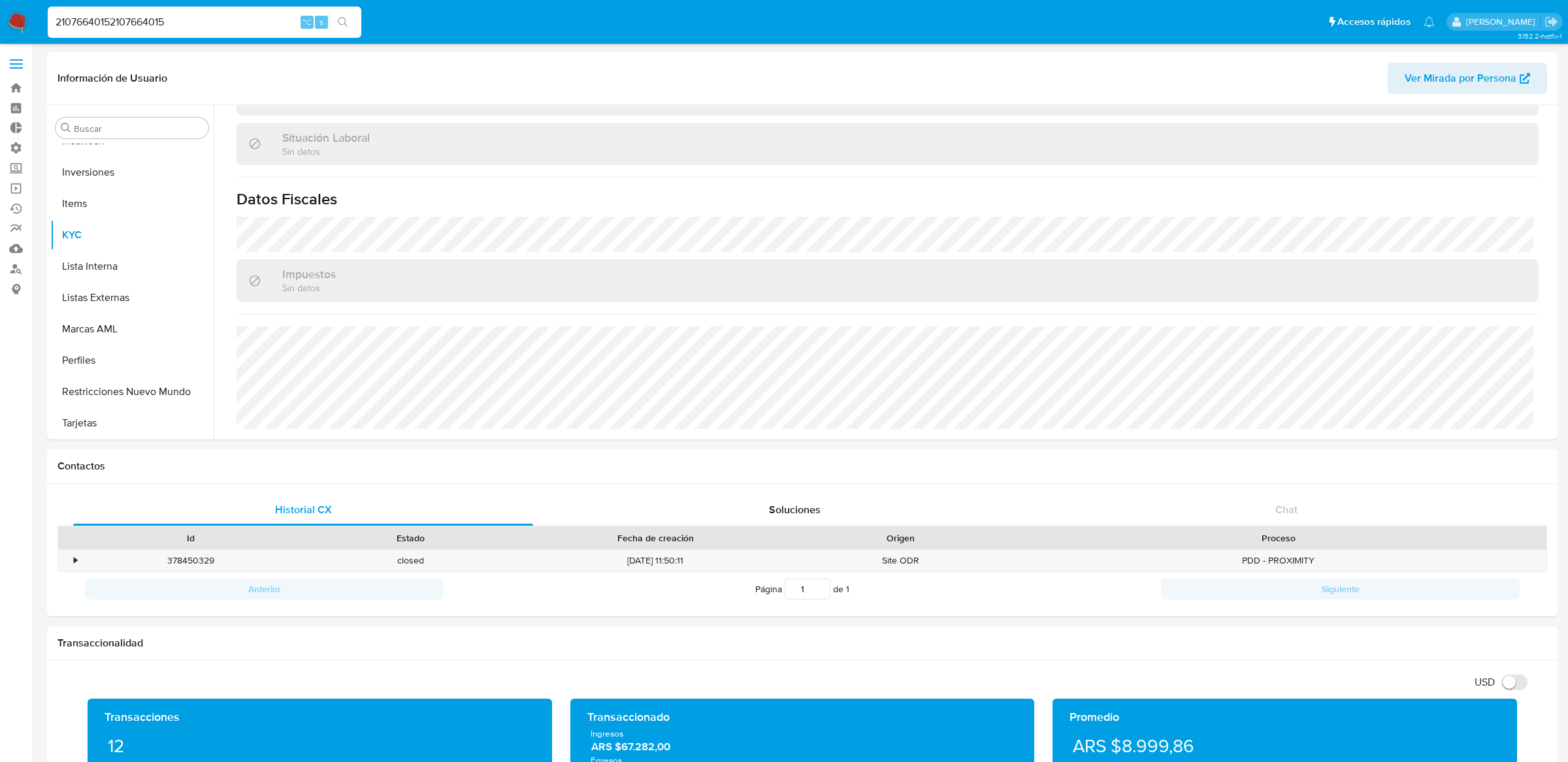
click at [250, 26] on input "21076640152107664015" at bounding box center [204, 21] width 314 height 17
paste input
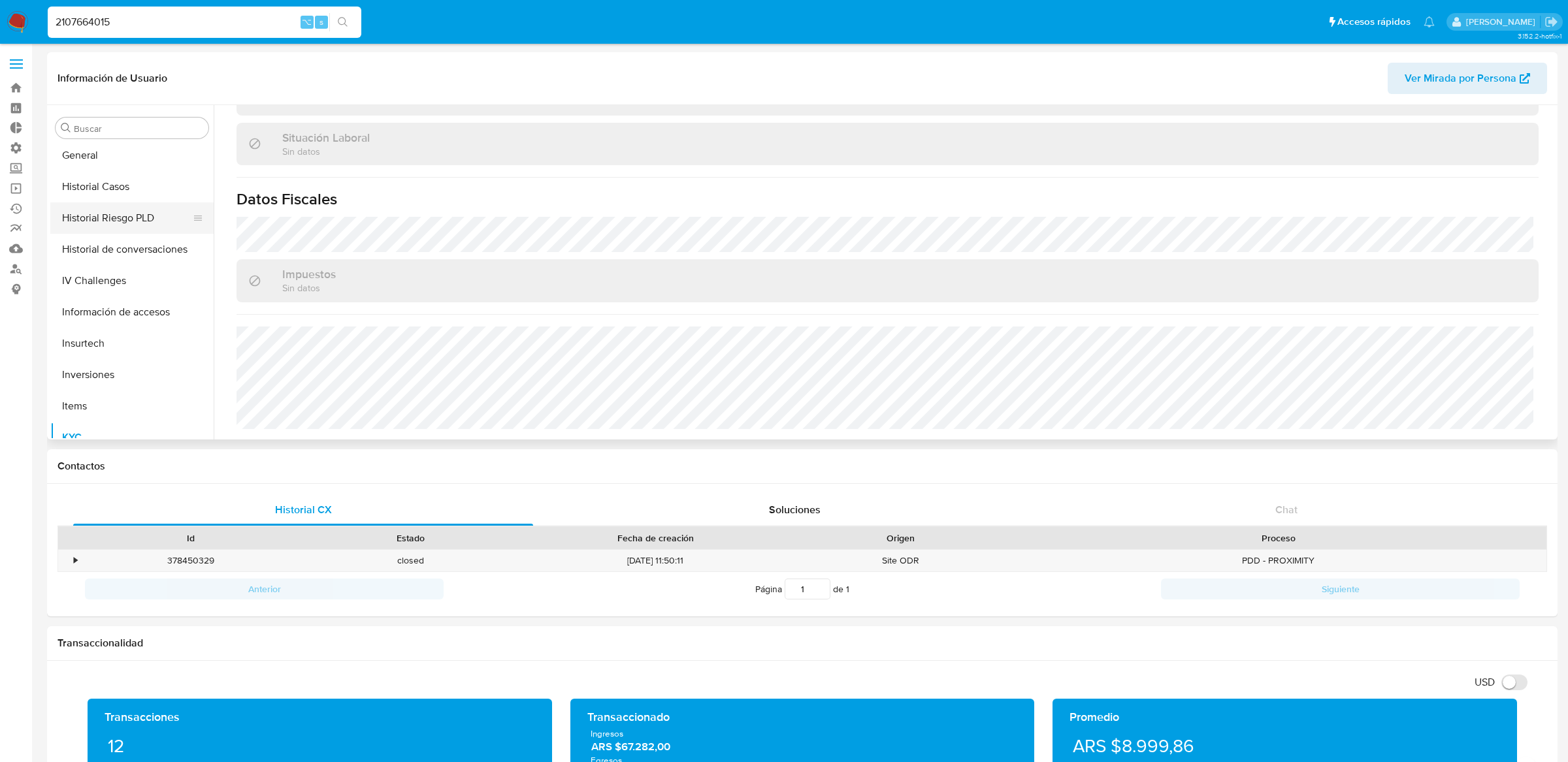
scroll to position [365, 0]
click at [138, 225] on button "Historial Riesgo PLD" at bounding box center [126, 232] width 152 height 31
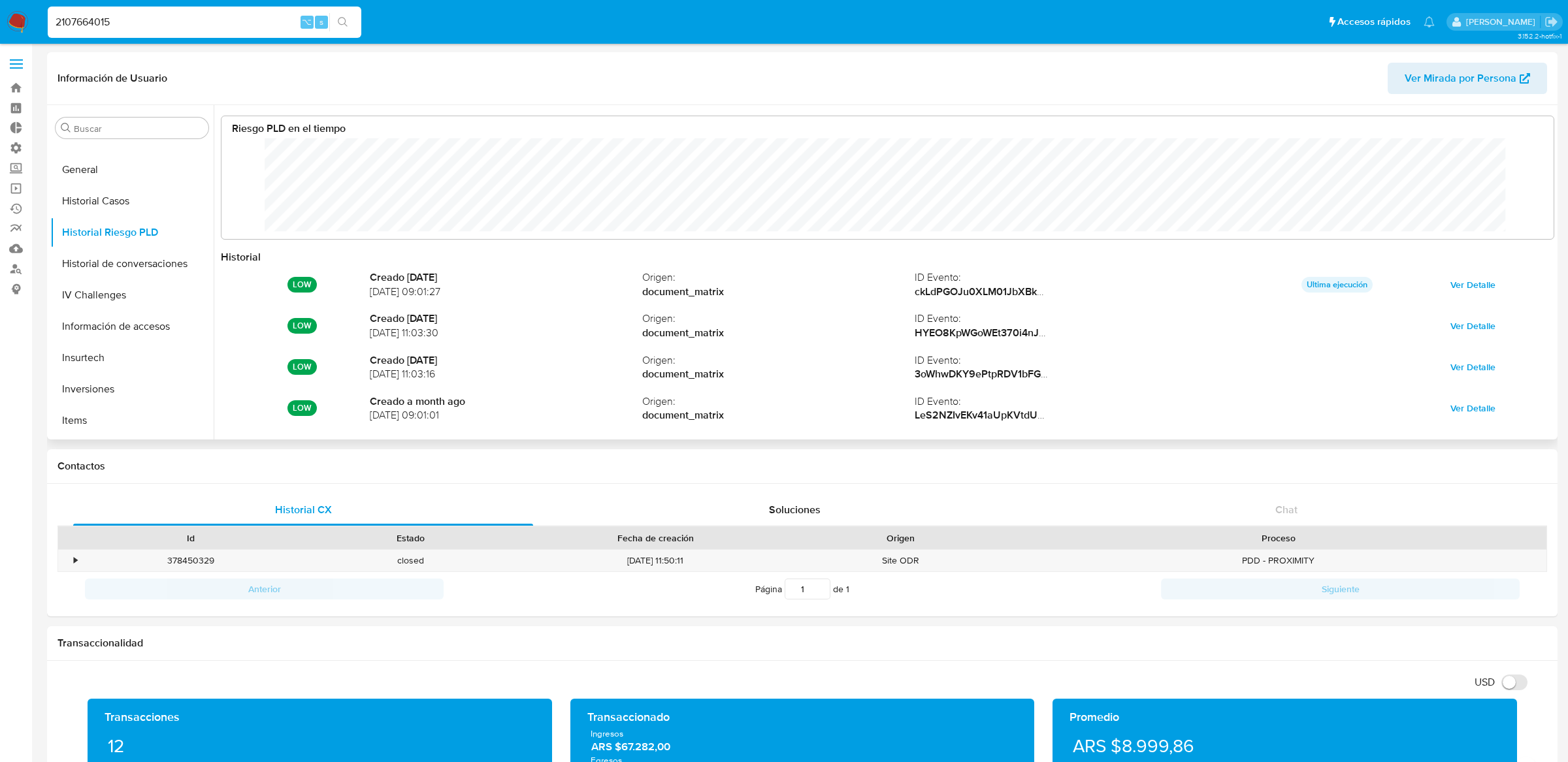
scroll to position [98, 1305]
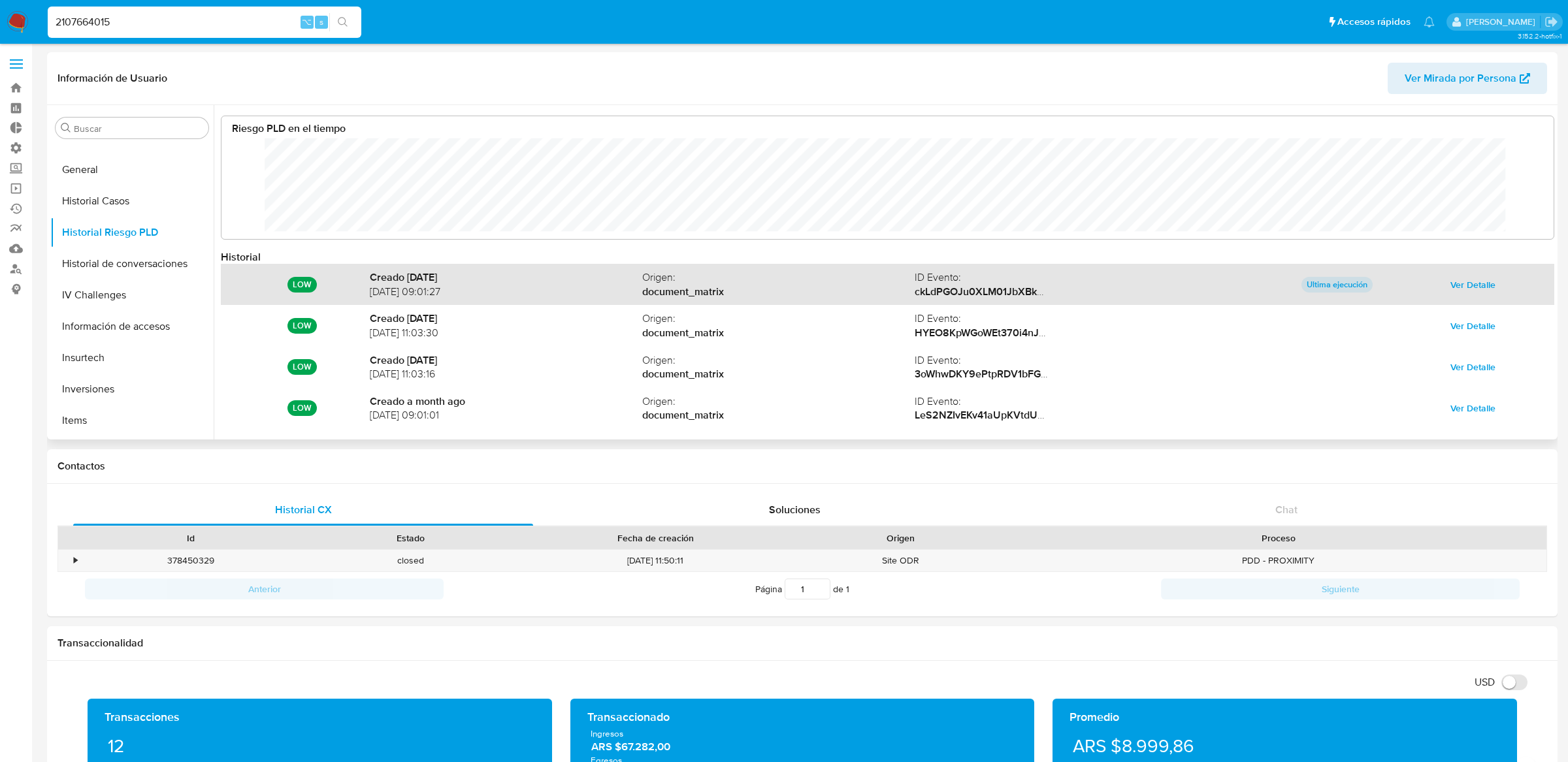
click at [1461, 275] on span "Ver Detalle" at bounding box center [1473, 284] width 45 height 19
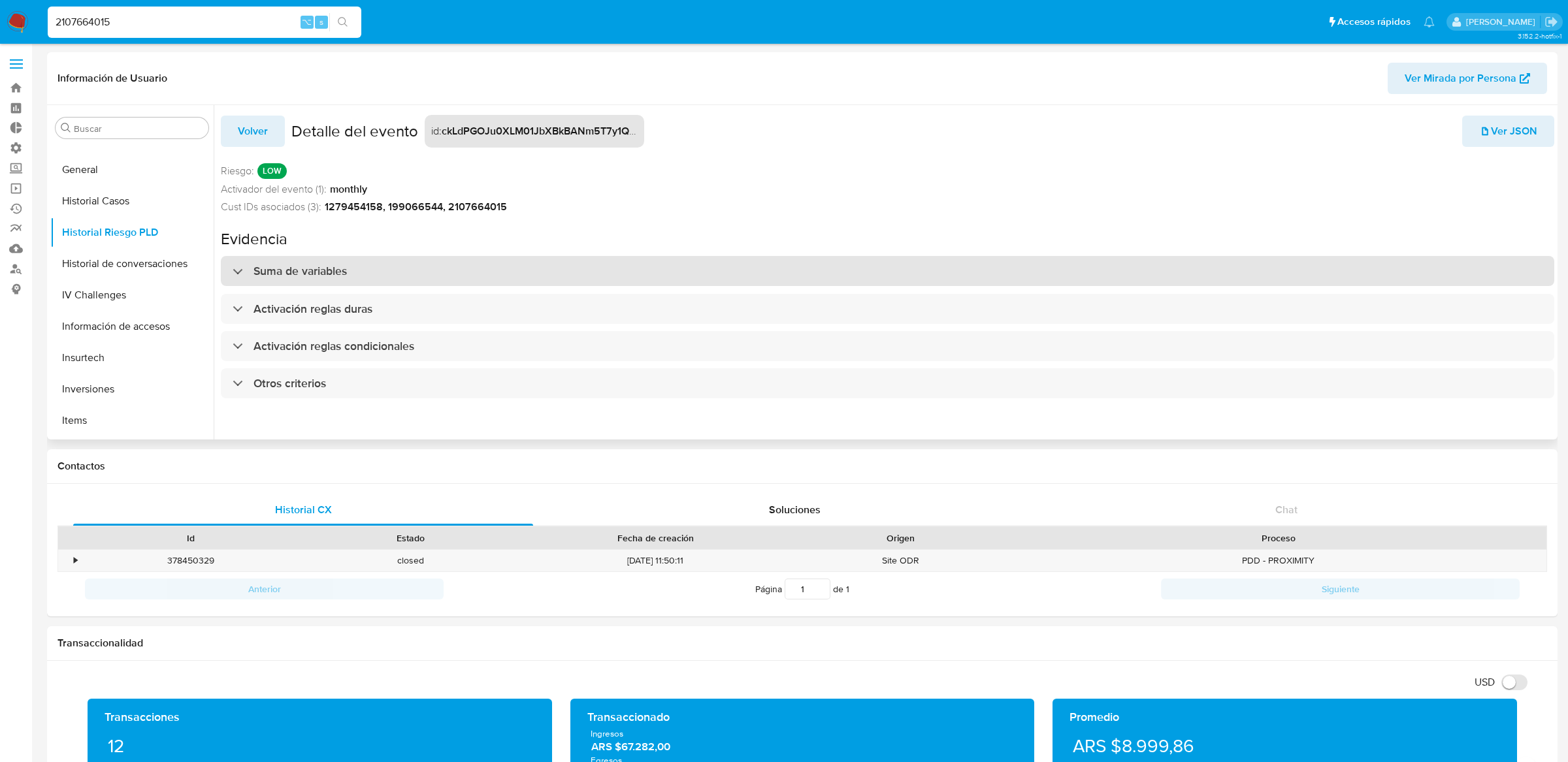
click at [948, 283] on div "Suma de variables" at bounding box center [888, 271] width 1334 height 30
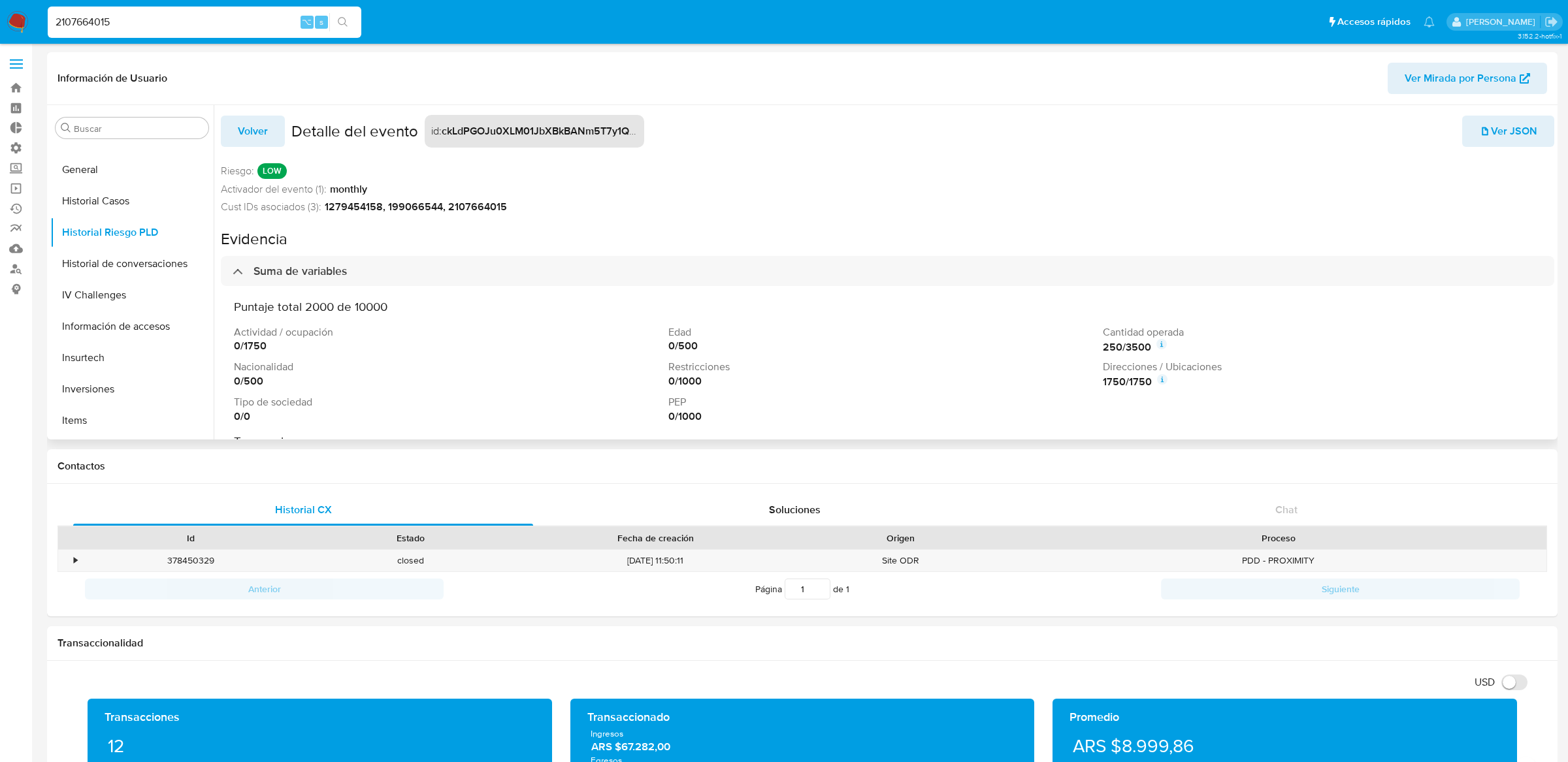
click at [1157, 377] on icon at bounding box center [1162, 380] width 11 height 11
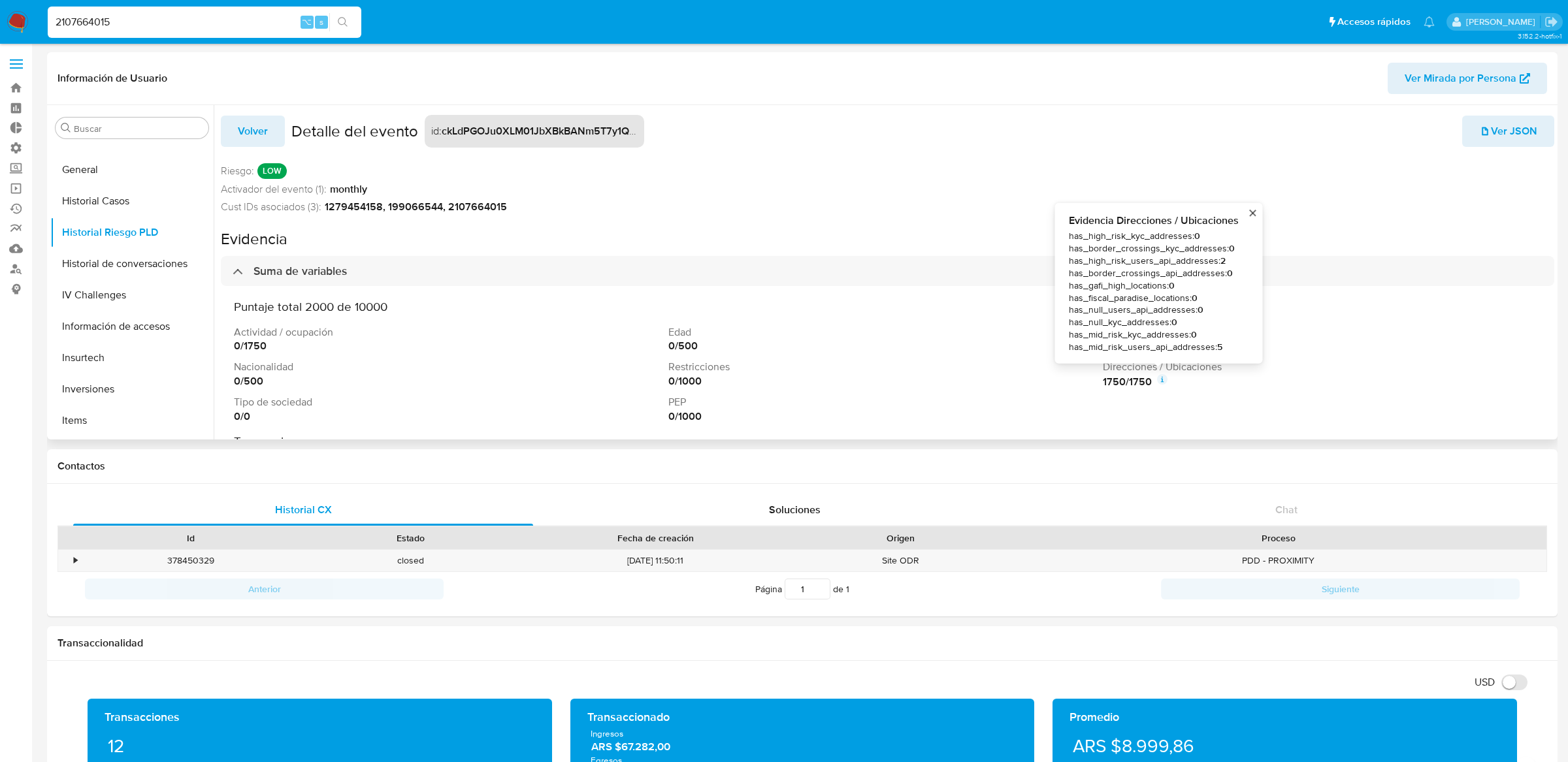
click at [1159, 260] on span "has_high_risk_users_api_addresses : 2" at bounding box center [1153, 261] width 170 height 12
click at [1203, 308] on span "has_null_users_api_addresses : 0" at bounding box center [1153, 310] width 170 height 12
click at [867, 209] on div "Cust IDs asociados (3): 1279454158, 199066544, 2107664015" at bounding box center [888, 207] width 1334 height 14
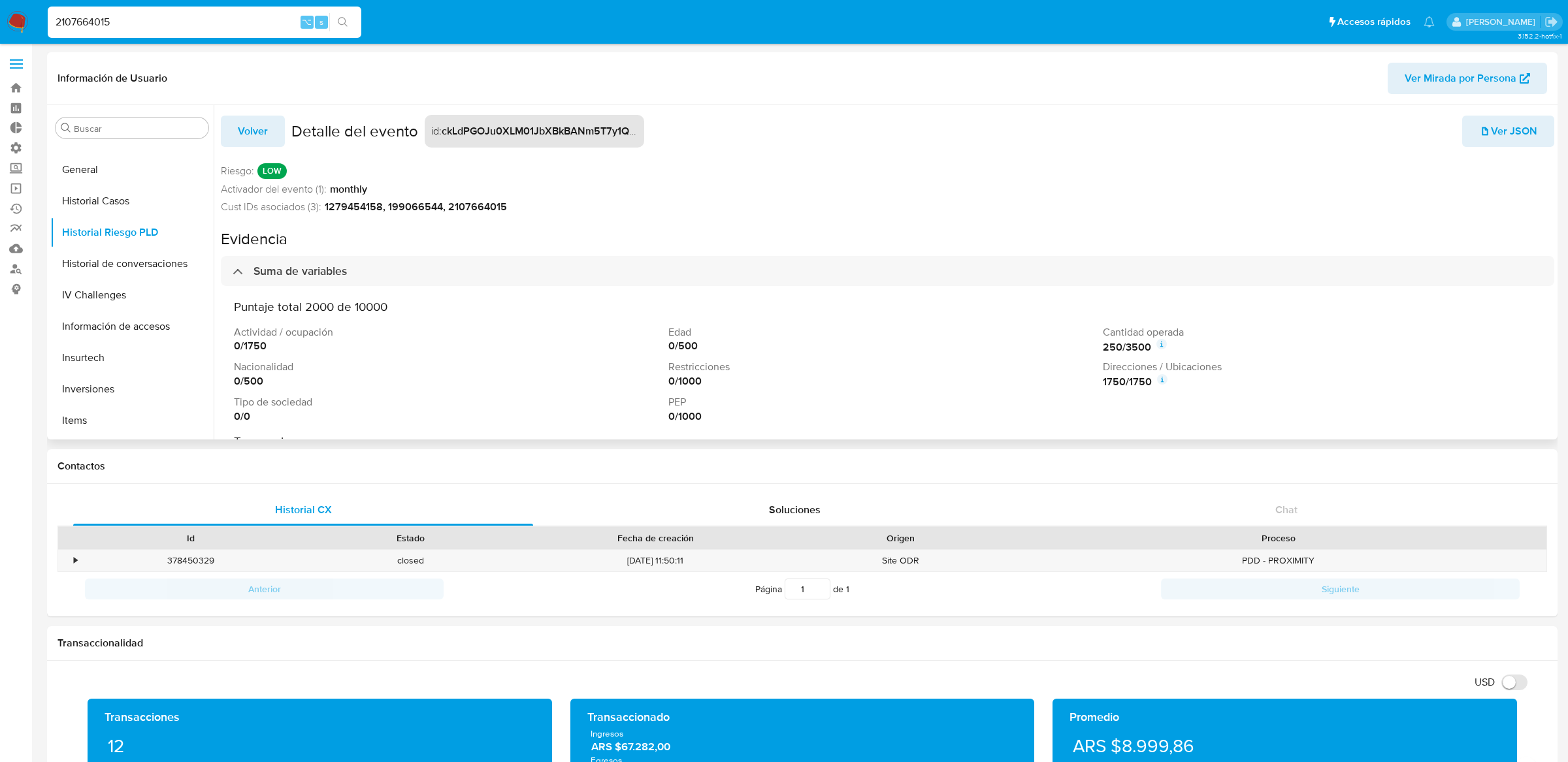
click at [1499, 135] on span "Ver JSON" at bounding box center [1507, 131] width 58 height 29
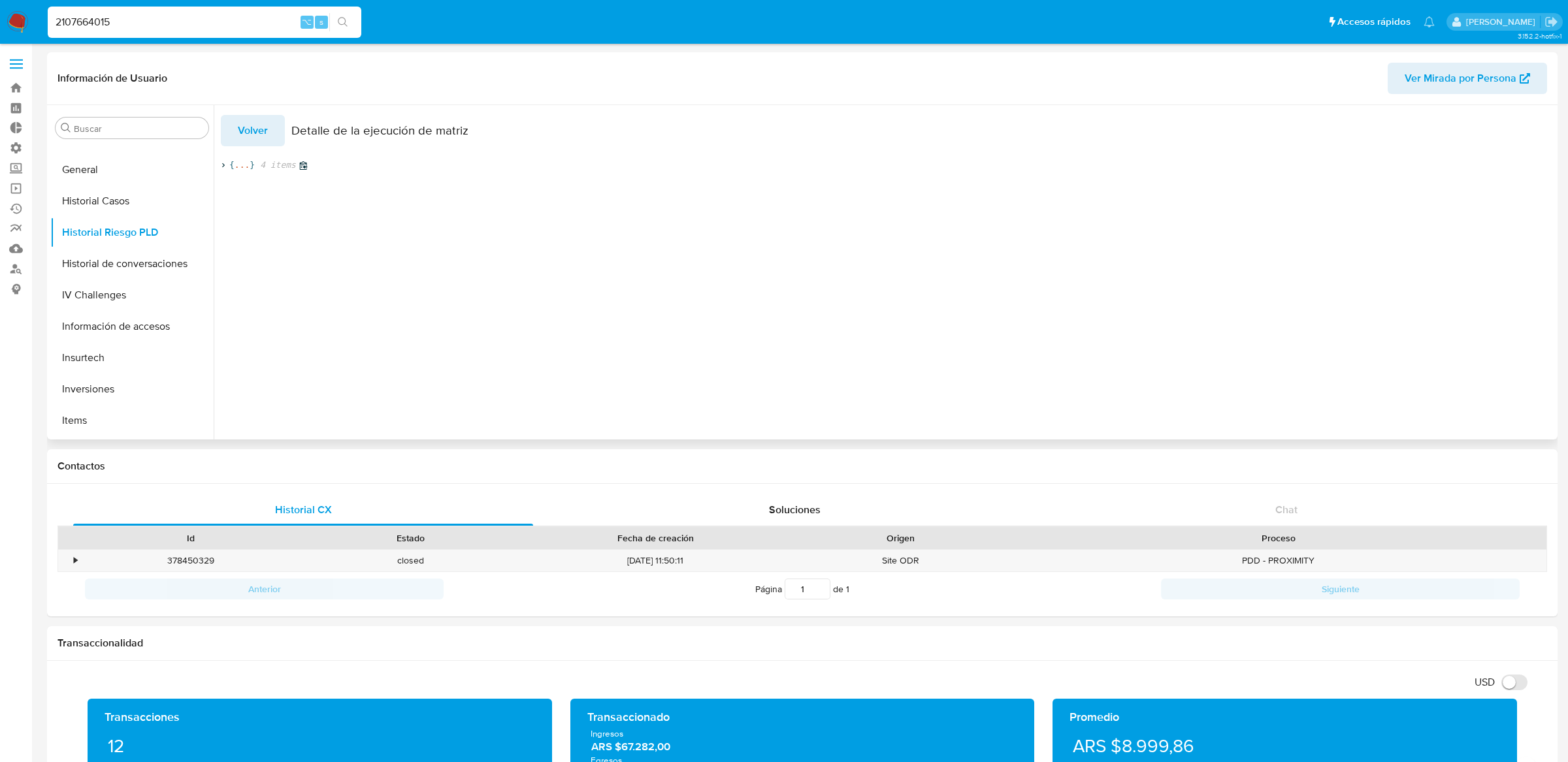
click at [229, 170] on span "{" at bounding box center [232, 165] width 5 height 12
click at [239, 198] on icon at bounding box center [238, 201] width 9 height 9
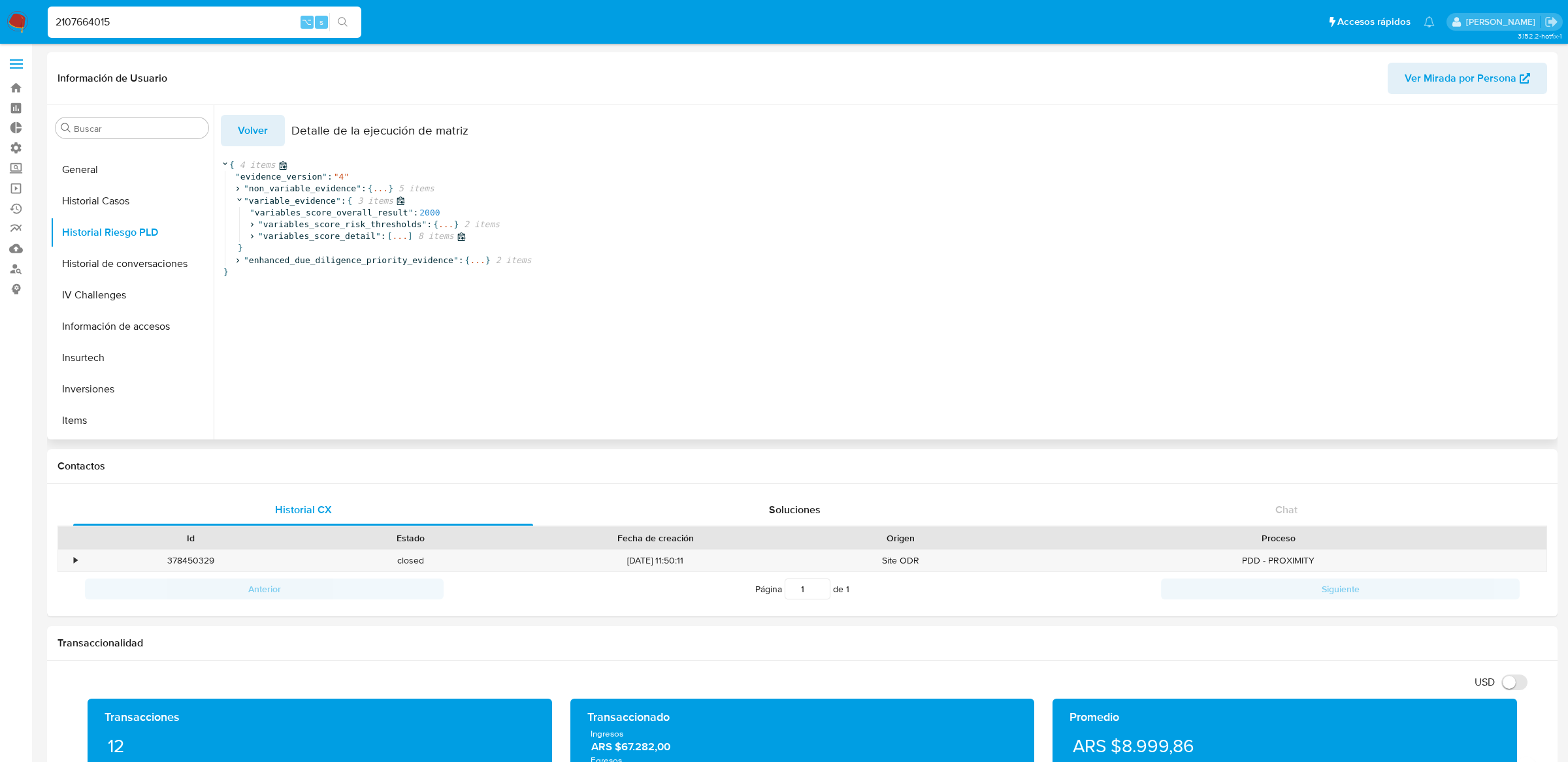
click at [250, 236] on icon at bounding box center [252, 237] width 9 height 9
click at [267, 321] on icon at bounding box center [267, 320] width 9 height 9
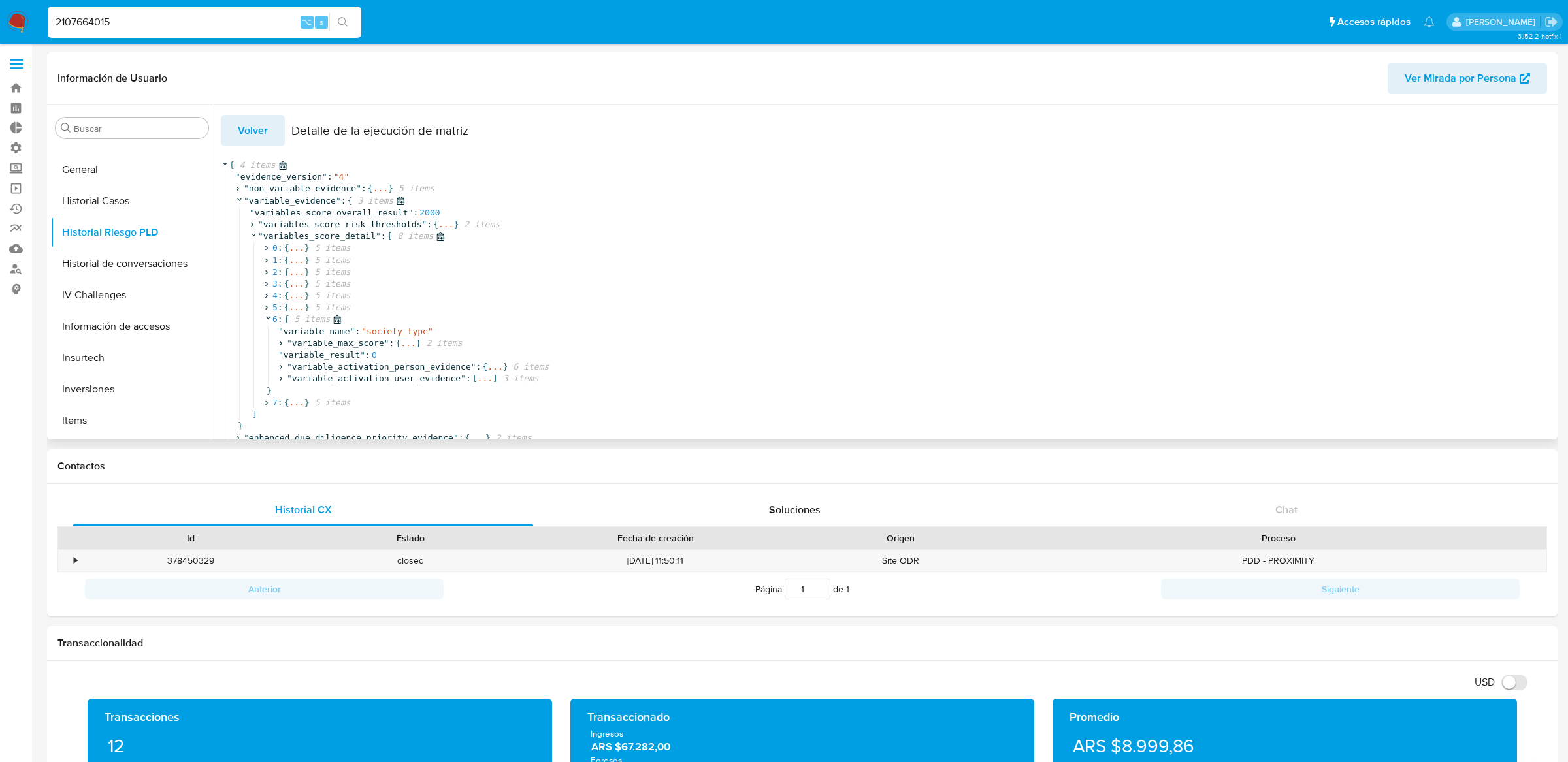
click at [267, 322] on icon at bounding box center [268, 318] width 9 height 9
click at [267, 309] on icon at bounding box center [267, 308] width 9 height 9
click at [490, 368] on span "..." at bounding box center [485, 366] width 15 height 12
click at [315, 382] on span "{" at bounding box center [316, 378] width 5 height 12
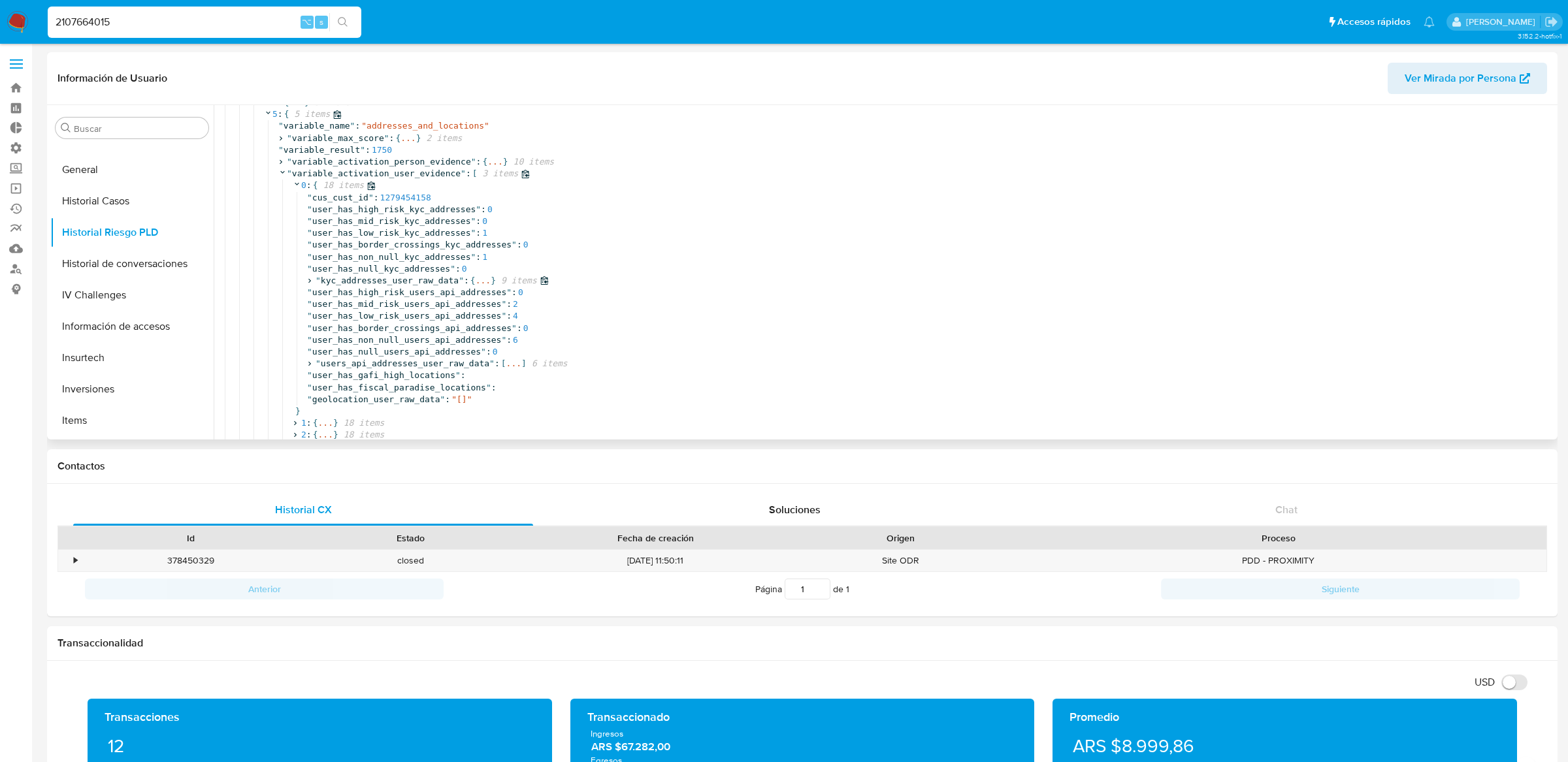
scroll to position [197, 0]
click at [510, 359] on span "..." at bounding box center [513, 360] width 15 height 12
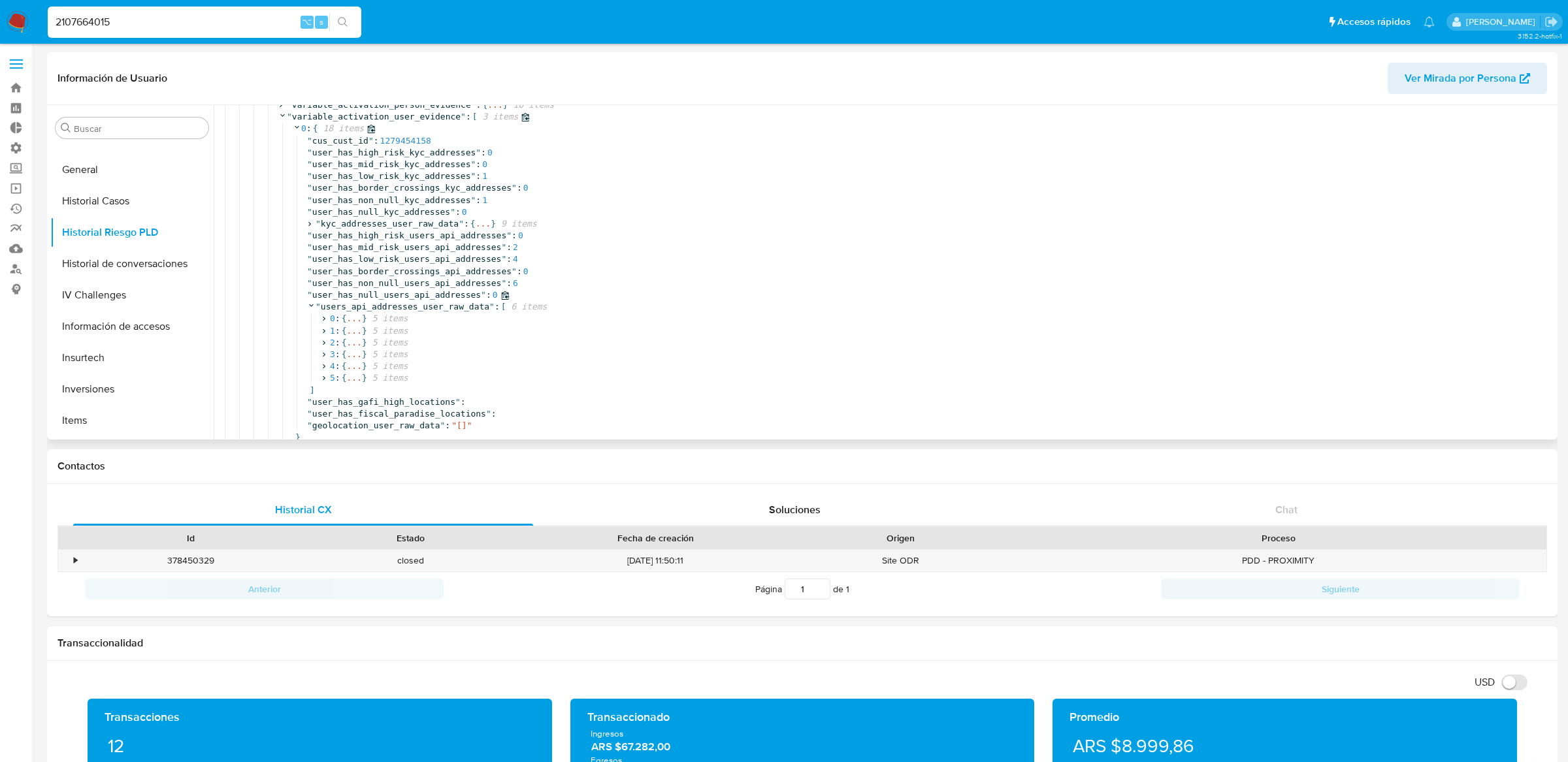
scroll to position [275, 0]
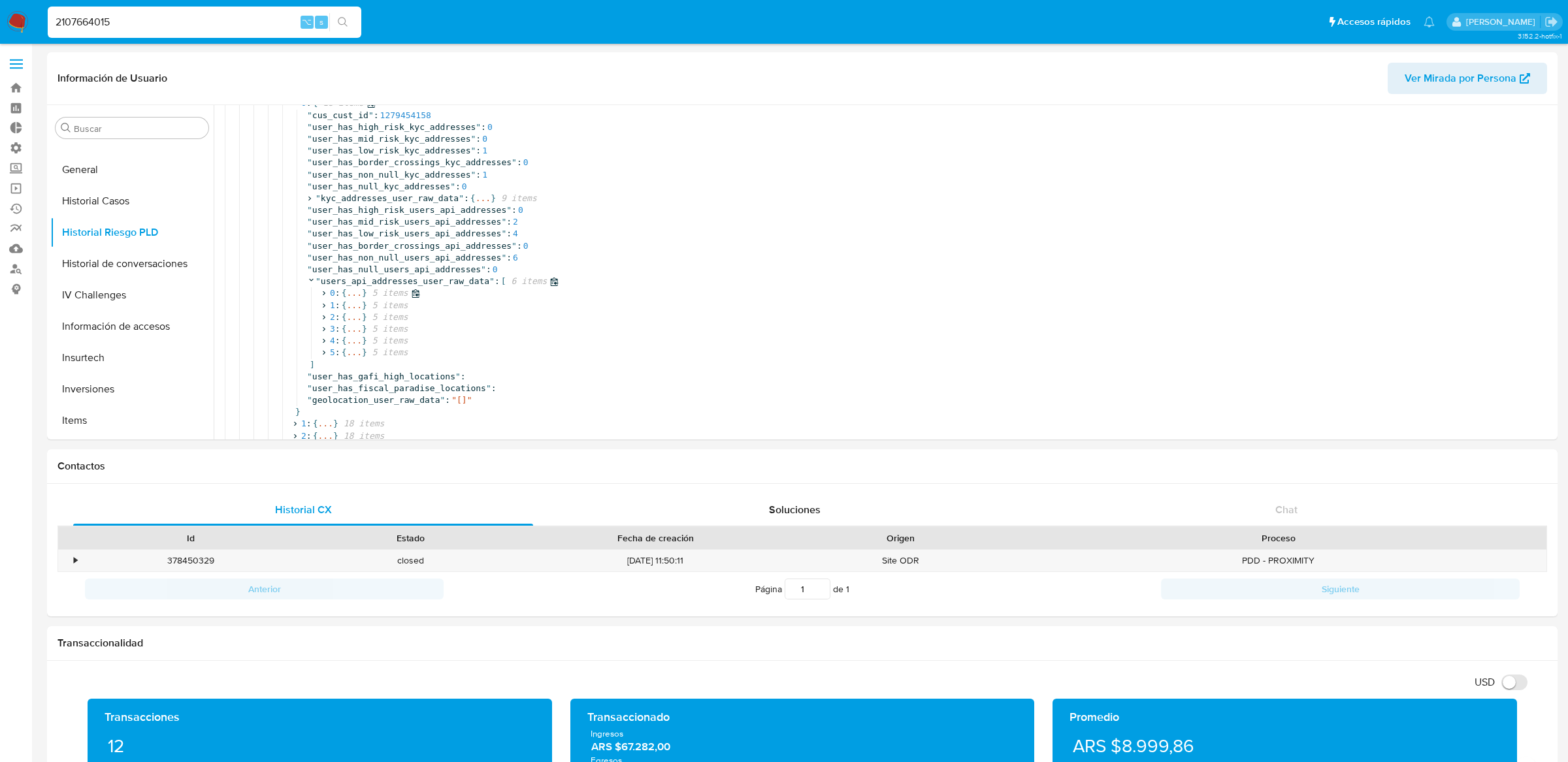
click at [326, 292] on icon at bounding box center [324, 294] width 9 height 9
click at [327, 375] on icon at bounding box center [324, 377] width 9 height 9
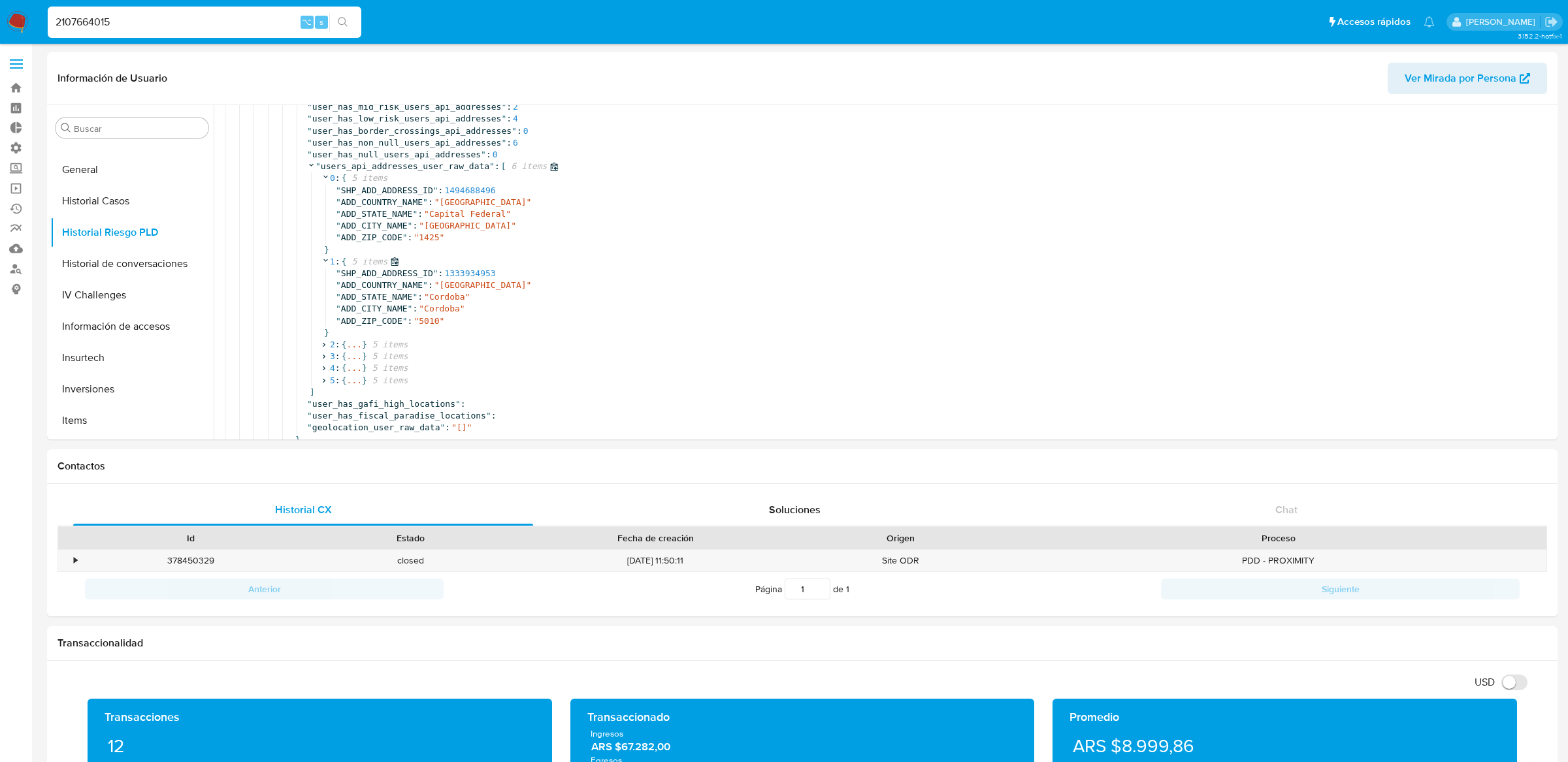
scroll to position [394, 0]
click at [325, 339] on icon at bounding box center [324, 342] width 9 height 9
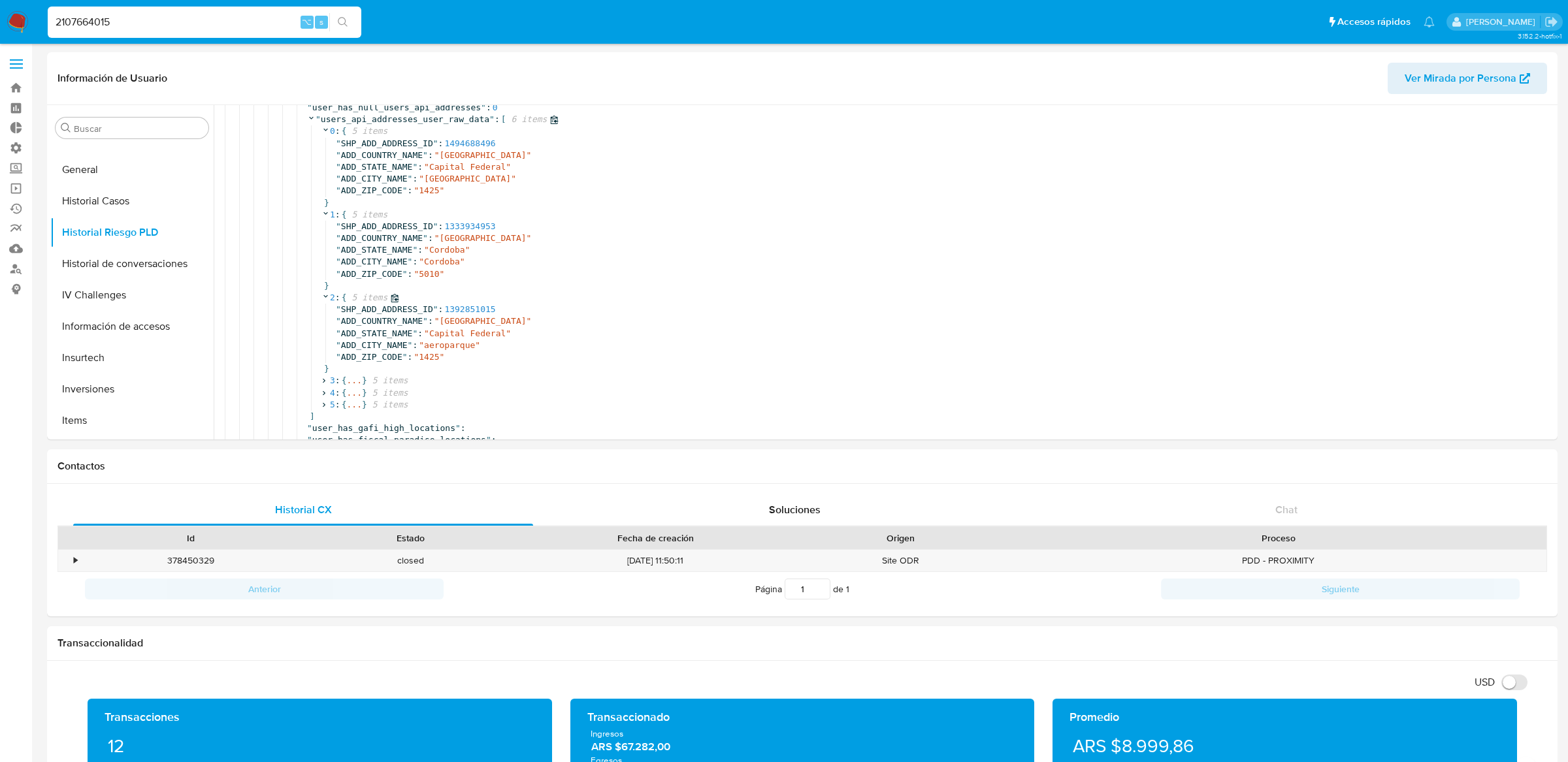
scroll to position [446, 0]
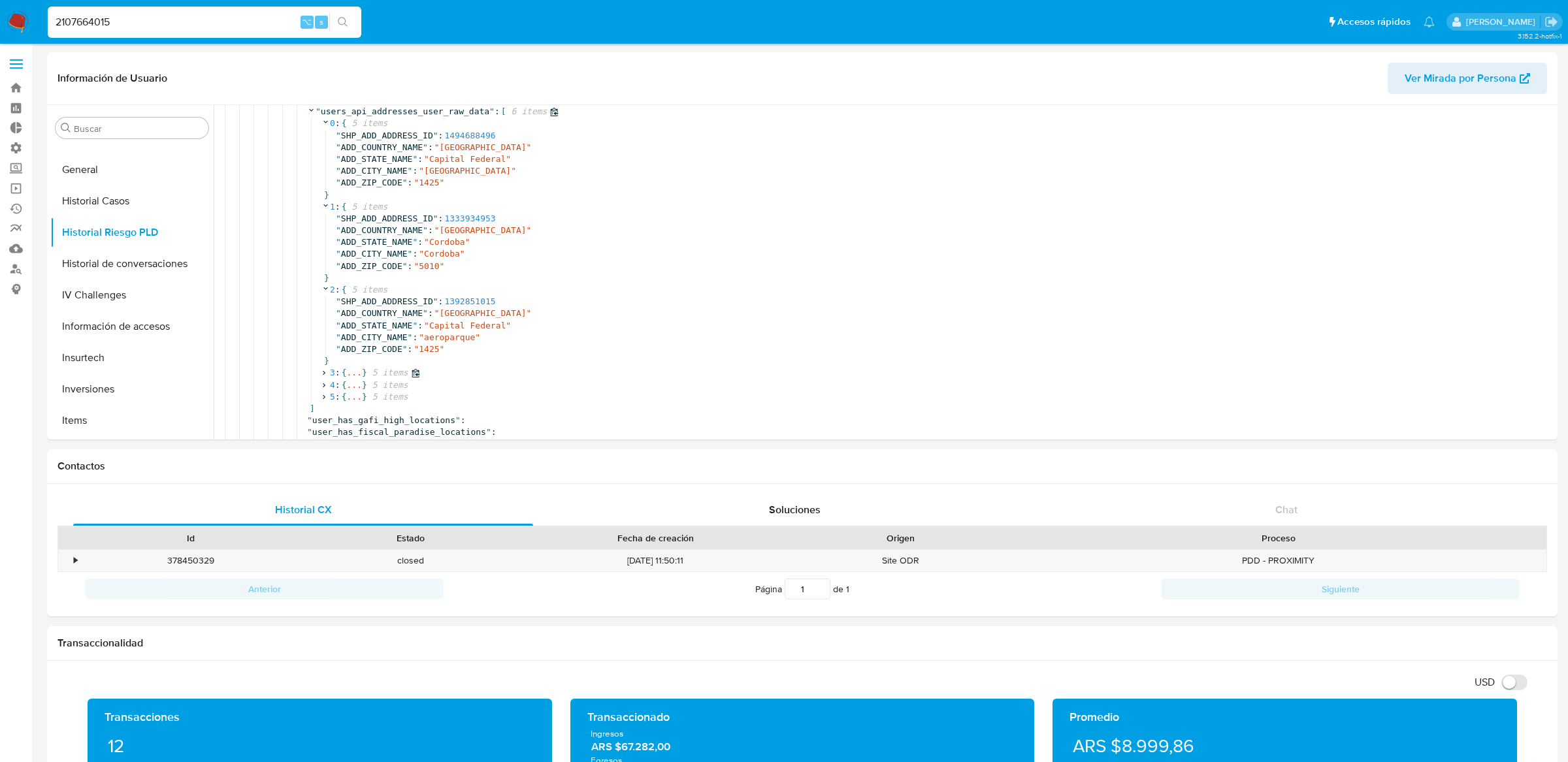
click at [327, 375] on icon at bounding box center [324, 373] width 9 height 9
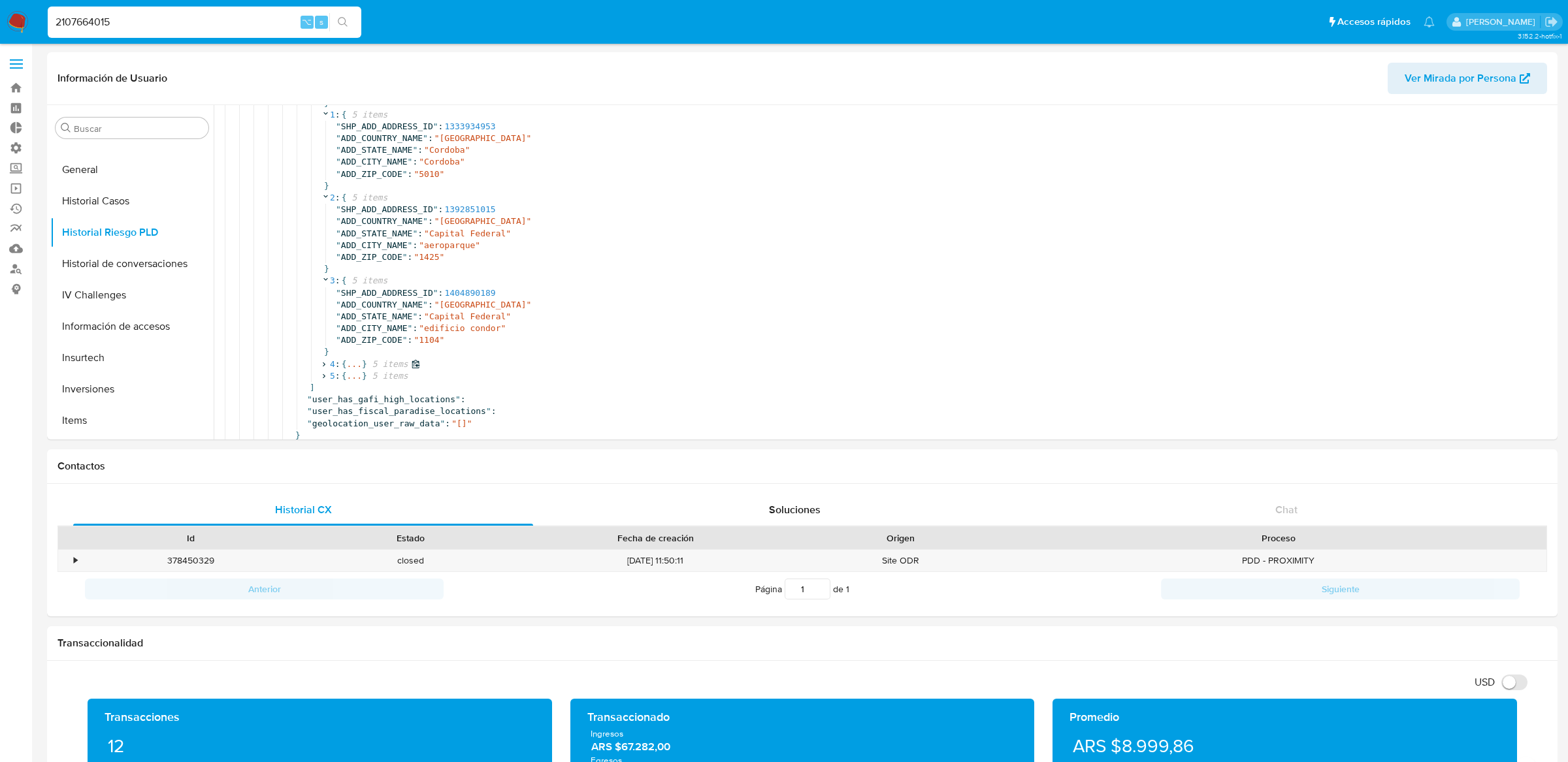
click at [323, 365] on icon at bounding box center [324, 365] width 9 height 9
click at [325, 363] on icon at bounding box center [324, 363] width 9 height 9
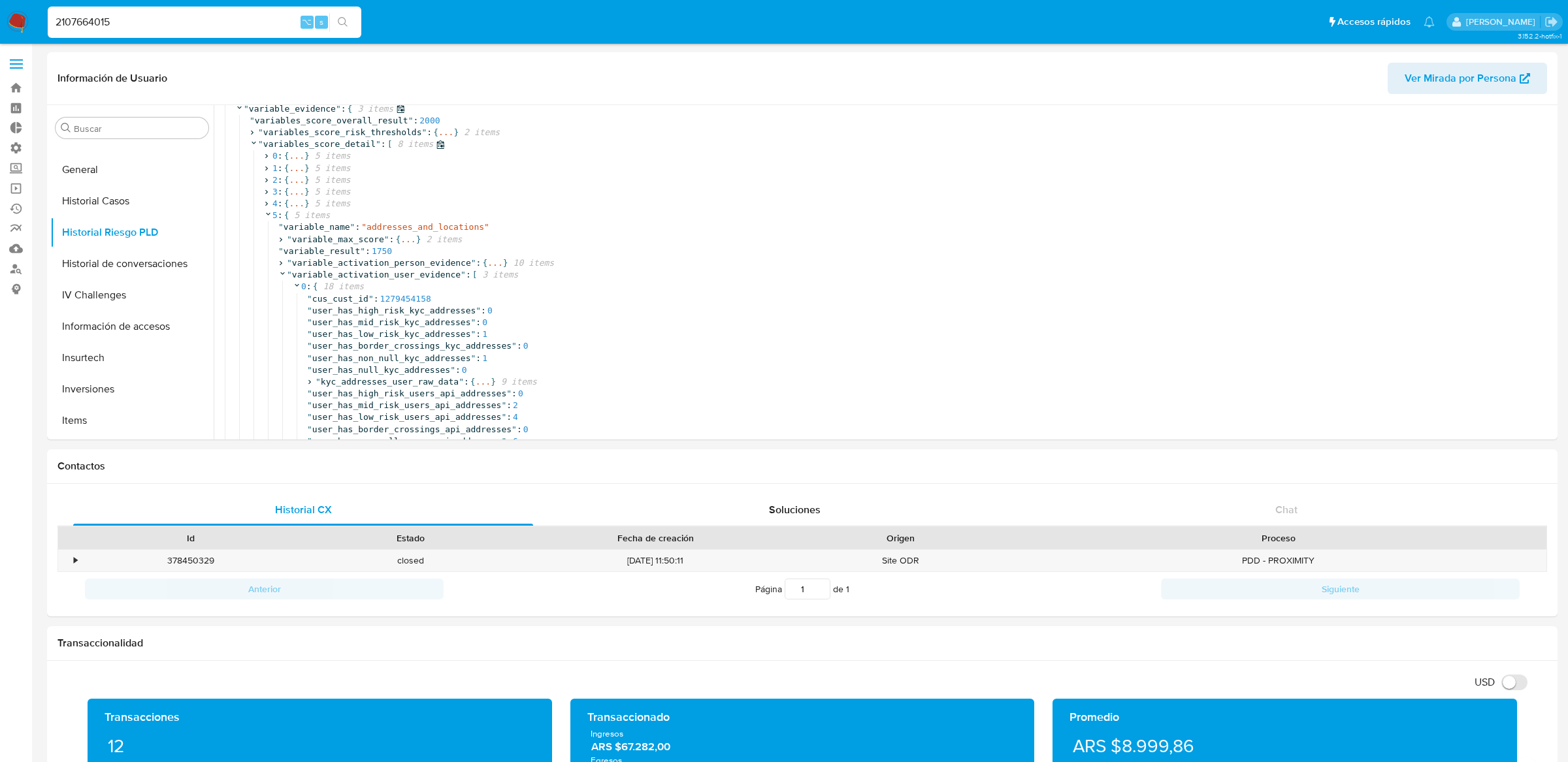
scroll to position [0, 0]
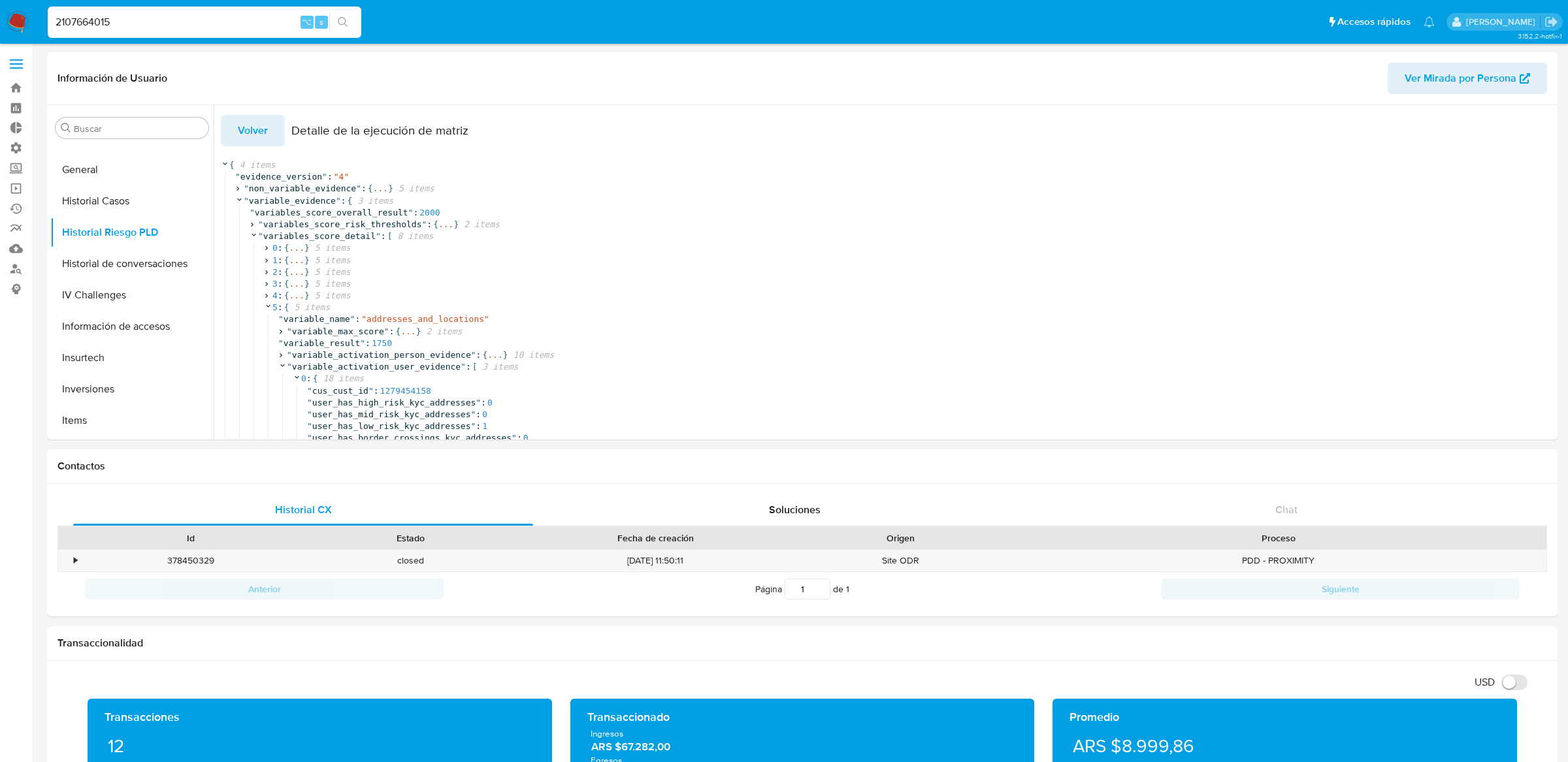
click at [270, 134] on button "Volver" at bounding box center [253, 130] width 64 height 31
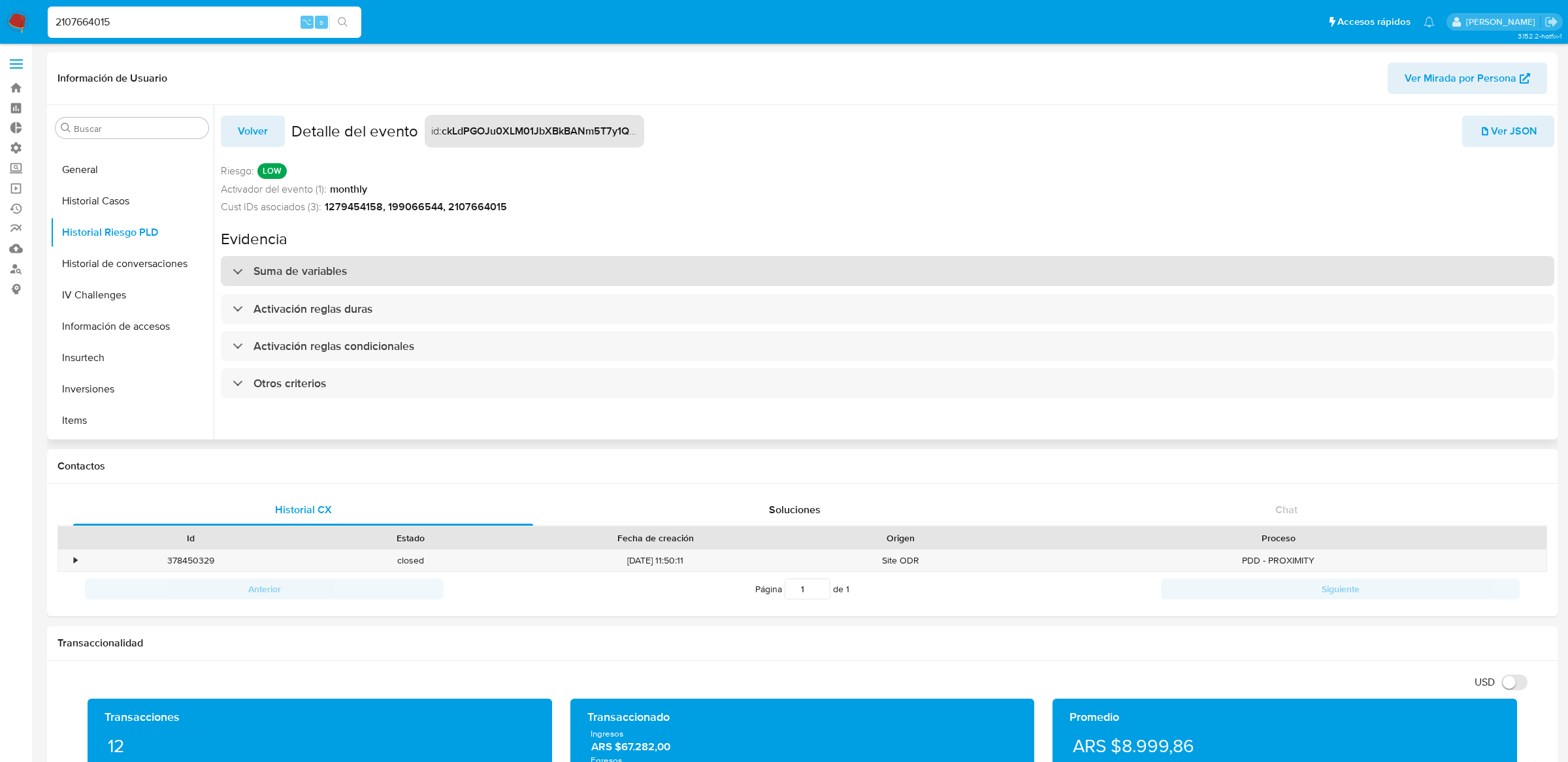
click at [365, 274] on div "Suma de variables" at bounding box center [888, 271] width 1334 height 30
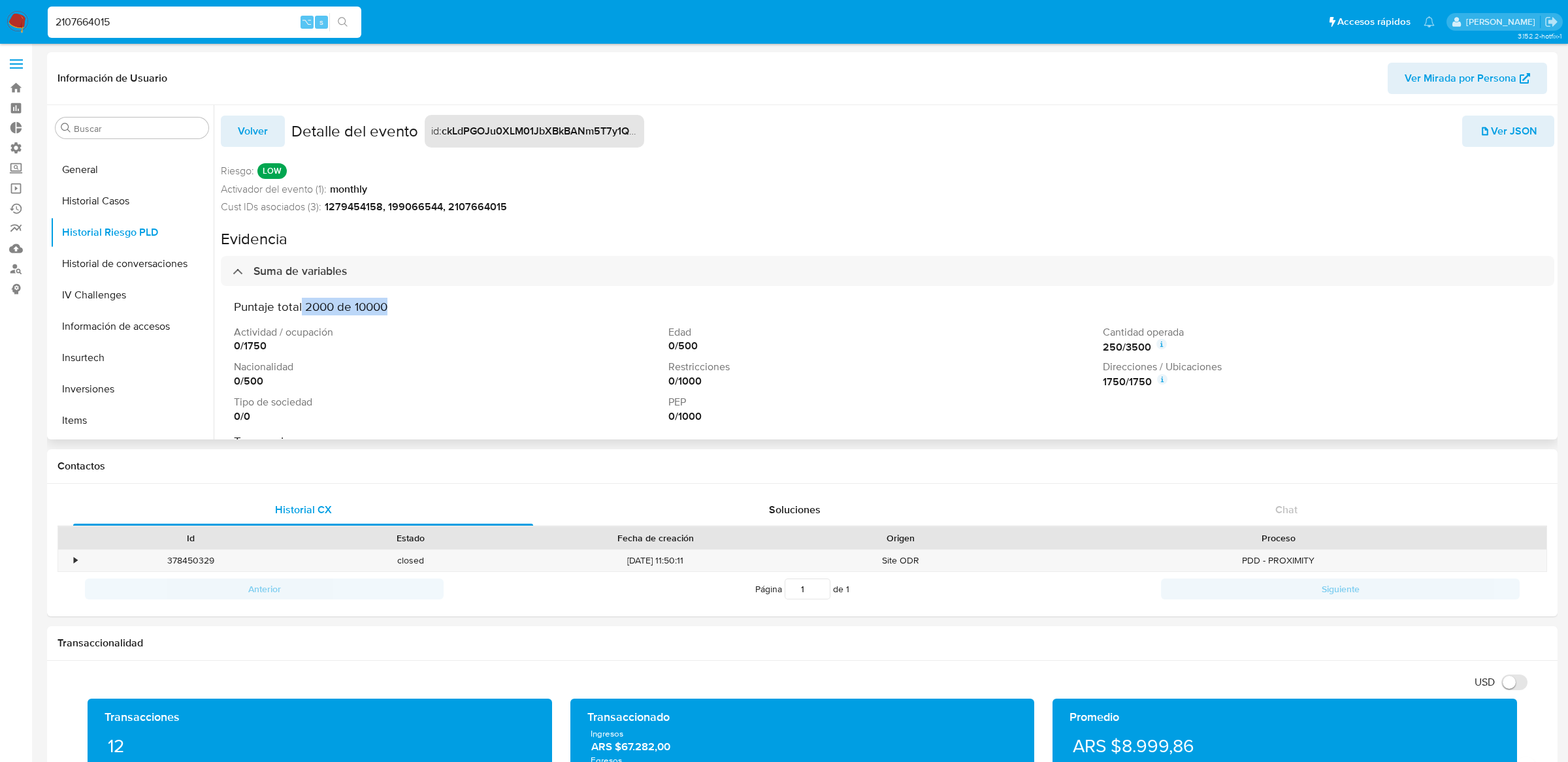
drag, startPoint x: 301, startPoint y: 309, endPoint x: 464, endPoint y: 309, distance: 163.0
click at [464, 309] on h3 "Puntaje total 2000 de 10000" at bounding box center [887, 307] width 1307 height 15
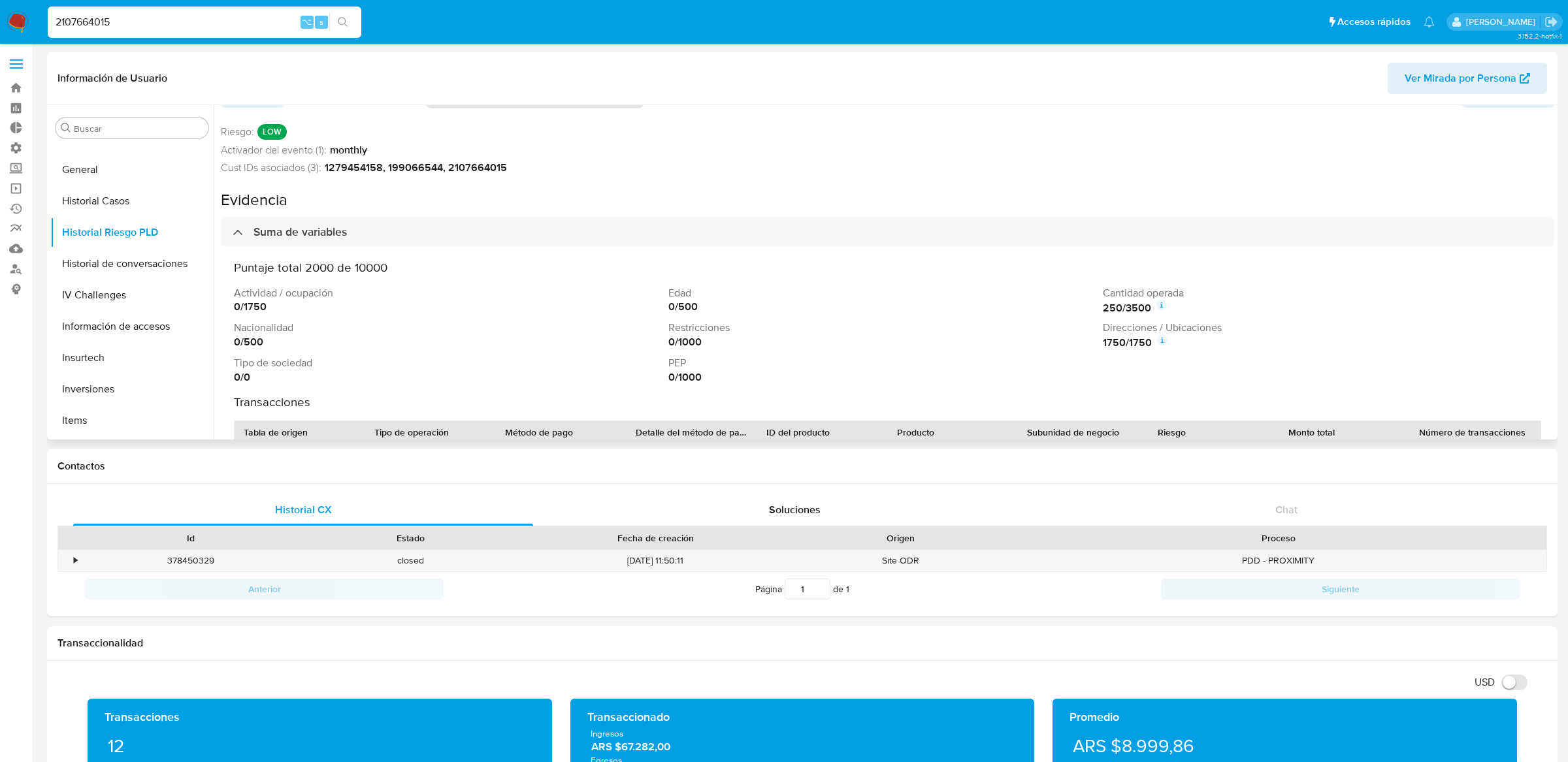
scroll to position [43, 0]
click at [1159, 339] on icon at bounding box center [1162, 337] width 11 height 11
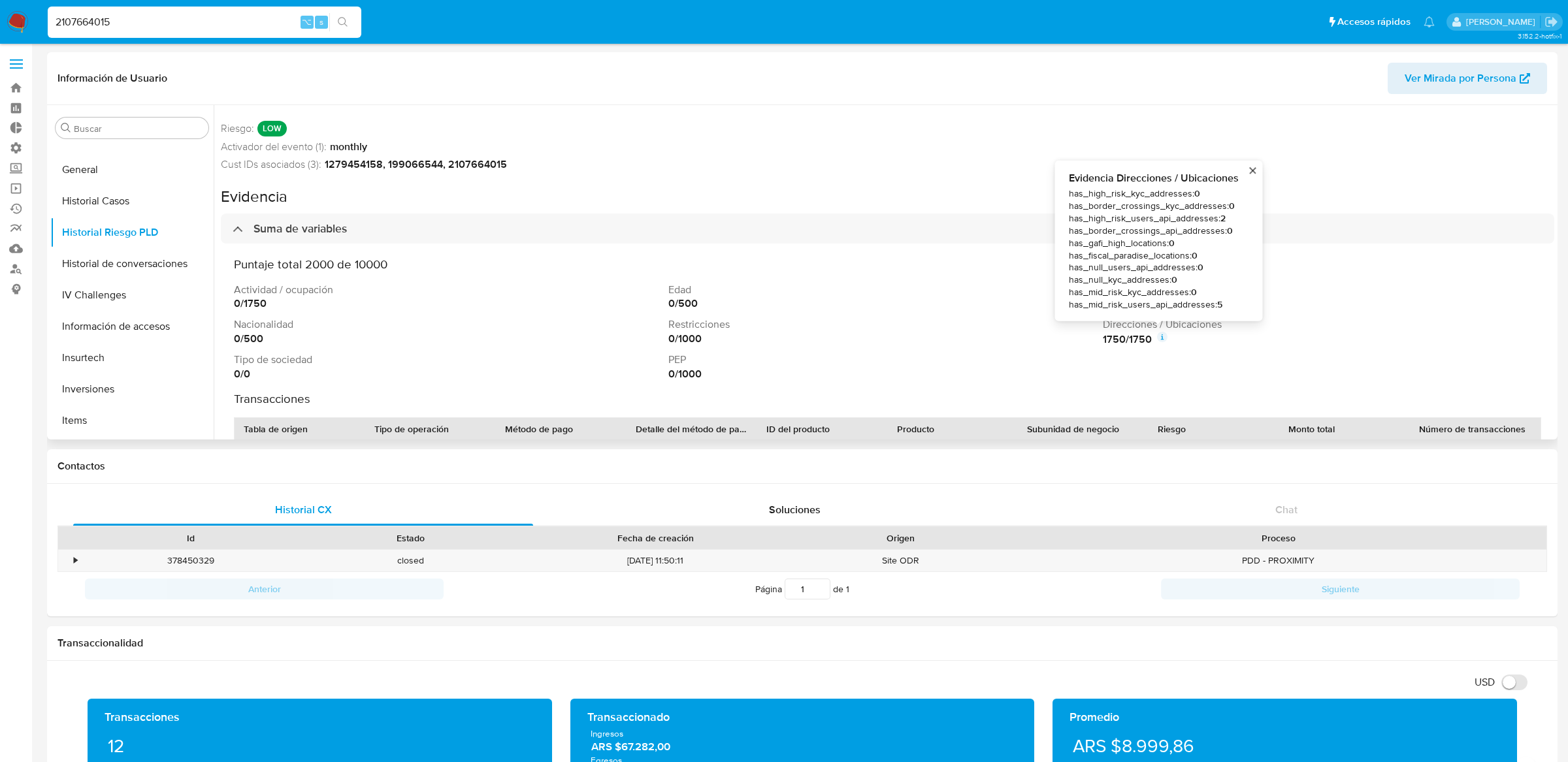
click at [1159, 339] on icon at bounding box center [1162, 337] width 11 height 11
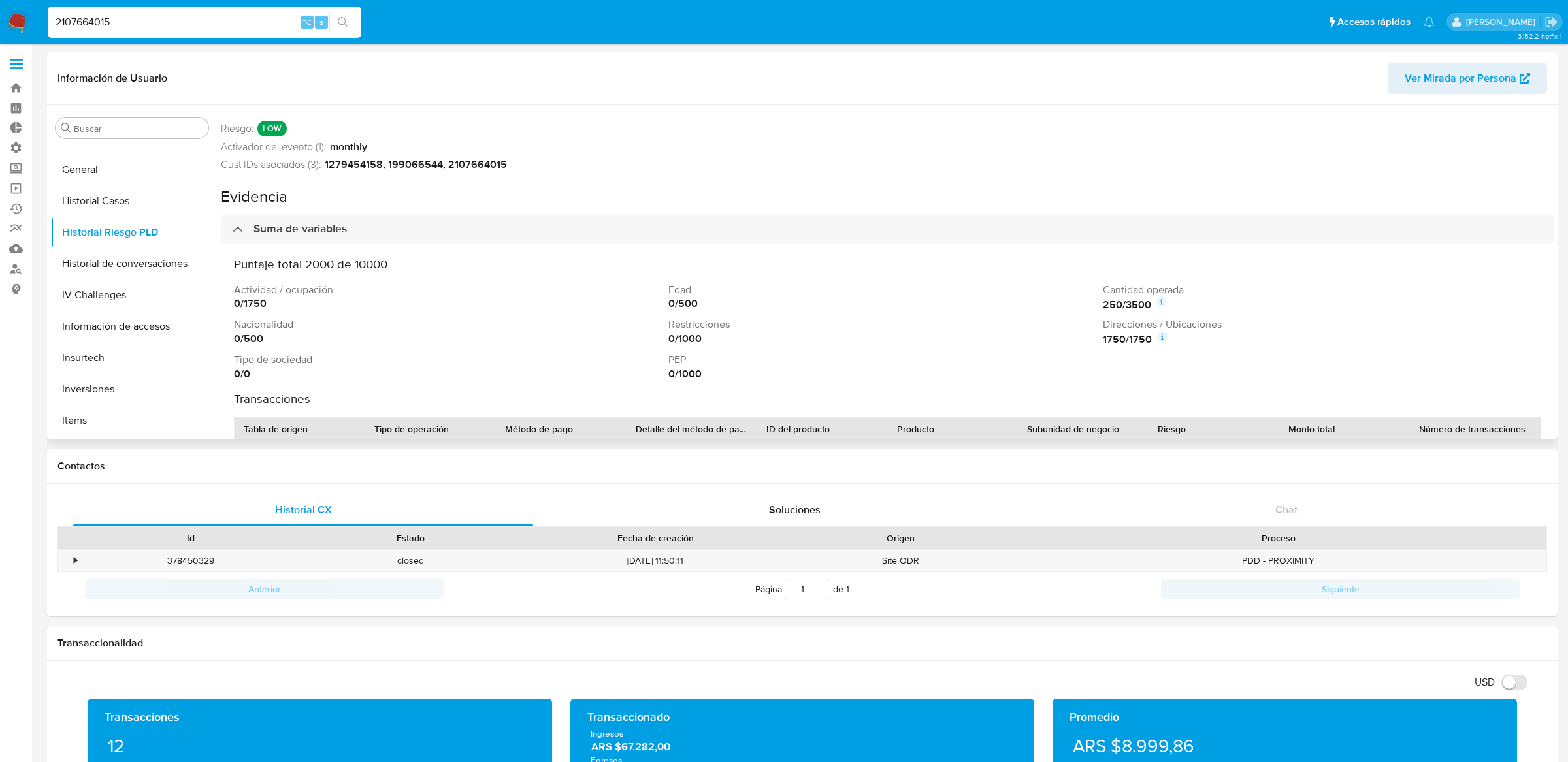
scroll to position [0, 0]
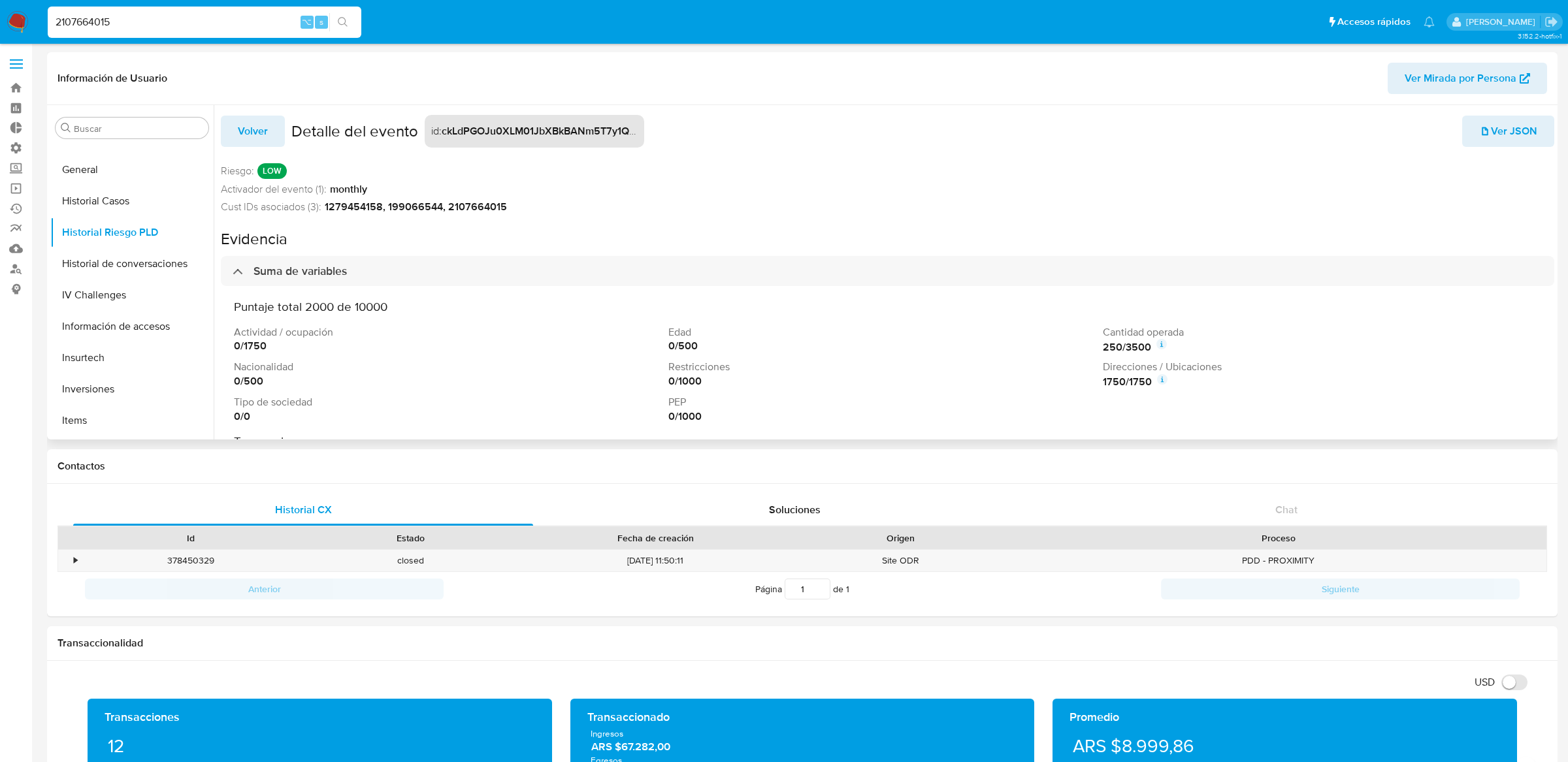
click at [1479, 145] on span "Ver JSON" at bounding box center [1507, 131] width 58 height 29
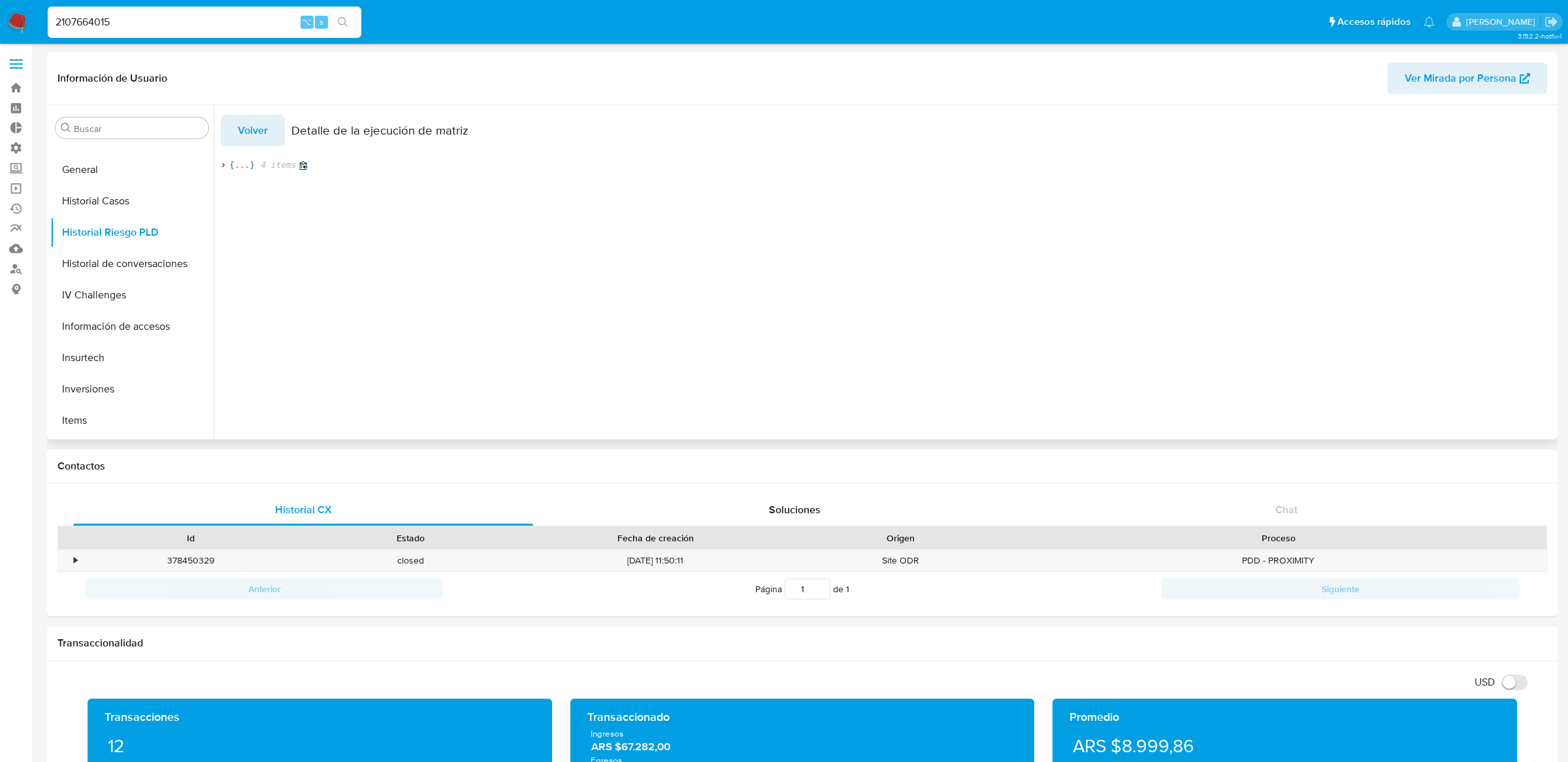
click at [243, 166] on span "..." at bounding box center [242, 165] width 15 height 12
click at [358, 201] on span "..." at bounding box center [359, 201] width 15 height 12
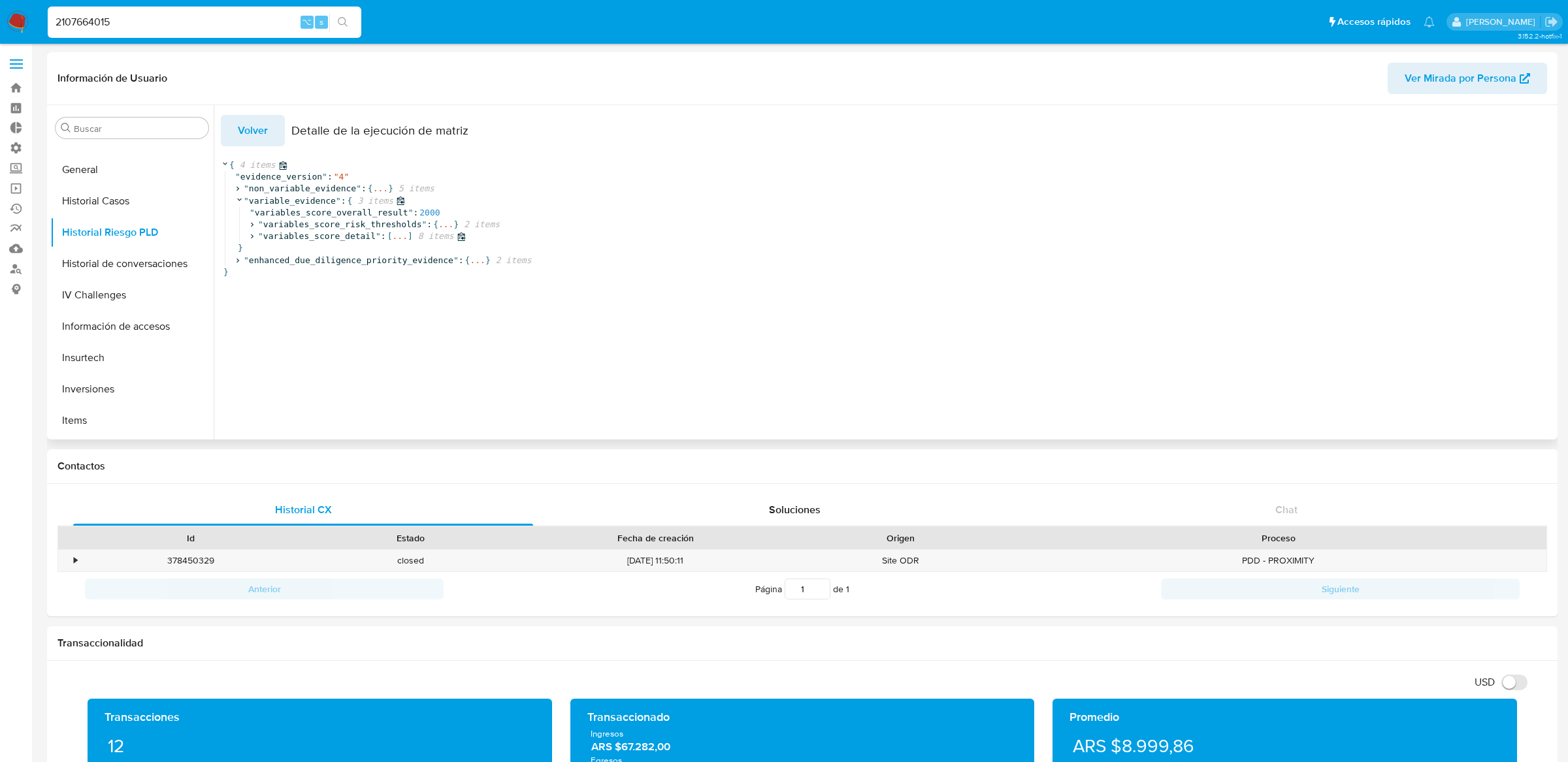
click at [405, 238] on span "..." at bounding box center [399, 236] width 15 height 12
click at [292, 304] on span "..." at bounding box center [296, 307] width 15 height 12
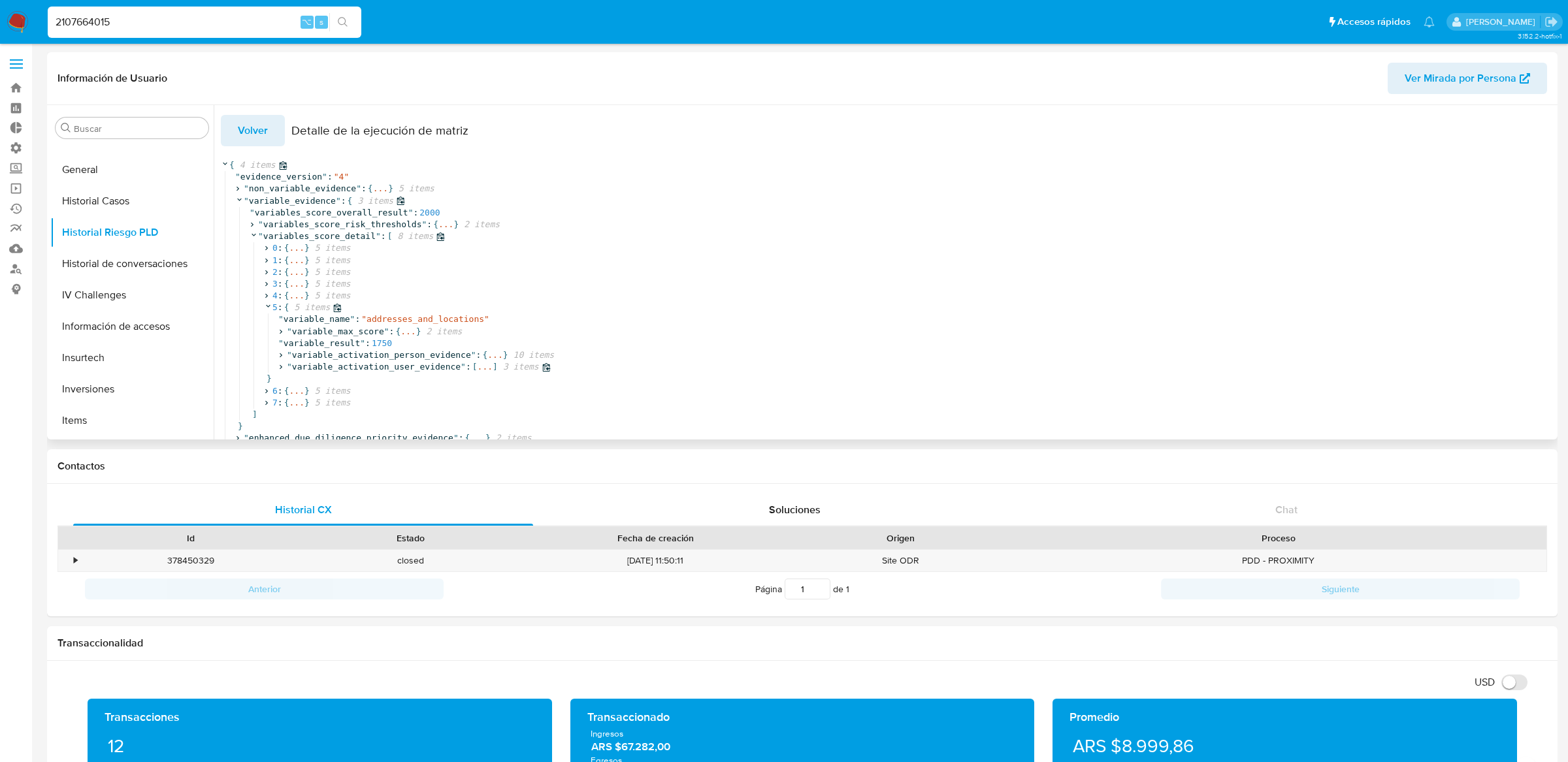
click at [497, 371] on span "]" at bounding box center [495, 366] width 5 height 12
click at [328, 407] on span "..." at bounding box center [324, 403] width 15 height 12
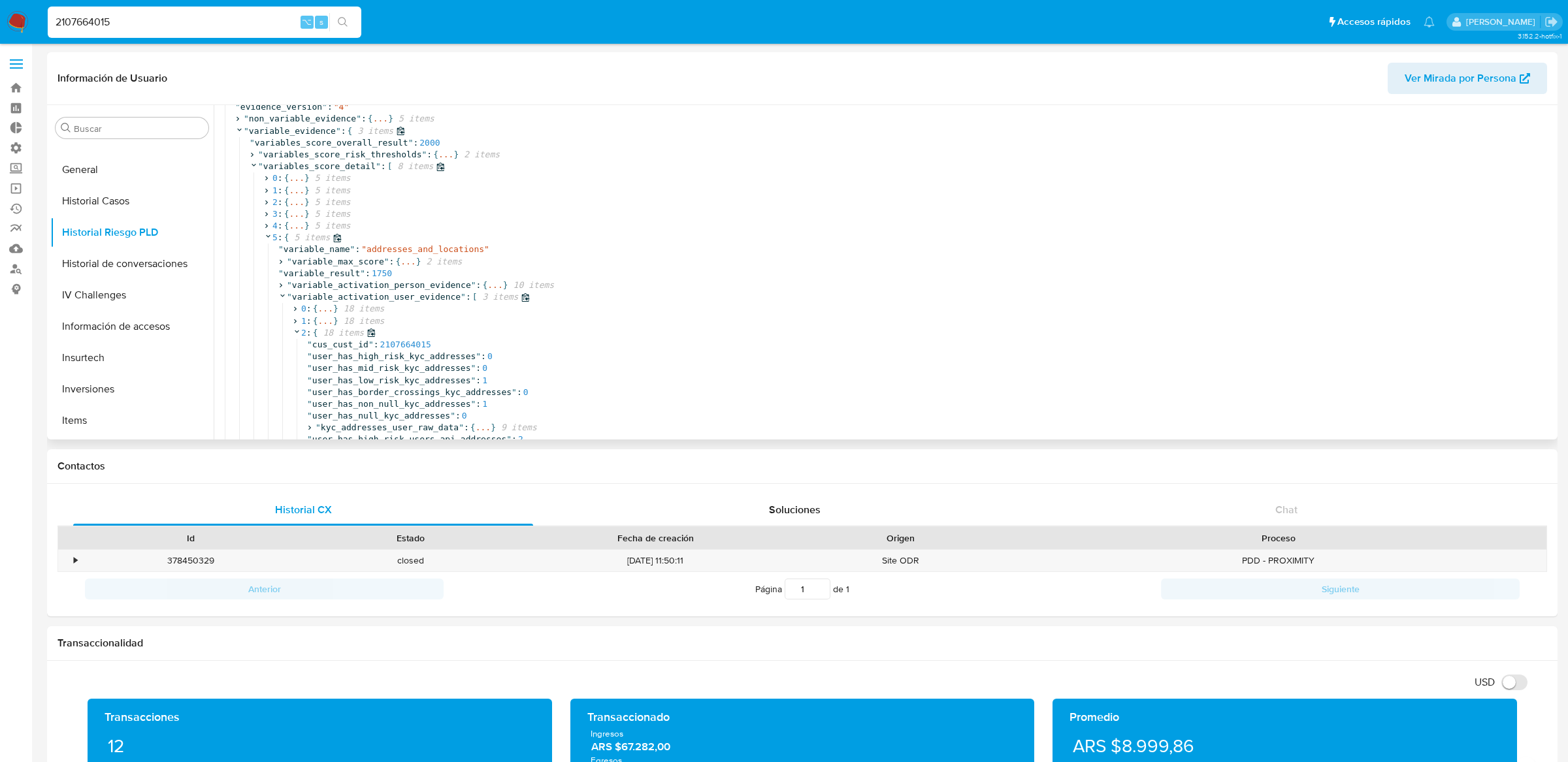
scroll to position [72, 0]
click at [312, 329] on span ":" at bounding box center [309, 331] width 5 height 12
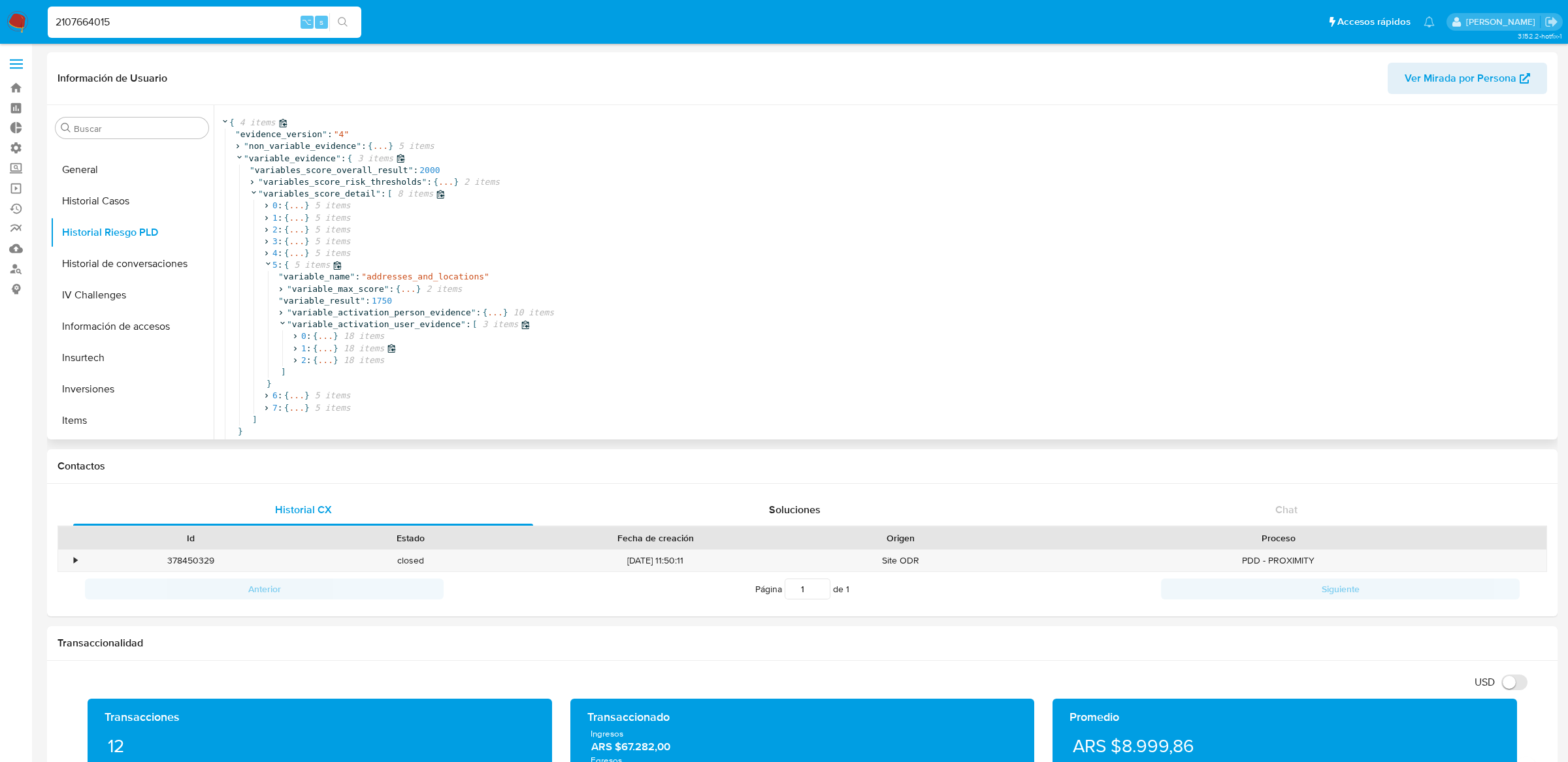
scroll to position [56, 0]
click at [403, 283] on span "..." at bounding box center [407, 289] width 15 height 12
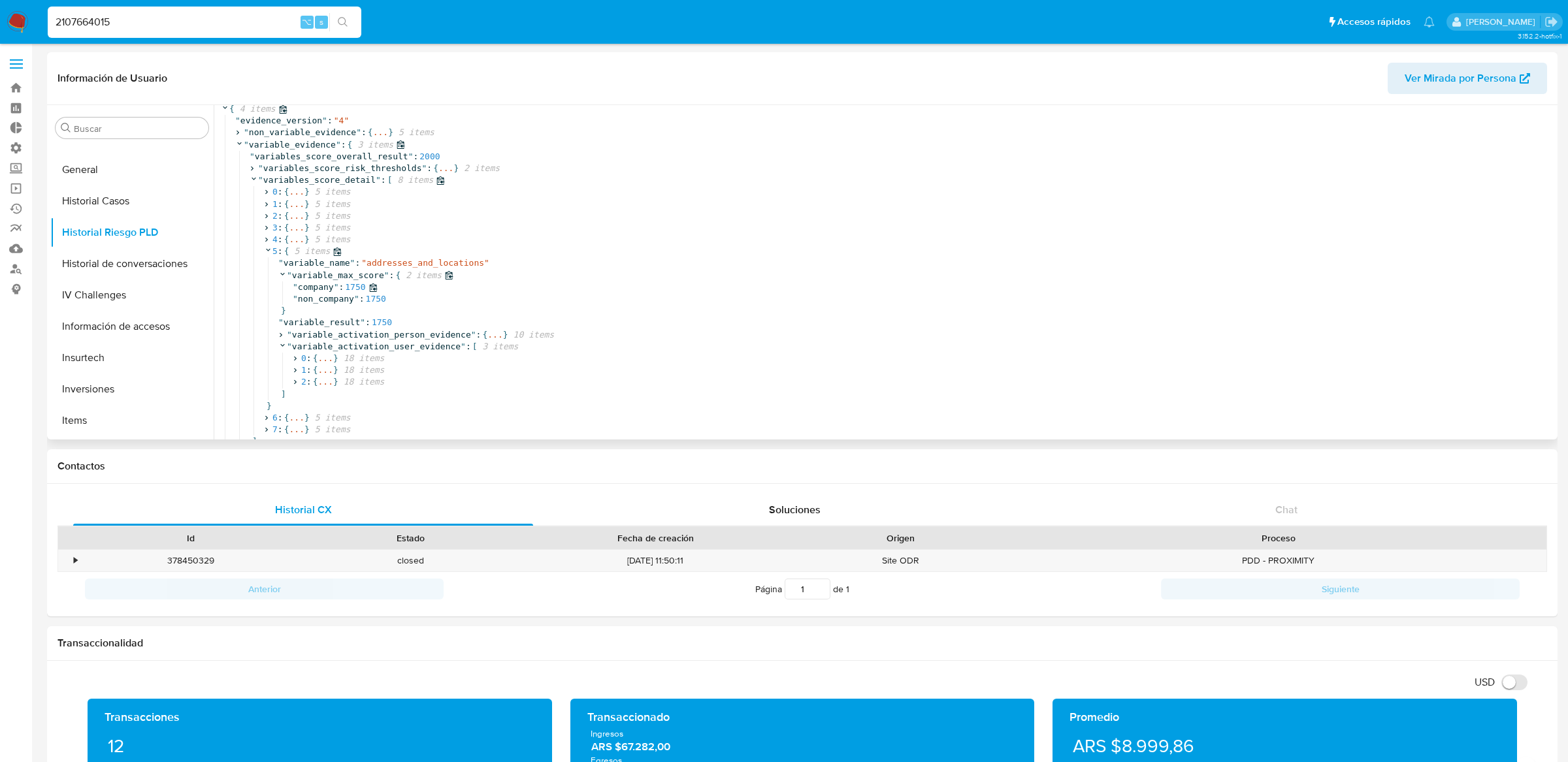
scroll to position [72, 0]
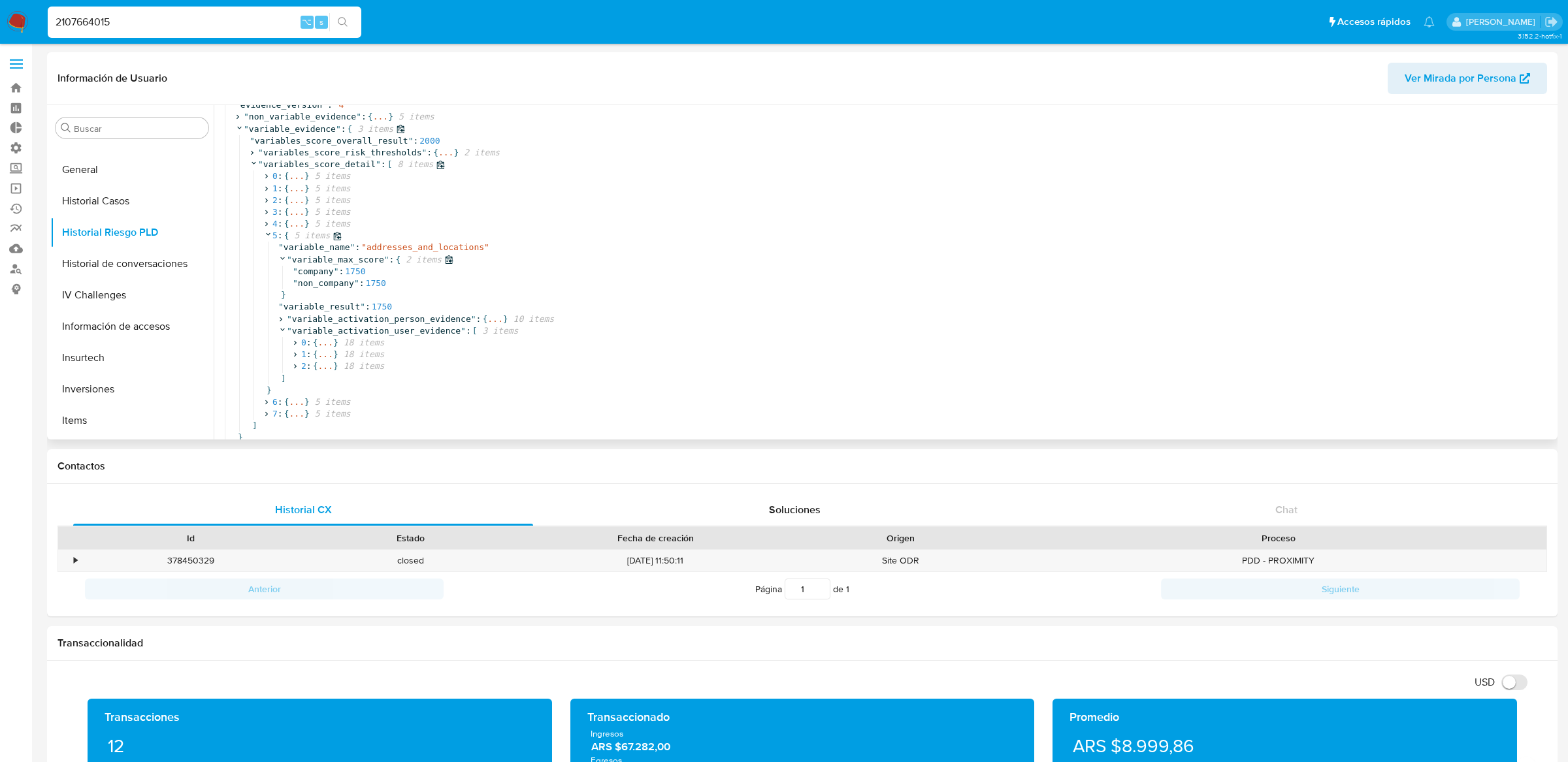
click at [403, 258] on span "2 items" at bounding box center [421, 259] width 41 height 12
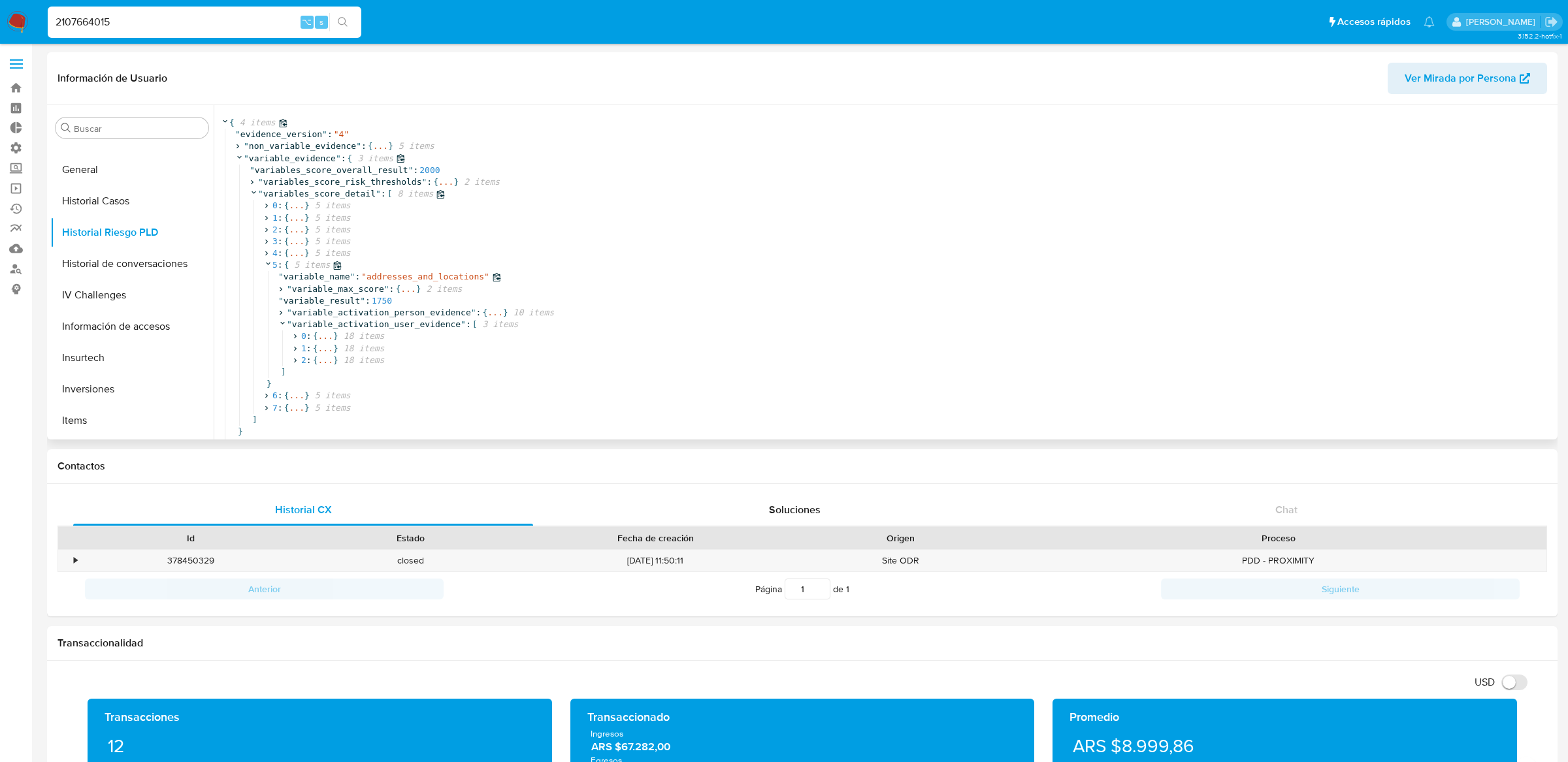
scroll to position [56, 0]
click at [505, 307] on span "}" at bounding box center [505, 312] width 5 height 12
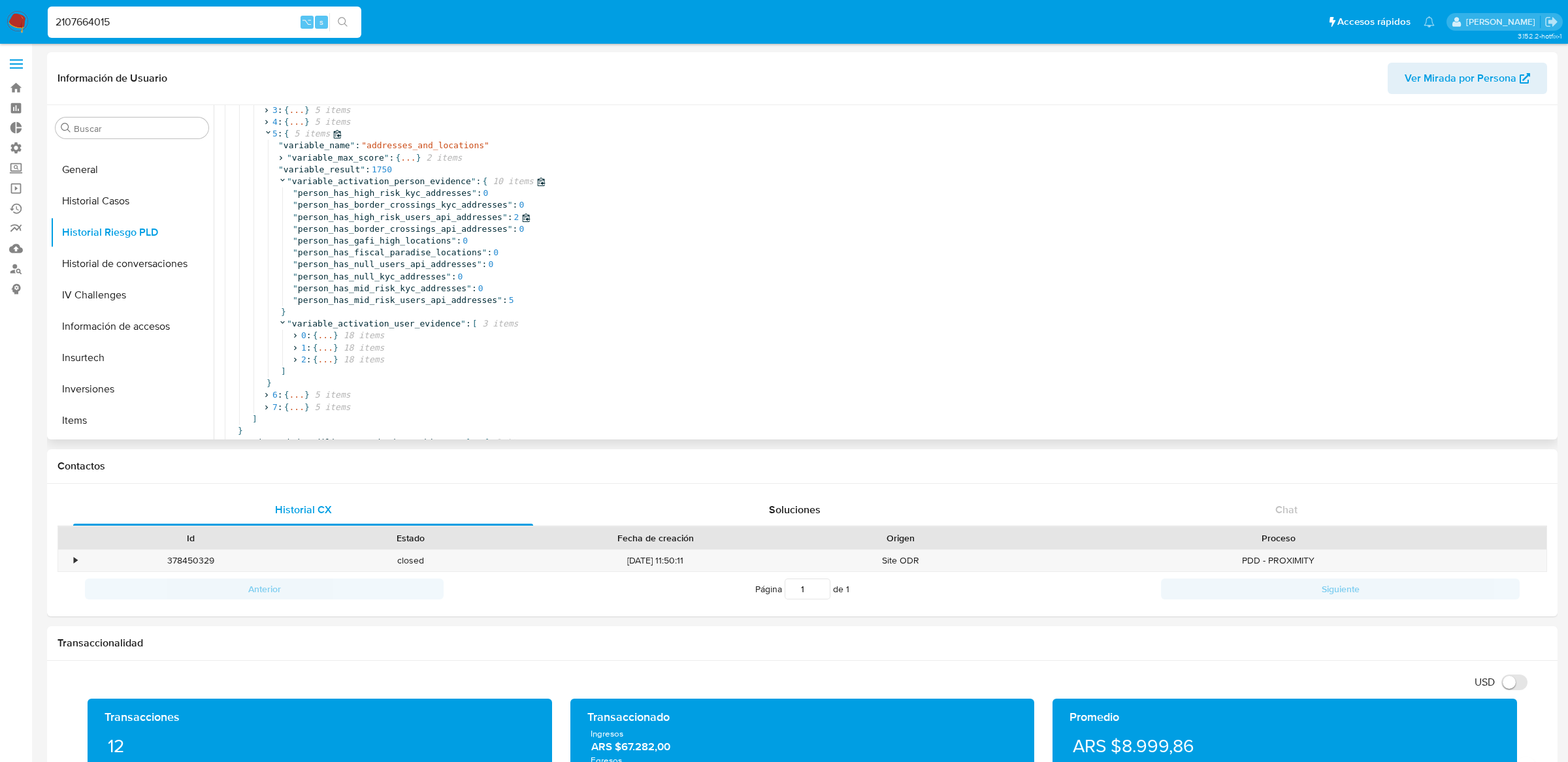
scroll to position [187, 0]
click at [325, 330] on span "..." at bounding box center [324, 335] width 15 height 12
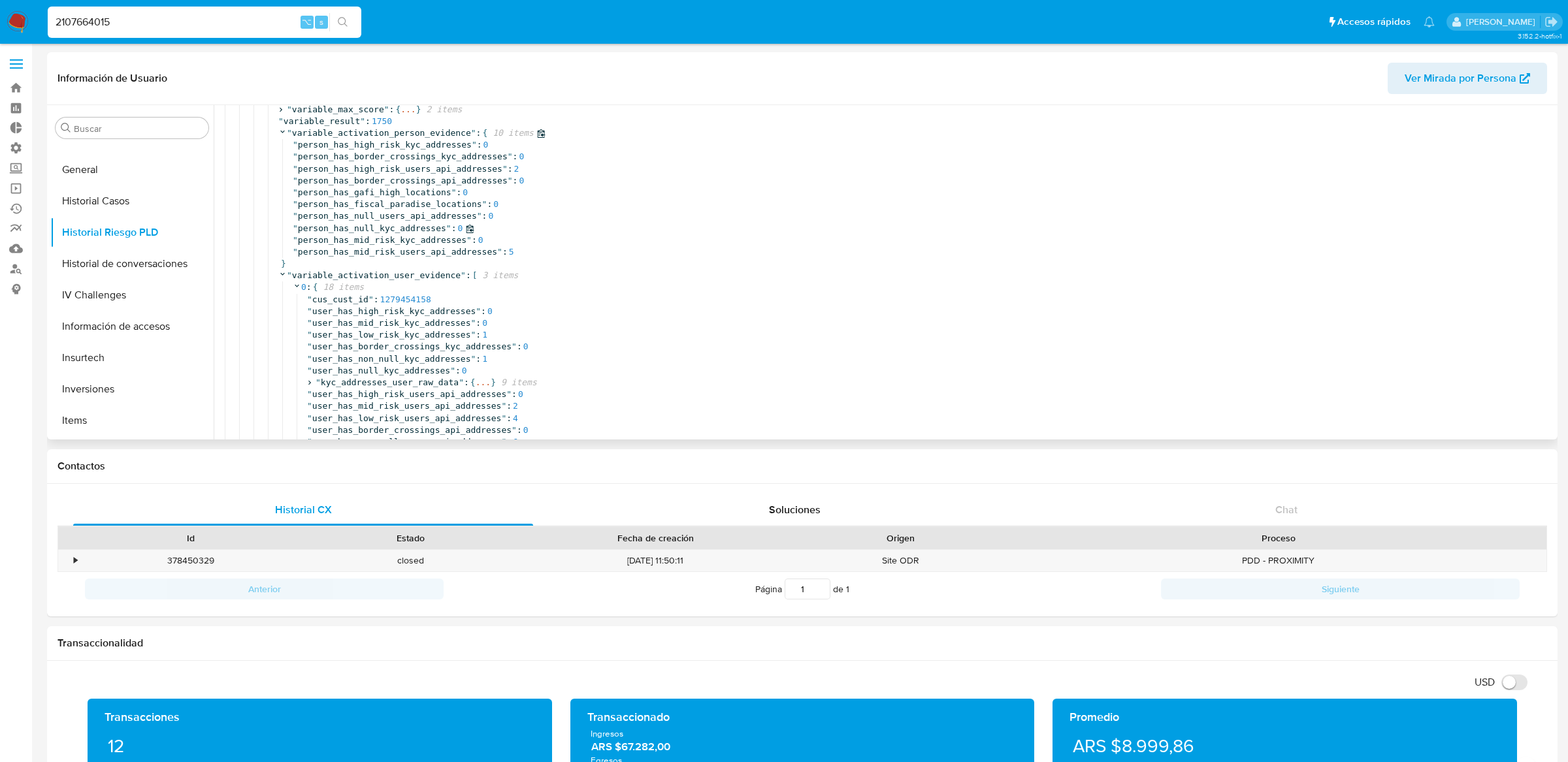
scroll to position [220, 0]
click at [418, 169] on span "person_has_high_risk_users_api_addresses" at bounding box center [399, 170] width 204 height 10
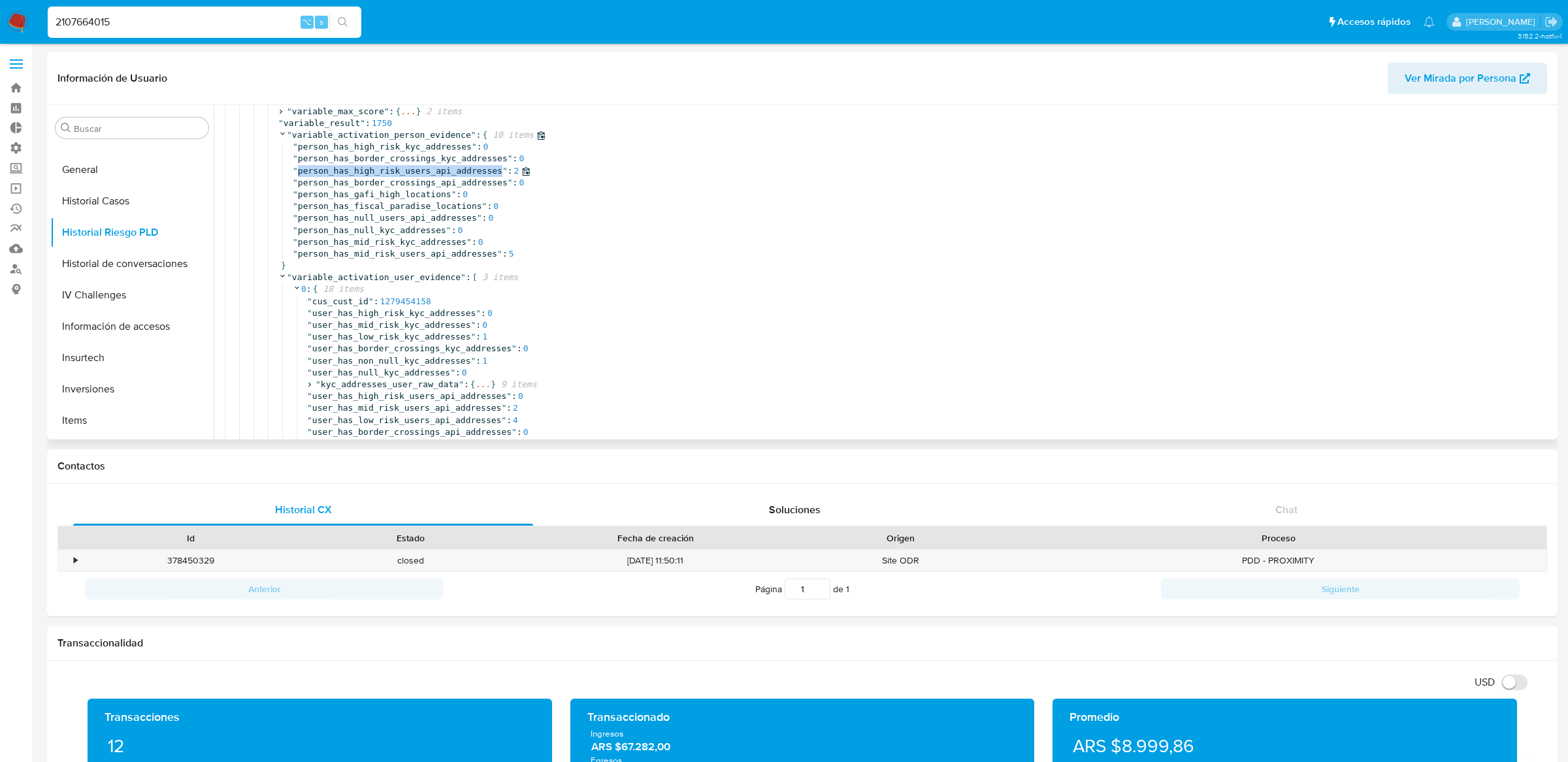
click at [418, 169] on span "person_has_high_risk_users_api_addresses" at bounding box center [399, 170] width 204 height 10
click at [526, 174] on icon at bounding box center [526, 172] width 9 height 9
click at [527, 173] on icon at bounding box center [526, 172] width 8 height 9
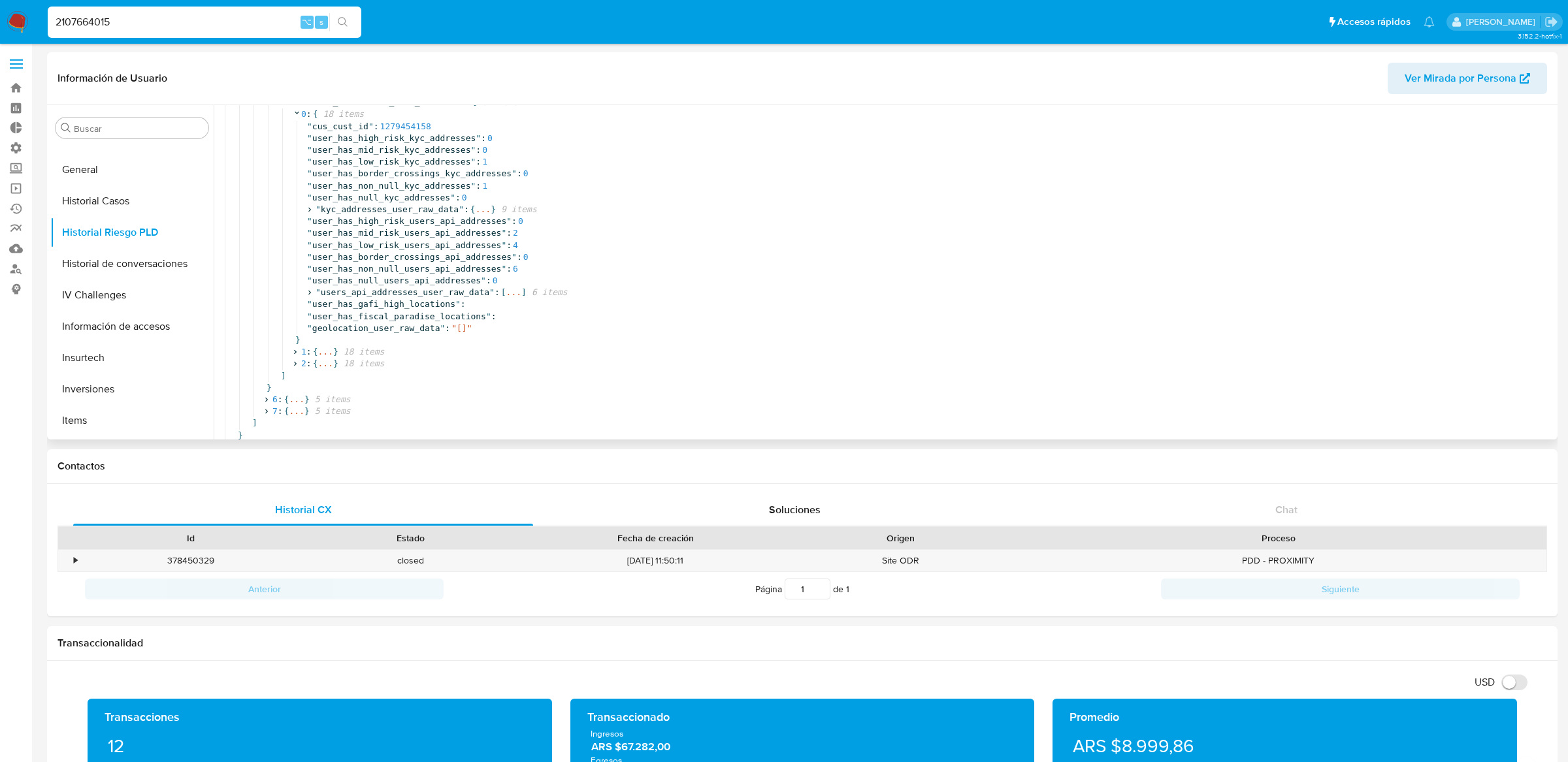
scroll to position [402, 0]
click at [508, 283] on span "..." at bounding box center [513, 288] width 15 height 12
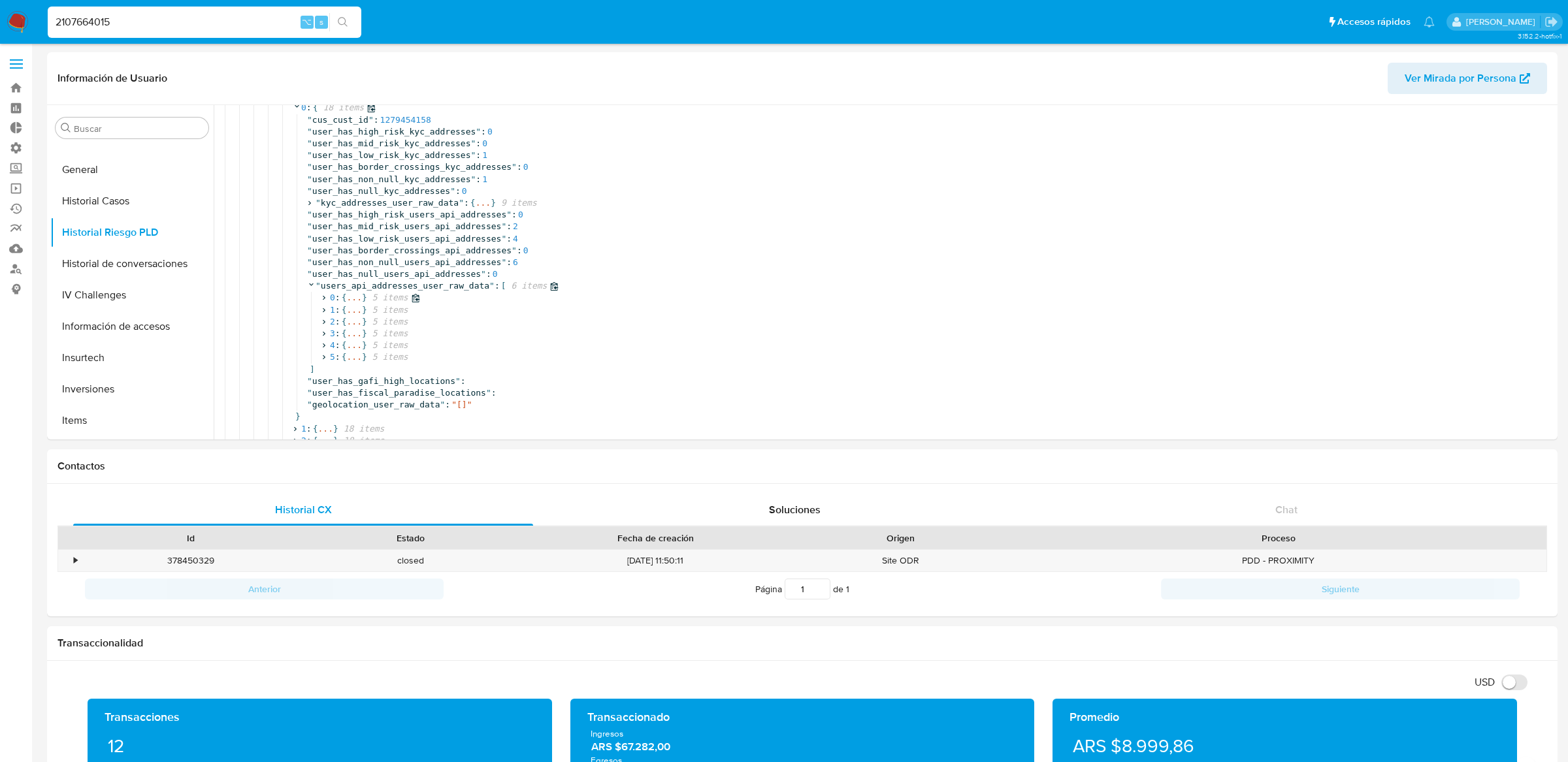
click at [361, 302] on span "..." at bounding box center [353, 298] width 15 height 12
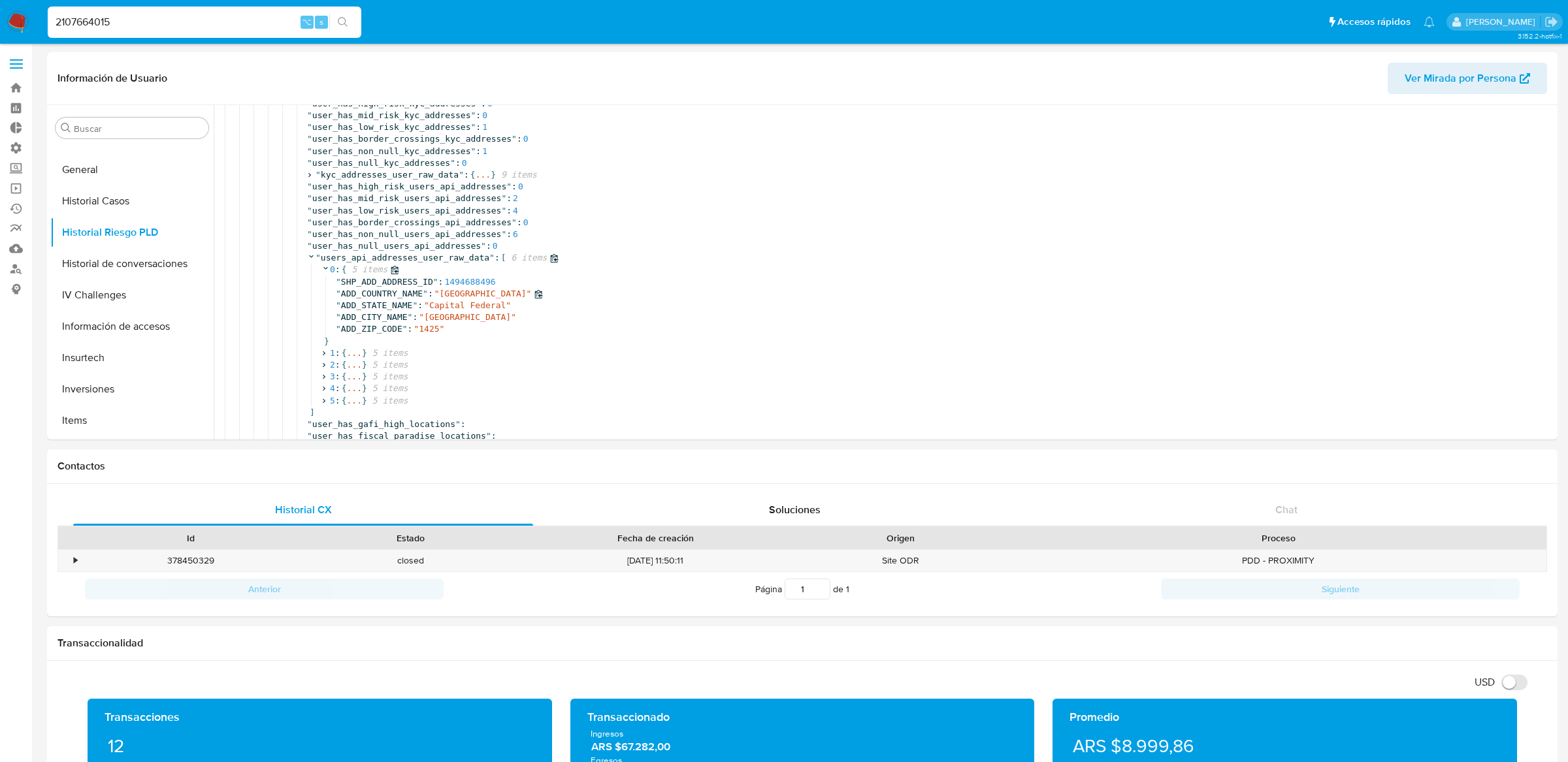
scroll to position [458, 0]
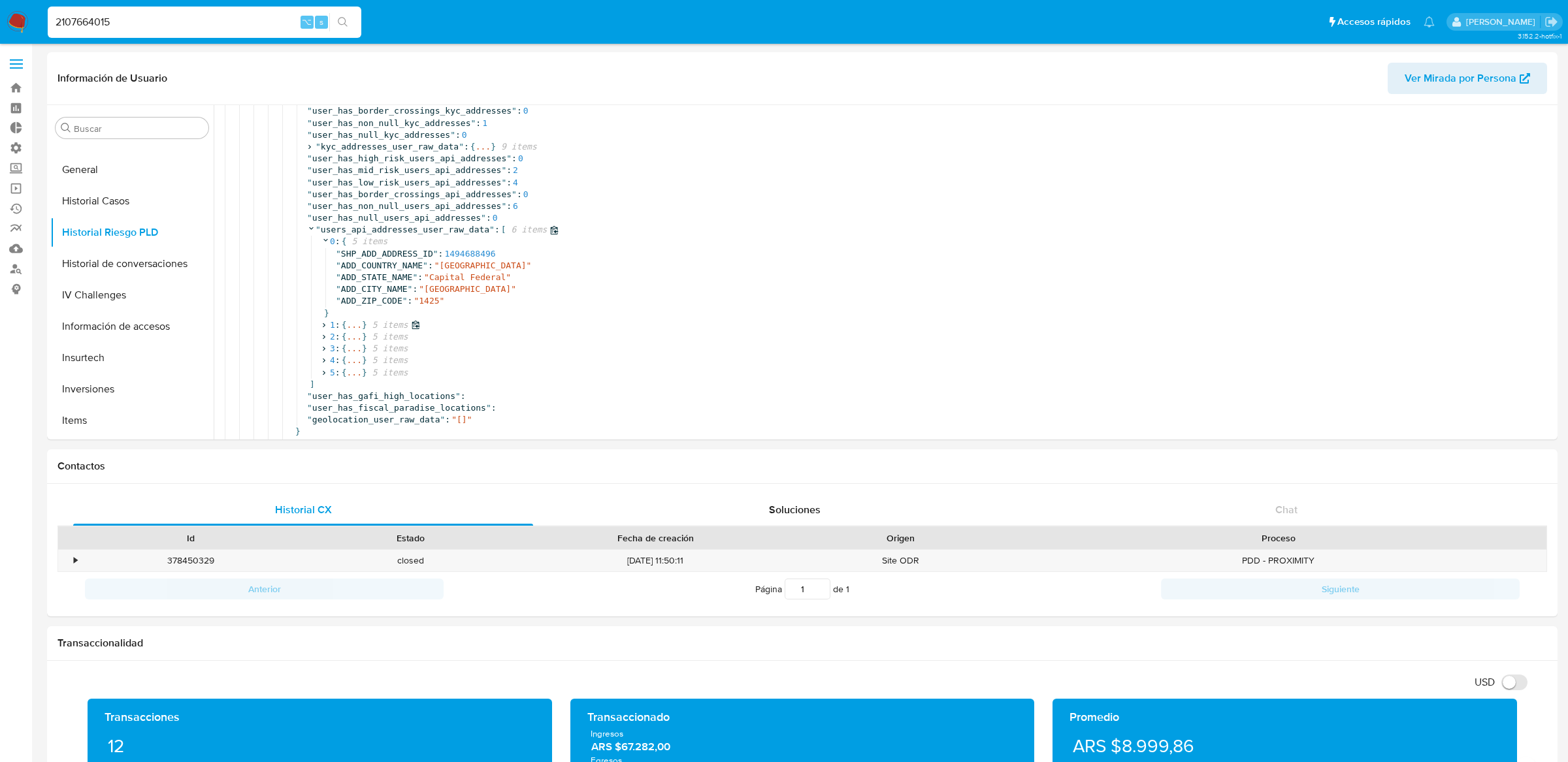
click at [359, 326] on span "..." at bounding box center [353, 324] width 15 height 12
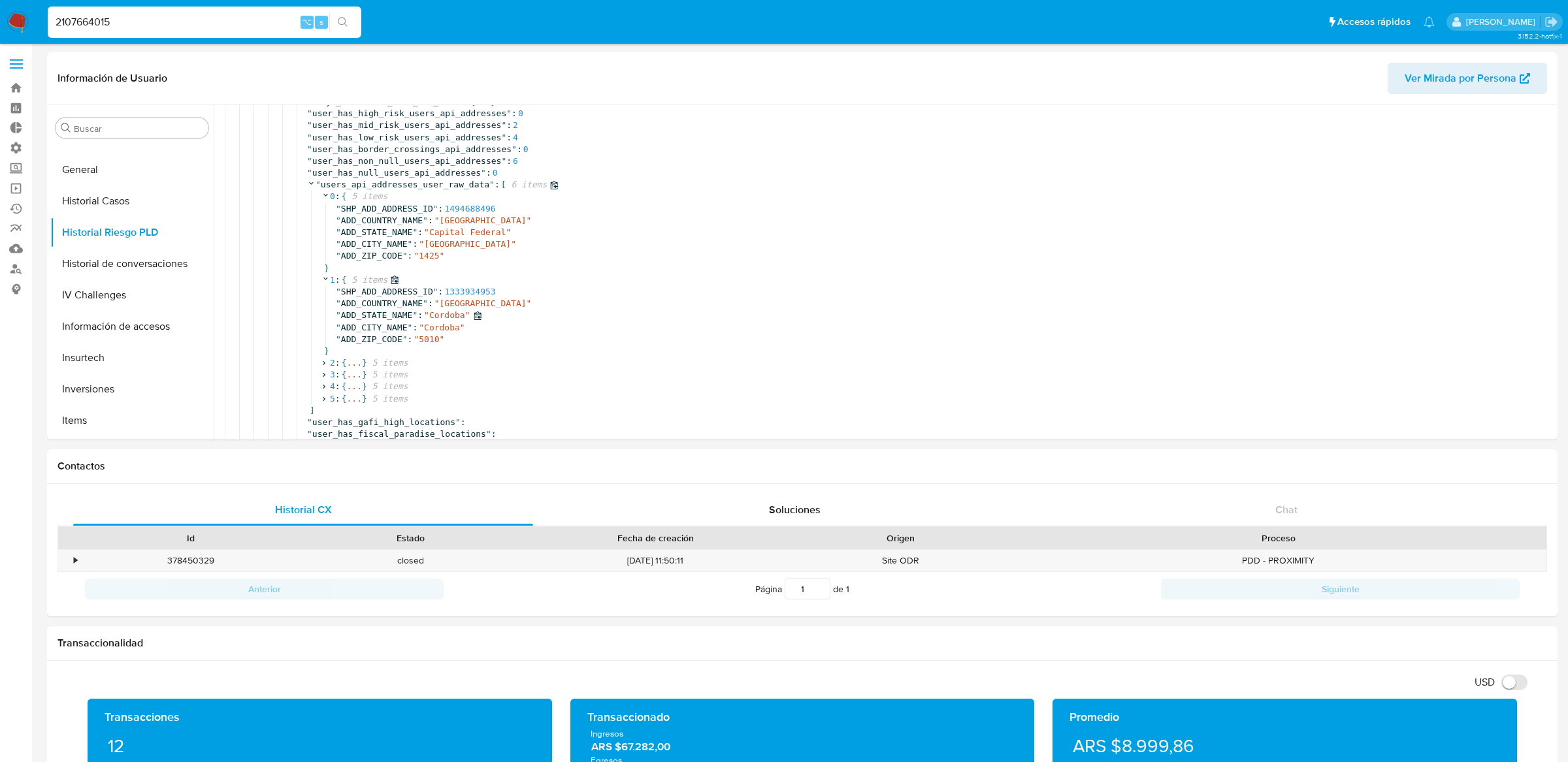
scroll to position [507, 0]
click at [358, 363] on span "..." at bounding box center [353, 358] width 15 height 12
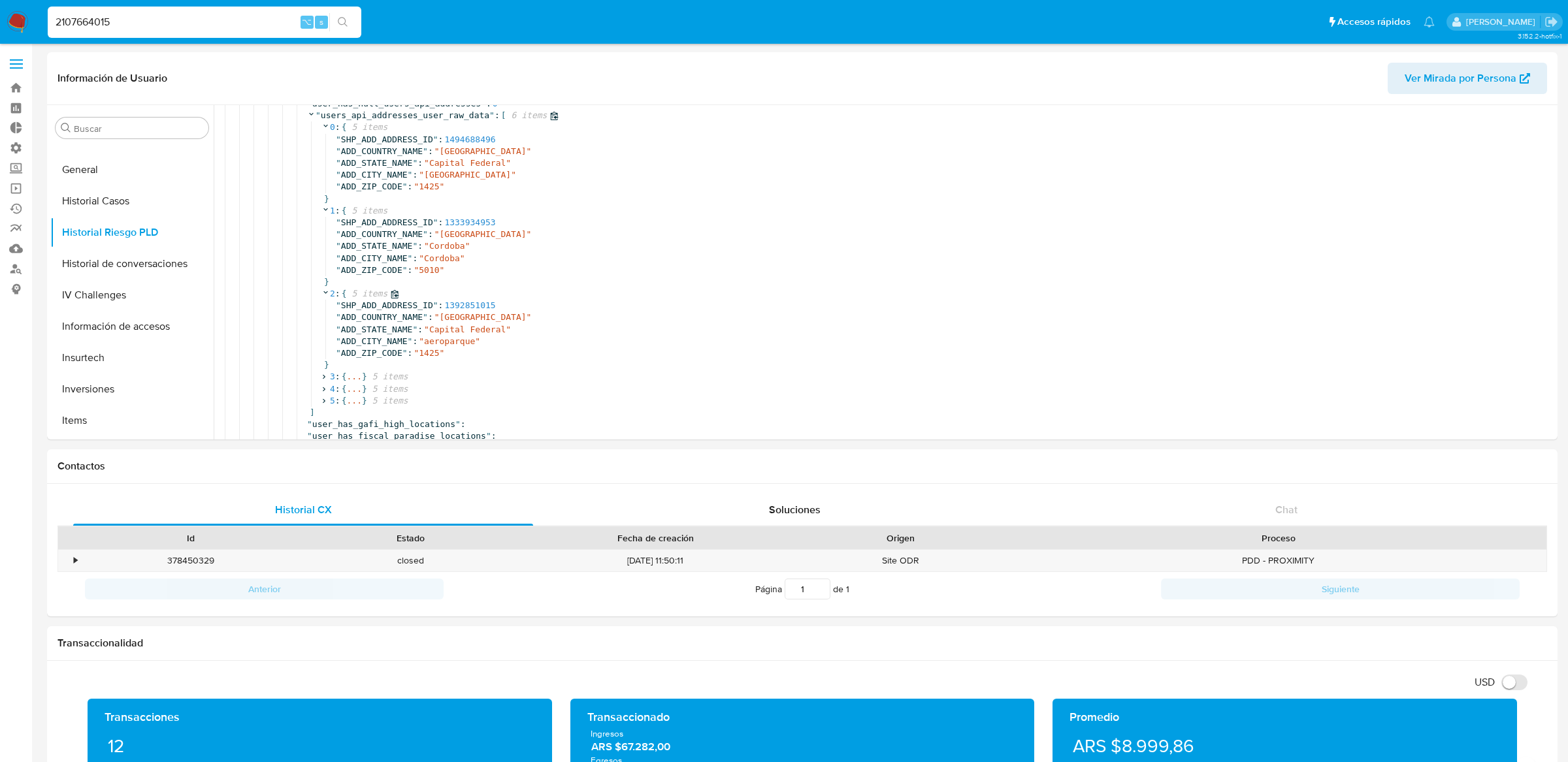
scroll to position [602, 0]
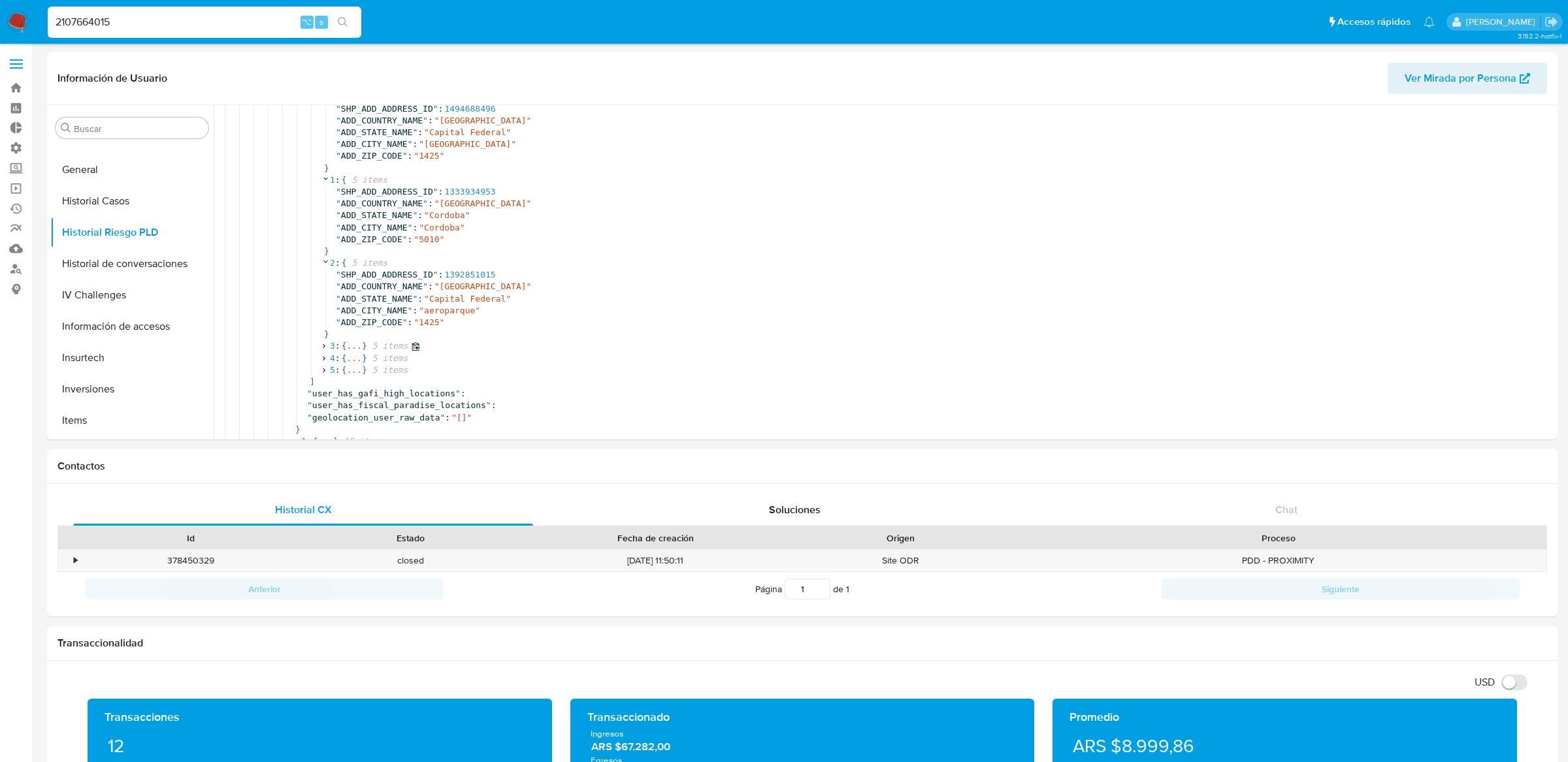
click at [358, 350] on span "..." at bounding box center [353, 346] width 15 height 12
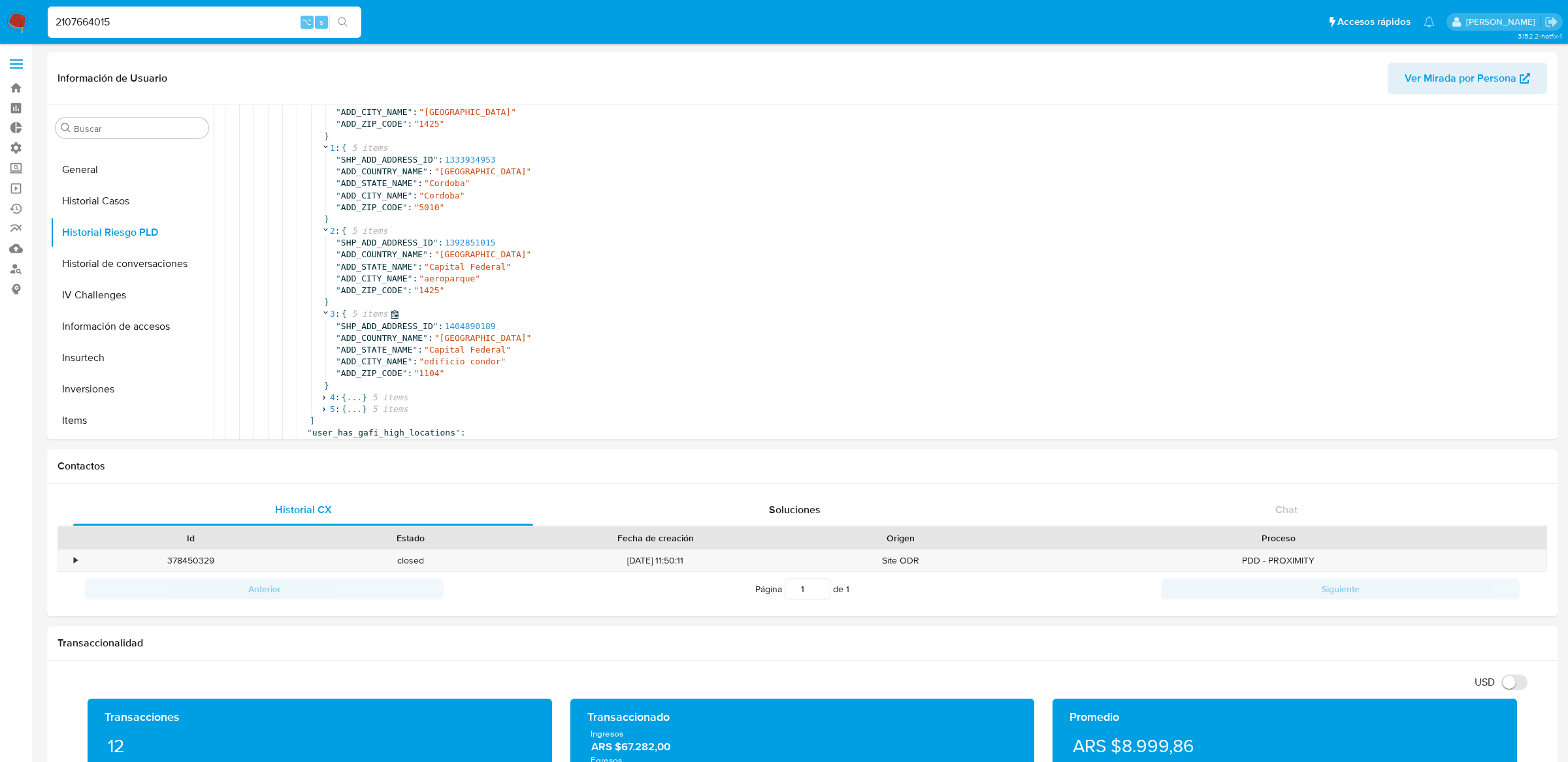
scroll to position [643, 0]
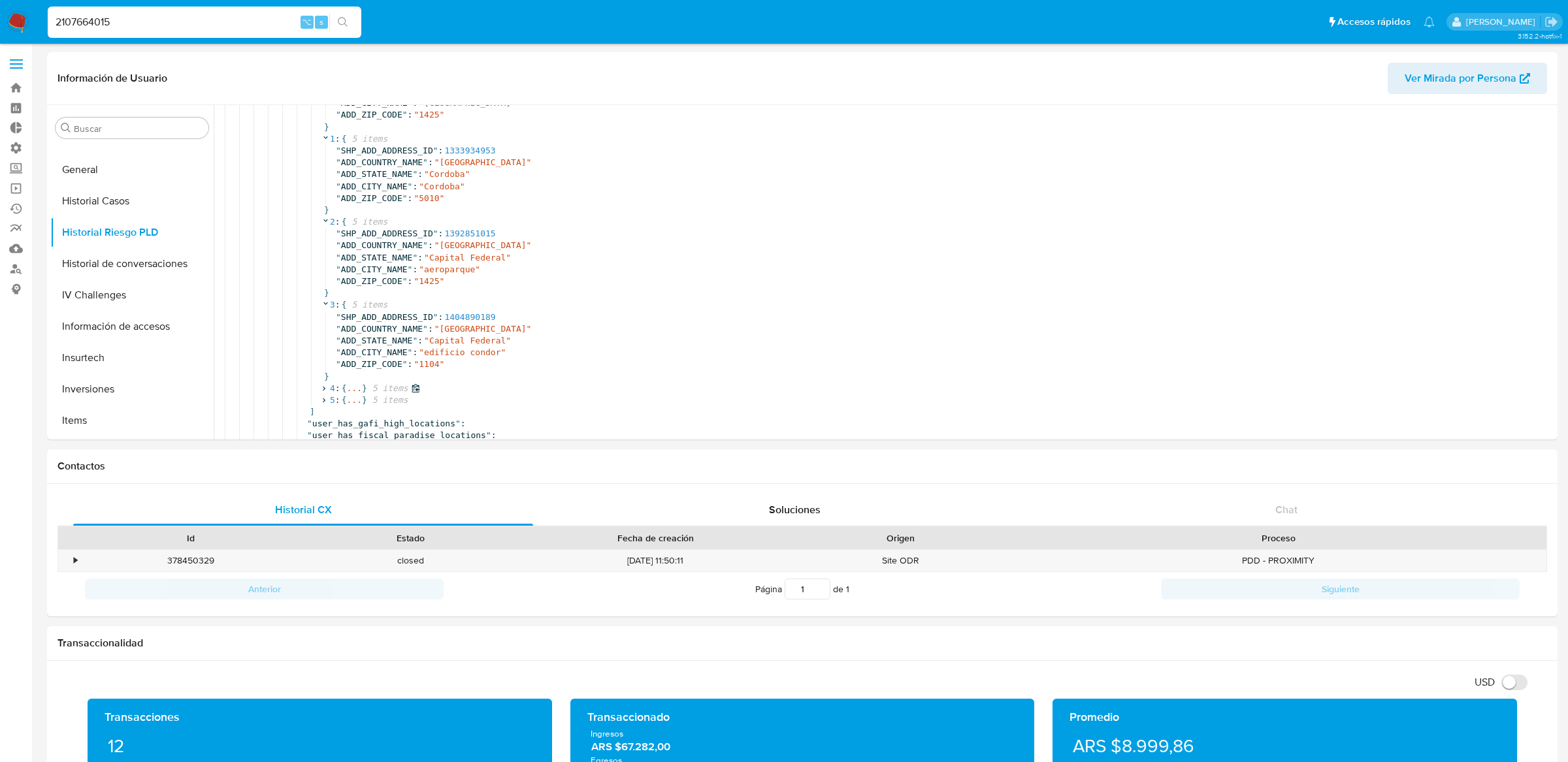
click at [353, 389] on span "..." at bounding box center [353, 388] width 15 height 12
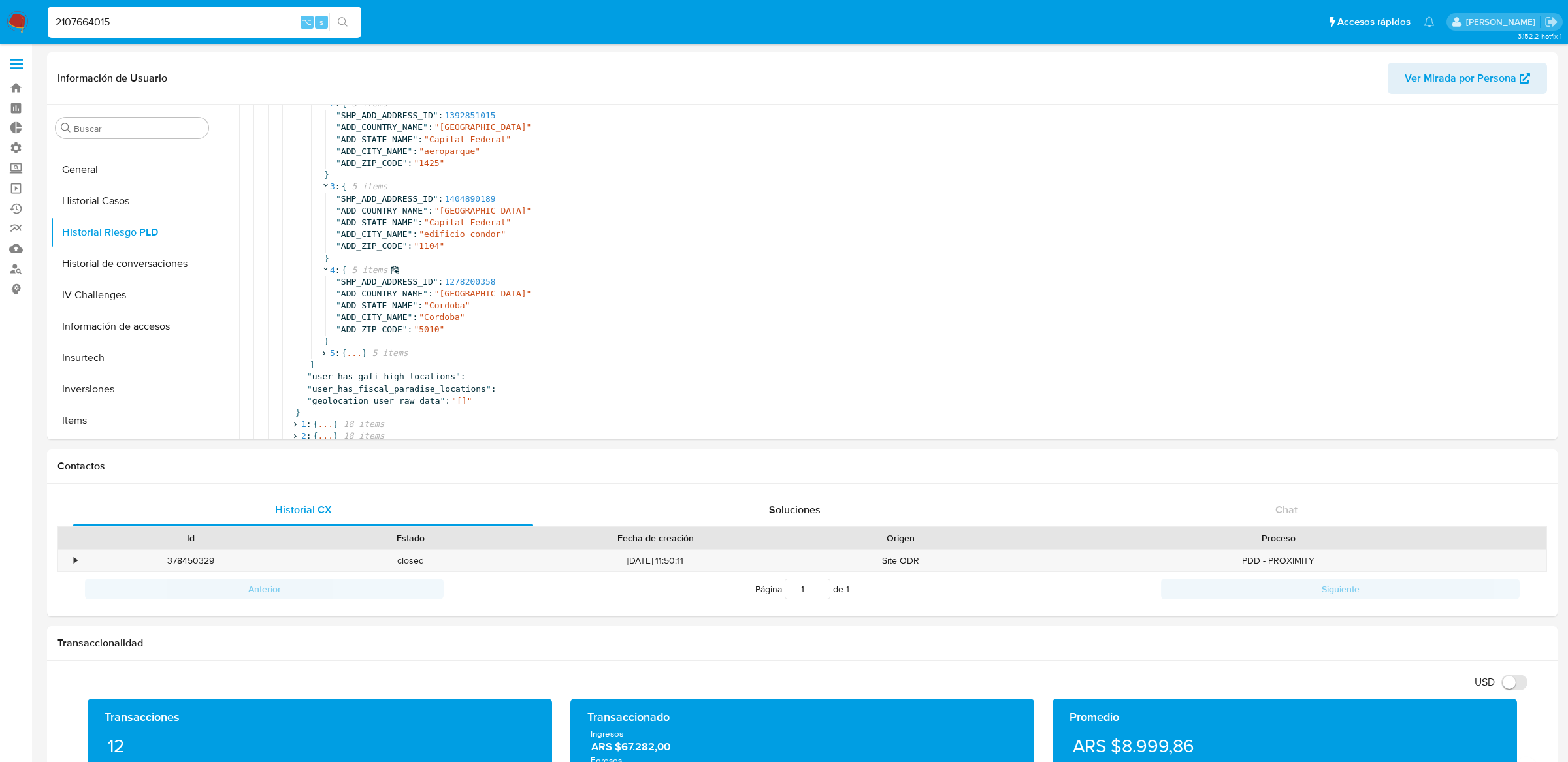
scroll to position [774, 0]
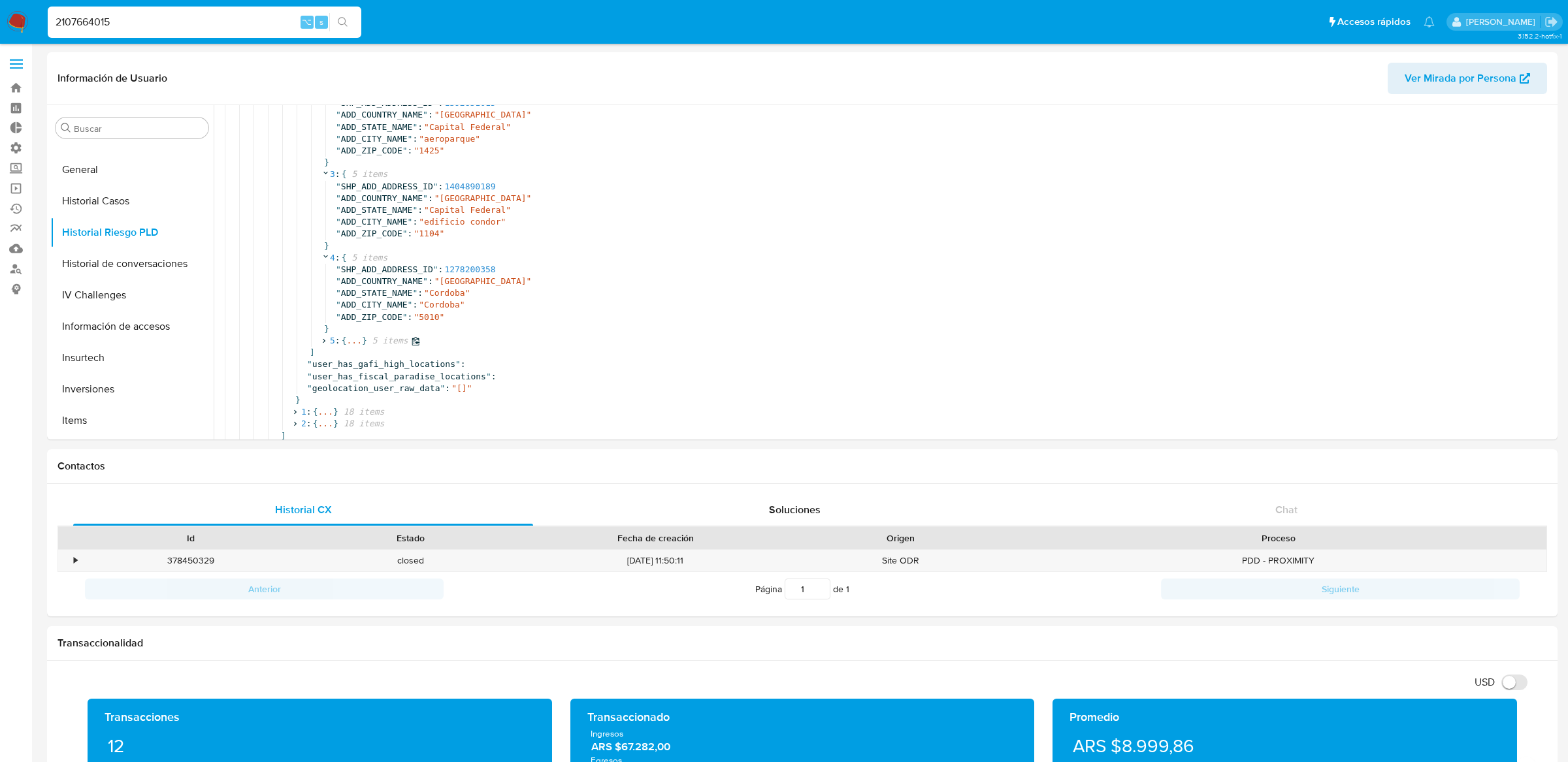
click at [354, 343] on span "..." at bounding box center [353, 340] width 15 height 12
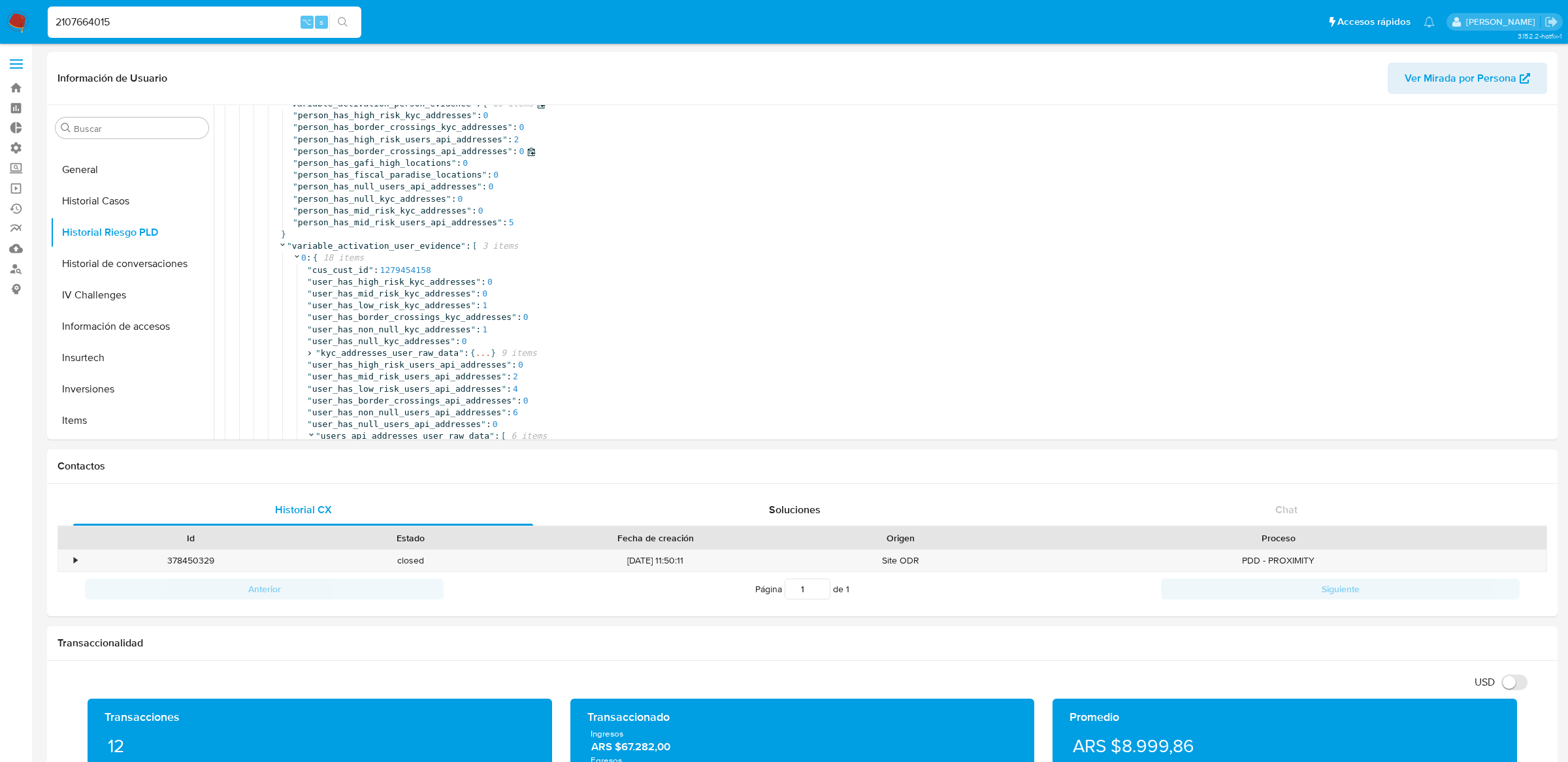
scroll to position [246, 0]
click at [460, 148] on span "person_has_high_risk_users_api_addresses" at bounding box center [399, 145] width 204 height 10
click at [454, 156] on span "person_has_border_crossings_api_addresses" at bounding box center [402, 157] width 209 height 10
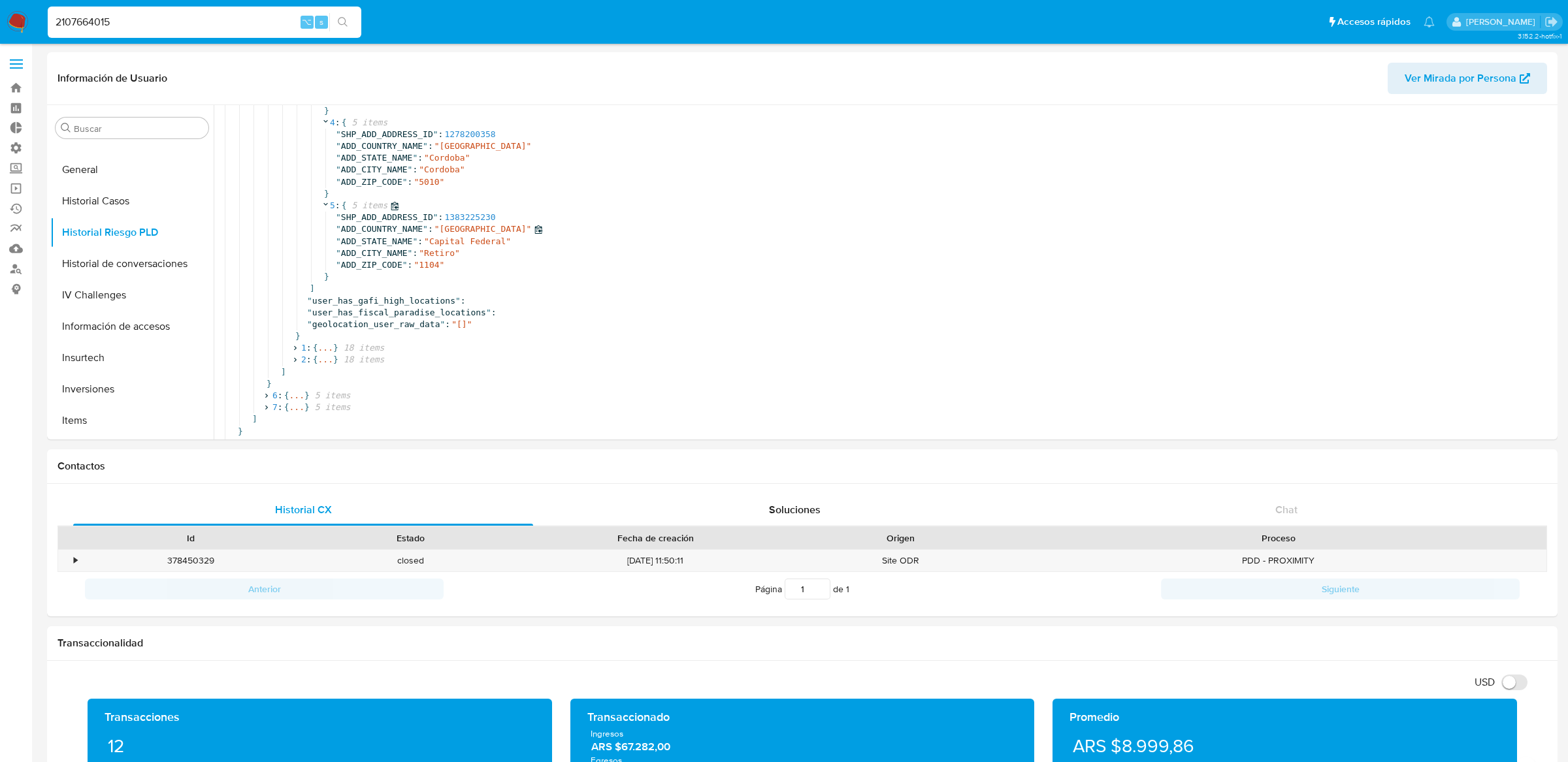
scroll to position [924, 0]
click at [335, 342] on span "}" at bounding box center [336, 348] width 5 height 12
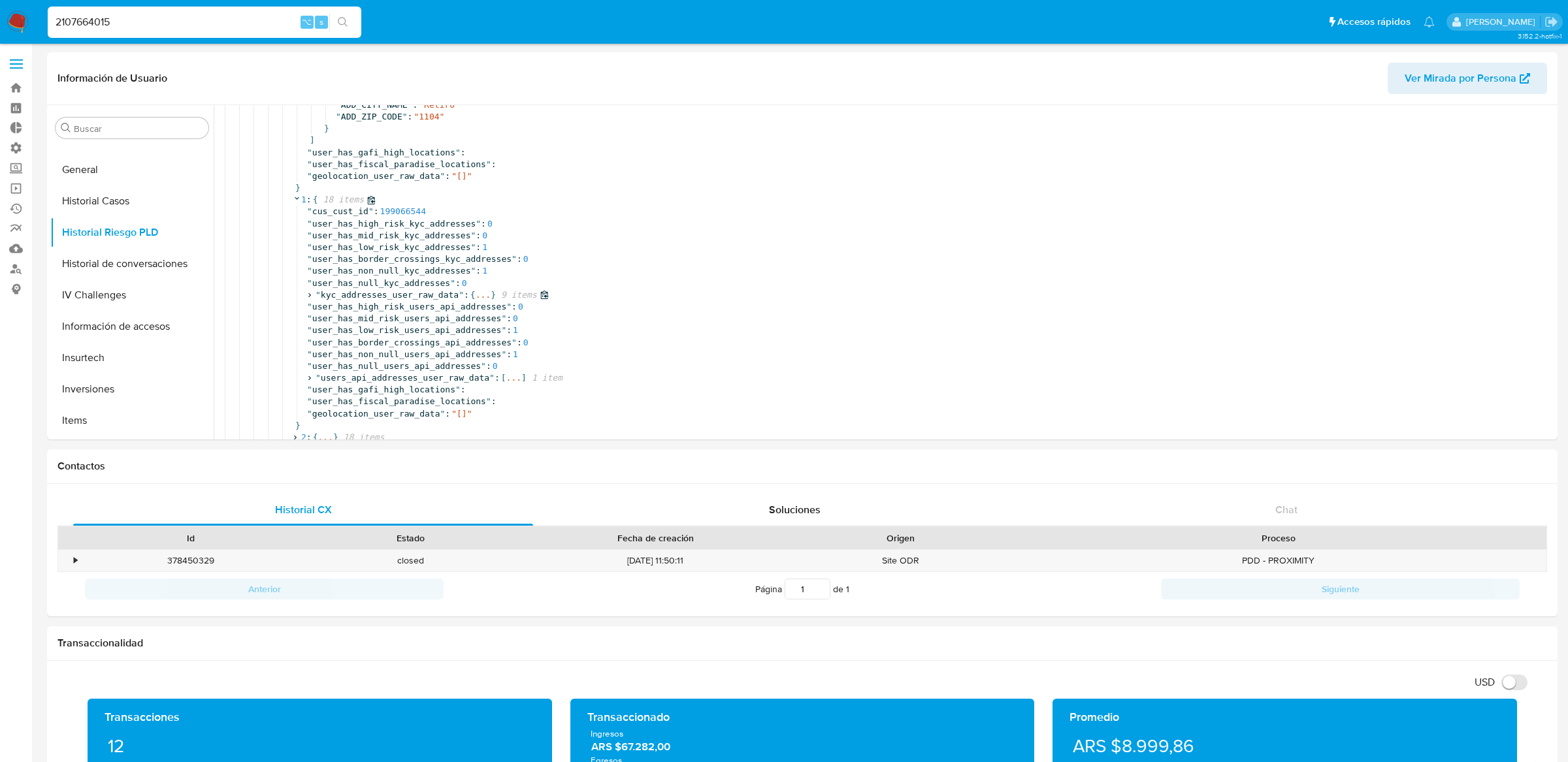
scroll to position [1065, 0]
click at [486, 283] on span "..." at bounding box center [482, 288] width 15 height 12
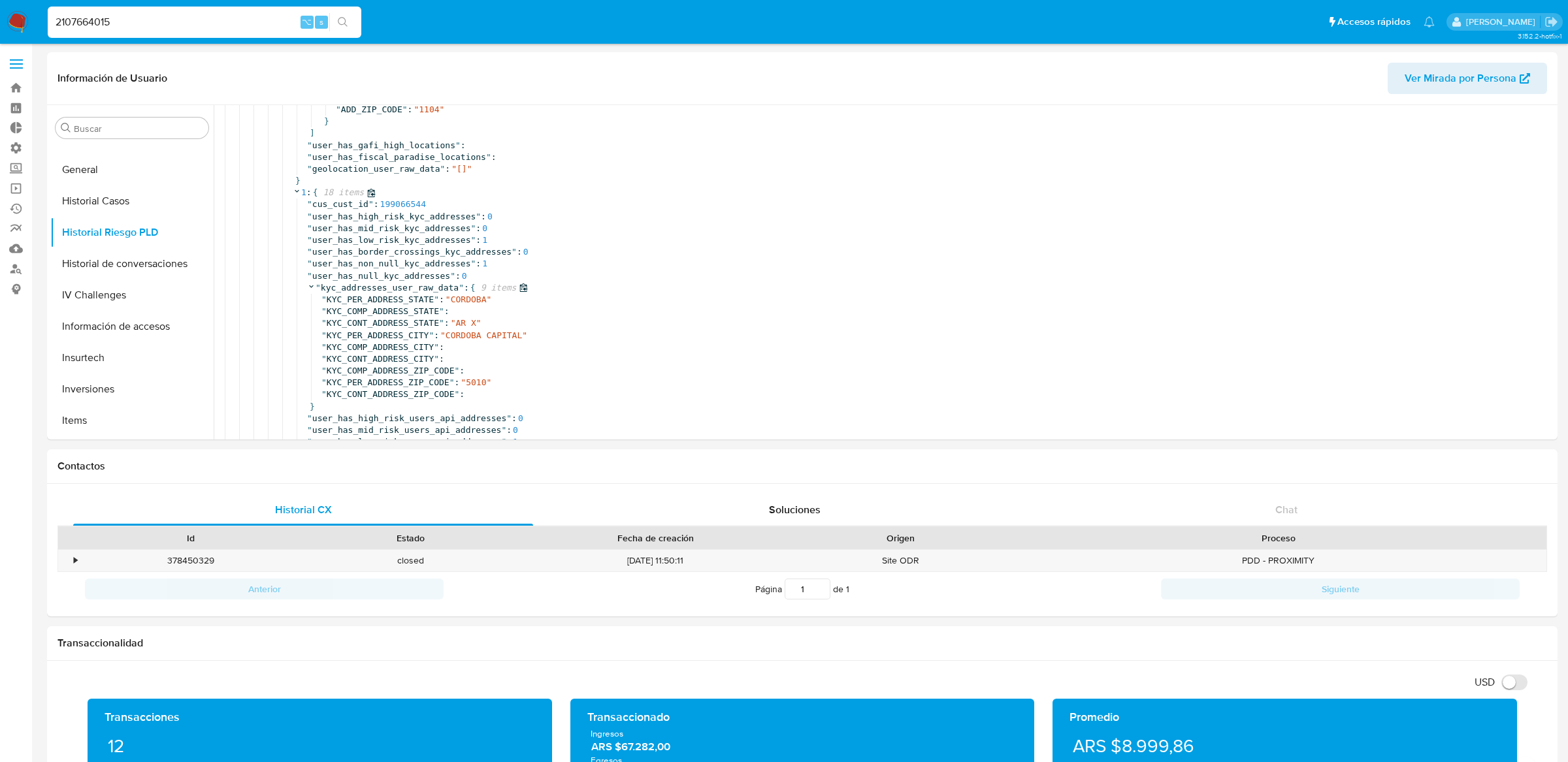
click at [489, 292] on span "9 items" at bounding box center [496, 288] width 41 height 12
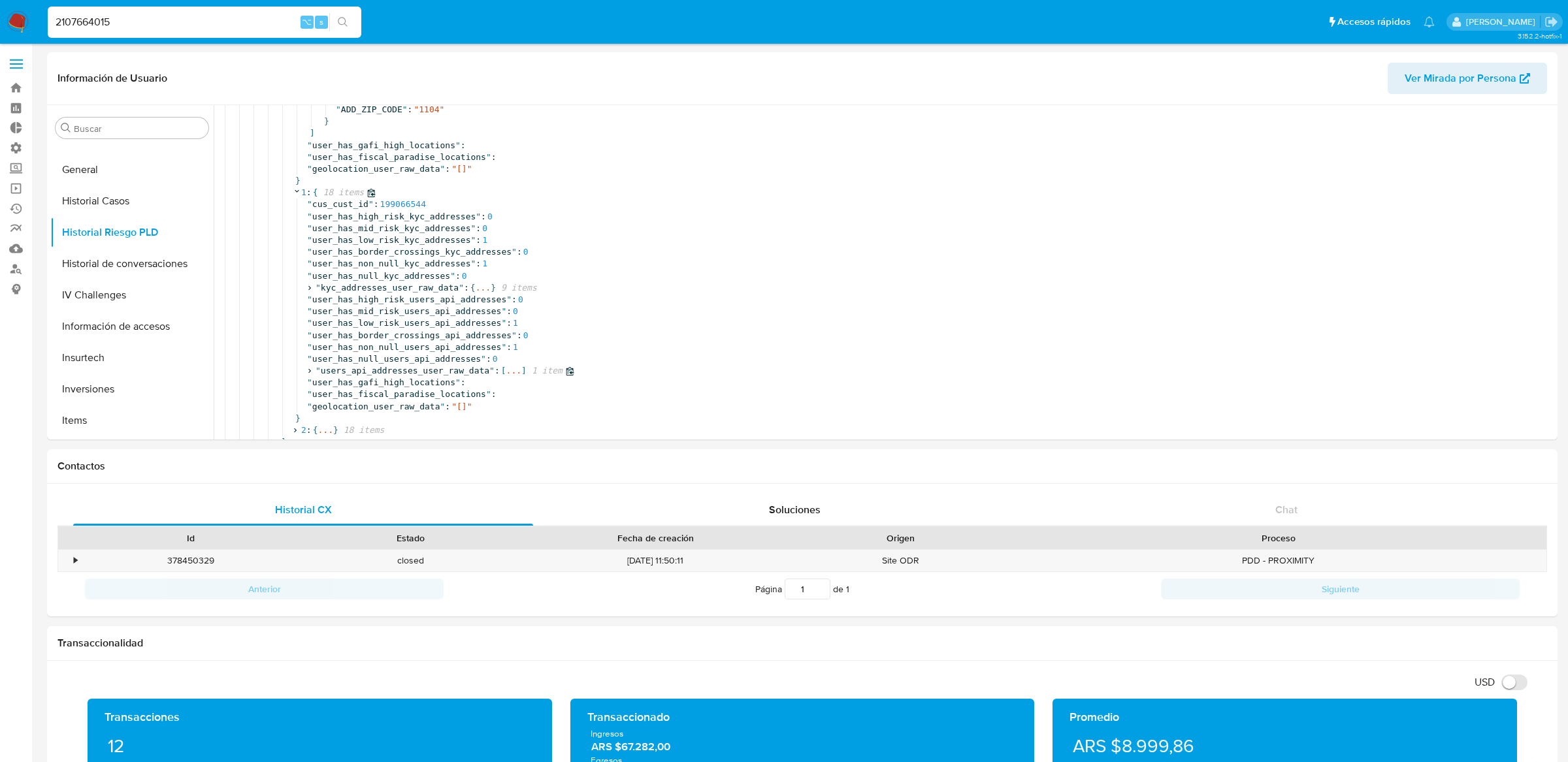
click at [521, 373] on span "..." at bounding box center [513, 371] width 15 height 12
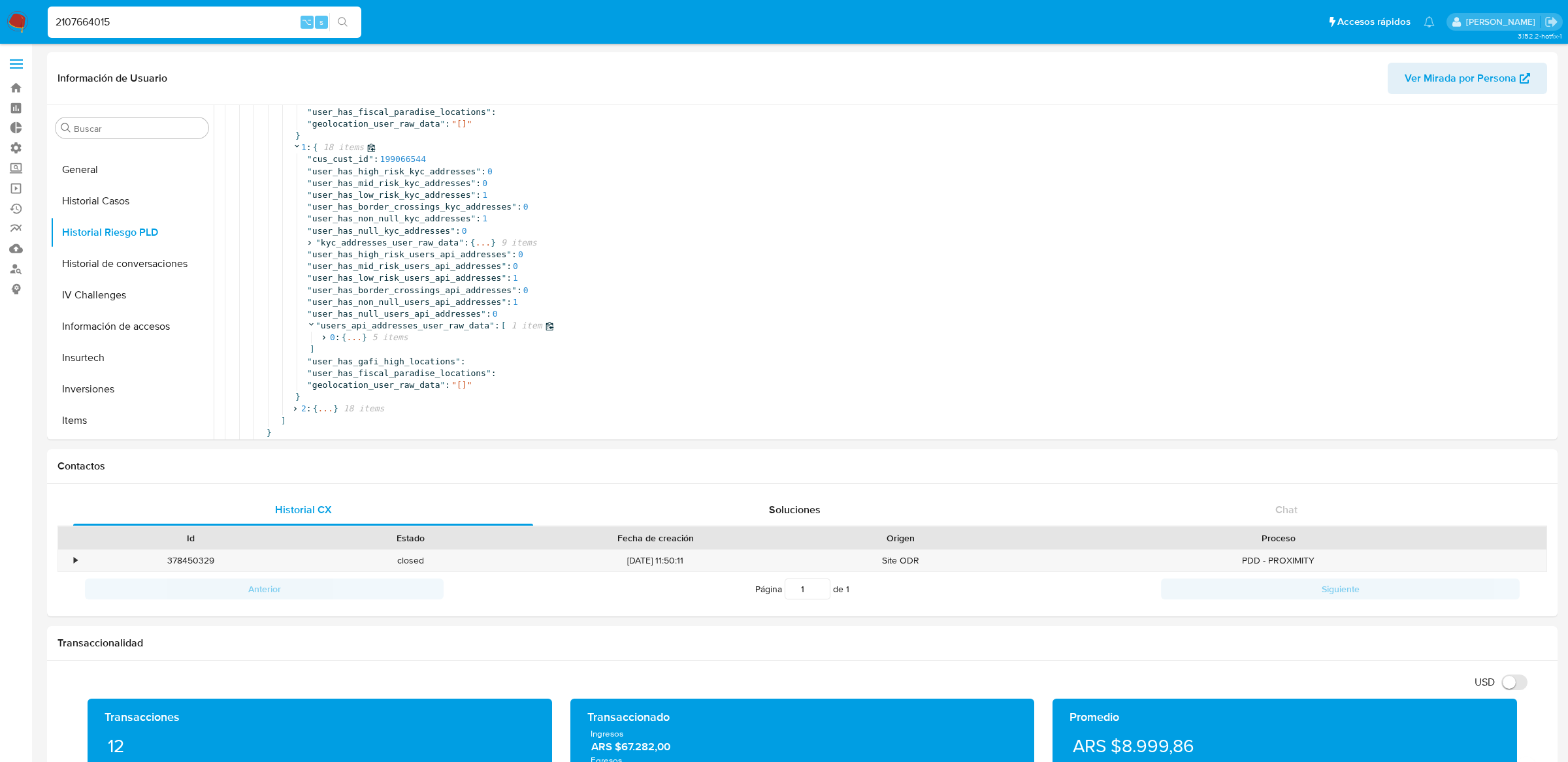
scroll to position [1114, 0]
click at [356, 339] on span "..." at bounding box center [353, 333] width 15 height 12
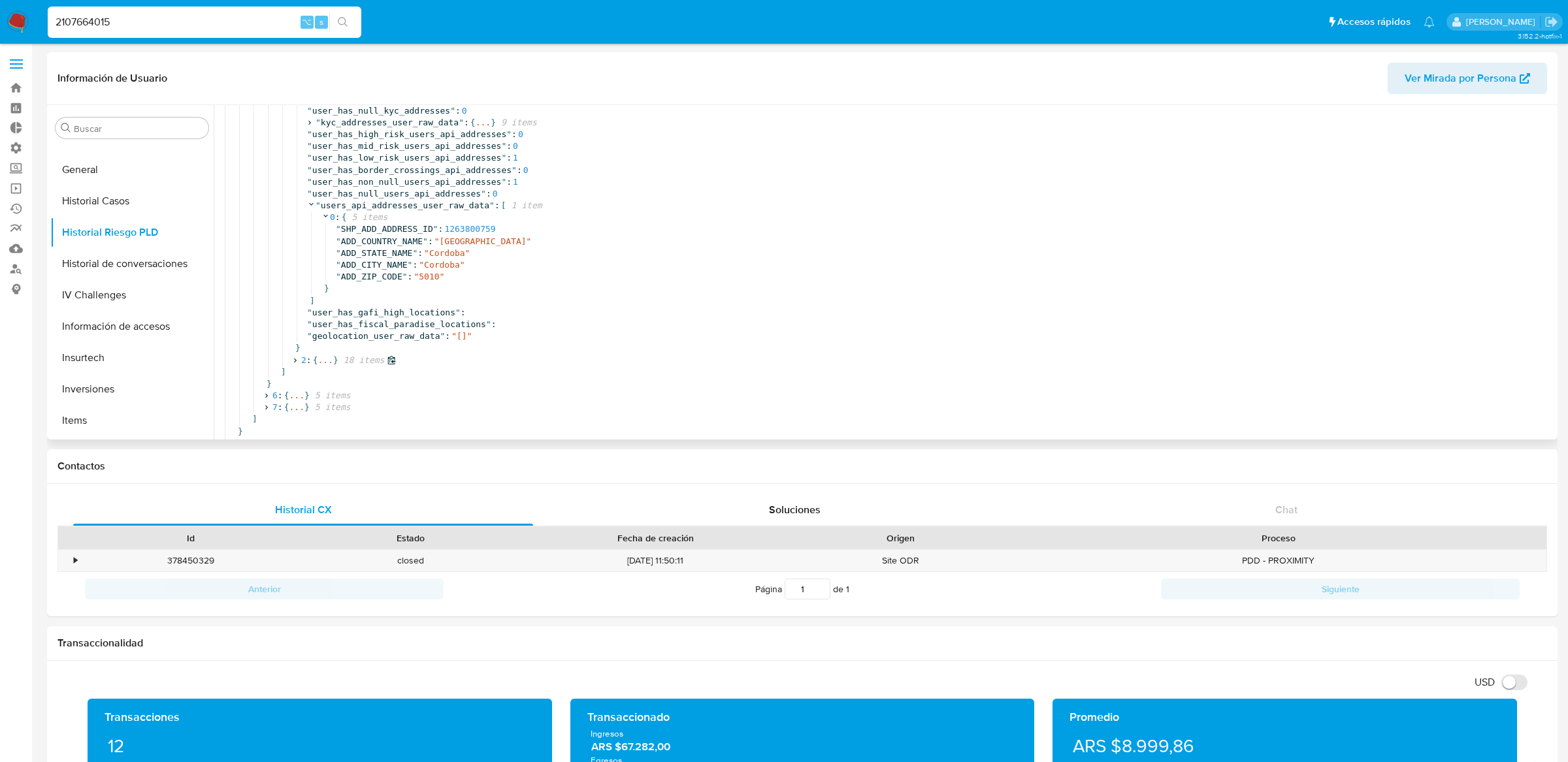
click at [324, 356] on span "..." at bounding box center [324, 360] width 15 height 12
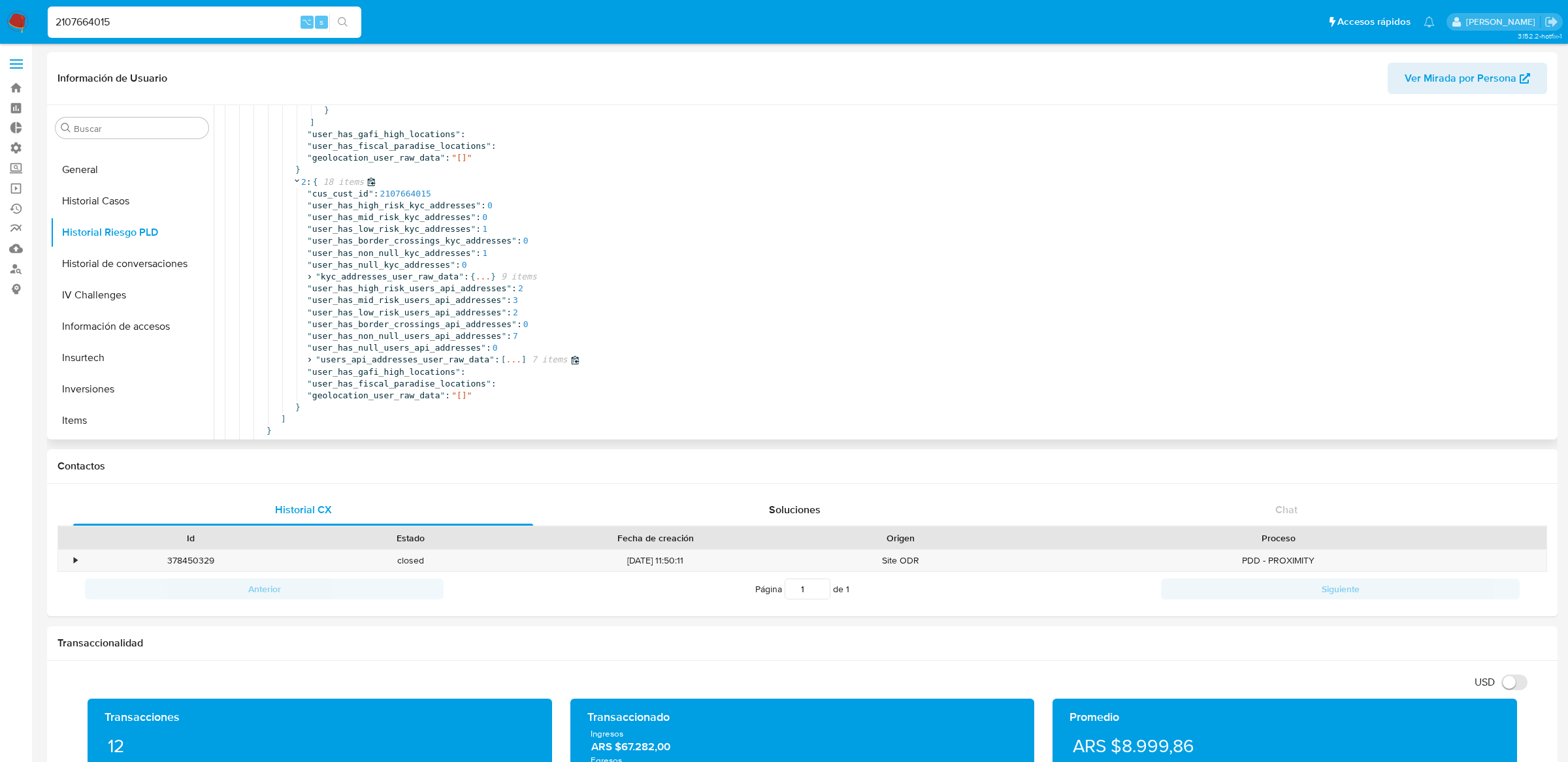
scroll to position [1471, 0]
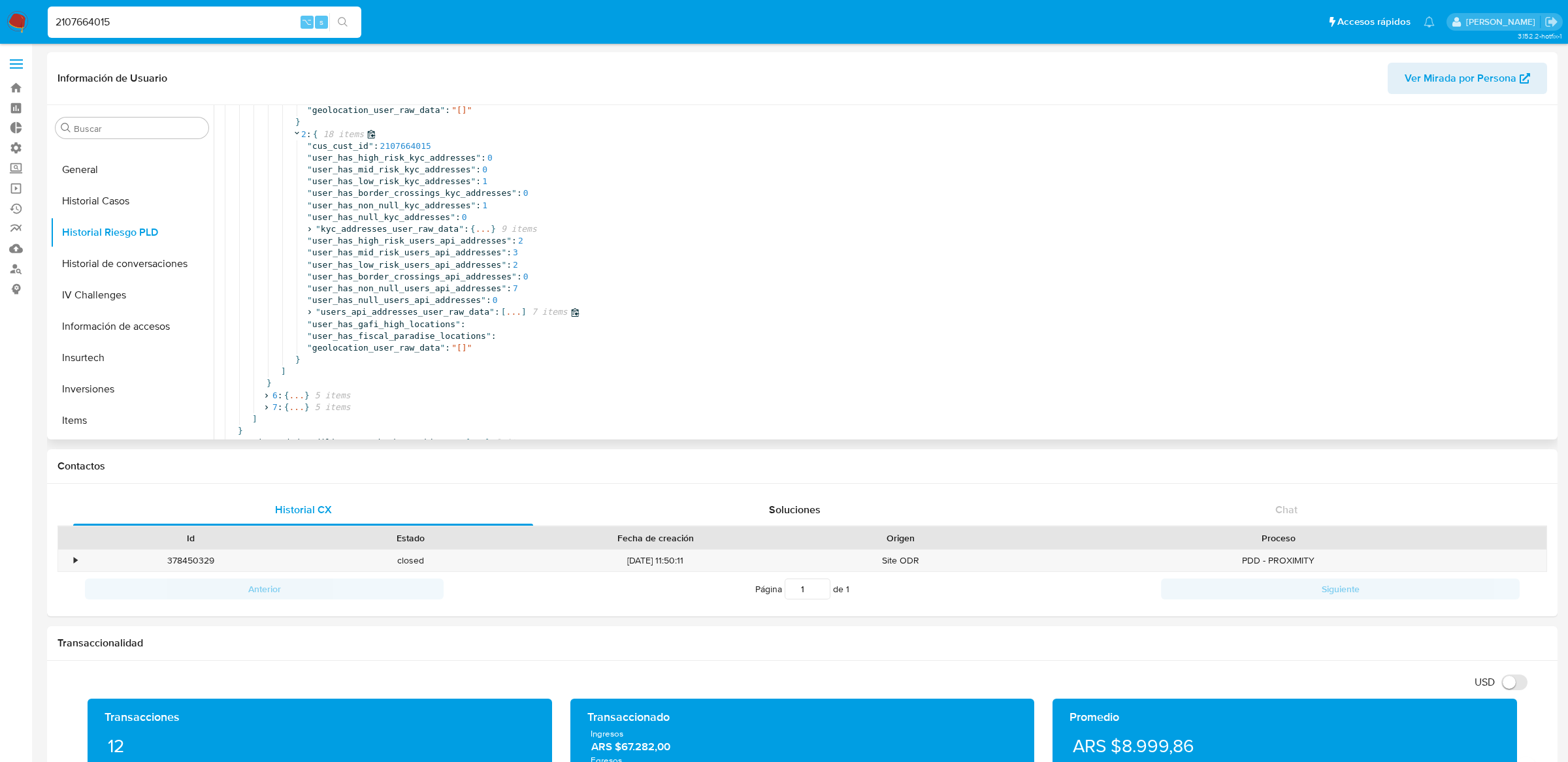
click at [519, 307] on span "..." at bounding box center [513, 312] width 15 height 12
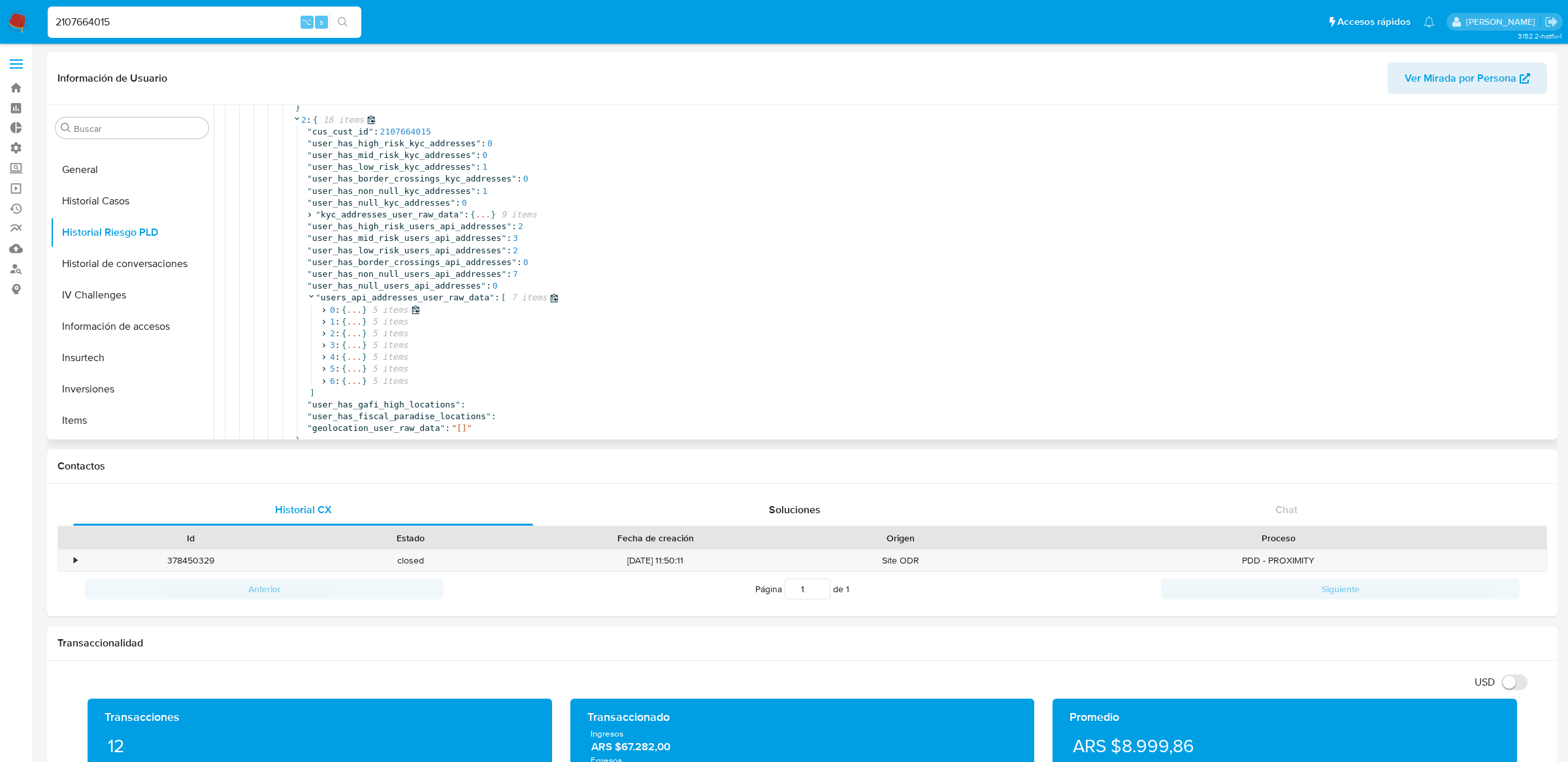
click at [360, 314] on span "..." at bounding box center [353, 309] width 15 height 12
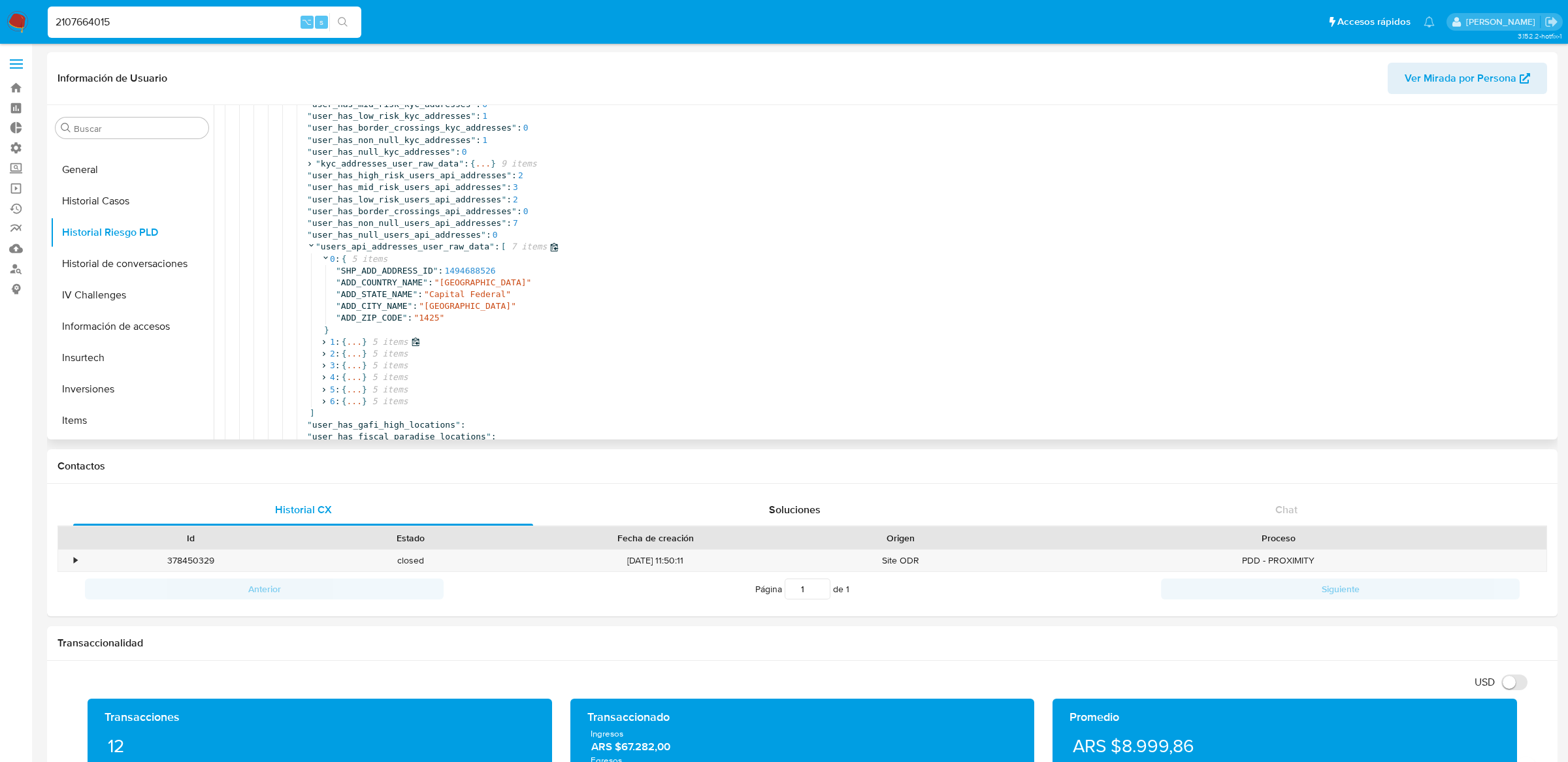
click at [350, 346] on span "..." at bounding box center [353, 341] width 15 height 12
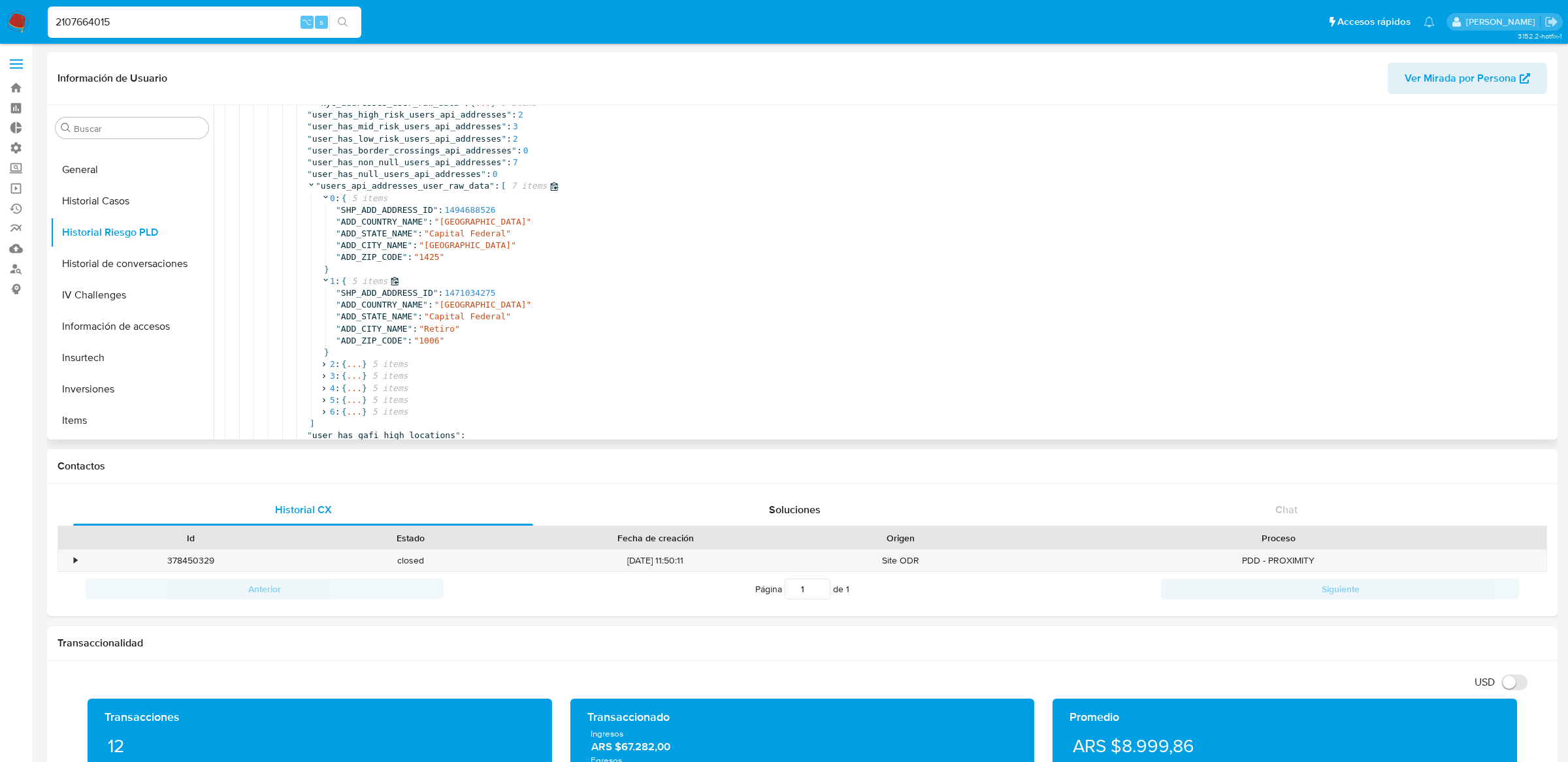
scroll to position [1591, 0]
click at [353, 355] on span "..." at bounding box center [353, 356] width 15 height 12
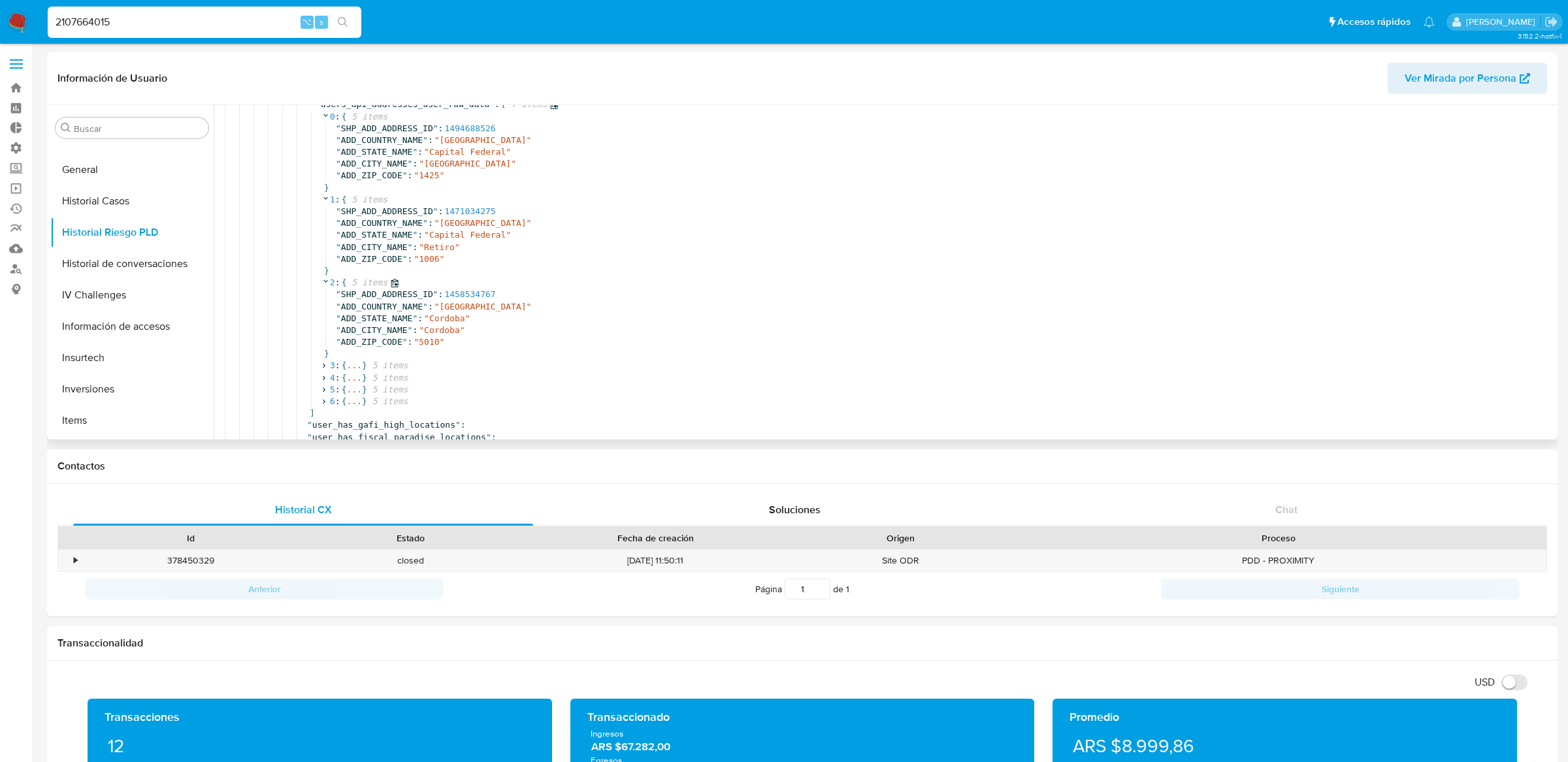
scroll to position [1696, 0]
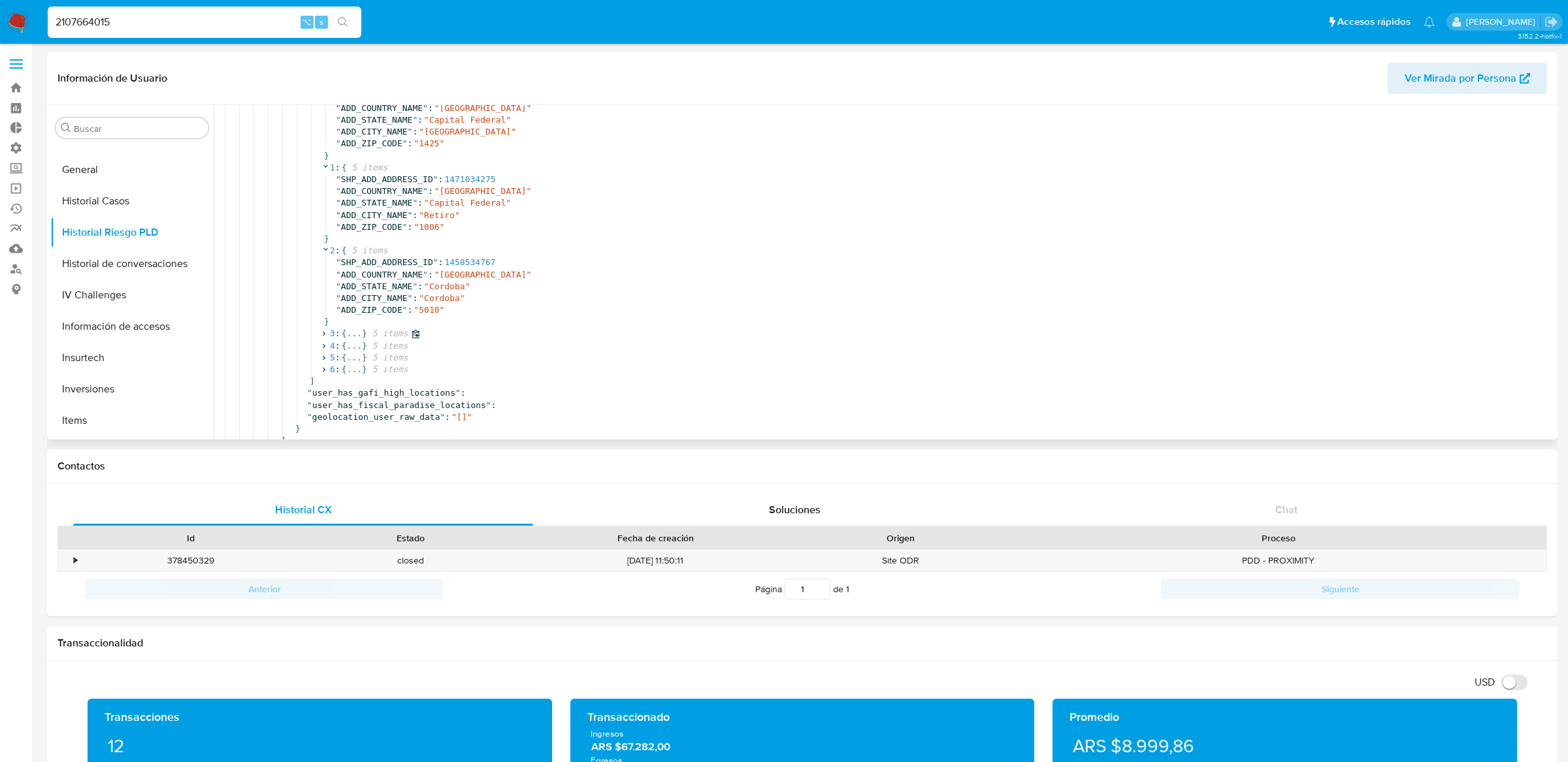
click at [353, 333] on span "..." at bounding box center [353, 333] width 15 height 12
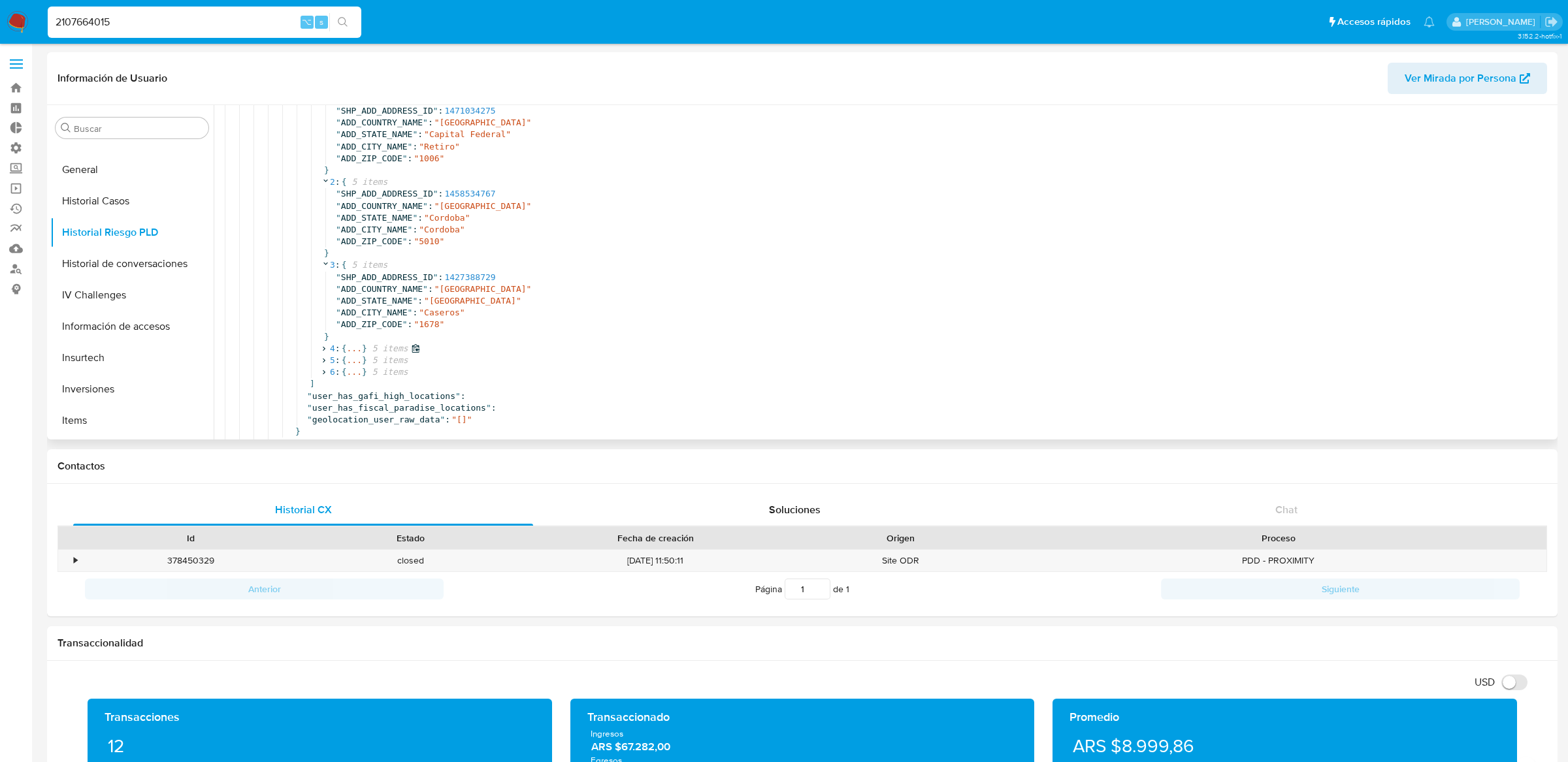
click at [352, 348] on span "..." at bounding box center [353, 348] width 15 height 12
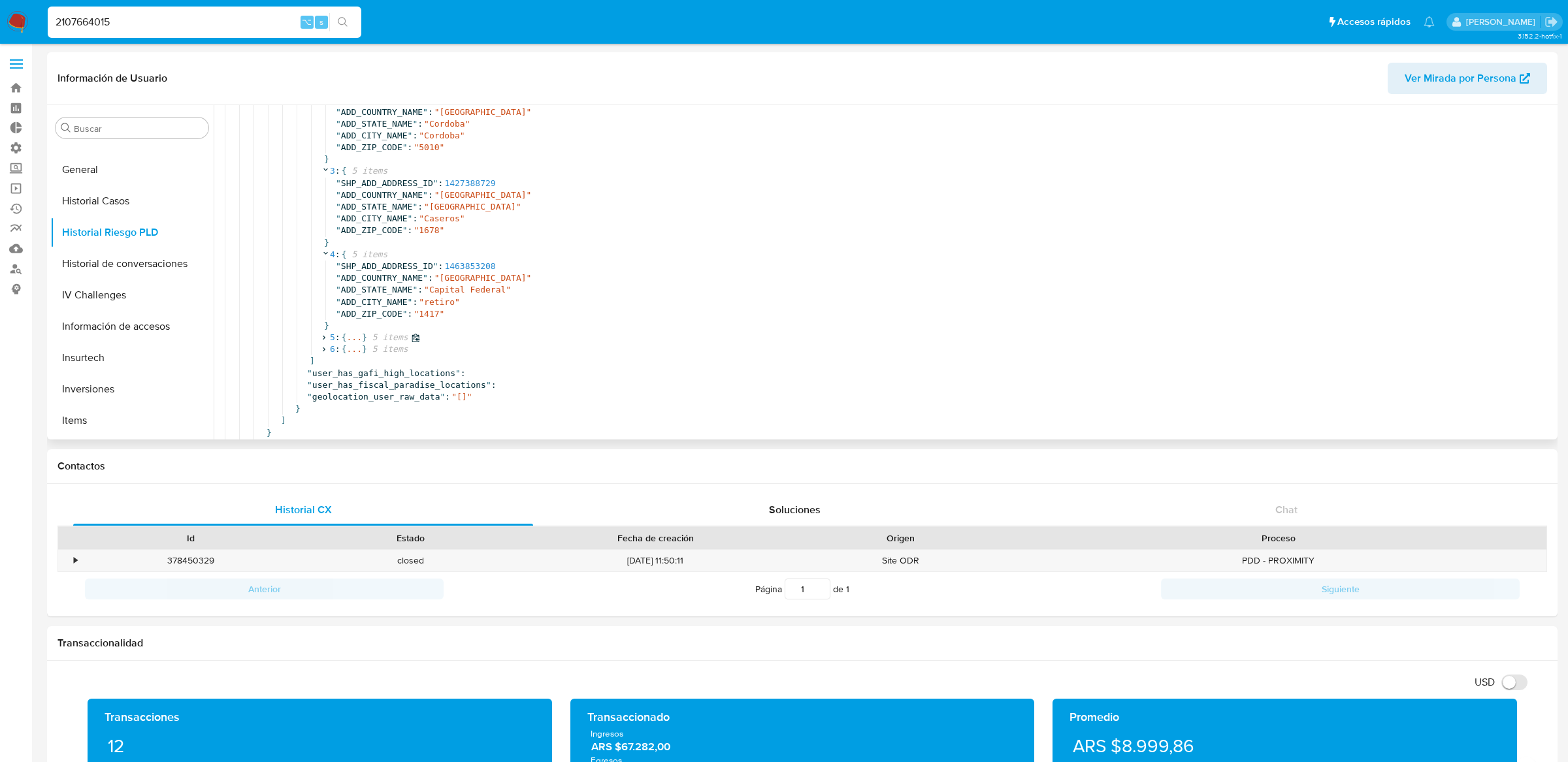
click at [353, 341] on span "..." at bounding box center [353, 337] width 15 height 12
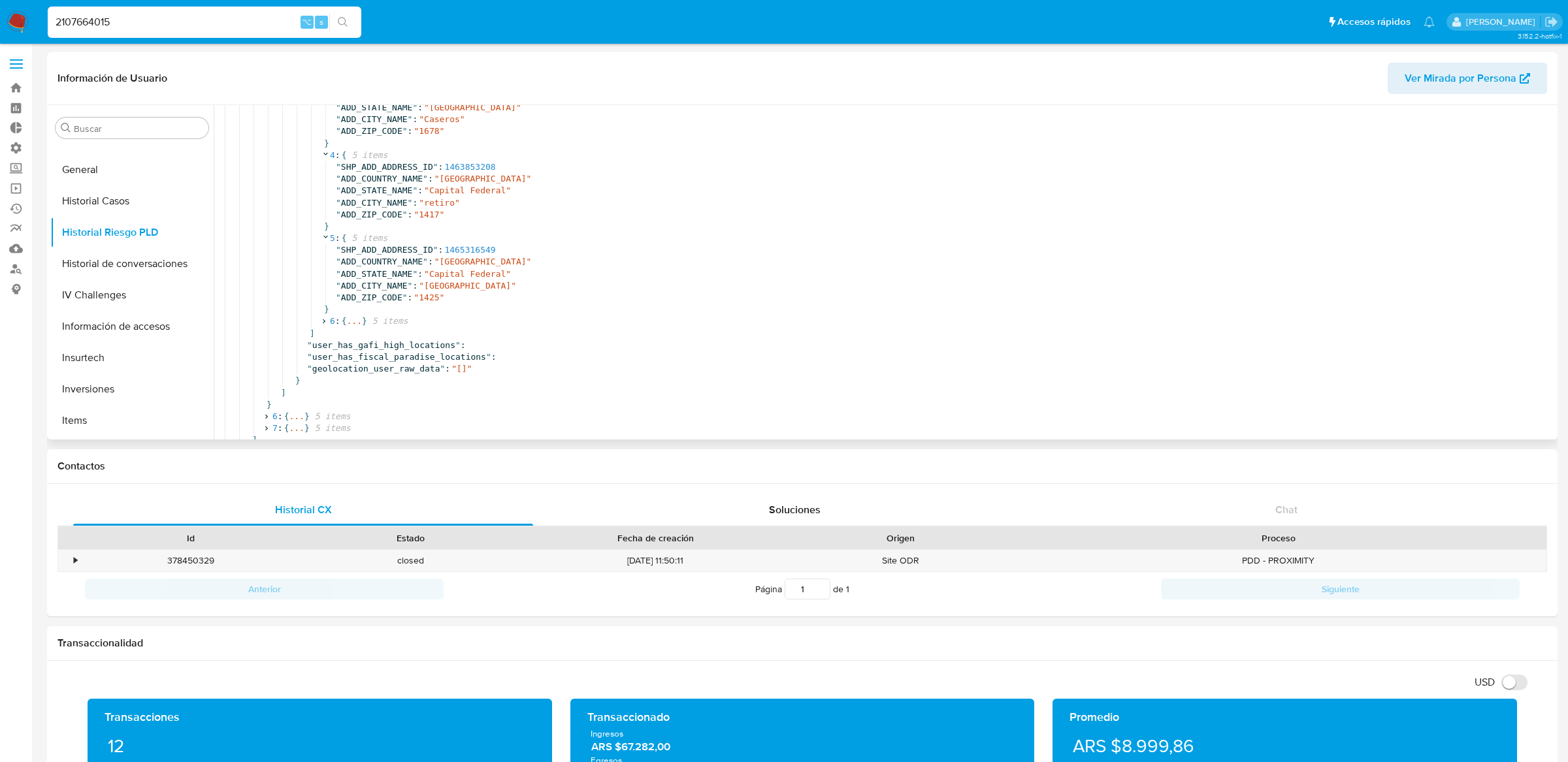
click at [354, 332] on div "]" at bounding box center [975, 333] width 1338 height 12
click at [356, 329] on div "]" at bounding box center [975, 333] width 1338 height 12
click at [357, 322] on span "..." at bounding box center [353, 321] width 15 height 12
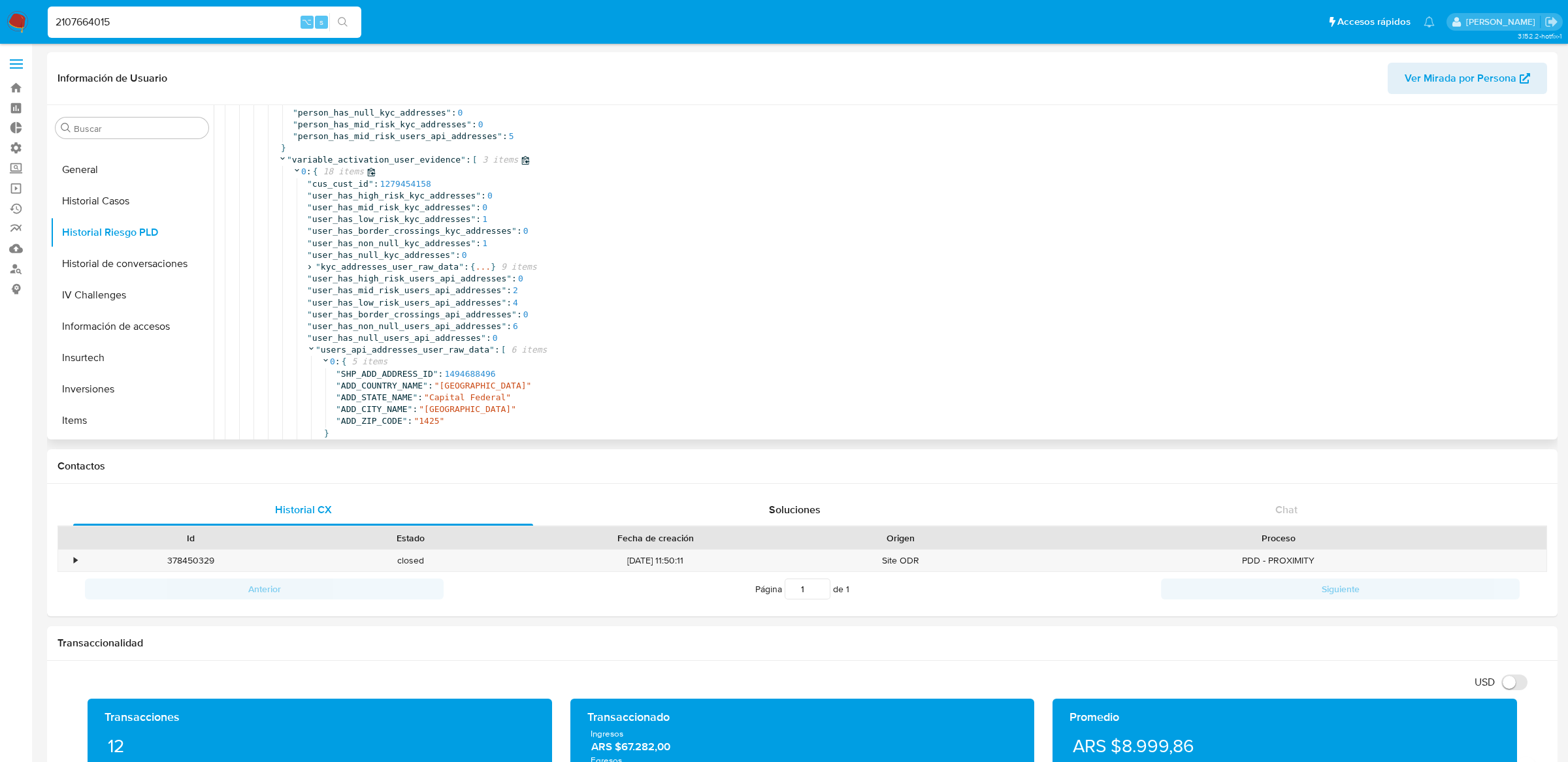
scroll to position [0, 0]
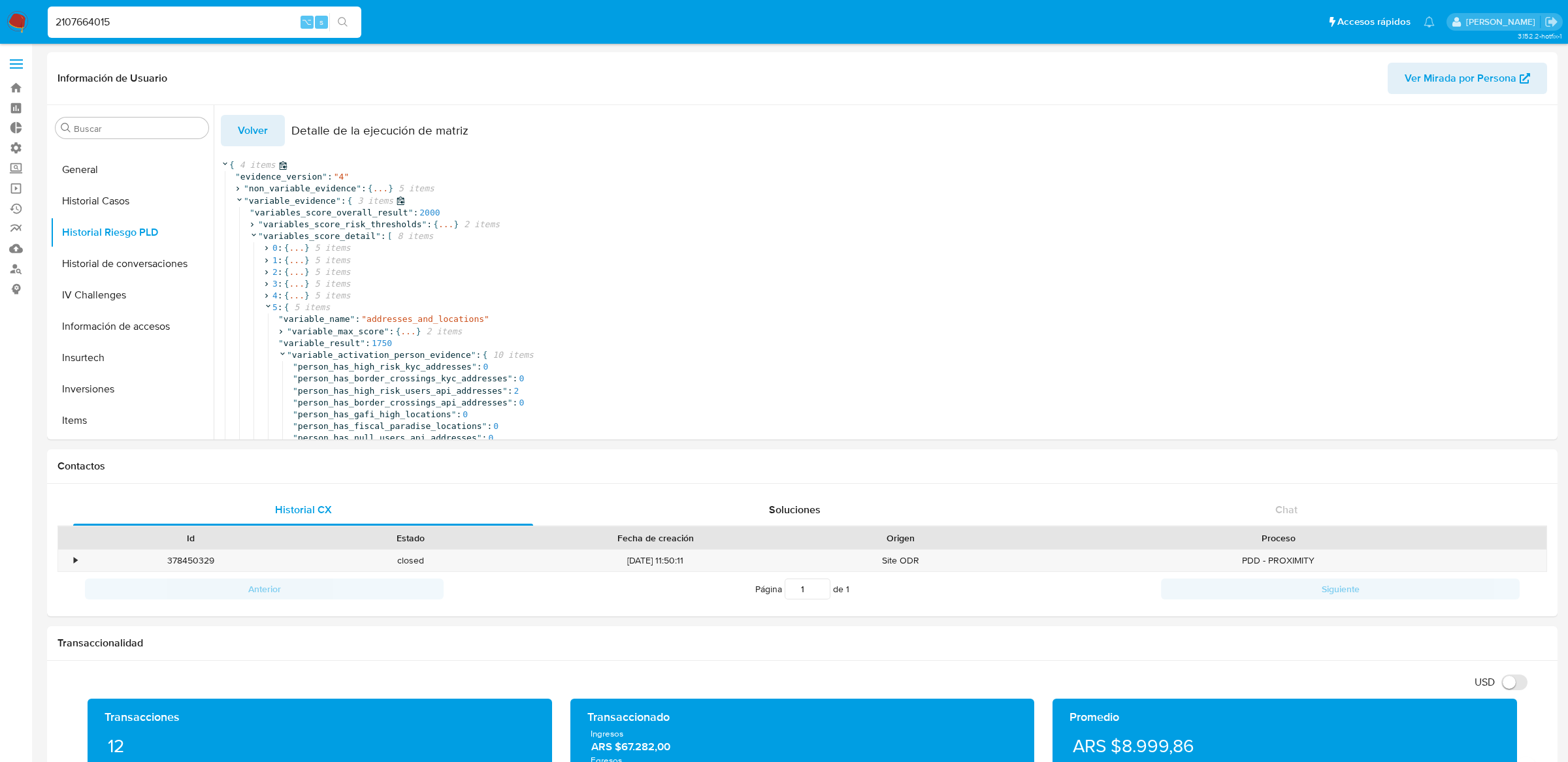
click at [237, 201] on icon at bounding box center [240, 200] width 9 height 9
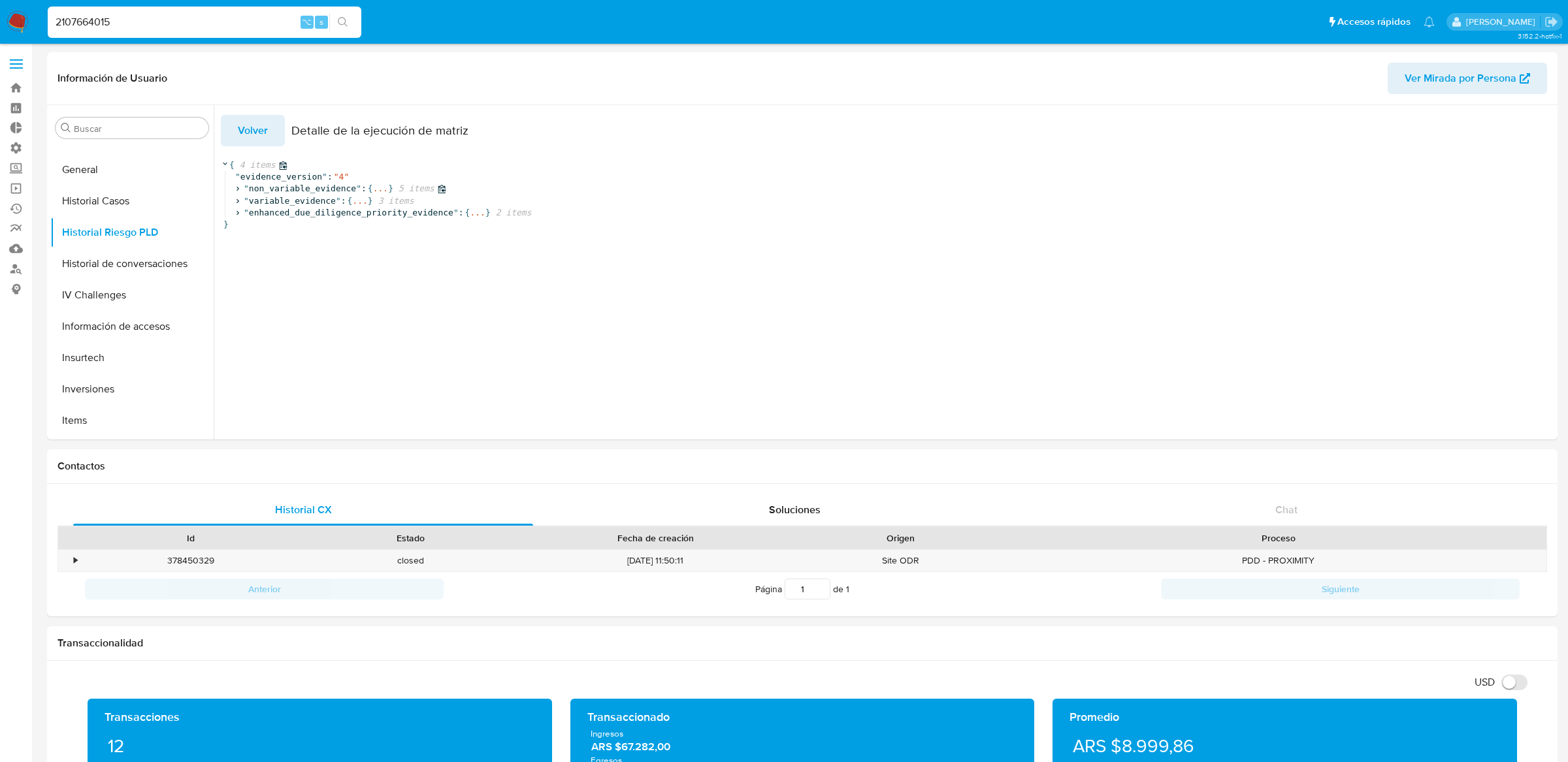
click at [236, 189] on icon at bounding box center [238, 189] width 9 height 9
click at [236, 191] on icon at bounding box center [240, 187] width 9 height 9
click at [236, 193] on icon at bounding box center [238, 189] width 9 height 9
click at [235, 190] on icon at bounding box center [240, 187] width 9 height 9
click at [234, 198] on icon at bounding box center [238, 201] width 9 height 9
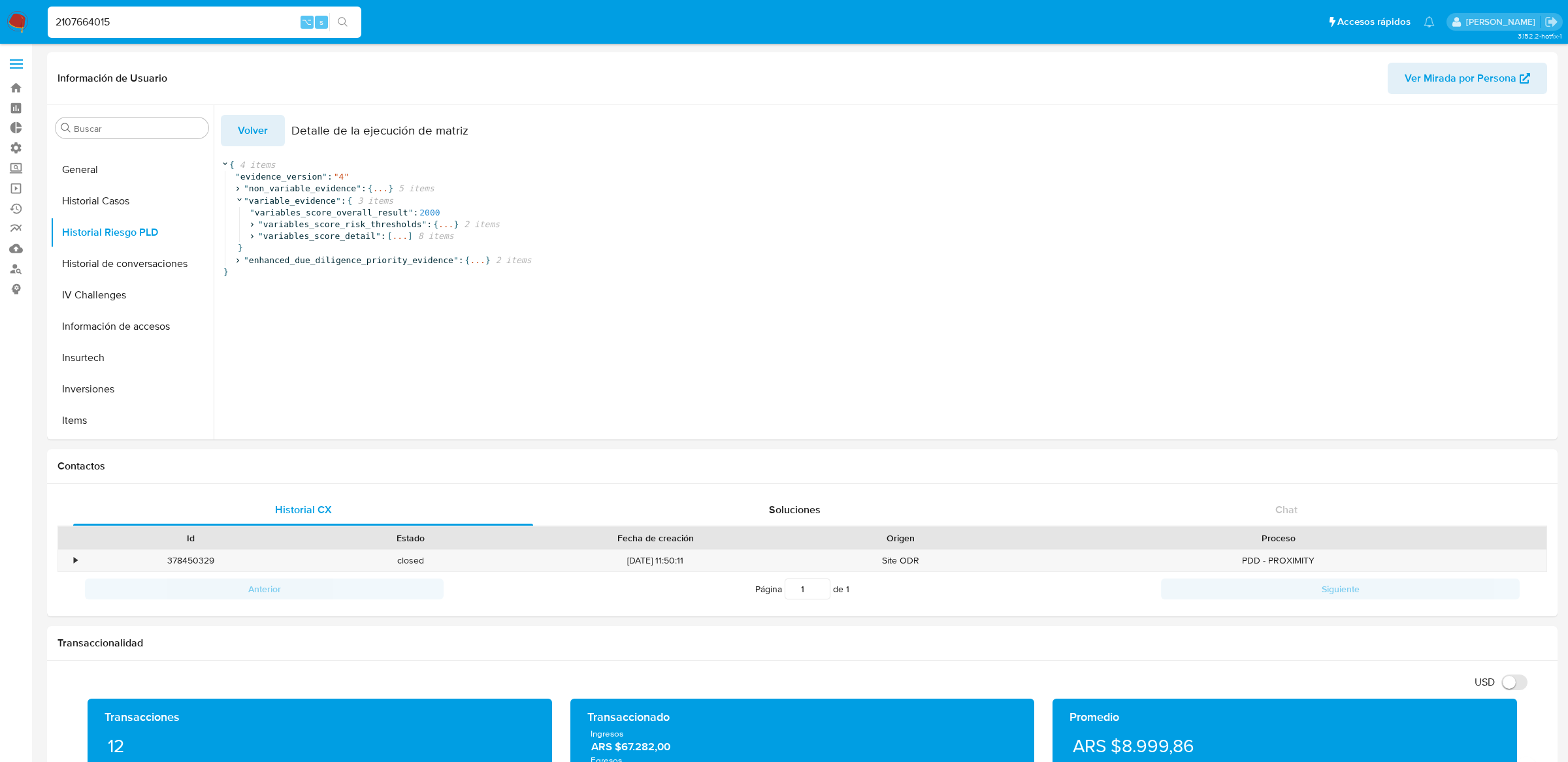
click at [243, 25] on input "2107664015" at bounding box center [204, 21] width 314 height 17
paste input "580577862"
type input "580577862"
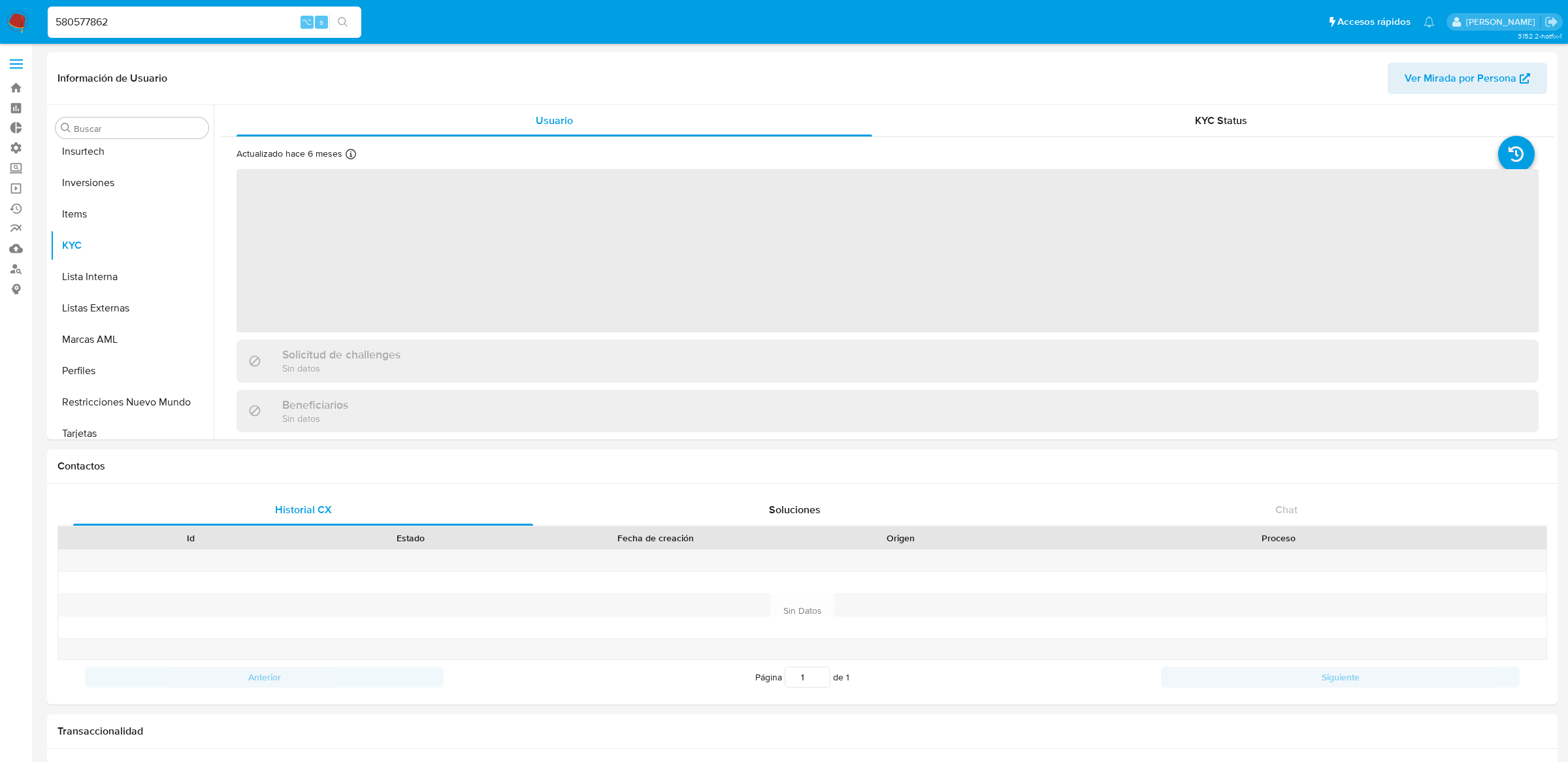
scroll to position [583, 0]
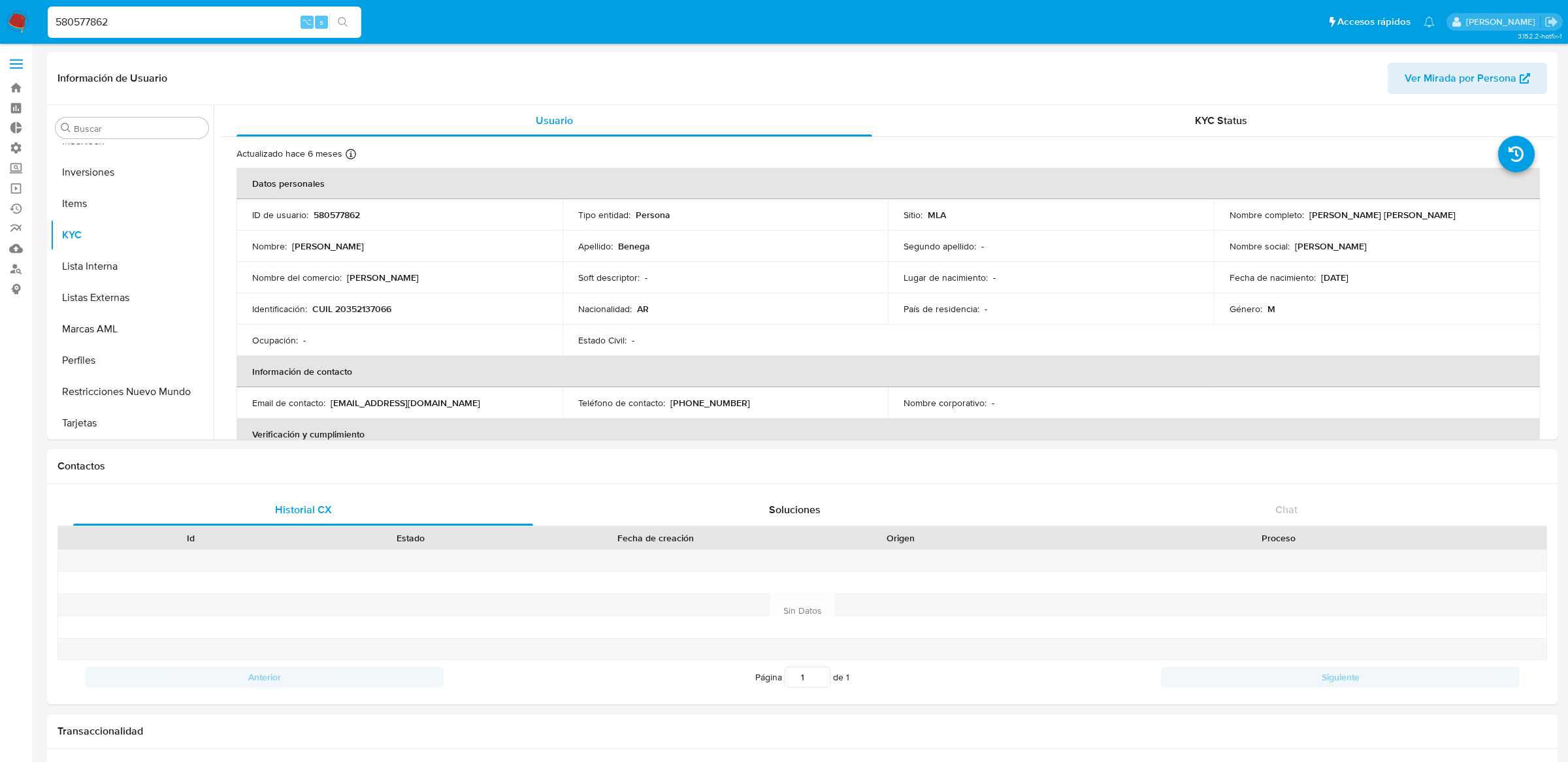
select select "10"
click at [283, 29] on input "580577862" at bounding box center [204, 21] width 314 height 17
paste input "118975284"
type input "118975284"
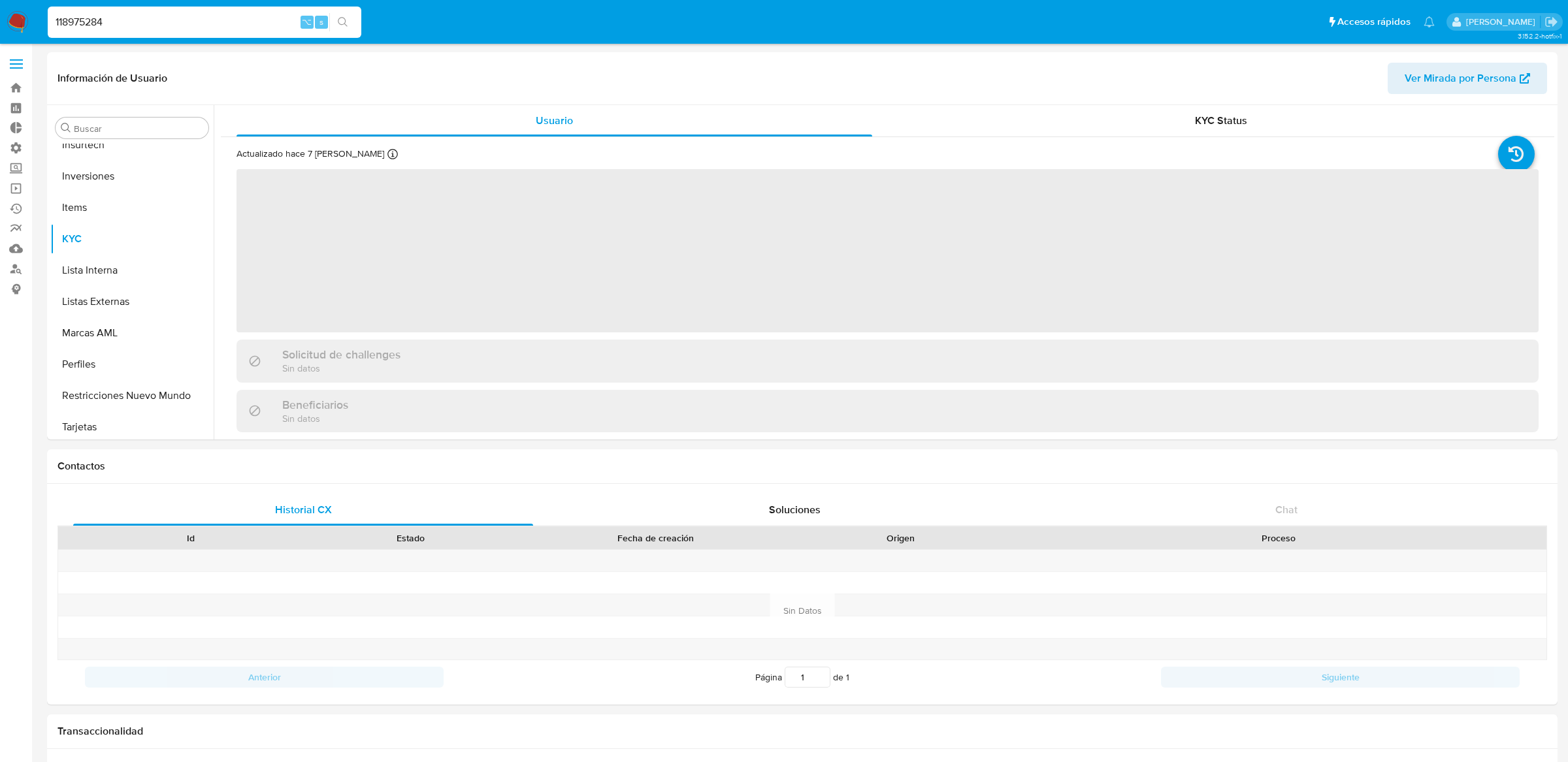
scroll to position [583, 0]
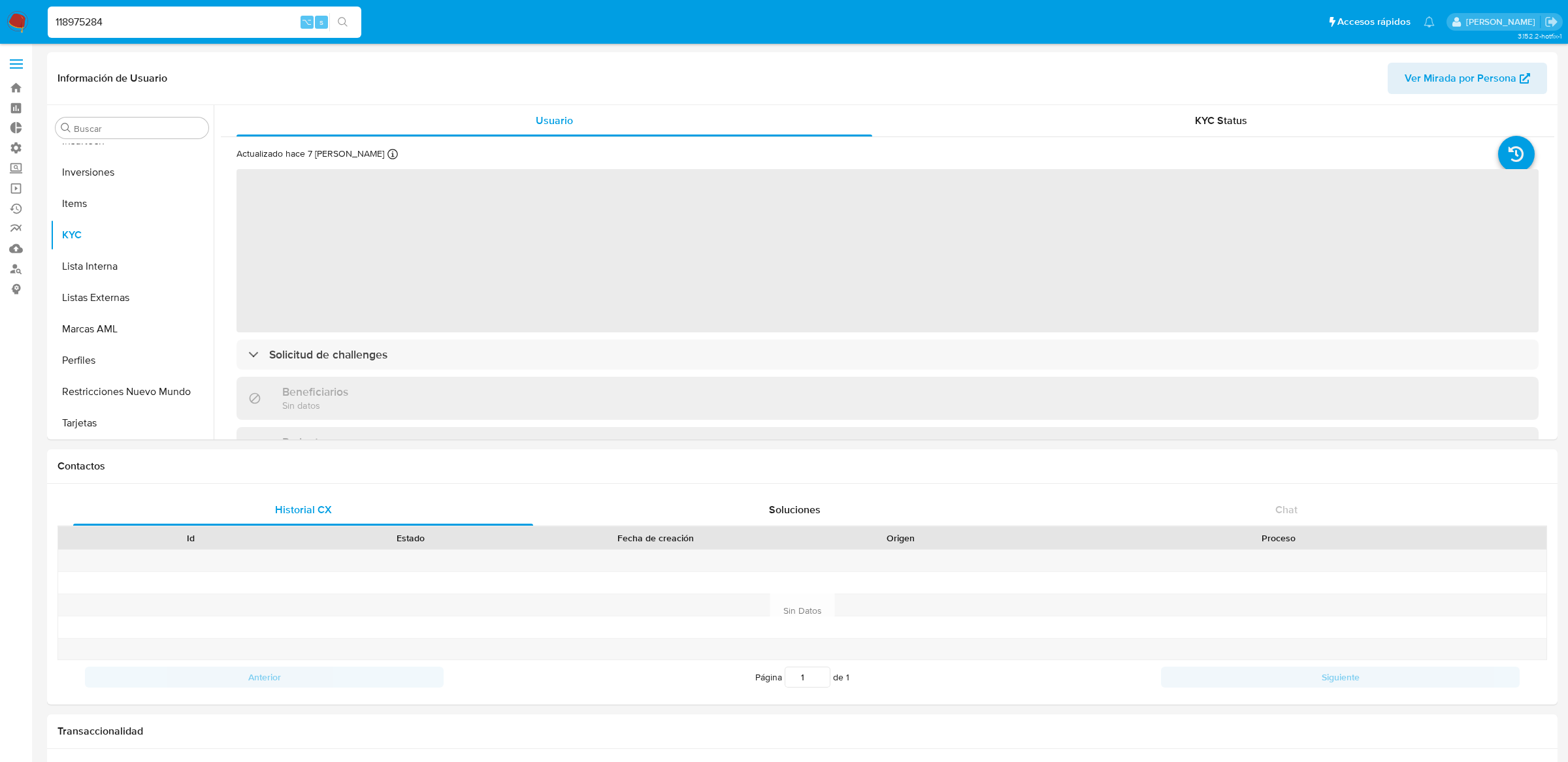
select select "10"
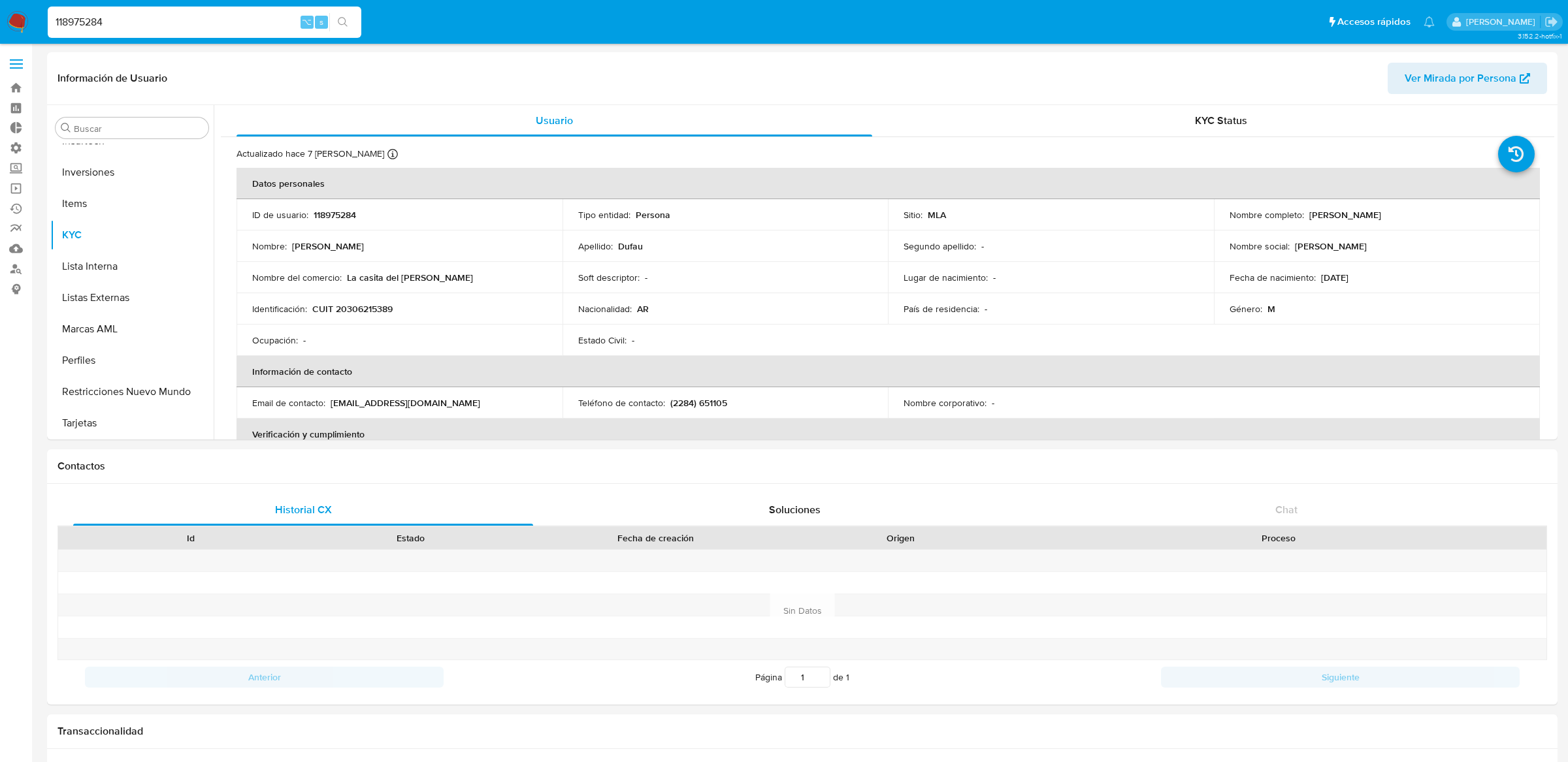
click at [253, 23] on input "118975284" at bounding box center [204, 21] width 314 height 17
click at [130, 405] on button "Restricciones Nuevo Mundo" at bounding box center [126, 391] width 152 height 31
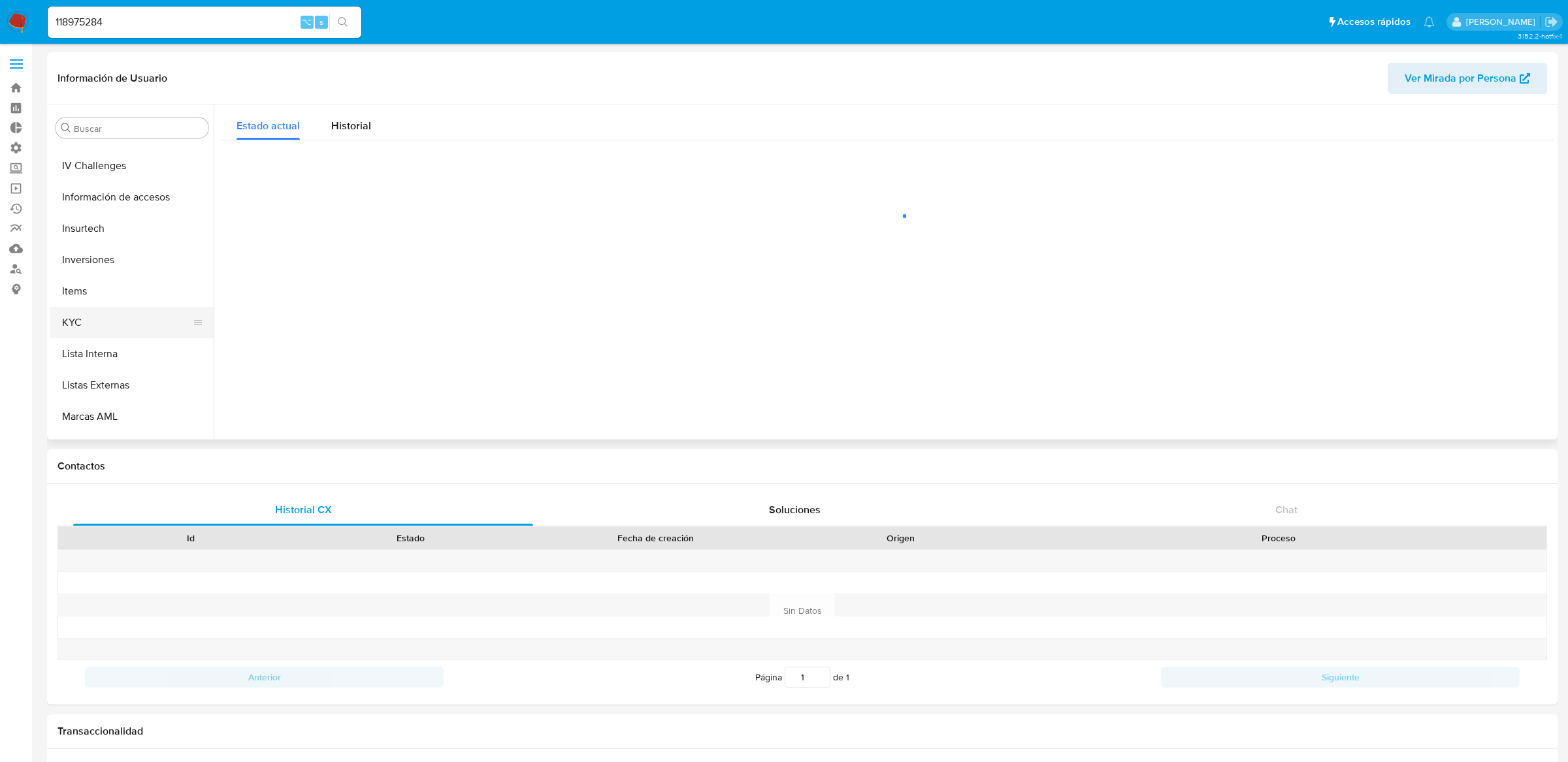
scroll to position [481, 0]
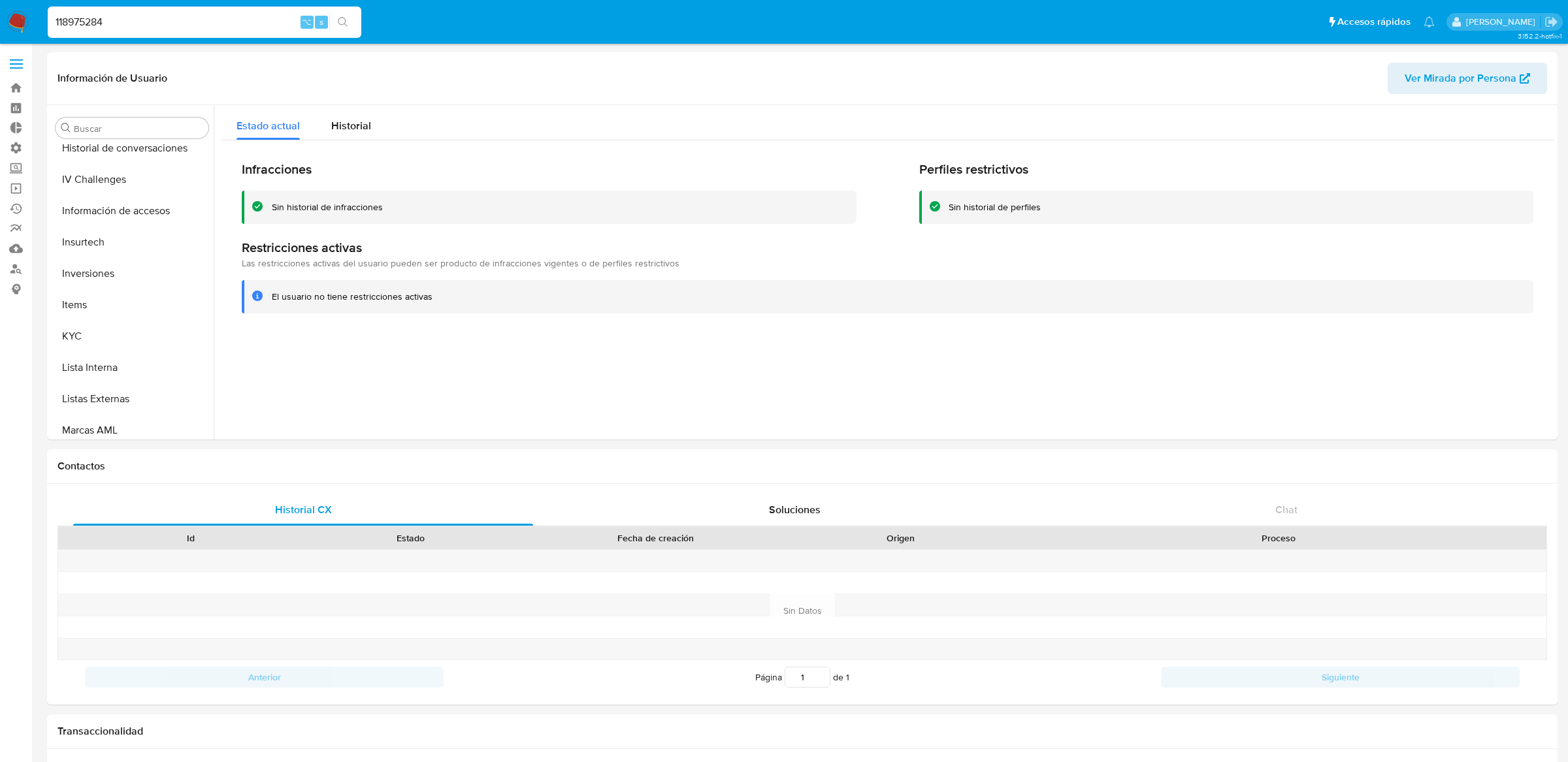
click at [220, 27] on input "118975284" at bounding box center [204, 21] width 314 height 17
paste input "824079258"
type input "1824079258"
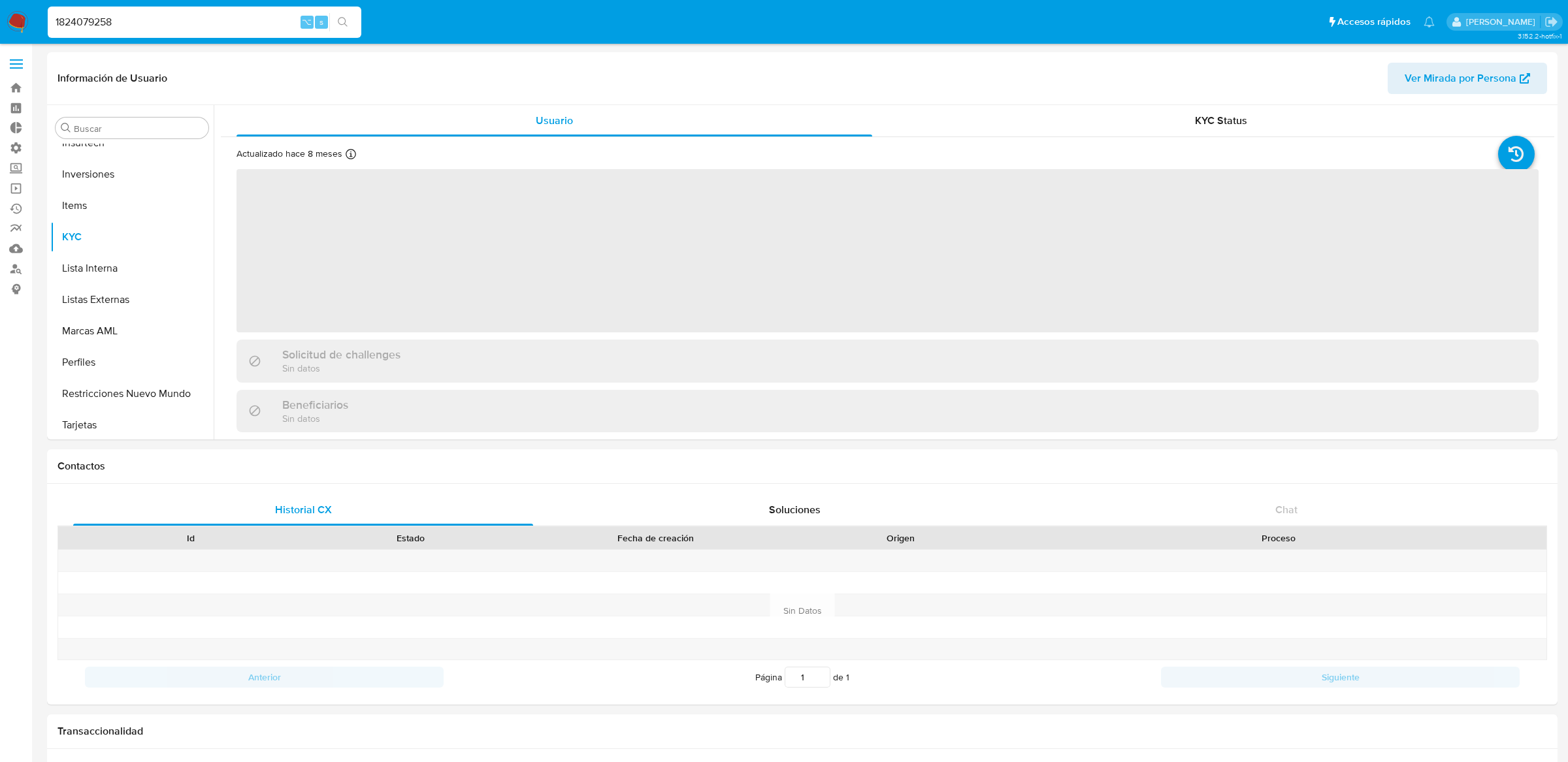
scroll to position [614, 0]
click at [123, 398] on button "Restricciones Nuevo Mundo" at bounding box center [126, 391] width 152 height 31
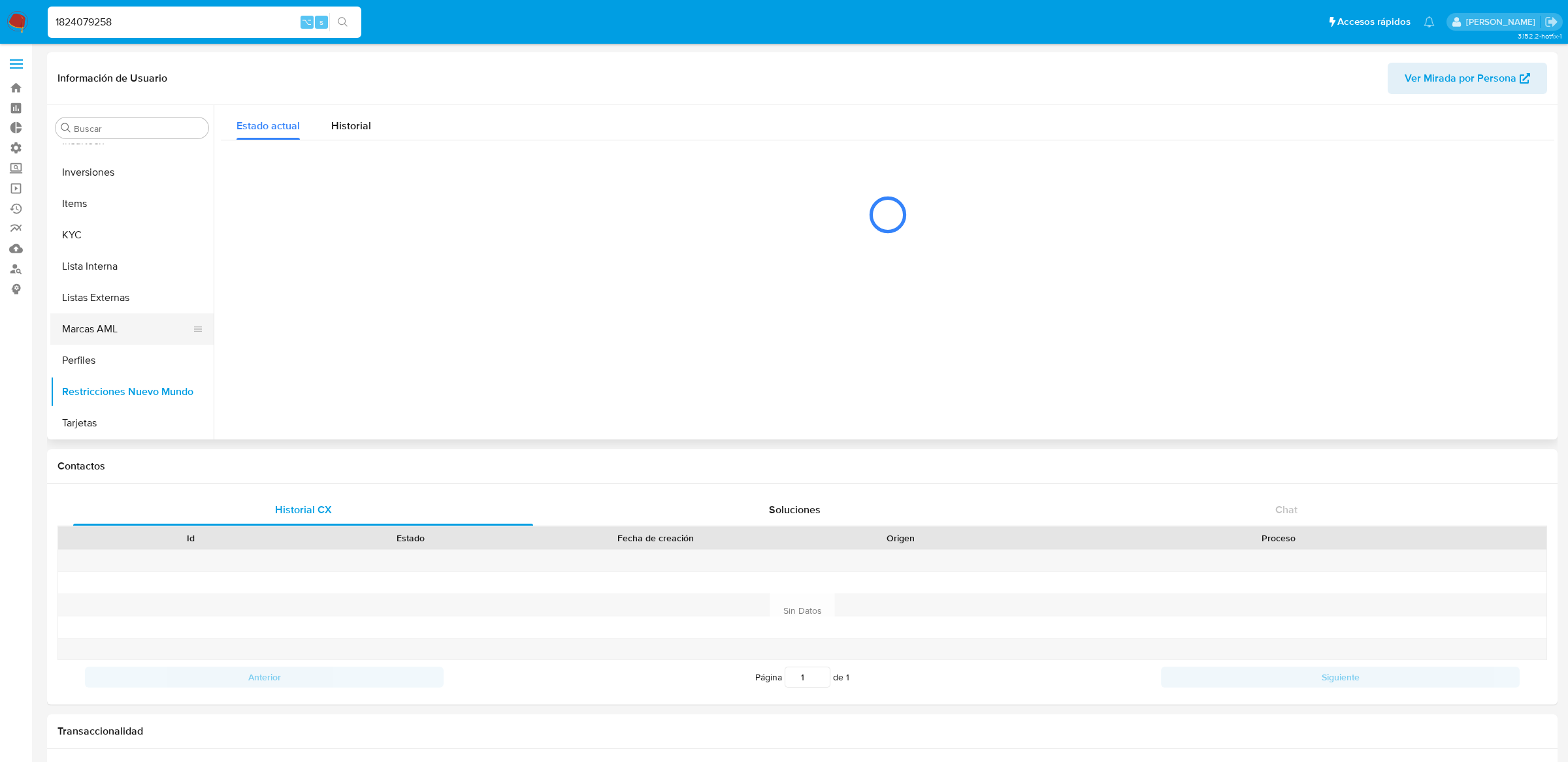
select select "10"
click at [127, 186] on button "Inversiones" at bounding box center [126, 172] width 152 height 31
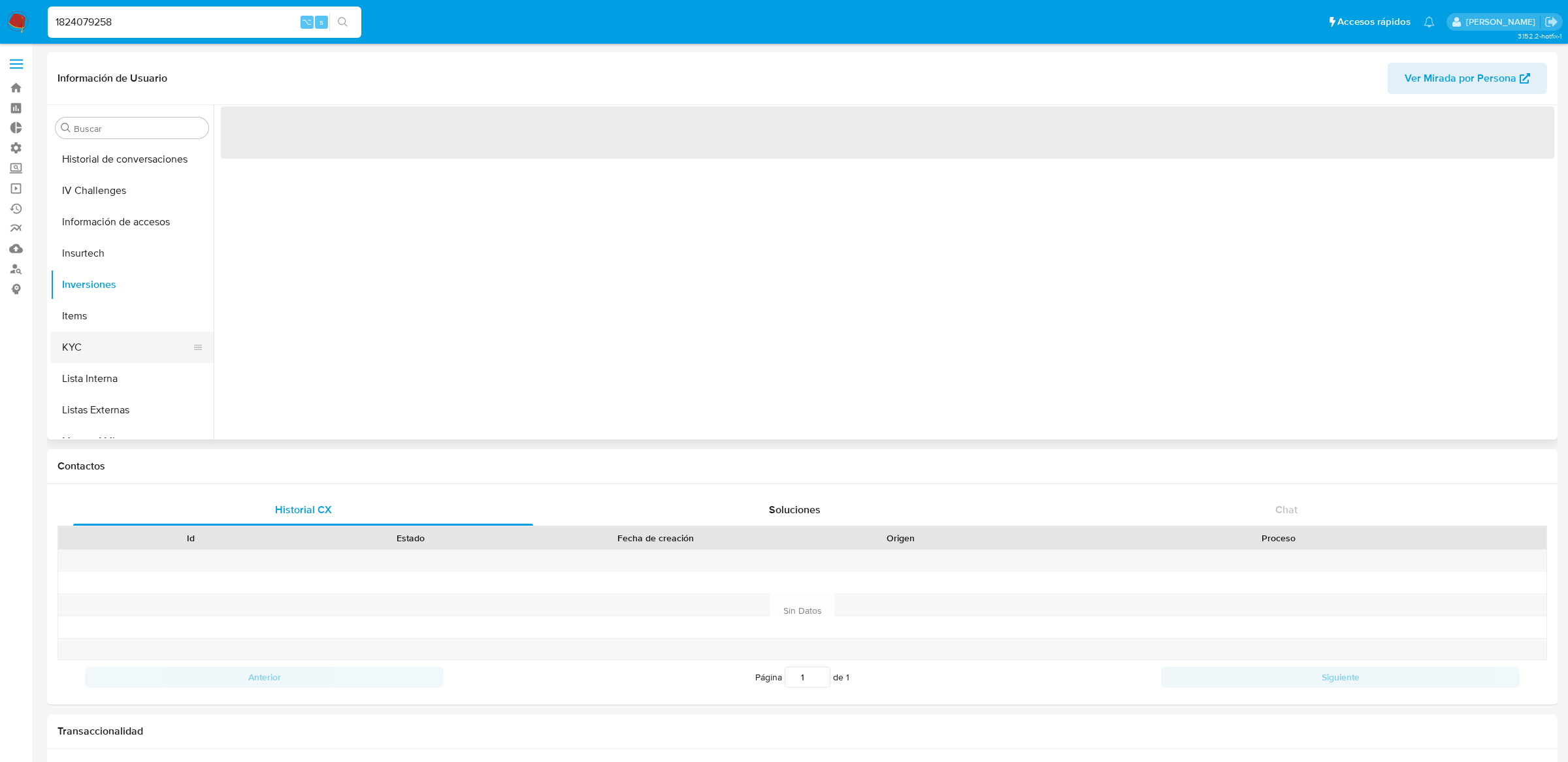
scroll to position [410, 0]
click at [113, 226] on button "Historial Riesgo PLD" at bounding box center [126, 219] width 152 height 31
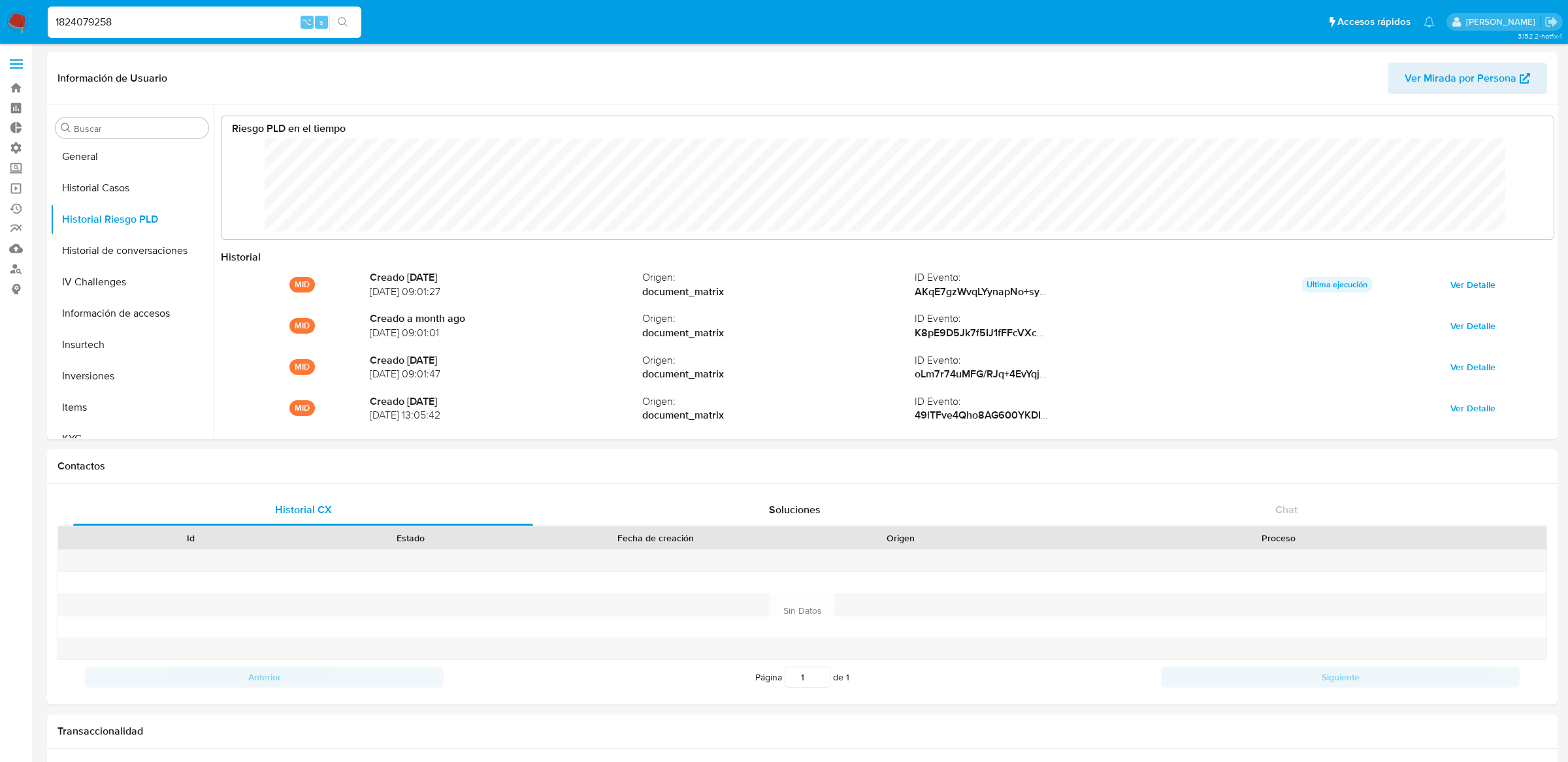
scroll to position [98, 1305]
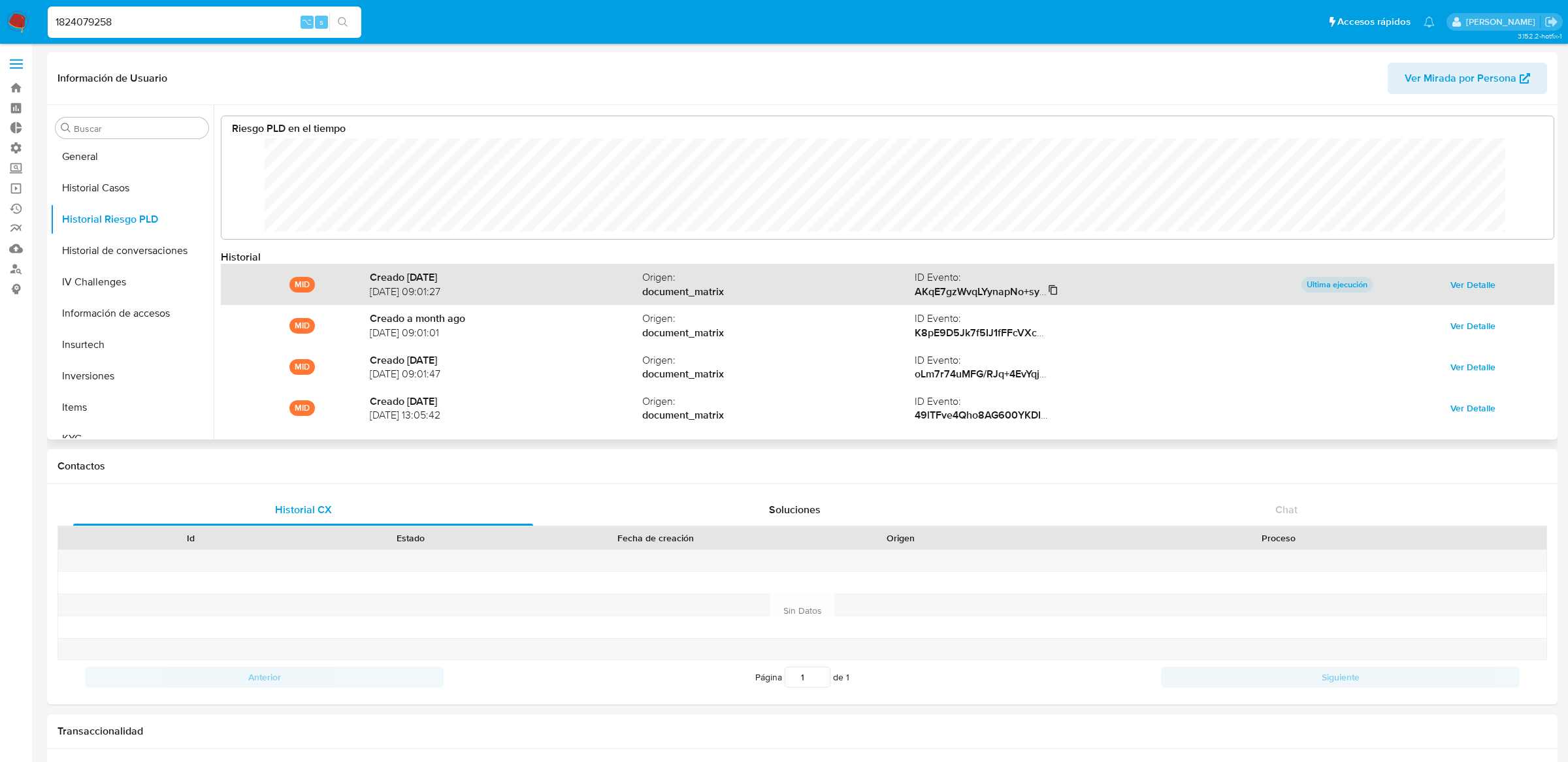
click at [1052, 287] on icon at bounding box center [1054, 289] width 9 height 10
click at [1498, 290] on button "Ver Detalle" at bounding box center [1472, 284] width 63 height 20
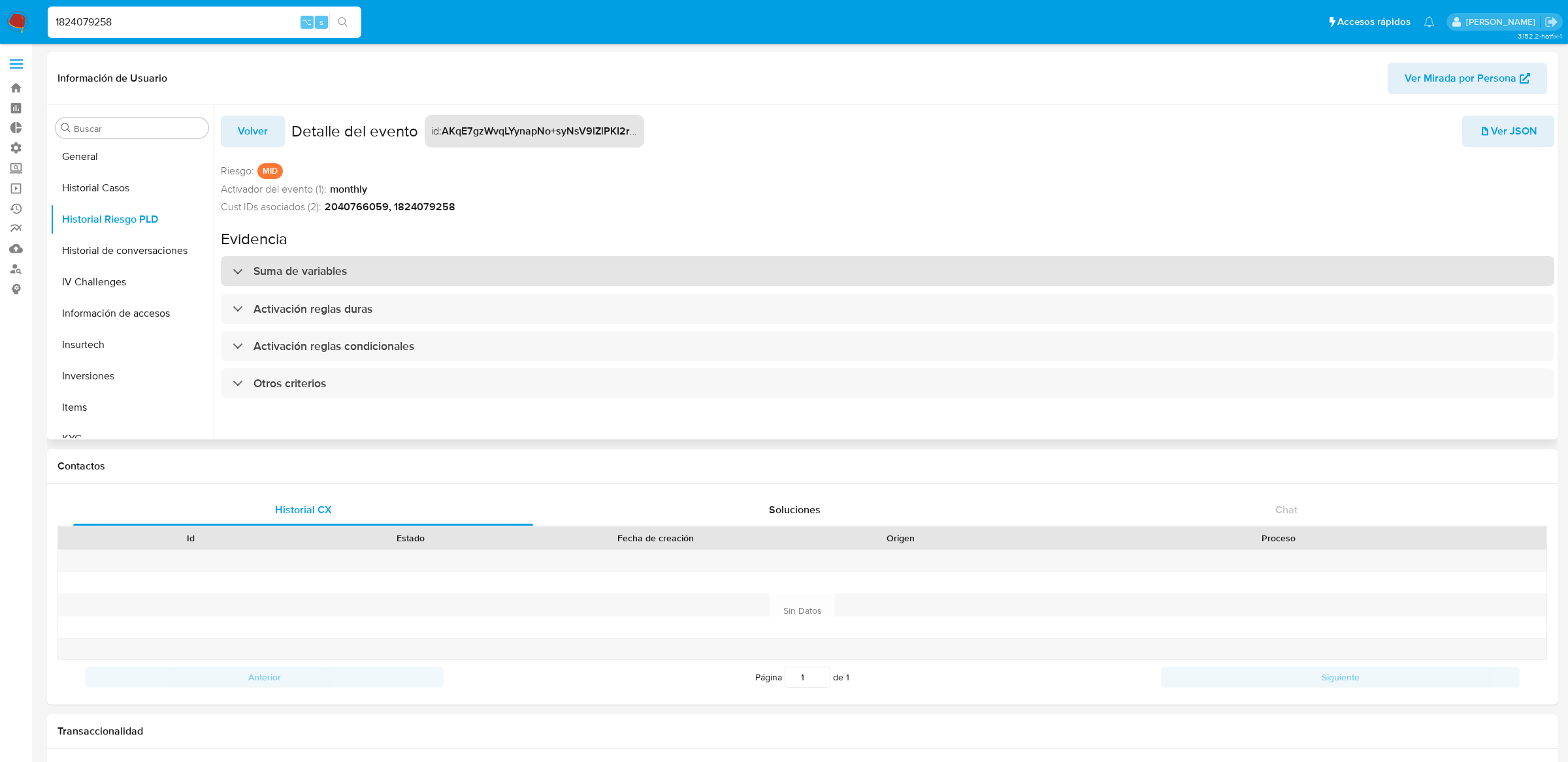
click at [1071, 268] on div "Suma de variables" at bounding box center [888, 271] width 1334 height 30
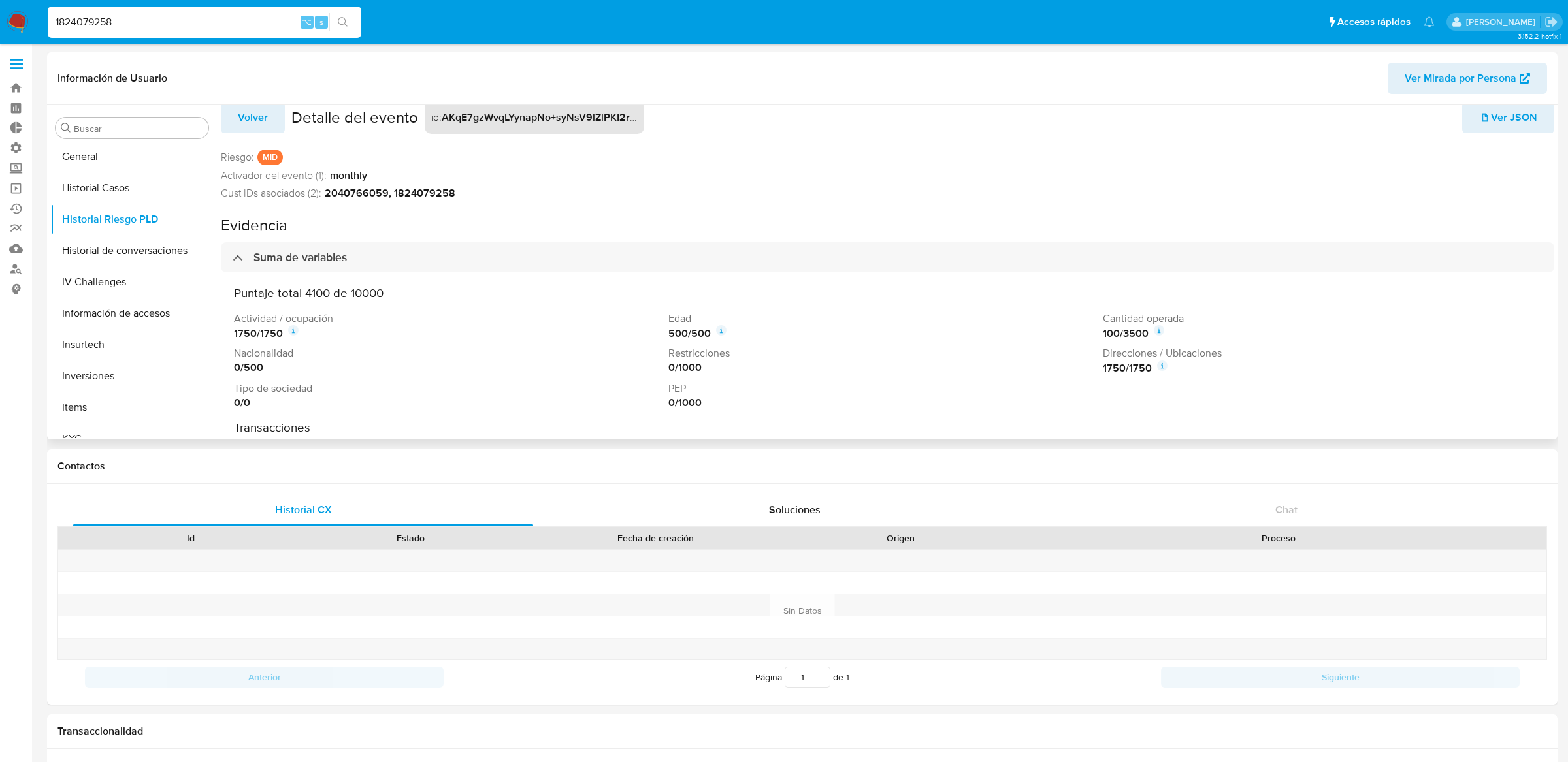
scroll to position [15, 0]
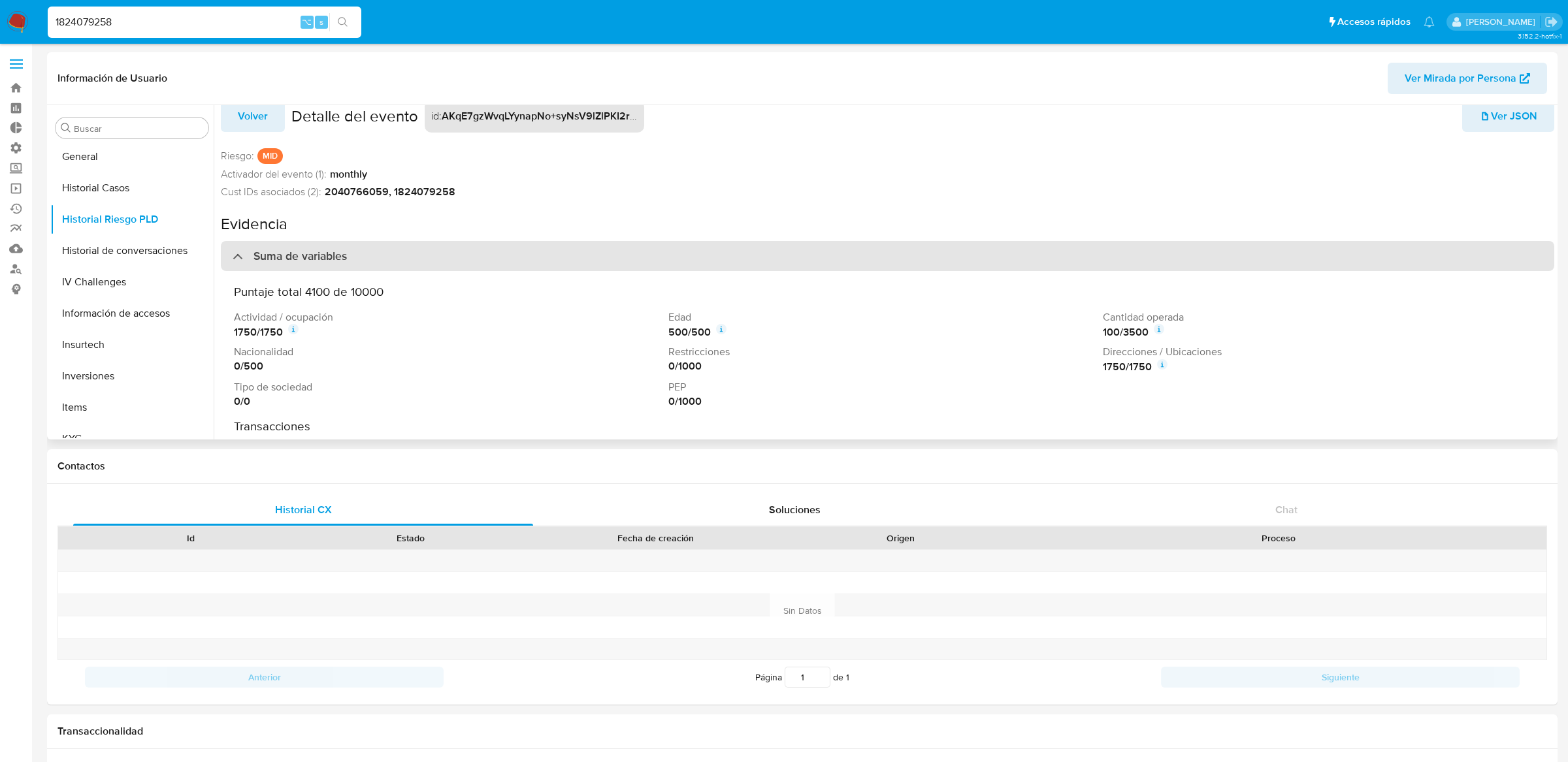
click at [1051, 247] on div "Suma de variables" at bounding box center [888, 256] width 1334 height 30
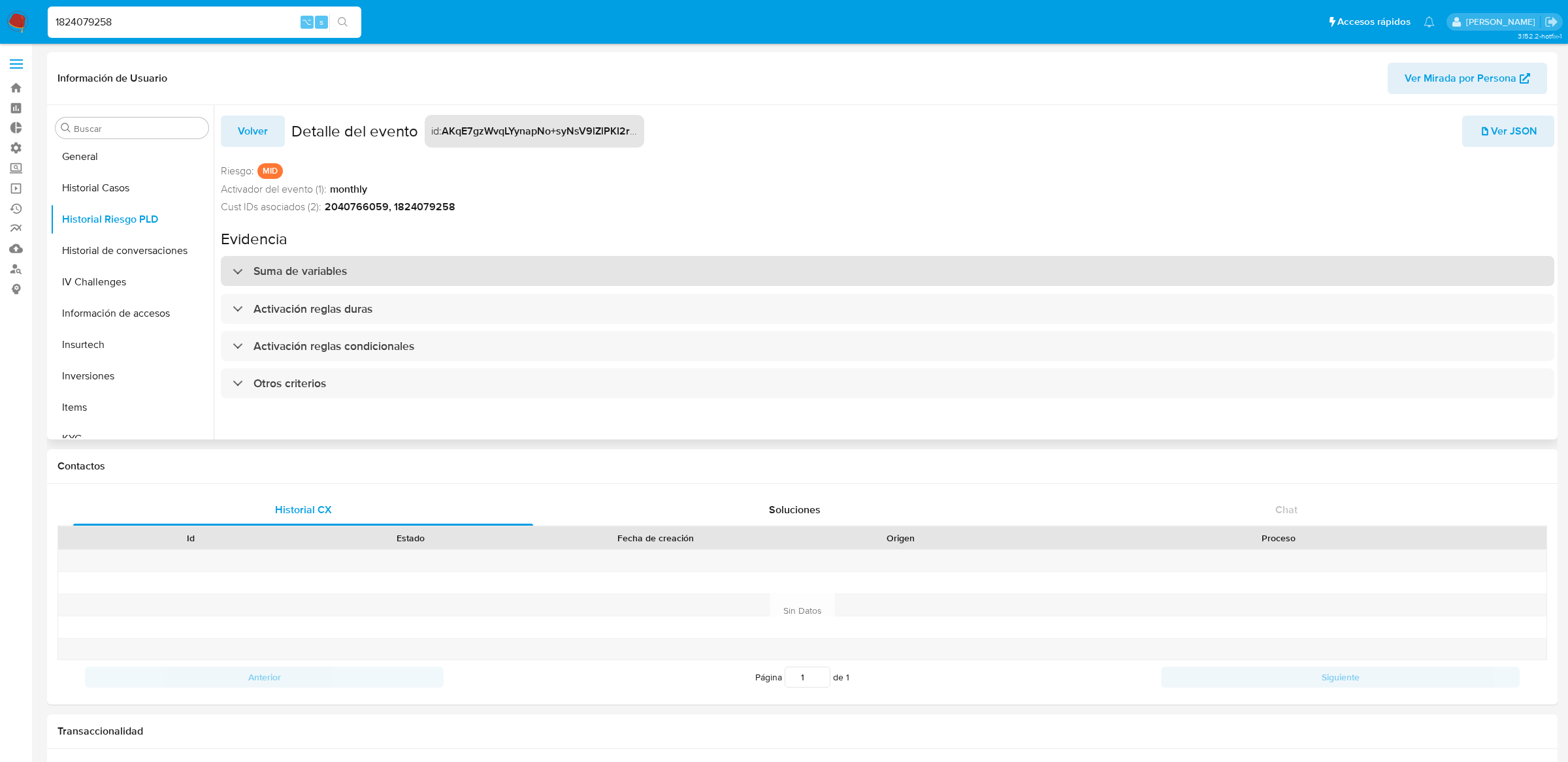
scroll to position [0, 0]
click at [813, 278] on div "Suma de variables" at bounding box center [888, 271] width 1334 height 30
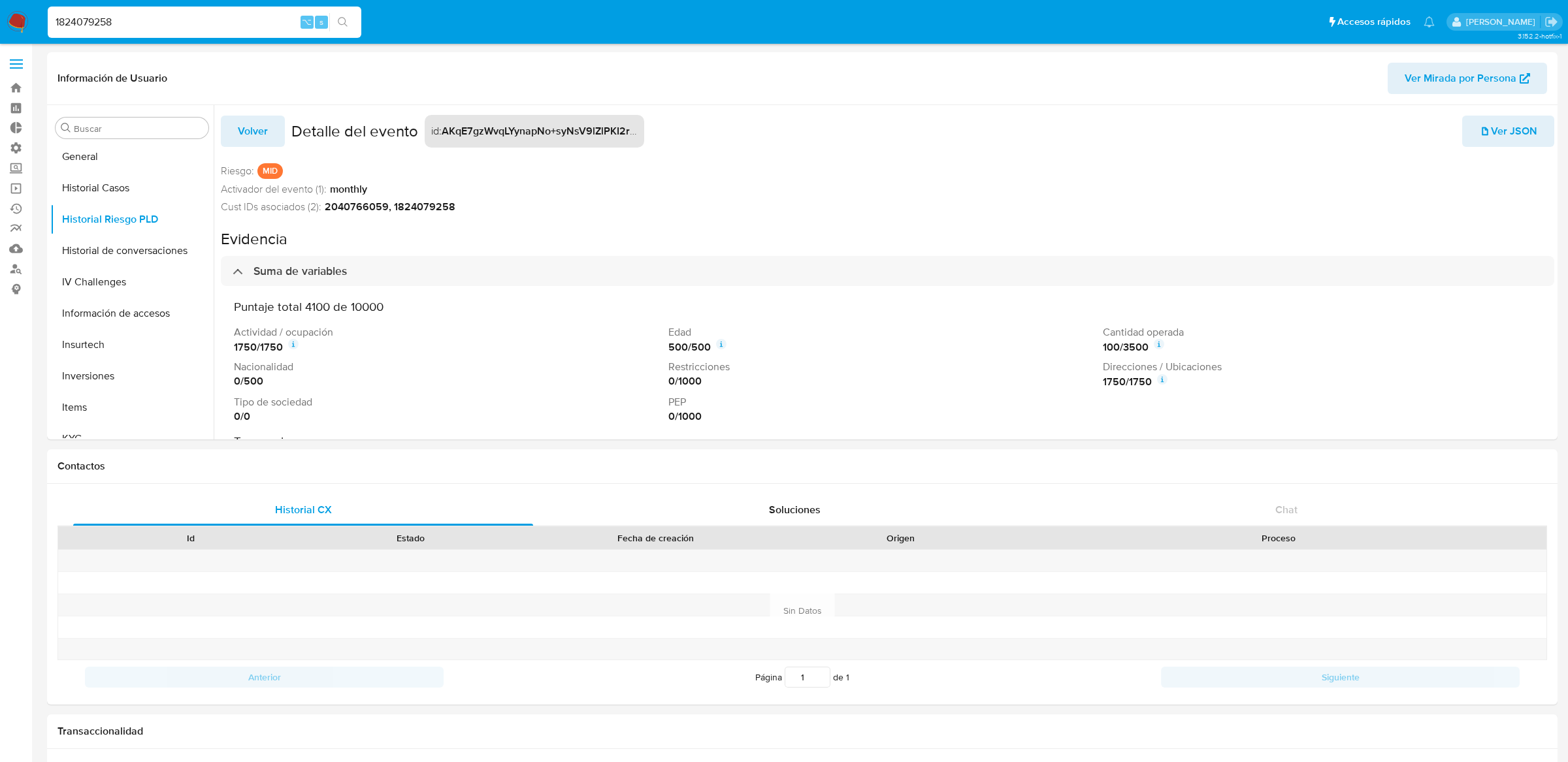
click at [252, 29] on input "1824079258" at bounding box center [204, 21] width 314 height 17
click at [226, 30] on div "1824079258 ⌥ s" at bounding box center [204, 21] width 314 height 31
click at [287, 26] on input "1824079258" at bounding box center [204, 21] width 314 height 17
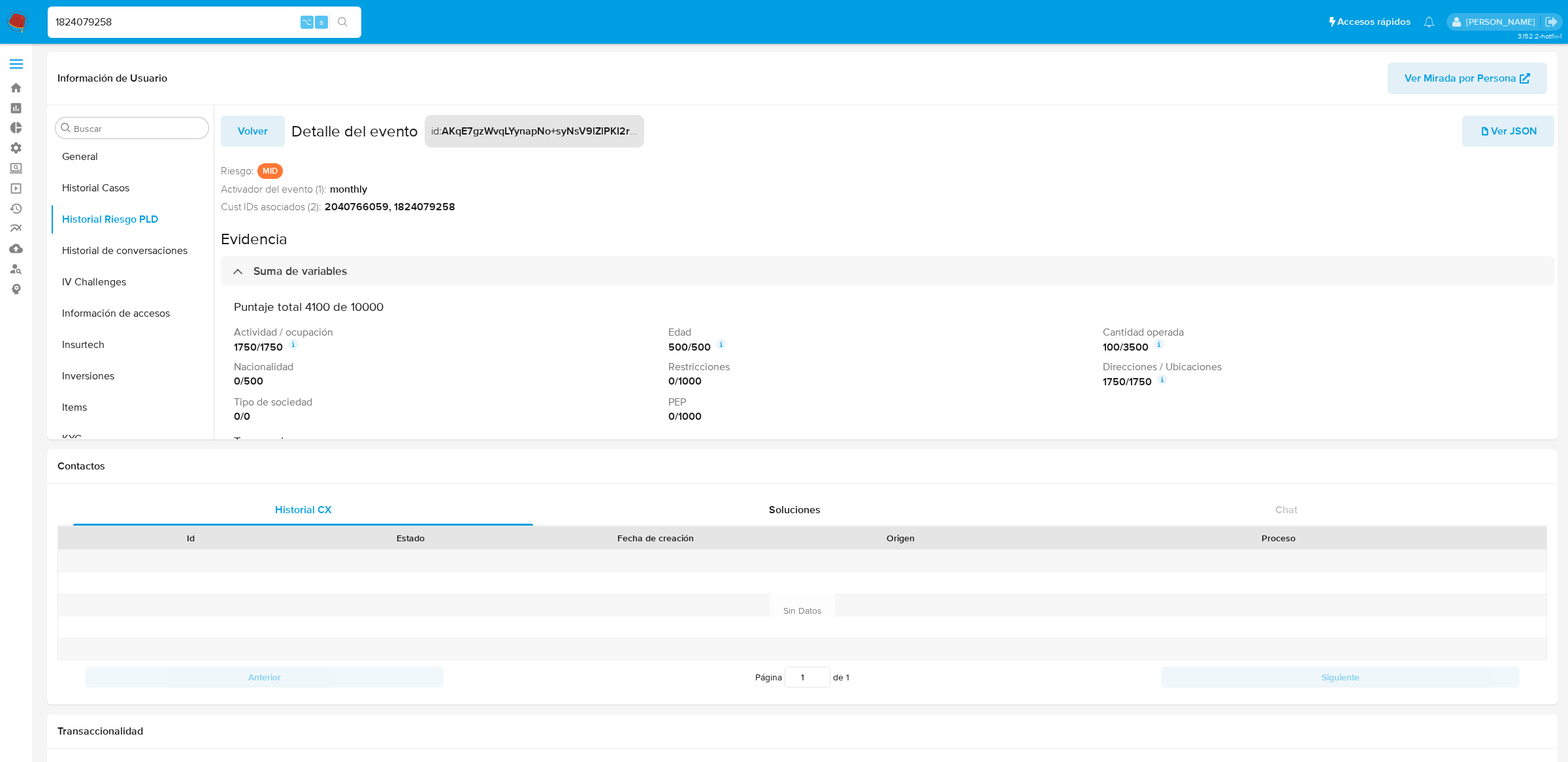
click at [287, 26] on input "1824079258" at bounding box center [204, 21] width 314 height 17
paste input "2107664015"
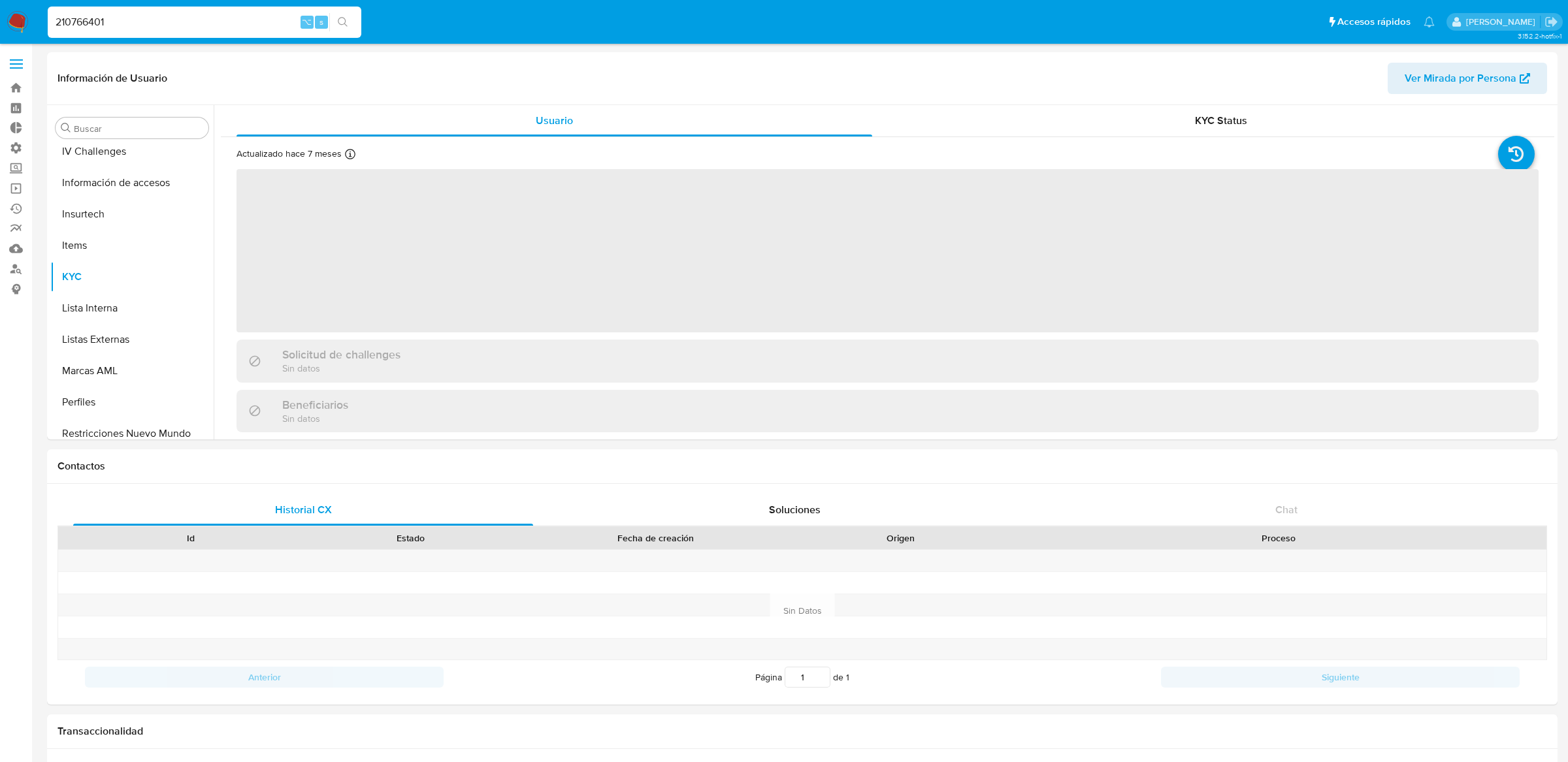
click at [287, 26] on input "210766401" at bounding box center [204, 21] width 314 height 17
type input "2107664015"
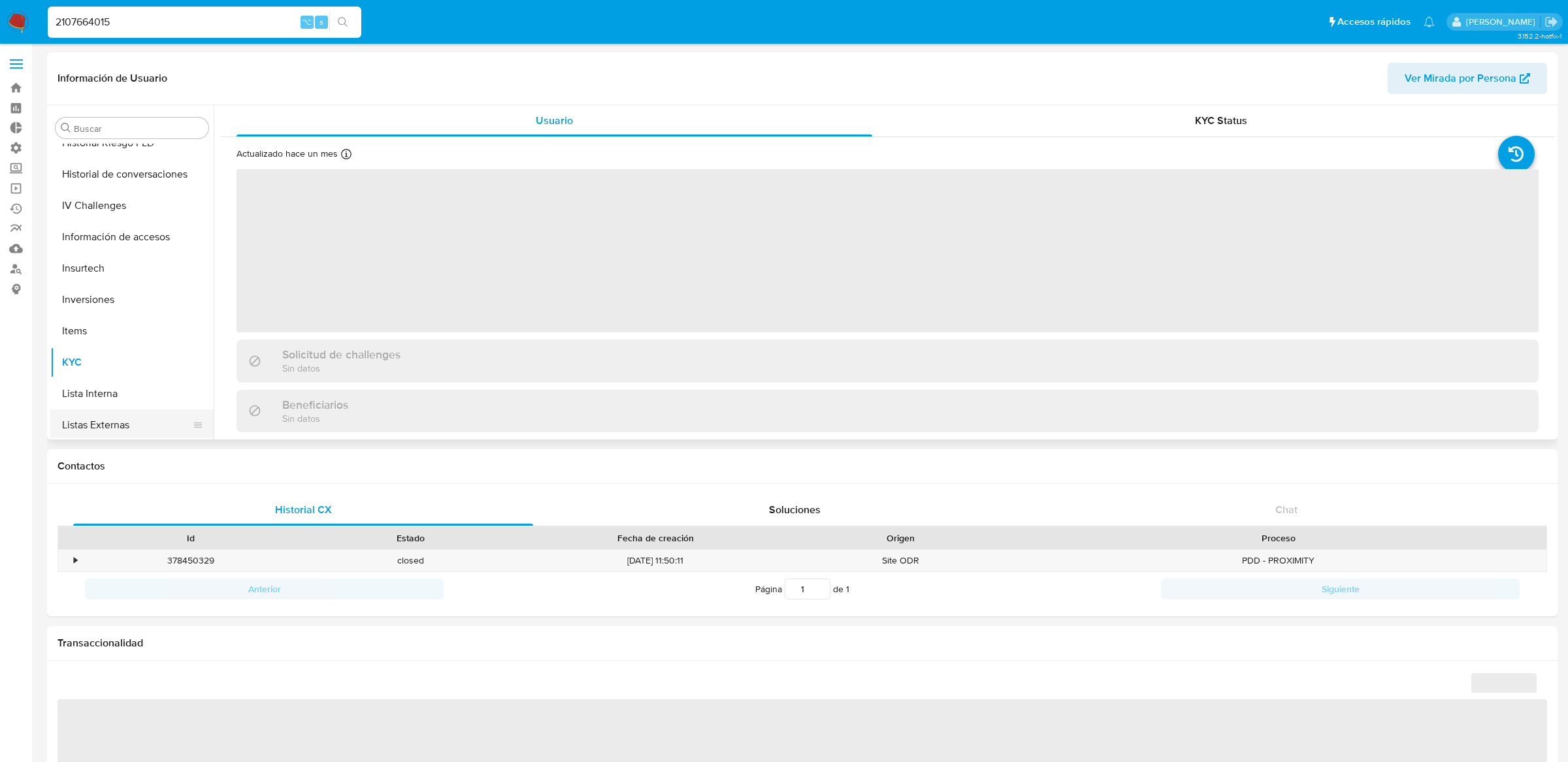
scroll to position [357, 0]
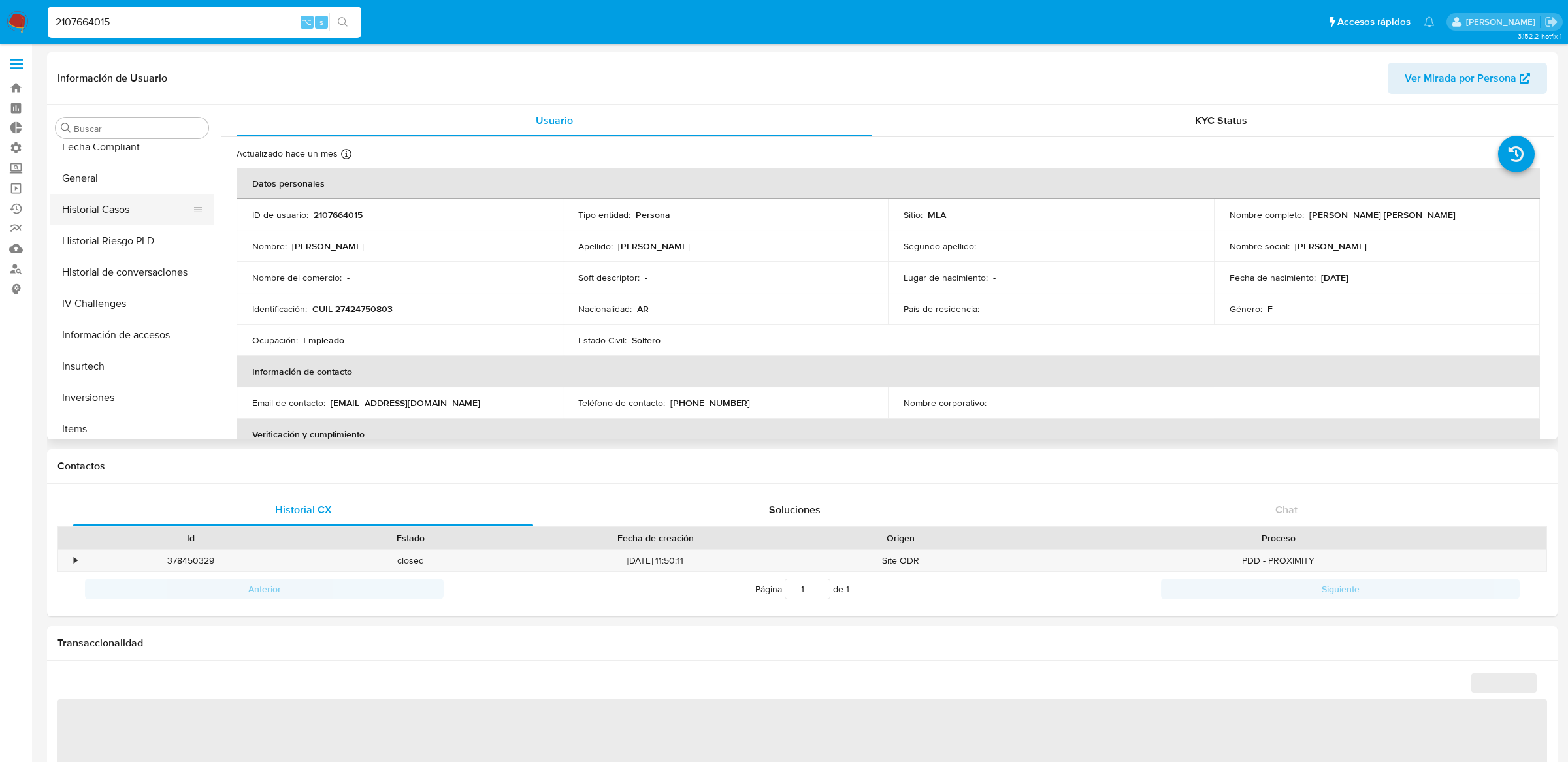
select select "10"
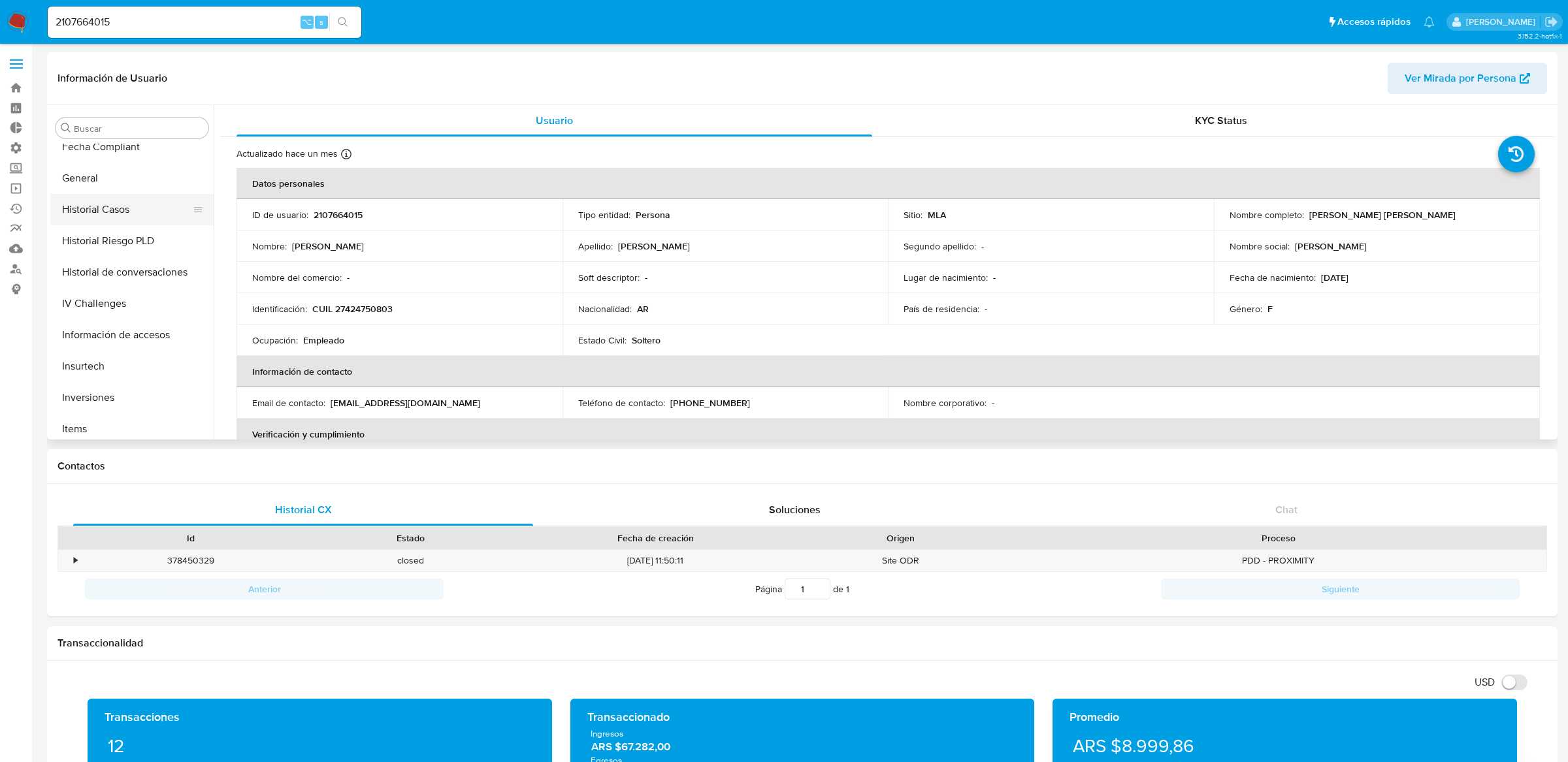
click at [135, 217] on button "Historial Casos" at bounding box center [126, 209] width 152 height 31
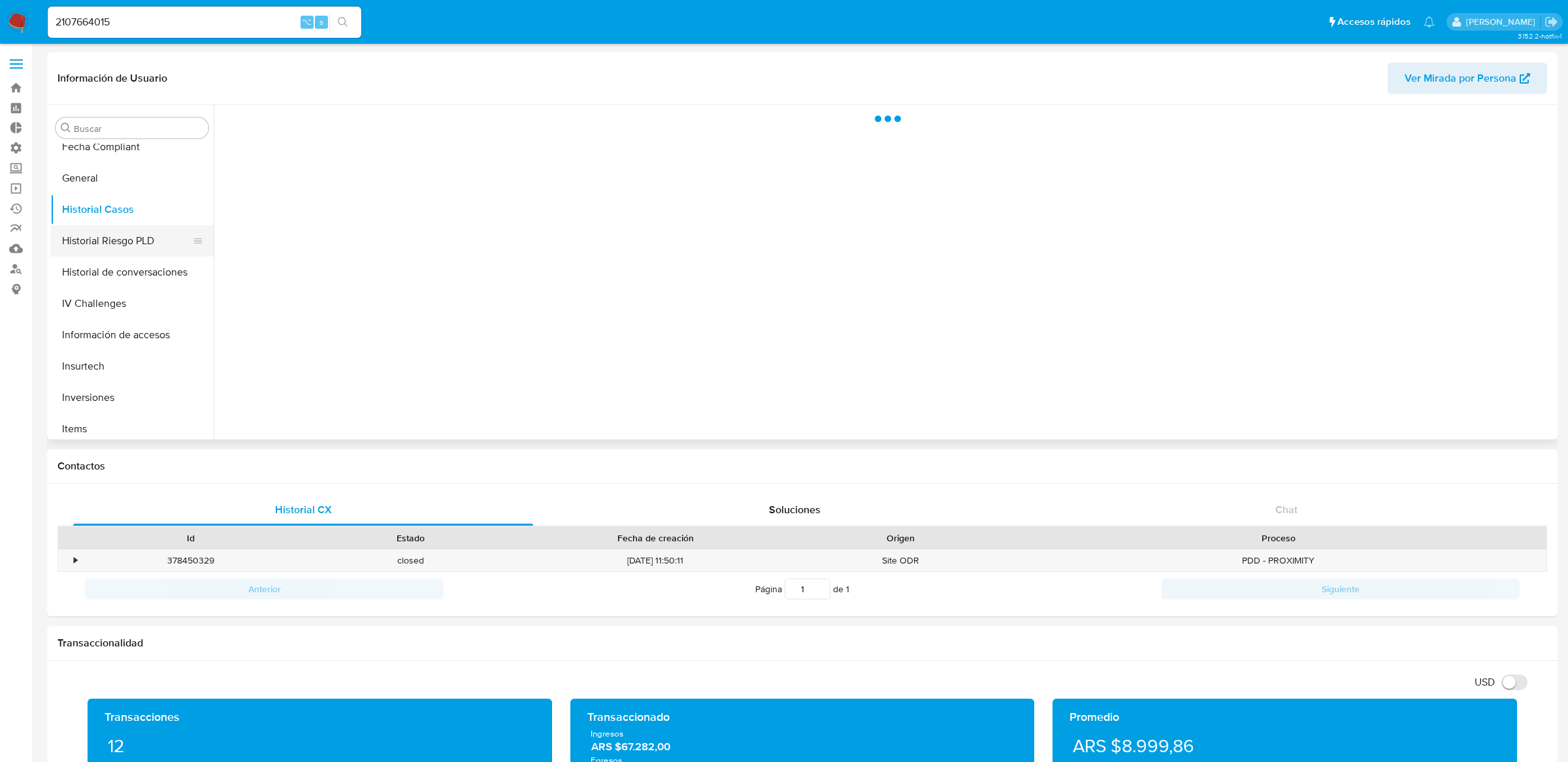
click at [137, 249] on button "Historial Riesgo PLD" at bounding box center [126, 241] width 152 height 31
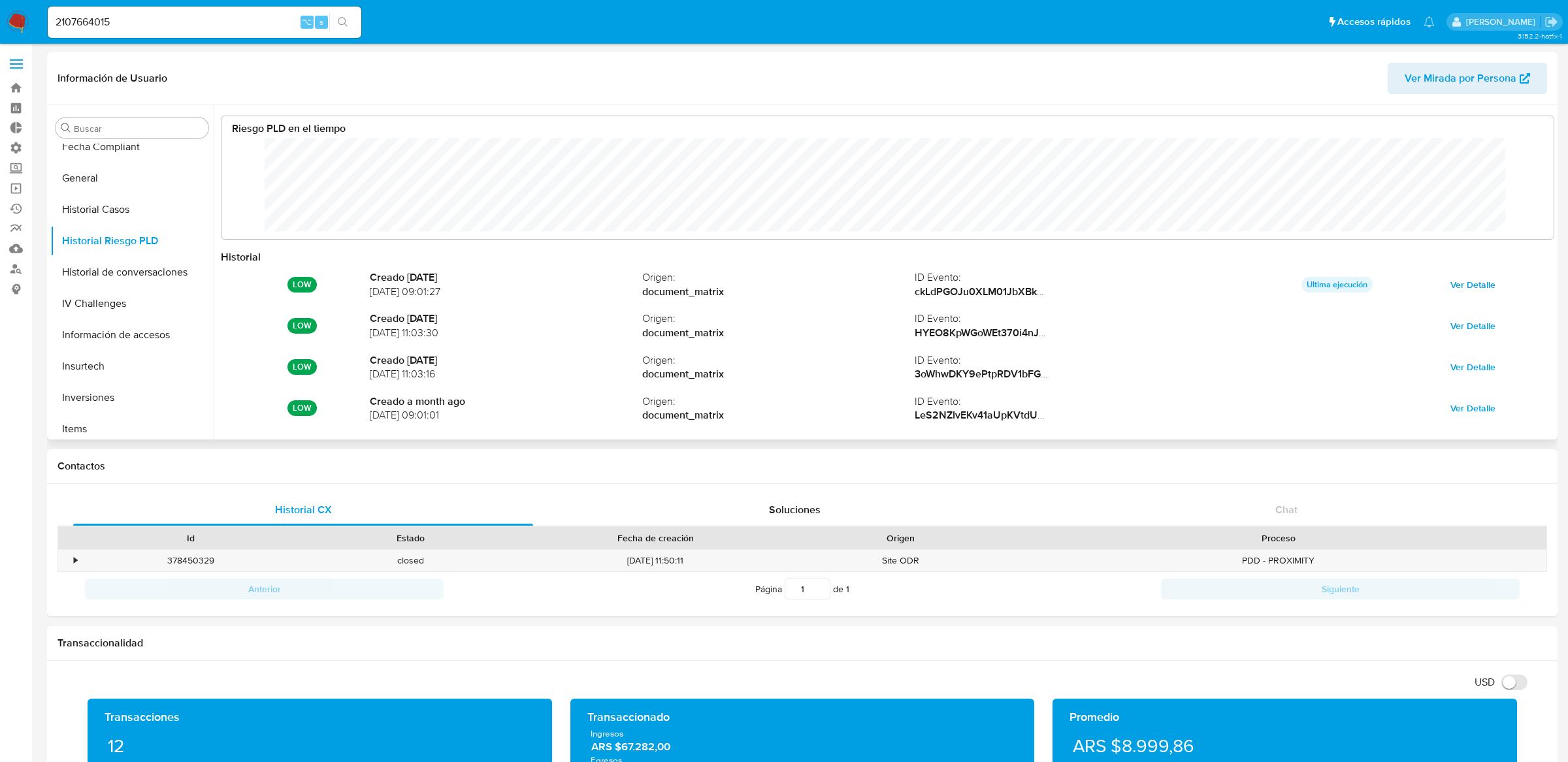
scroll to position [98, 1305]
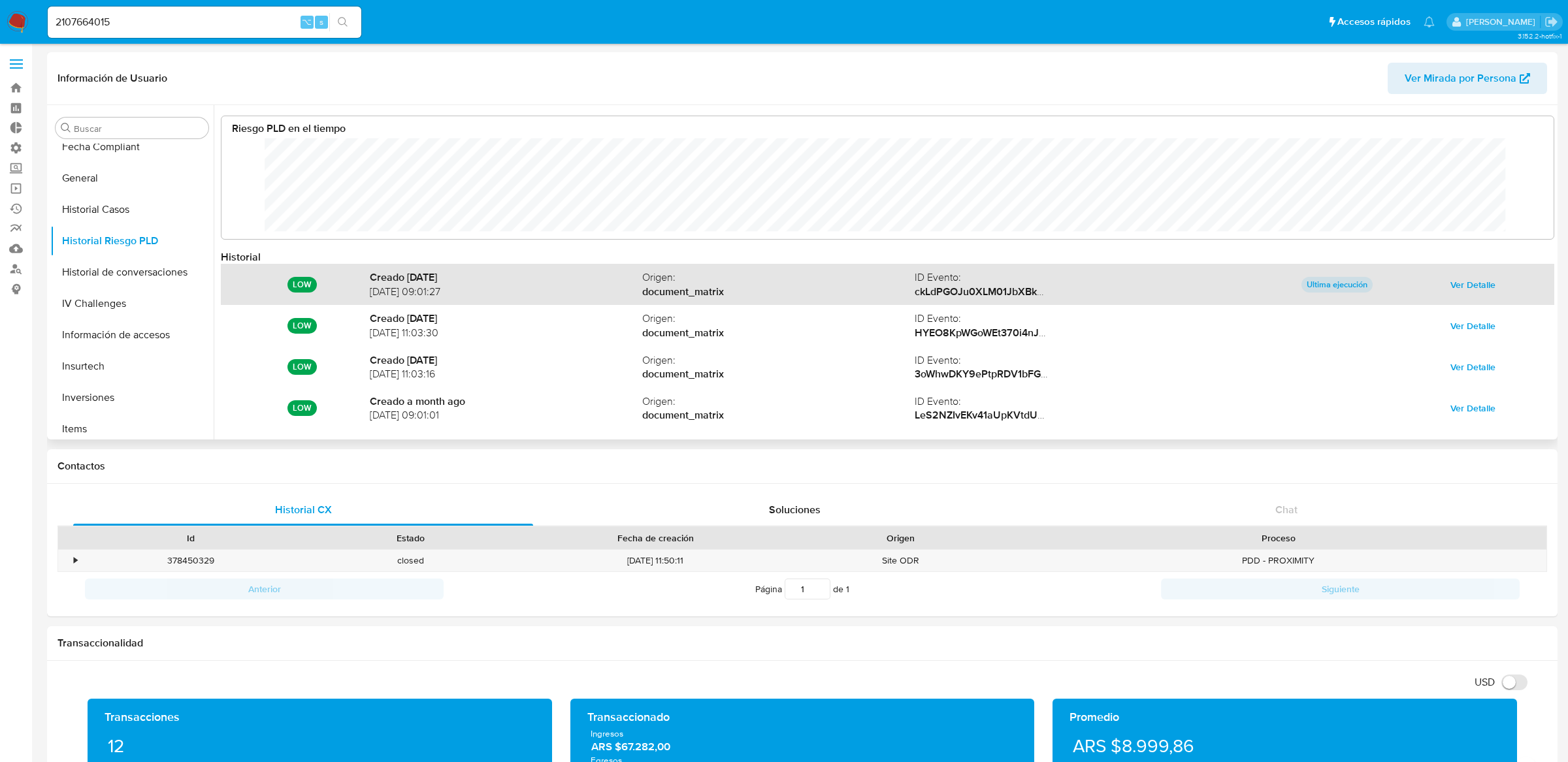
click at [1465, 272] on div "LOW Creado 12 days ago 02/08/2025 09:01:27 Origen : document_matrix ID Evento :…" at bounding box center [888, 284] width 1334 height 41
click at [1465, 280] on span "Ver Detalle" at bounding box center [1473, 284] width 45 height 19
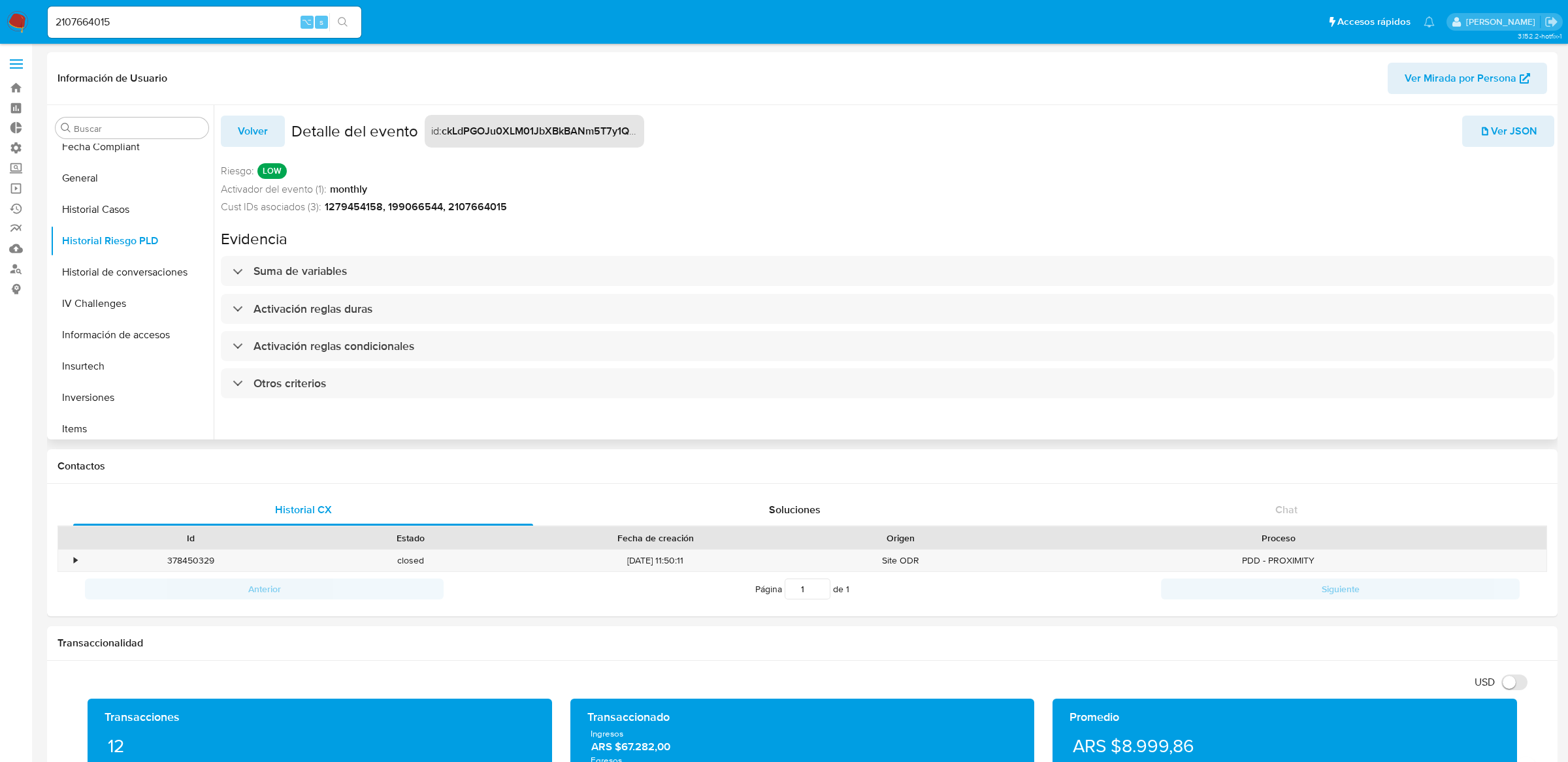
click at [326, 250] on div "Volver Detalle del evento id : ckLdPGOJu0XLM01JbXBkBANm5T7y1Qe/51GN6VIrHxnp+qzP…" at bounding box center [888, 260] width 1334 height 310
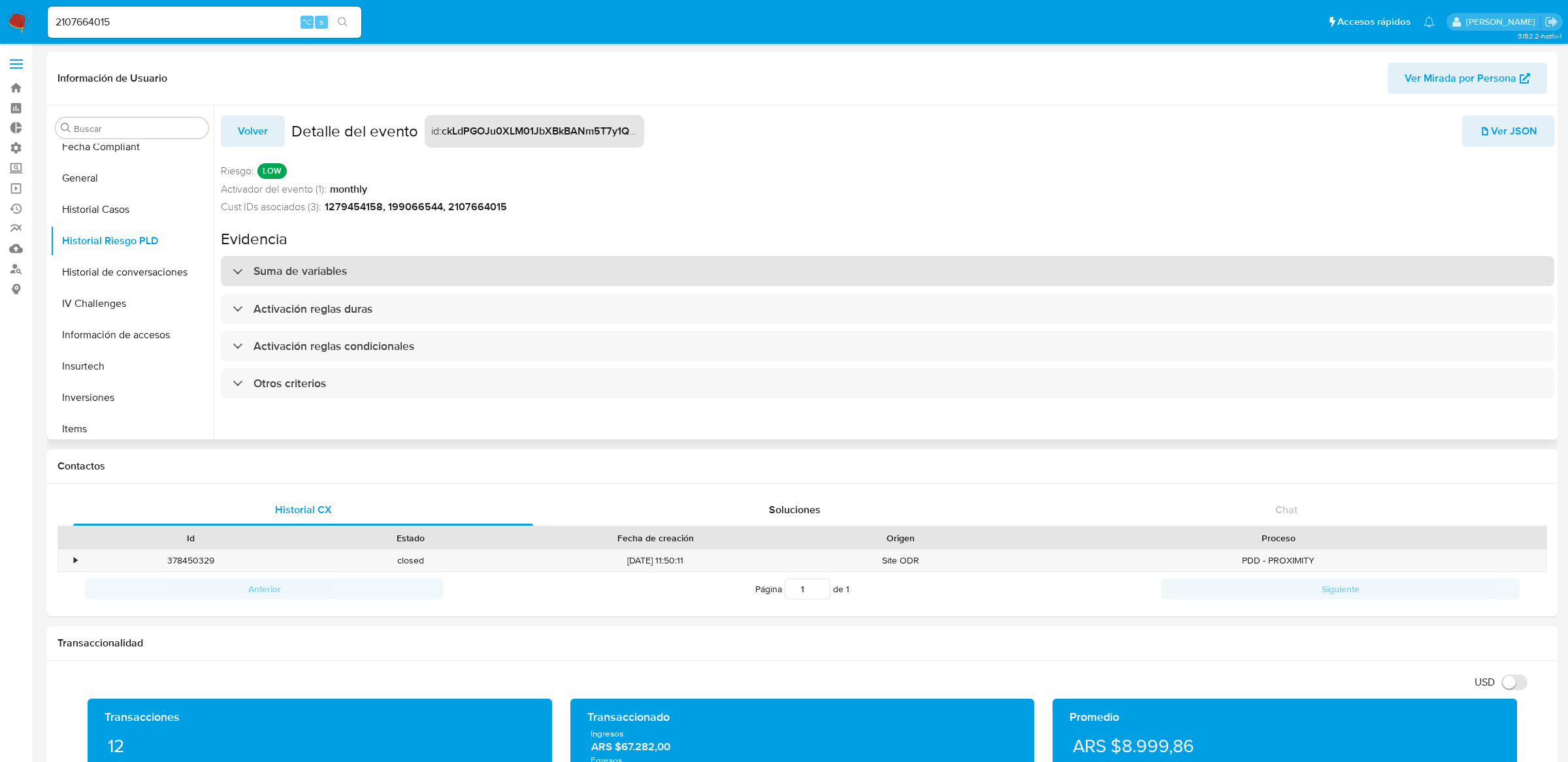
click at [326, 258] on div "Suma de variables" at bounding box center [888, 271] width 1334 height 30
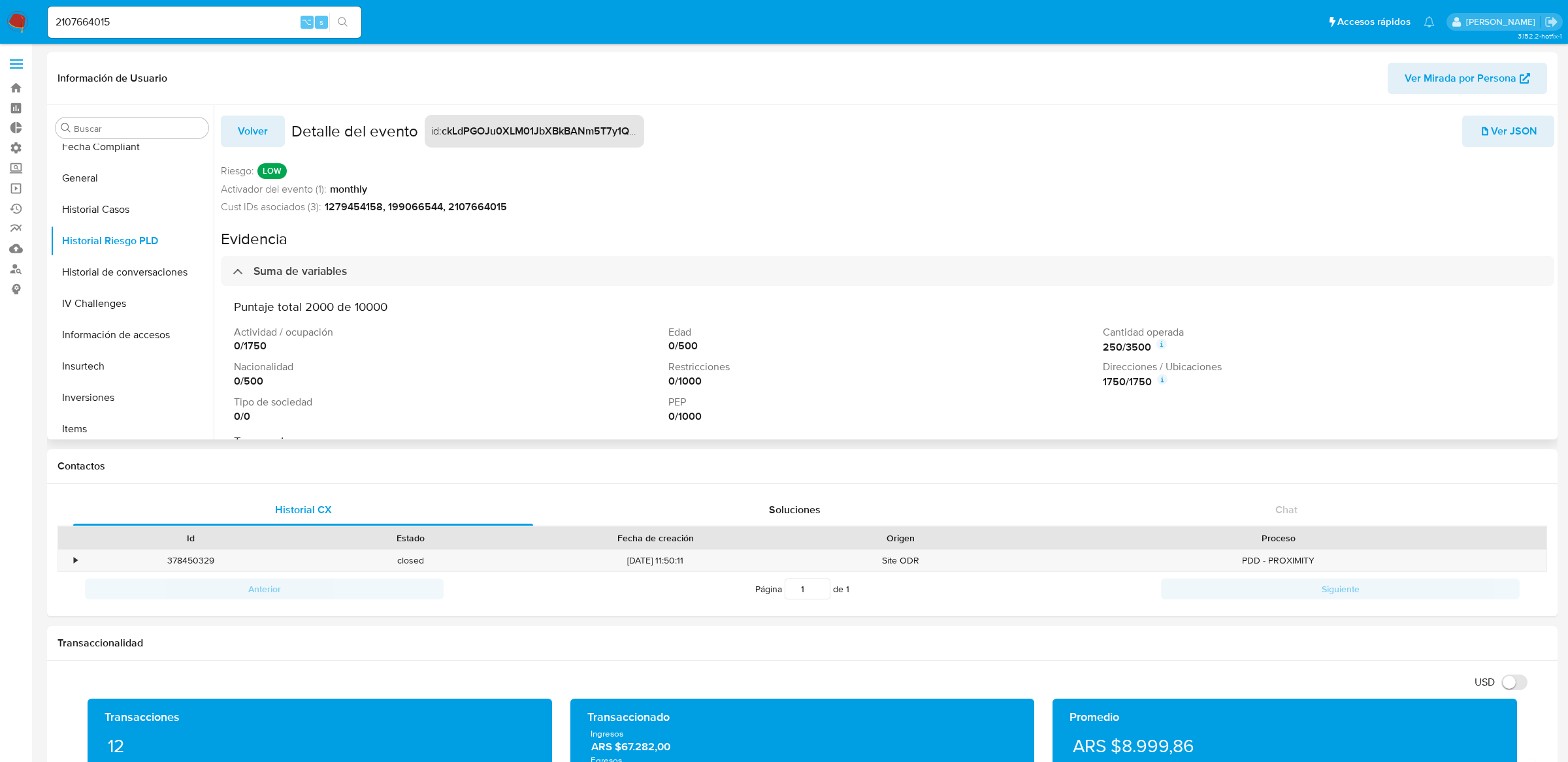
click at [309, 308] on h3 "Puntaje total 2000 de 10000" at bounding box center [887, 307] width 1307 height 15
copy h3 "2000"
click at [259, 20] on input "2107664015" at bounding box center [204, 21] width 314 height 17
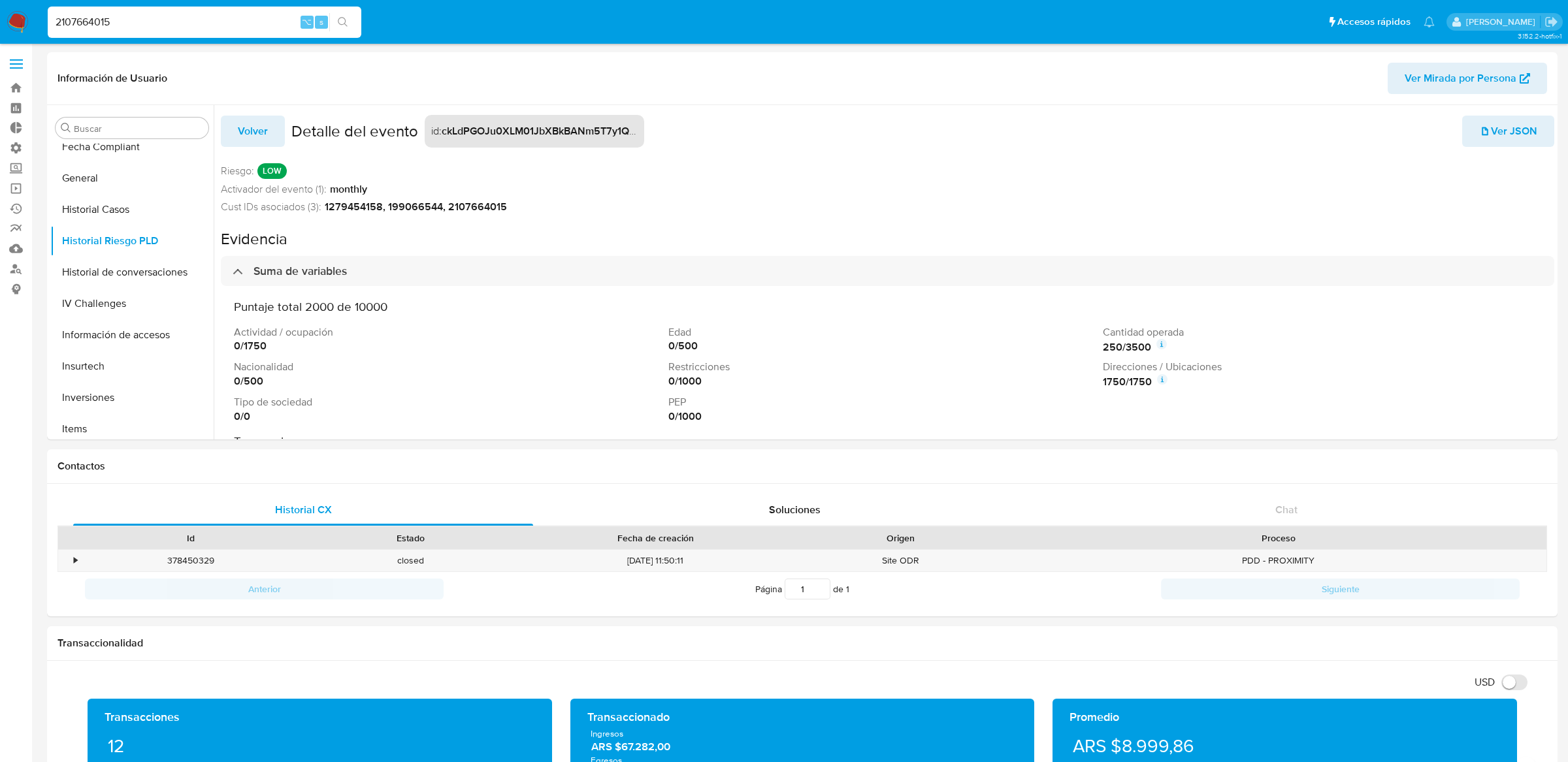
paste input "399886886"
type input "399886886"
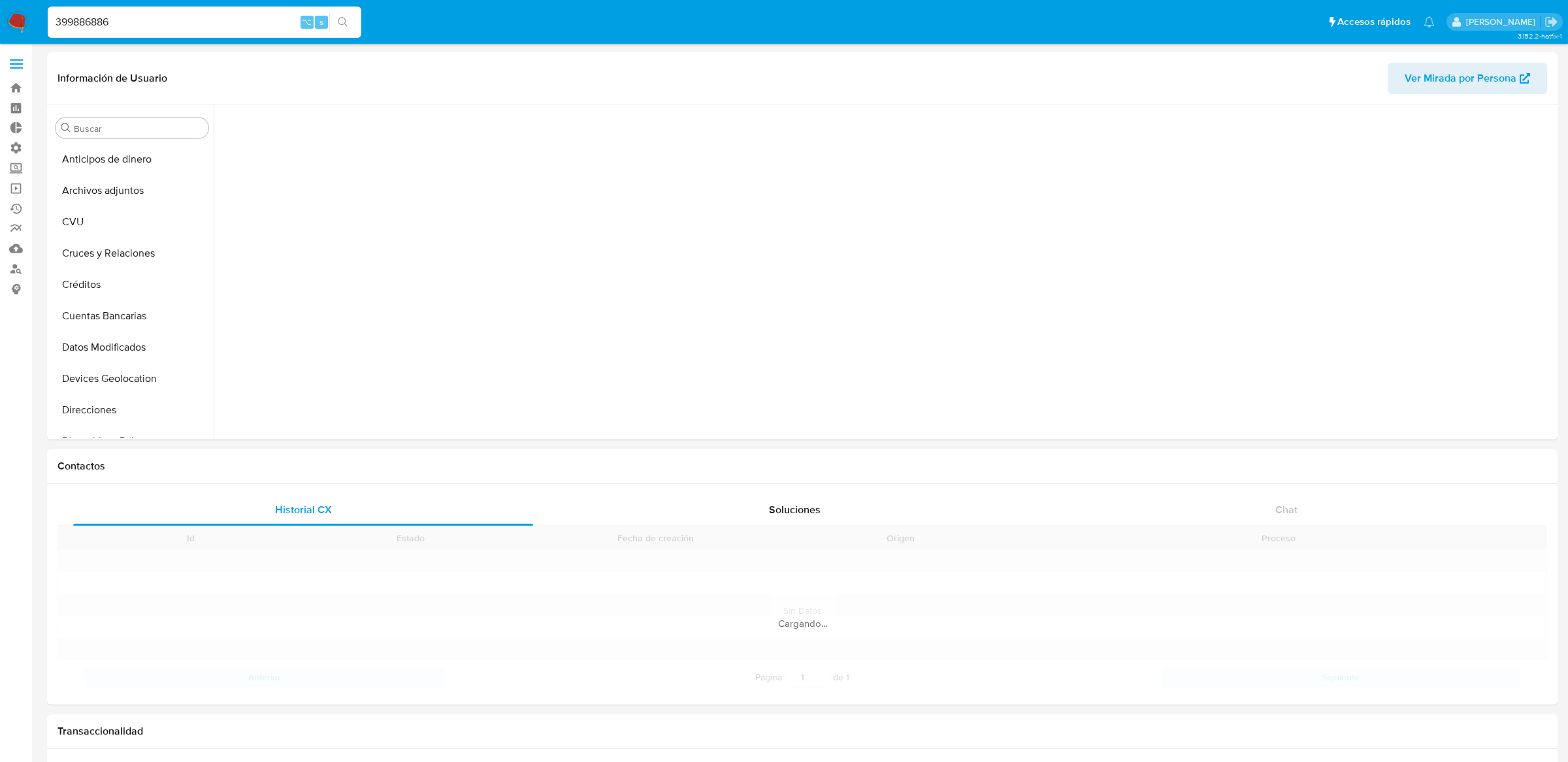
scroll to position [583, 0]
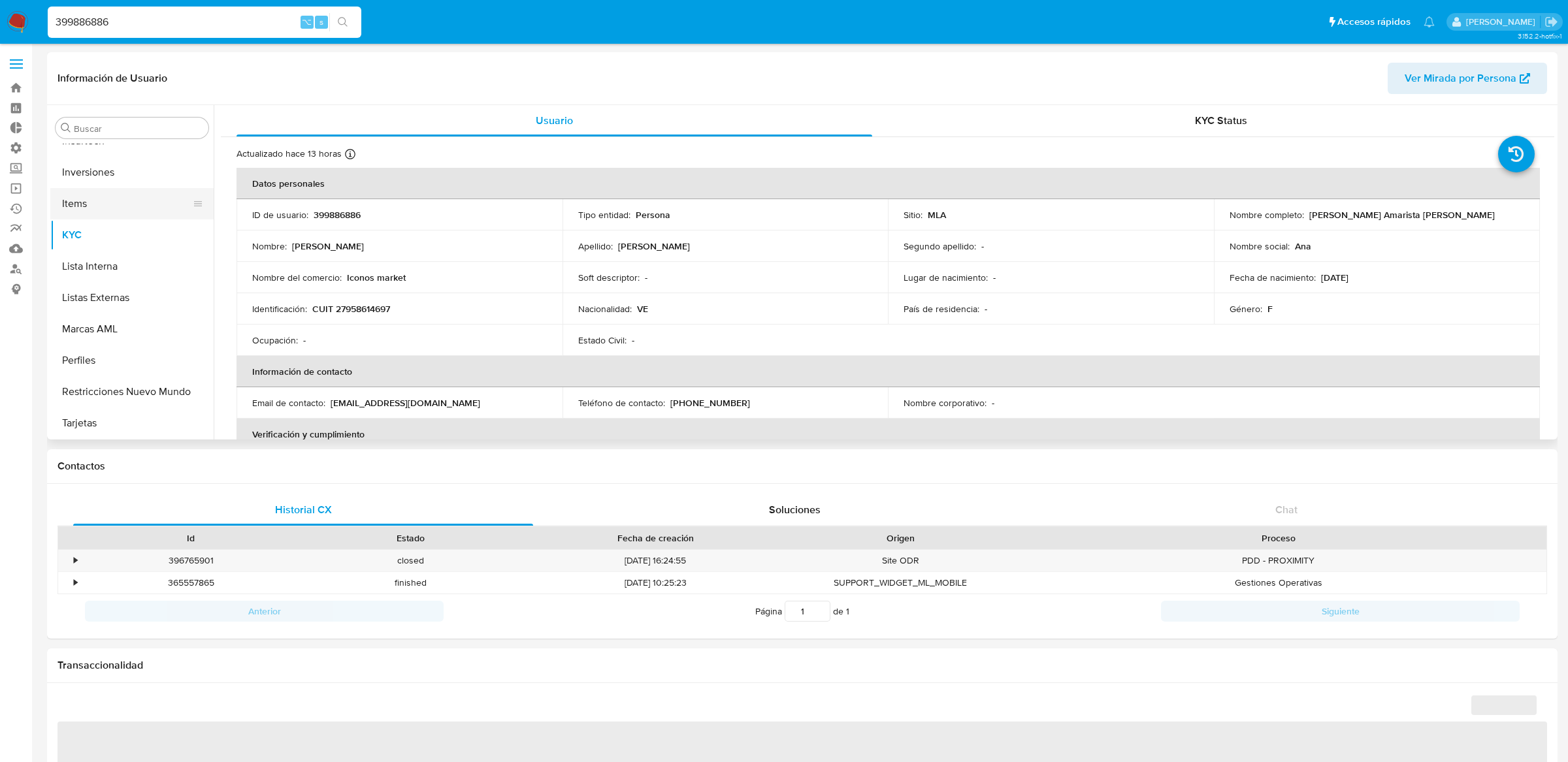
select select "10"
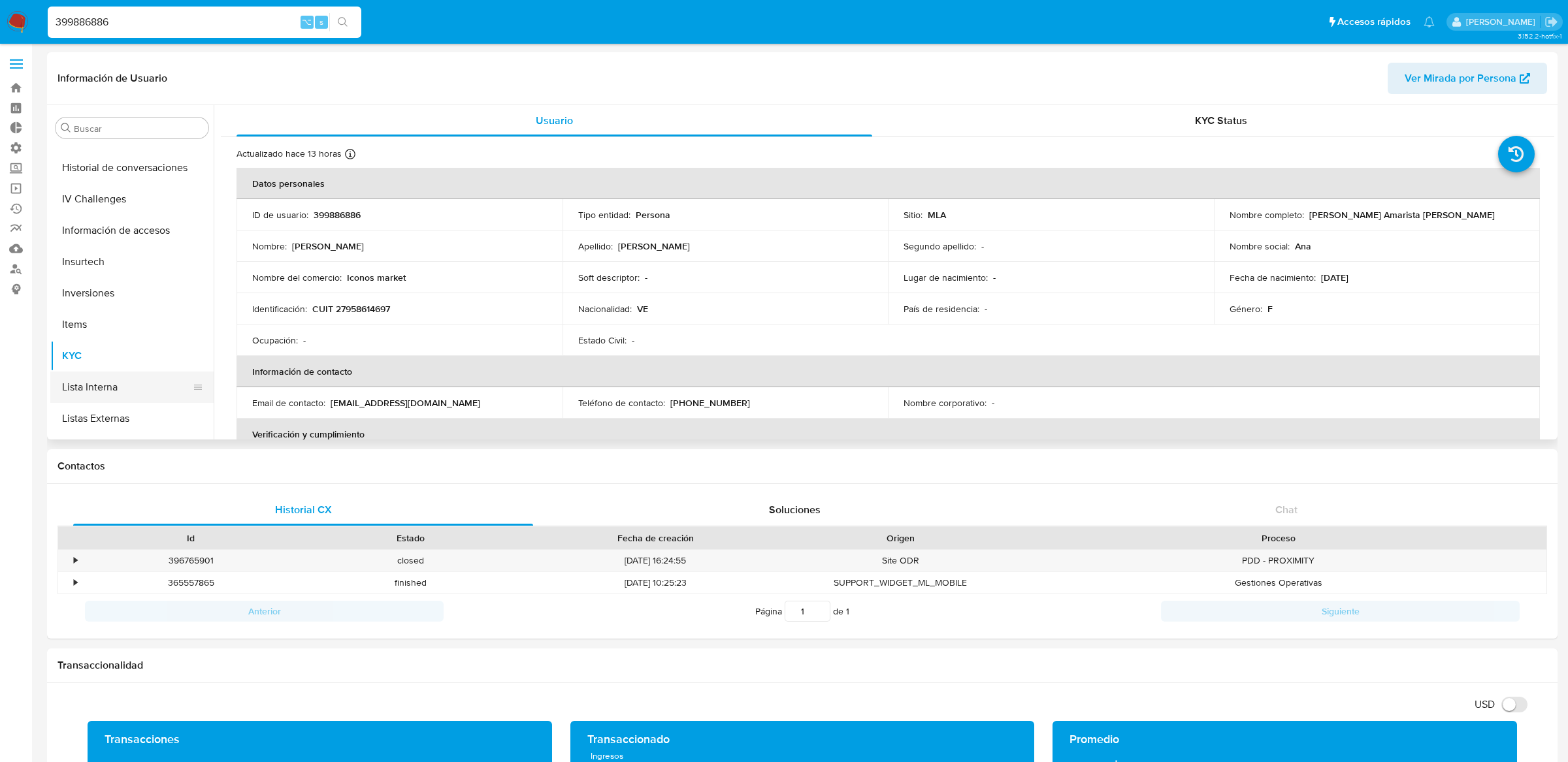
scroll to position [419, 0]
click at [118, 188] on button "Historial Riesgo PLD" at bounding box center [126, 178] width 152 height 31
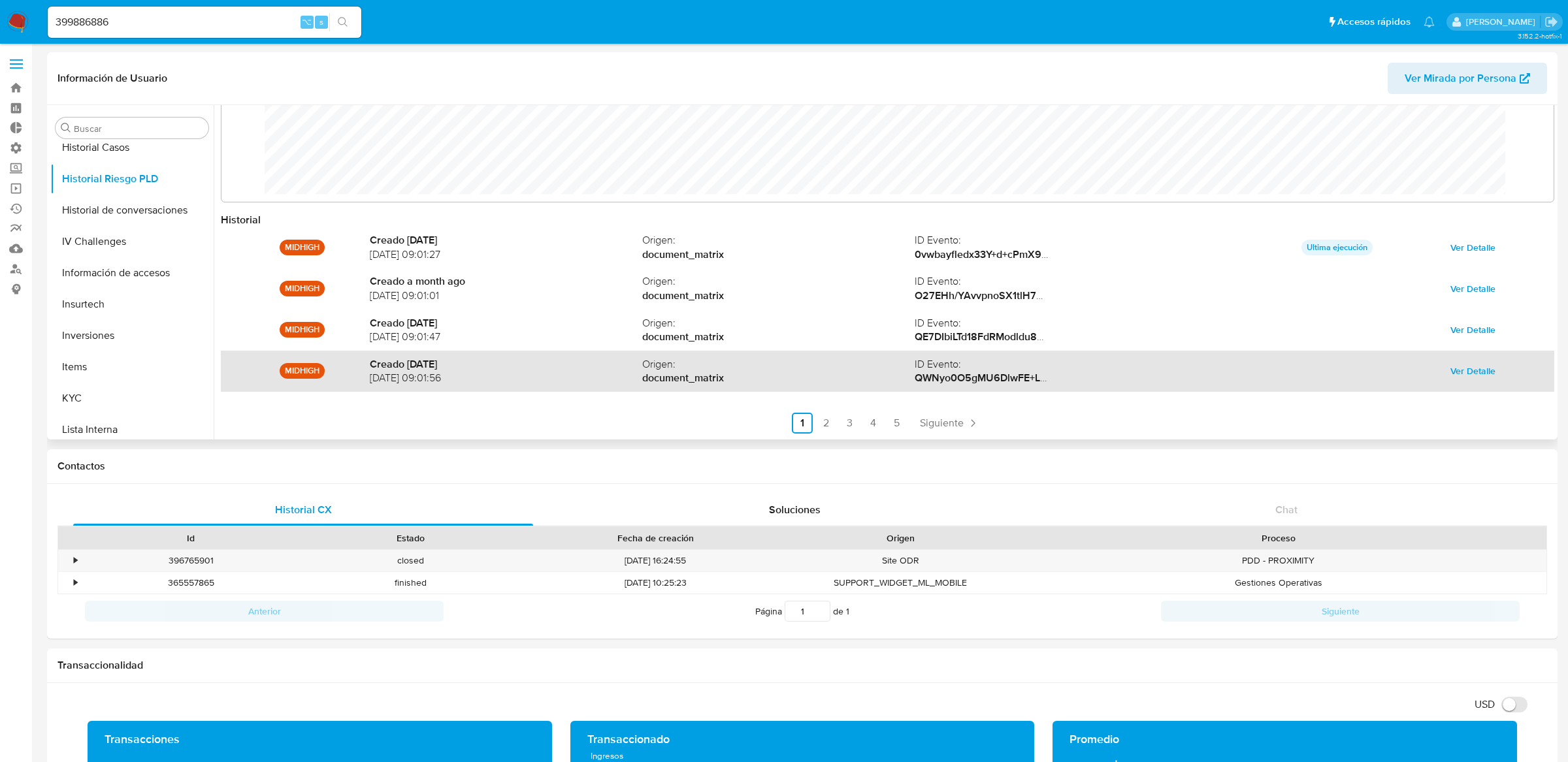
scroll to position [70, 0]
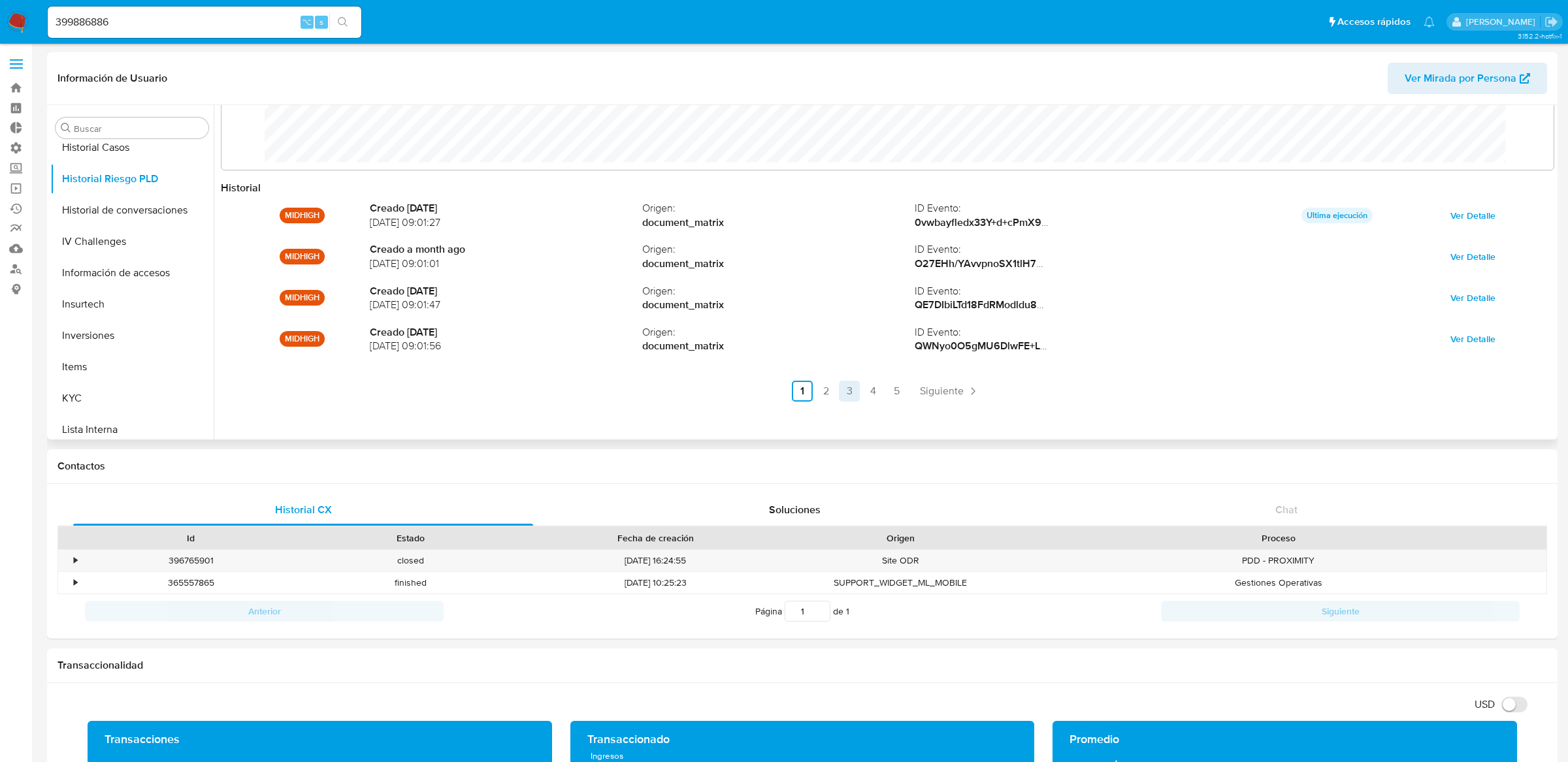
click at [845, 397] on link "3" at bounding box center [849, 390] width 21 height 20
click at [864, 392] on link "2" at bounding box center [860, 390] width 21 height 20
click at [879, 392] on link "3" at bounding box center [883, 390] width 21 height 20
click at [863, 394] on link "2" at bounding box center [860, 390] width 21 height 20
click at [854, 394] on link "2" at bounding box center [860, 390] width 21 height 20
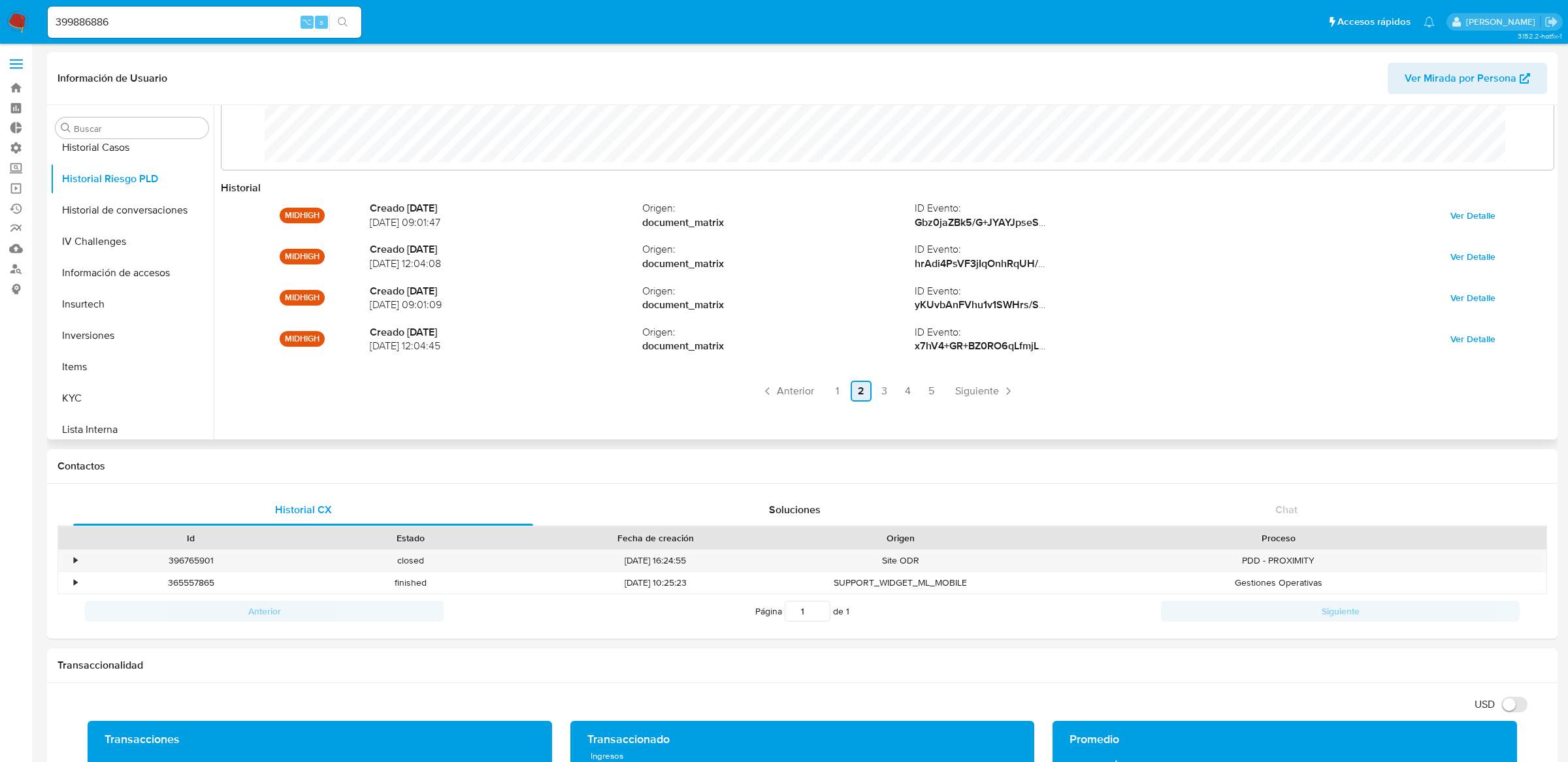
click at [850, 394] on link "2" at bounding box center [860, 390] width 21 height 20
click at [837, 394] on link "1" at bounding box center [837, 390] width 21 height 20
click at [850, 395] on link "3" at bounding box center [849, 390] width 21 height 20
click at [280, 23] on input "399886886" at bounding box center [204, 21] width 314 height 17
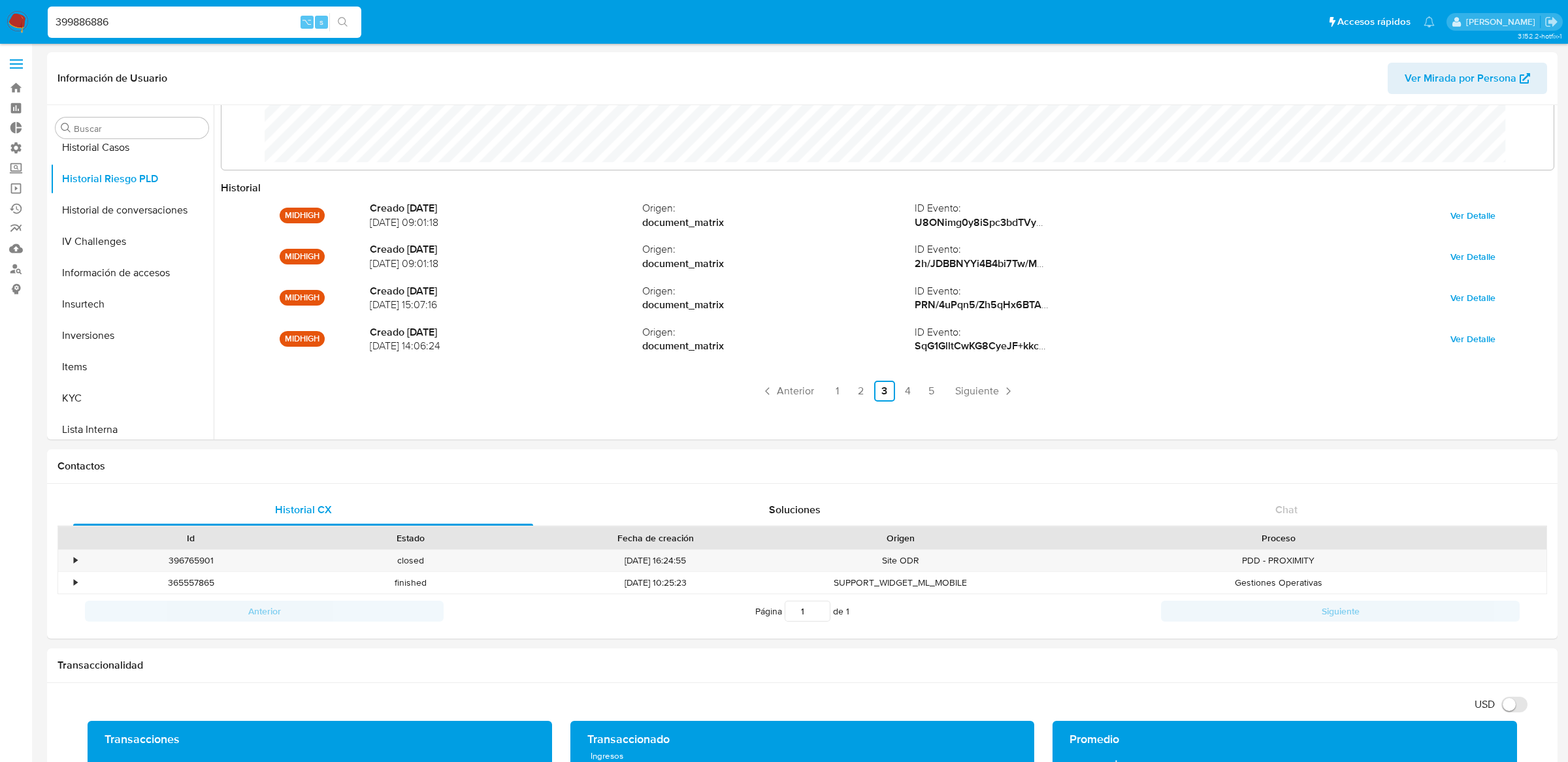
paste input "1009556593"
type input "1009556593"
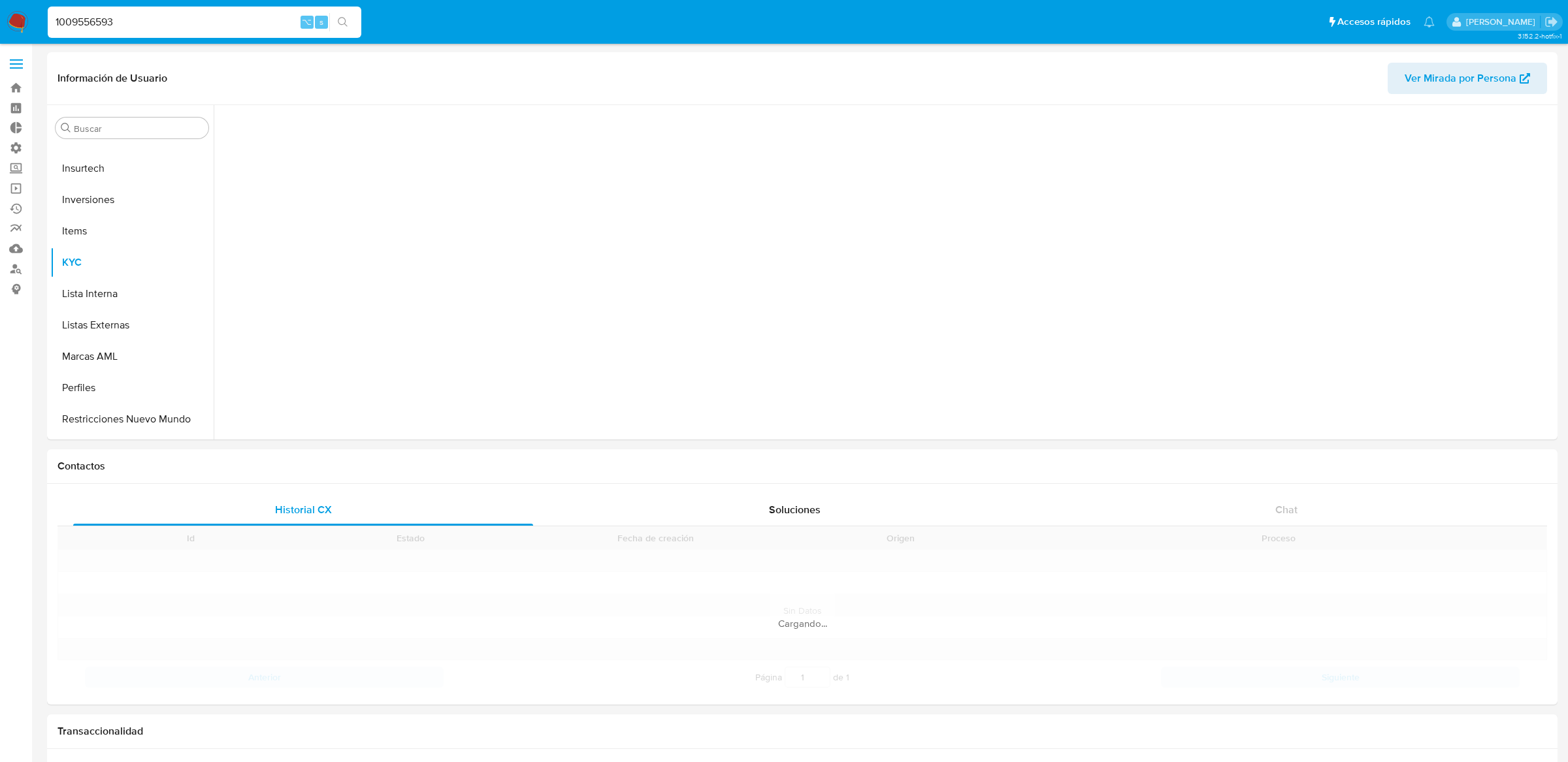
scroll to position [583, 0]
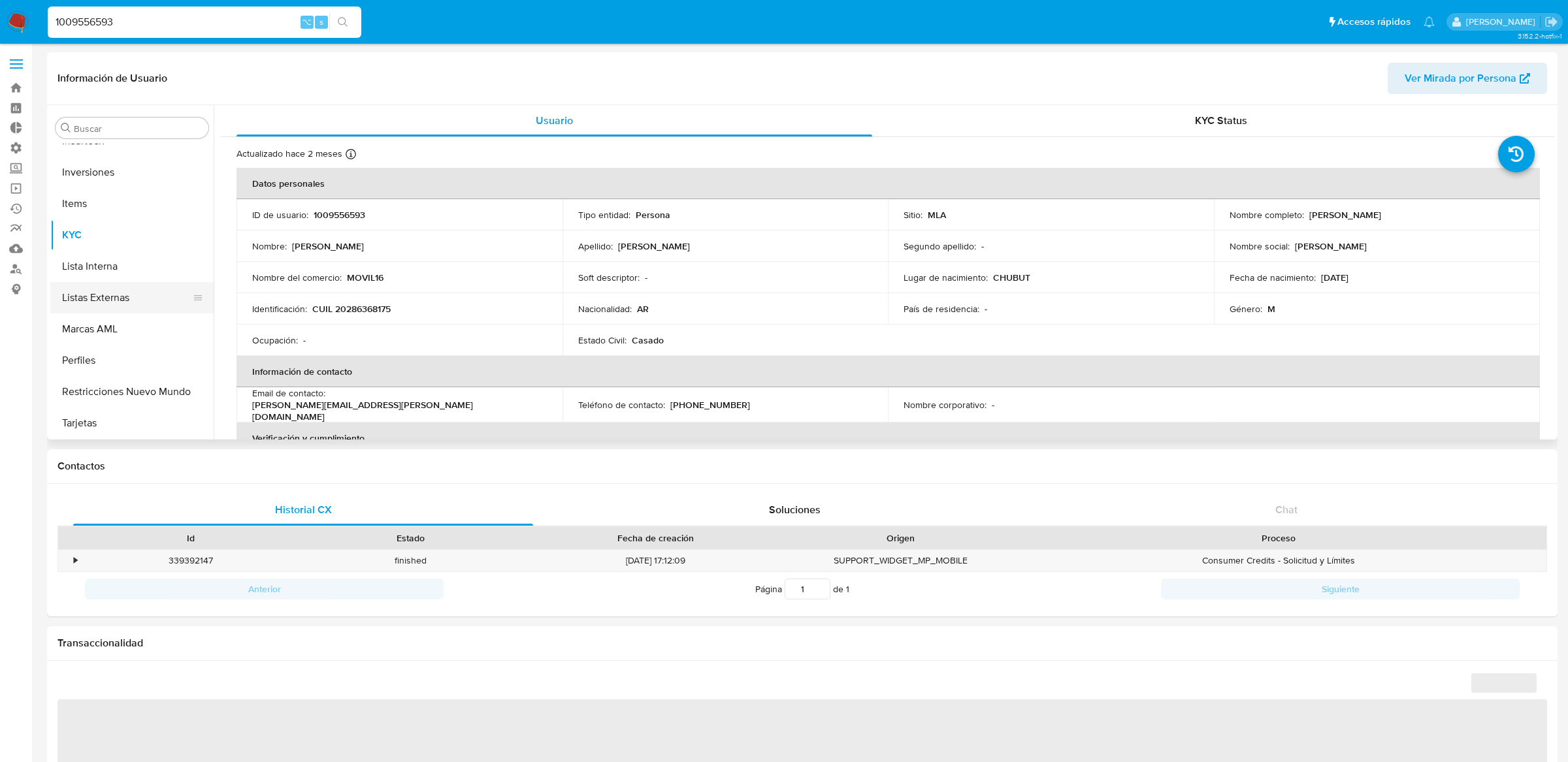
select select "10"
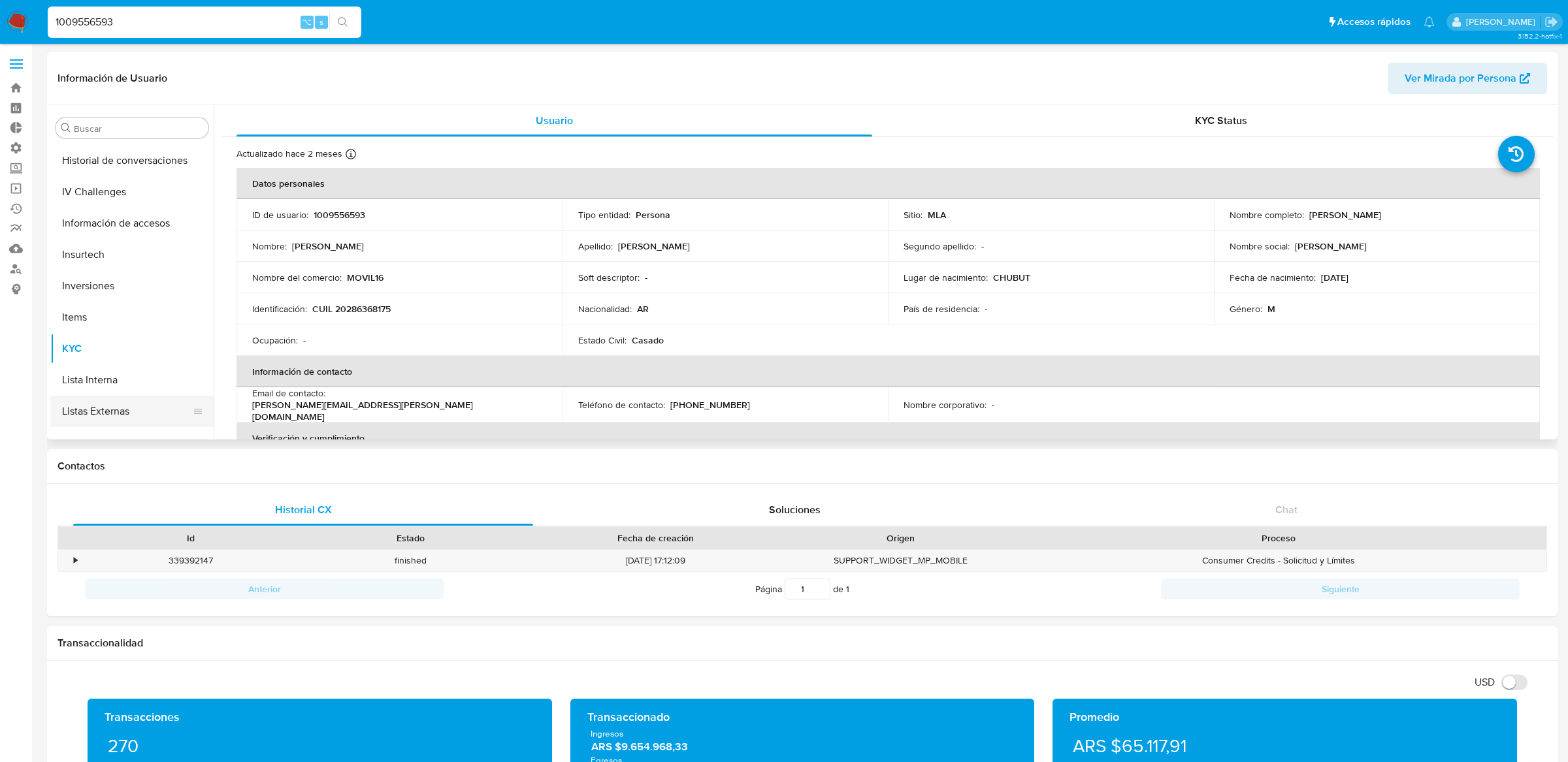
scroll to position [397, 0]
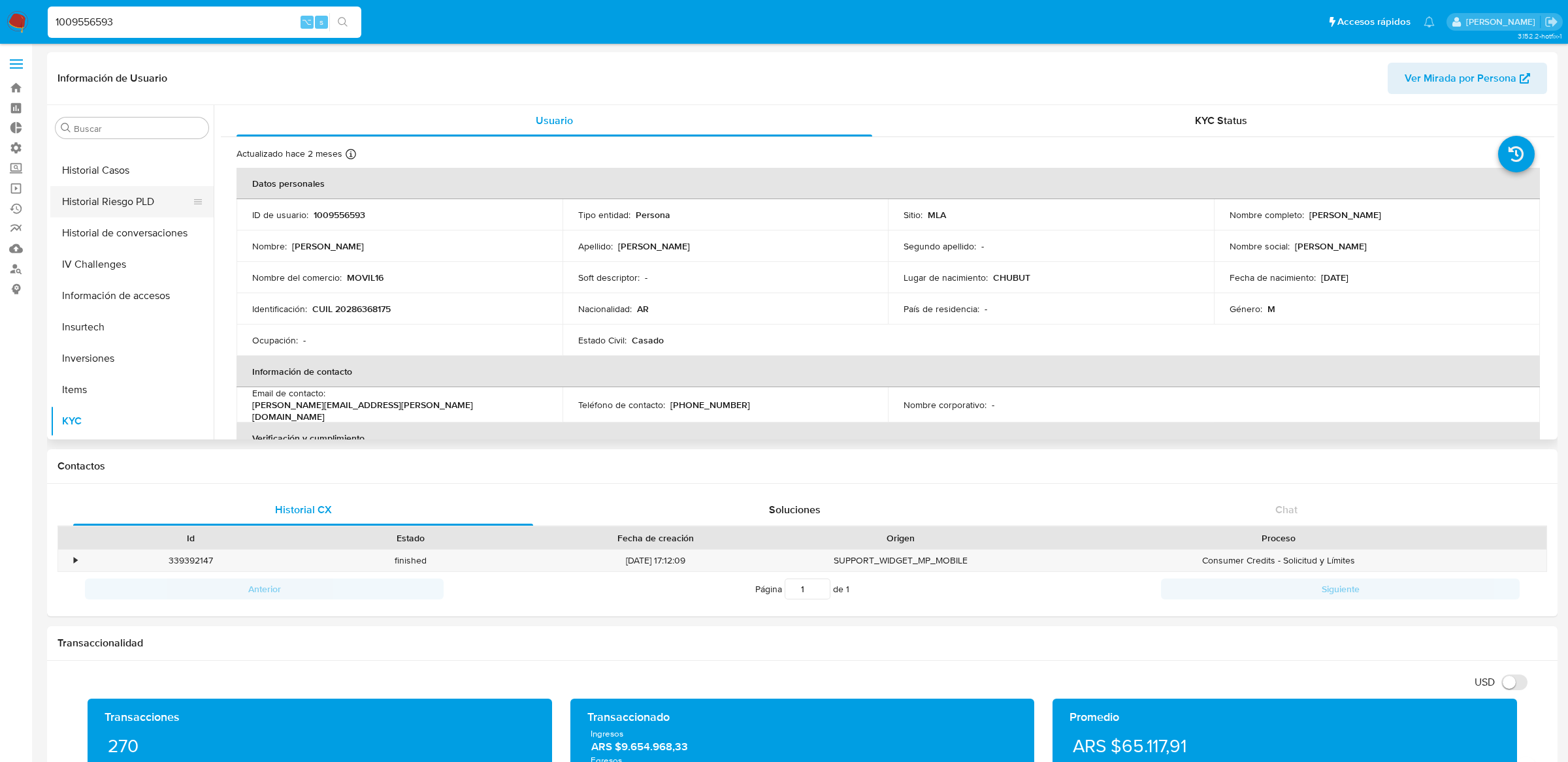
click at [130, 207] on button "Historial Riesgo PLD" at bounding box center [126, 201] width 152 height 31
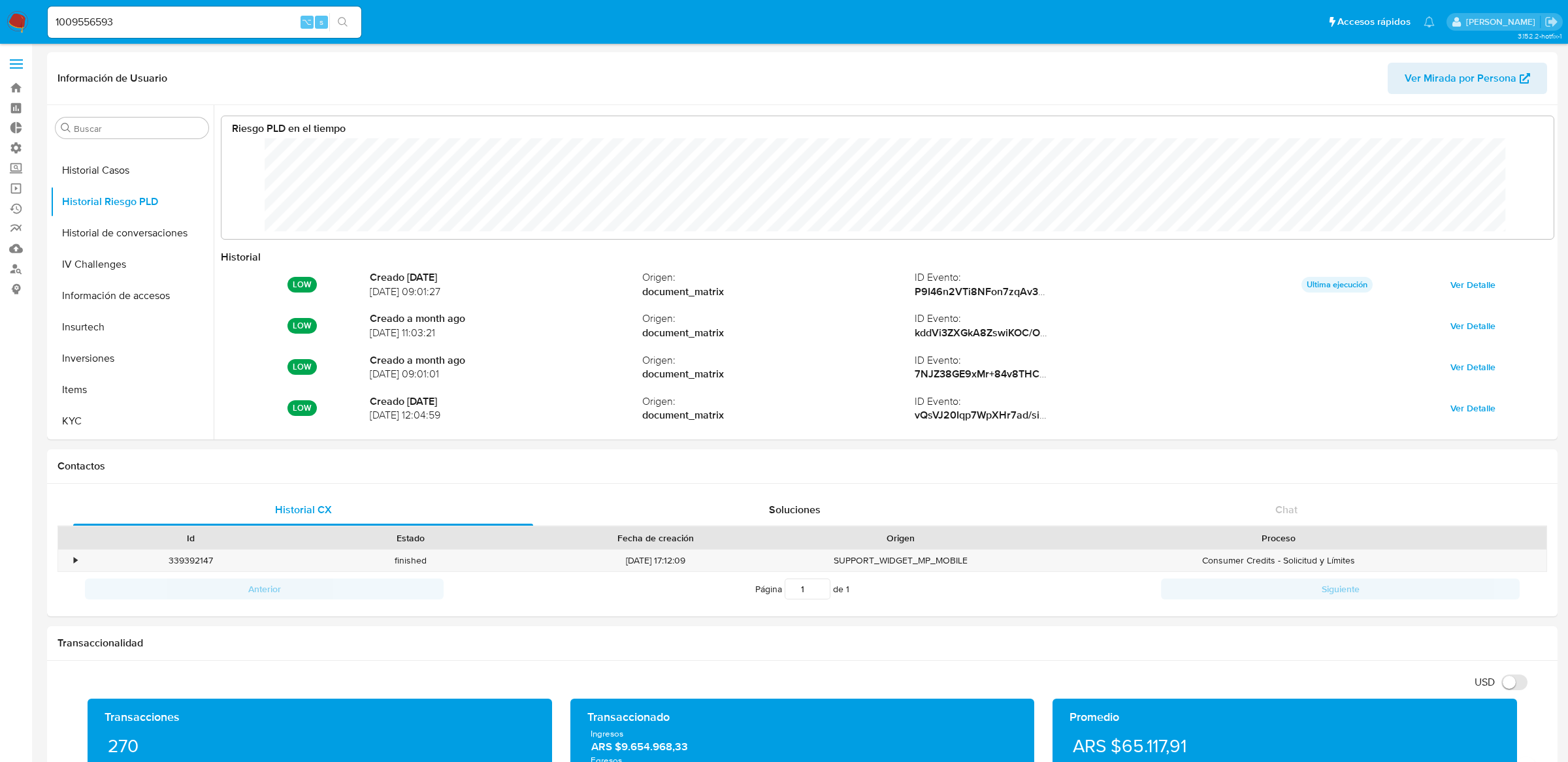
scroll to position [4, 0]
click at [248, 26] on input "1009556593" at bounding box center [204, 21] width 314 height 17
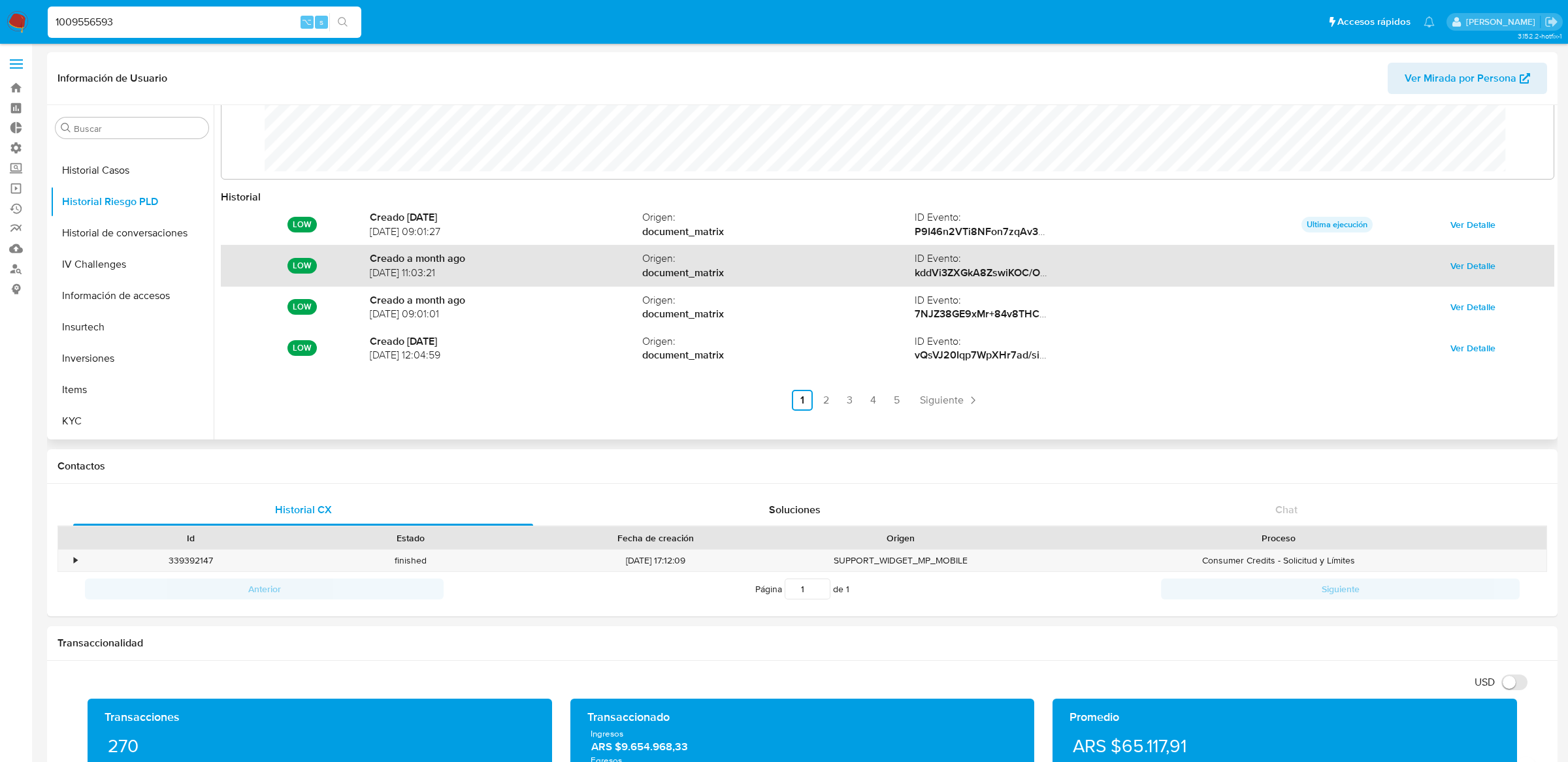
scroll to position [70, 0]
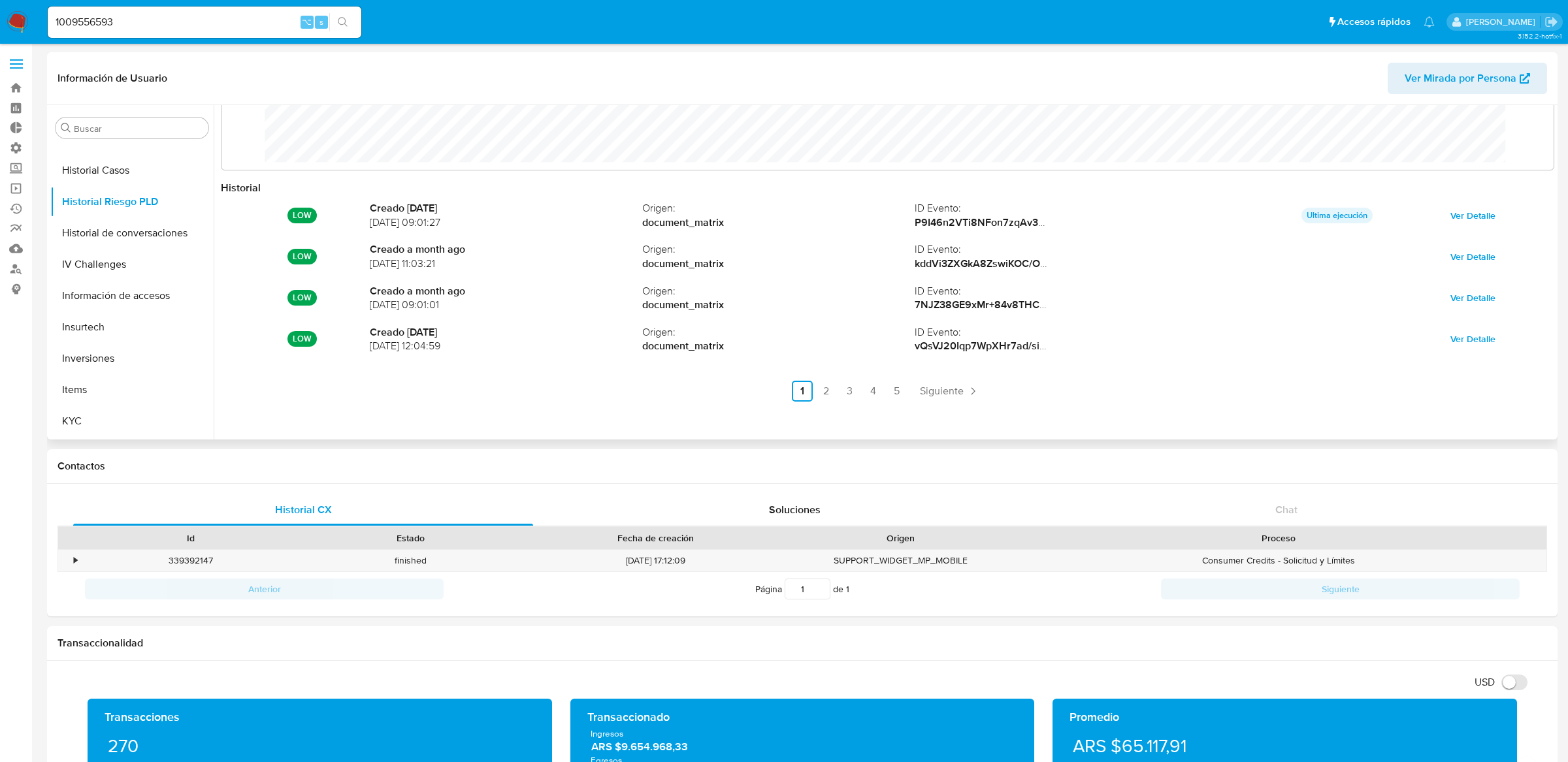
click at [948, 402] on div "Historial LOW Creado 12 days ago 02/08/2025 09:01:27 Origen : document_matrix I…" at bounding box center [888, 301] width 1334 height 242
click at [949, 396] on span "Siguiente" at bounding box center [941, 391] width 44 height 11
click at [949, 396] on link "Siguiente" at bounding box center [984, 390] width 70 height 20
click at [784, 388] on span "Anterior" at bounding box center [795, 391] width 37 height 11
click at [201, 20] on input "1009556593" at bounding box center [204, 21] width 314 height 17
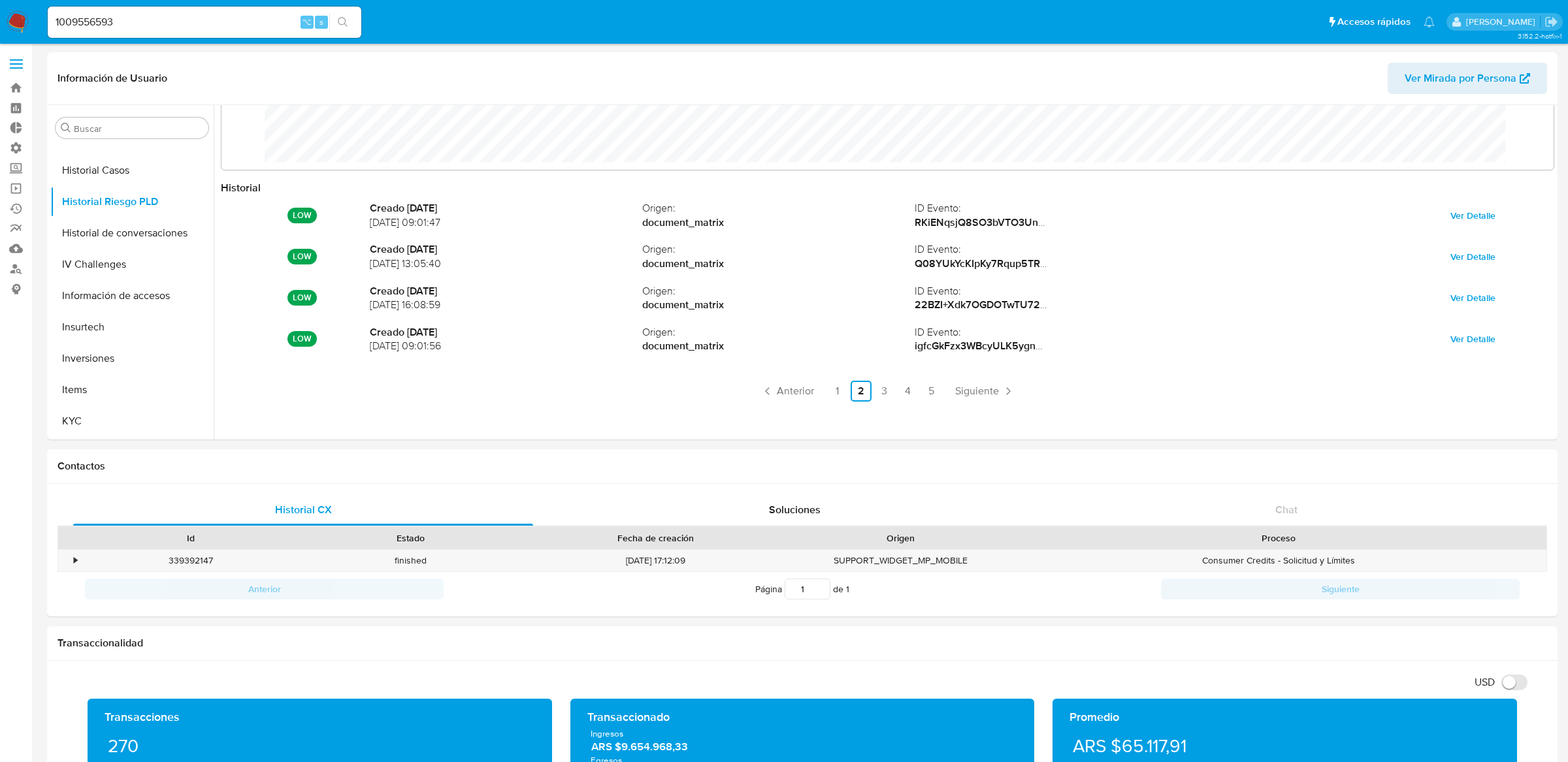
click at [201, 20] on input "1009556593" at bounding box center [204, 21] width 314 height 17
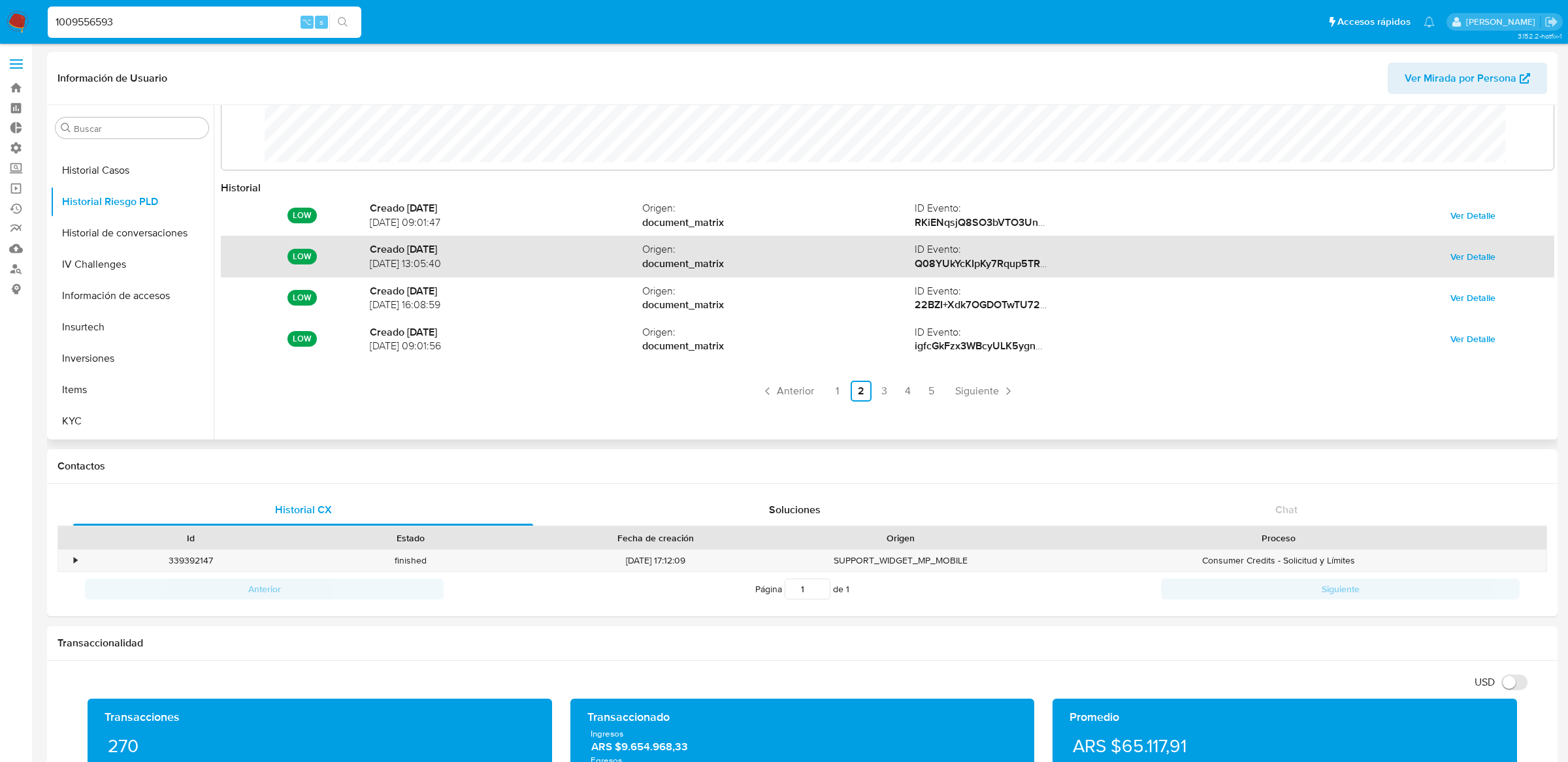
click at [1034, 273] on div "LOW Creado 3 months ago 21/05/2025 13:05:40 Origen : document_matrix ID Evento …" at bounding box center [888, 257] width 1334 height 41
click at [1038, 266] on strong "Q08YUkYcKIpKy7Rqup5TRj5j/DkB6R6oNQZ/YcDwvpkBClBBVRxEycCp1/tvlGc1PHqUWbU5OVY515T…" at bounding box center [1172, 263] width 516 height 15
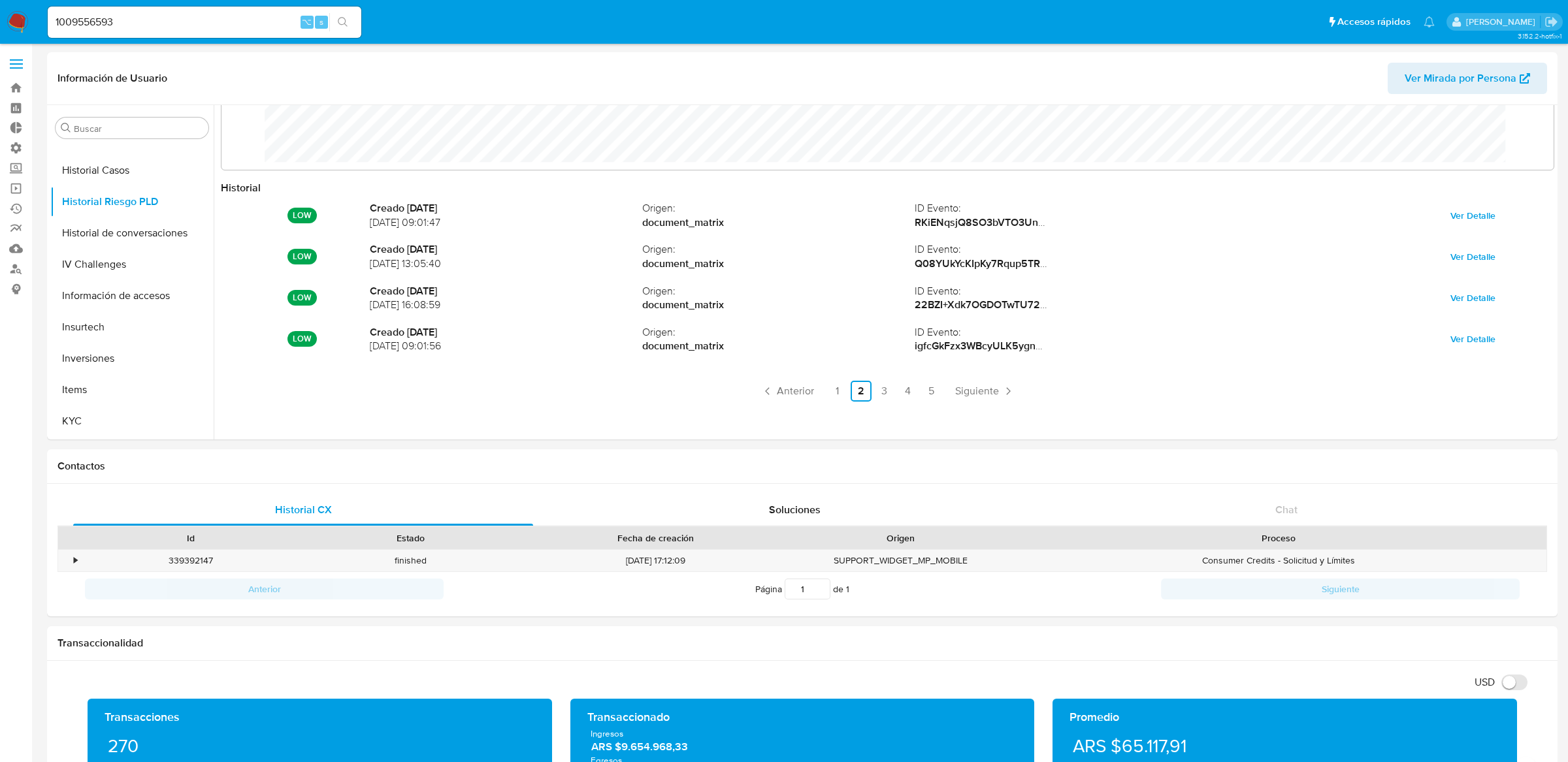
click at [225, 18] on input "1009556593" at bounding box center [204, 21] width 314 height 17
paste input "412084204"
type input "412084204"
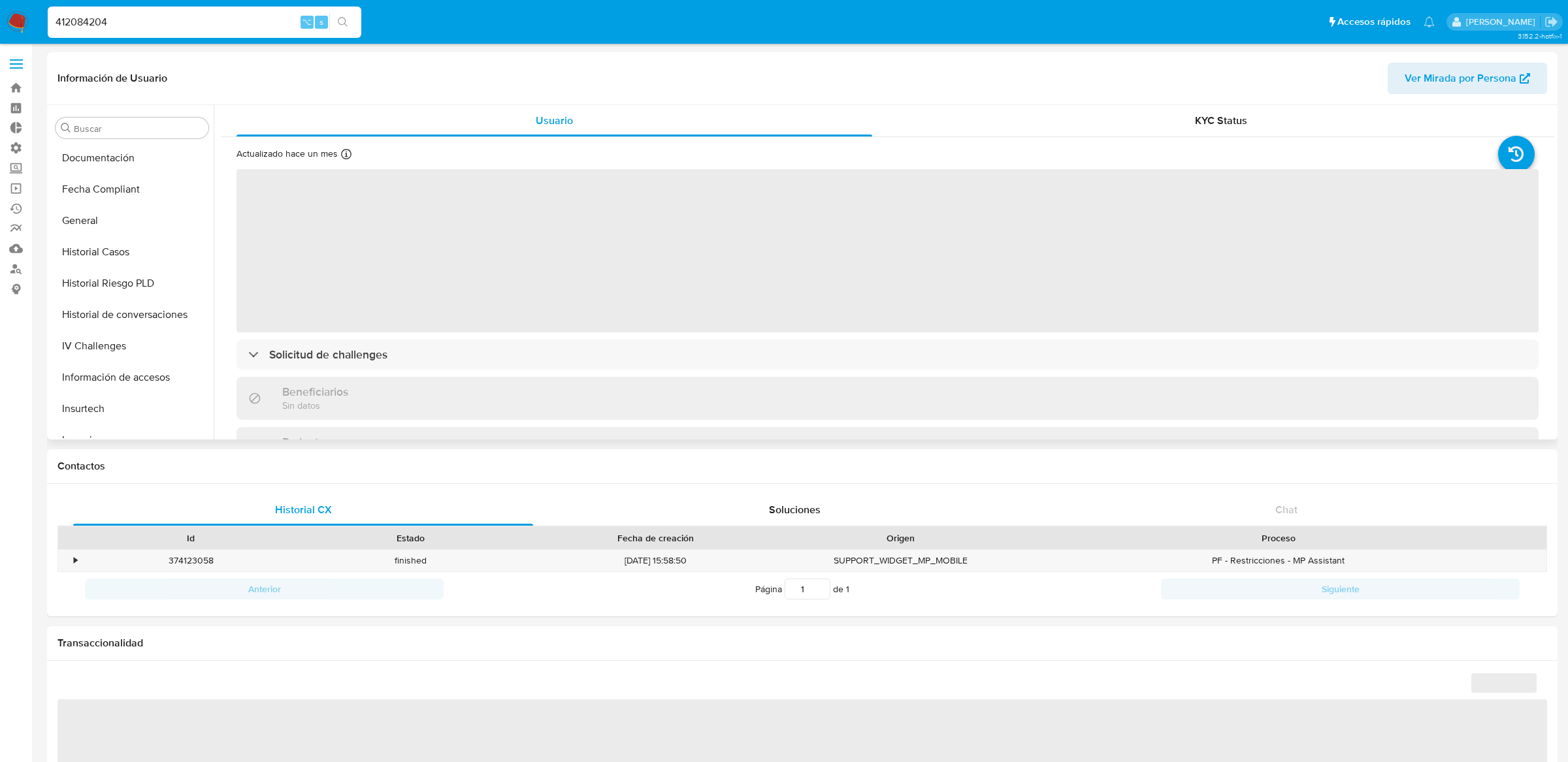
select select "10"
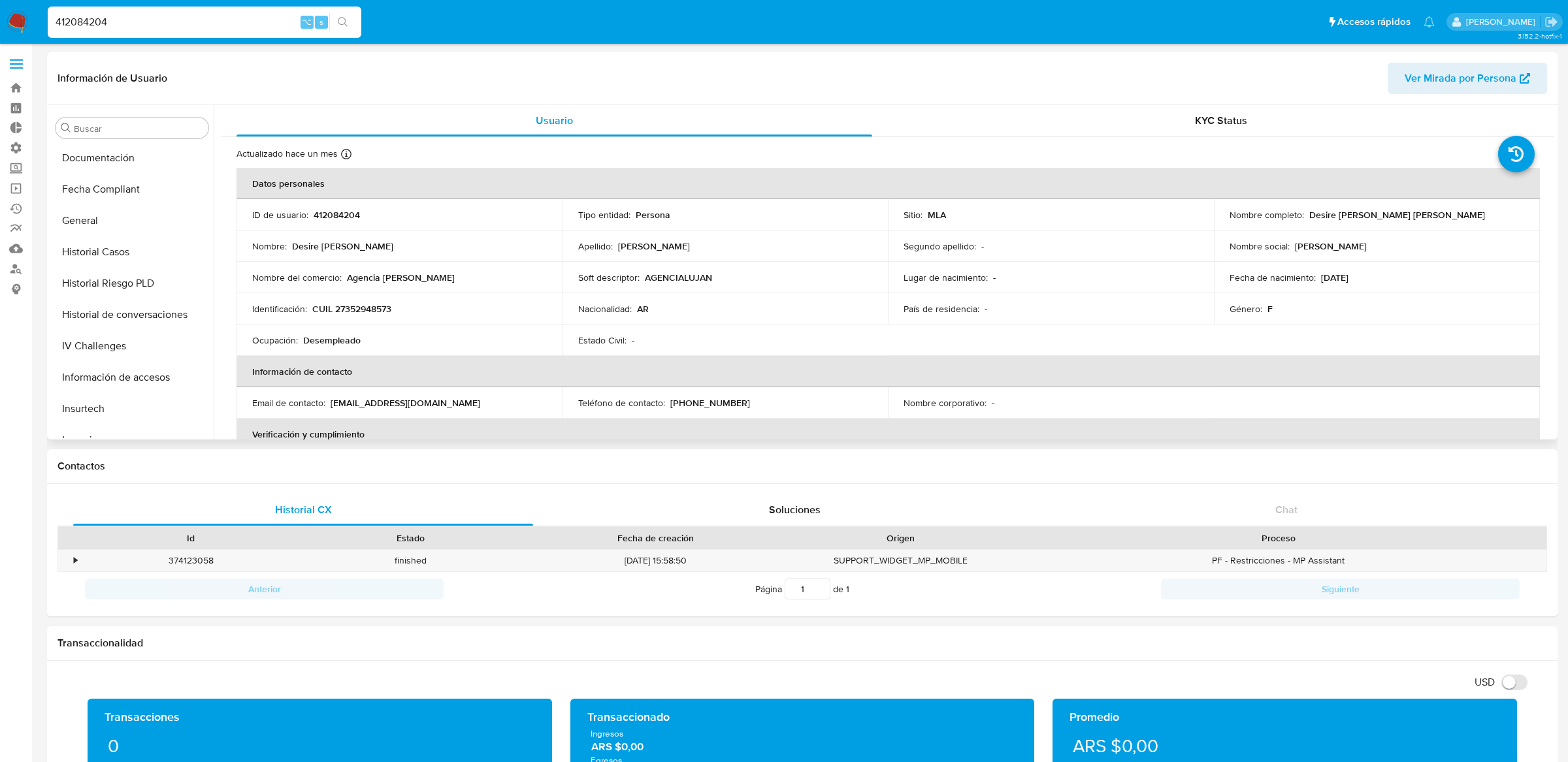
scroll to position [307, 0]
click at [168, 298] on button "Historial Riesgo PLD" at bounding box center [126, 291] width 152 height 31
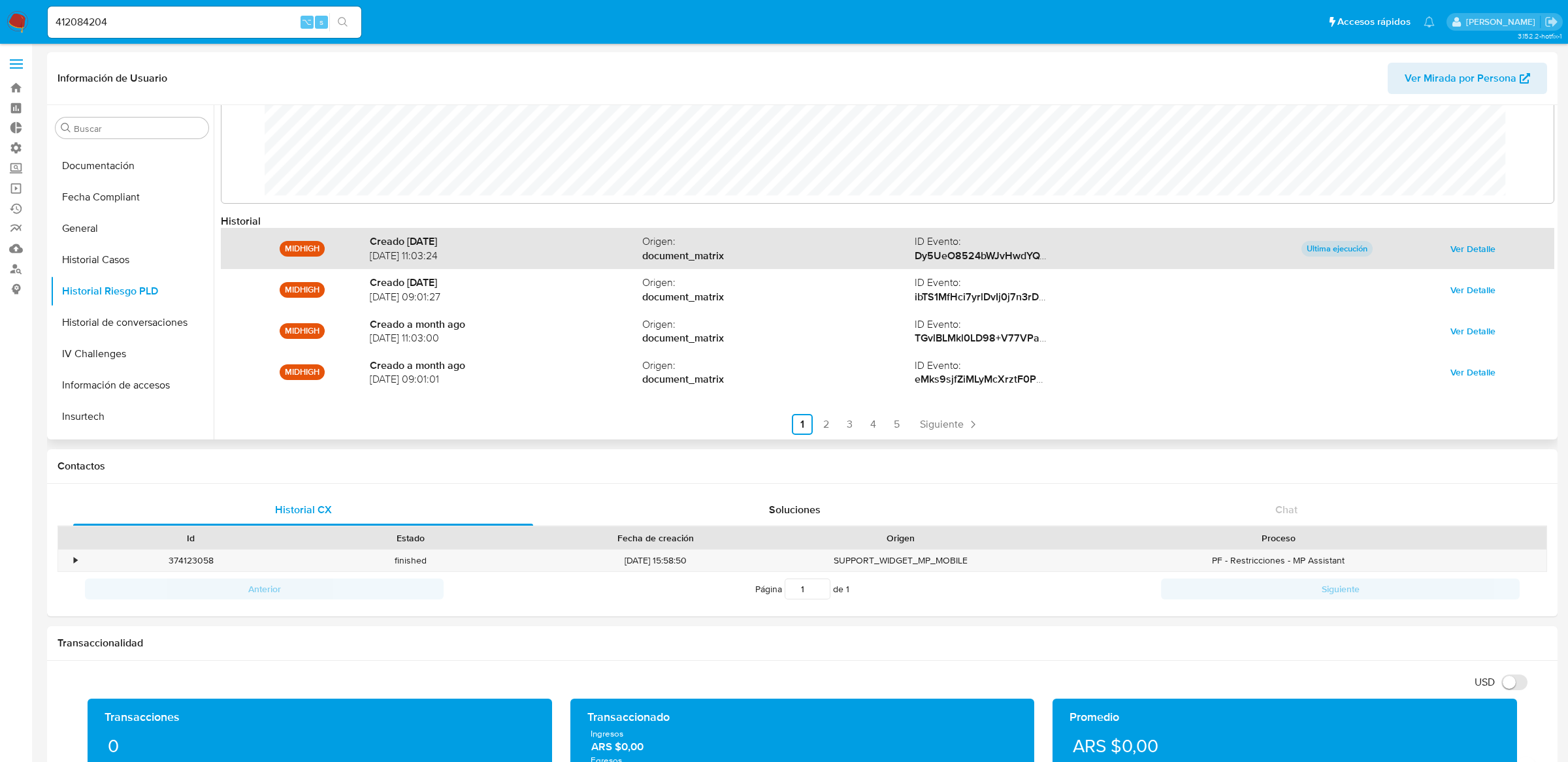
scroll to position [70, 0]
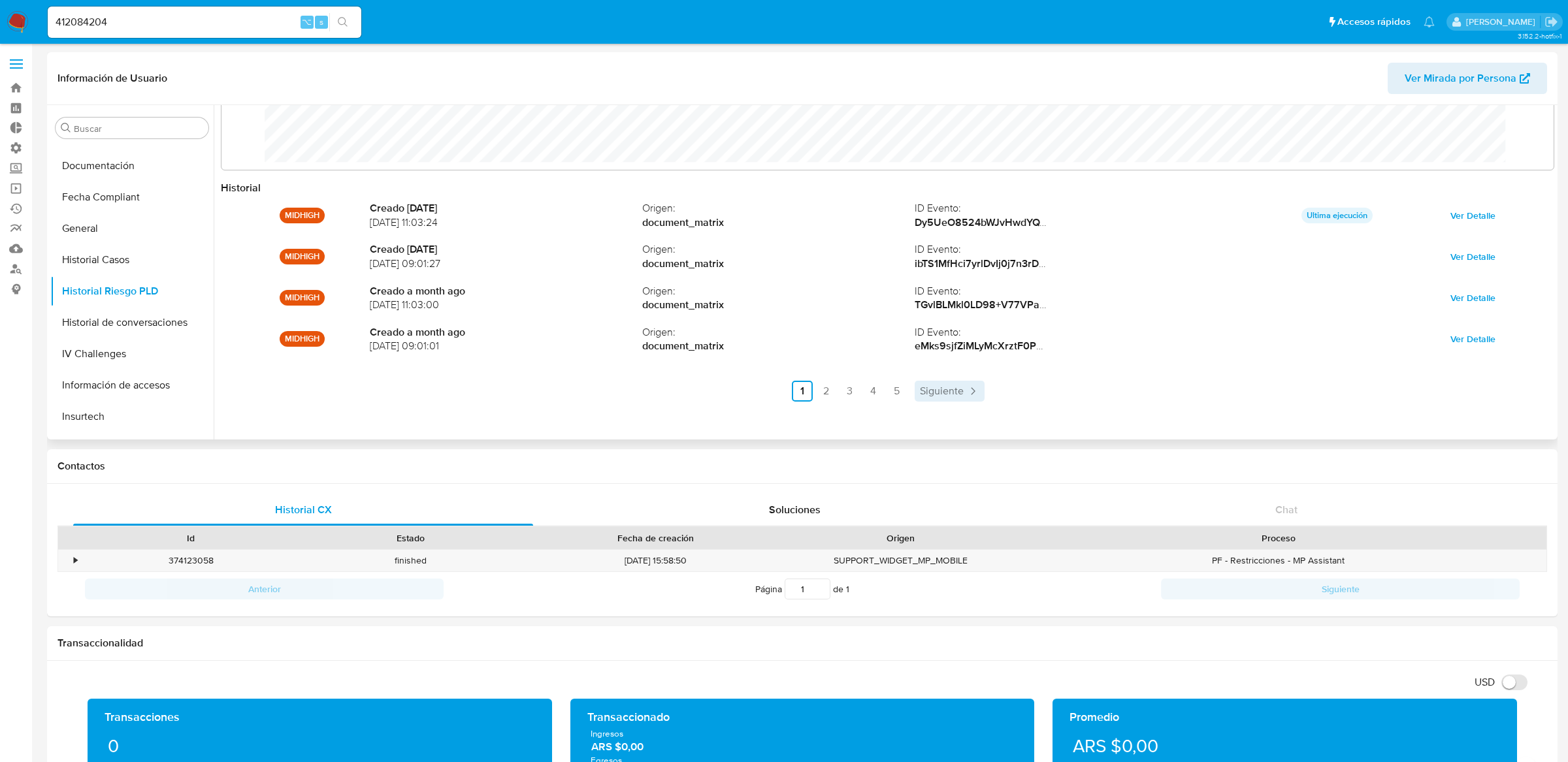
click at [942, 391] on span "Siguiente" at bounding box center [941, 391] width 44 height 11
click at [942, 391] on ul "Anterior 1 2 3 4 5 Siguiente" at bounding box center [888, 390] width 1334 height 20
click at [959, 387] on span "Siguiente" at bounding box center [976, 391] width 44 height 11
click at [983, 396] on span "Siguiente" at bounding box center [976, 391] width 44 height 11
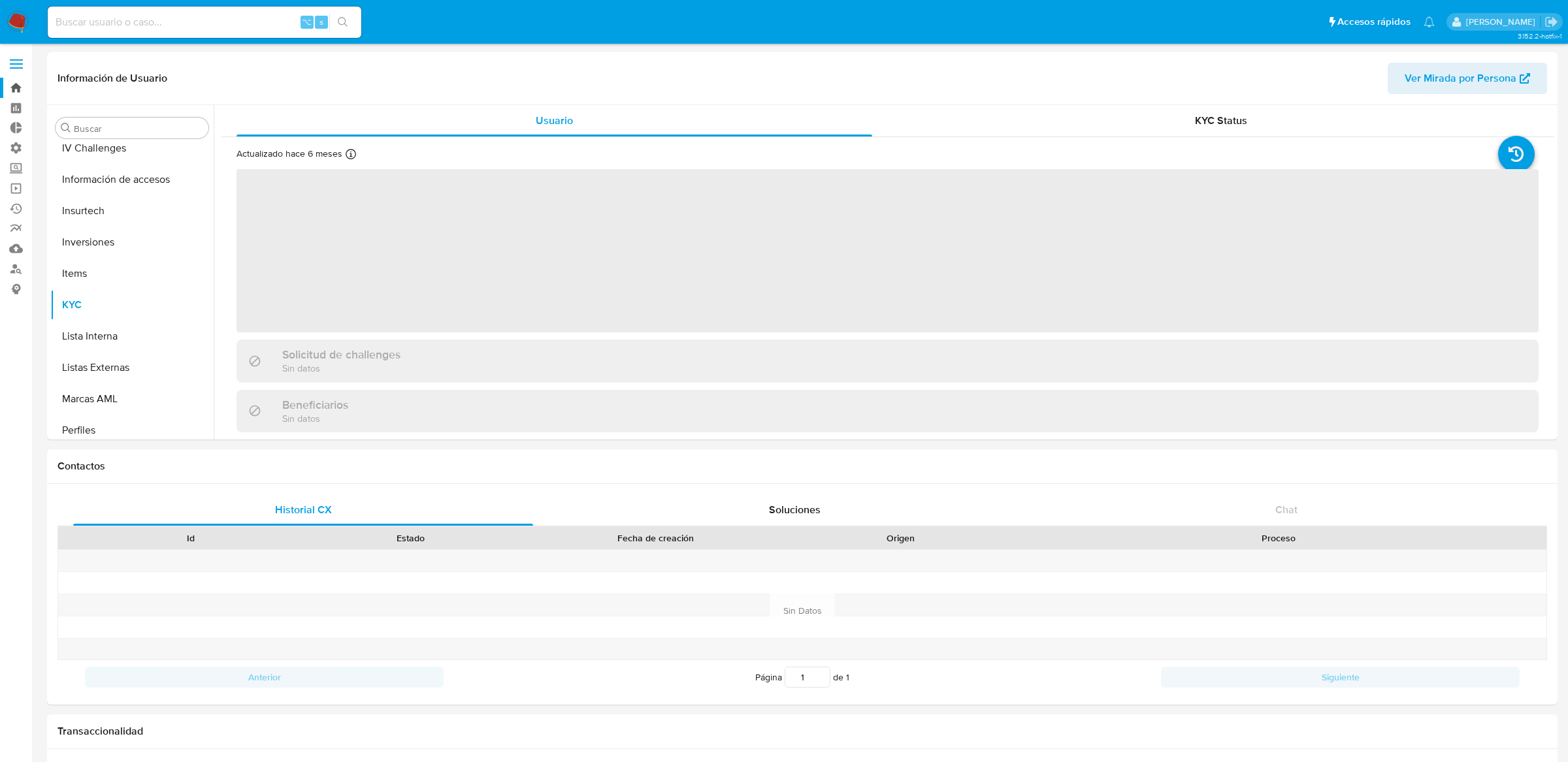
scroll to position [583, 0]
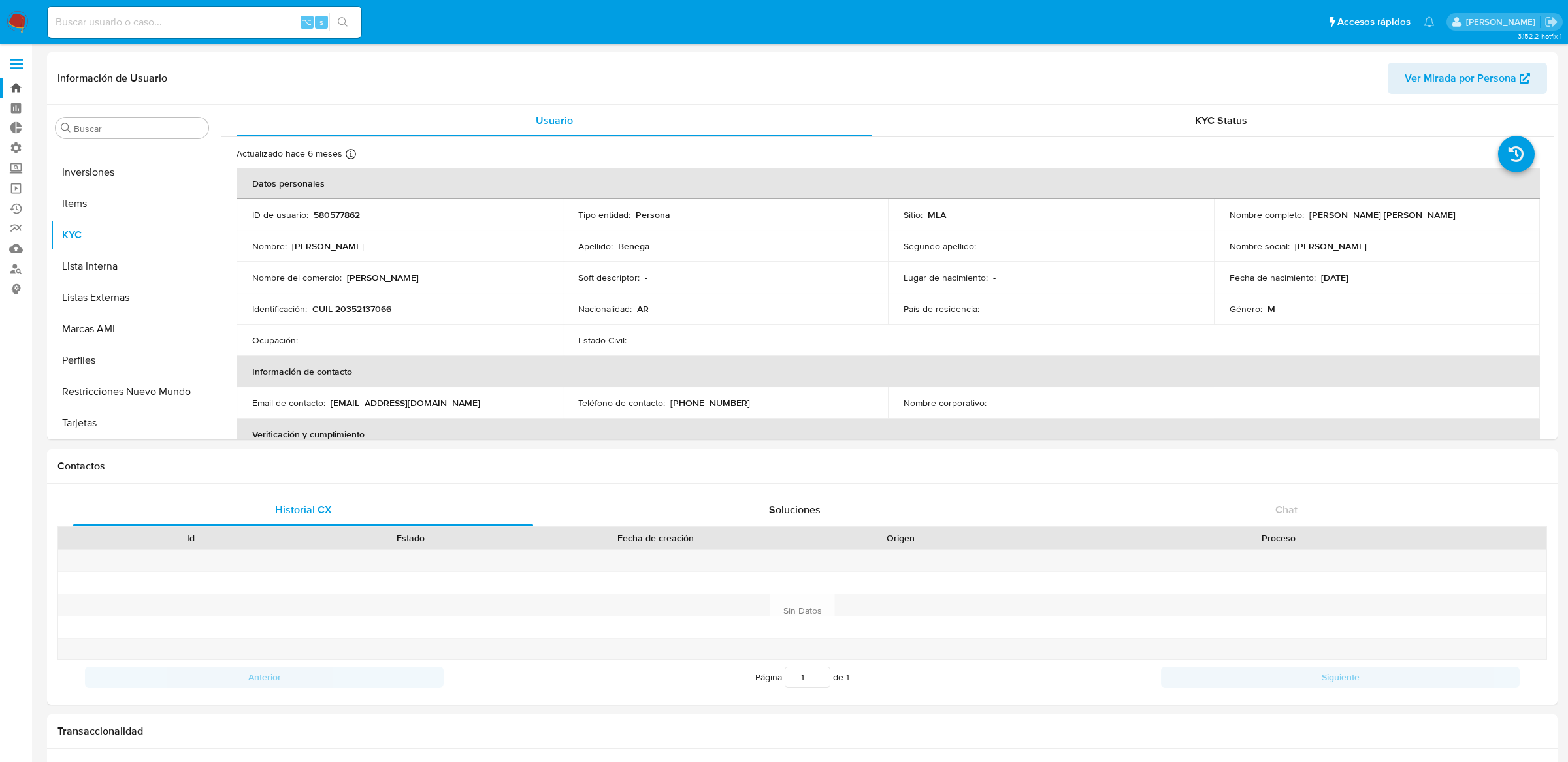
select select "10"
click at [131, 264] on button "Lista Interna" at bounding box center [126, 266] width 152 height 31
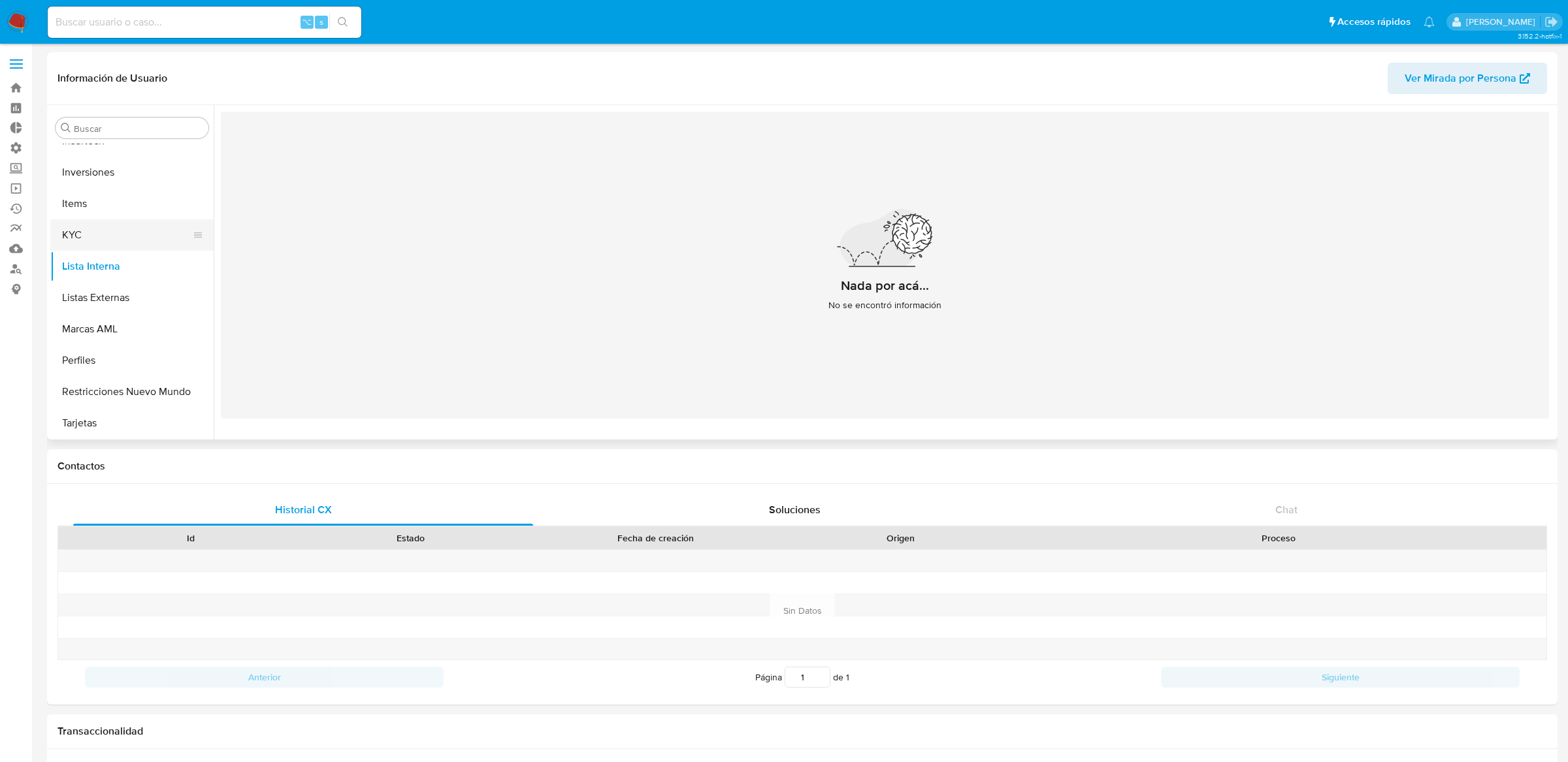
click at [126, 249] on button "KYC" at bounding box center [126, 234] width 152 height 31
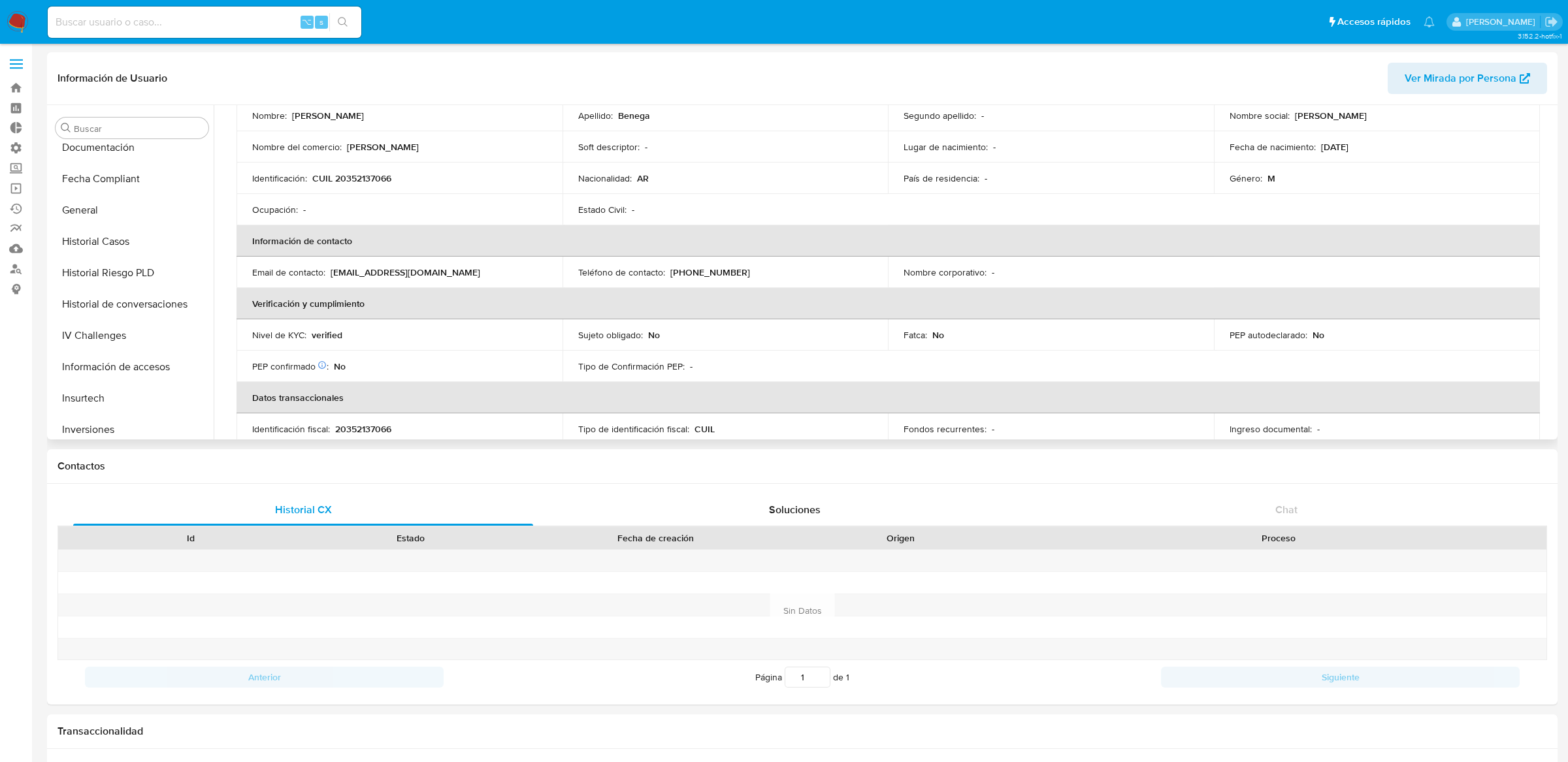
scroll to position [0, 0]
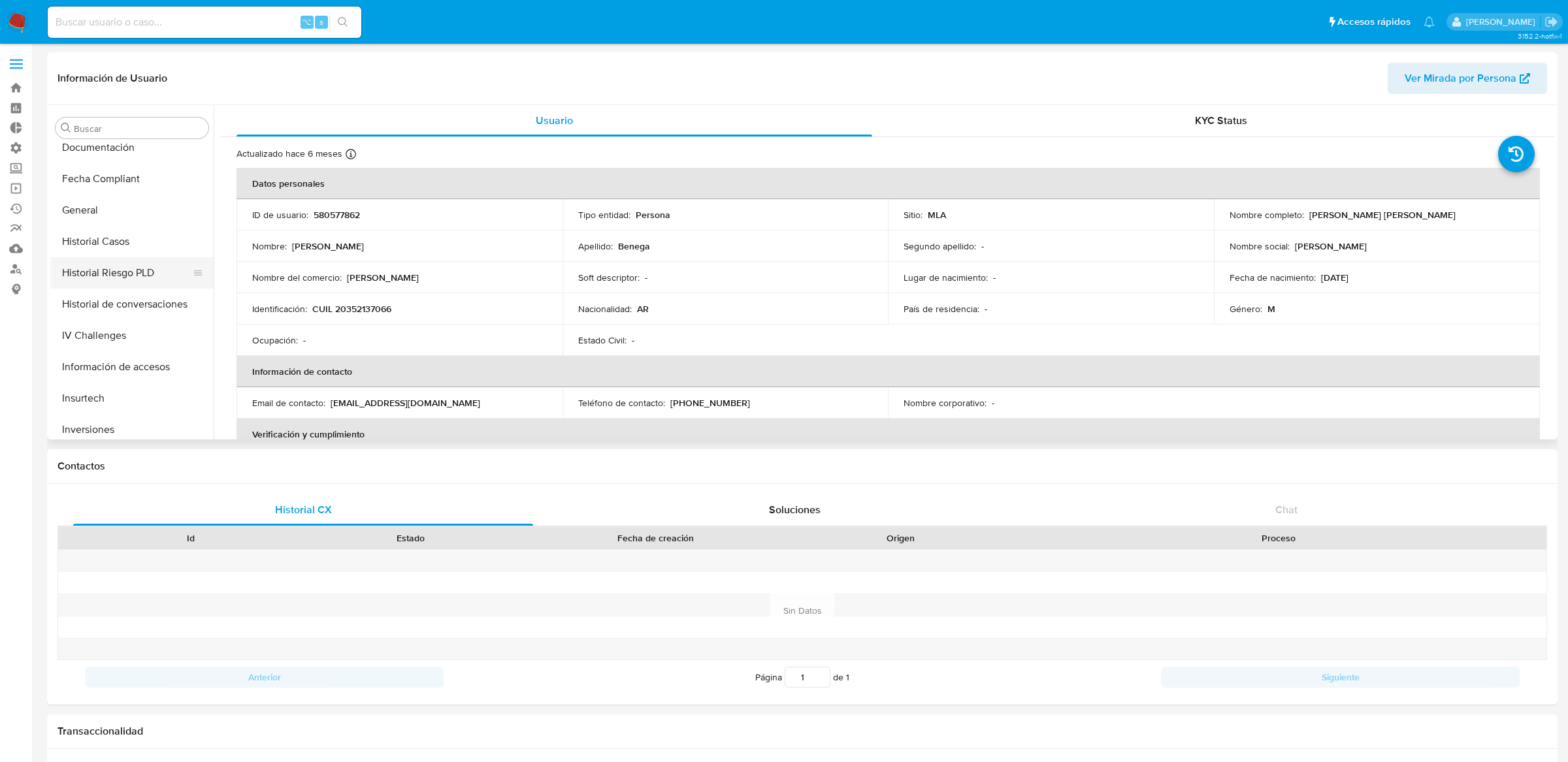
click at [124, 274] on button "Historial Riesgo PLD" at bounding box center [126, 273] width 152 height 31
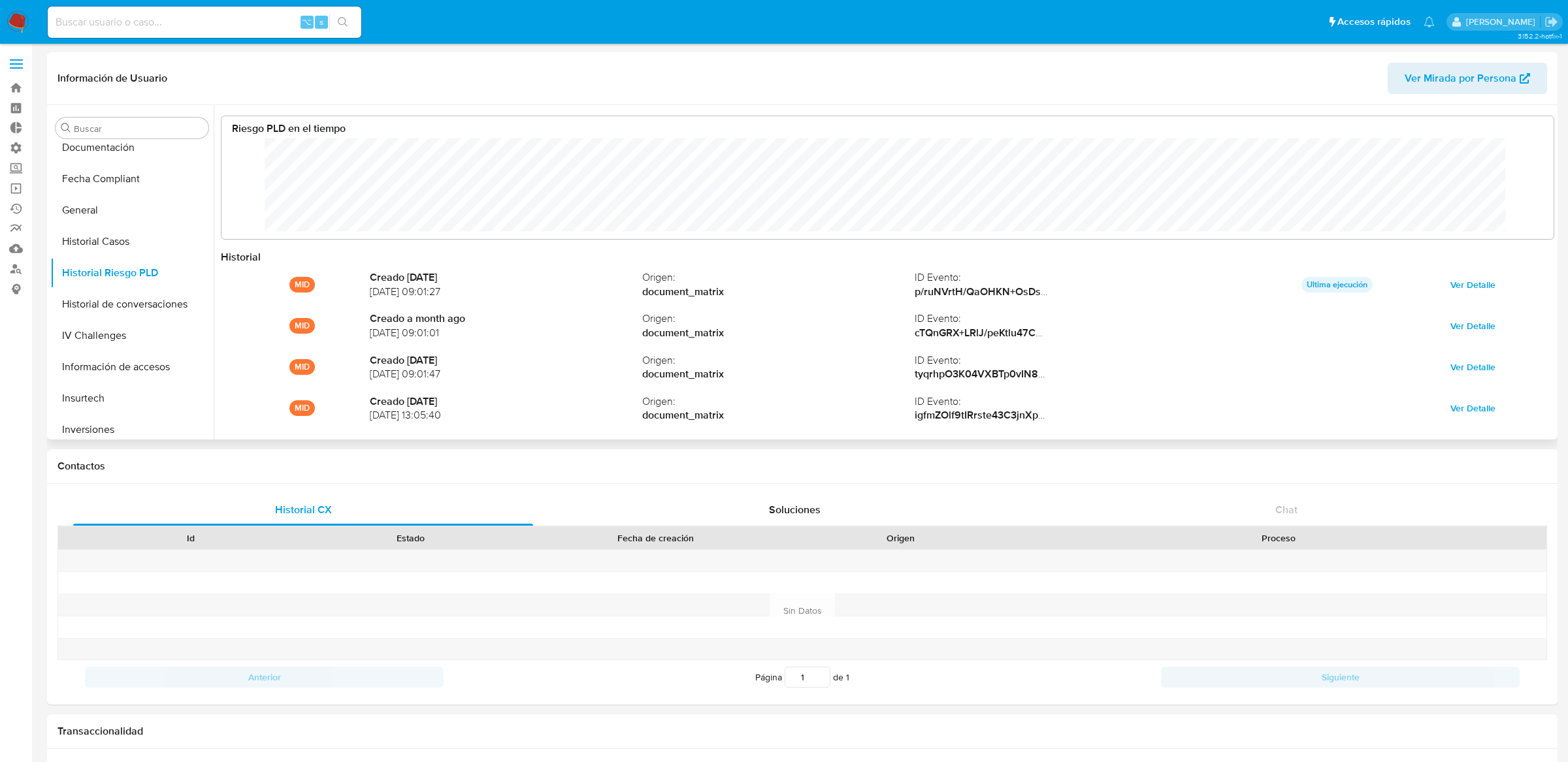
scroll to position [98, 1305]
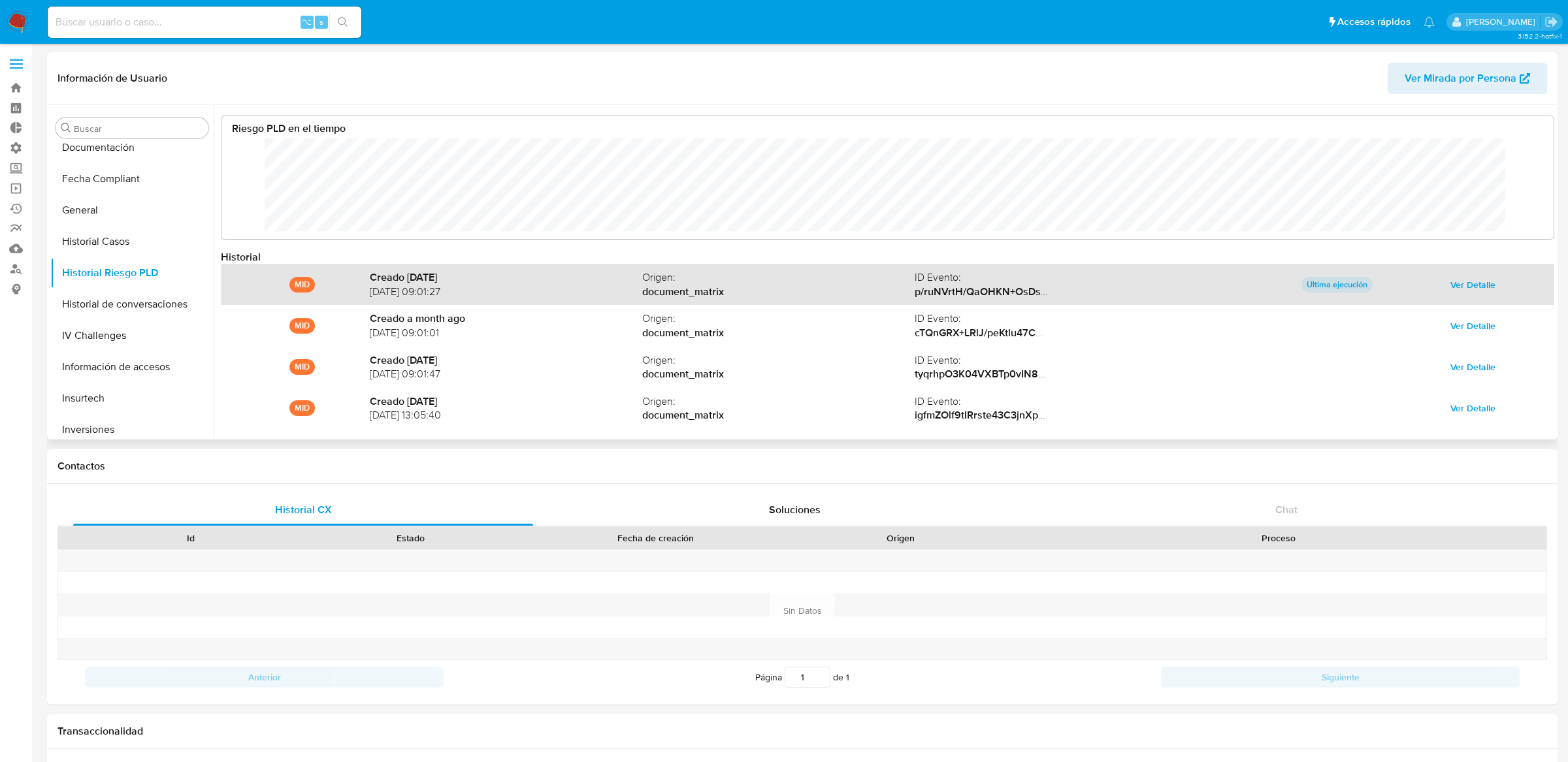
click at [1441, 281] on button "Ver Detalle" at bounding box center [1472, 284] width 63 height 20
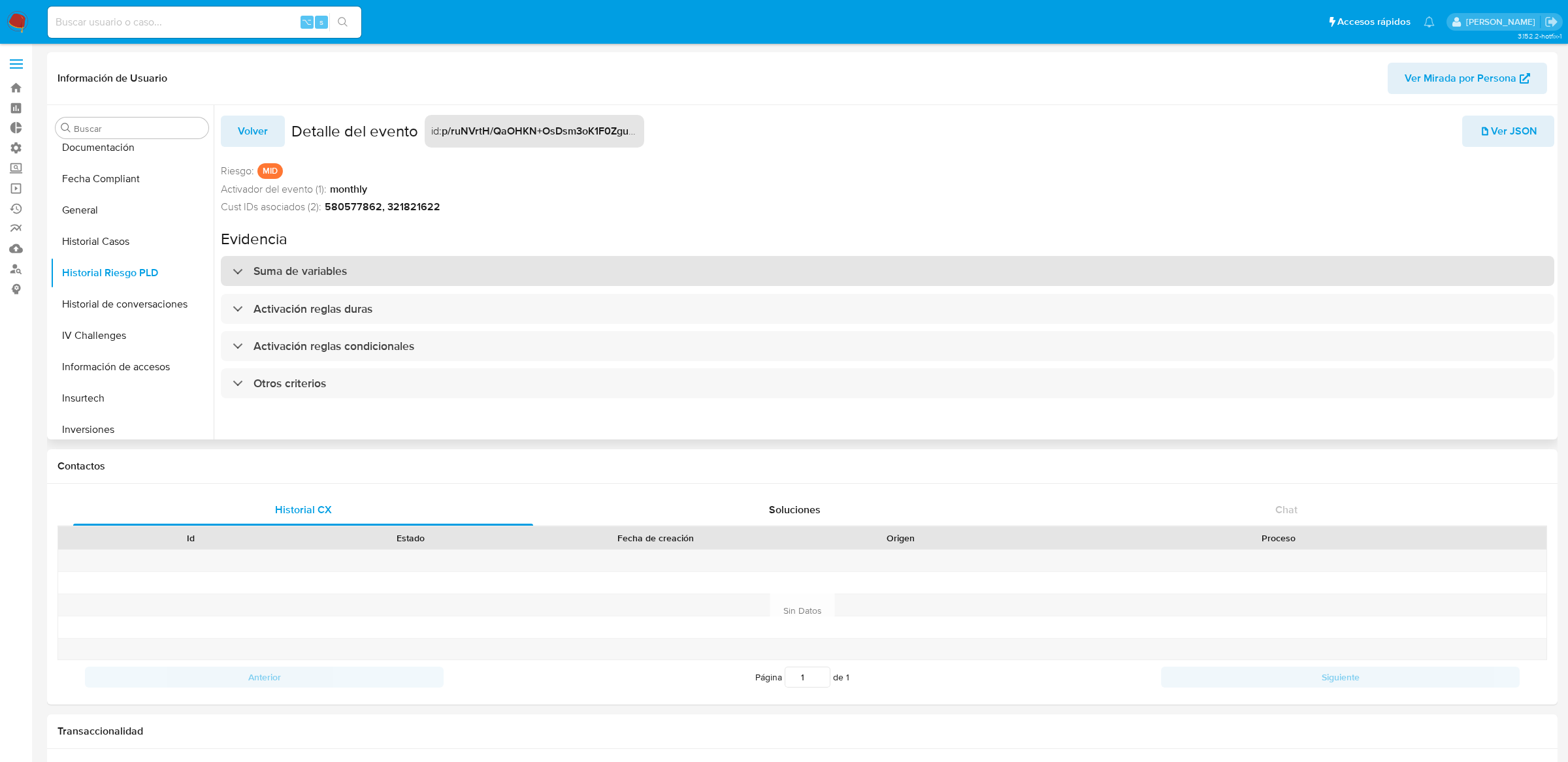
click at [1028, 263] on div "Suma de variables" at bounding box center [888, 271] width 1334 height 30
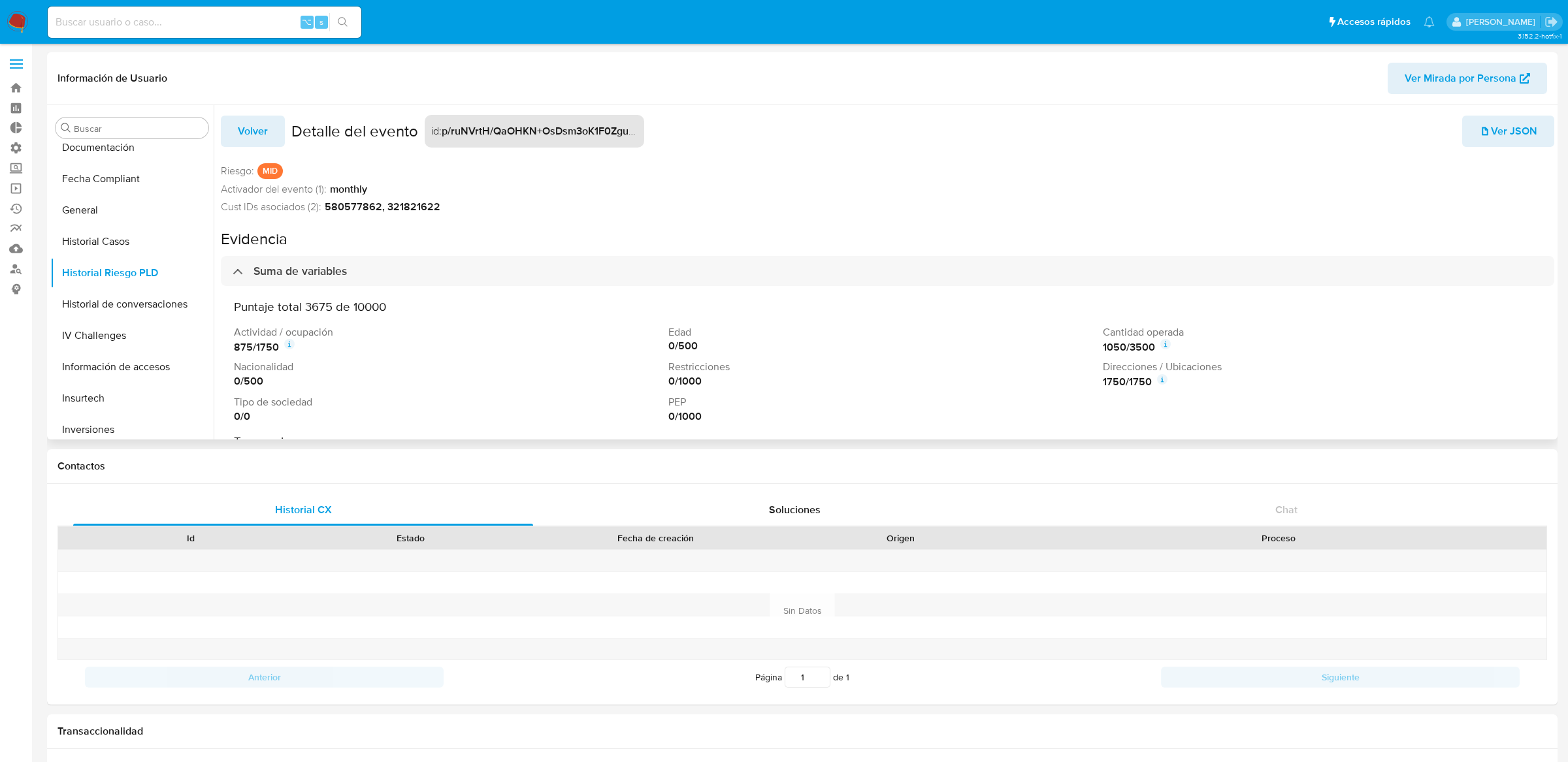
click at [1162, 380] on icon at bounding box center [1162, 380] width 11 height 11
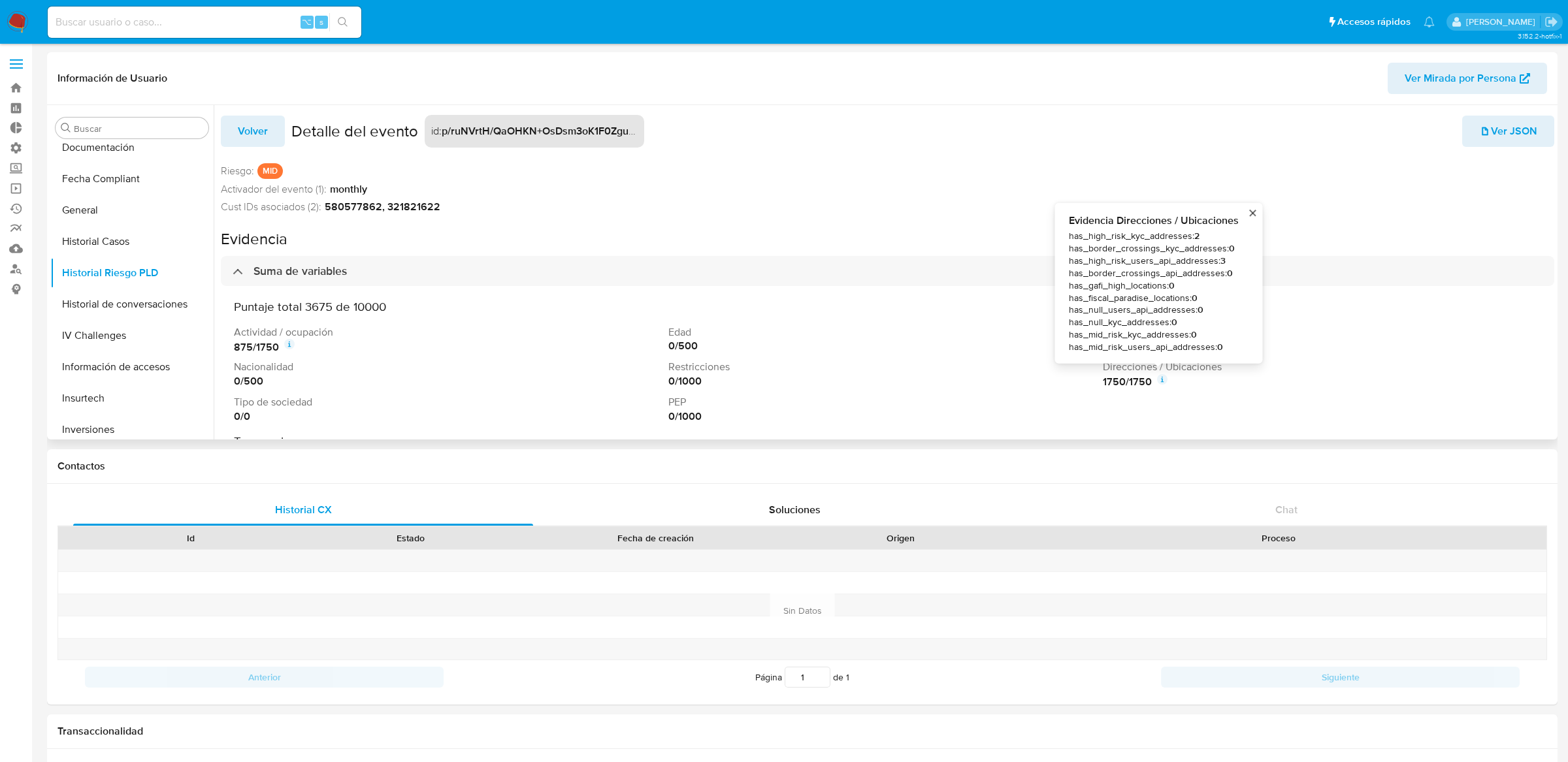
click at [948, 288] on div "Puntaje total 3675 de 10000 Actividad / ocupación 875 / 1750 Edad 0 / 500 Canti…" at bounding box center [888, 463] width 1334 height 355
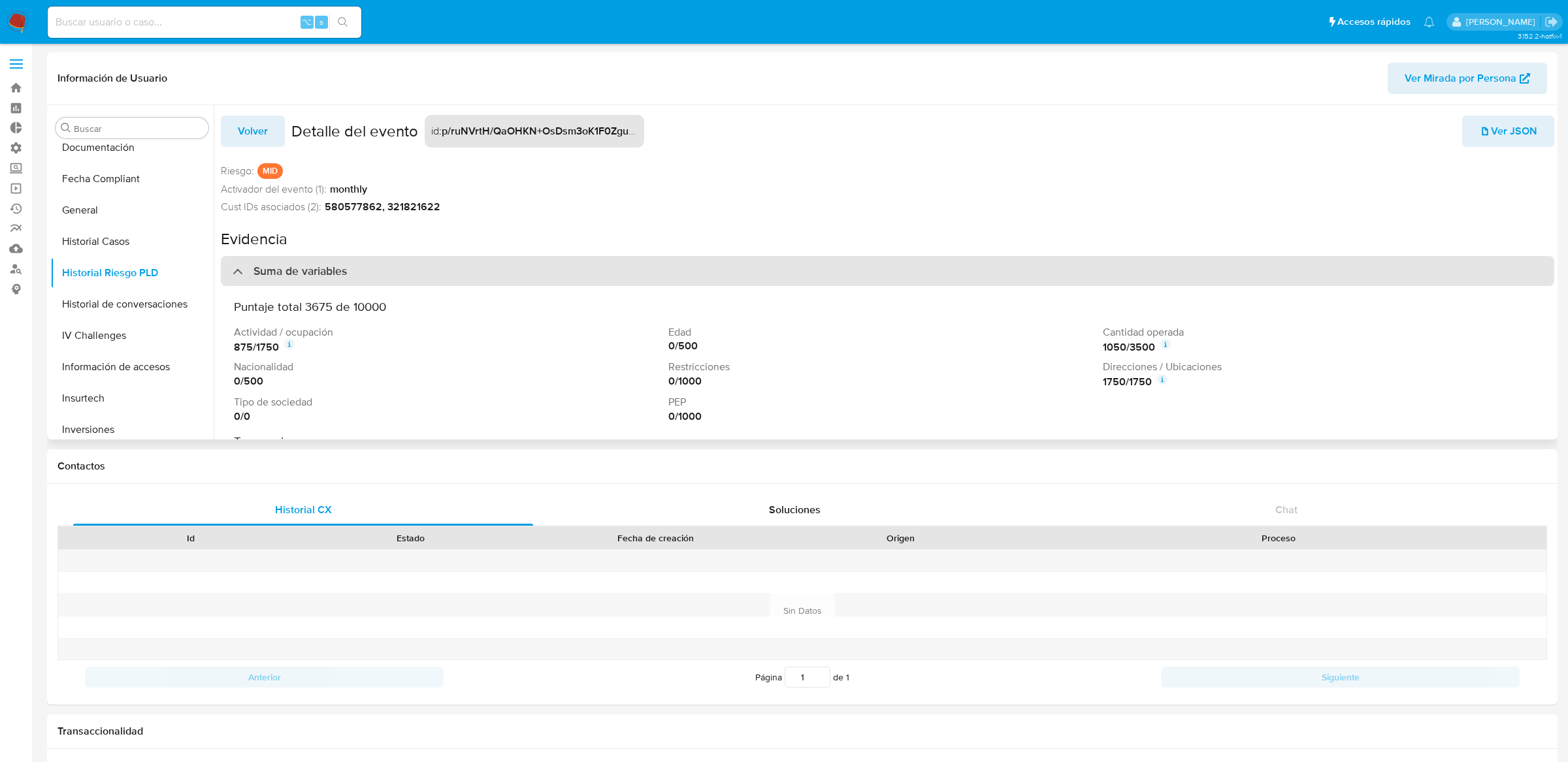
click at [955, 277] on div "Suma de variables" at bounding box center [888, 271] width 1334 height 30
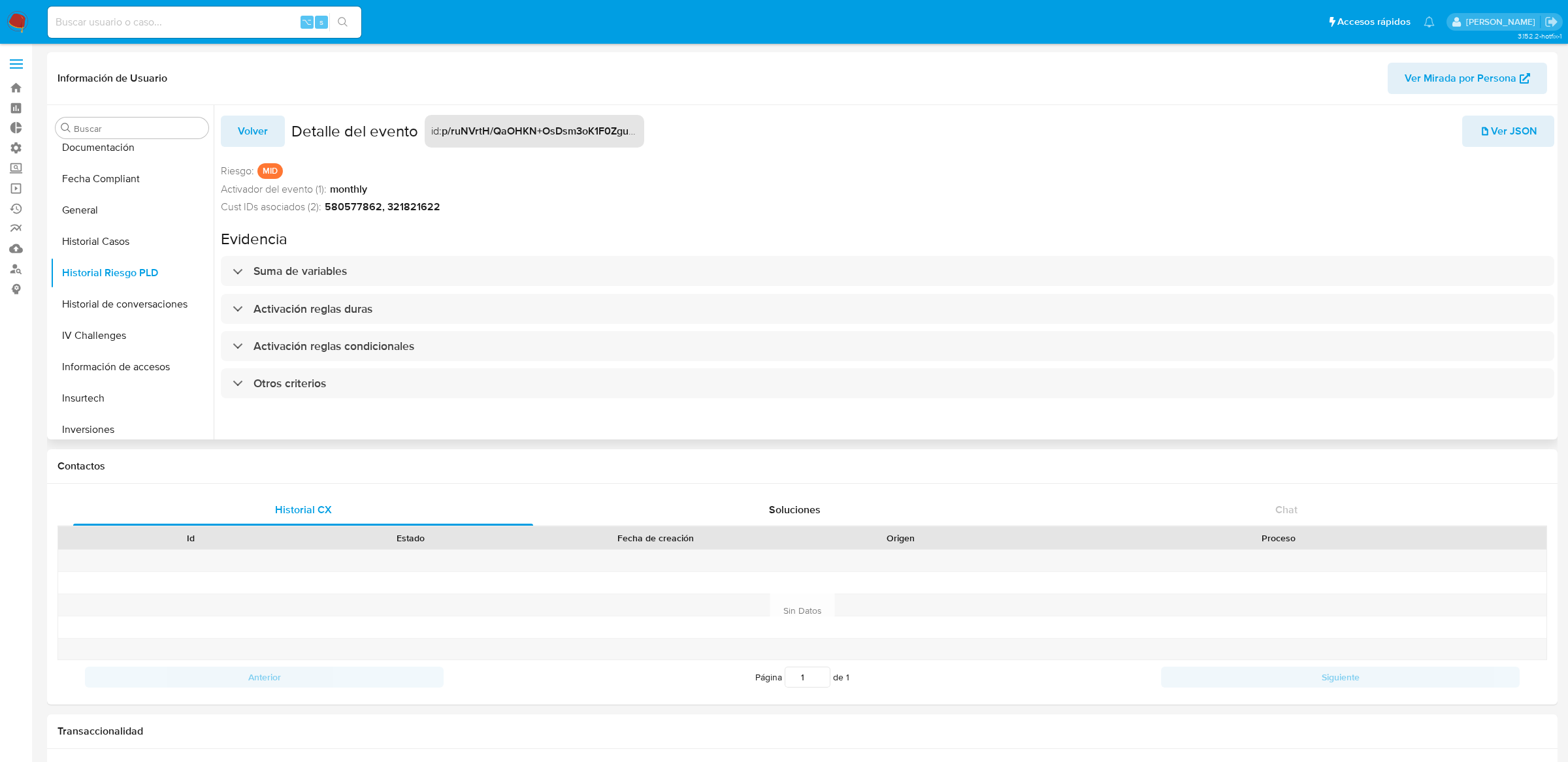
click at [1506, 135] on span "Ver JSON" at bounding box center [1507, 131] width 58 height 29
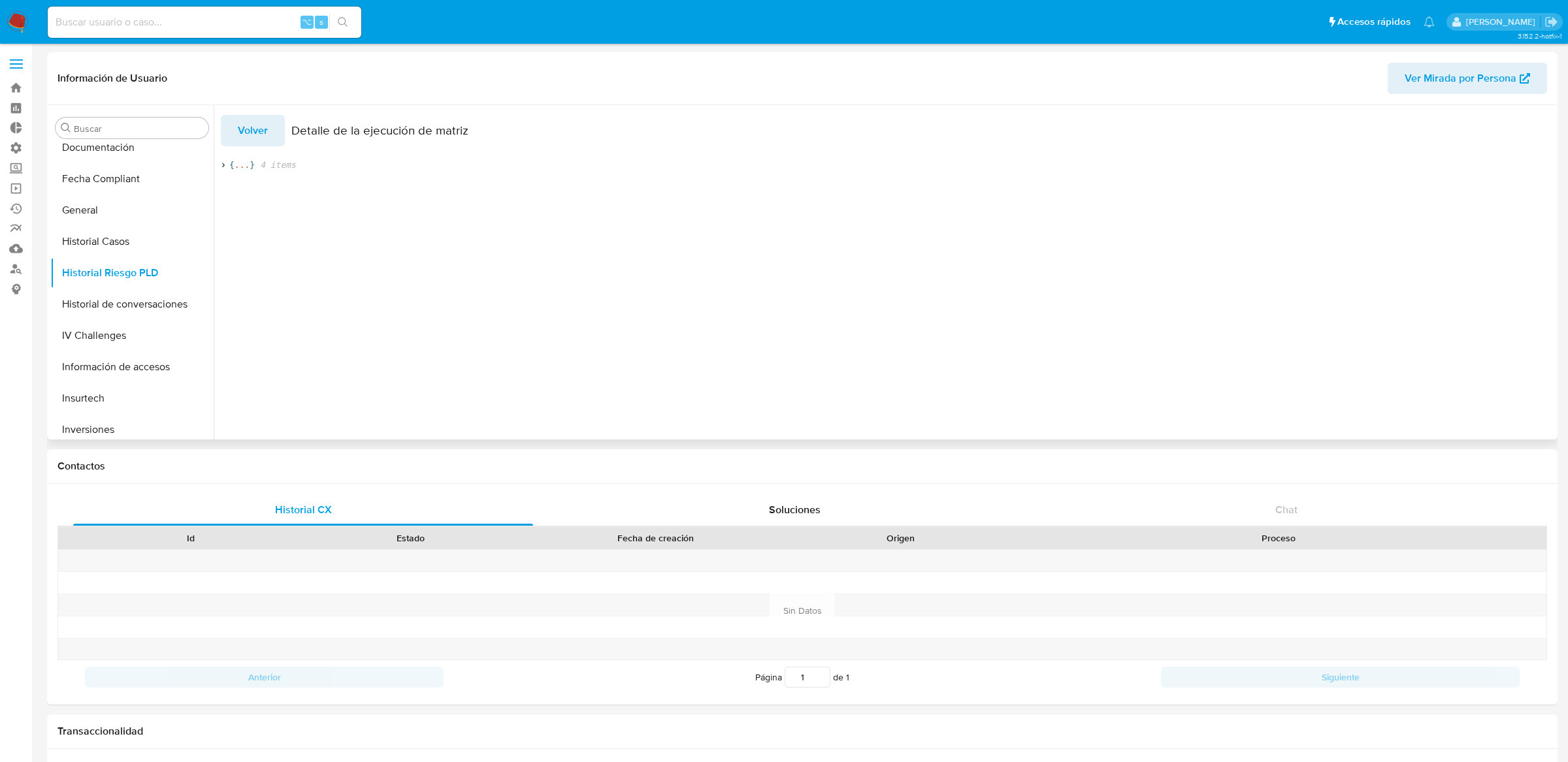
click at [243, 167] on span "..." at bounding box center [242, 165] width 15 height 12
click at [361, 197] on span "..." at bounding box center [359, 201] width 15 height 12
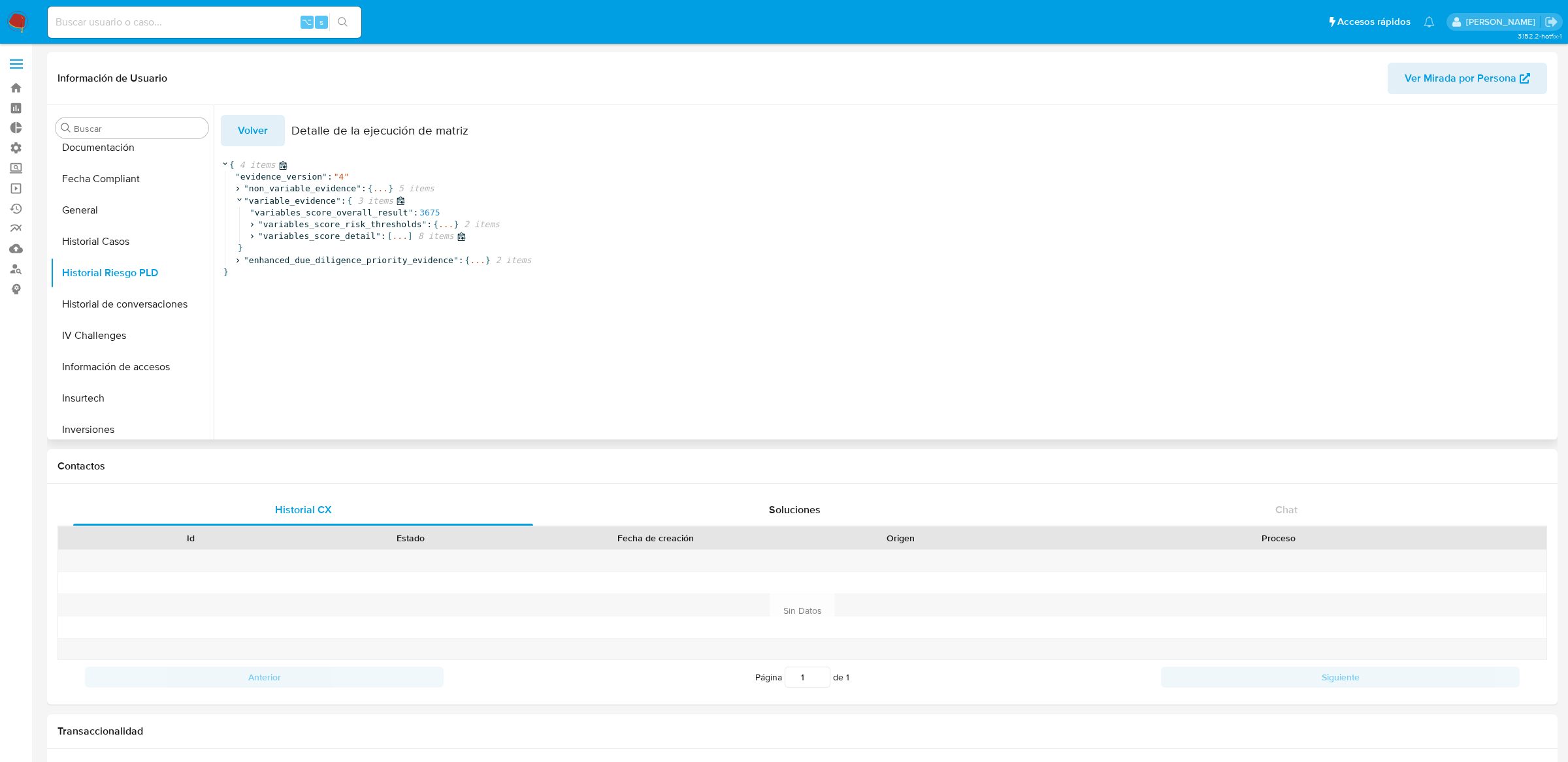
click at [396, 234] on span "..." at bounding box center [399, 236] width 15 height 12
click at [291, 307] on span "..." at bounding box center [296, 307] width 15 height 12
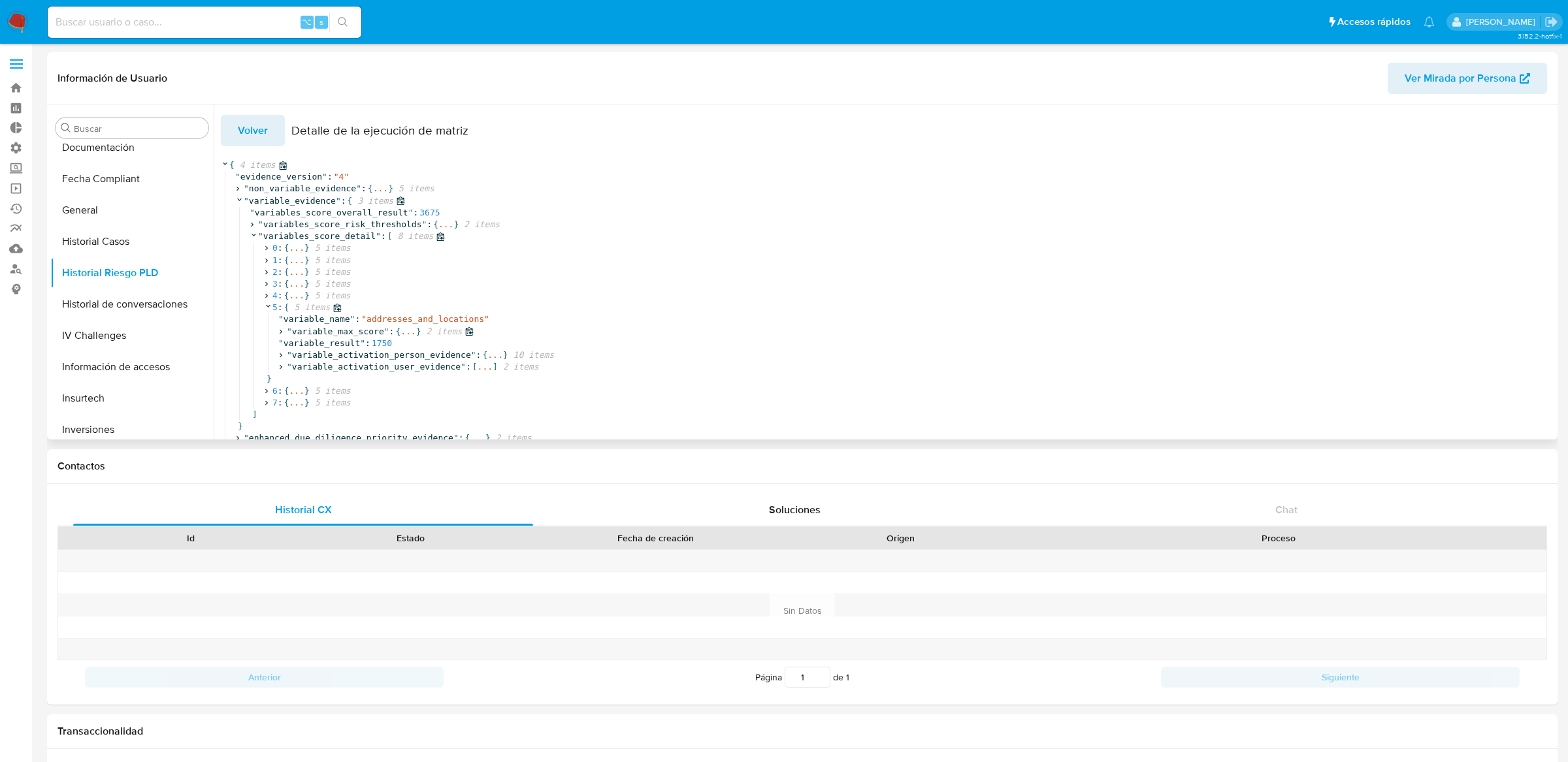
click at [411, 333] on span "..." at bounding box center [407, 332] width 15 height 12
click at [504, 391] on span "}" at bounding box center [505, 390] width 5 height 12
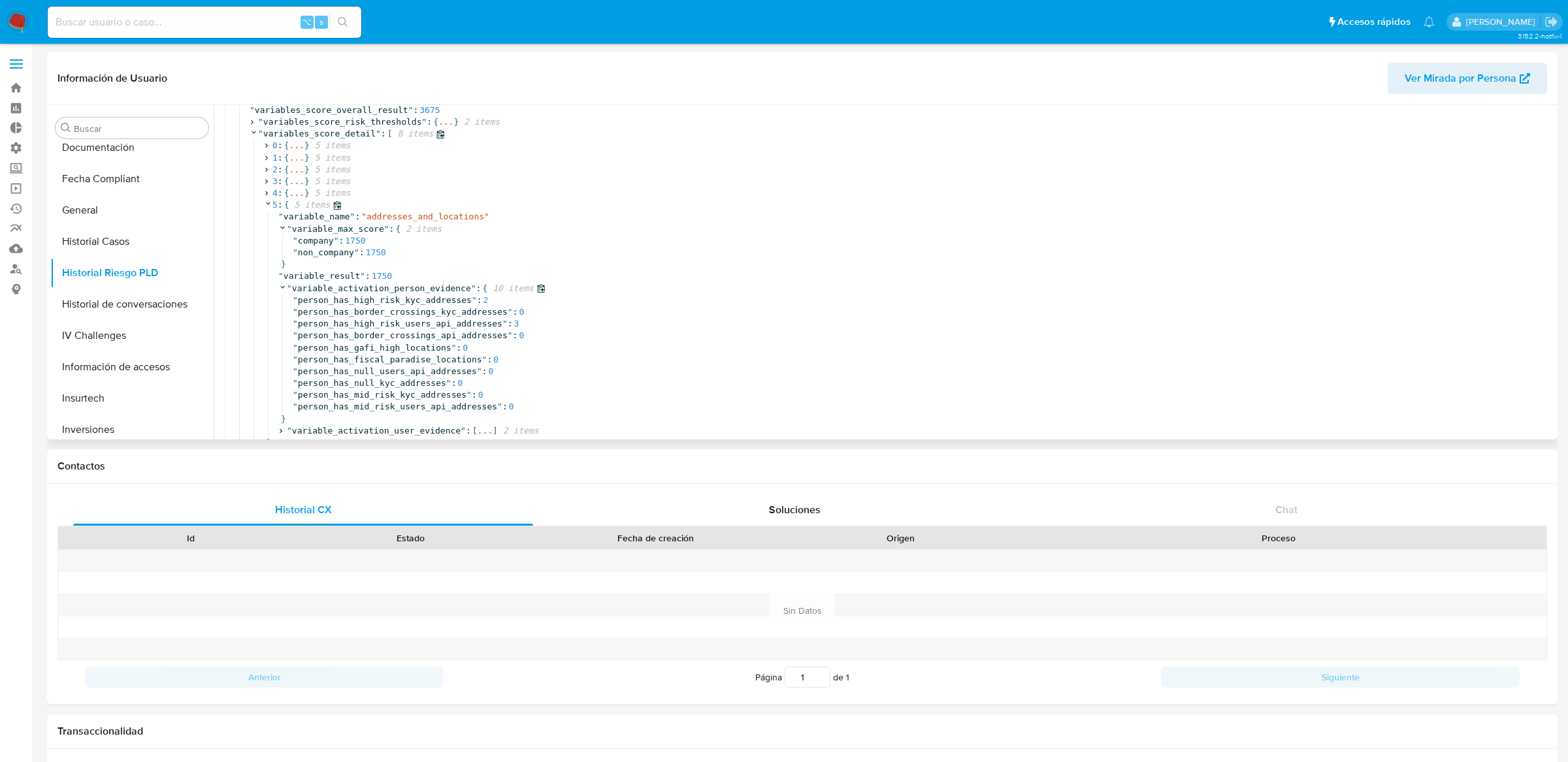
scroll to position [175, 0]
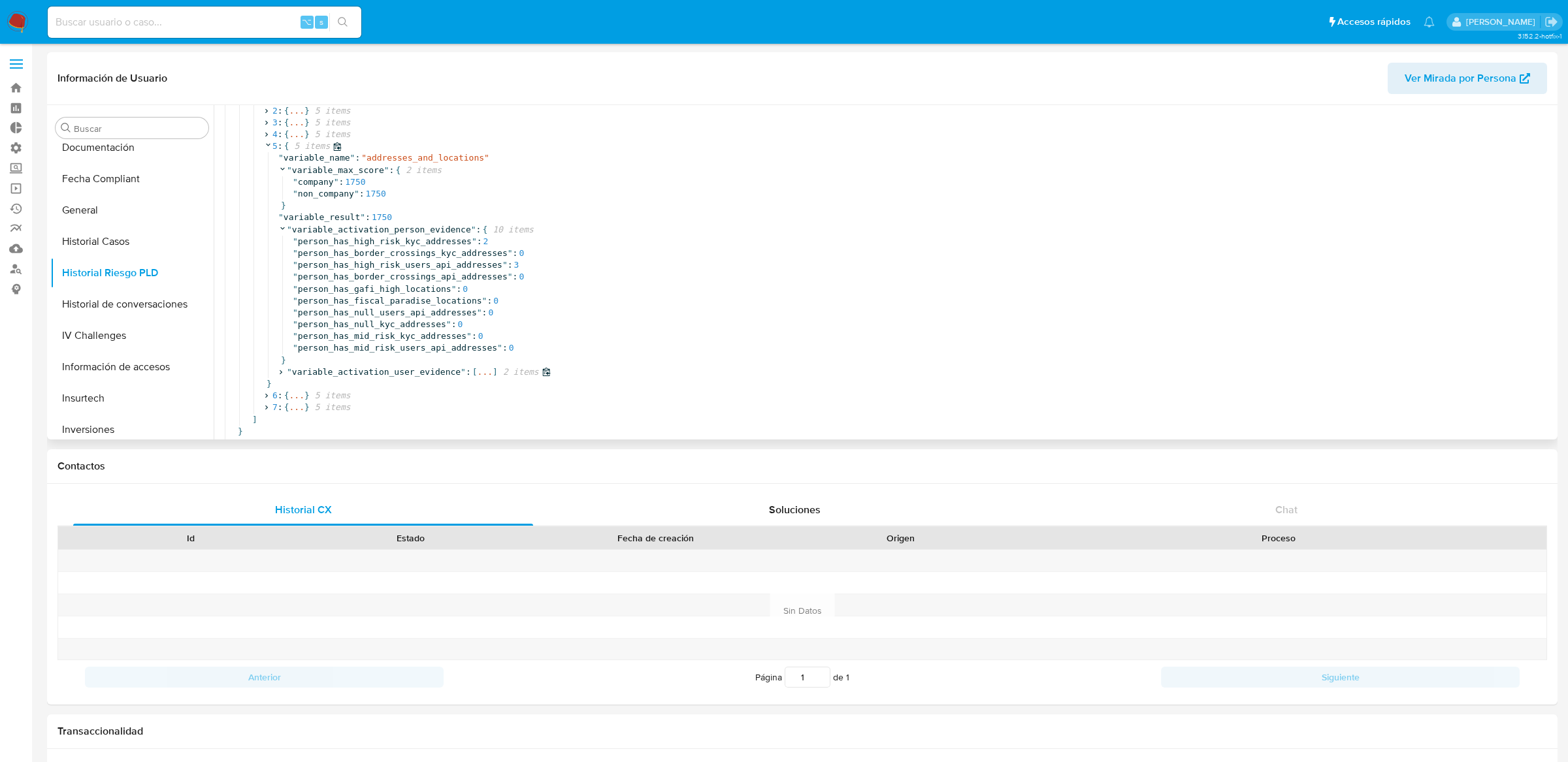
click at [488, 366] on span "..." at bounding box center [485, 372] width 15 height 12
click at [322, 373] on span "..." at bounding box center [324, 371] width 15 height 12
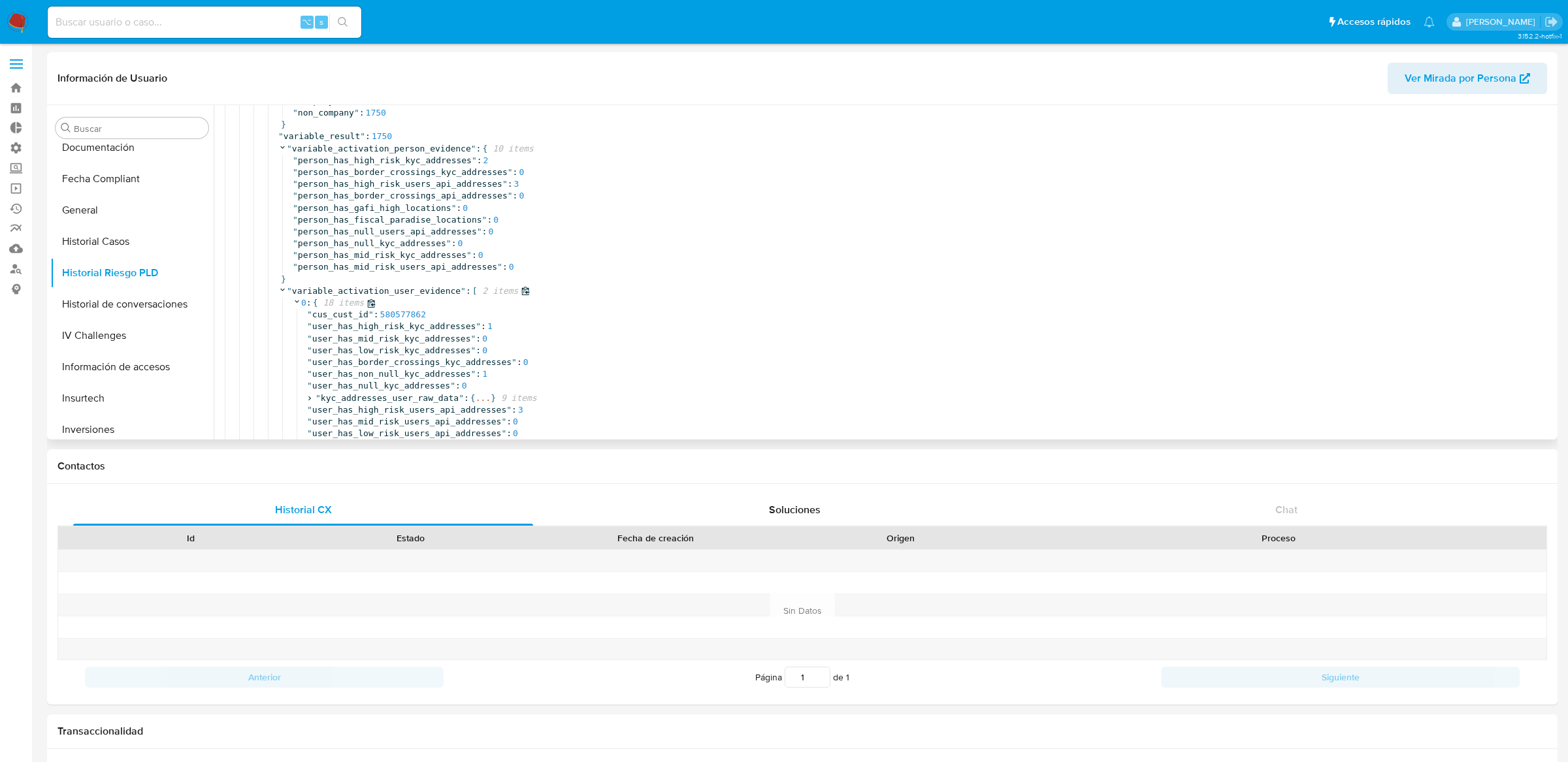
scroll to position [281, 0]
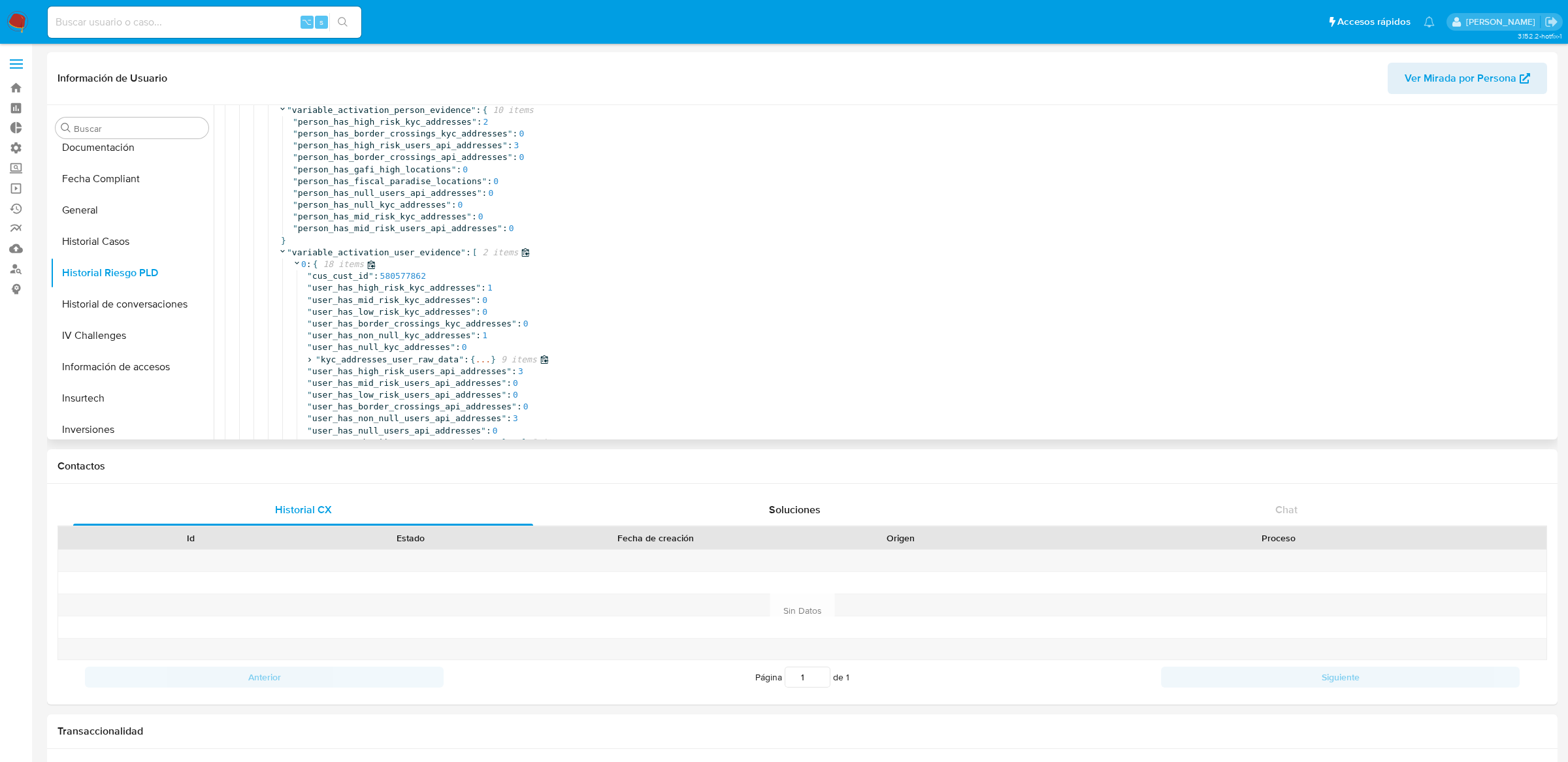
click at [485, 358] on span "..." at bounding box center [482, 359] width 15 height 12
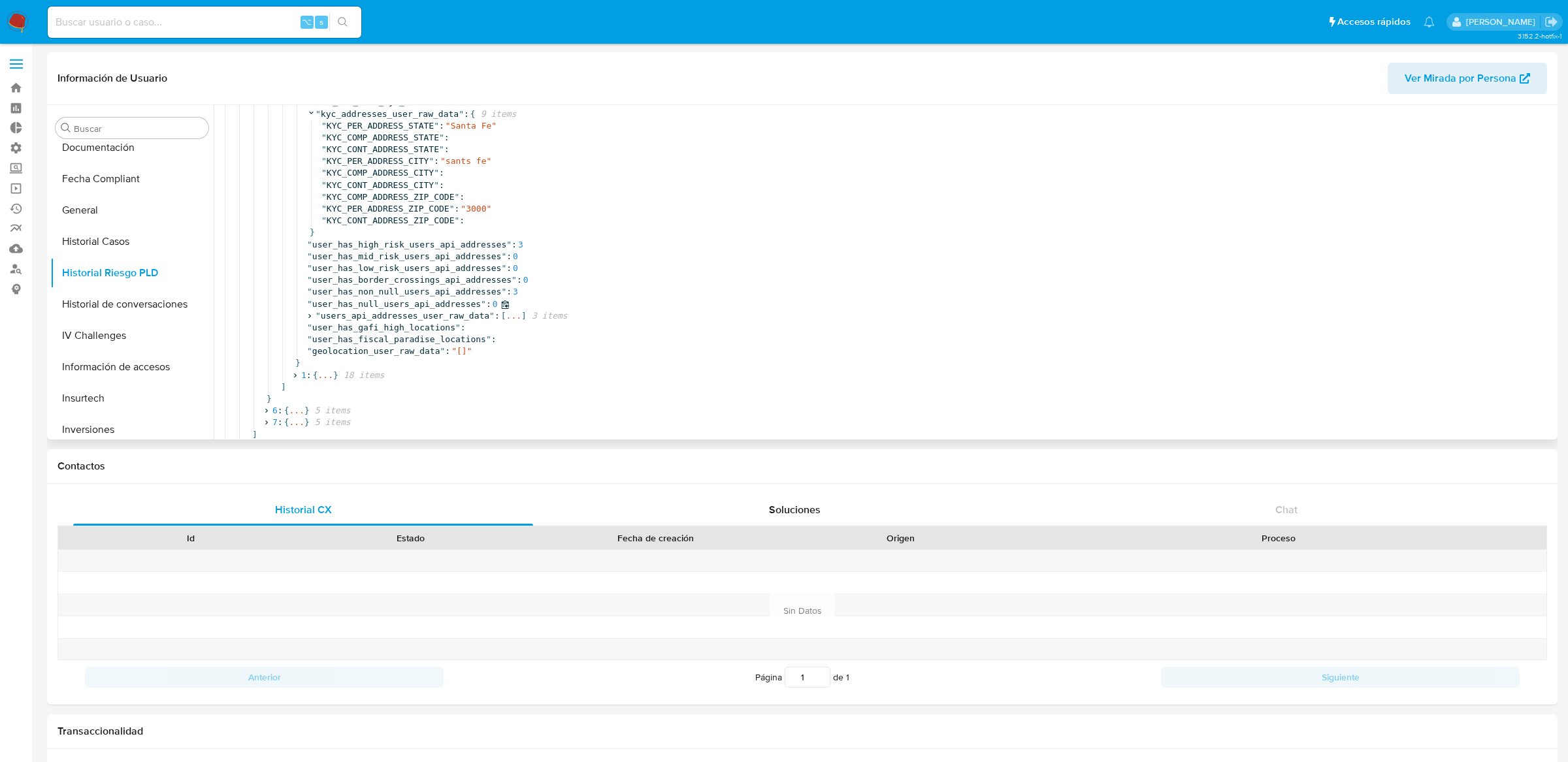
scroll to position [550, 0]
click at [329, 357] on span "..." at bounding box center [324, 360] width 15 height 12
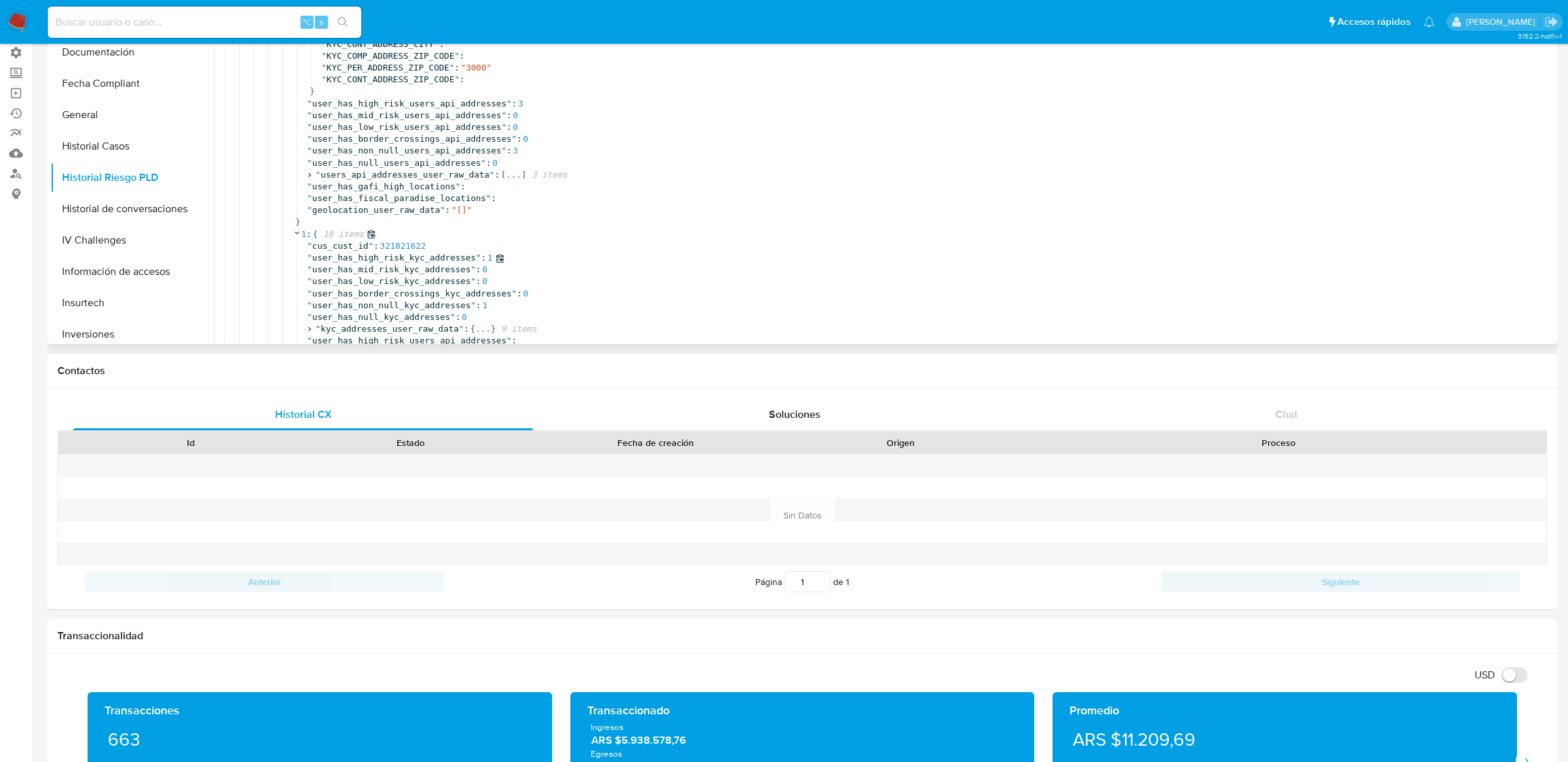
scroll to position [632, 0]
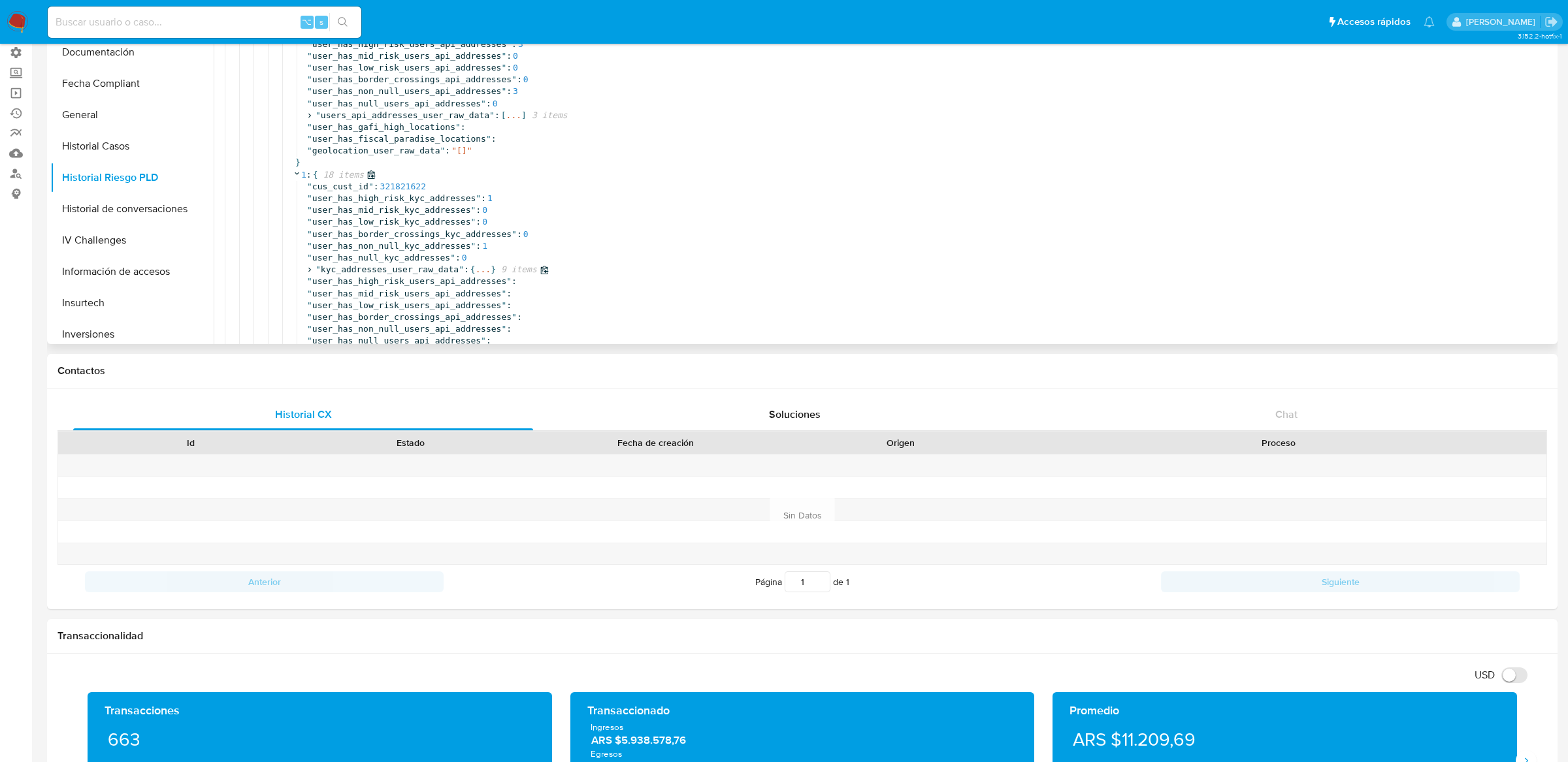
click at [489, 272] on span "..." at bounding box center [482, 269] width 15 height 12
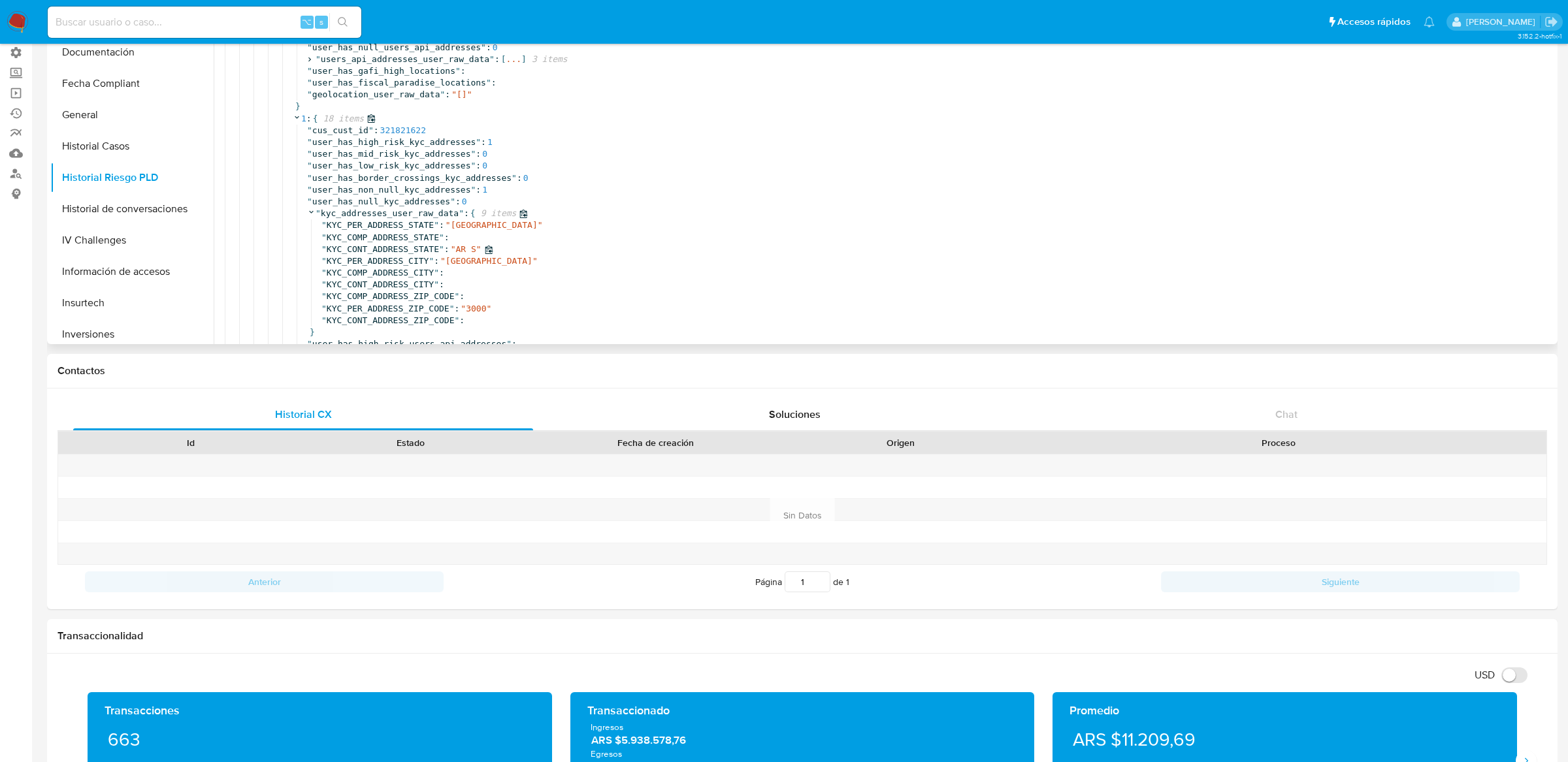
scroll to position [689, 0]
drag, startPoint x: 470, startPoint y: 306, endPoint x: 490, endPoint y: 306, distance: 20.0
click at [490, 306] on div "" KYC_PER_ADDRESS_ZIP_CODE " : " 3000 "" at bounding box center [983, 307] width 1324 height 12
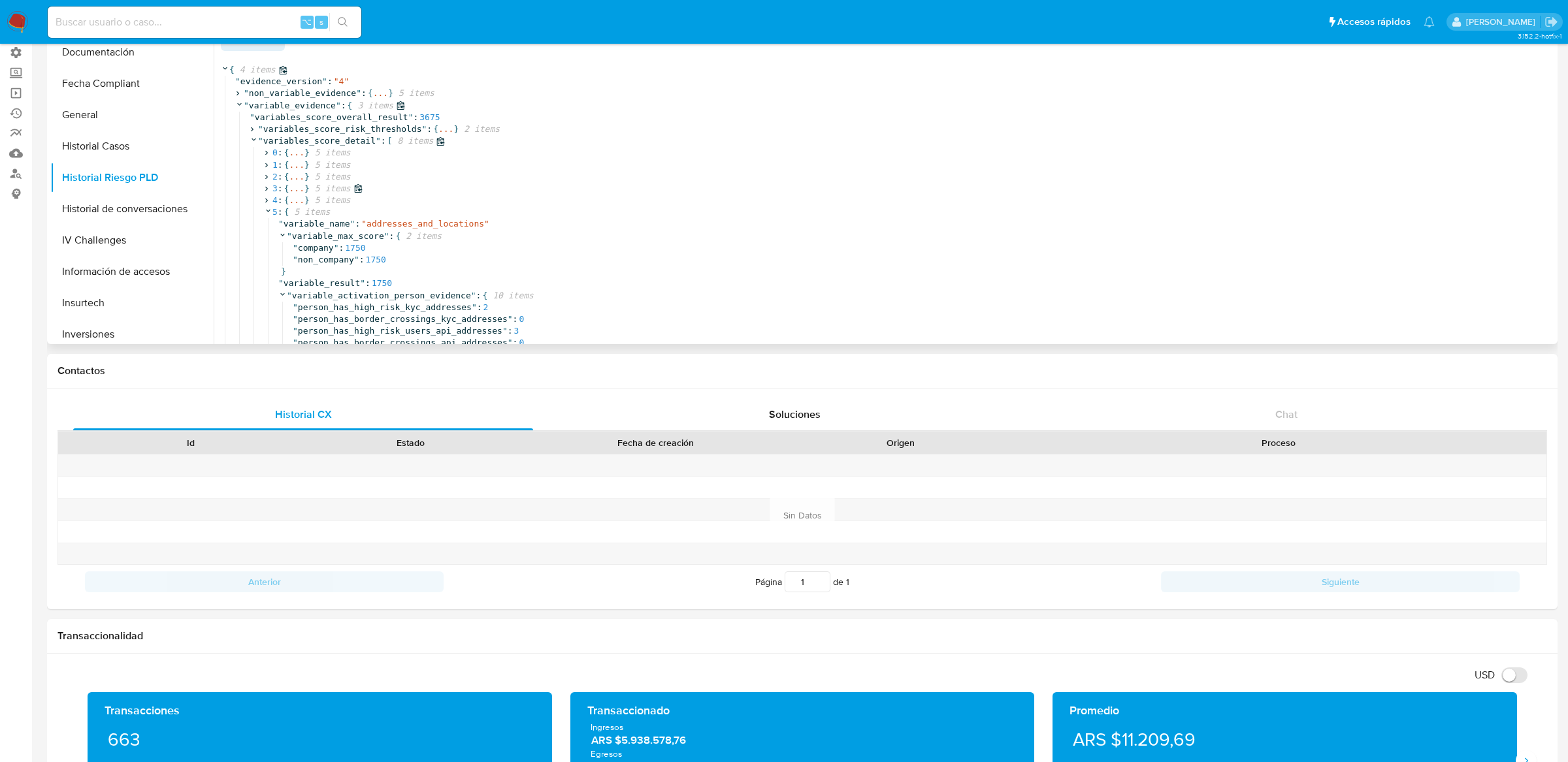
scroll to position [0, 0]
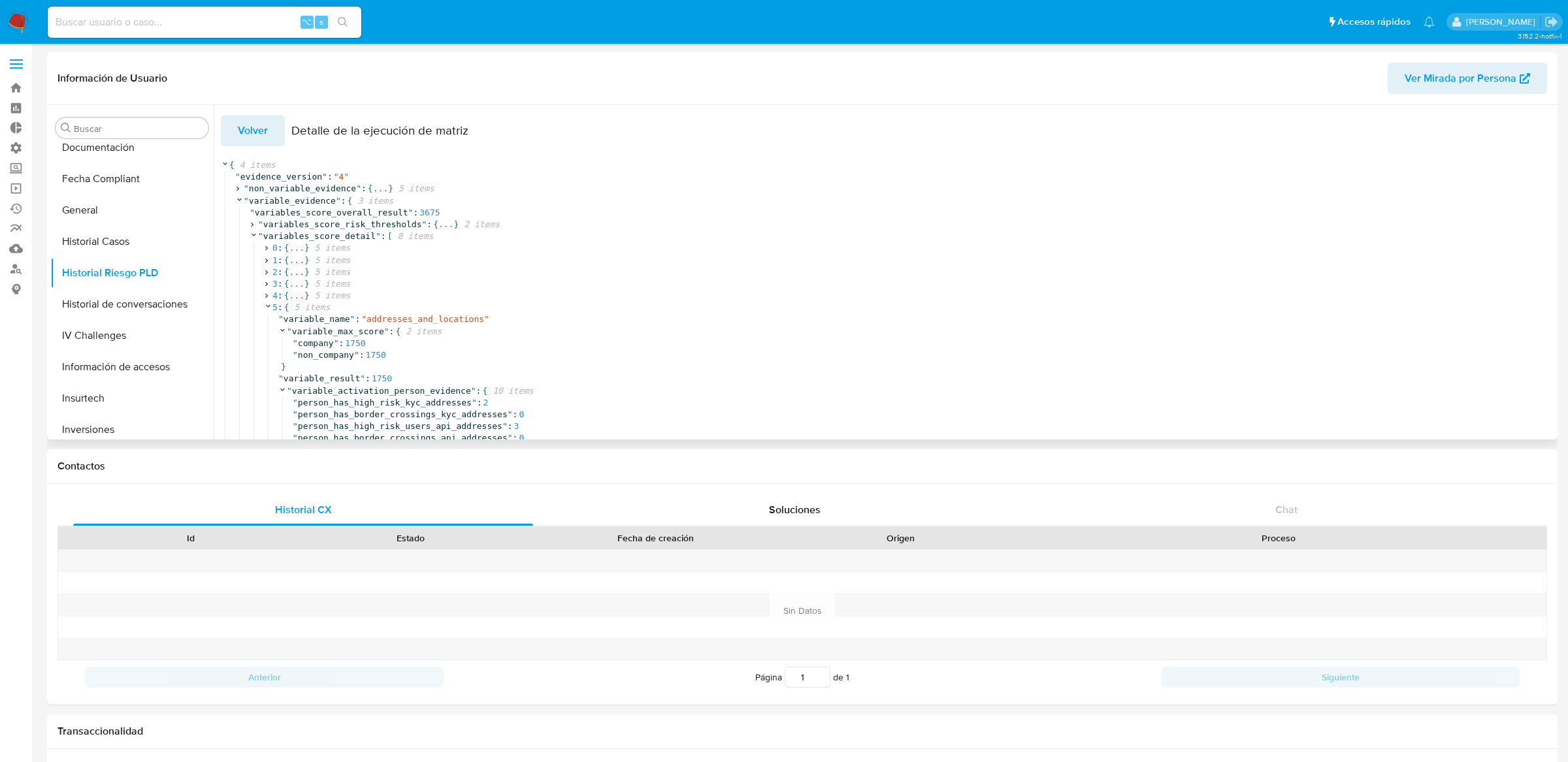
click at [275, 122] on button "Volver" at bounding box center [253, 130] width 64 height 31
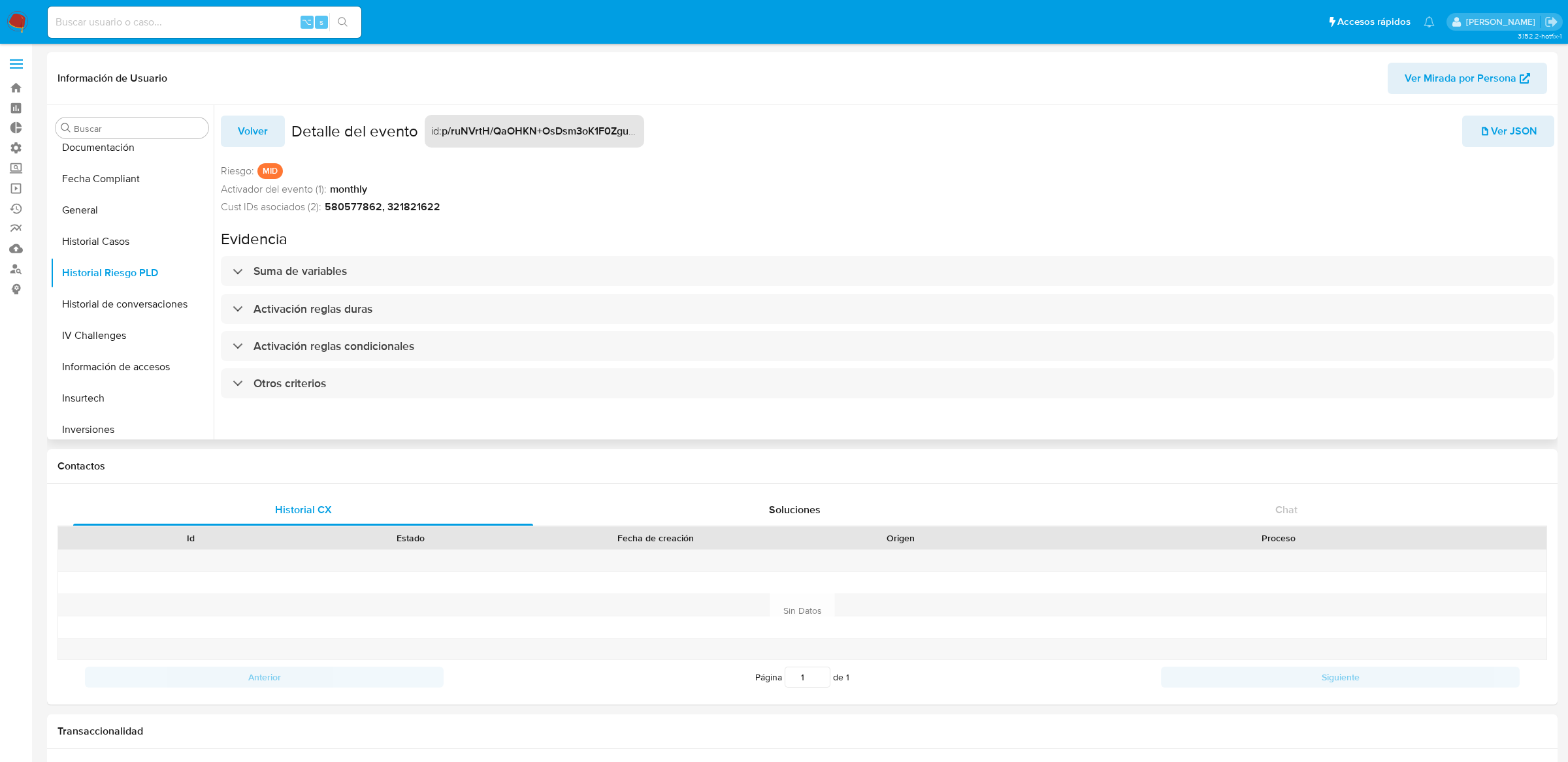
click at [260, 124] on span "Volver" at bounding box center [253, 131] width 30 height 29
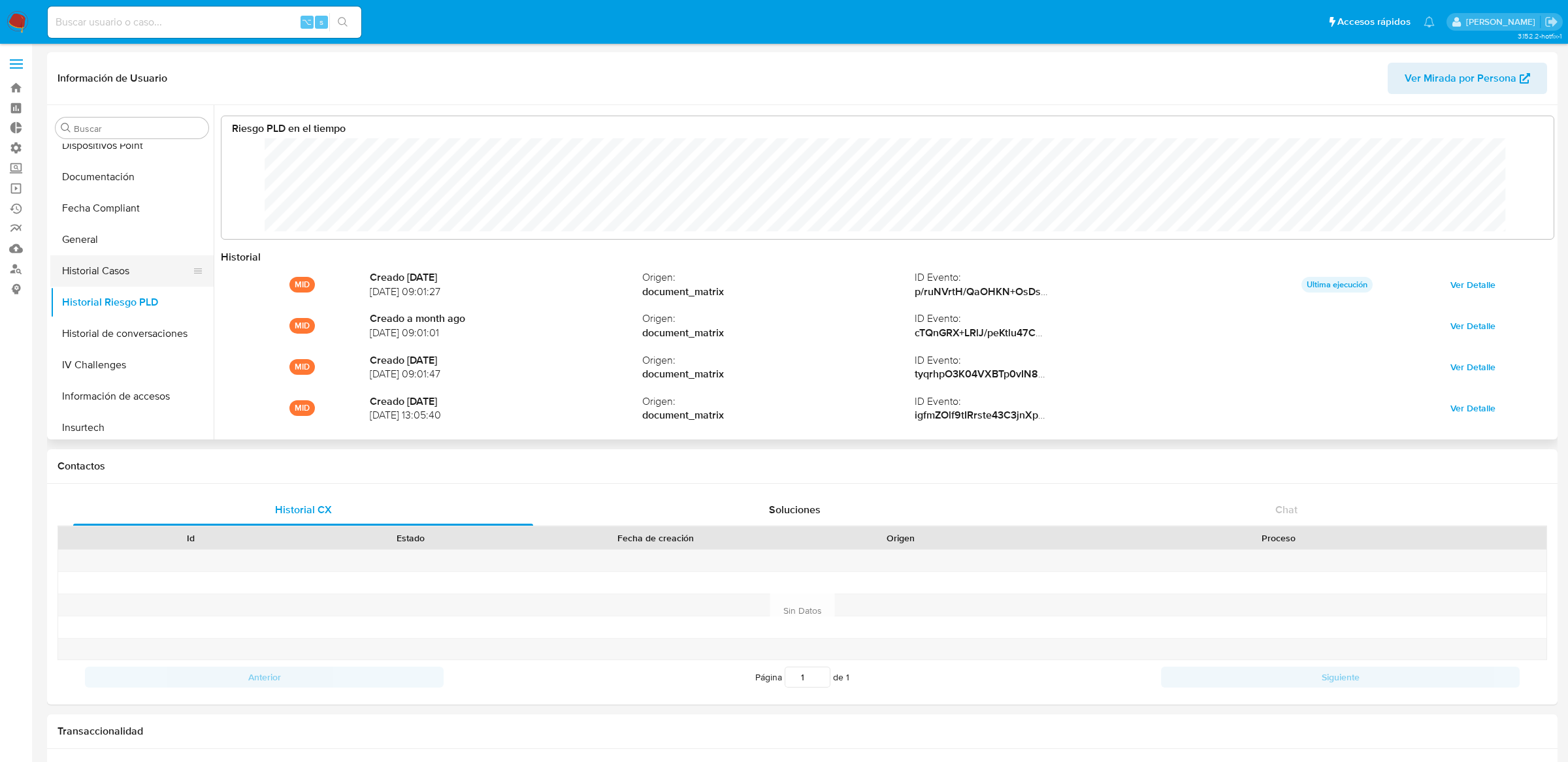
scroll to position [273, 0]
click at [144, 262] on button "General" at bounding box center [126, 263] width 152 height 31
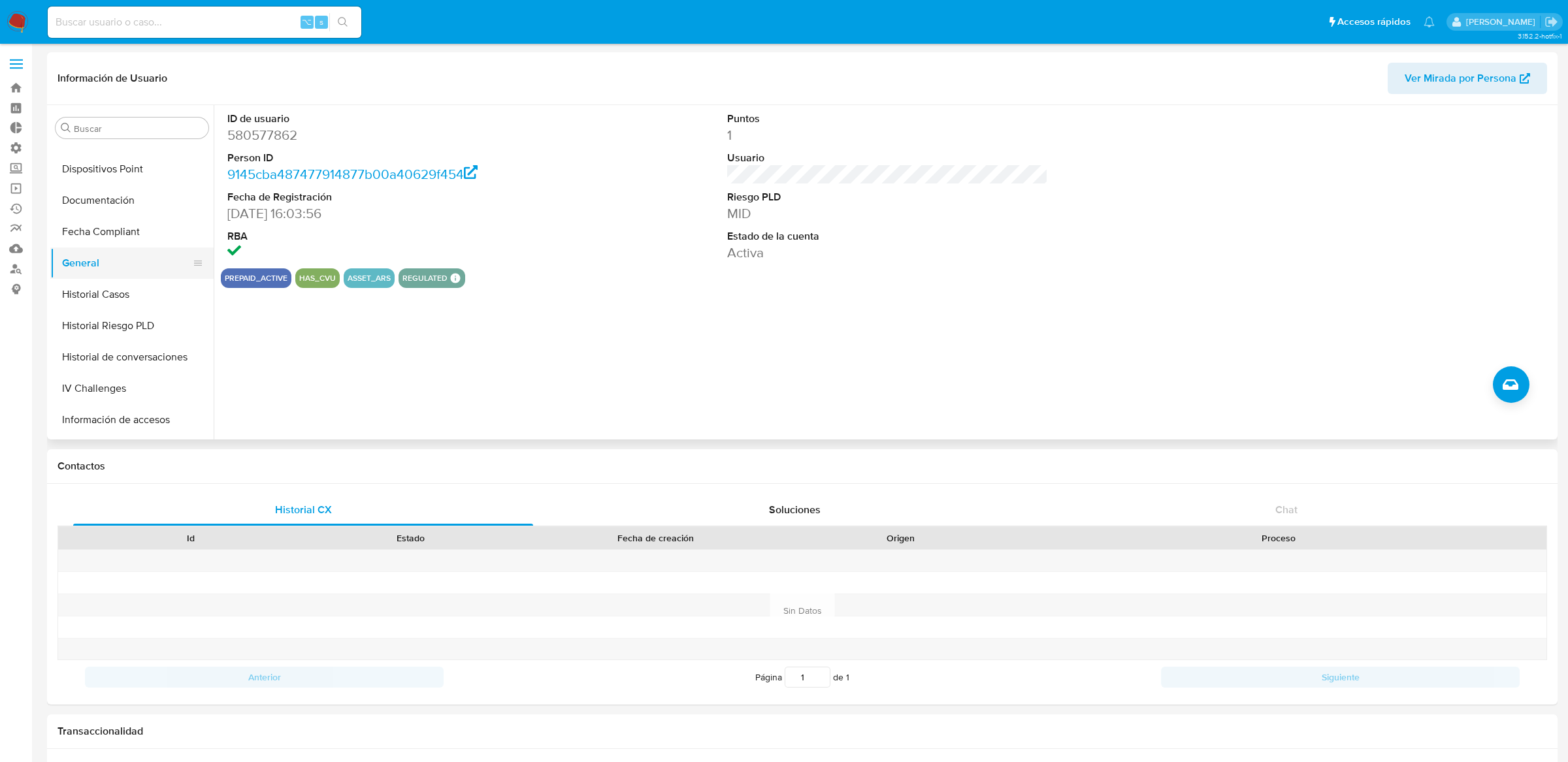
scroll to position [429, 0]
click at [130, 386] on button "KYC" at bounding box center [126, 388] width 152 height 31
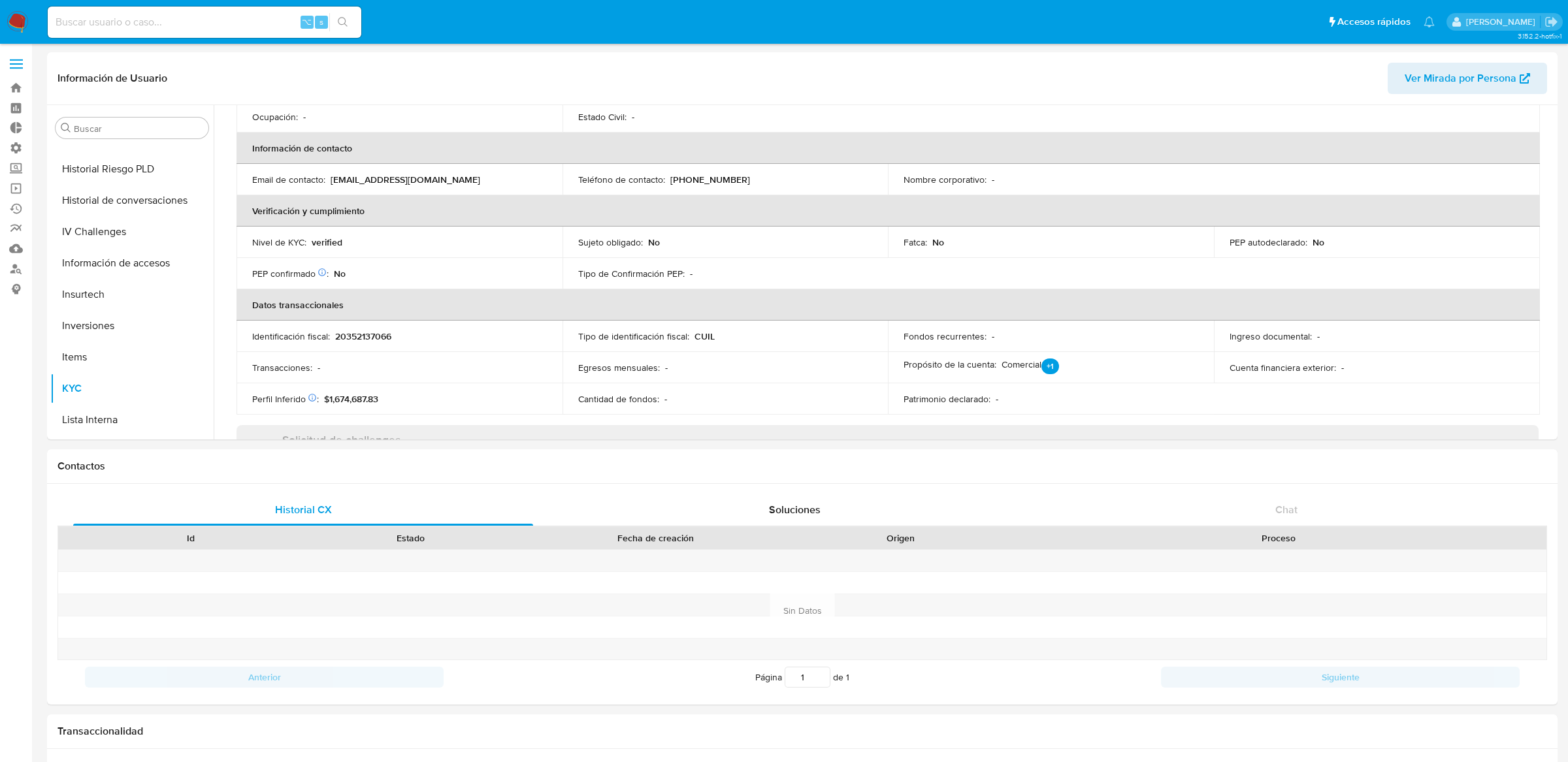
scroll to position [0, 0]
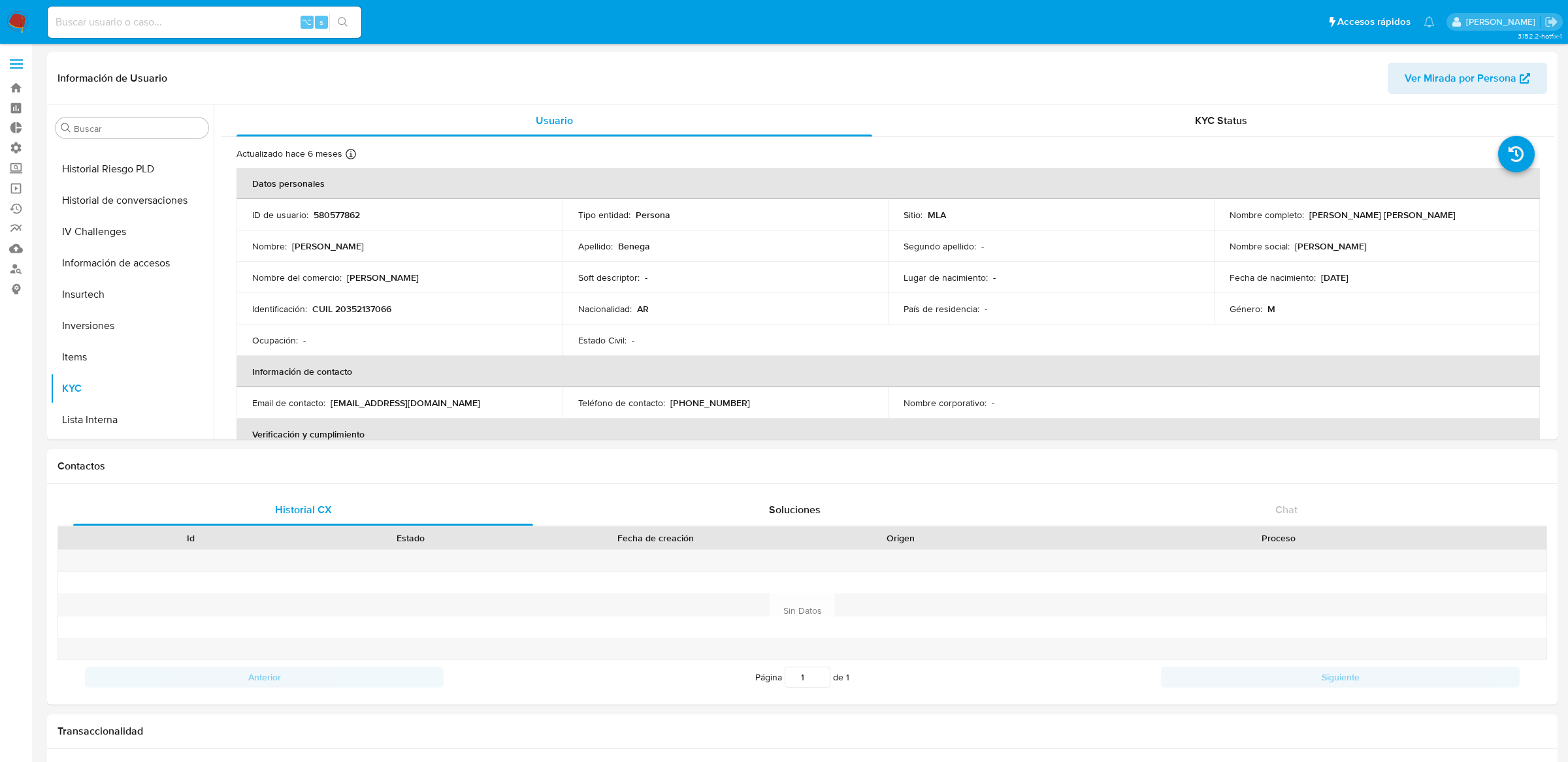
click at [276, 20] on input at bounding box center [204, 21] width 314 height 17
paste input "398111406"
type input "398111406"
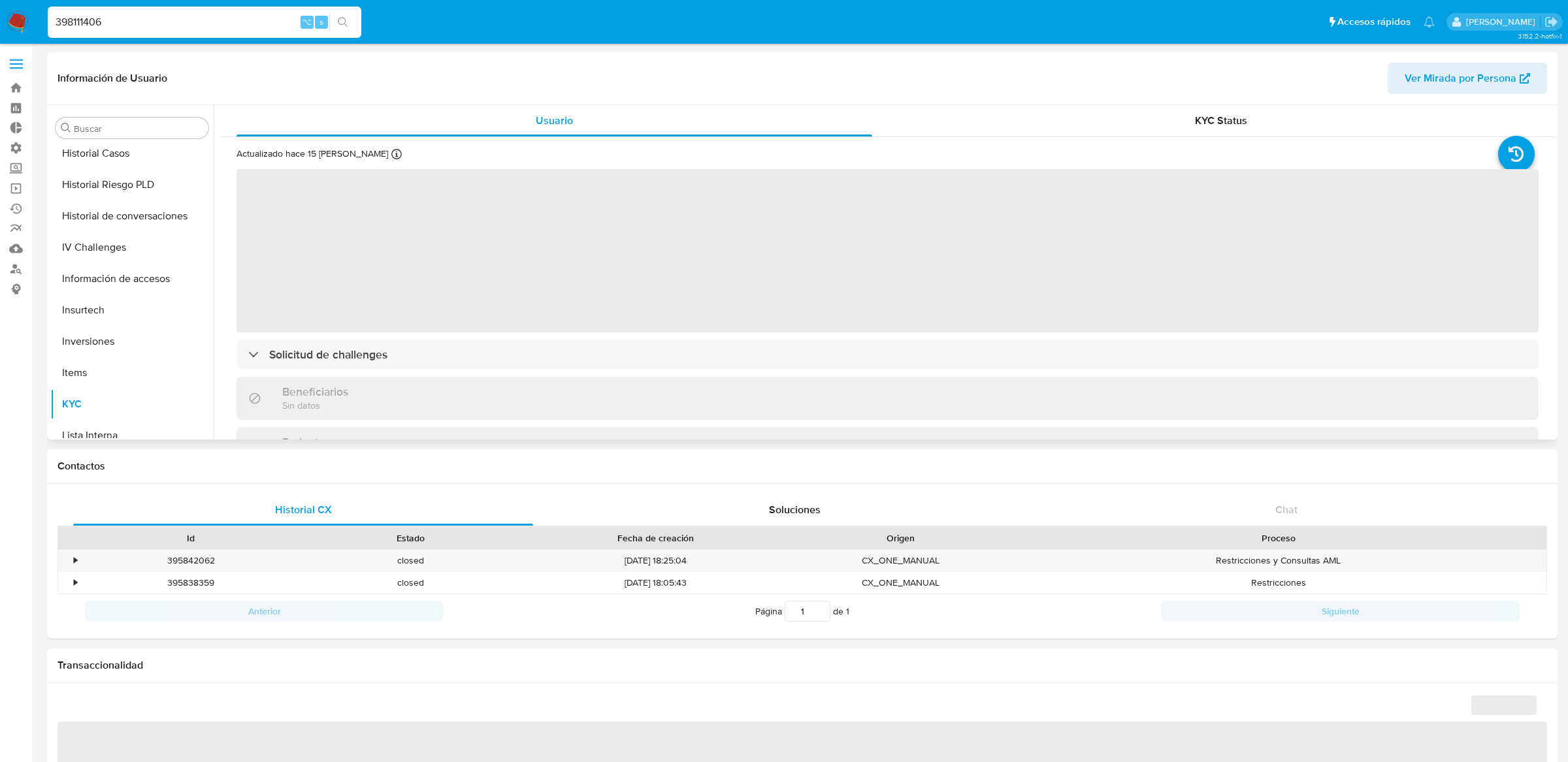
scroll to position [348, 0]
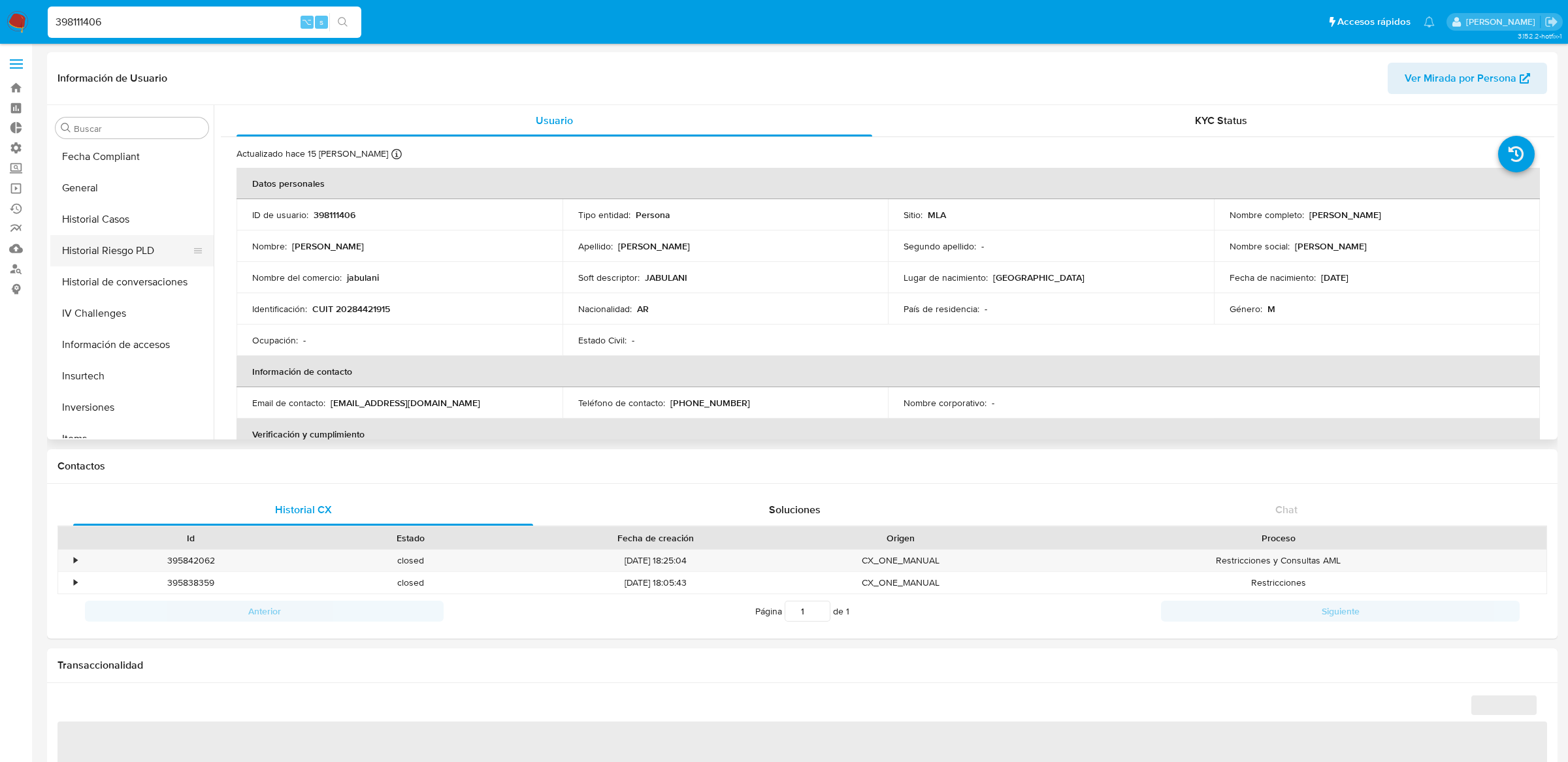
click at [119, 236] on button "Historial Riesgo PLD" at bounding box center [126, 250] width 152 height 31
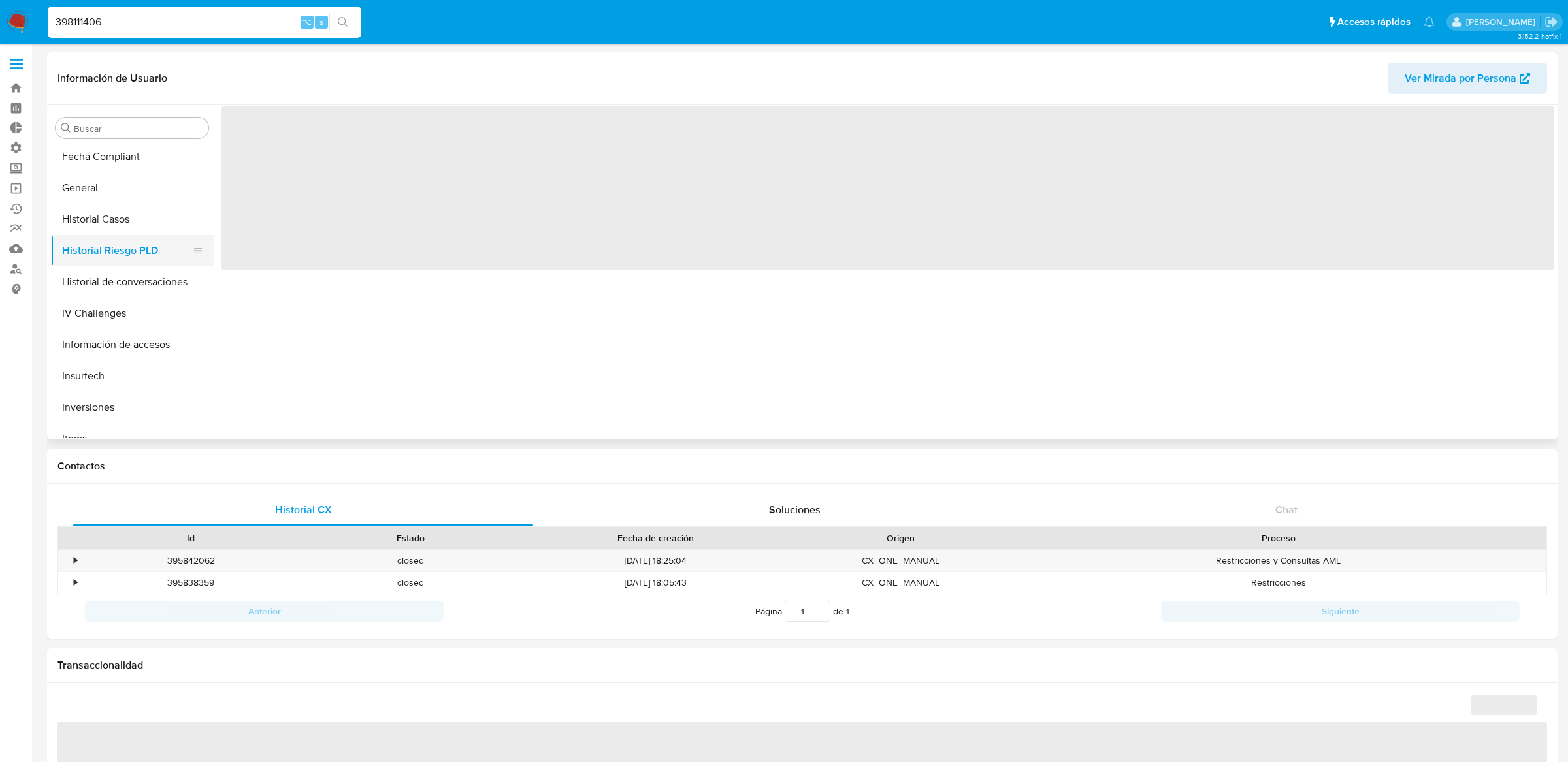
select select "10"
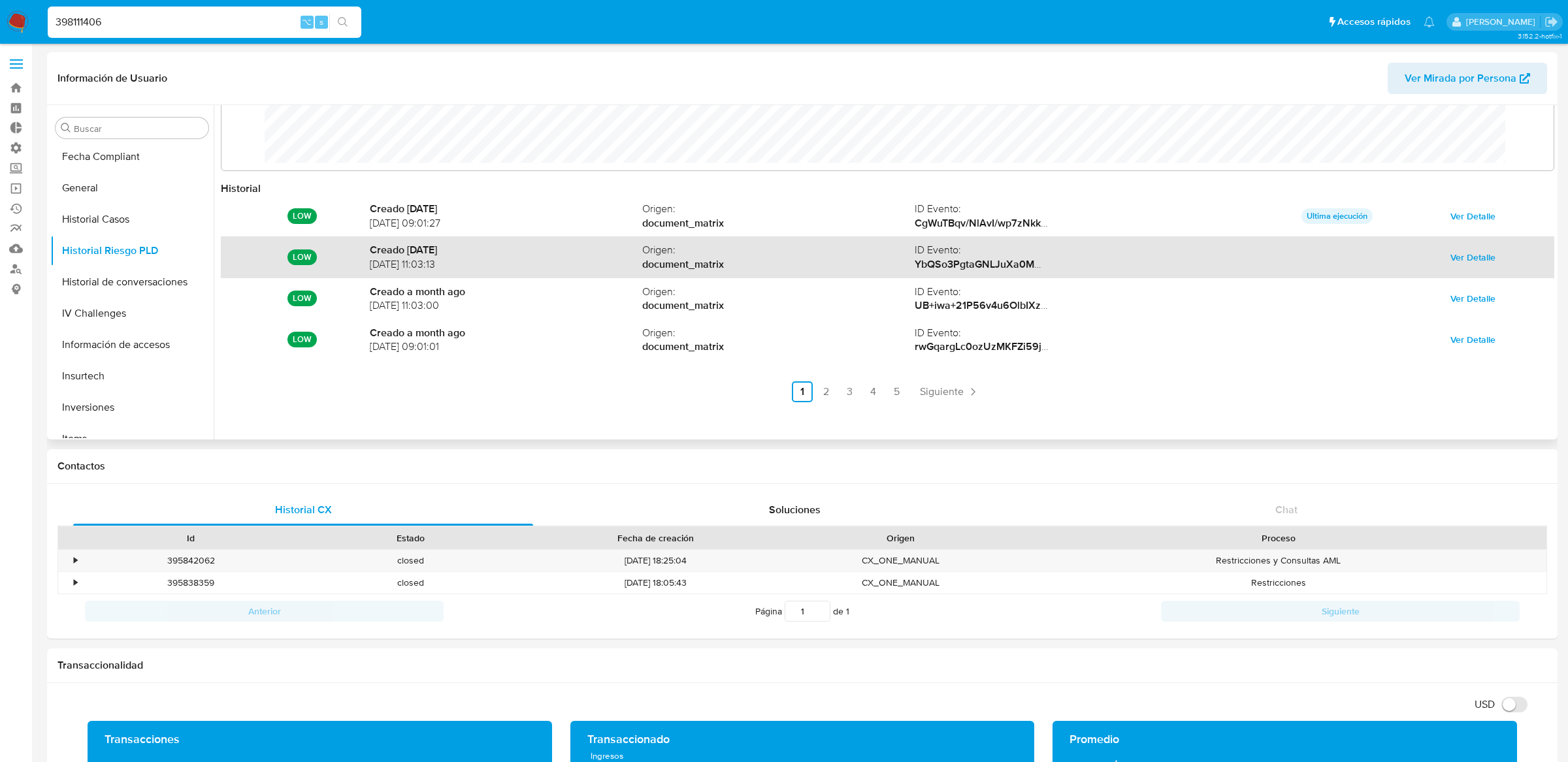
scroll to position [70, 0]
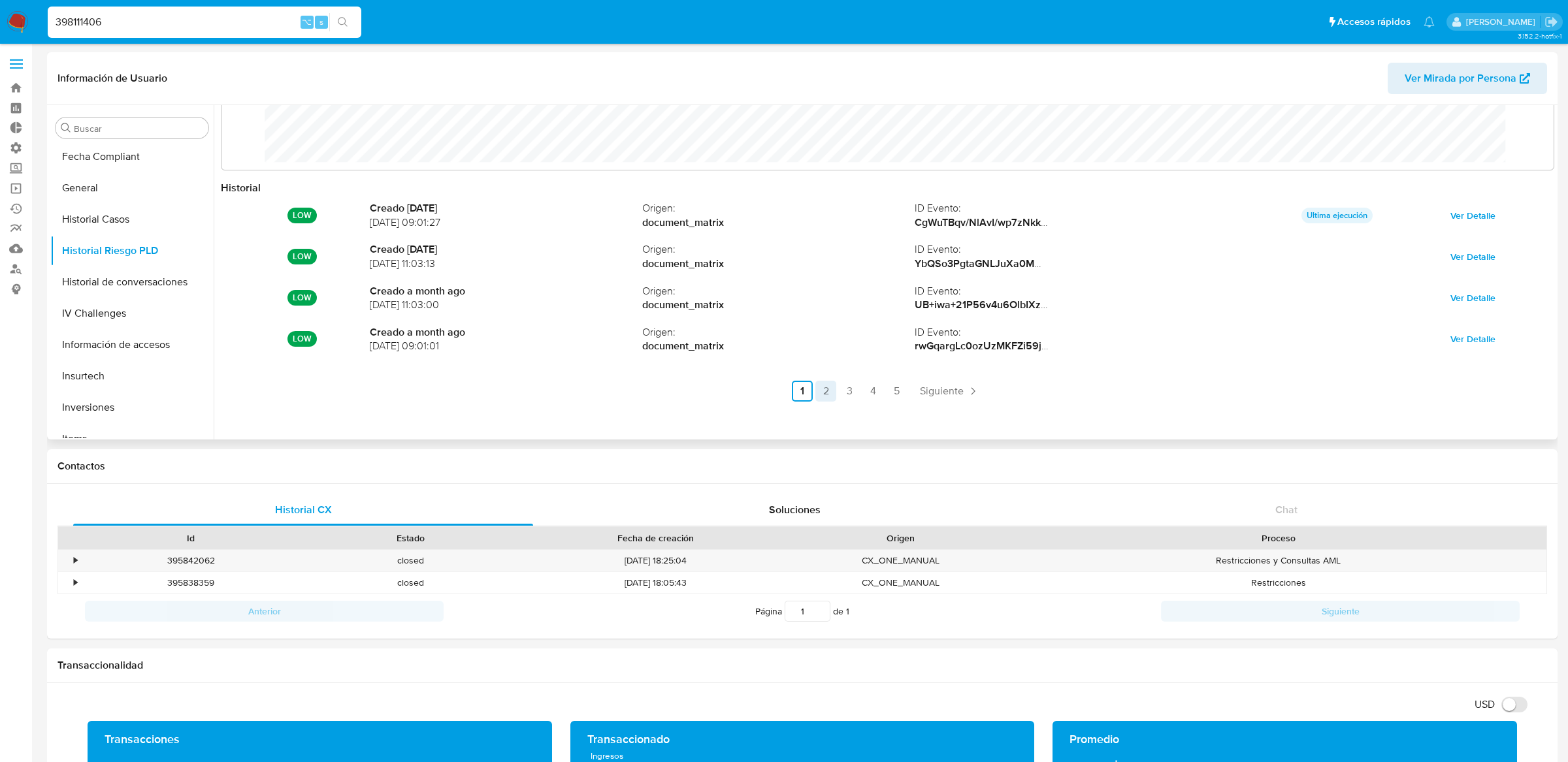
click at [828, 388] on link "2" at bounding box center [825, 390] width 21 height 20
click at [889, 389] on link "3" at bounding box center [883, 390] width 21 height 20
click at [910, 391] on link "4" at bounding box center [907, 390] width 21 height 20
click at [926, 391] on link "5" at bounding box center [931, 390] width 21 height 20
click at [277, 12] on div "398111406 ⌥ s" at bounding box center [204, 21] width 314 height 31
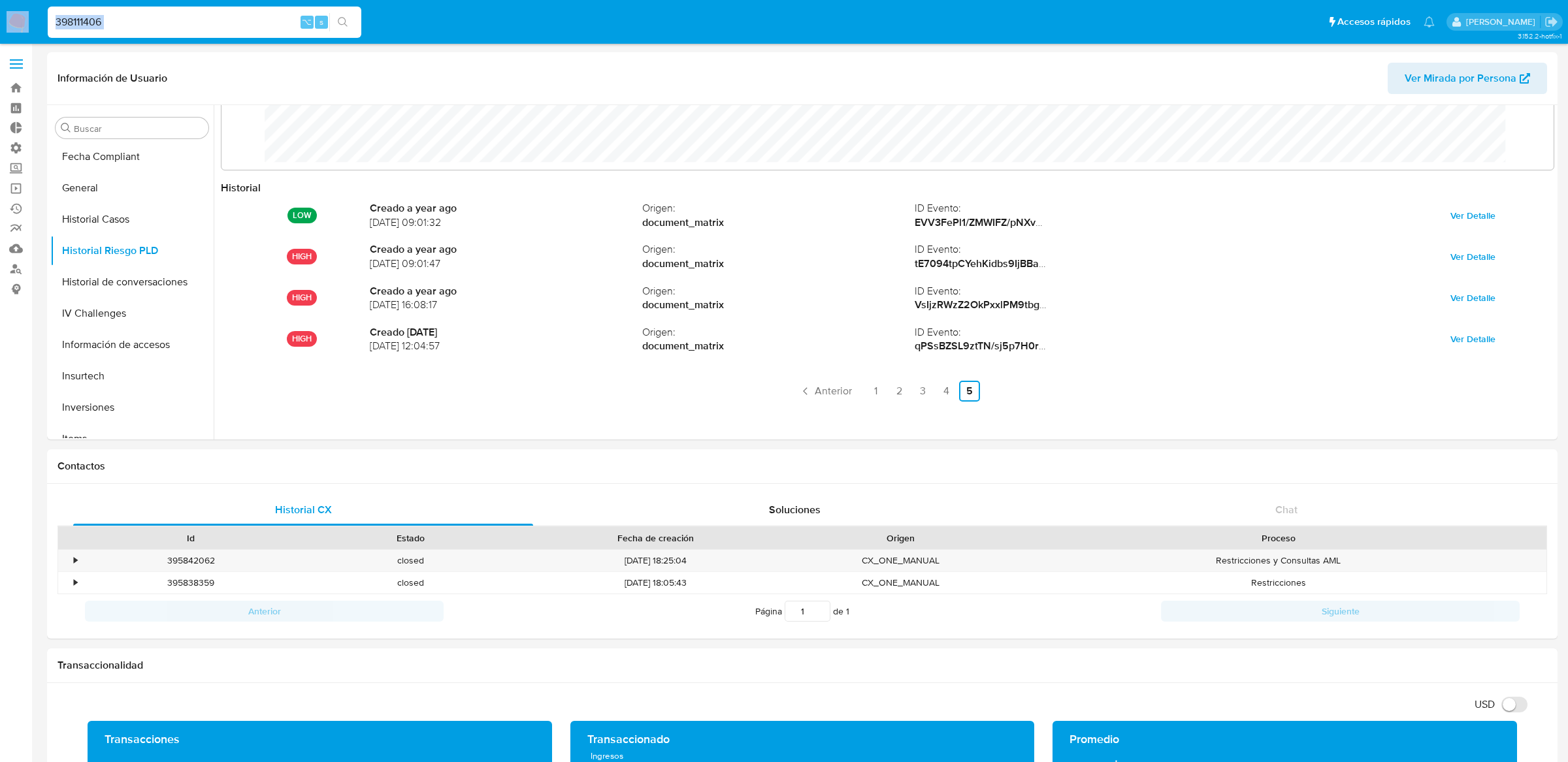
click at [277, 12] on div "398111406 ⌥ s" at bounding box center [204, 21] width 314 height 31
click at [275, 15] on input "398111406" at bounding box center [204, 21] width 314 height 17
paste input "118975284"
type input "118975284"
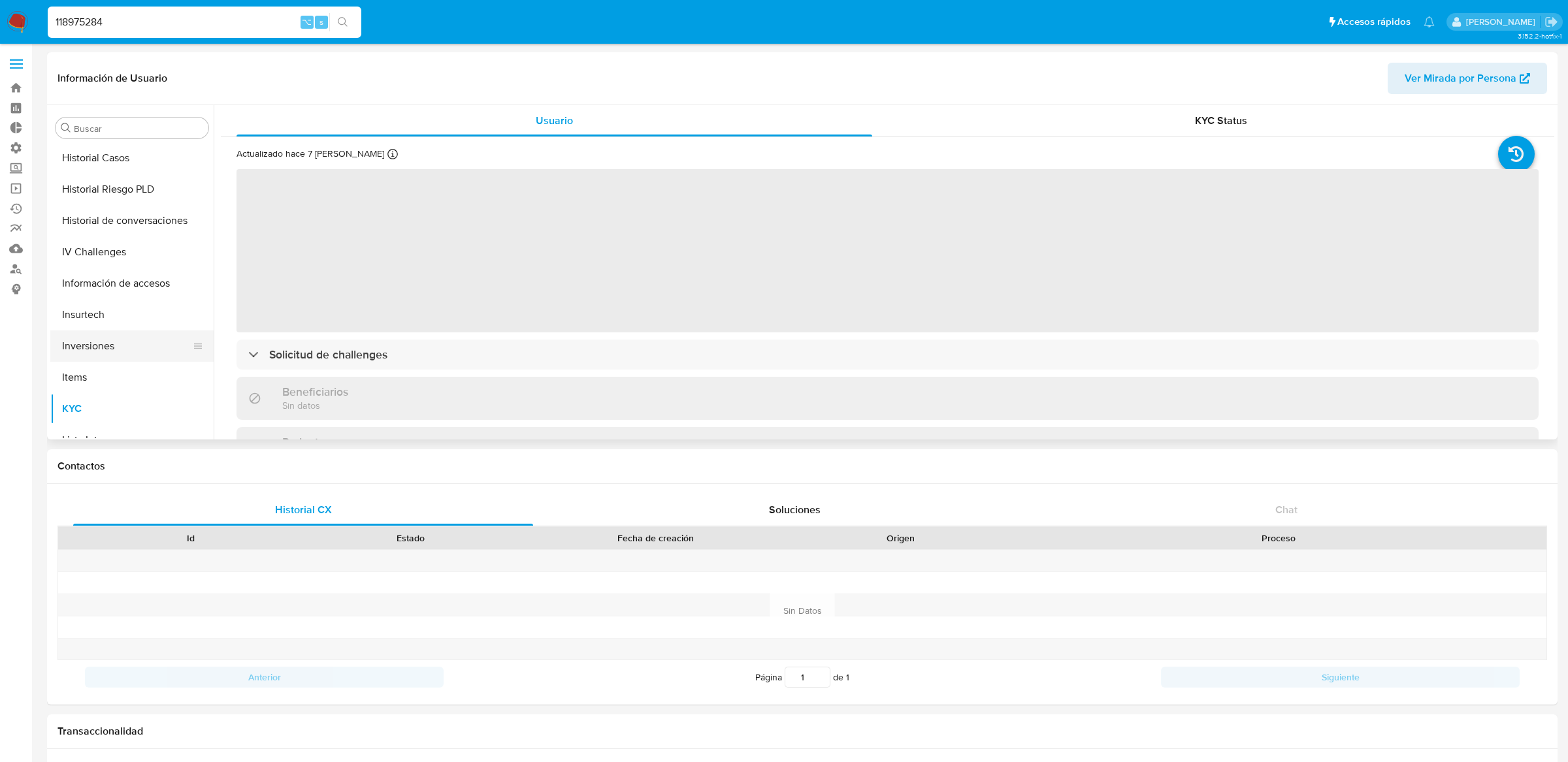
scroll to position [380, 0]
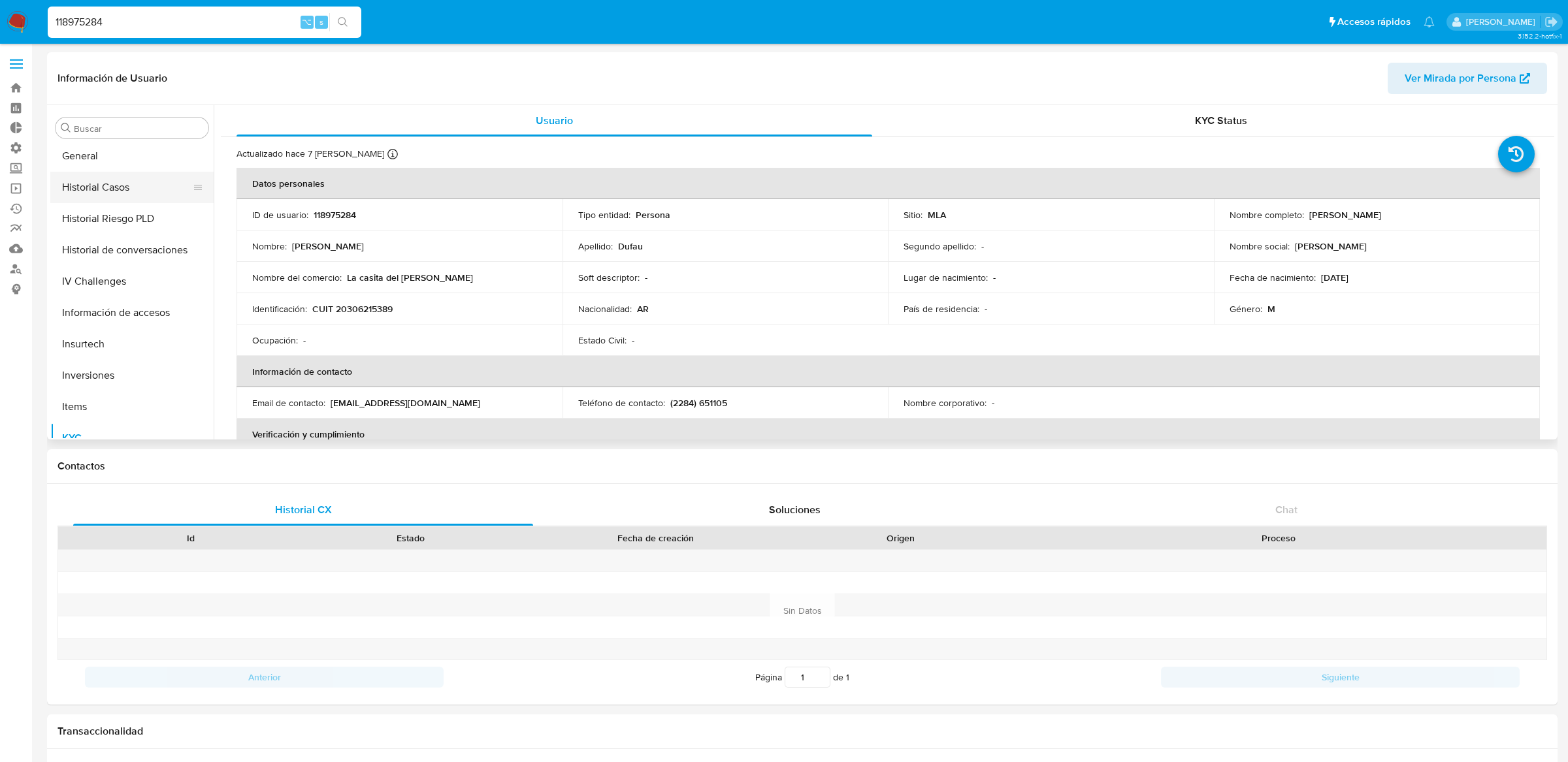
select select "10"
click at [121, 221] on button "Historial Riesgo PLD" at bounding box center [126, 218] width 152 height 31
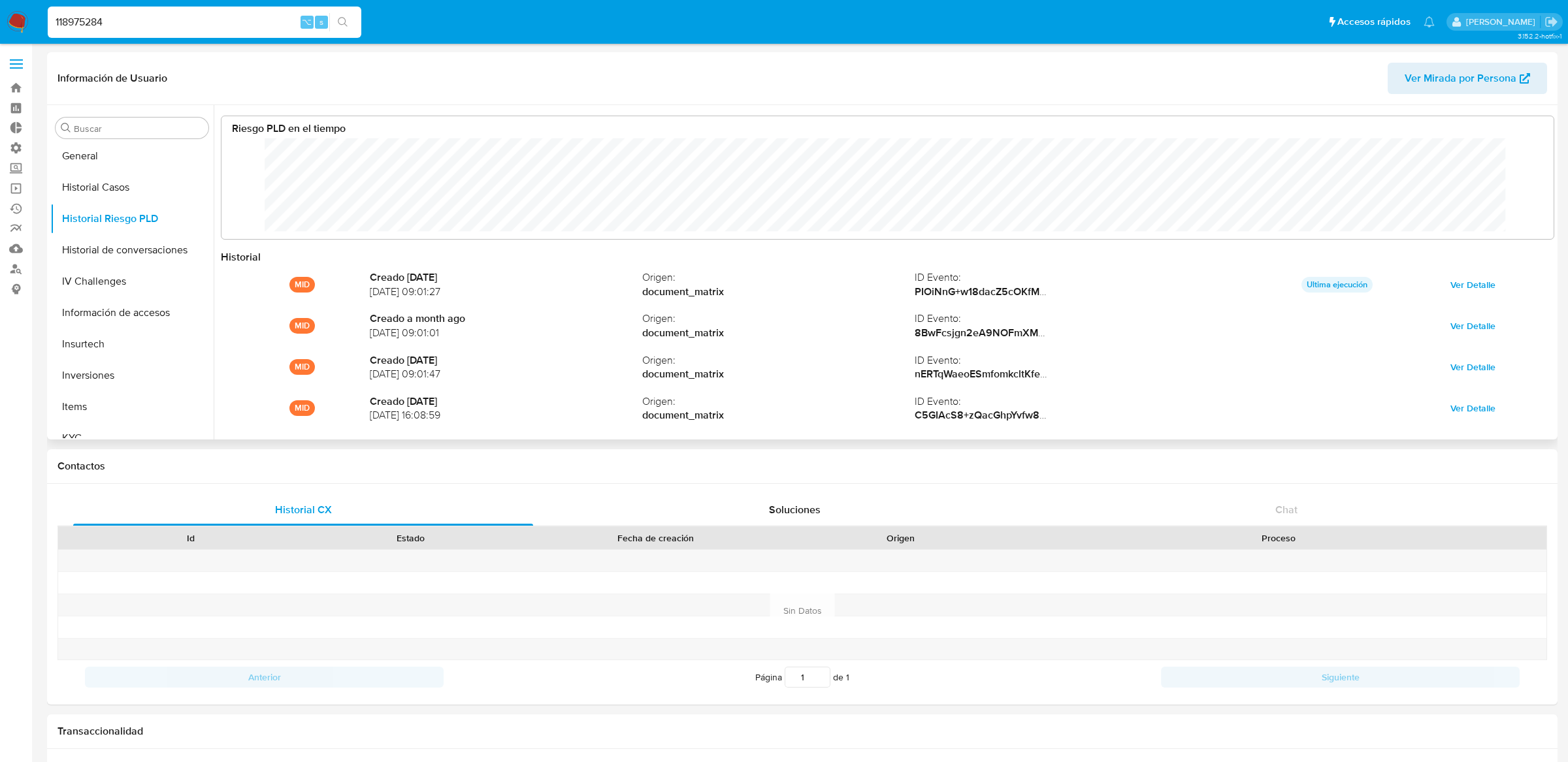
scroll to position [98, 1305]
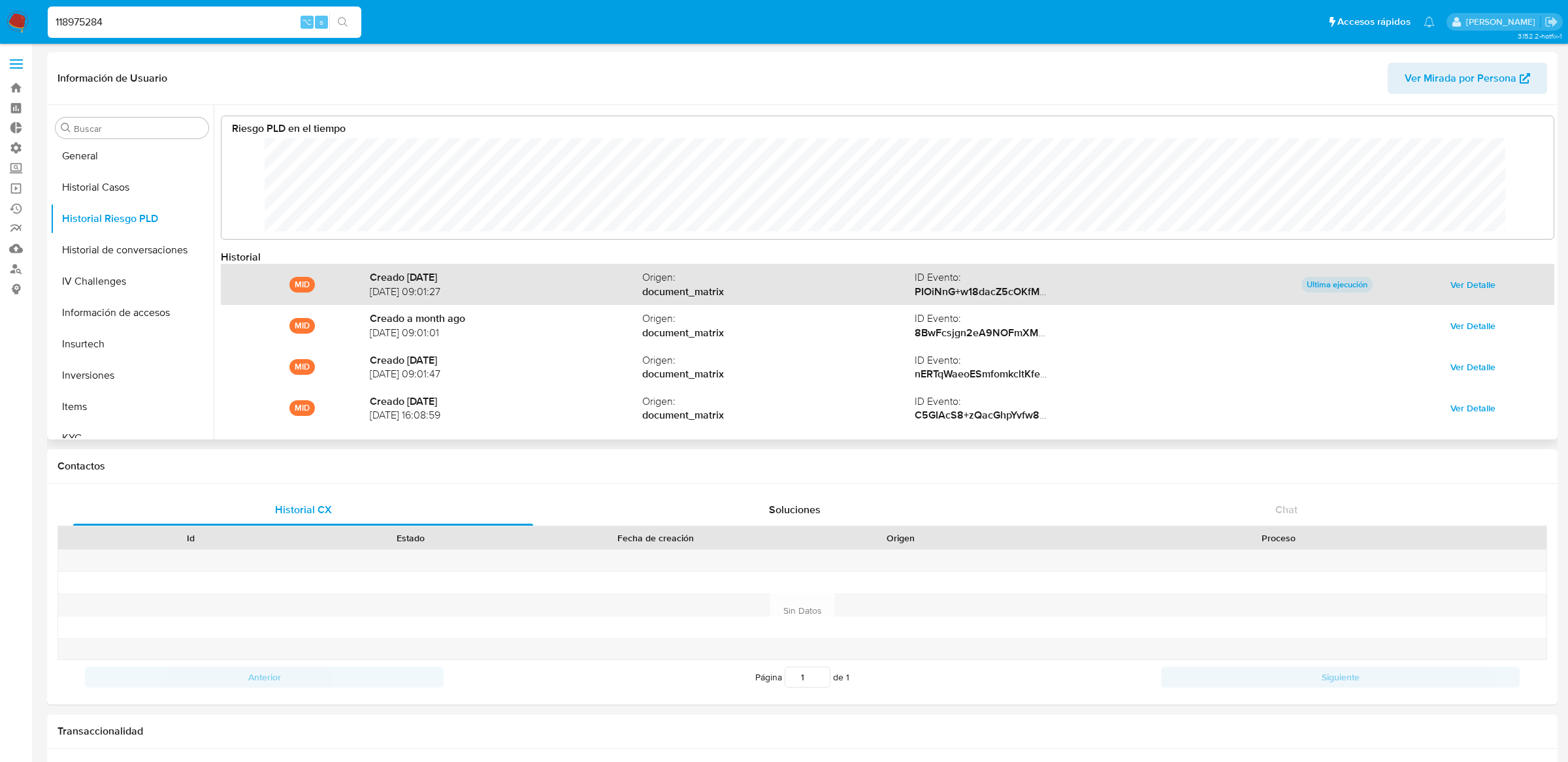
click at [1490, 283] on span "Ver Detalle" at bounding box center [1473, 284] width 45 height 19
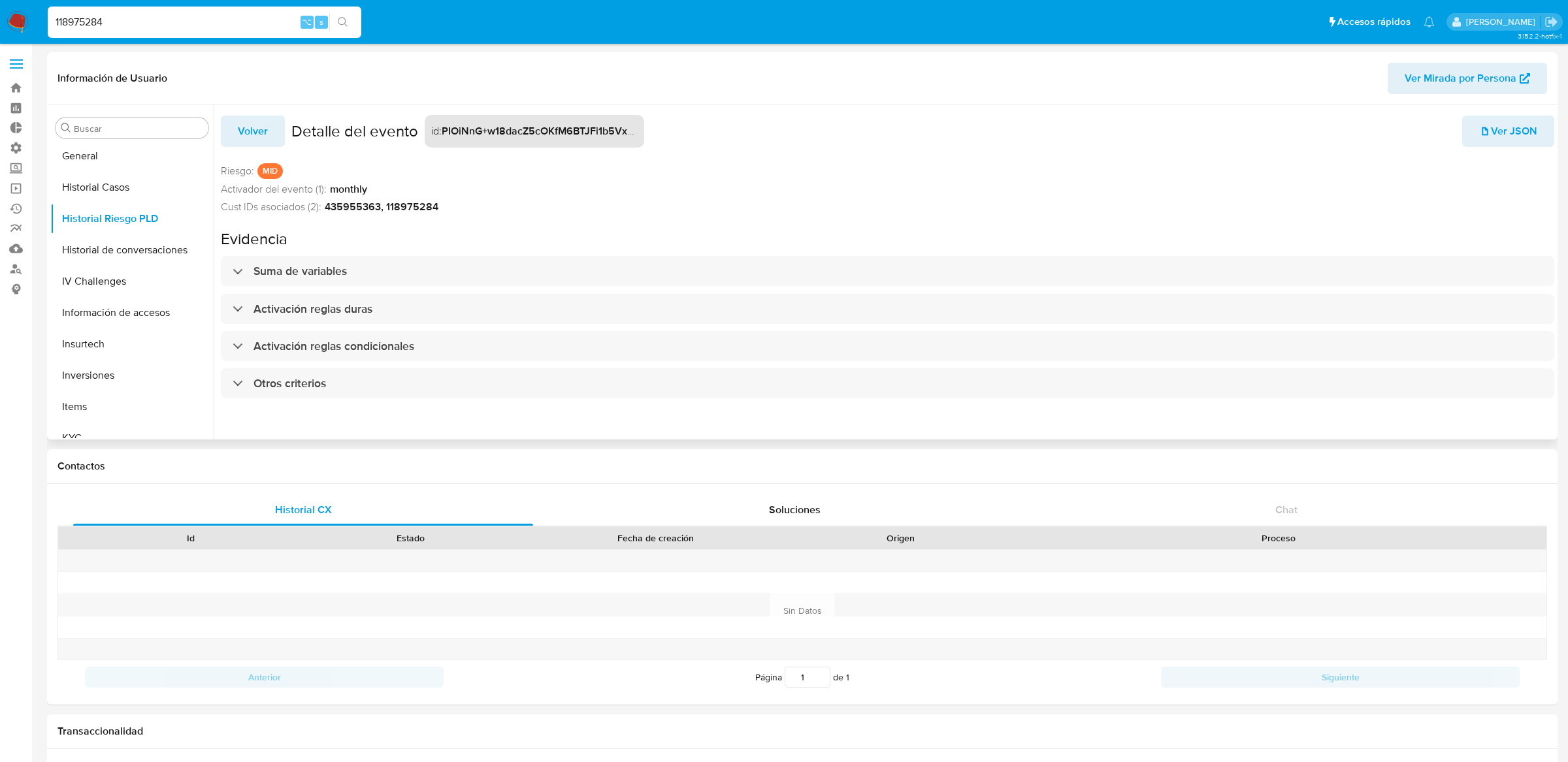
click at [958, 255] on div "Volver Detalle del evento id : PIOiNnG+w18dacZ5cOKfM6BTJFi1b5Vx5C8Kmi/urRUM1OMh…" at bounding box center [888, 260] width 1334 height 310
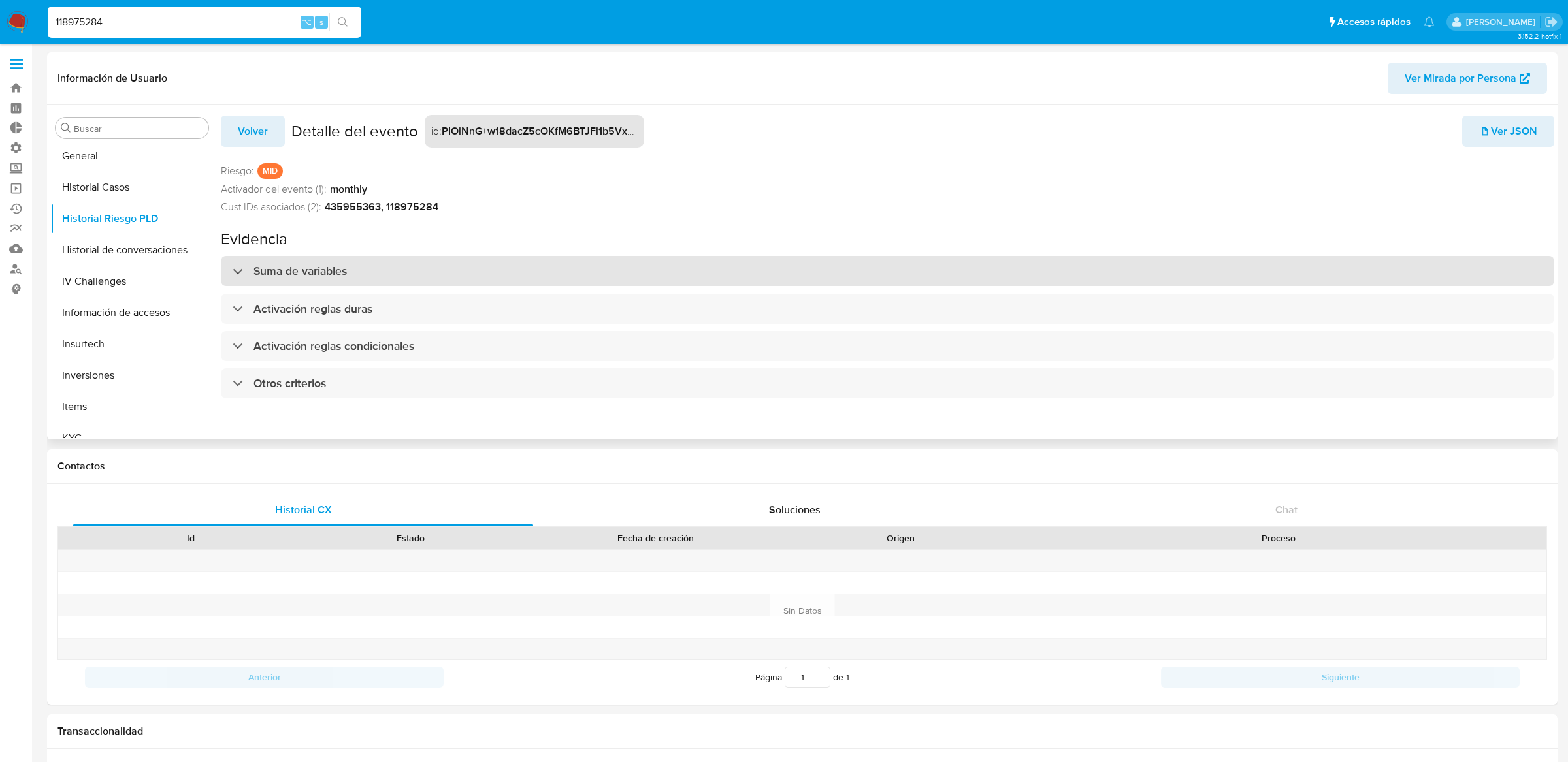
click at [958, 257] on div "Suma de variables" at bounding box center [888, 271] width 1334 height 30
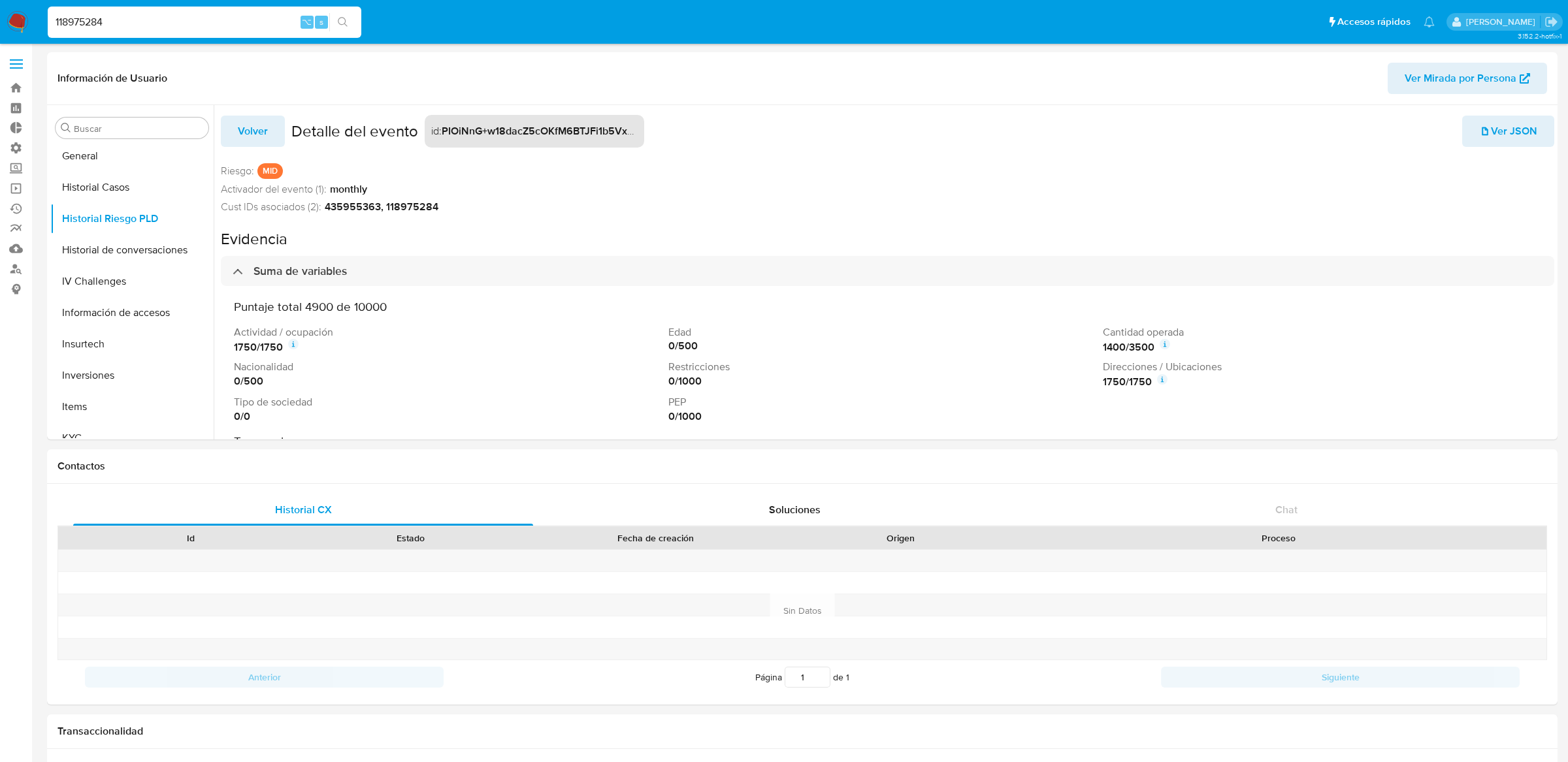
click at [186, 16] on input "118975284" at bounding box center [204, 21] width 314 height 17
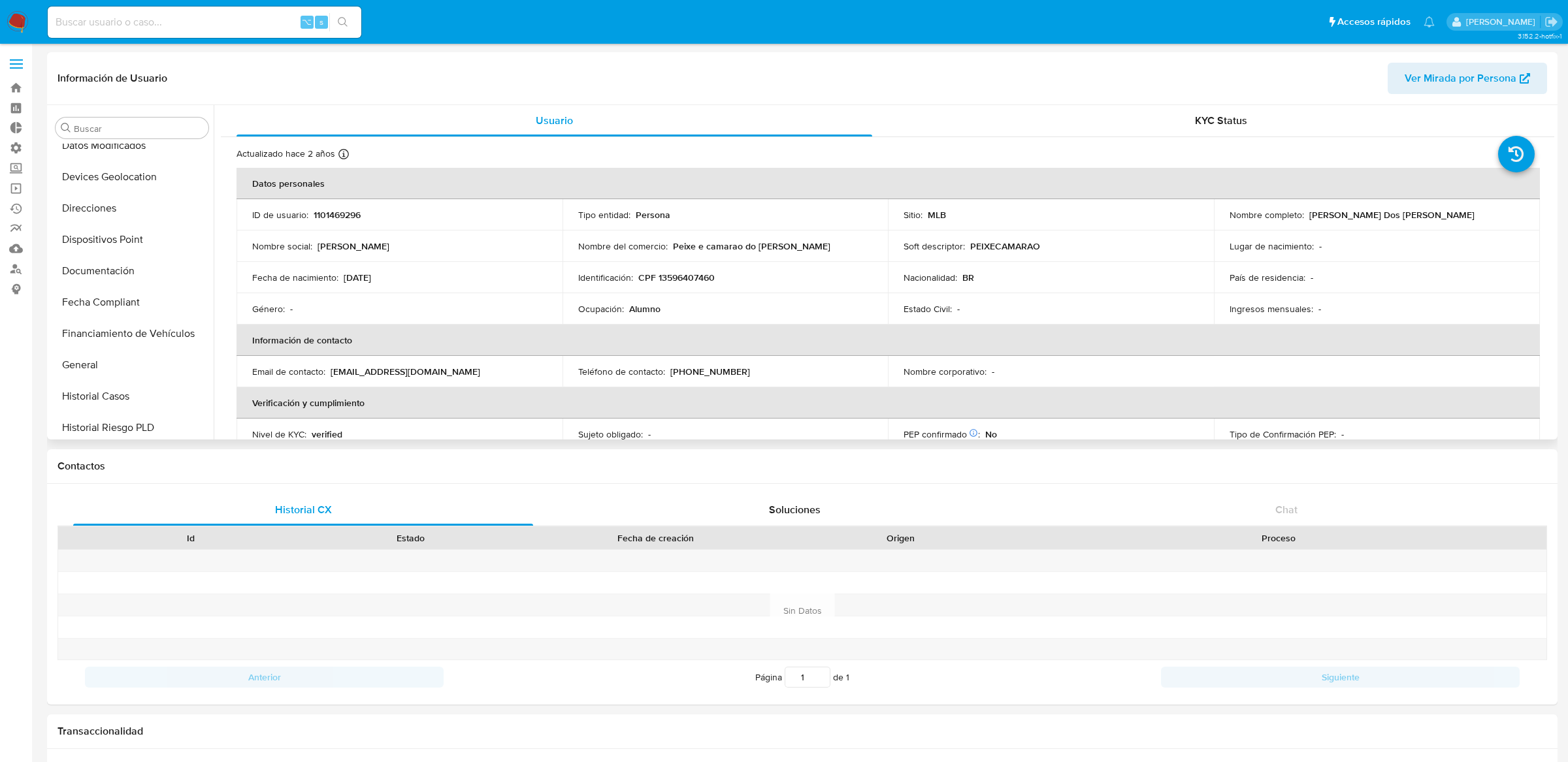
select select "10"
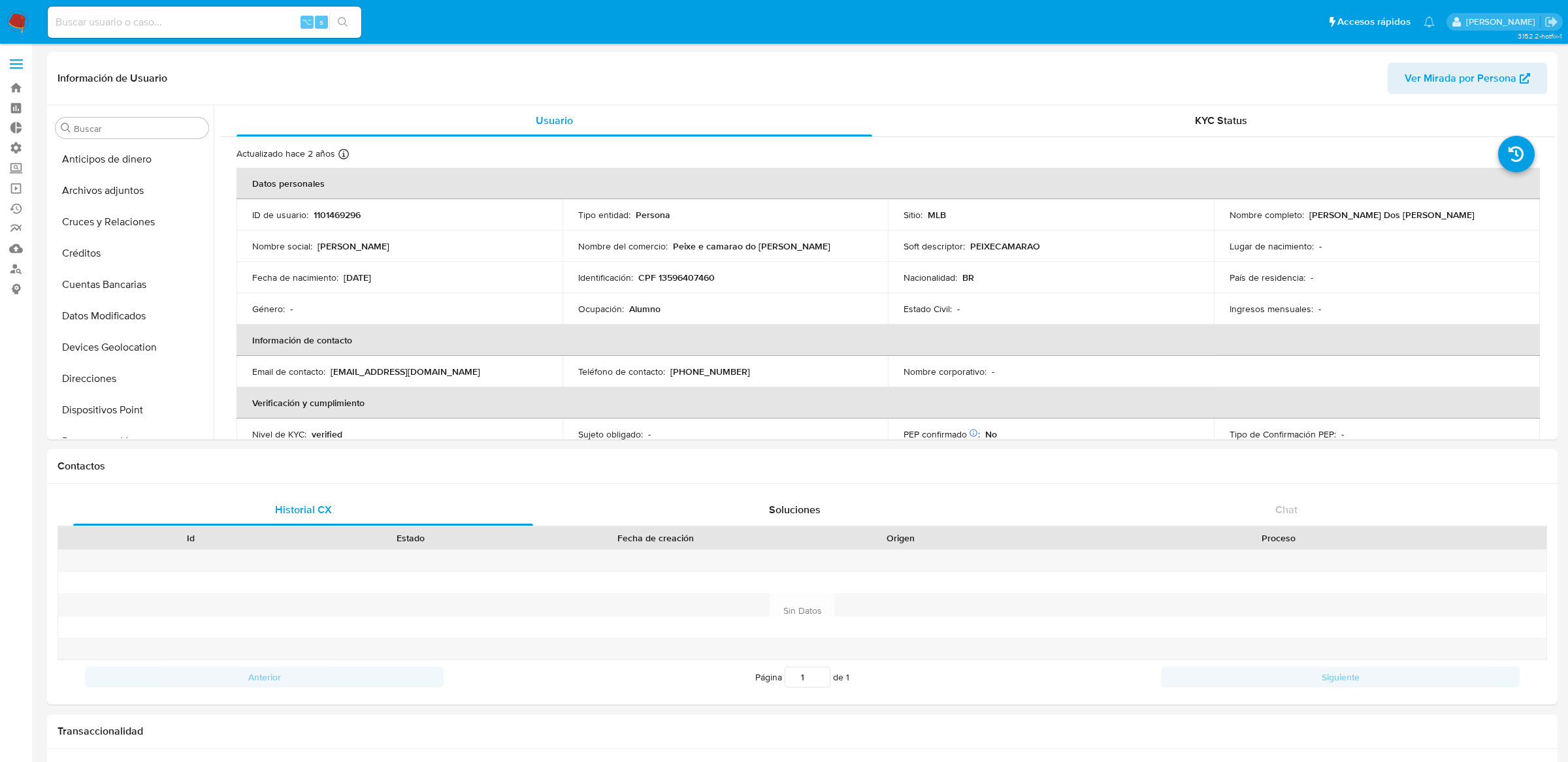
click at [23, 57] on label at bounding box center [16, 63] width 33 height 28
click at [0, 0] on input "checkbox" at bounding box center [0, 0] width 0 height 0
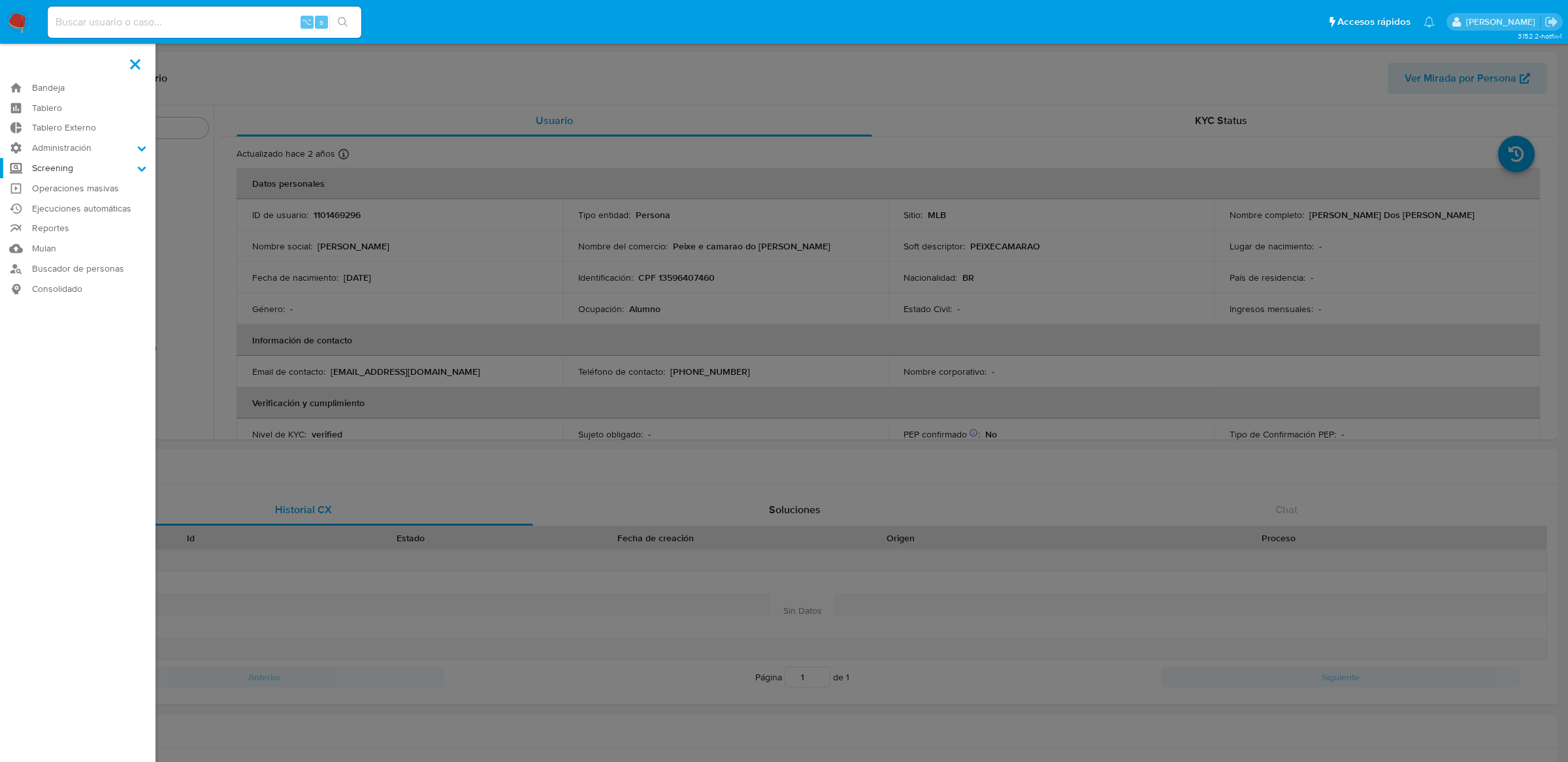
click at [39, 165] on label "Screening" at bounding box center [78, 168] width 155 height 20
click at [0, 0] on input "Screening" at bounding box center [0, 0] width 0 height 0
click at [53, 158] on label "Screening" at bounding box center [78, 168] width 155 height 20
click at [0, 0] on input "Screening" at bounding box center [0, 0] width 0 height 0
click at [53, 152] on label "Administración" at bounding box center [78, 148] width 155 height 20
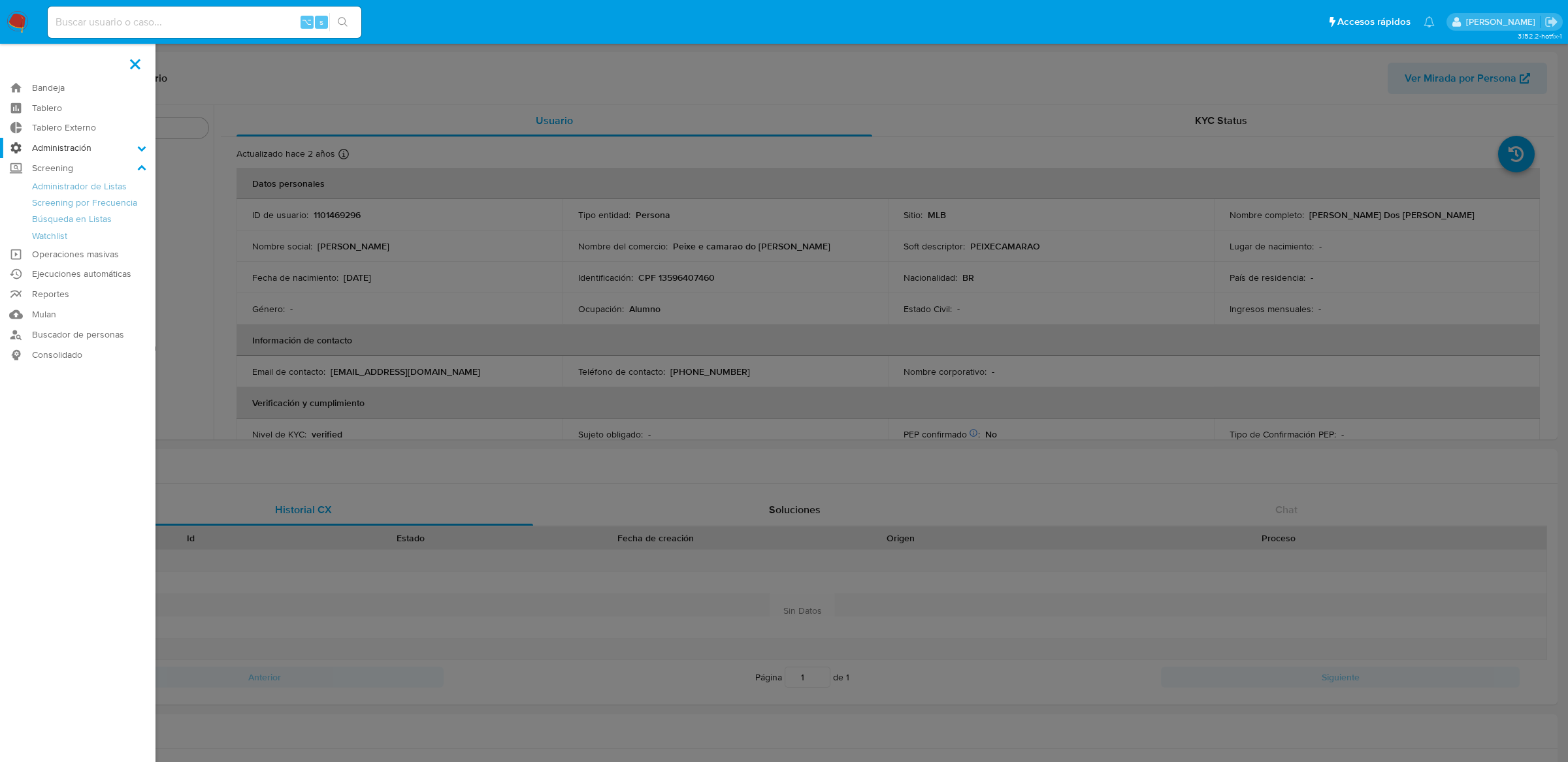
click at [0, 0] on input "Administración" at bounding box center [0, 0] width 0 height 0
click at [53, 175] on link "Roles" at bounding box center [78, 183] width 155 height 16
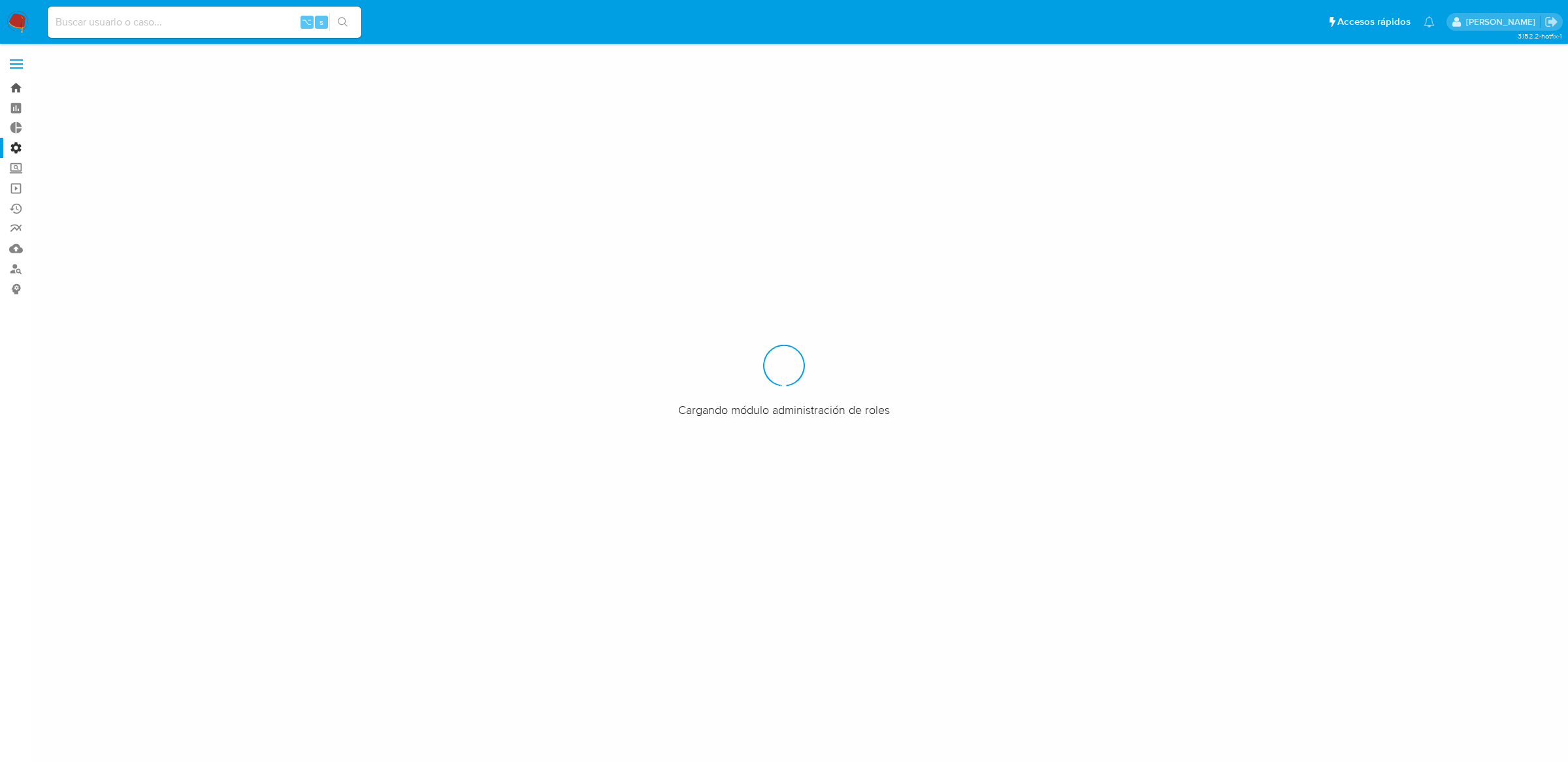
click at [21, 81] on link "Bandeja" at bounding box center [78, 87] width 155 height 20
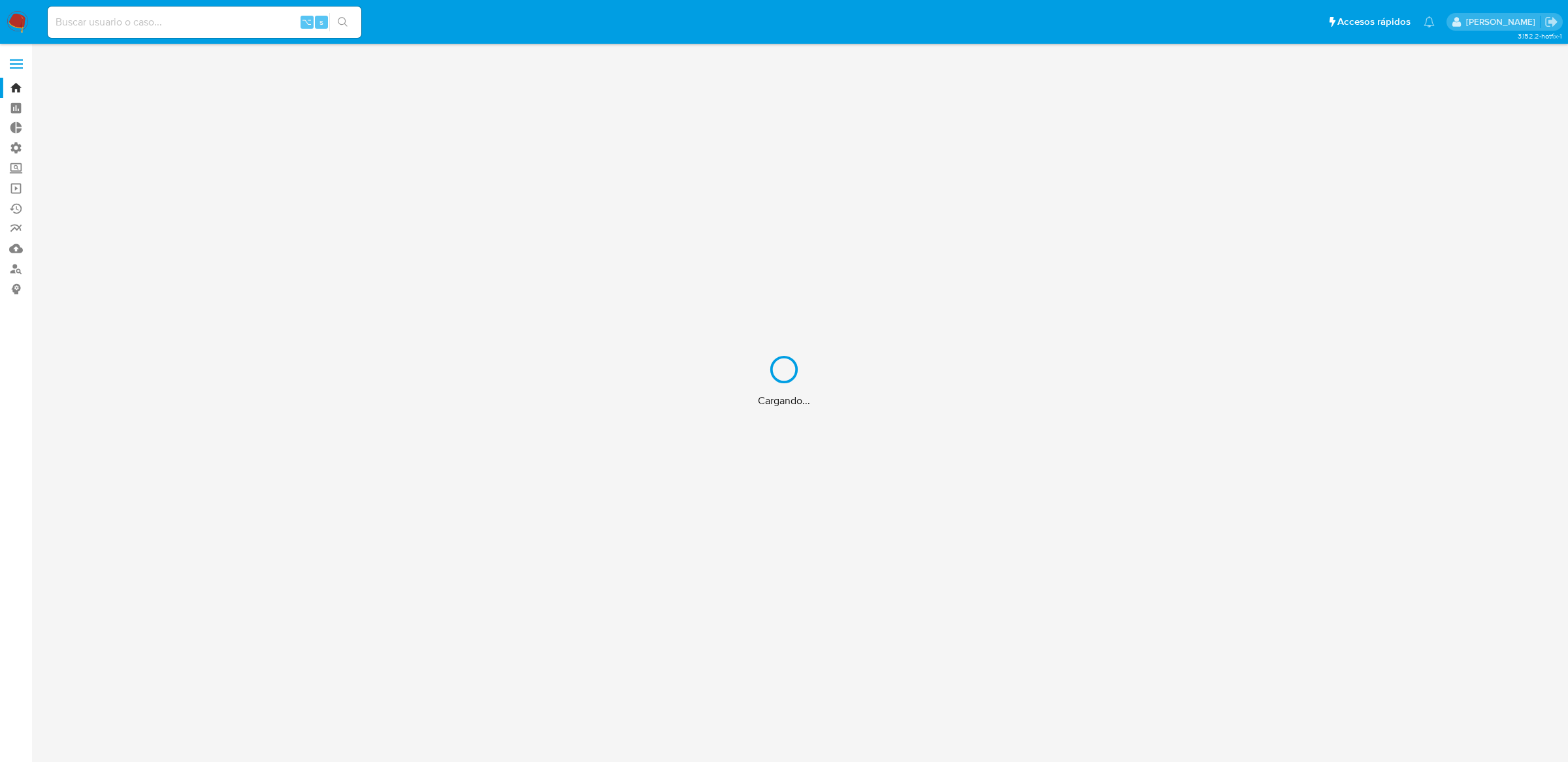
click at [18, 72] on div "Cargando..." at bounding box center [784, 381] width 1568 height 762
click at [15, 63] on div "Cargando..." at bounding box center [784, 381] width 1568 height 762
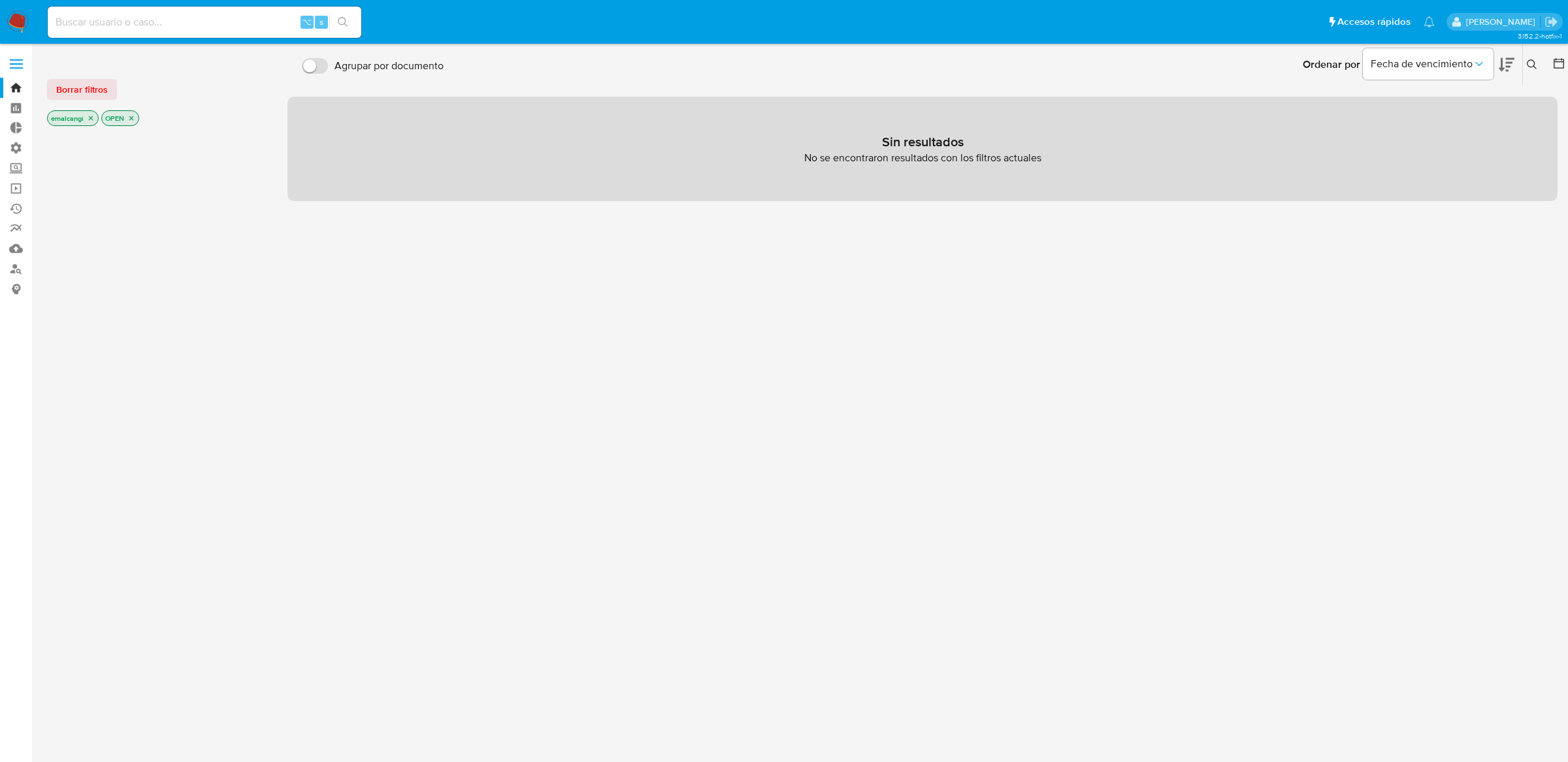
click at [12, 65] on label at bounding box center [16, 63] width 33 height 28
click at [0, 0] on input "checkbox" at bounding box center [0, 0] width 0 height 0
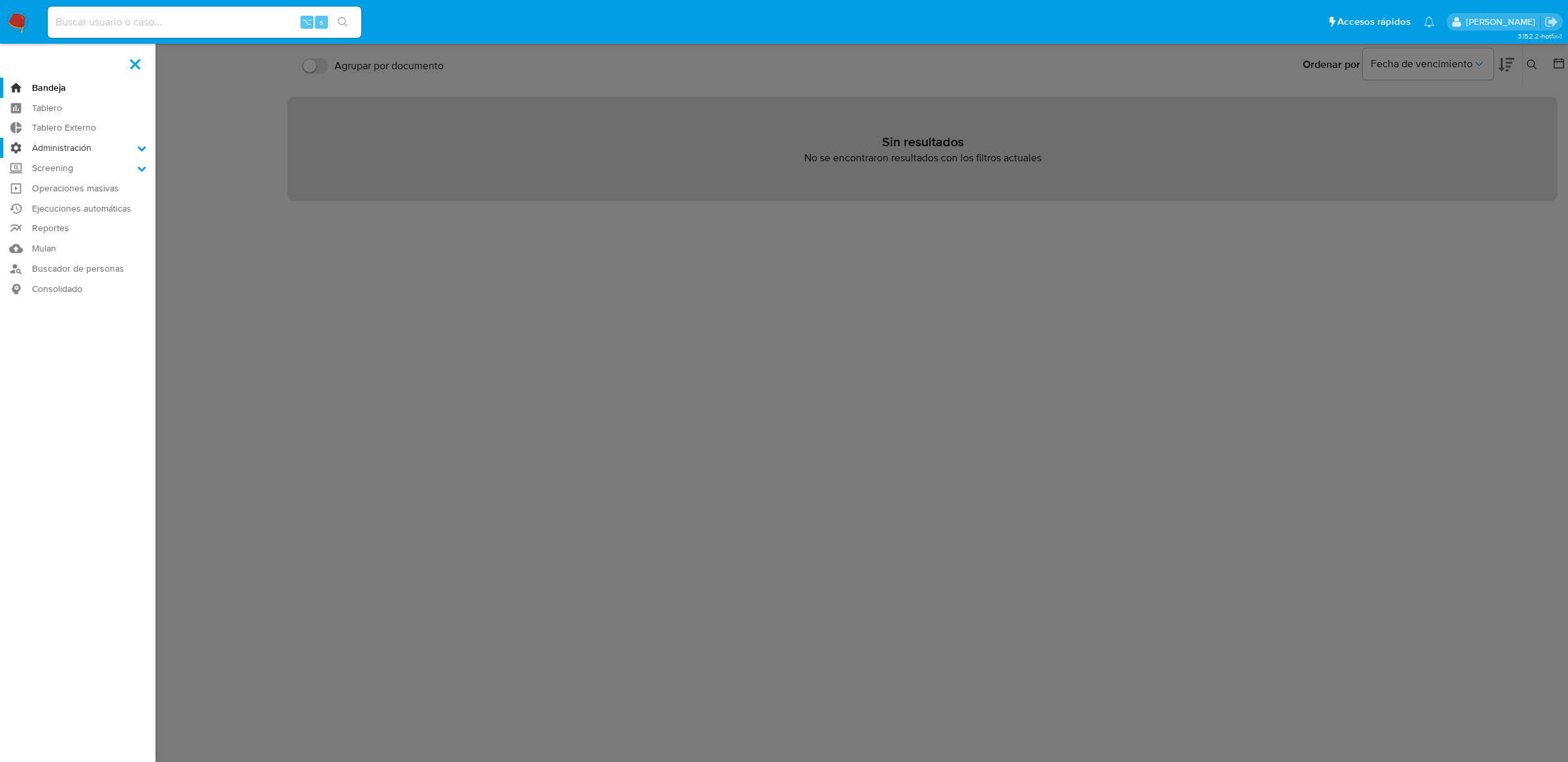
click at [56, 152] on label "Administración" at bounding box center [78, 148] width 155 height 20
click at [0, 0] on input "Administración" at bounding box center [0, 0] width 0 height 0
click at [55, 165] on link "Reglas" at bounding box center [78, 166] width 155 height 16
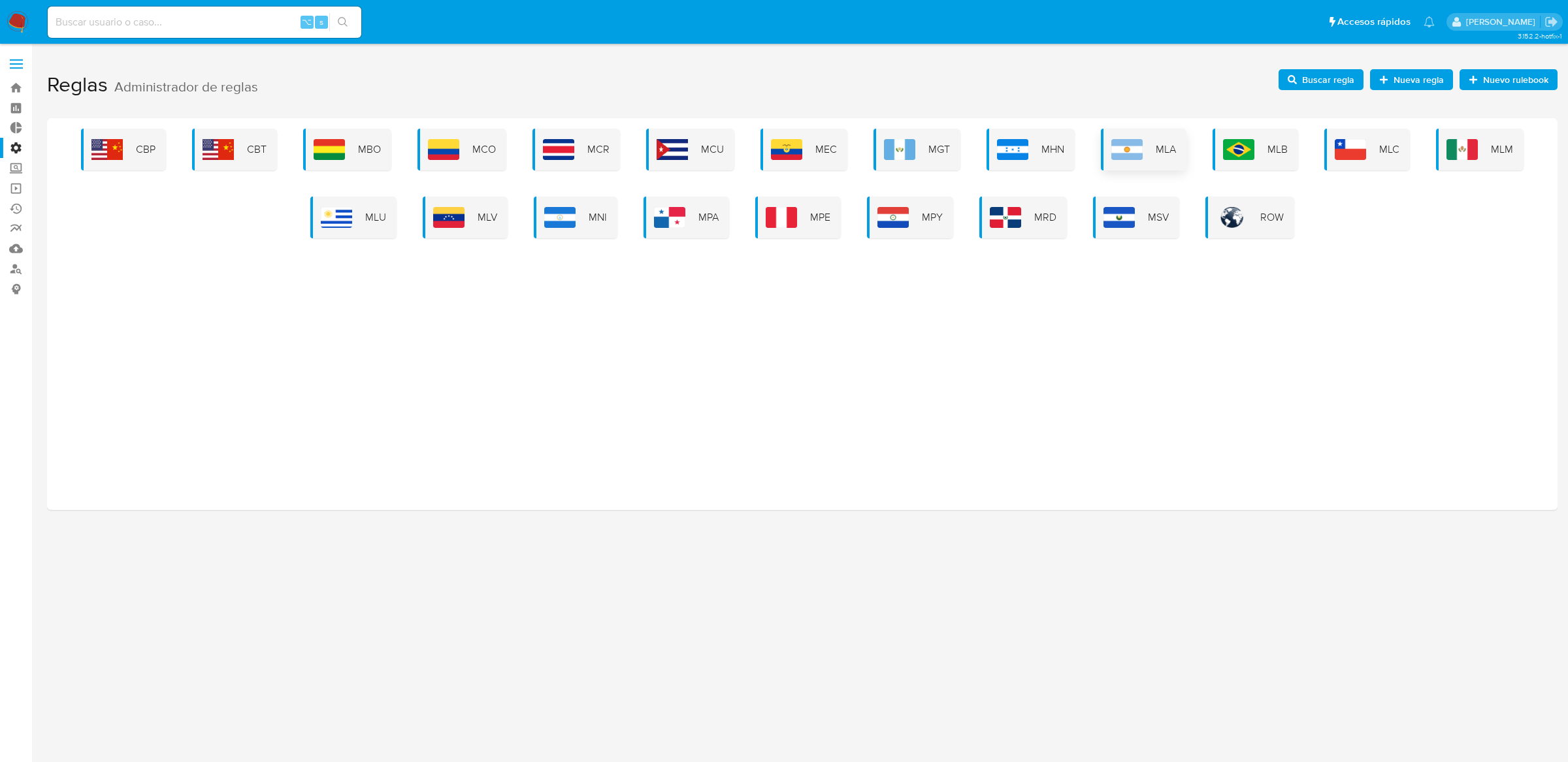
click at [1111, 151] on img at bounding box center [1126, 149] width 31 height 20
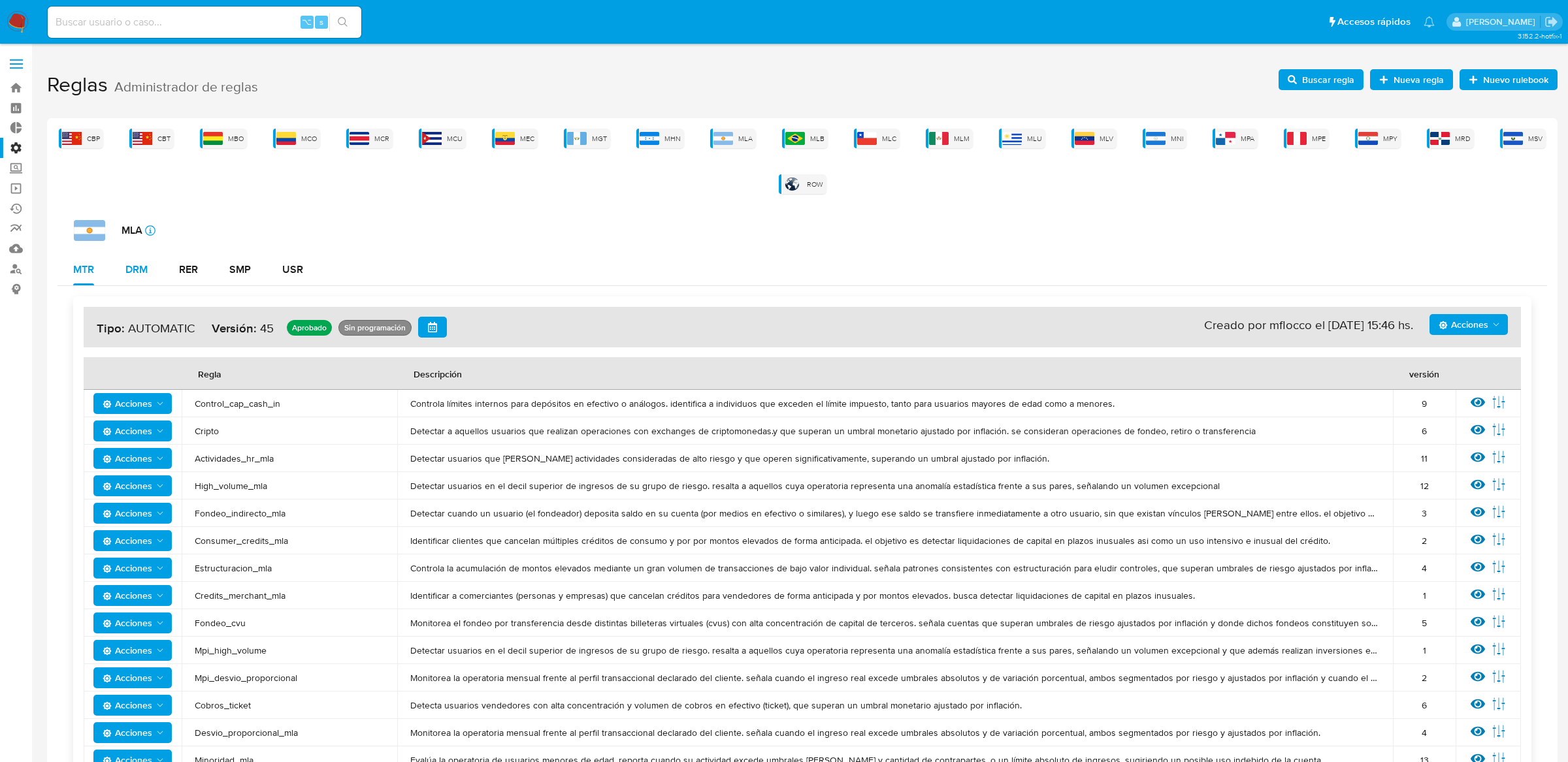
click at [155, 273] on button "DRM" at bounding box center [136, 269] width 53 height 31
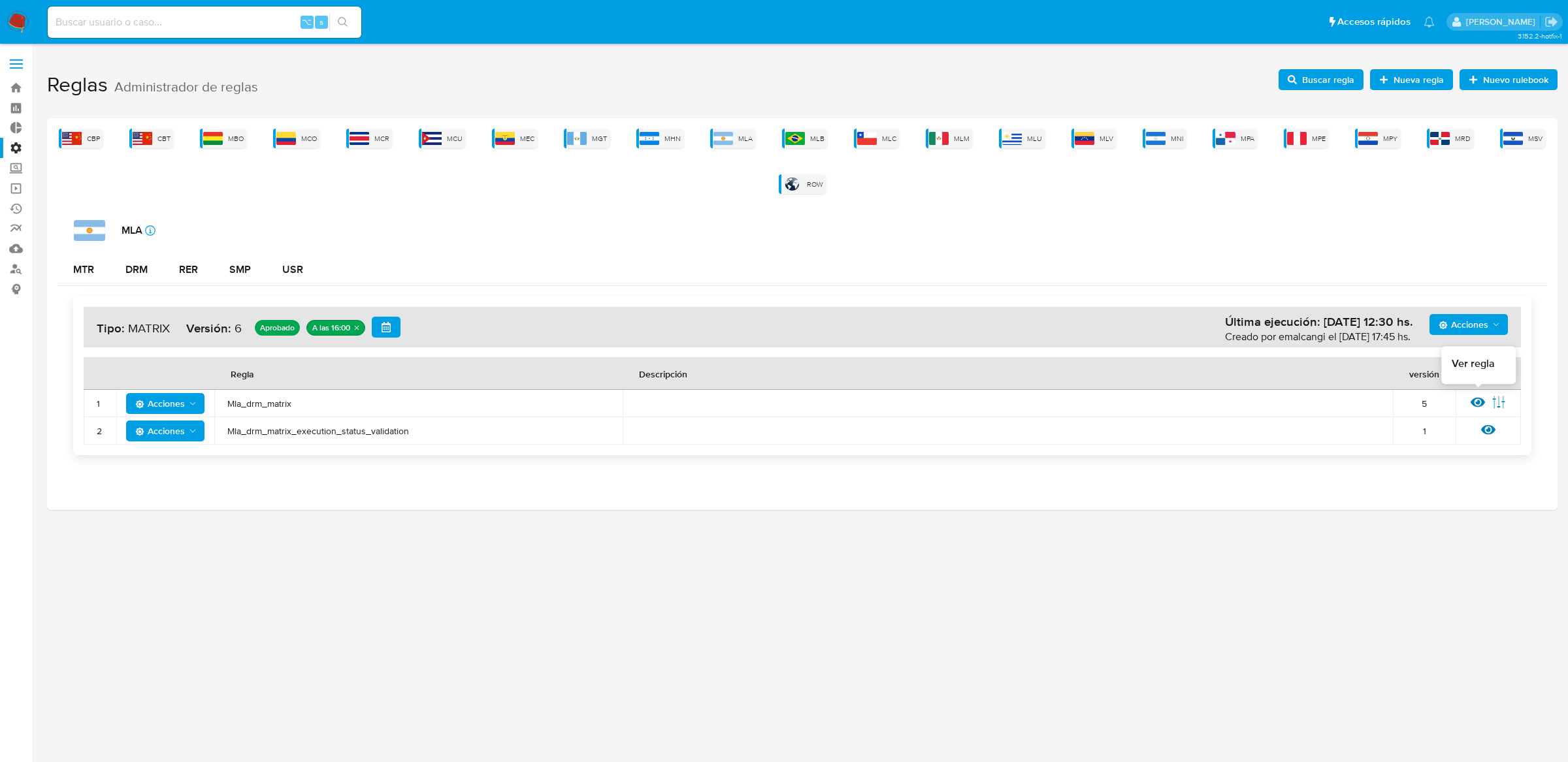
click at [1482, 403] on icon at bounding box center [1477, 402] width 14 height 10
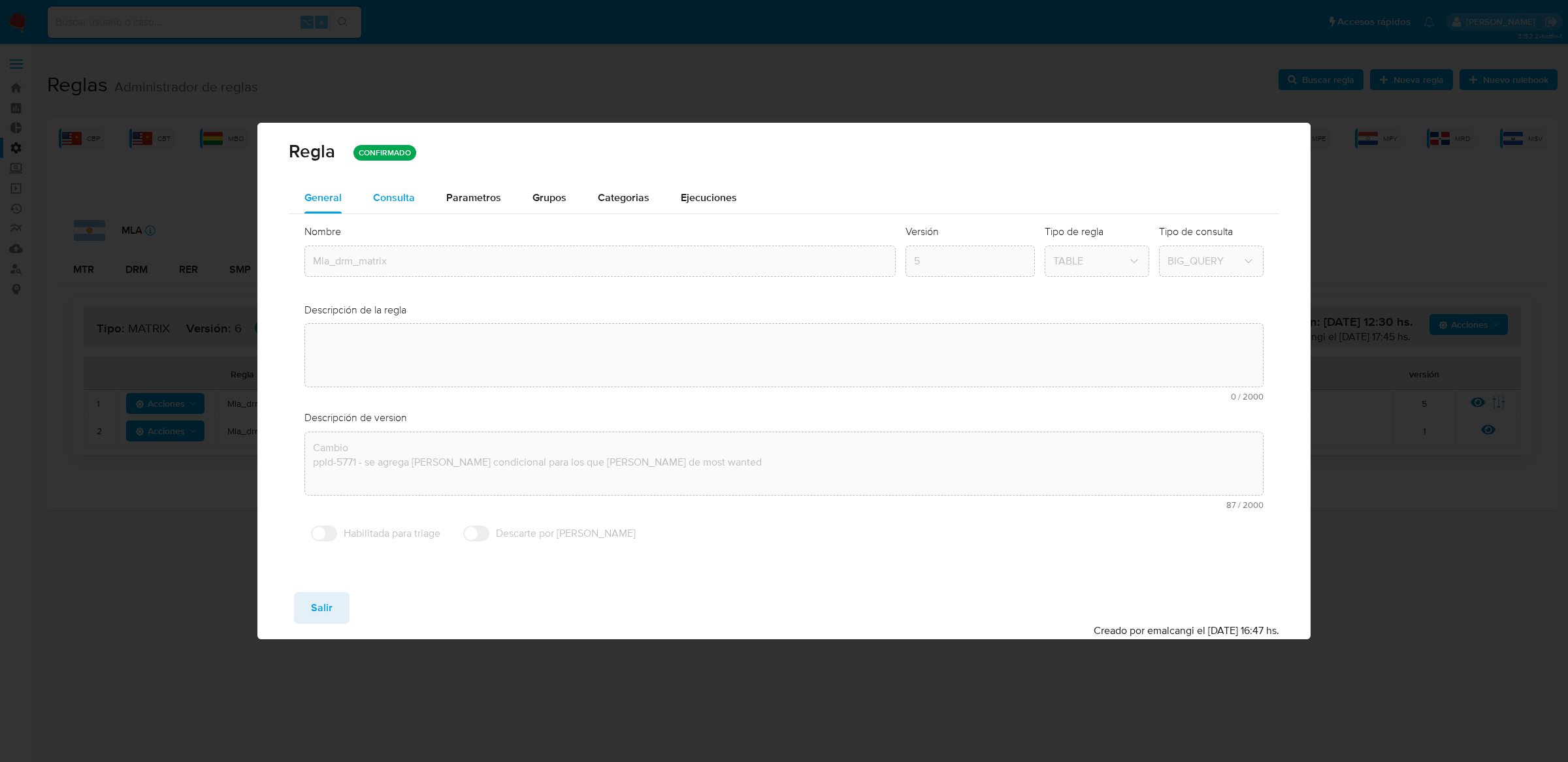
click at [406, 198] on span "Consulta" at bounding box center [393, 197] width 42 height 15
click at [1250, 411] on div "Descripción de version text-es Cambio ppld-5771 - se agrega [PERSON_NAME] condi…" at bounding box center [784, 465] width 959 height 109
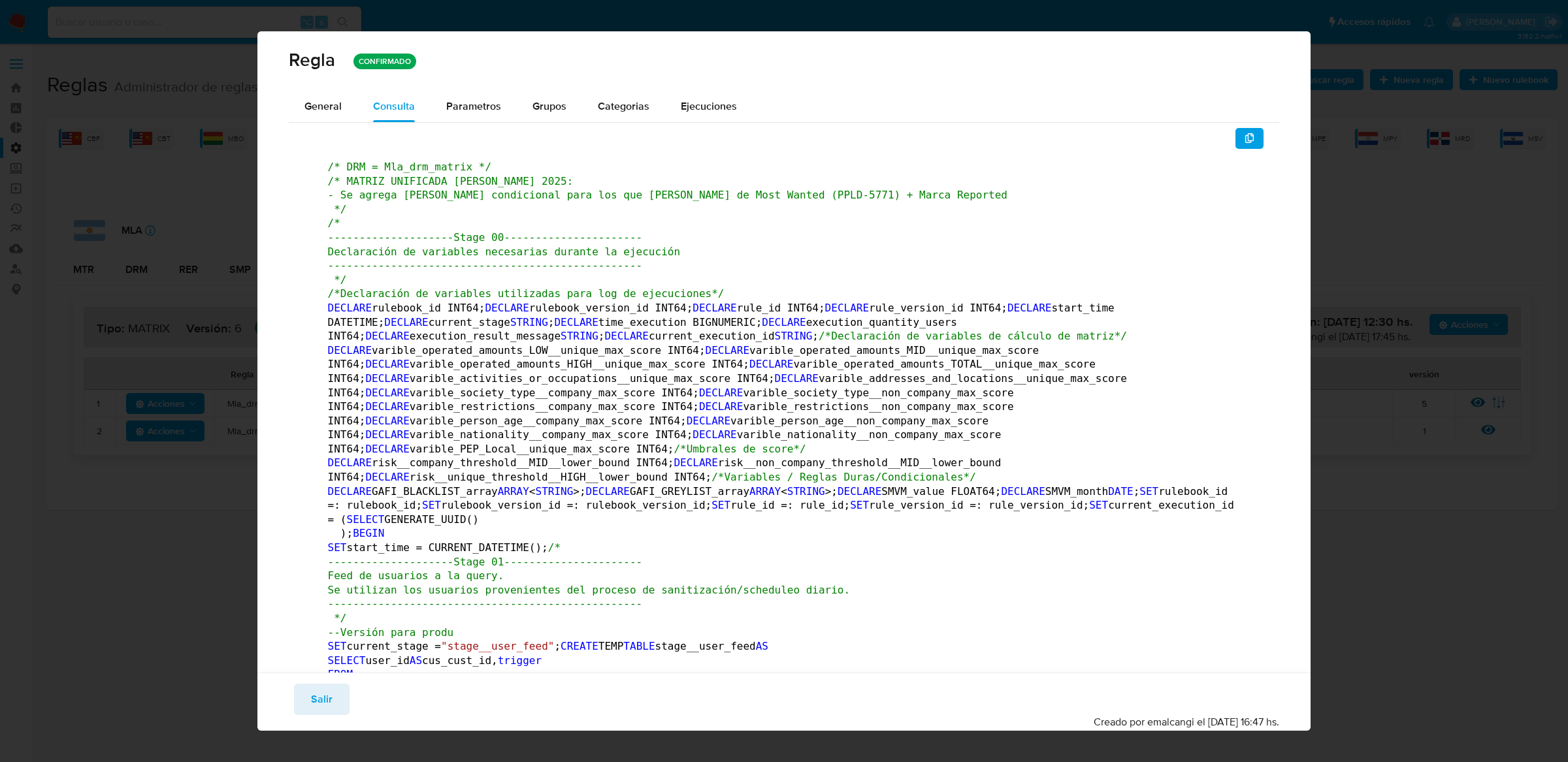
click at [1256, 128] on button "button" at bounding box center [1250, 138] width 29 height 20
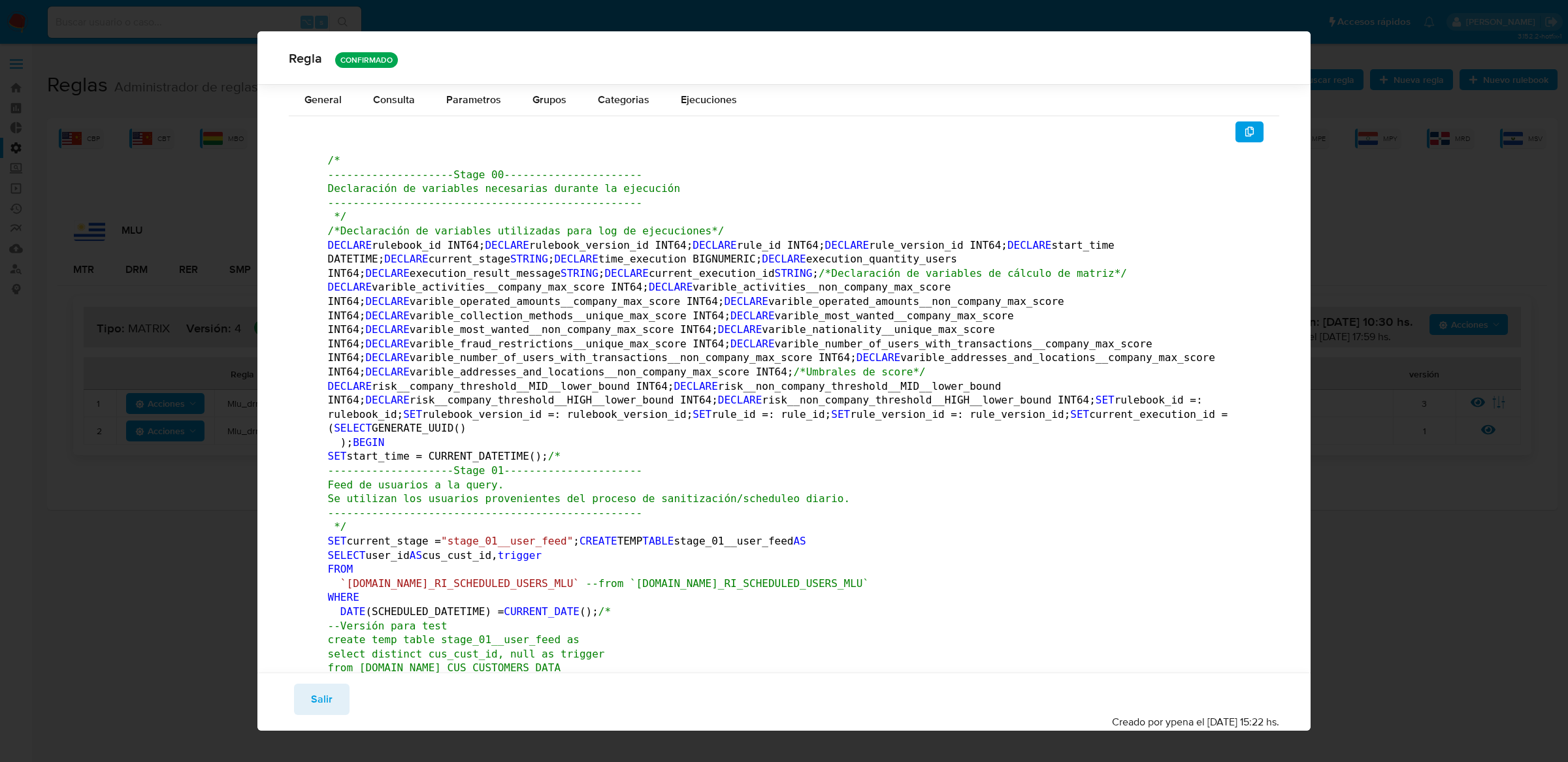
scroll to position [24711, 0]
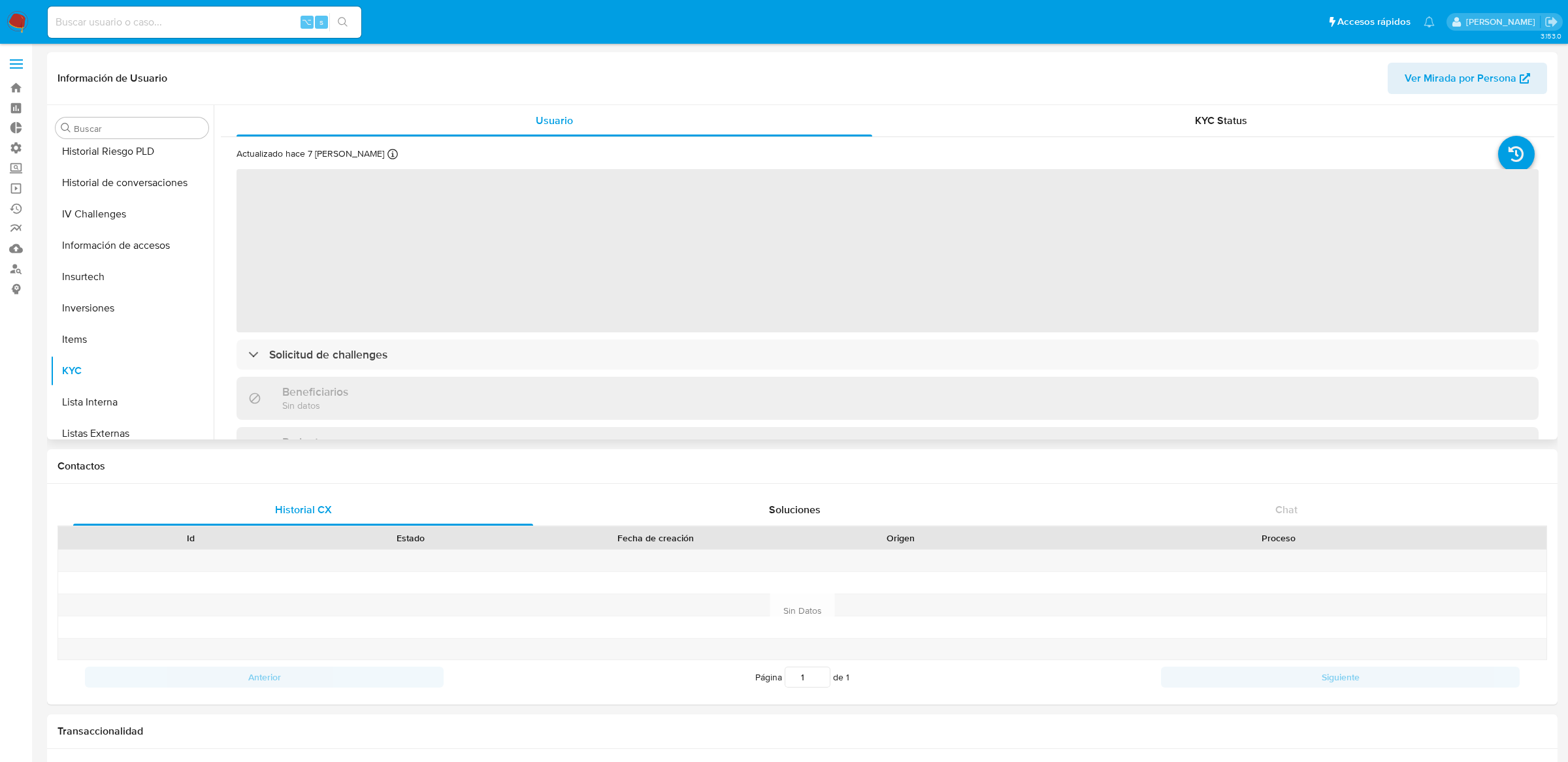
scroll to position [388, 0]
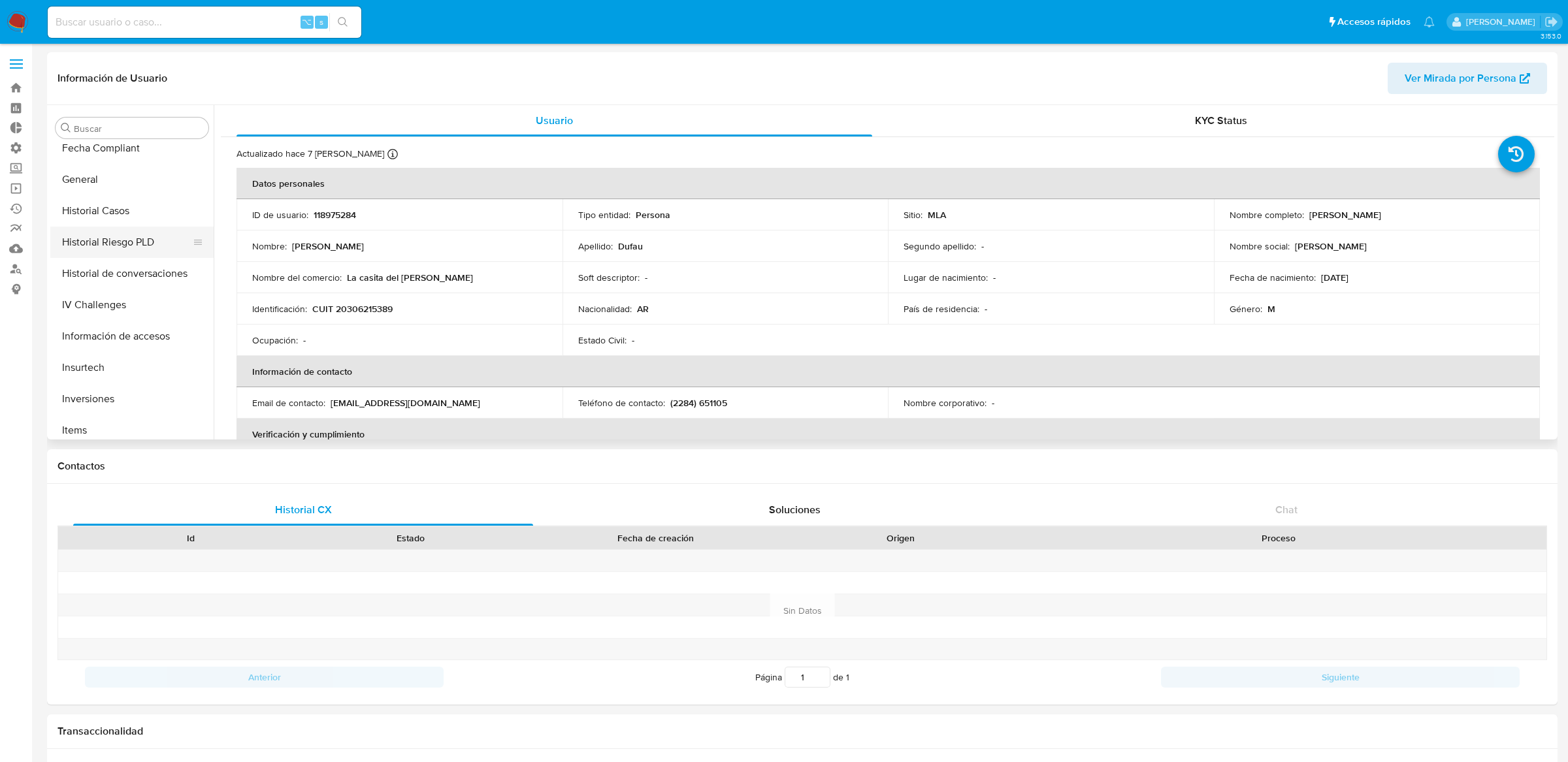
select select "10"
click at [138, 234] on button "Historial Riesgo PLD" at bounding box center [126, 242] width 152 height 31
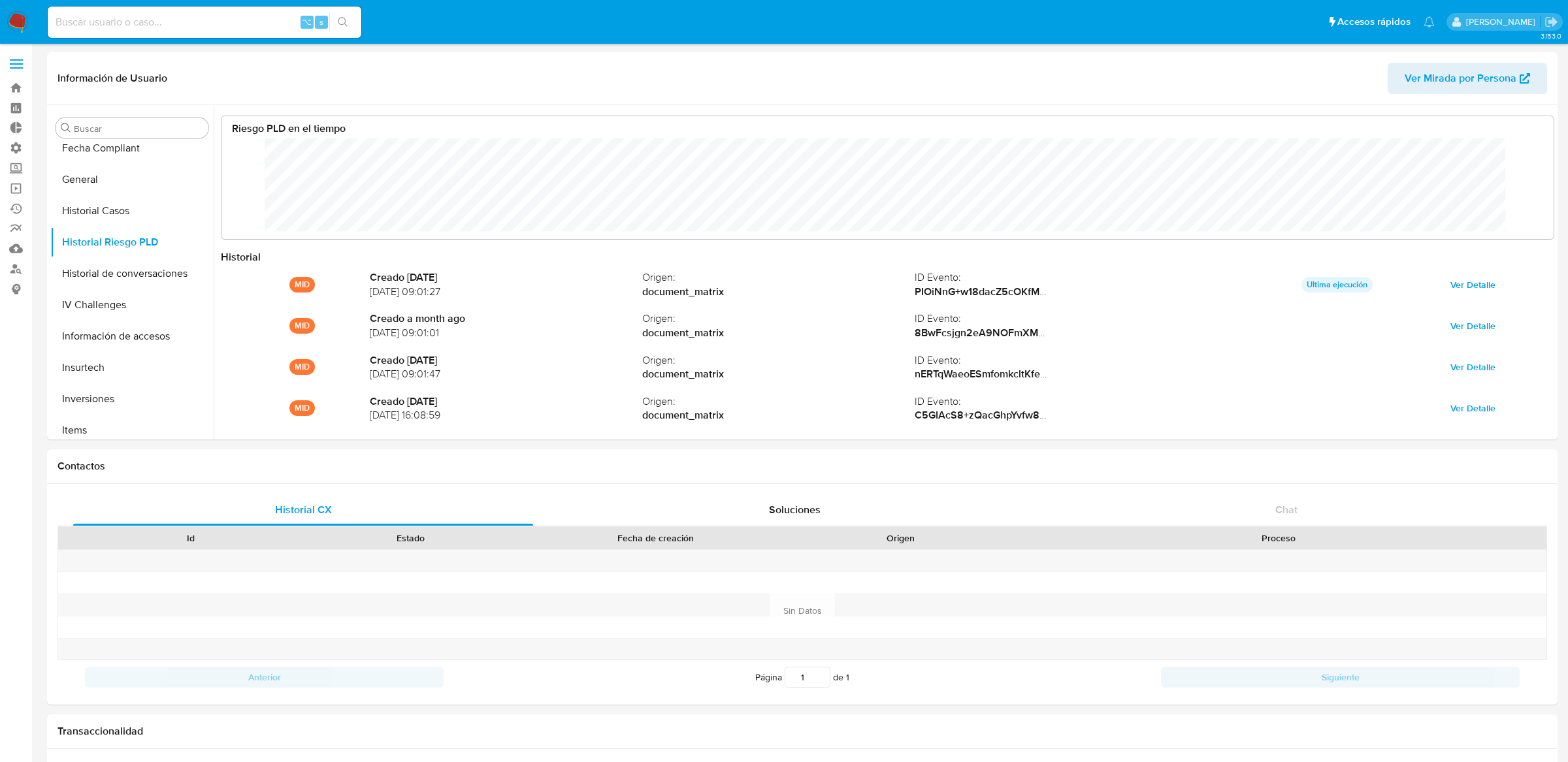
scroll to position [98, 1305]
